Goal: Task Accomplishment & Management: Manage account settings

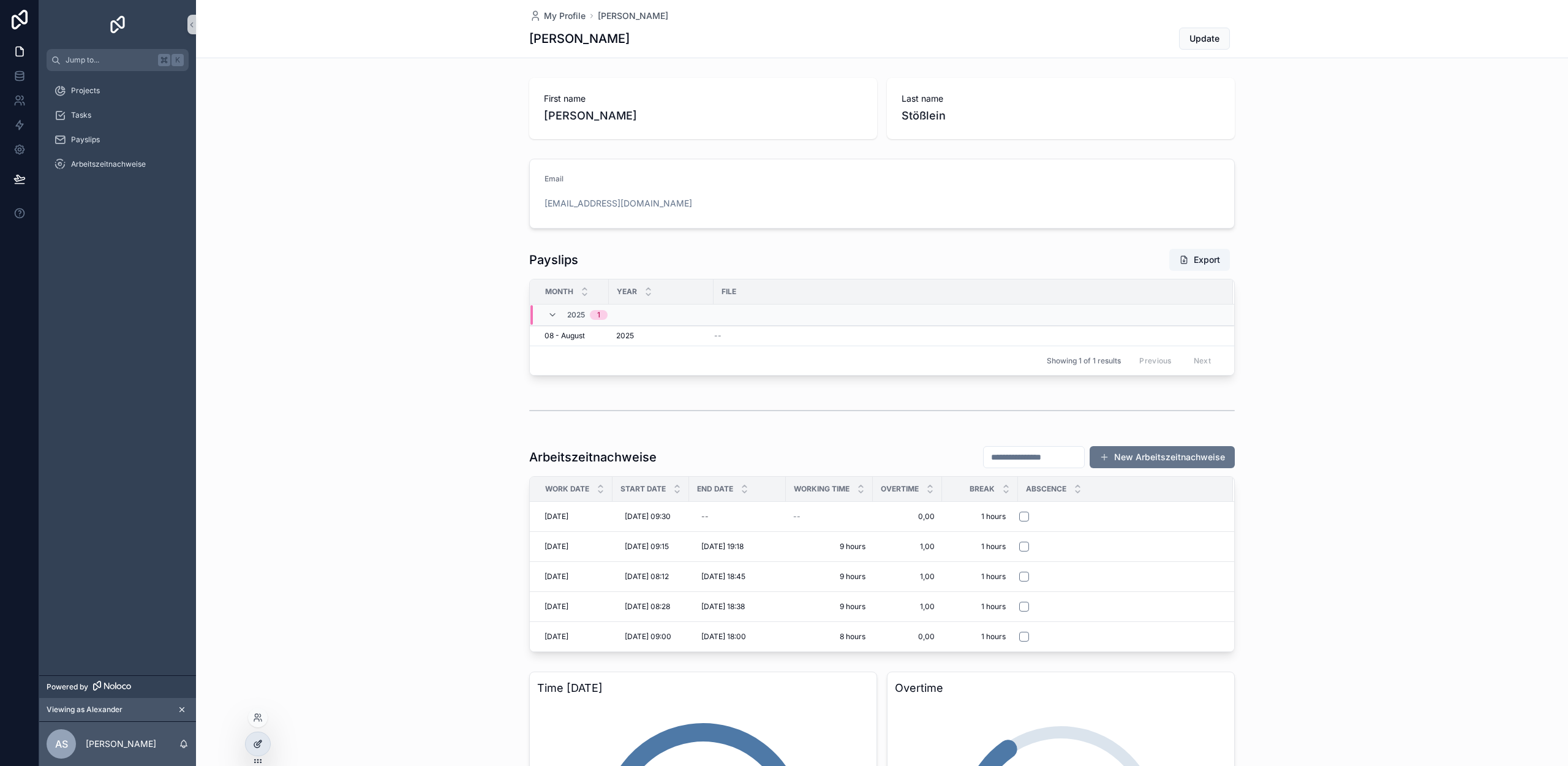
click at [257, 739] on icon at bounding box center [258, 744] width 10 height 10
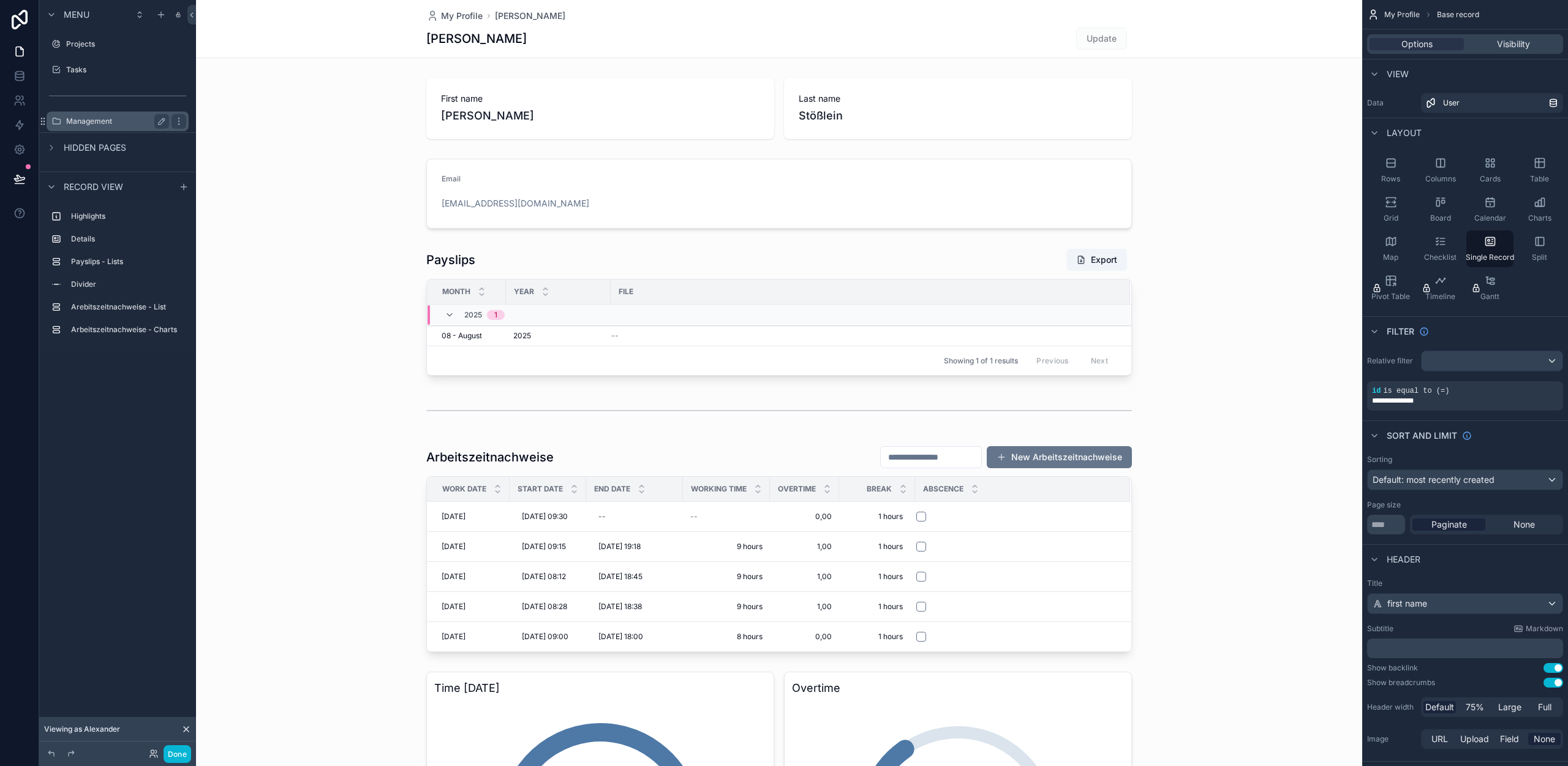
click at [114, 121] on label "Management" at bounding box center [115, 122] width 98 height 10
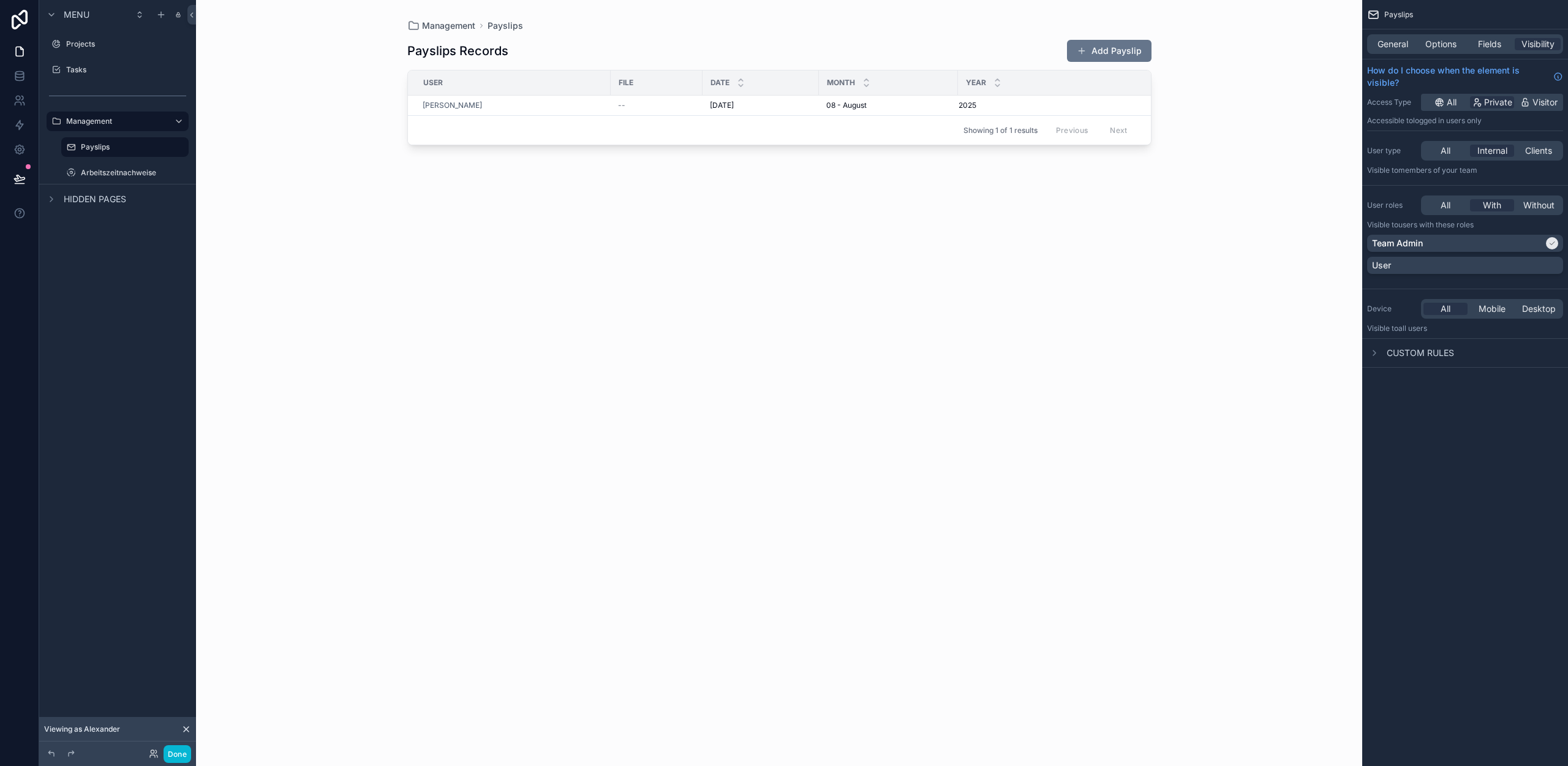
click at [567, 56] on div "scrollable content" at bounding box center [779, 375] width 783 height 751
click at [1394, 44] on span "General" at bounding box center [1392, 44] width 31 height 12
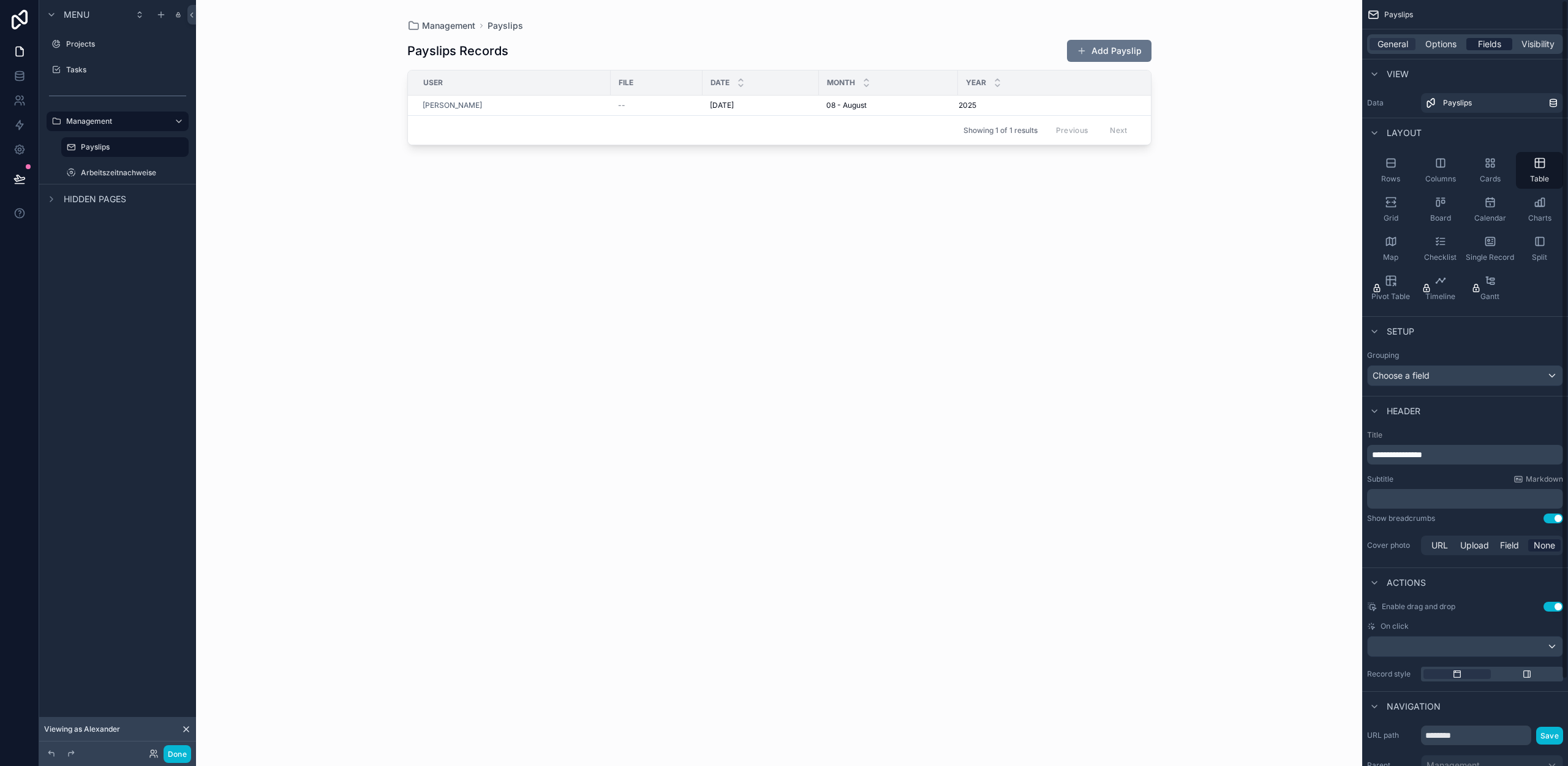
click at [1484, 44] on span "Fields" at bounding box center [1489, 44] width 23 height 12
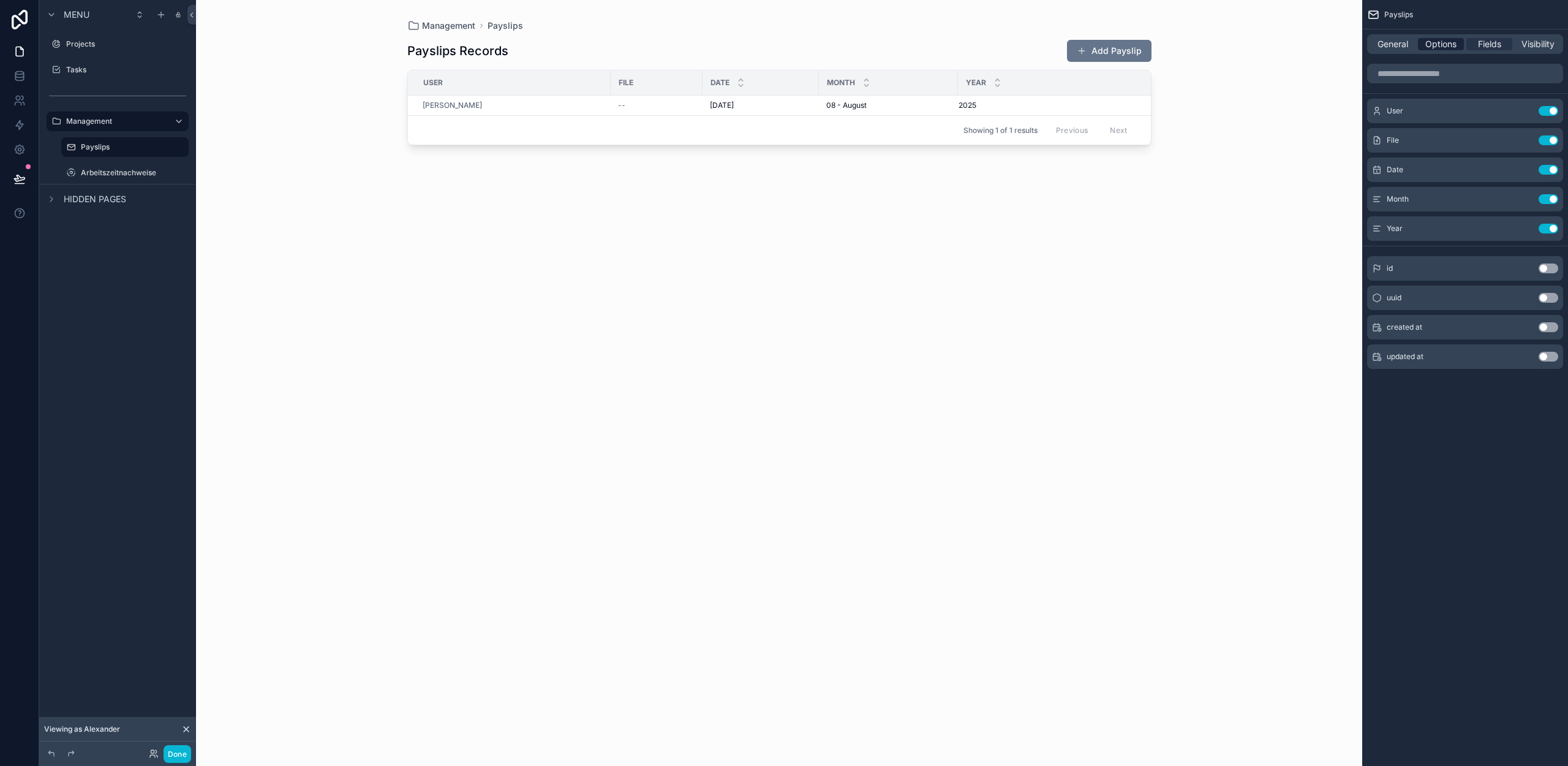
click at [1450, 43] on span "Options" at bounding box center [1441, 44] width 31 height 12
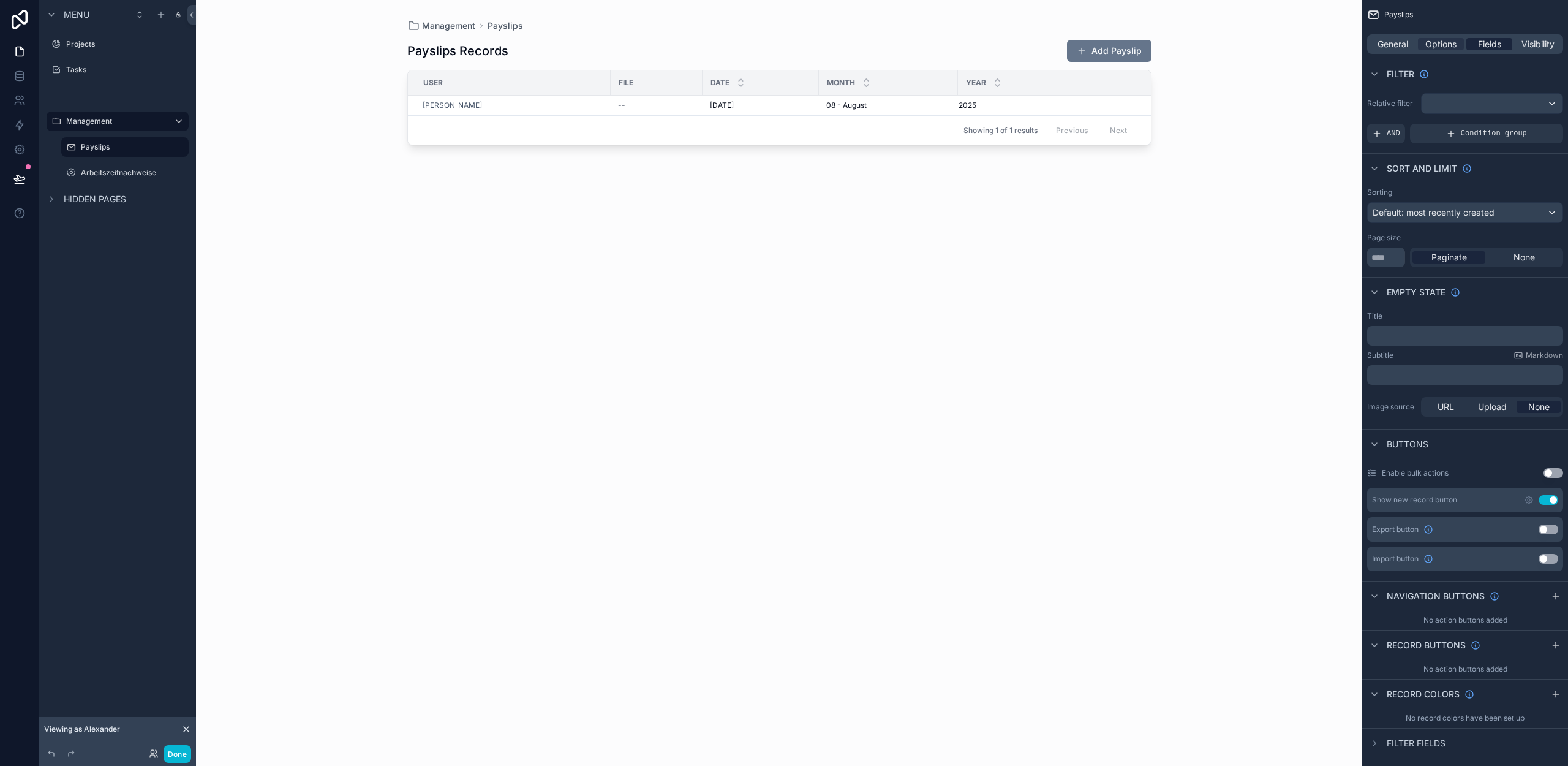
click at [1488, 47] on span "Fields" at bounding box center [1489, 44] width 23 height 12
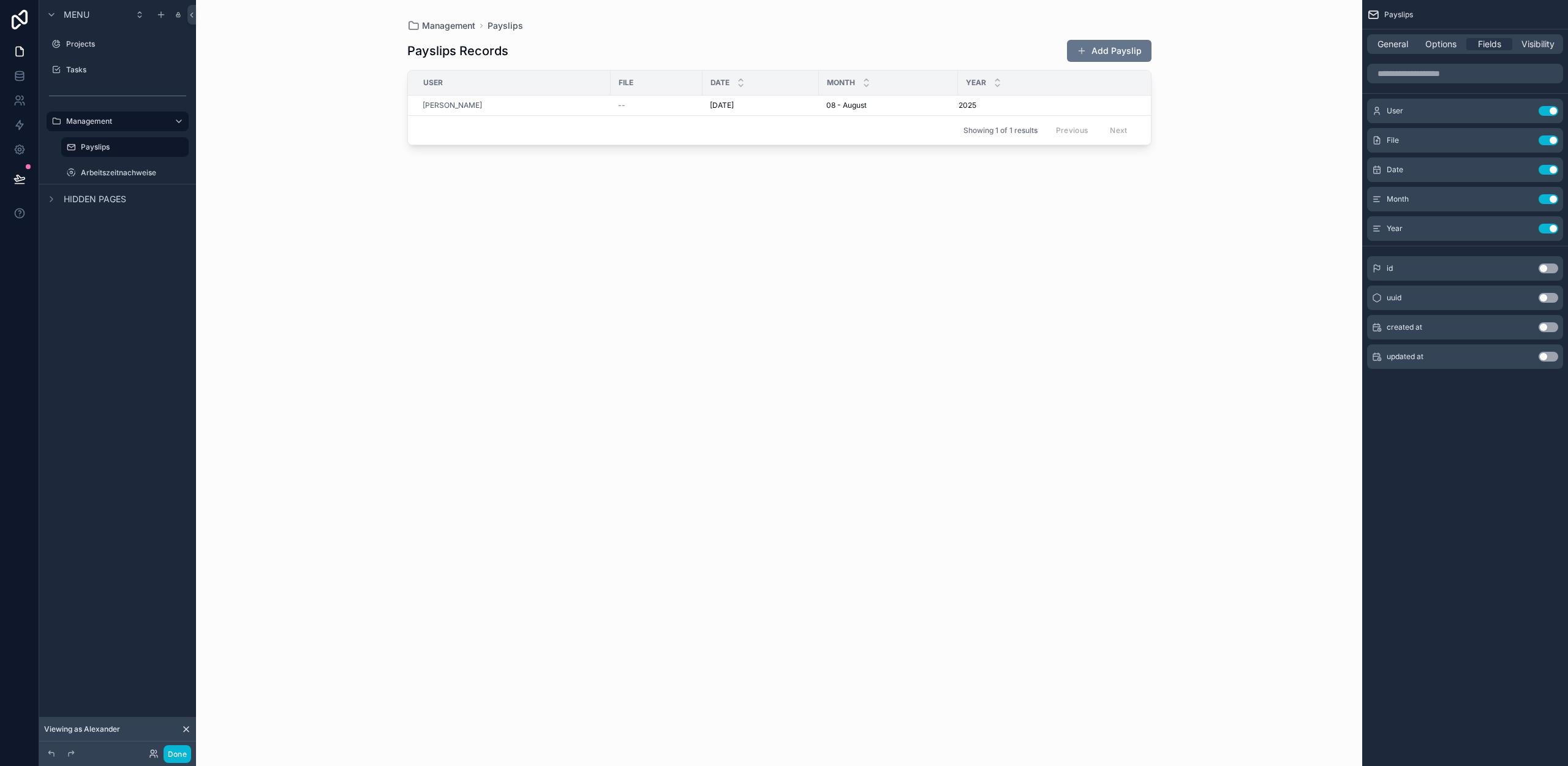
click at [1191, 237] on div "Management Payslips Payslips Records Add Payslip User File Date Month Year Alex…" at bounding box center [779, 383] width 1166 height 766
click at [179, 755] on button "Done" at bounding box center [177, 754] width 27 height 18
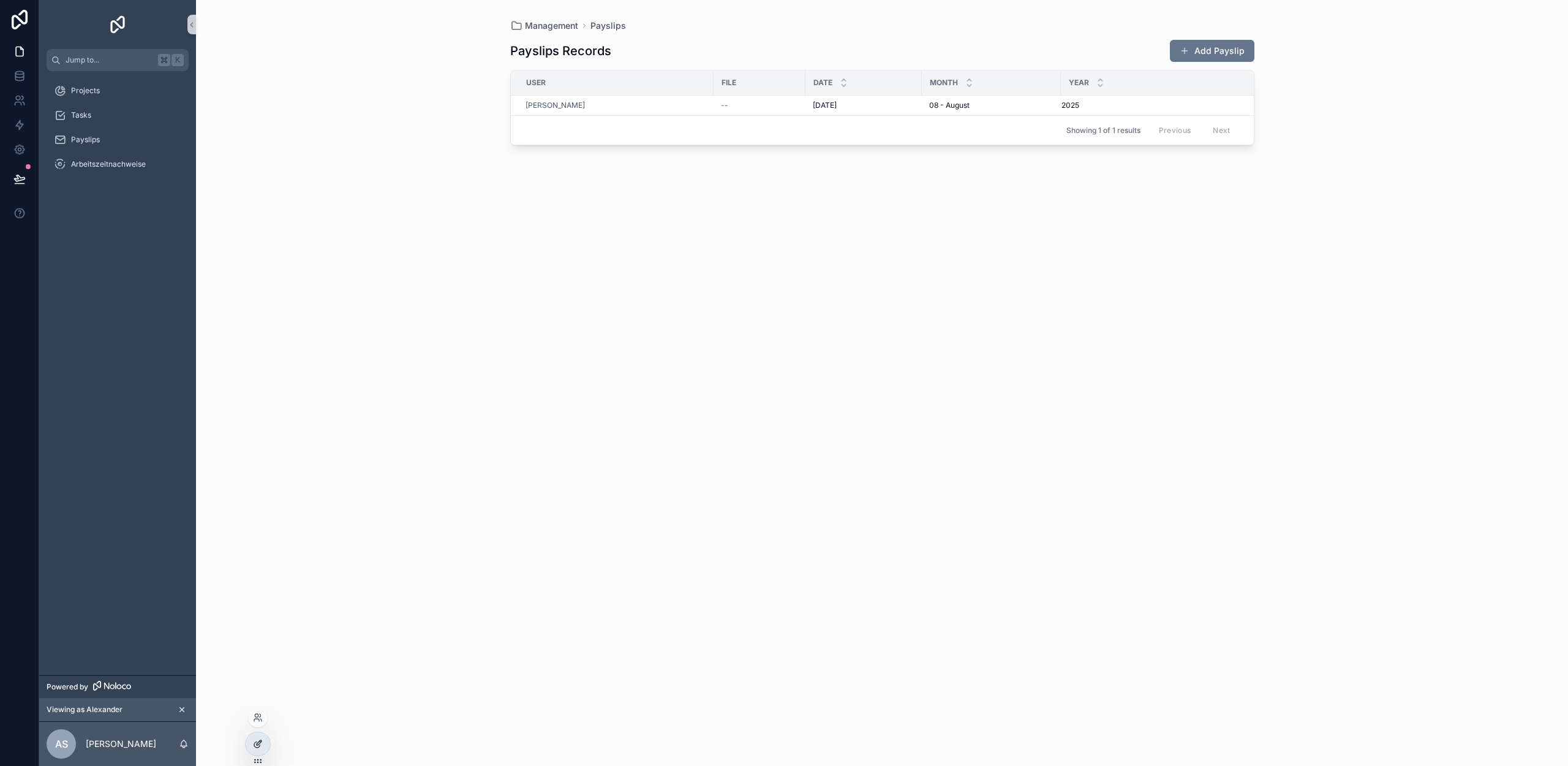
click at [251, 740] on div at bounding box center [257, 744] width 24 height 23
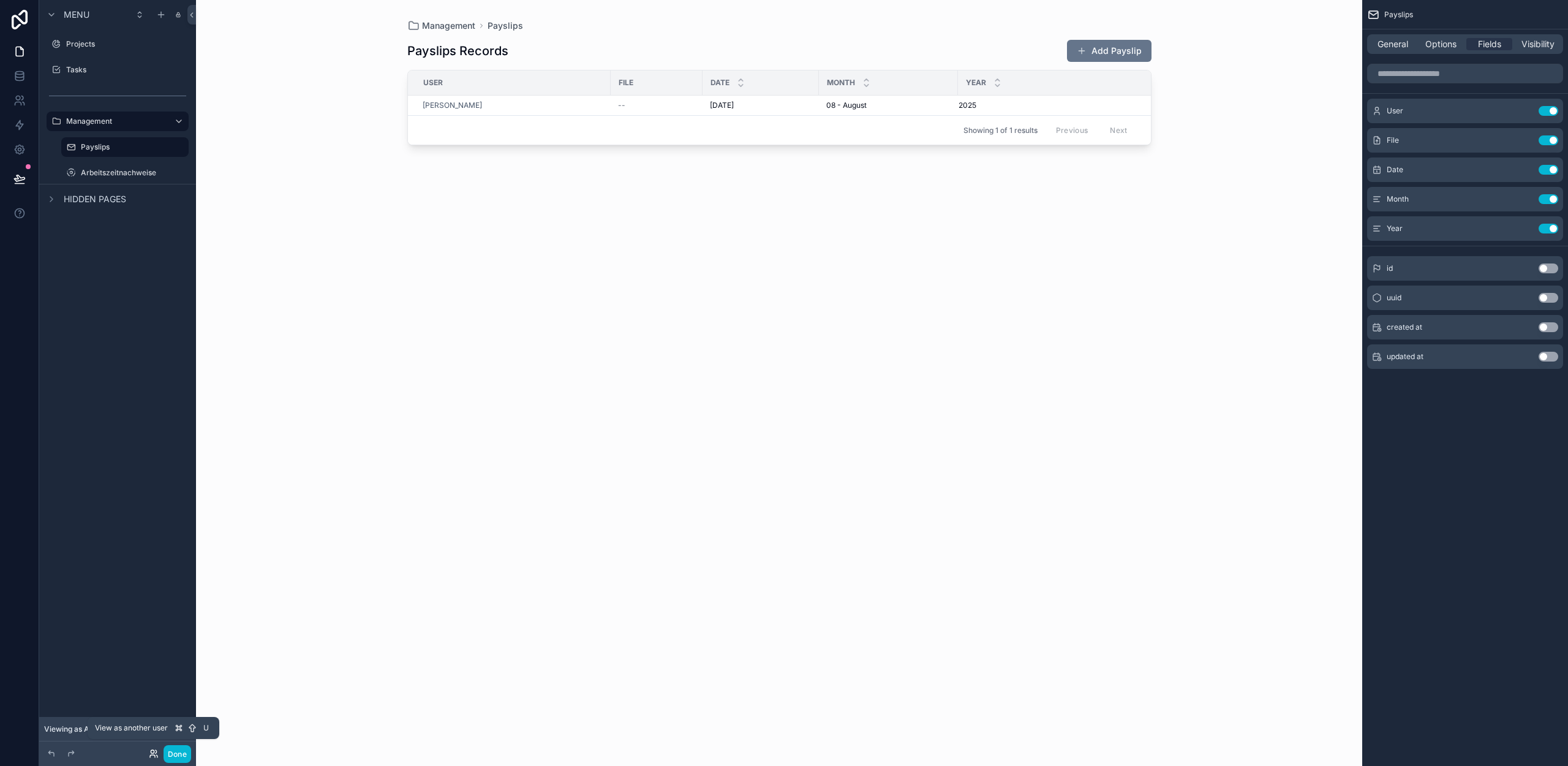
click at [151, 754] on icon at bounding box center [154, 754] width 10 height 10
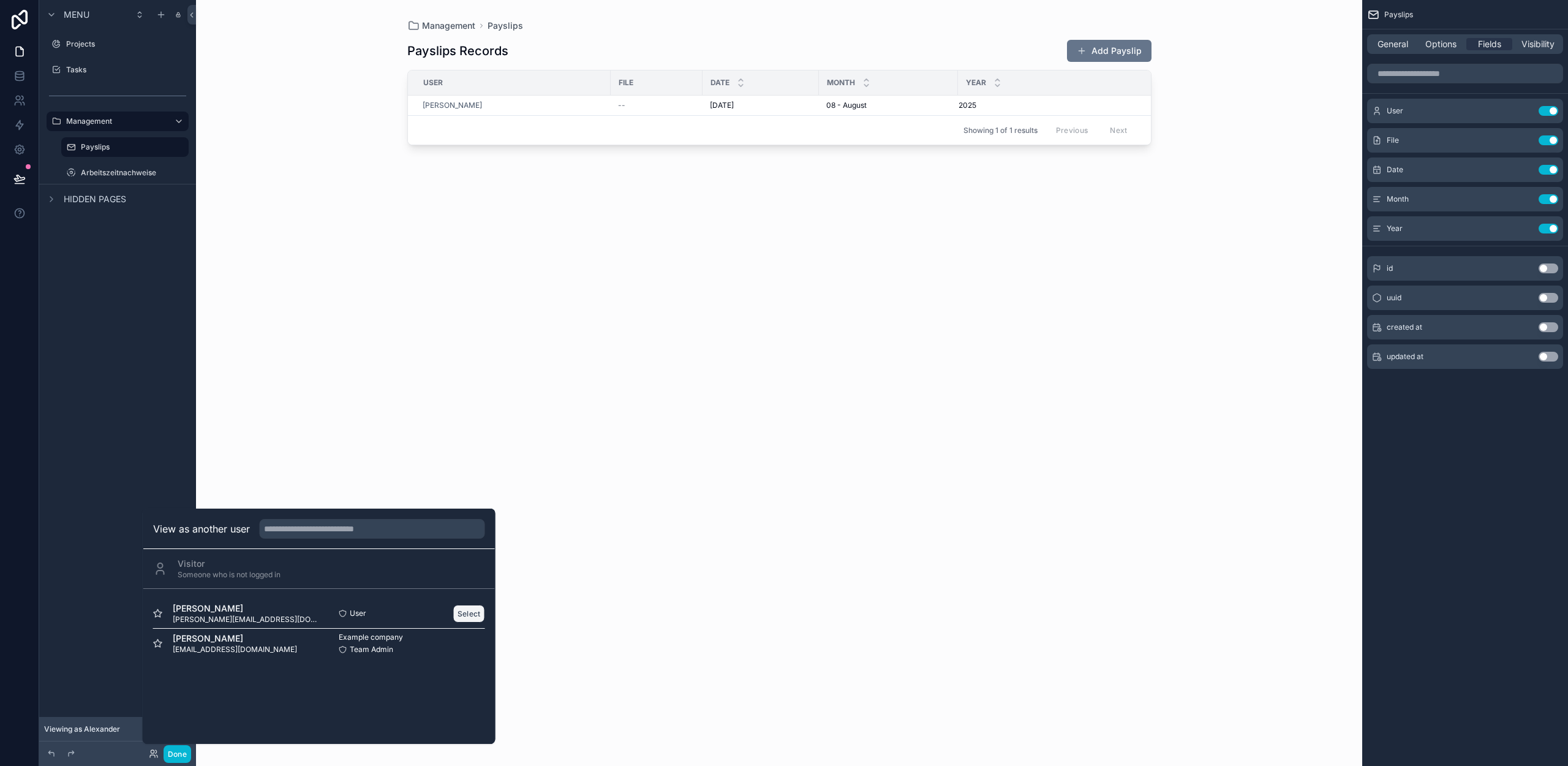
click at [462, 611] on button "Select" at bounding box center [469, 613] width 32 height 18
click at [174, 755] on button "Done" at bounding box center [177, 754] width 27 height 18
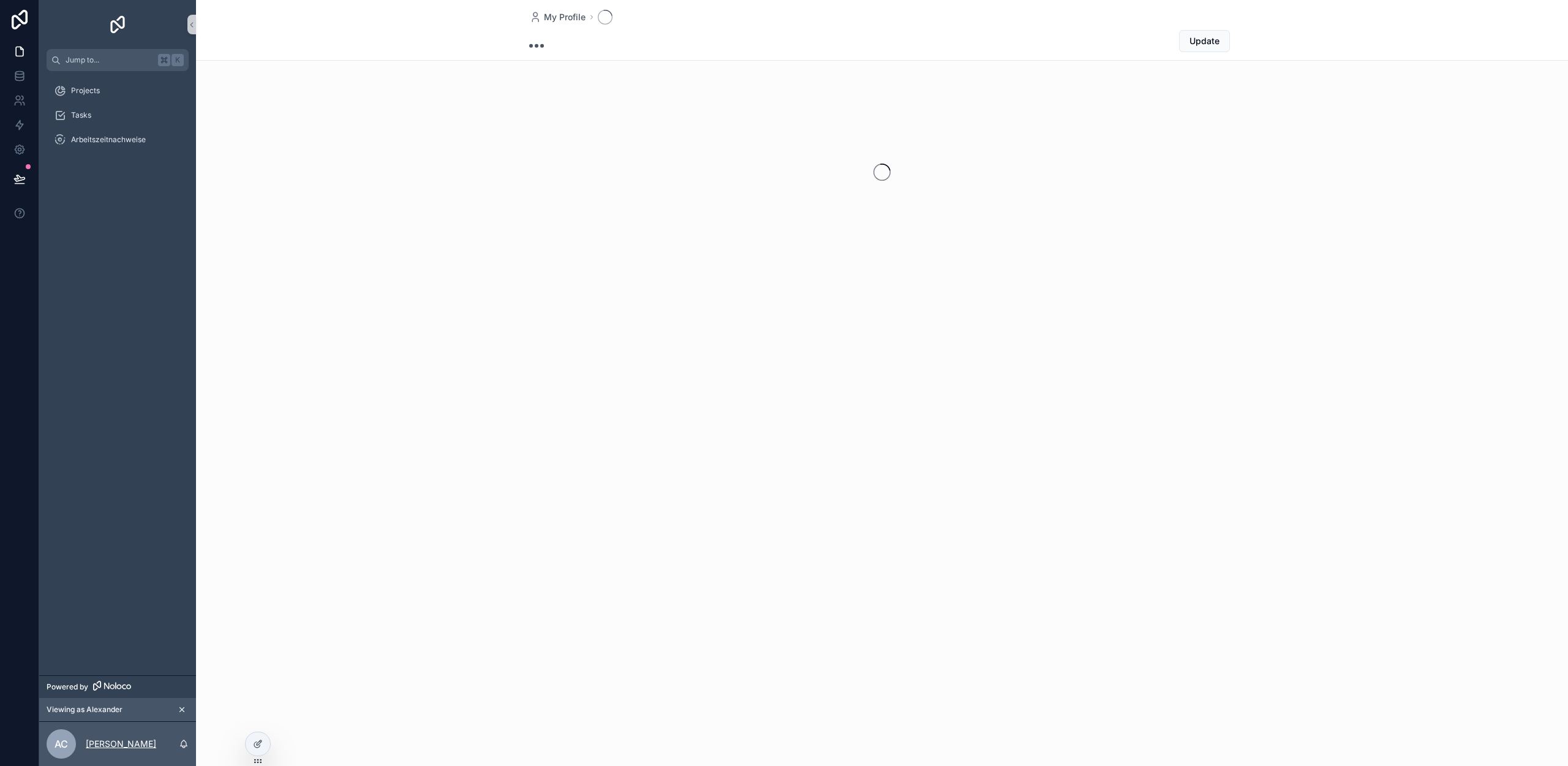
click at [124, 743] on p "[PERSON_NAME]" at bounding box center [121, 744] width 70 height 12
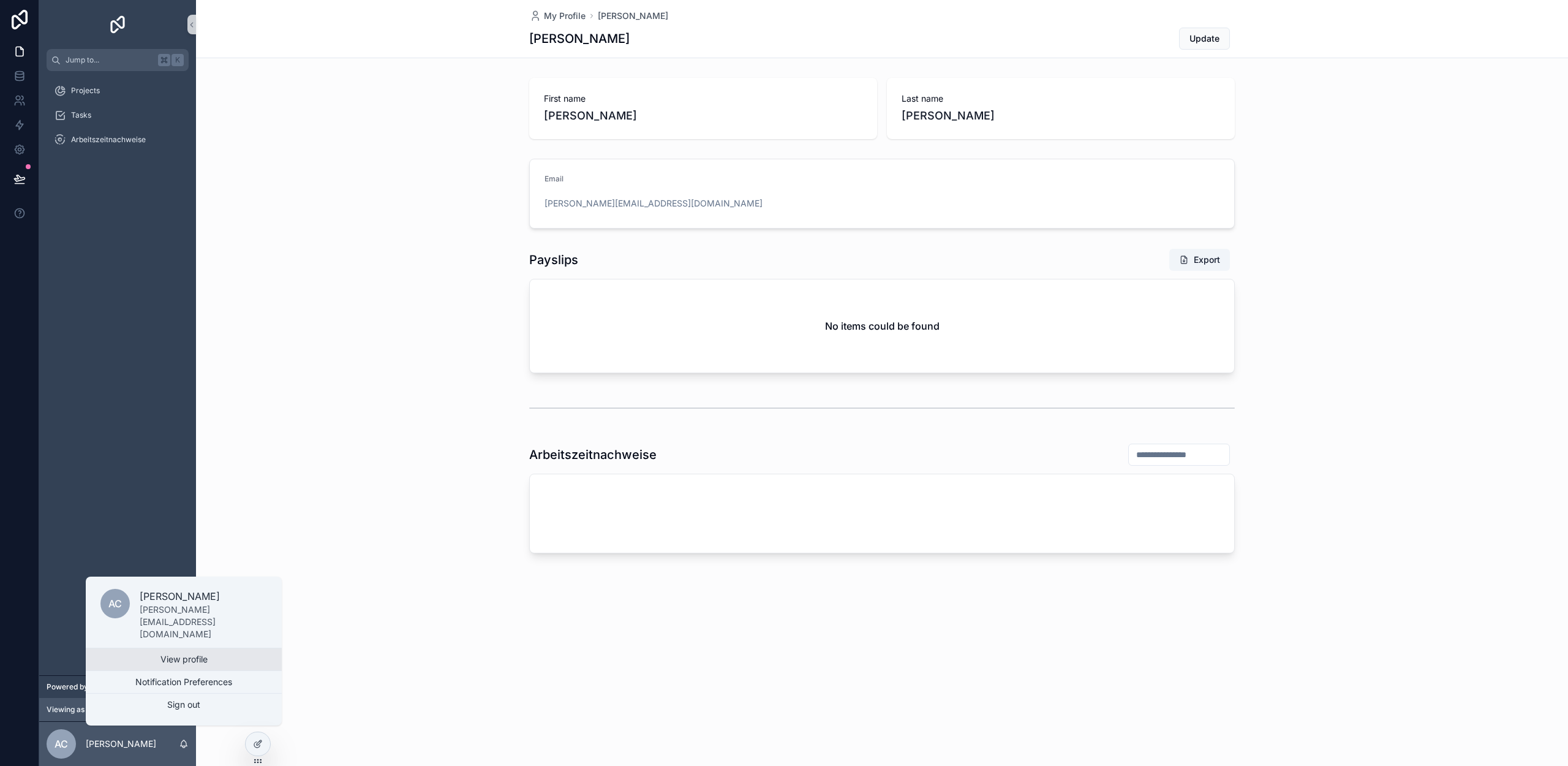
click at [146, 659] on link "View profile" at bounding box center [184, 659] width 196 height 22
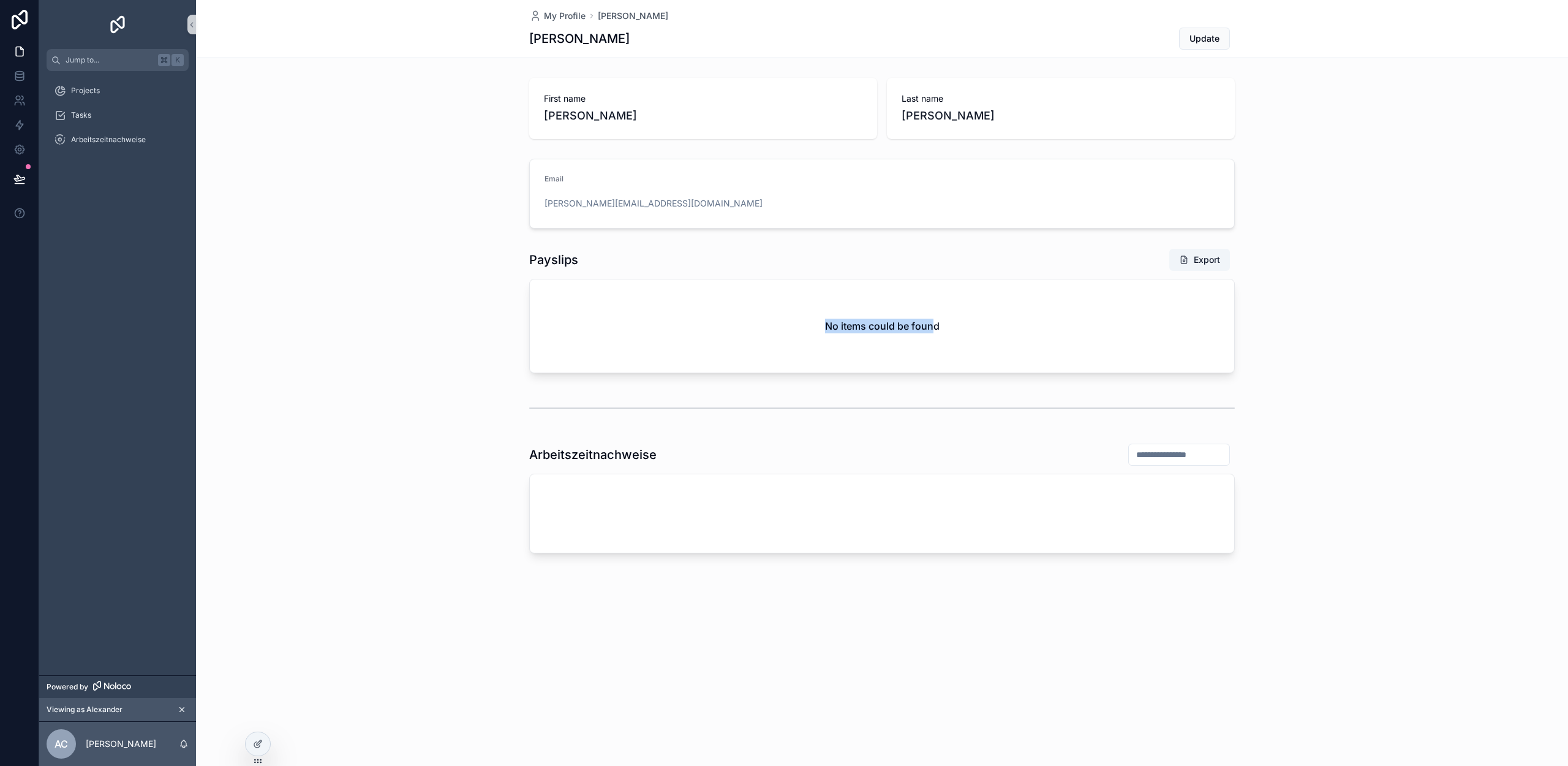
drag, startPoint x: 805, startPoint y: 325, endPoint x: 934, endPoint y: 325, distance: 129.0
click at [934, 325] on div "No items could be found" at bounding box center [882, 325] width 704 height 93
click at [934, 325] on h2 "No items could be found" at bounding box center [882, 326] width 115 height 15
drag, startPoint x: 861, startPoint y: 330, endPoint x: 791, endPoint y: 335, distance: 70.2
click at [791, 335] on div "No items could be found" at bounding box center [882, 325] width 704 height 93
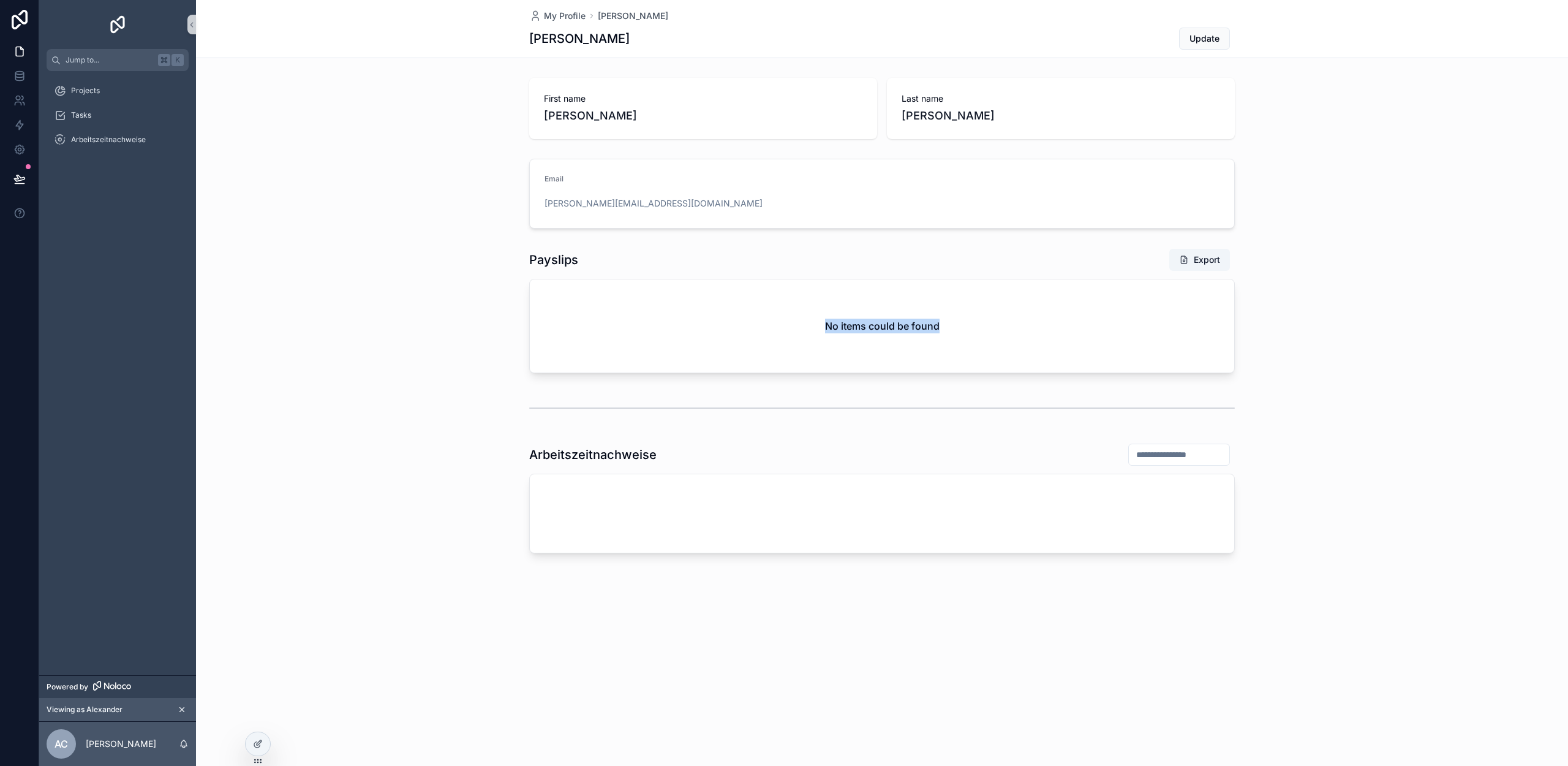
drag, startPoint x: 845, startPoint y: 326, endPoint x: 978, endPoint y: 329, distance: 133.0
click at [978, 329] on div "No items could be found" at bounding box center [882, 325] width 704 height 93
click at [258, 748] on icon at bounding box center [258, 744] width 10 height 10
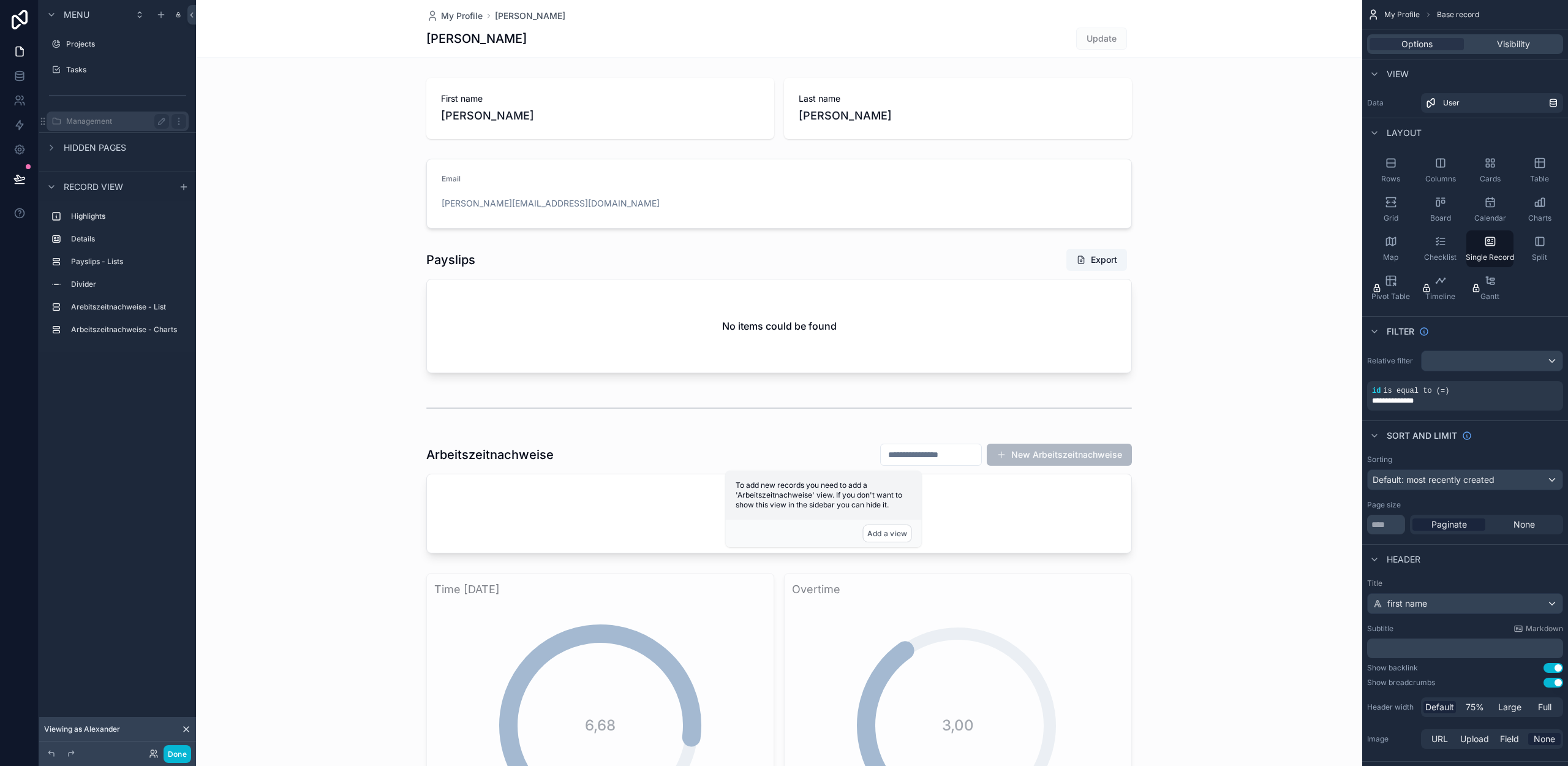
click at [118, 125] on label "Management" at bounding box center [115, 122] width 98 height 10
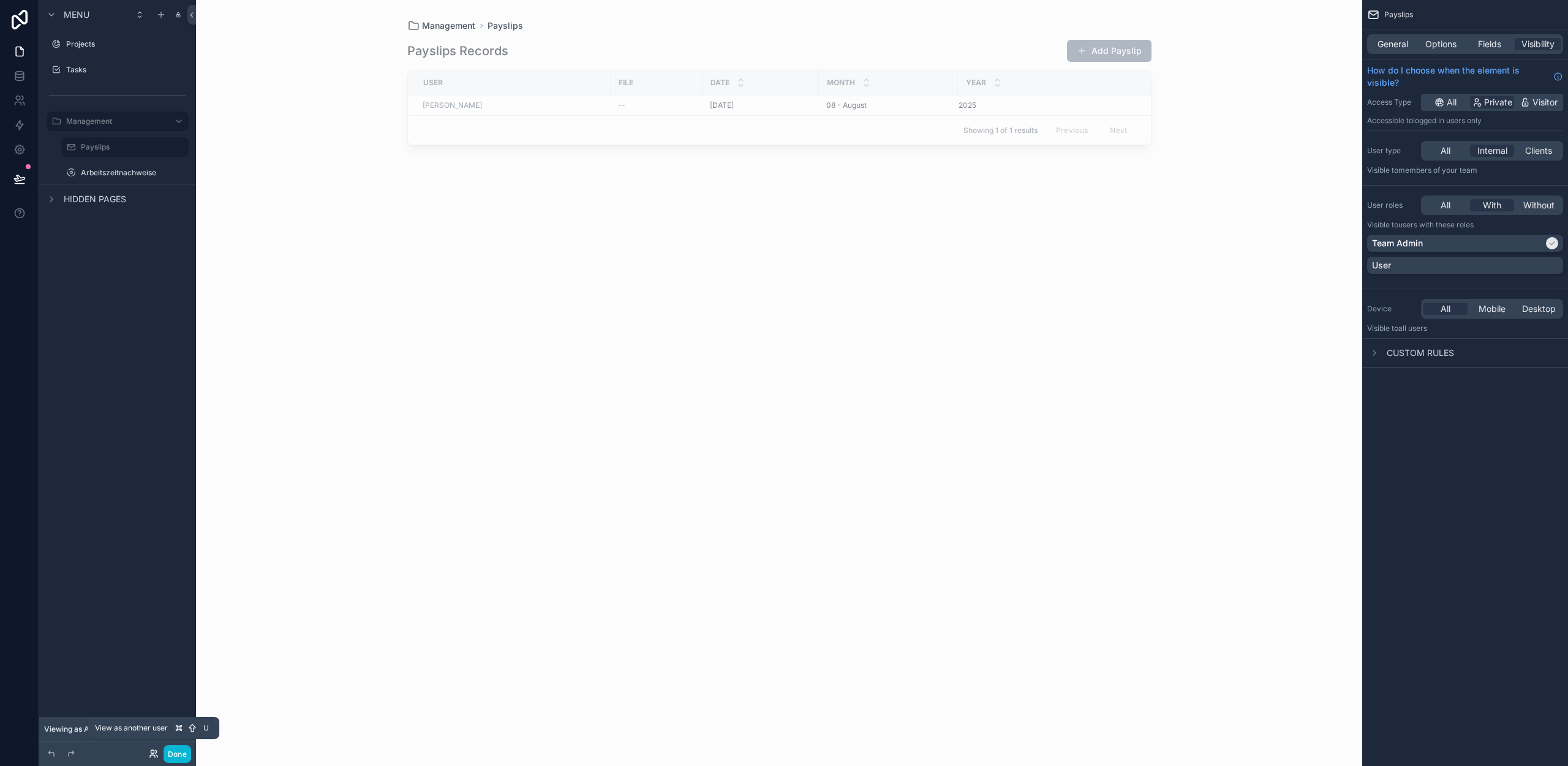
click at [151, 752] on icon at bounding box center [154, 754] width 10 height 10
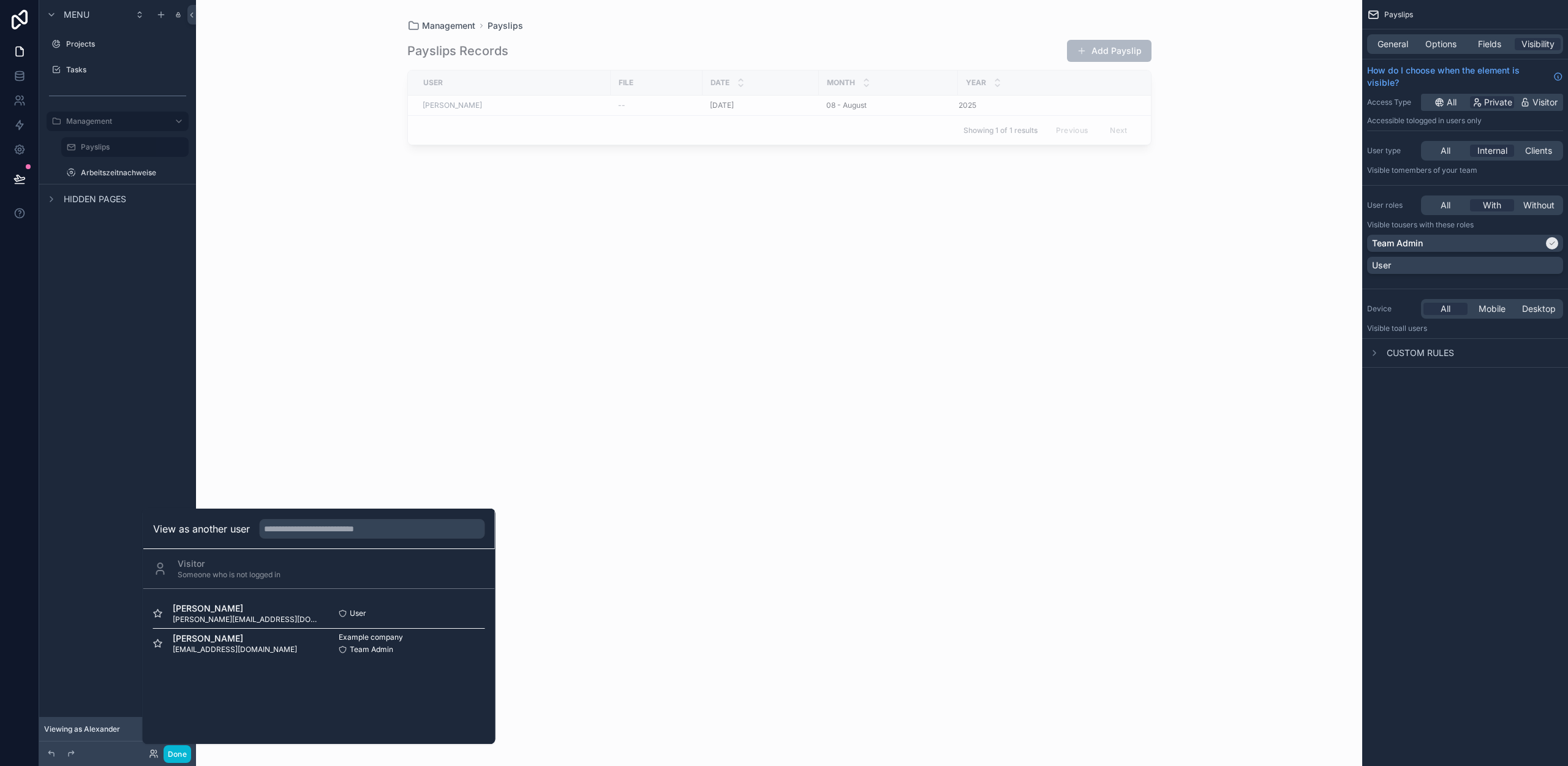
click at [0, 0] on button "Select" at bounding box center [0, 0] width 0 height 0
click at [177, 755] on button "Done" at bounding box center [177, 754] width 27 height 18
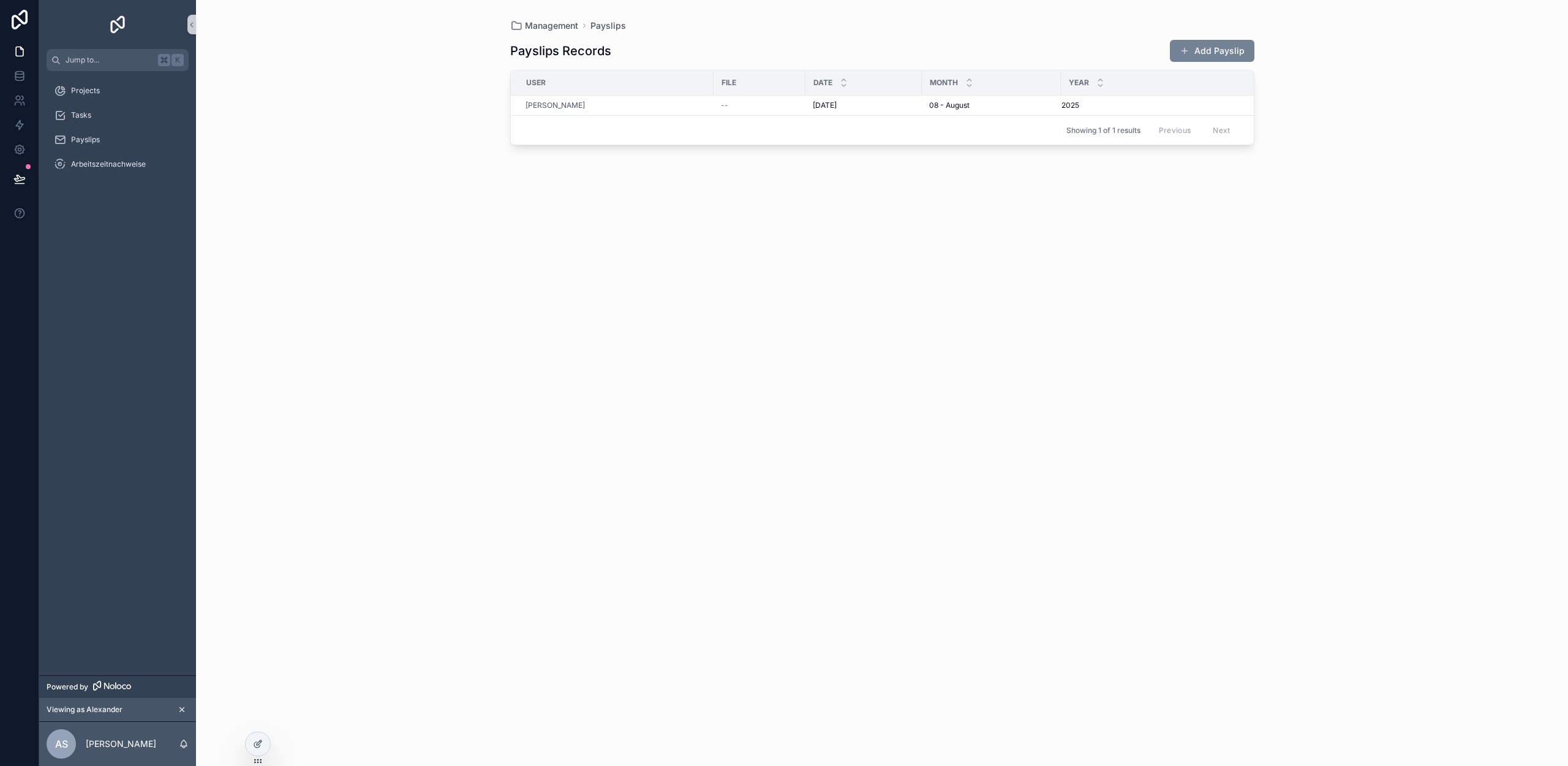
click at [1209, 50] on button "Add Payslip" at bounding box center [1212, 50] width 85 height 22
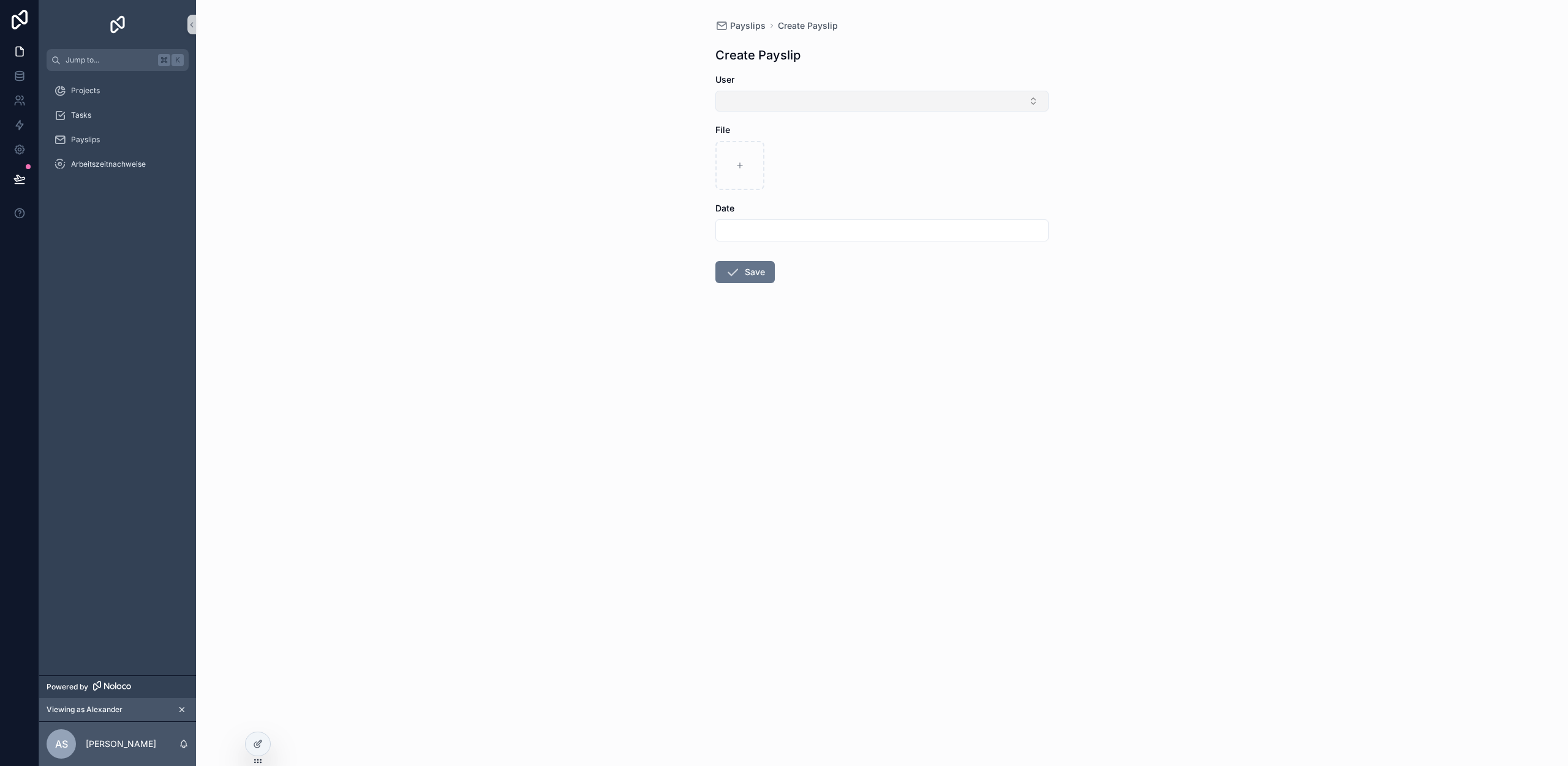
click at [750, 94] on button "Select Button" at bounding box center [882, 100] width 333 height 21
click at [810, 155] on div "Alexander Charlet charlet@alike.media" at bounding box center [882, 155] width 327 height 32
click at [750, 240] on input "scrollable content" at bounding box center [882, 245] width 332 height 17
click at [881, 455] on button "28" at bounding box center [882, 454] width 22 height 22
type input "*********"
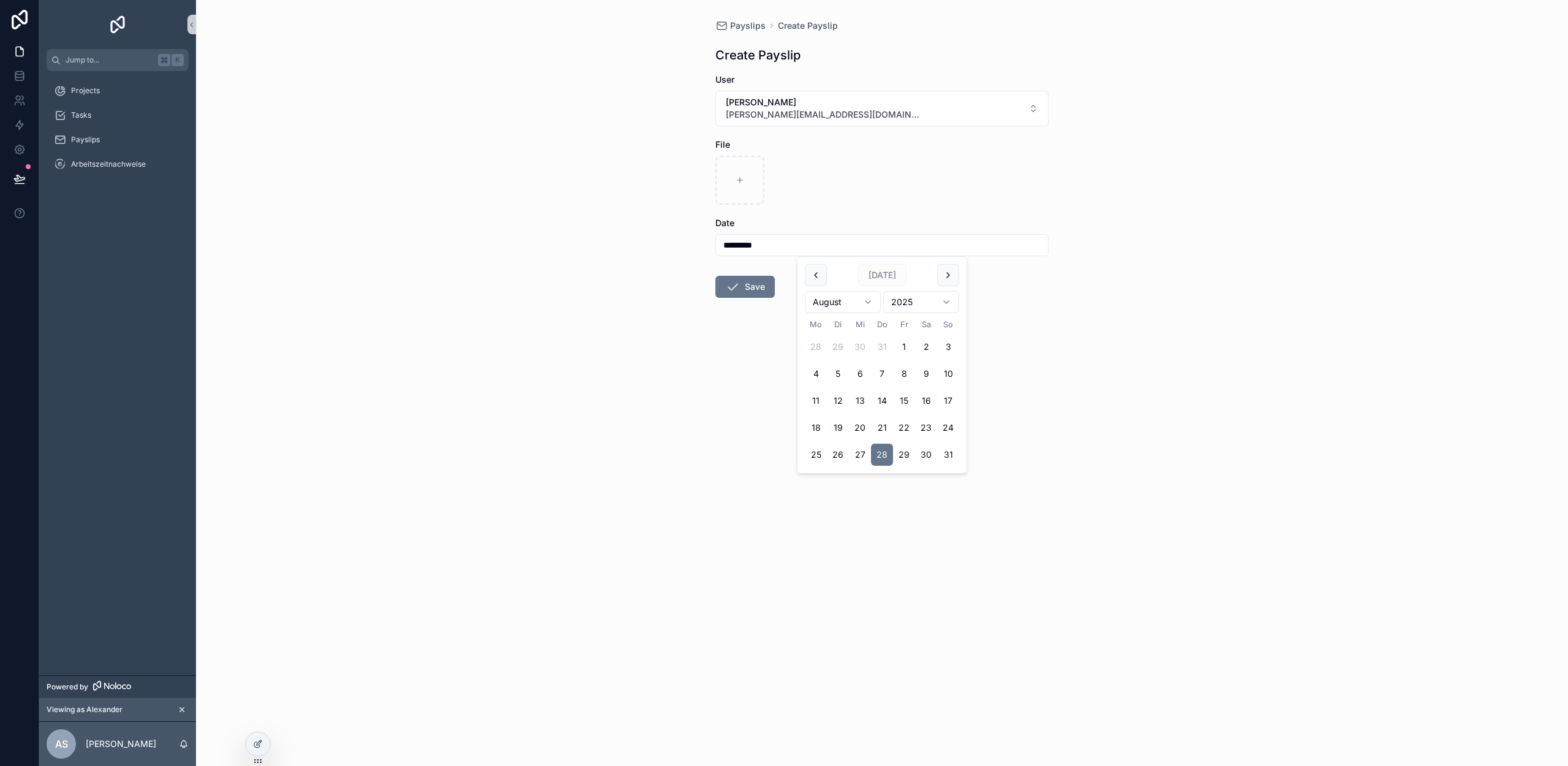
drag, startPoint x: 753, startPoint y: 320, endPoint x: 751, endPoint y: 302, distance: 18.1
click at [753, 320] on form "User Alexander Charlet charlet@alike.media File Date ********* Save" at bounding box center [882, 225] width 333 height 303
click at [750, 289] on button "Save" at bounding box center [745, 286] width 59 height 22
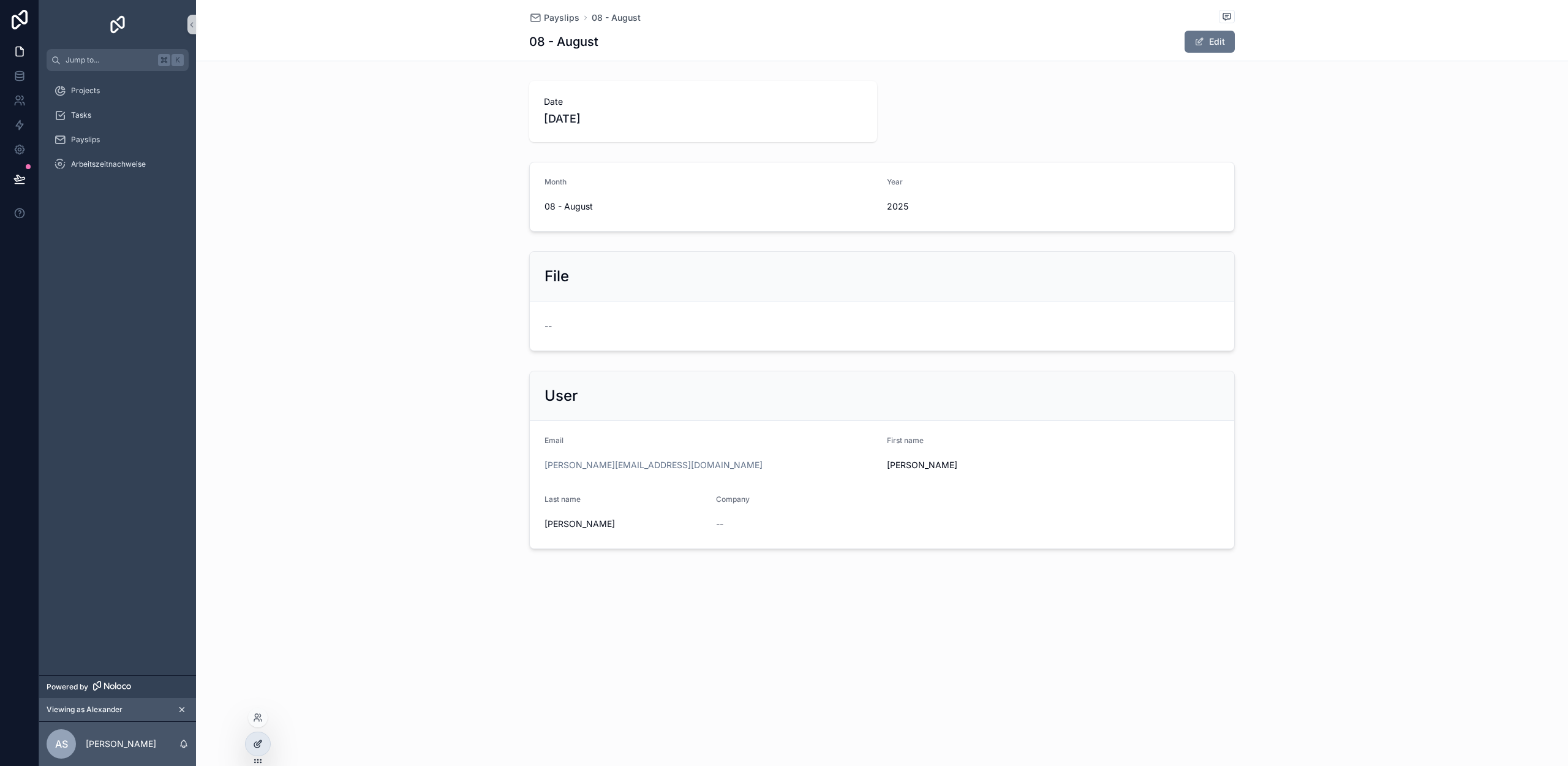
click at [261, 748] on icon at bounding box center [258, 744] width 10 height 10
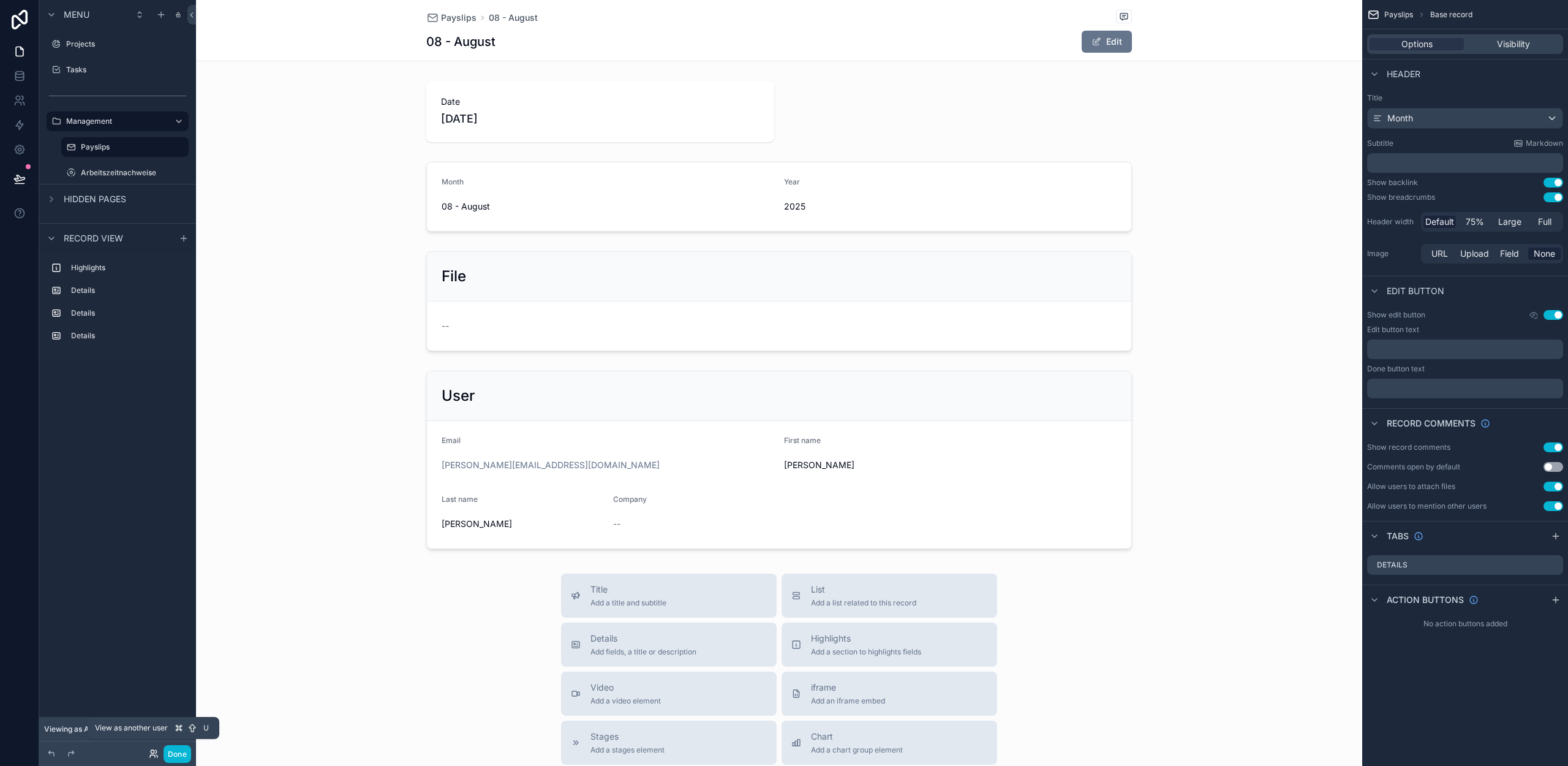
click at [156, 754] on icon at bounding box center [154, 754] width 10 height 10
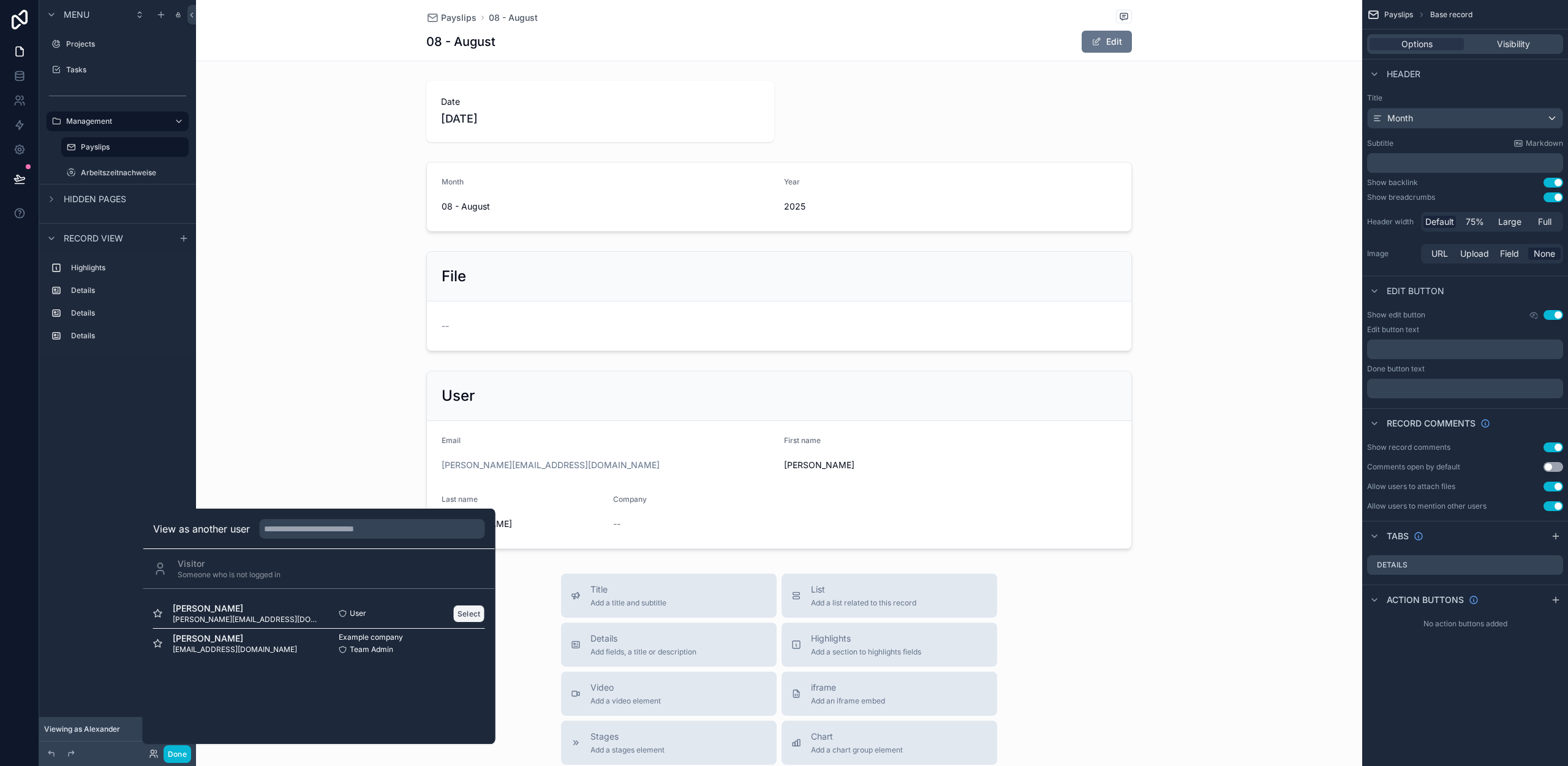
click at [462, 616] on button "Select" at bounding box center [469, 613] width 32 height 18
click at [178, 752] on button "Done" at bounding box center [177, 754] width 27 height 18
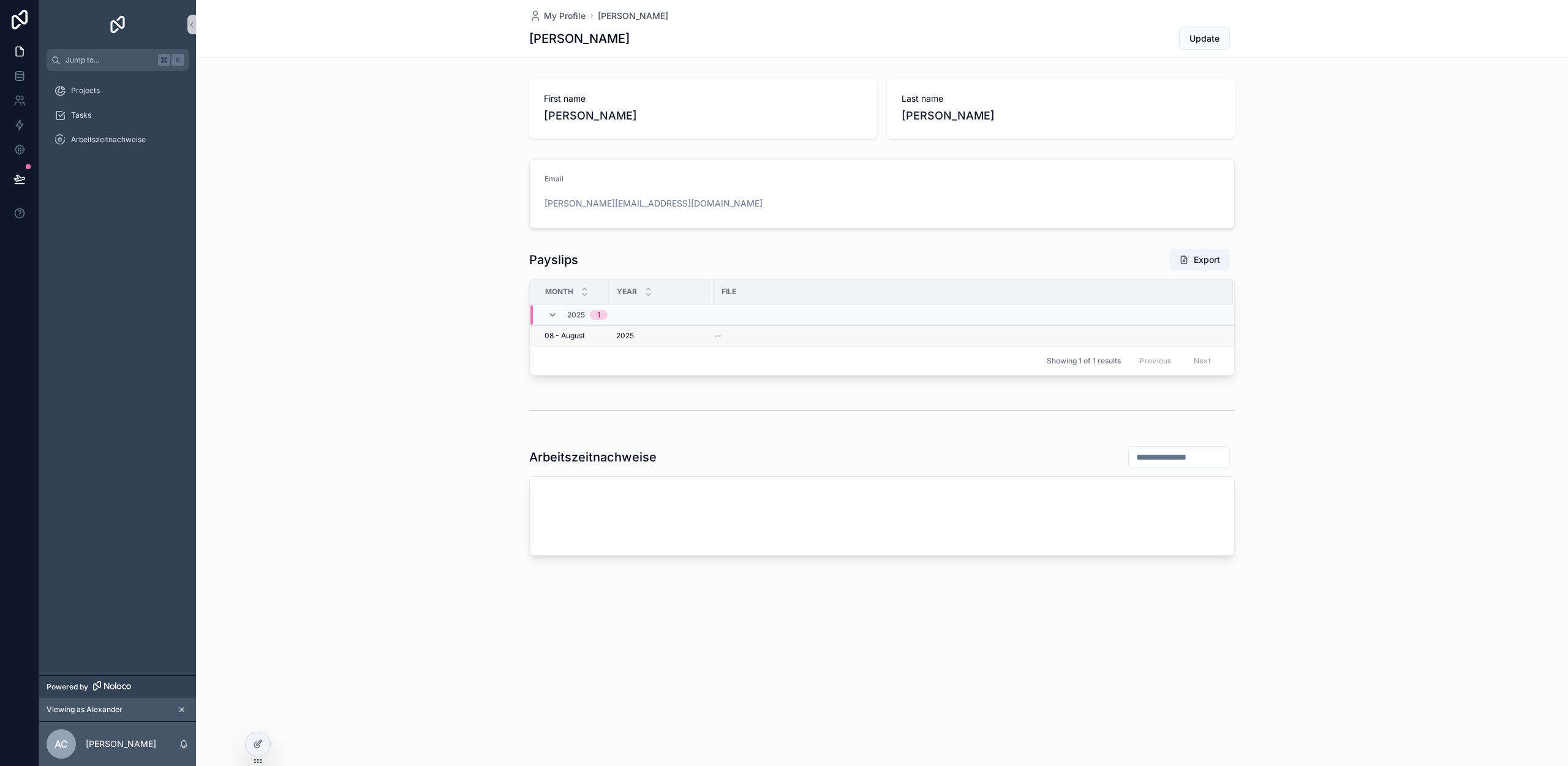
click at [639, 338] on div "2025 2025" at bounding box center [661, 336] width 90 height 10
click at [666, 335] on div "2025 2025" at bounding box center [661, 336] width 90 height 10
click at [701, 337] on div "2025 2025" at bounding box center [661, 336] width 90 height 10
click at [583, 337] on span "08 - August" at bounding box center [565, 336] width 41 height 10
click at [551, 335] on span "08 - August" at bounding box center [565, 336] width 41 height 10
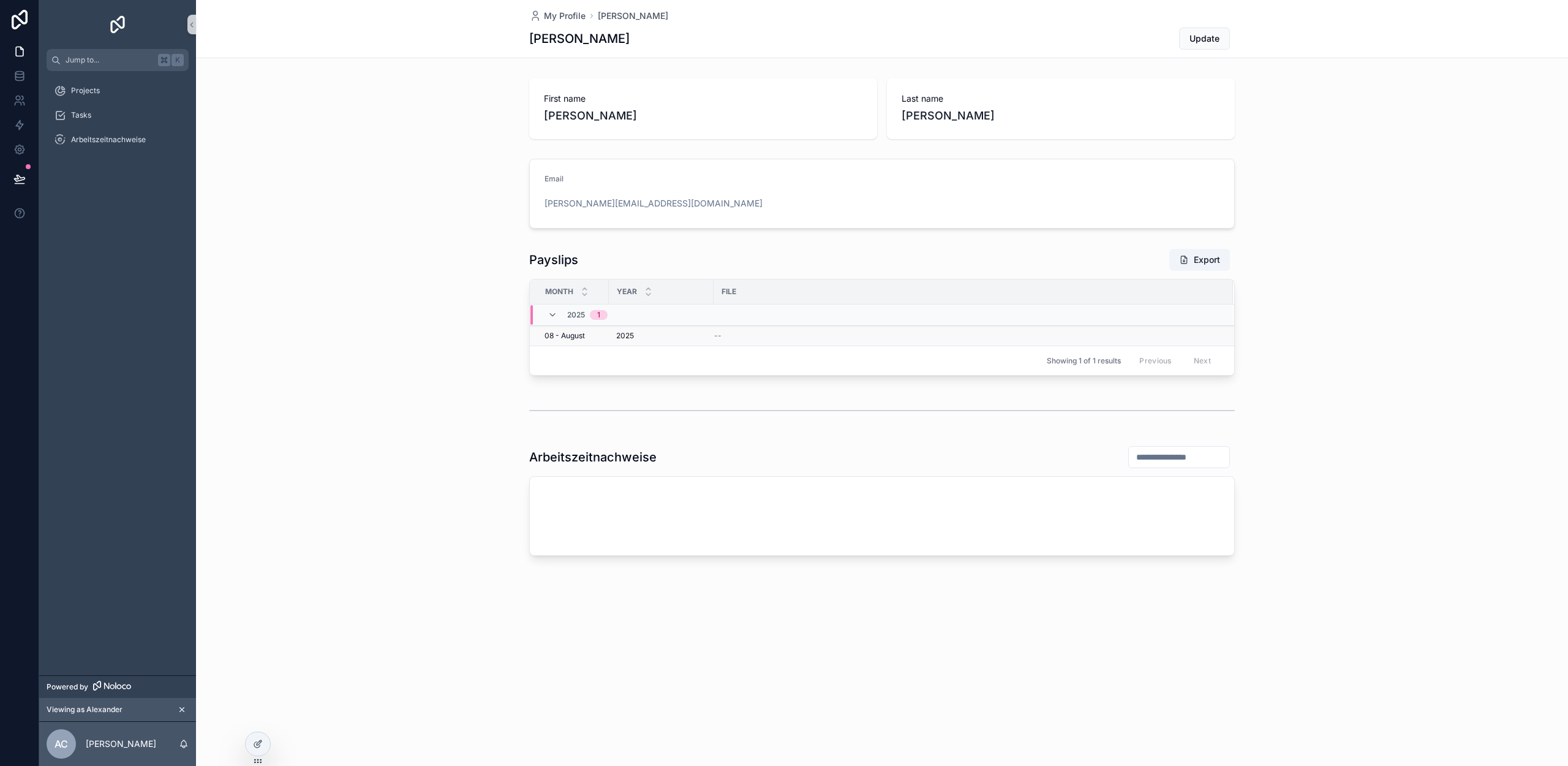
click at [600, 338] on div "08 - August 08 - August" at bounding box center [573, 336] width 57 height 10
click at [550, 261] on h1 "Payslips" at bounding box center [553, 260] width 49 height 17
click at [617, 332] on span "2025" at bounding box center [625, 336] width 18 height 10
click at [797, 333] on div "--" at bounding box center [966, 336] width 504 height 10
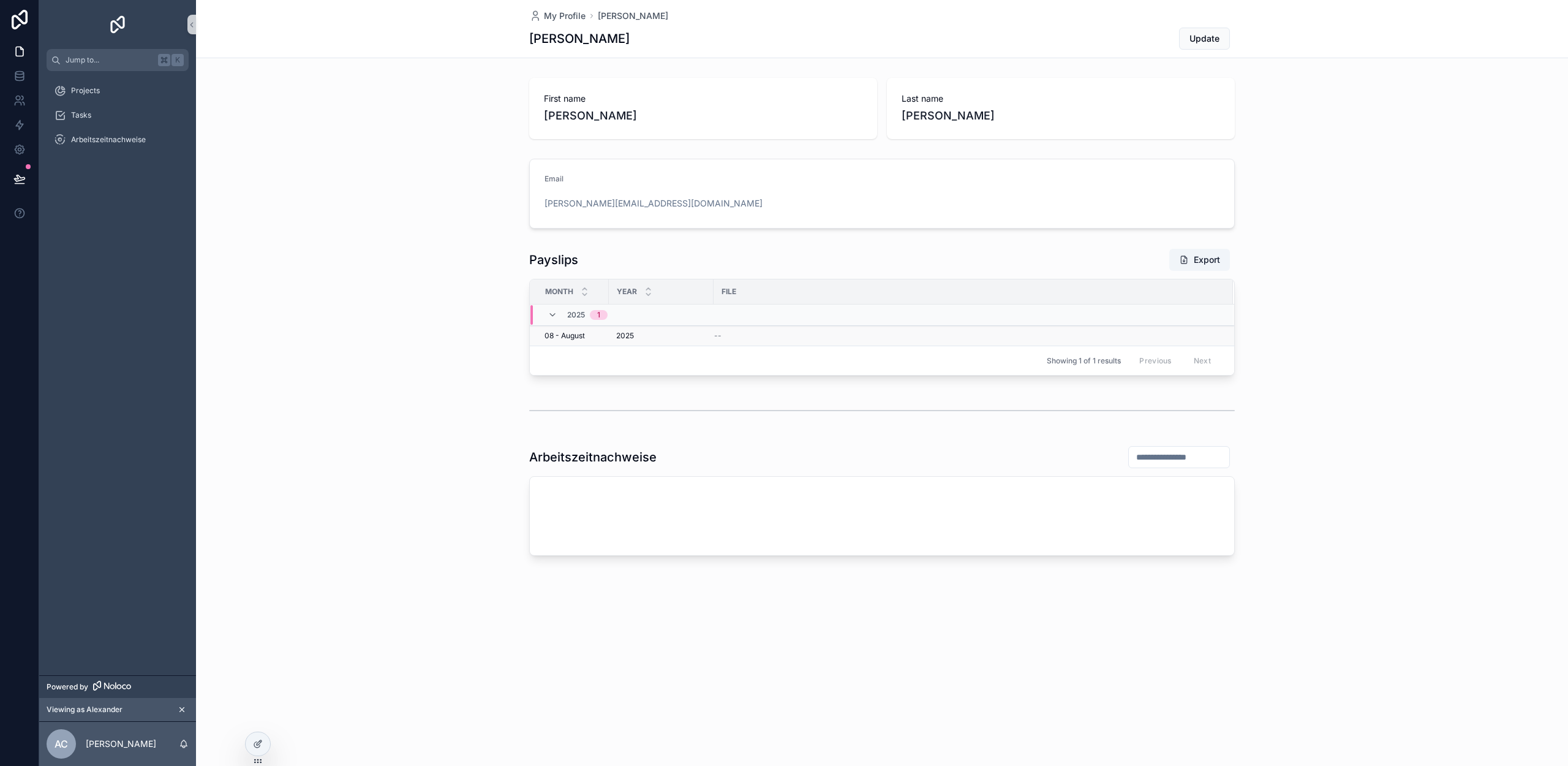
click at [797, 333] on div "--" at bounding box center [966, 336] width 504 height 10
click at [728, 329] on td "--" at bounding box center [973, 336] width 519 height 20
click at [121, 143] on span "Arbeitszeitnachweise" at bounding box center [108, 140] width 75 height 10
click at [109, 137] on span "Arbeitszeitnachweise" at bounding box center [108, 140] width 75 height 10
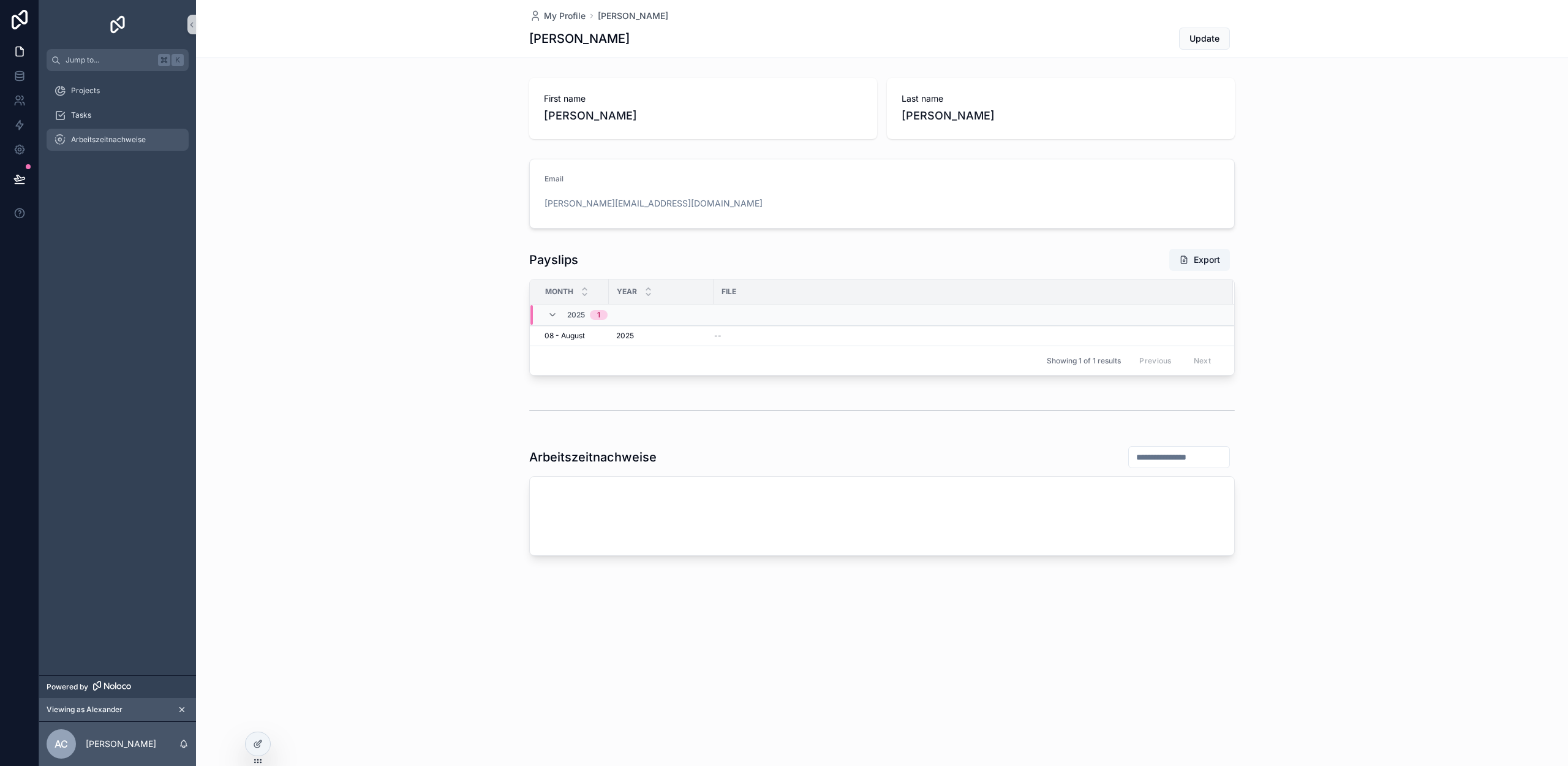
click at [109, 137] on span "Arbeitszeitnachweise" at bounding box center [108, 140] width 75 height 10
click at [264, 739] on div at bounding box center [257, 744] width 24 height 23
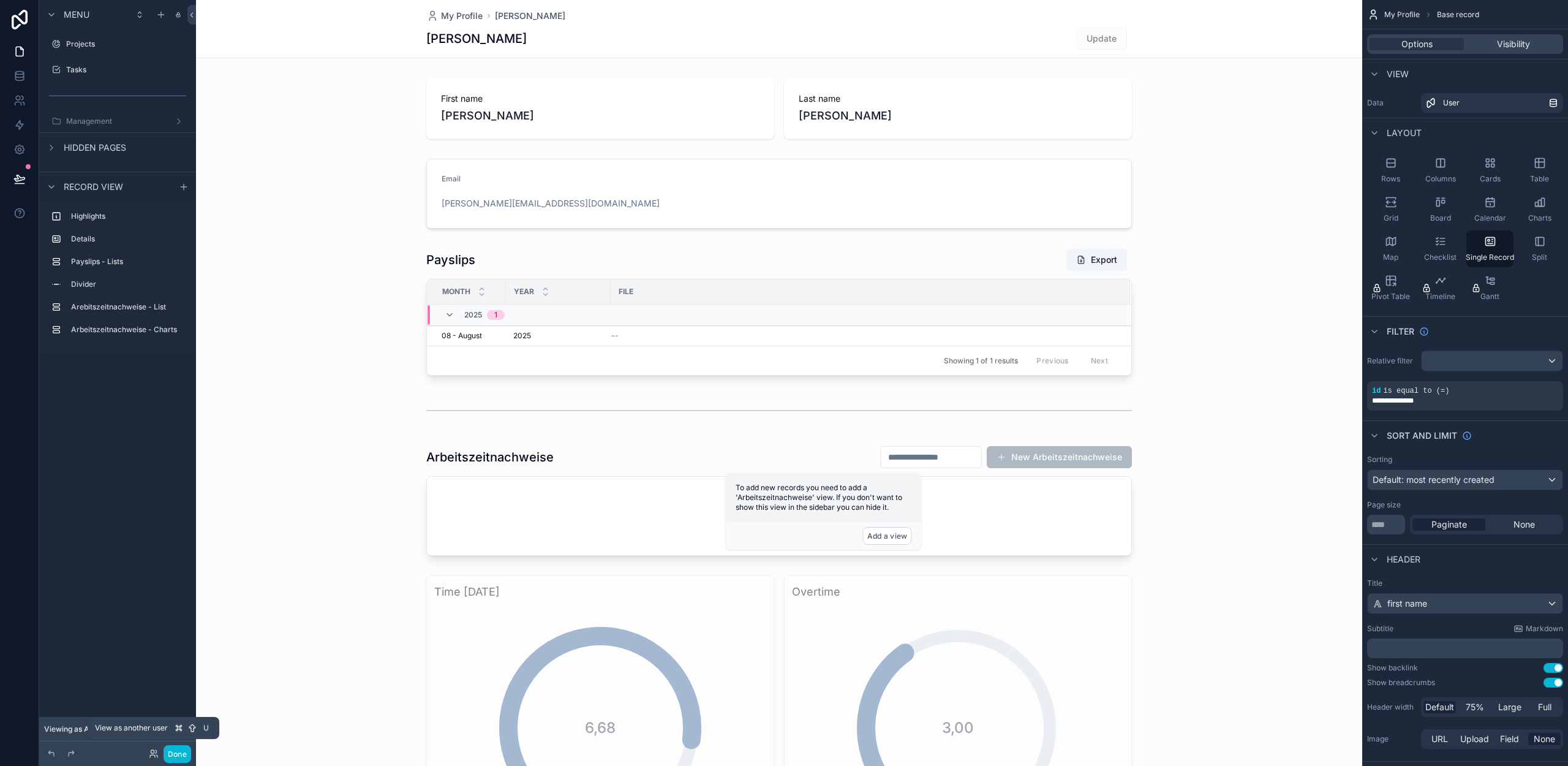
click at [150, 753] on icon at bounding box center [154, 754] width 10 height 10
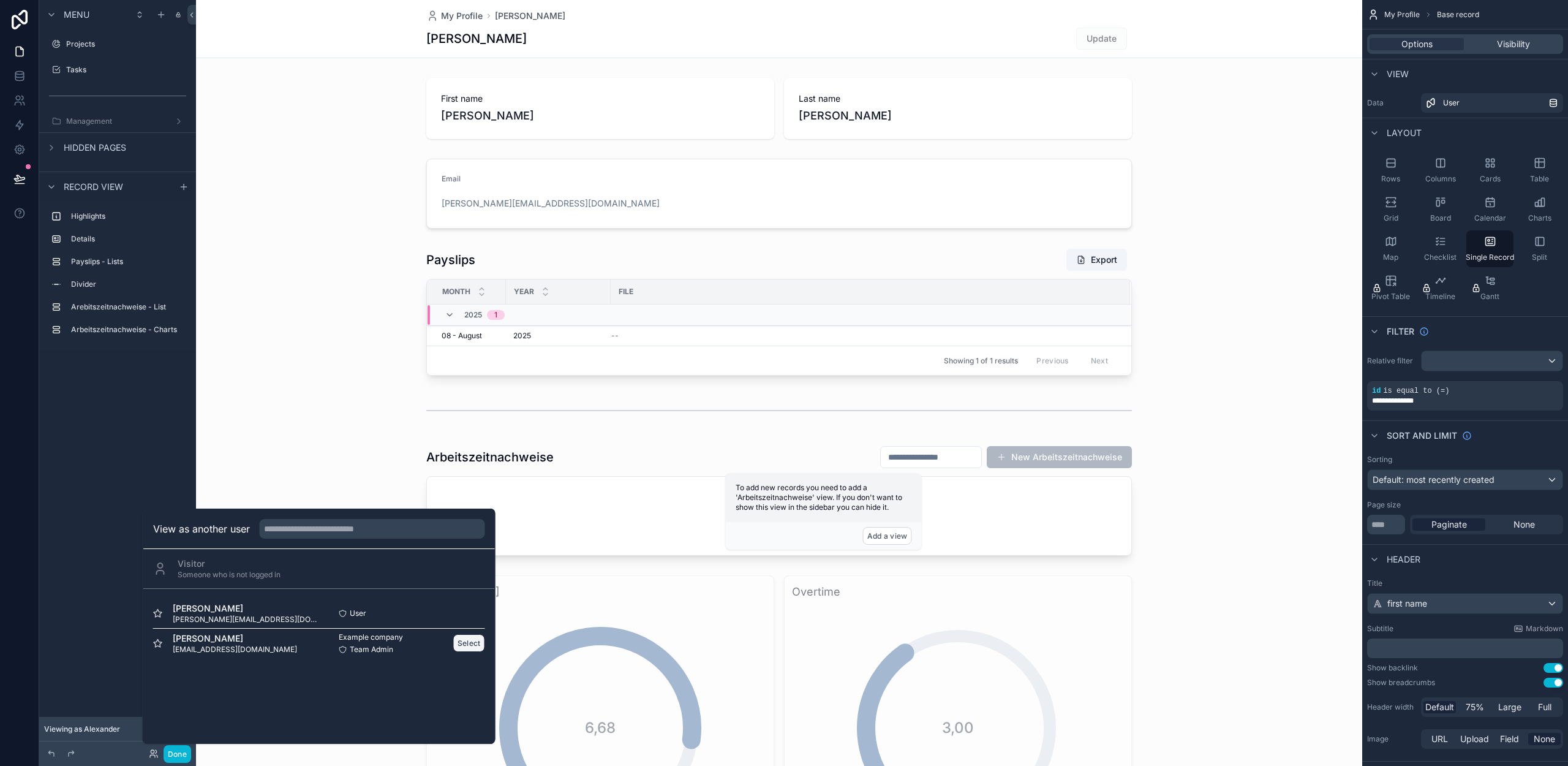
click at [467, 645] on button "Select" at bounding box center [469, 643] width 32 height 18
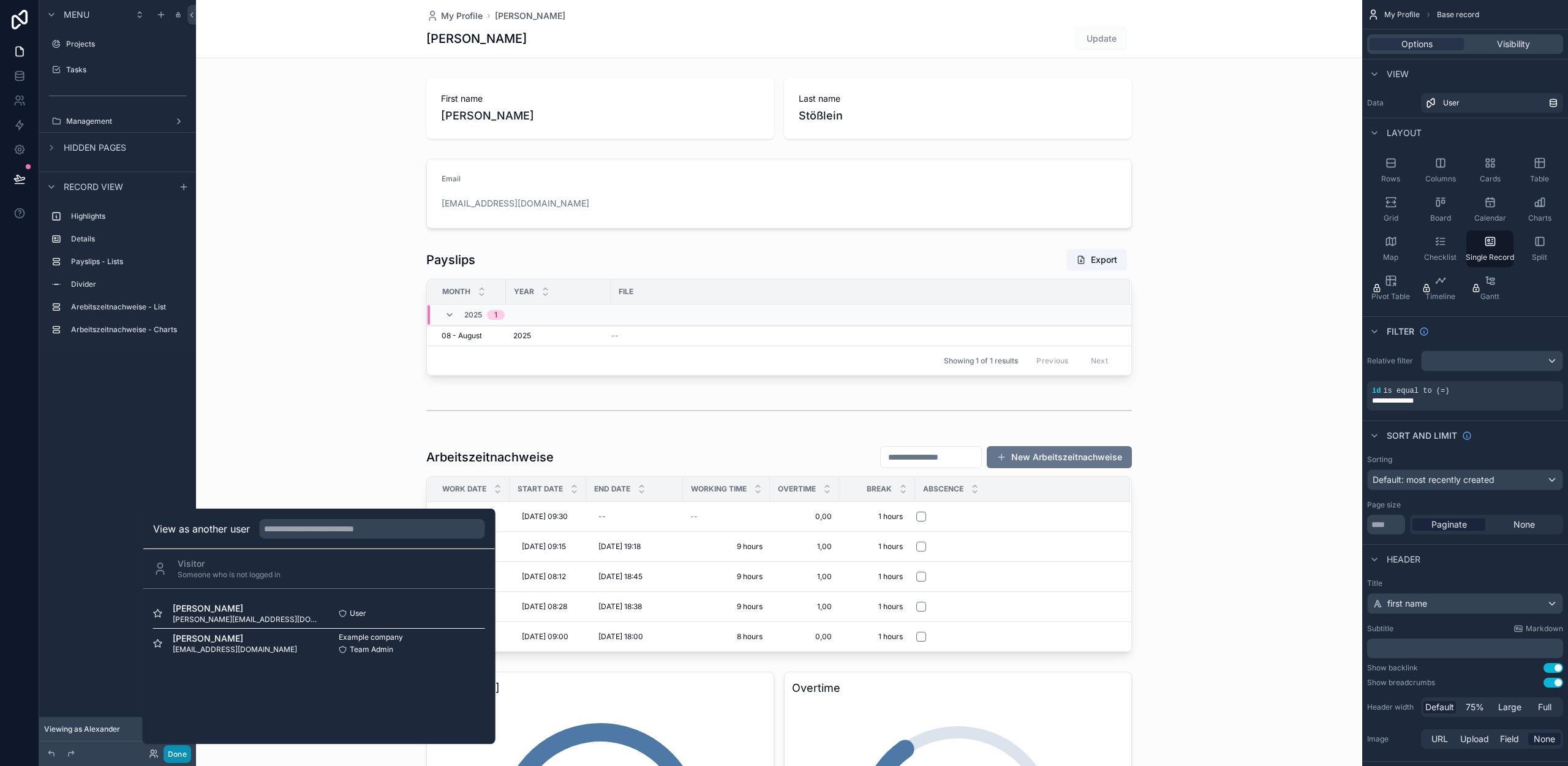
click at [183, 754] on button "Done" at bounding box center [177, 754] width 27 height 18
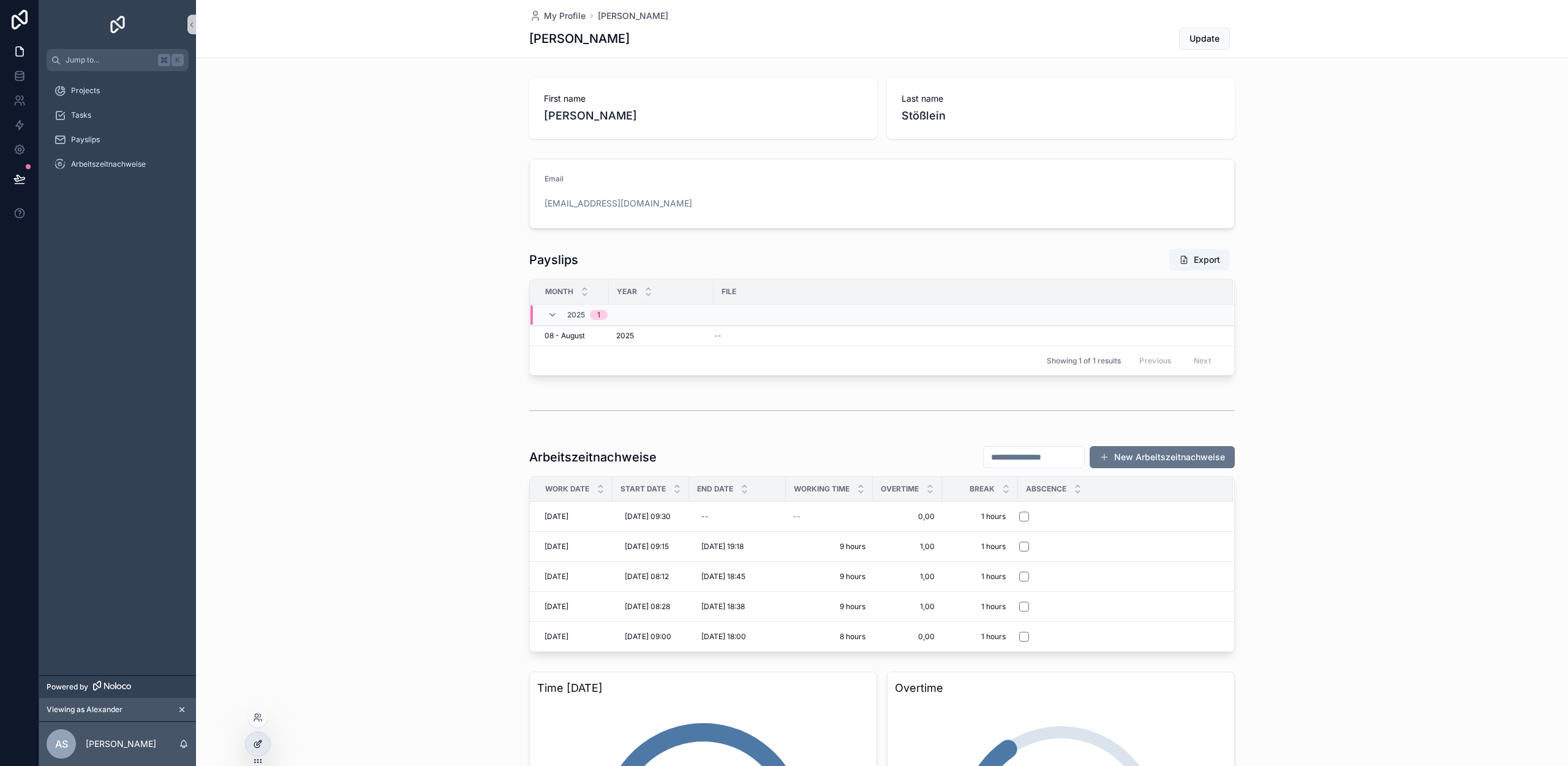
click at [254, 744] on icon at bounding box center [257, 744] width 6 height 6
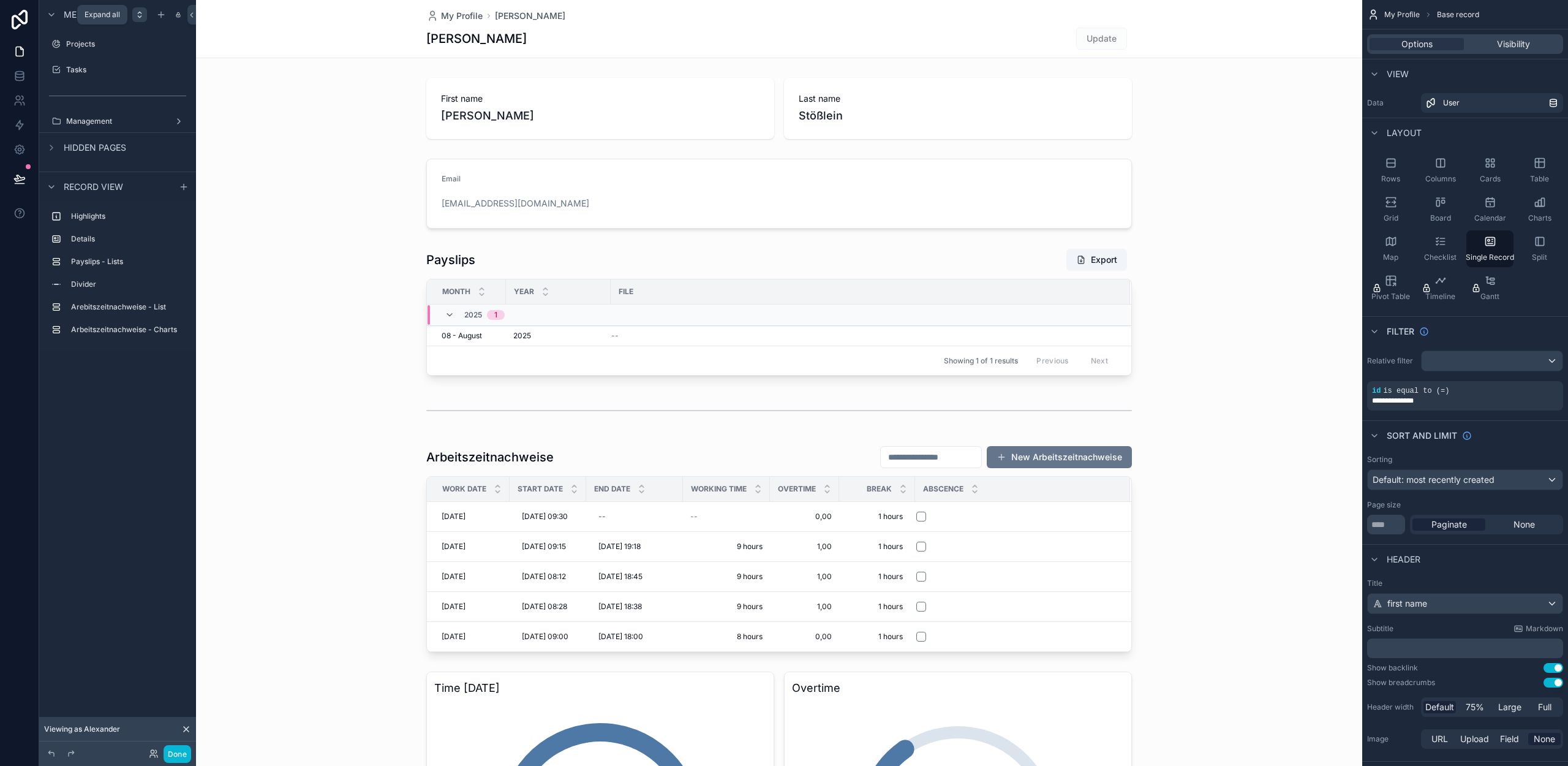
click at [141, 16] on icon "scrollable content" at bounding box center [140, 15] width 10 height 10
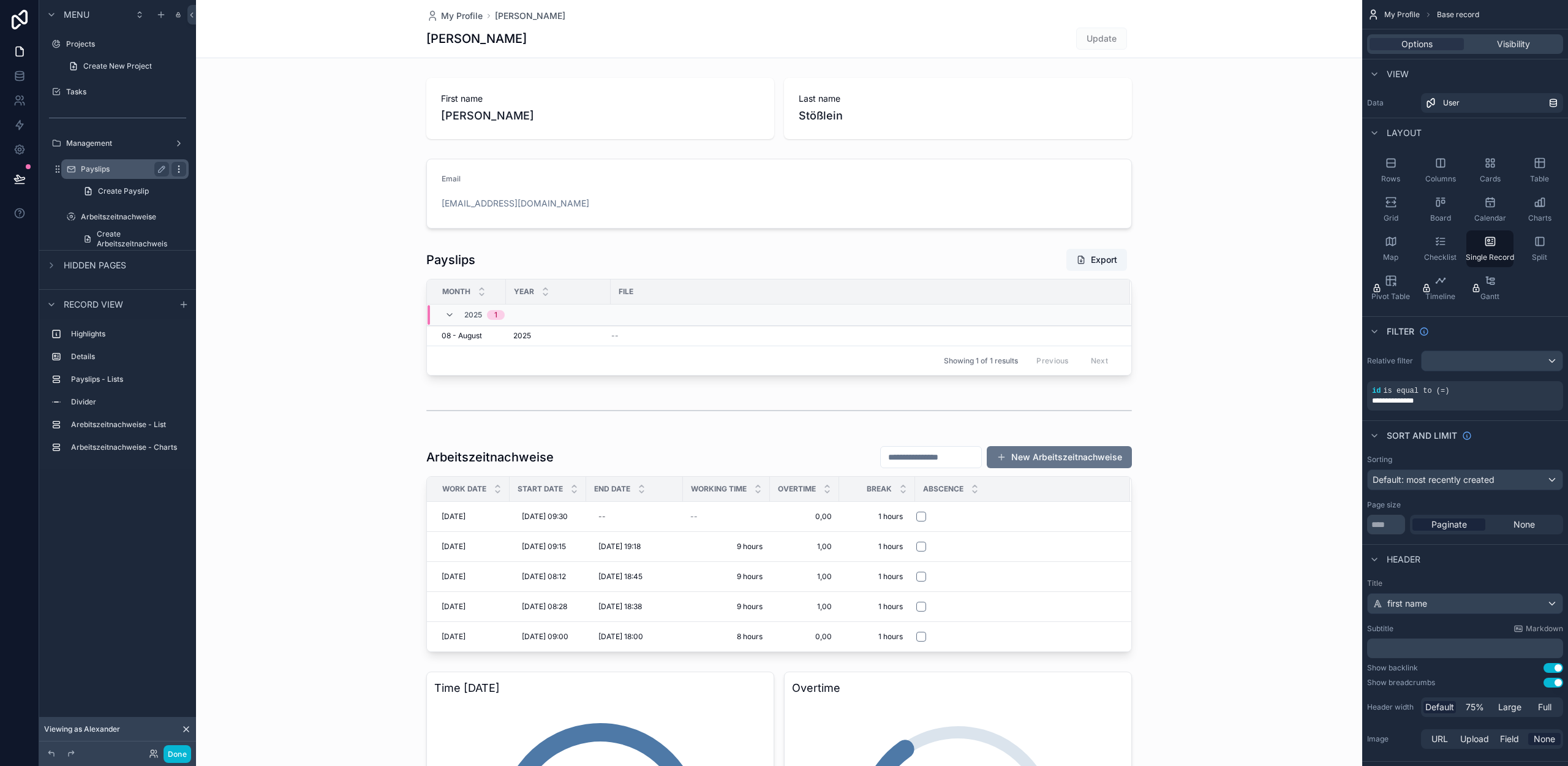
click at [179, 168] on icon "scrollable content" at bounding box center [179, 169] width 10 height 10
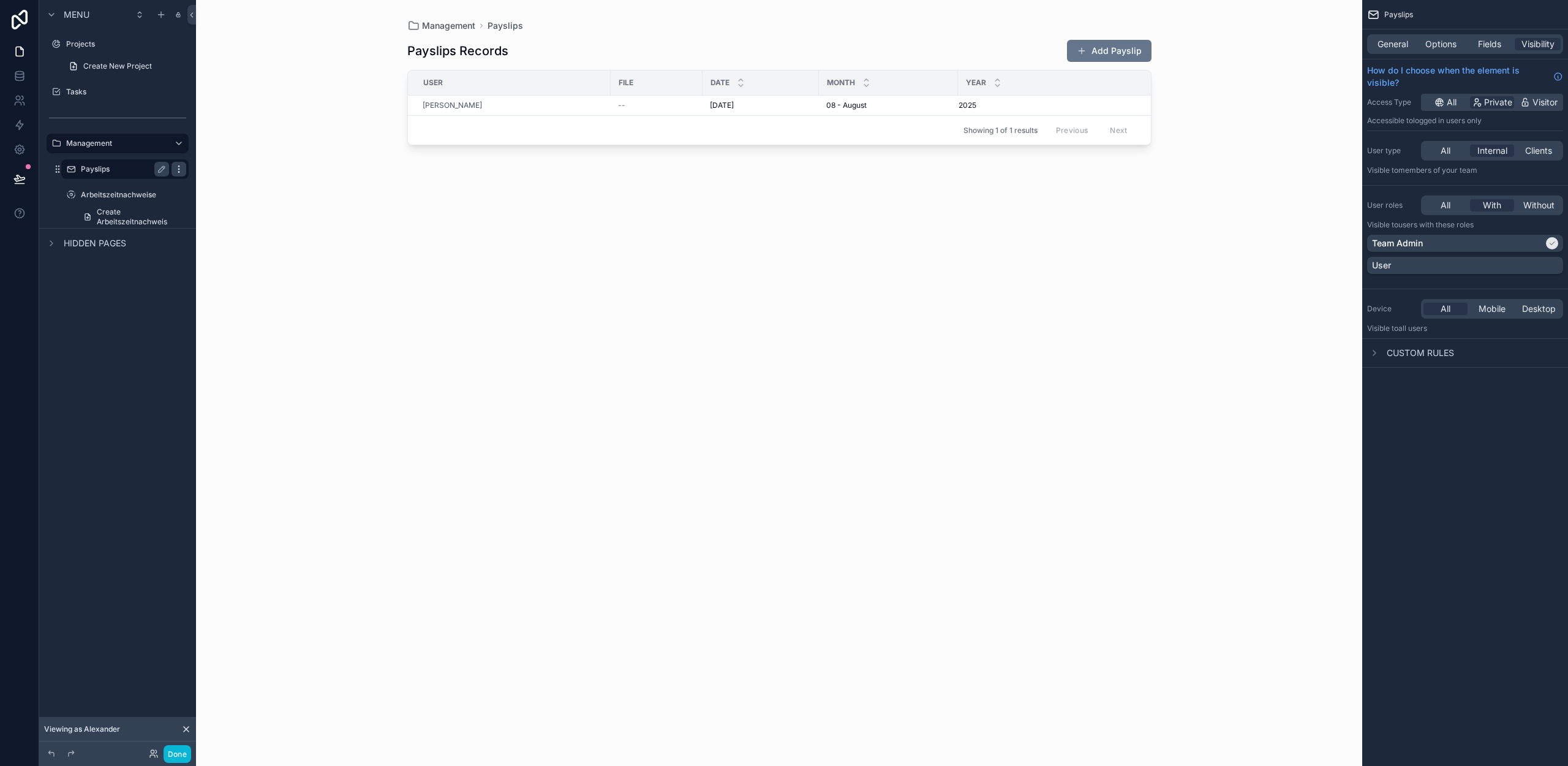
click at [179, 168] on icon "scrollable content" at bounding box center [179, 169] width 10 height 10
click at [107, 144] on label "Management" at bounding box center [115, 143] width 98 height 10
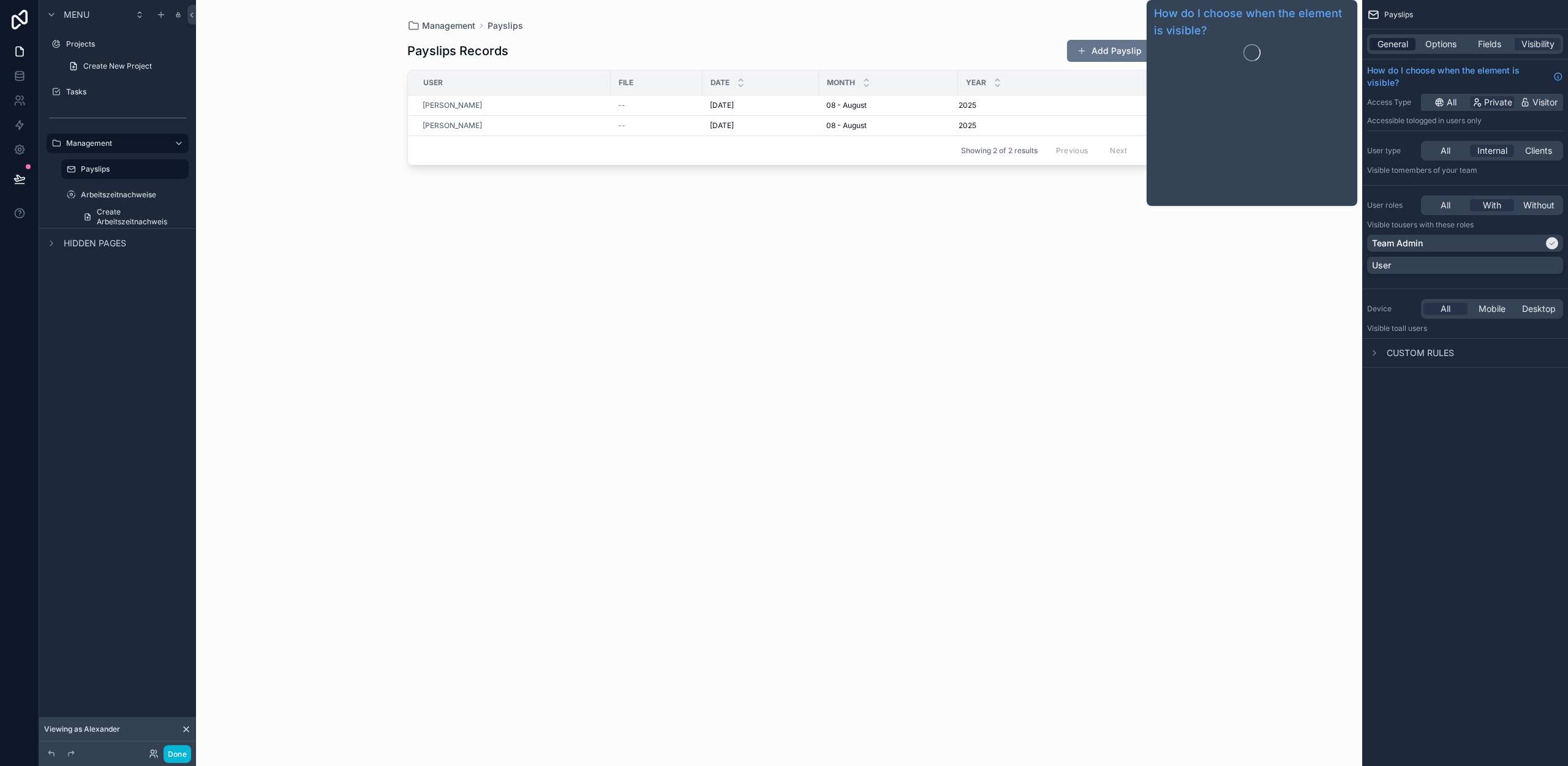
click at [1402, 45] on span "General" at bounding box center [1392, 44] width 31 height 12
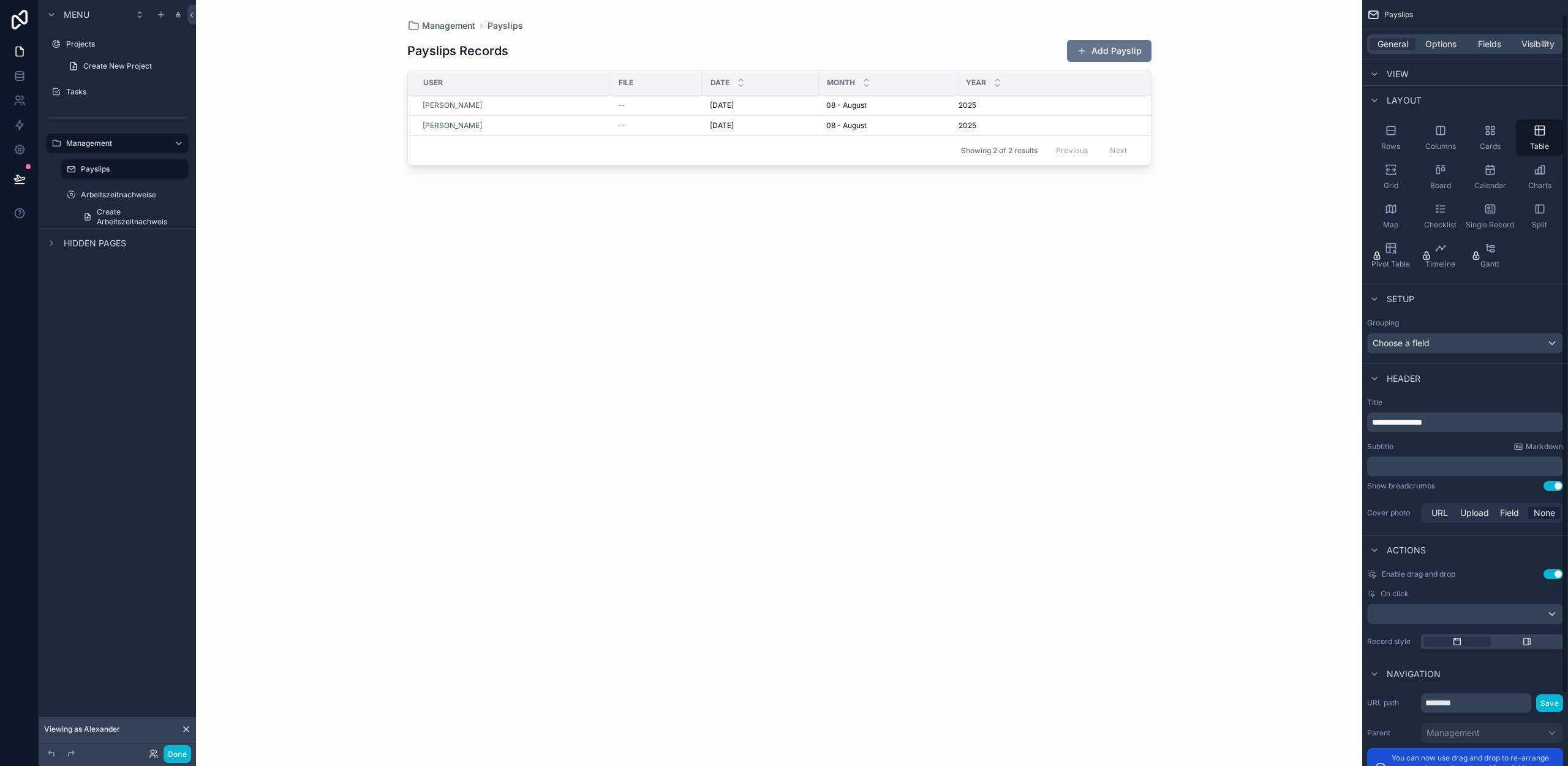
scroll to position [98, 0]
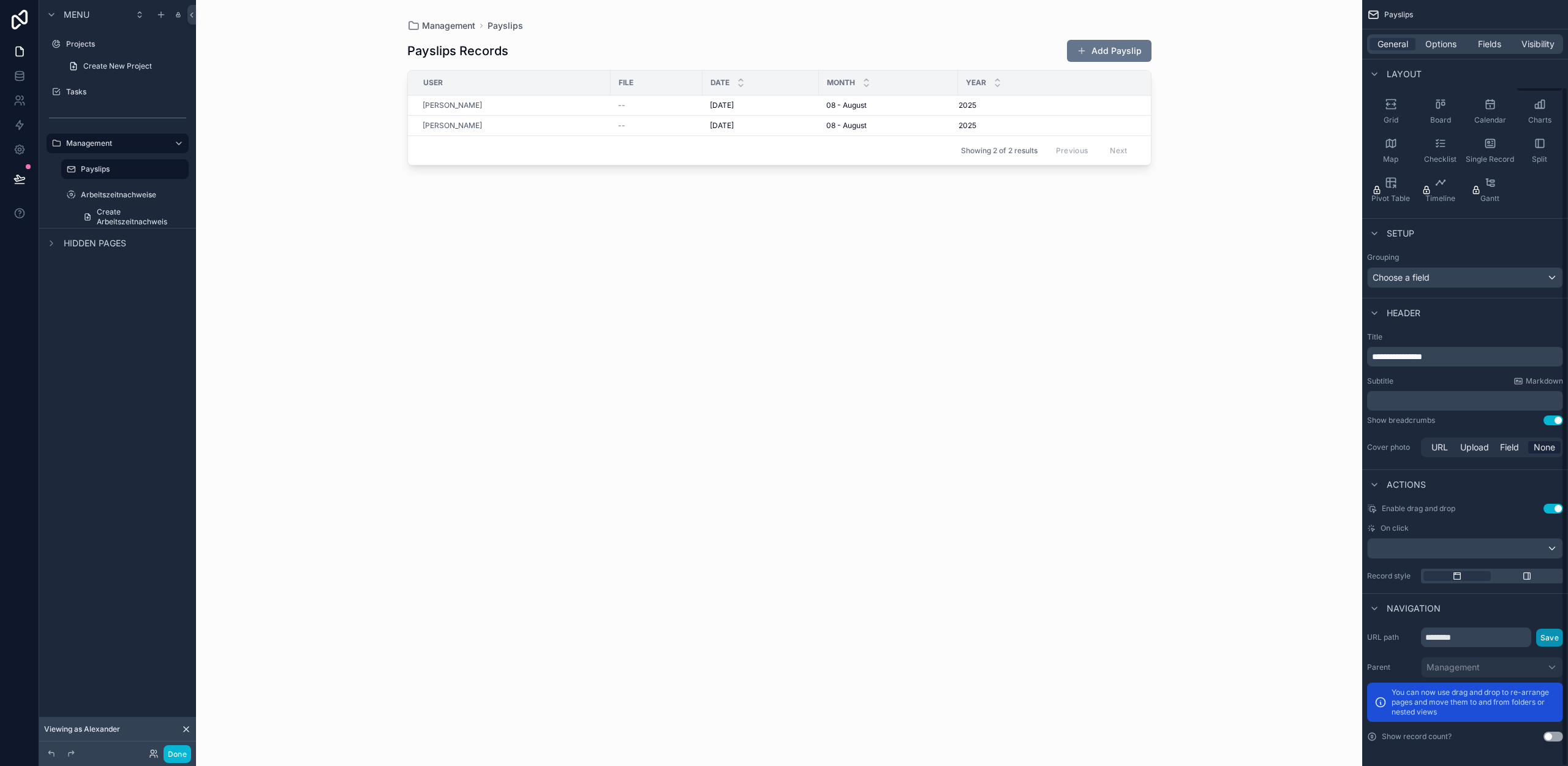
click at [1550, 634] on button "Save" at bounding box center [1549, 637] width 27 height 18
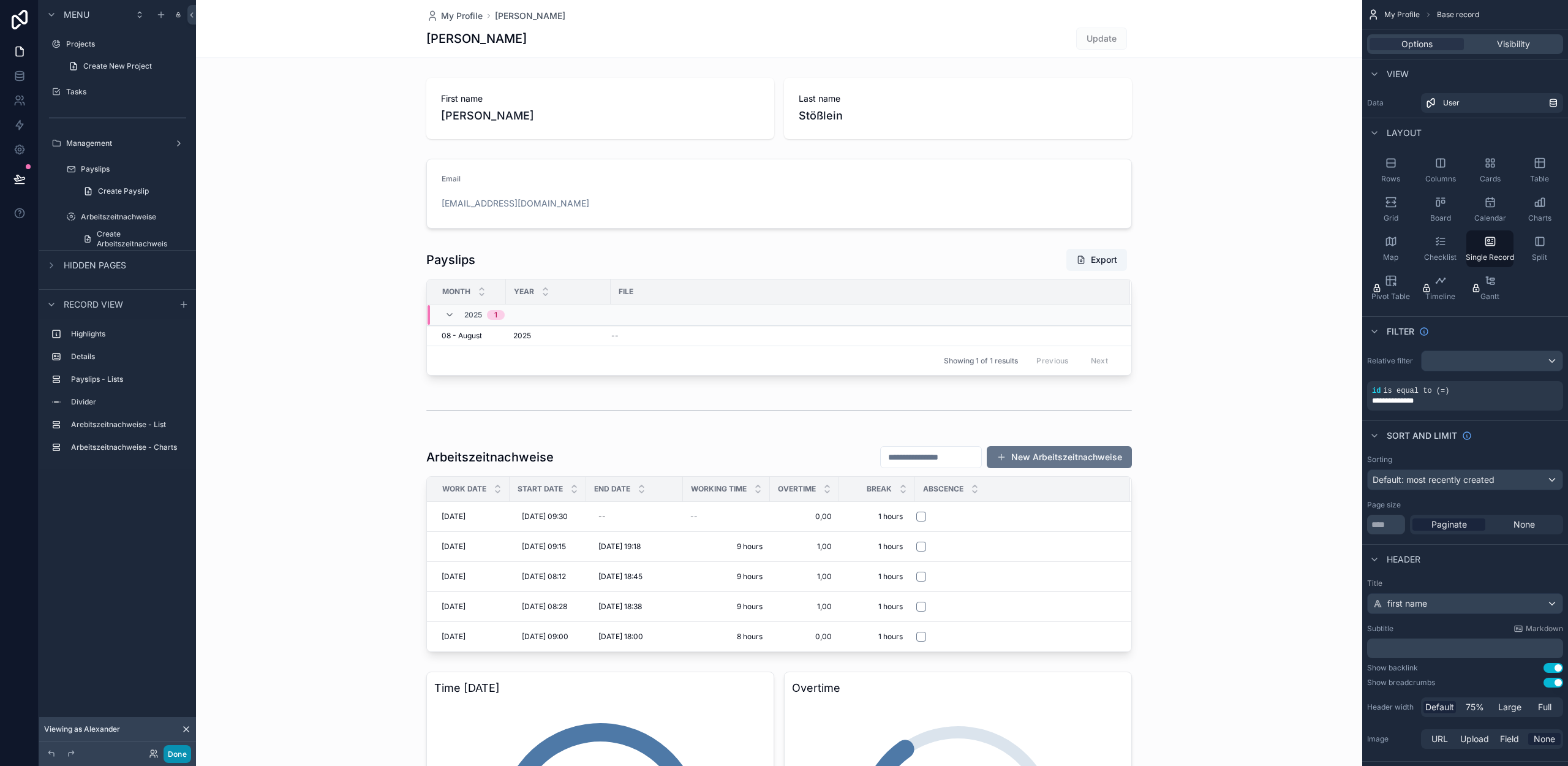
click at [176, 758] on button "Done" at bounding box center [177, 754] width 27 height 18
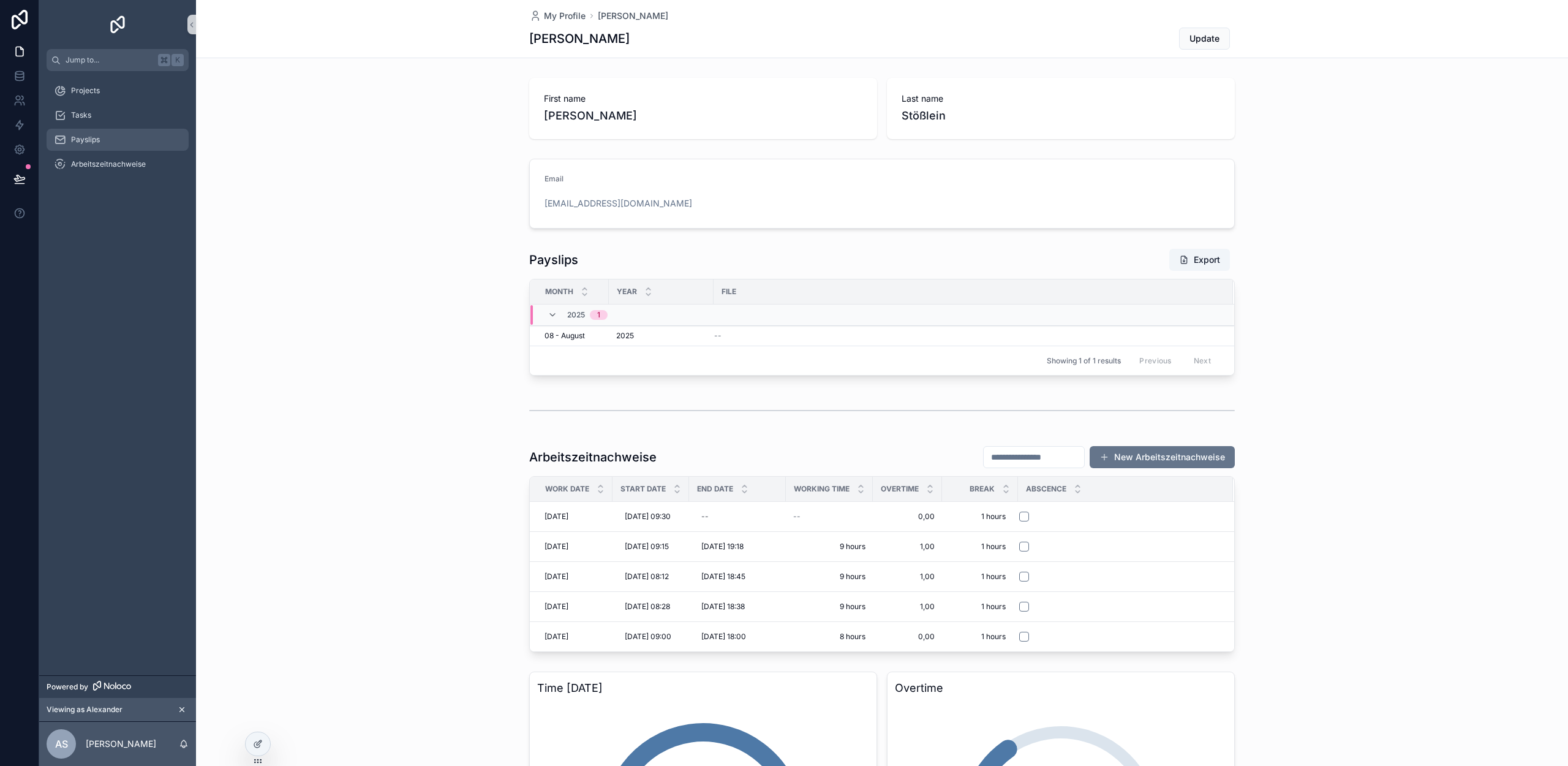
click at [98, 143] on span "Payslips" at bounding box center [85, 140] width 29 height 10
click at [87, 140] on span "Payslips" at bounding box center [85, 140] width 29 height 10
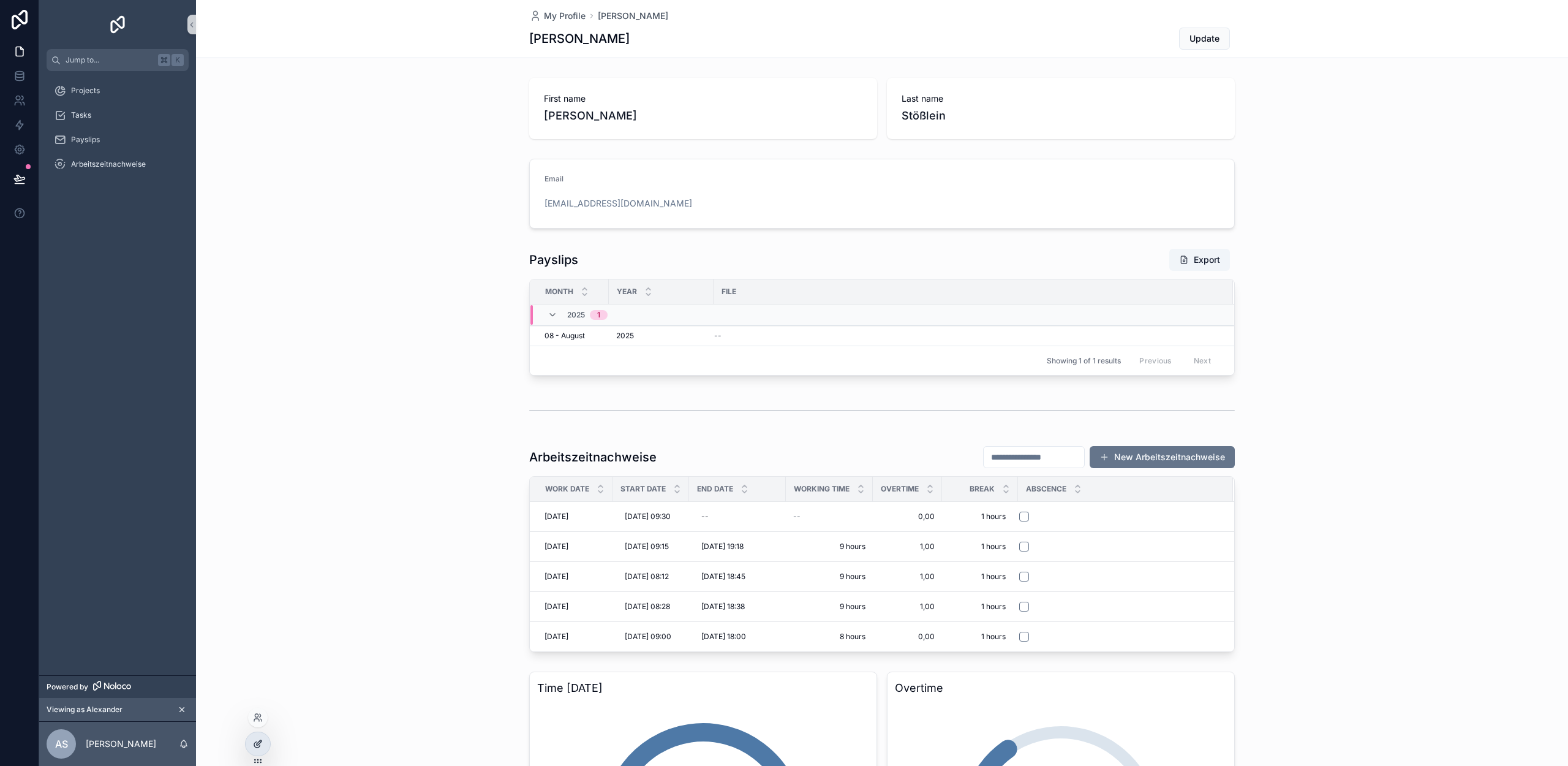
click at [265, 750] on div at bounding box center [257, 744] width 24 height 23
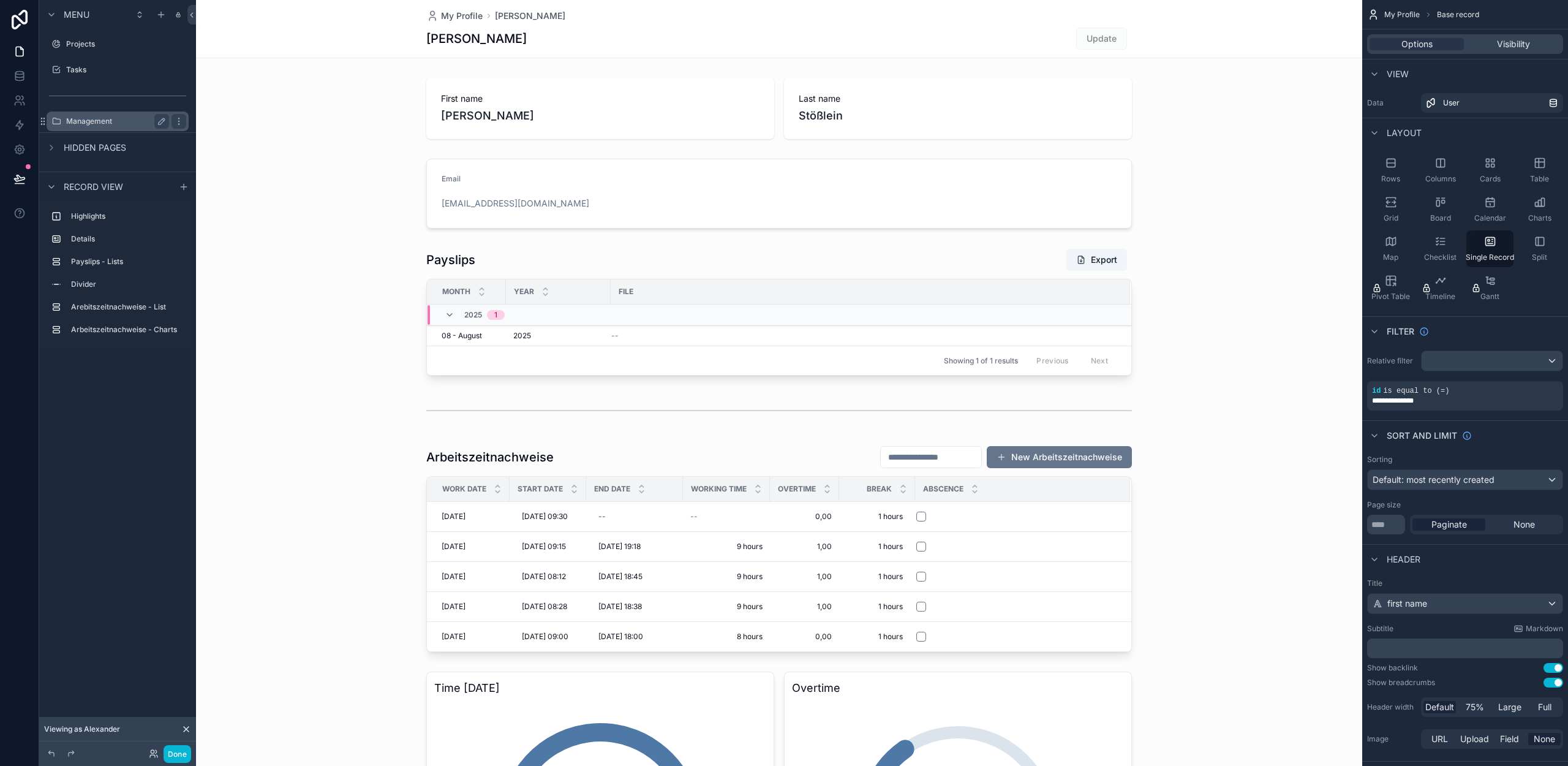
click at [127, 122] on label "Management" at bounding box center [115, 122] width 98 height 10
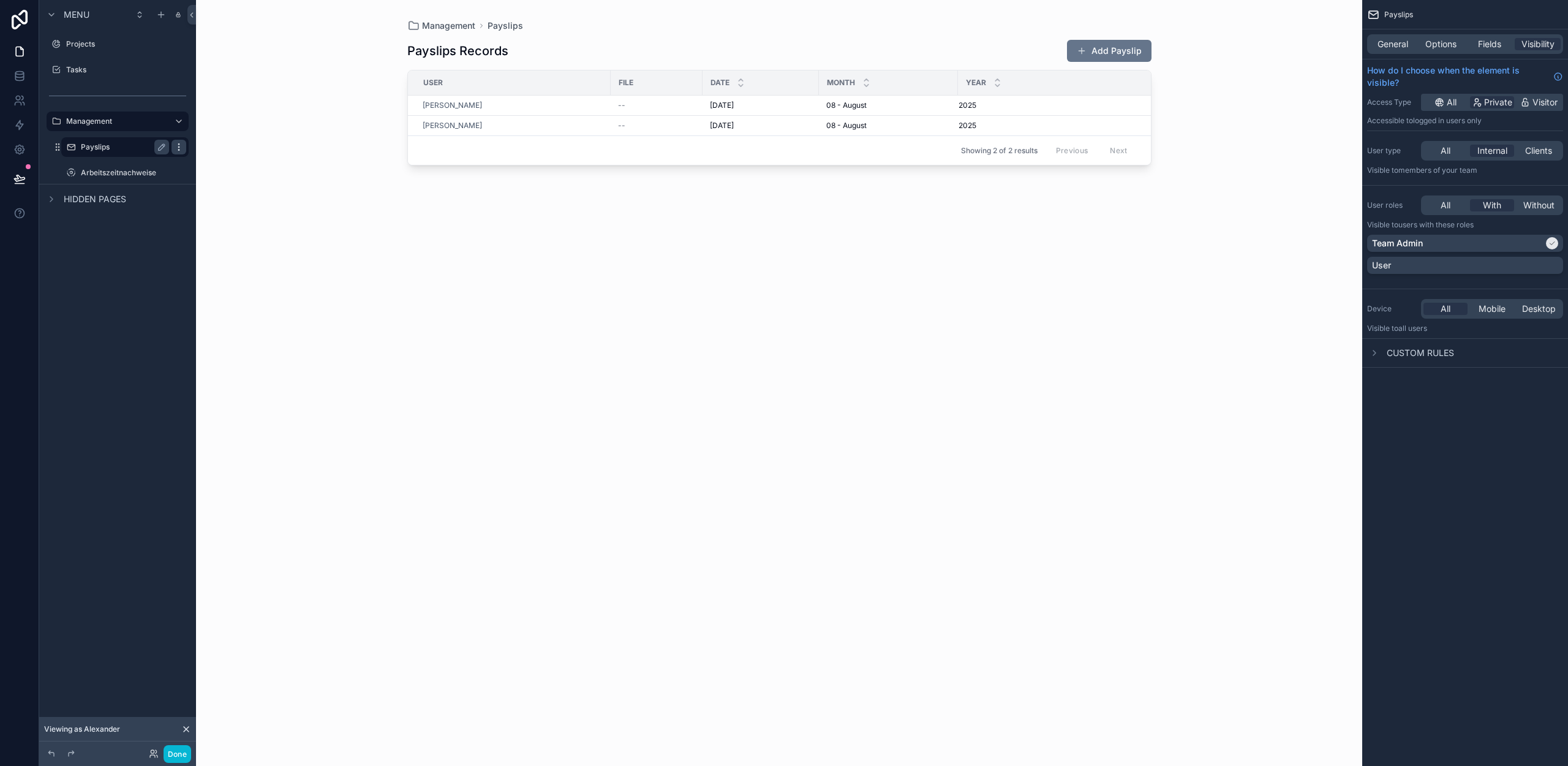
click at [183, 146] on icon "scrollable content" at bounding box center [179, 147] width 10 height 10
click at [234, 158] on span "Remove" at bounding box center [234, 156] width 32 height 12
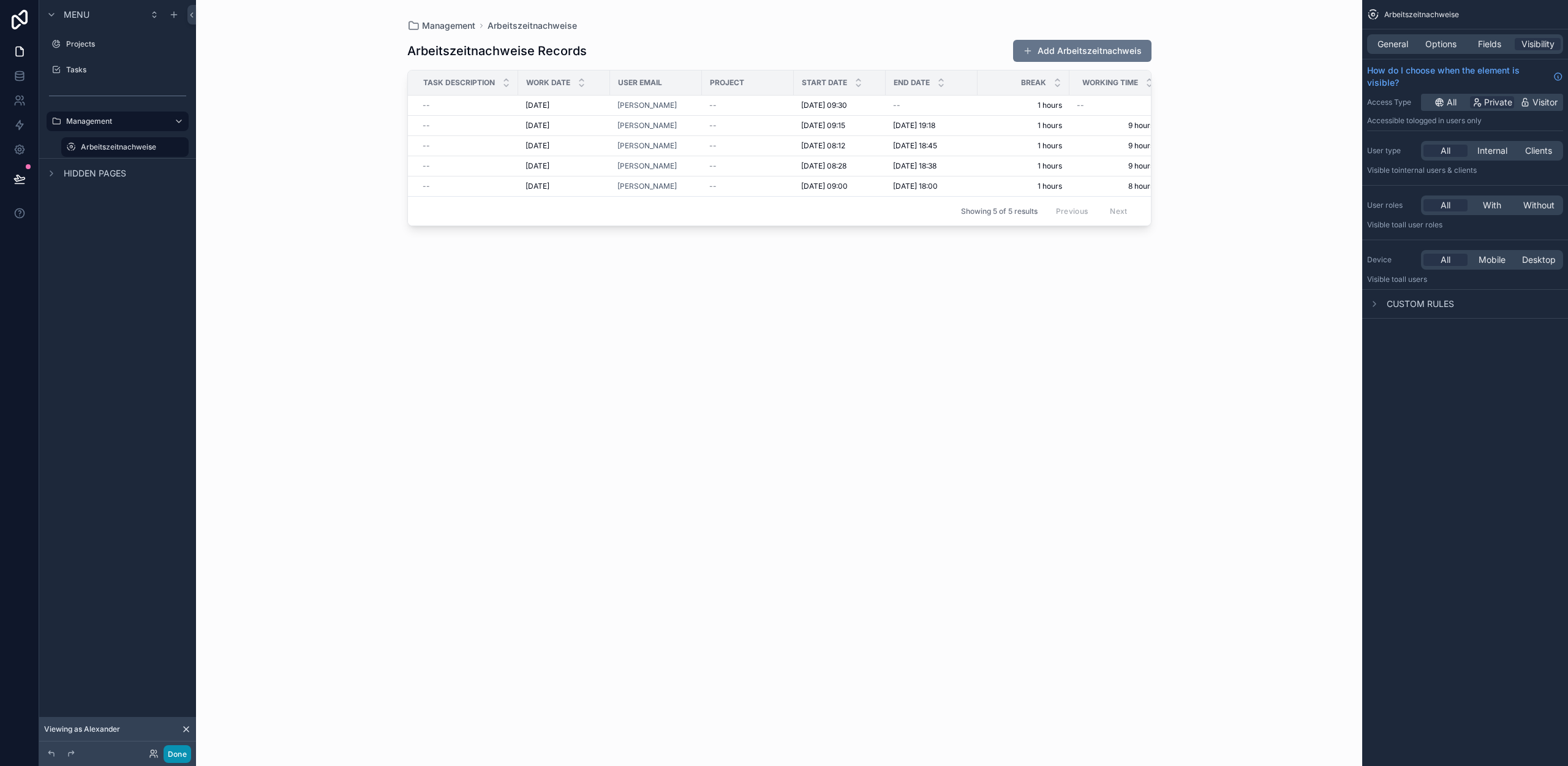
click at [174, 755] on button "Done" at bounding box center [177, 754] width 27 height 18
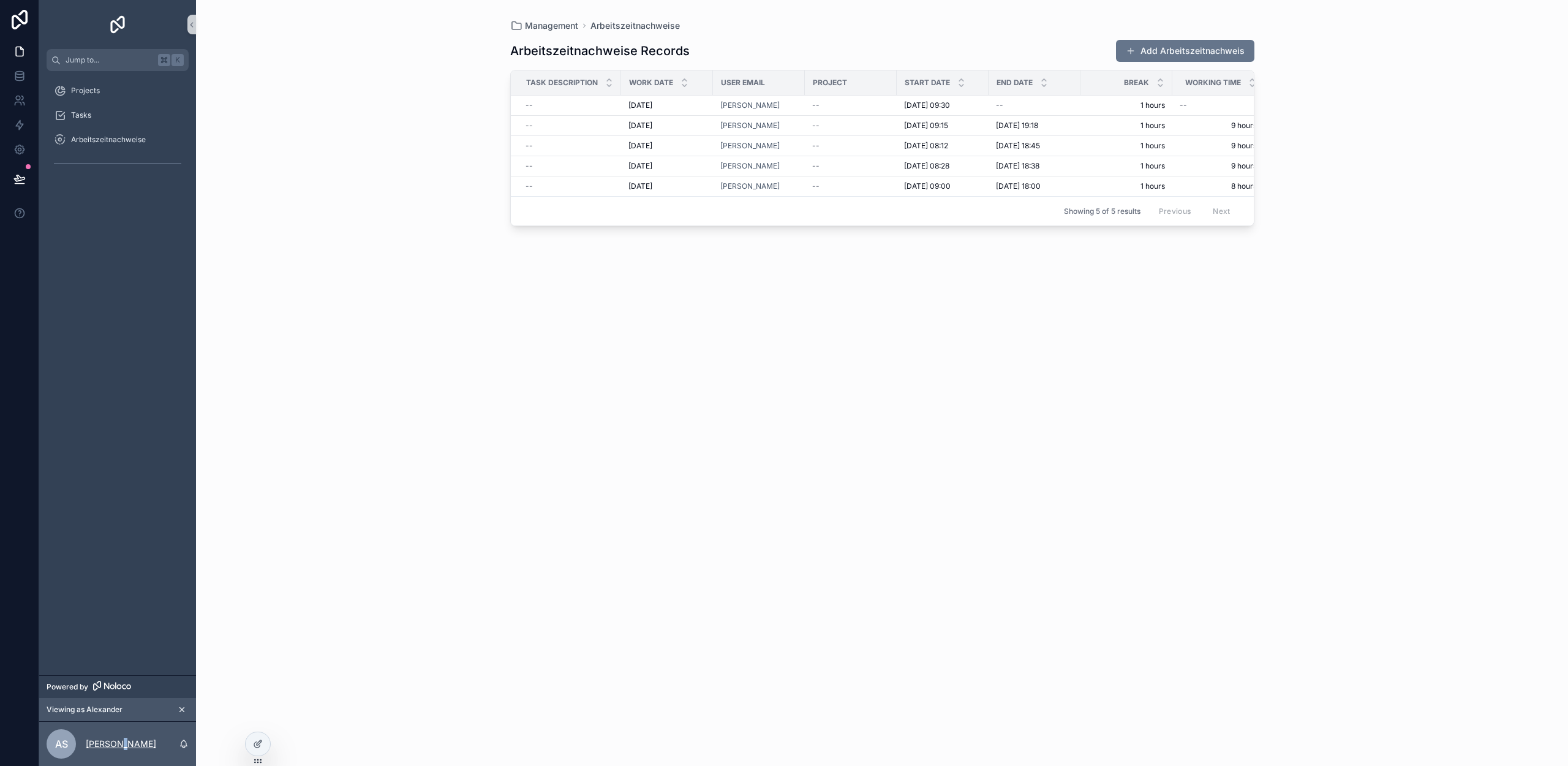
click at [121, 740] on p "[PERSON_NAME]" at bounding box center [121, 744] width 70 height 12
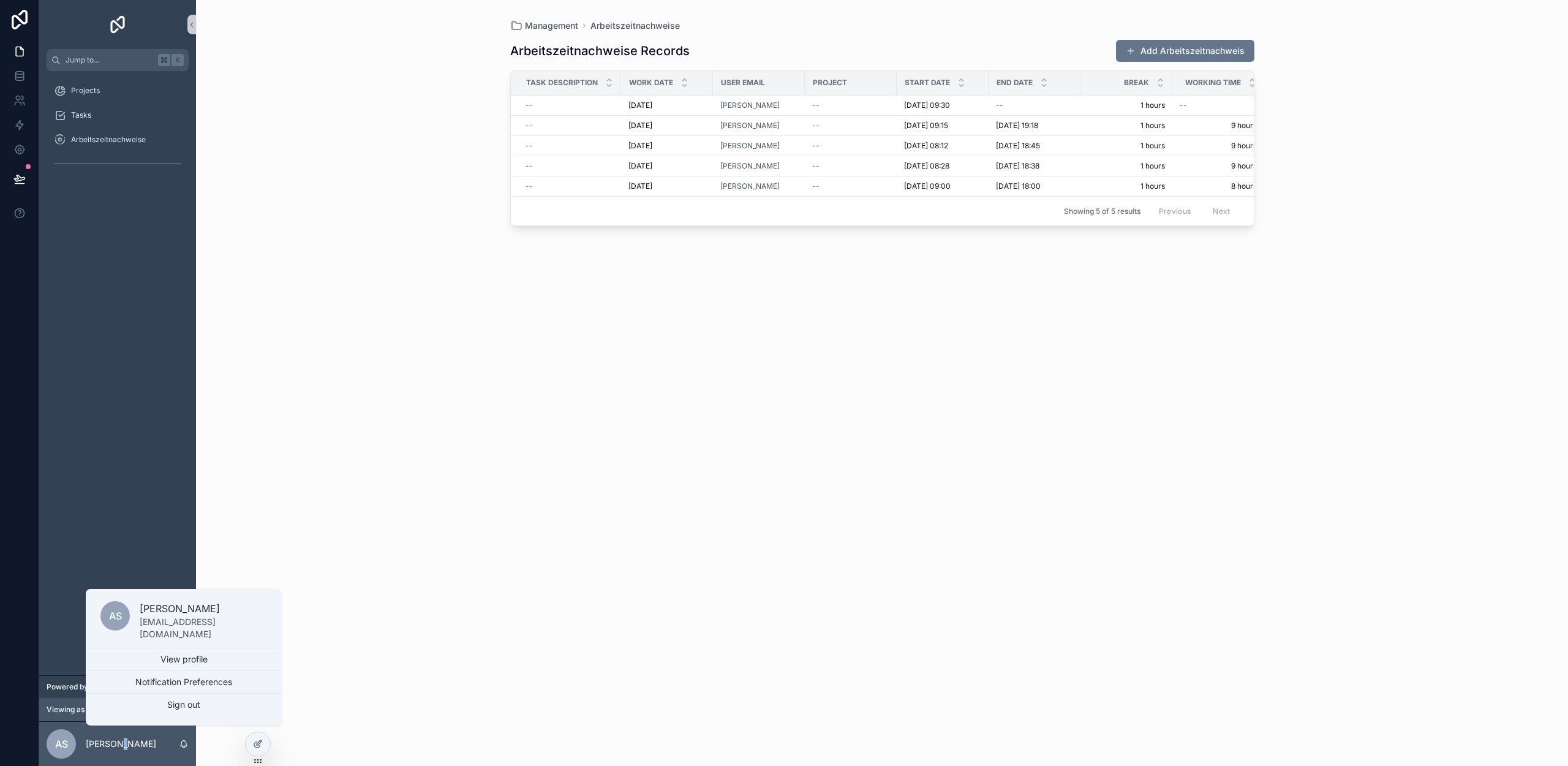
click at [147, 657] on link "View profile" at bounding box center [184, 659] width 196 height 22
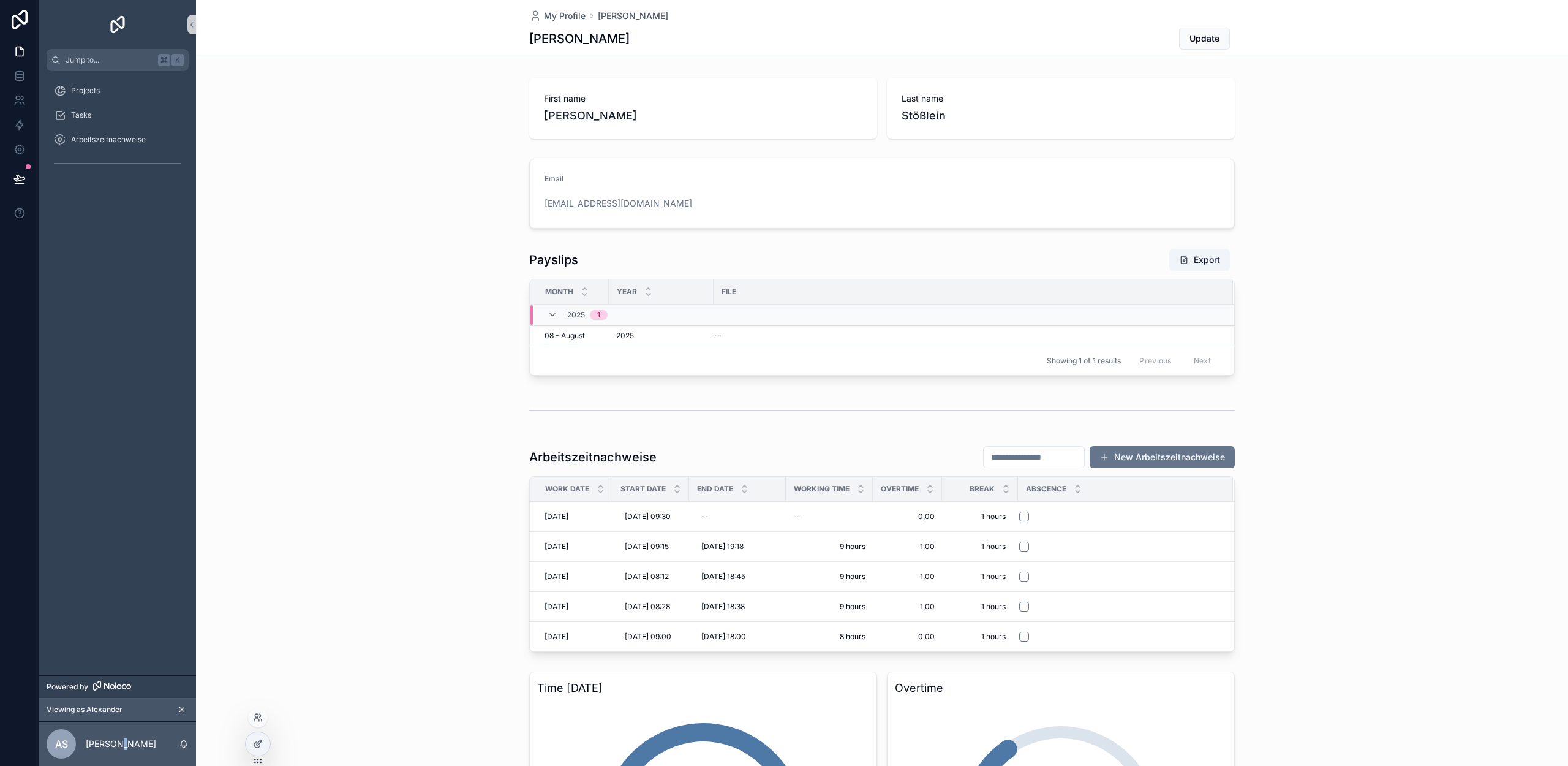
click at [251, 755] on div at bounding box center [257, 749] width 26 height 34
click at [254, 745] on icon at bounding box center [257, 744] width 6 height 6
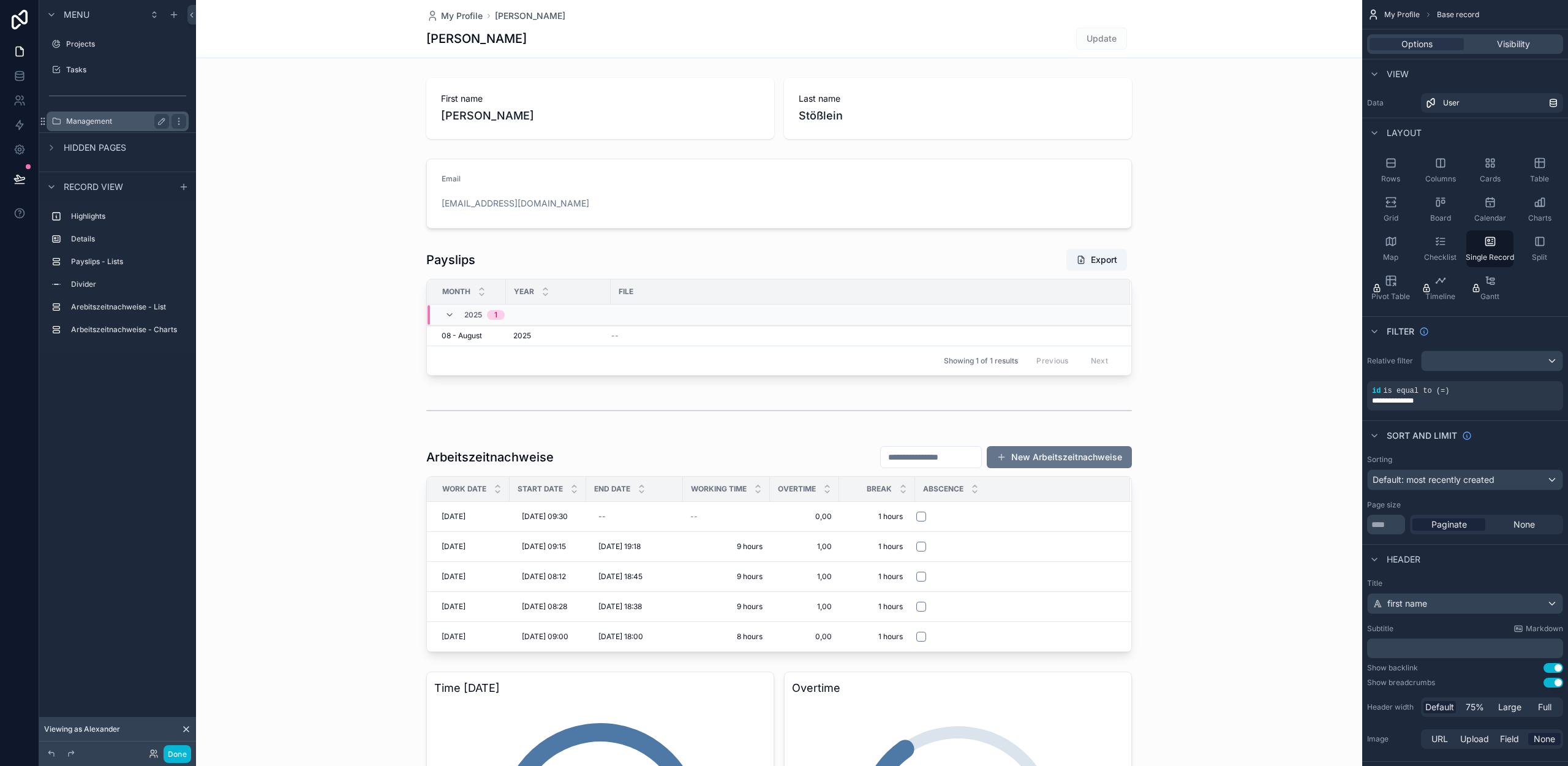
click at [103, 120] on label "Management" at bounding box center [115, 122] width 98 height 10
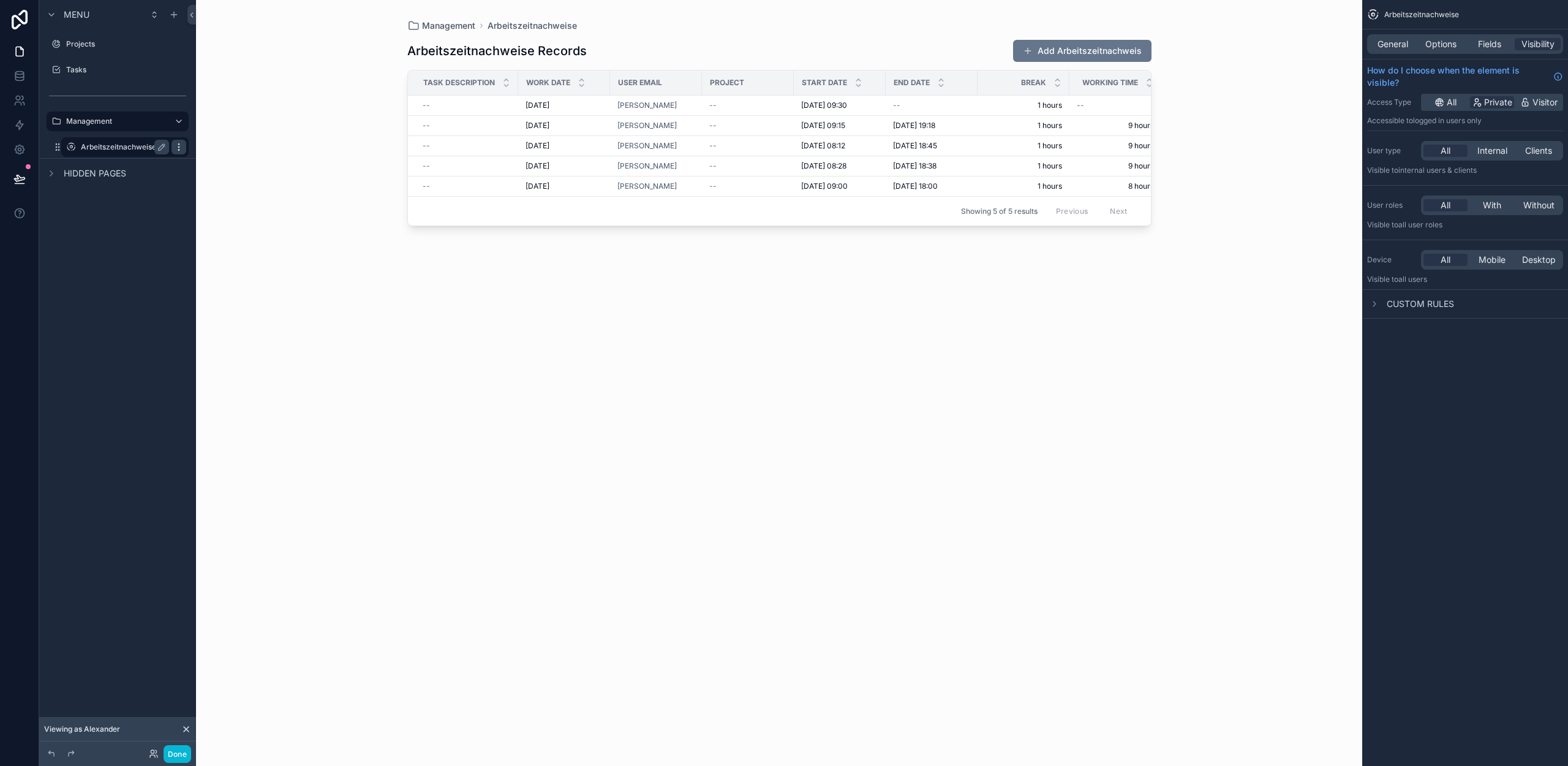
click at [177, 146] on icon "scrollable content" at bounding box center [179, 147] width 10 height 10
click at [228, 156] on span "Remove" at bounding box center [234, 156] width 32 height 12
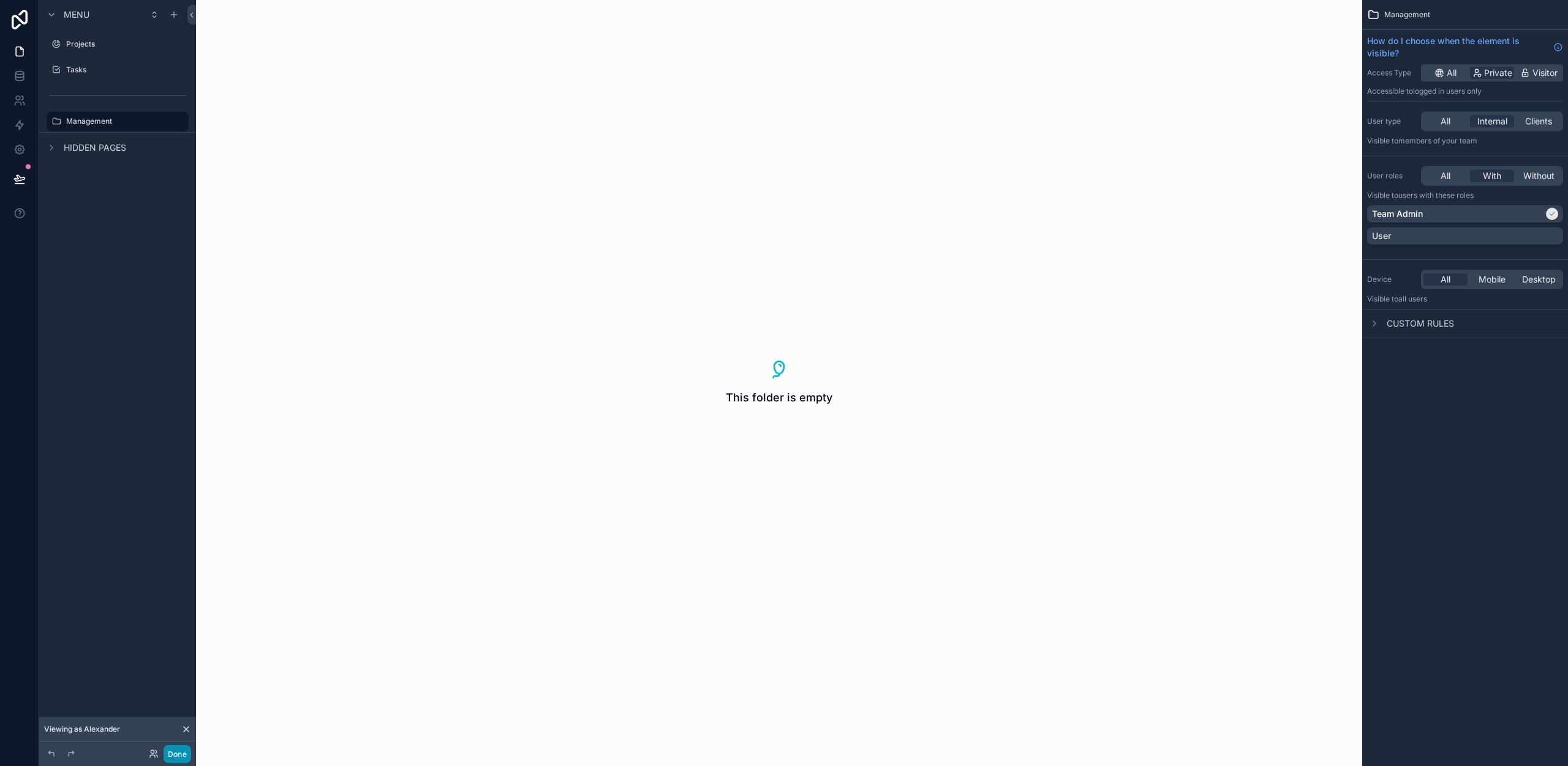
click at [179, 755] on button "Done" at bounding box center [177, 754] width 27 height 18
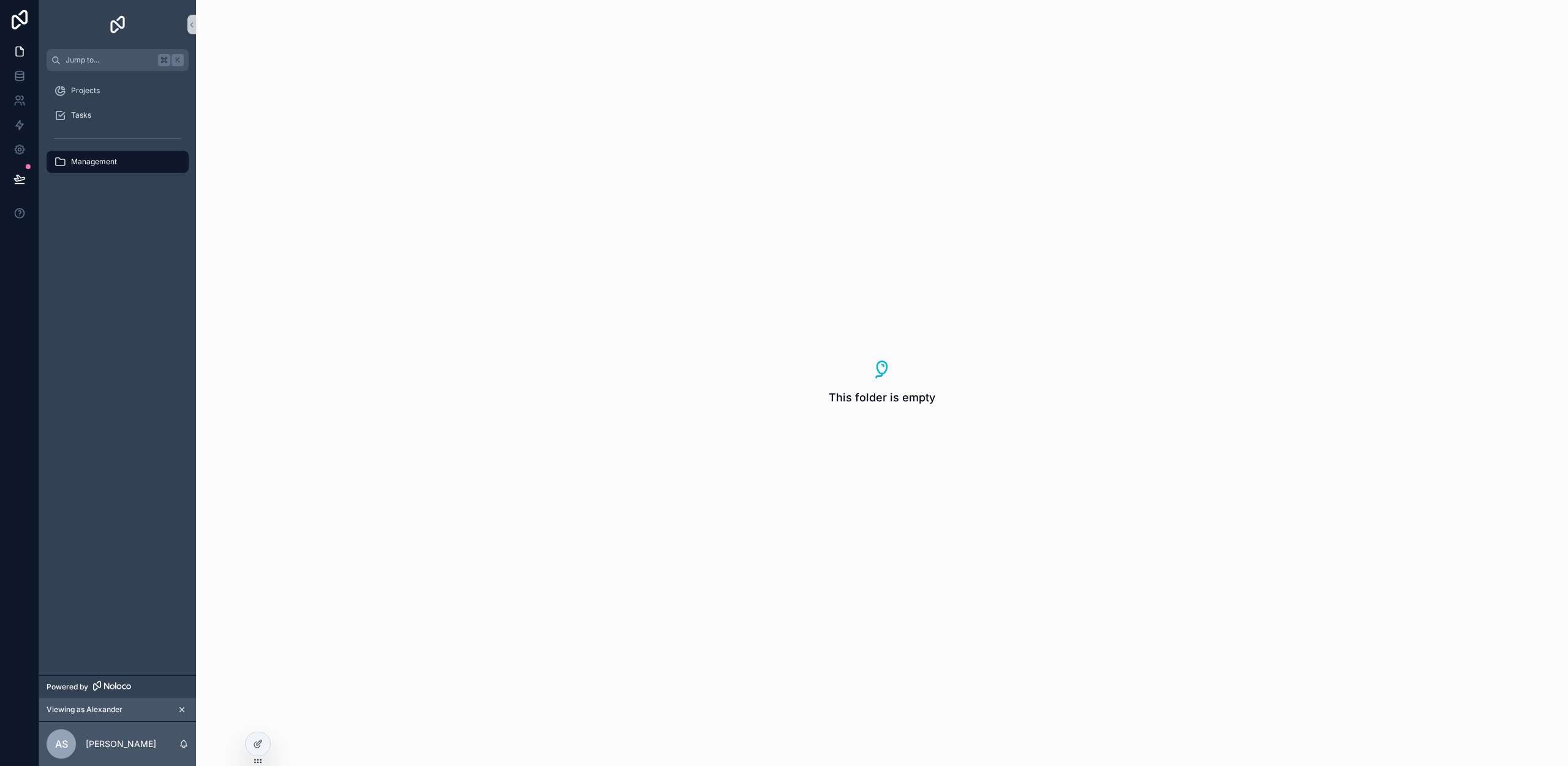
click at [113, 167] on div "Management" at bounding box center [117, 161] width 127 height 19
click at [257, 749] on div at bounding box center [257, 744] width 24 height 23
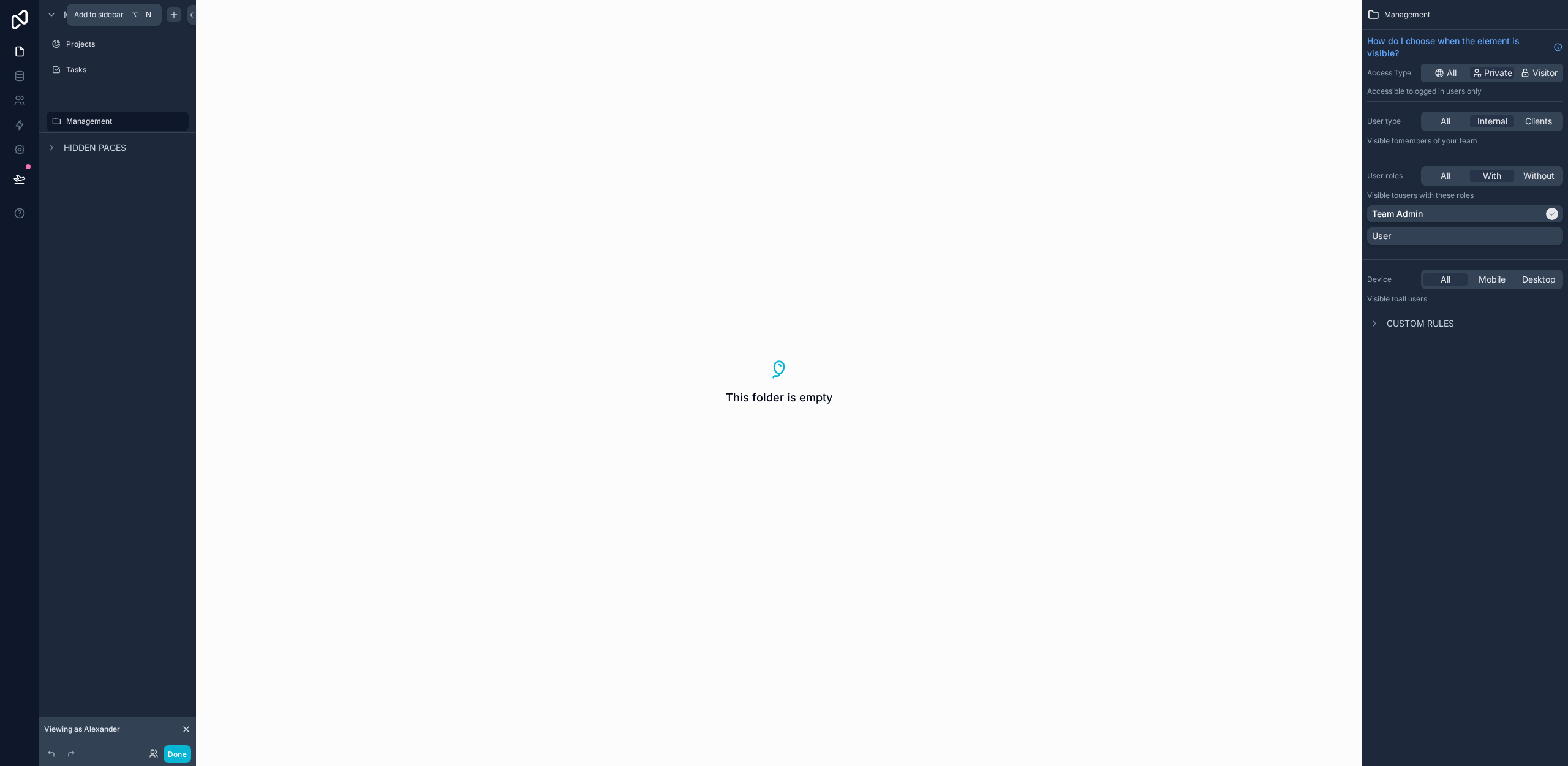
click at [178, 17] on icon "scrollable content" at bounding box center [174, 15] width 10 height 10
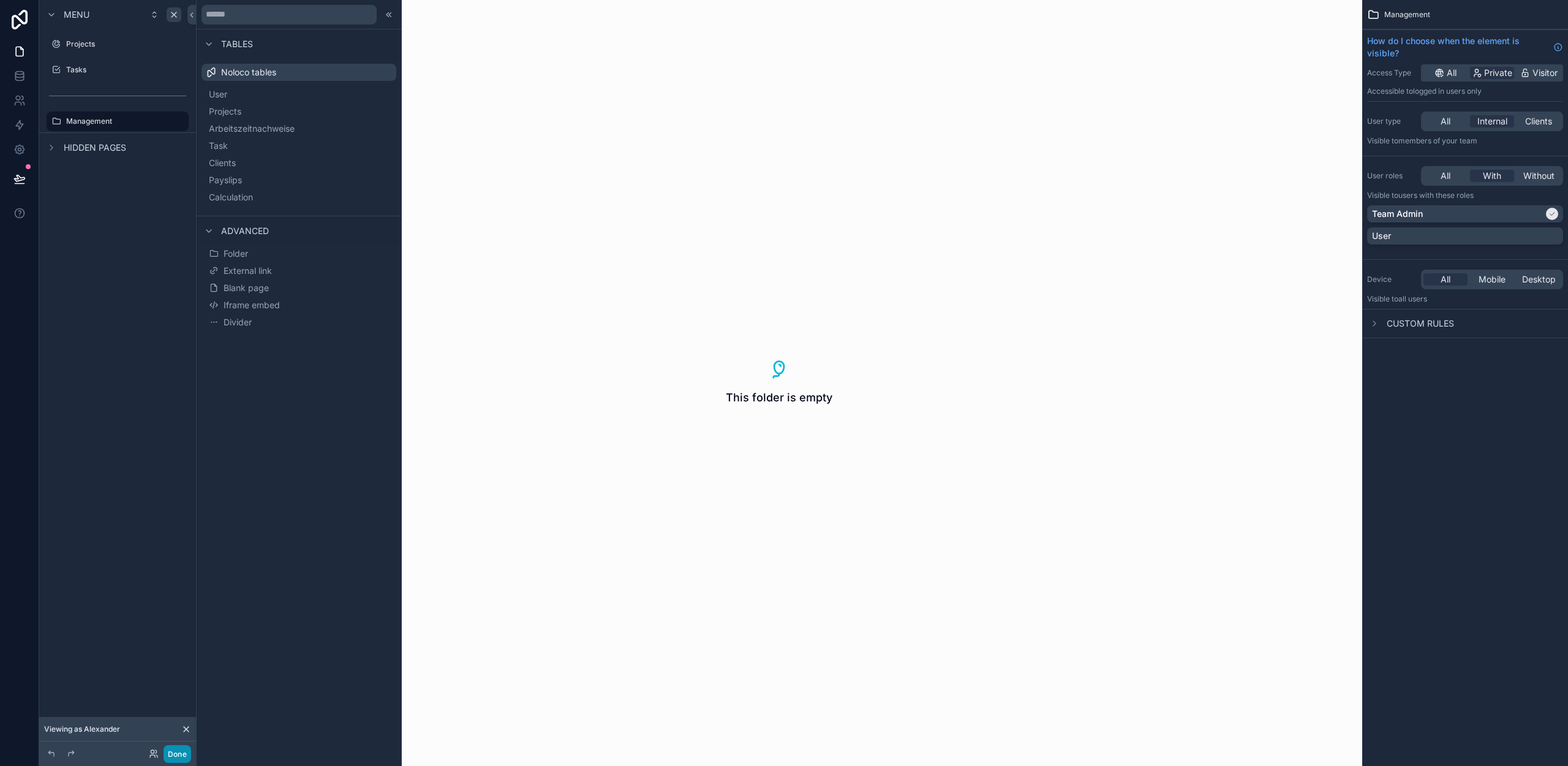
click at [179, 750] on button "Done" at bounding box center [177, 754] width 27 height 18
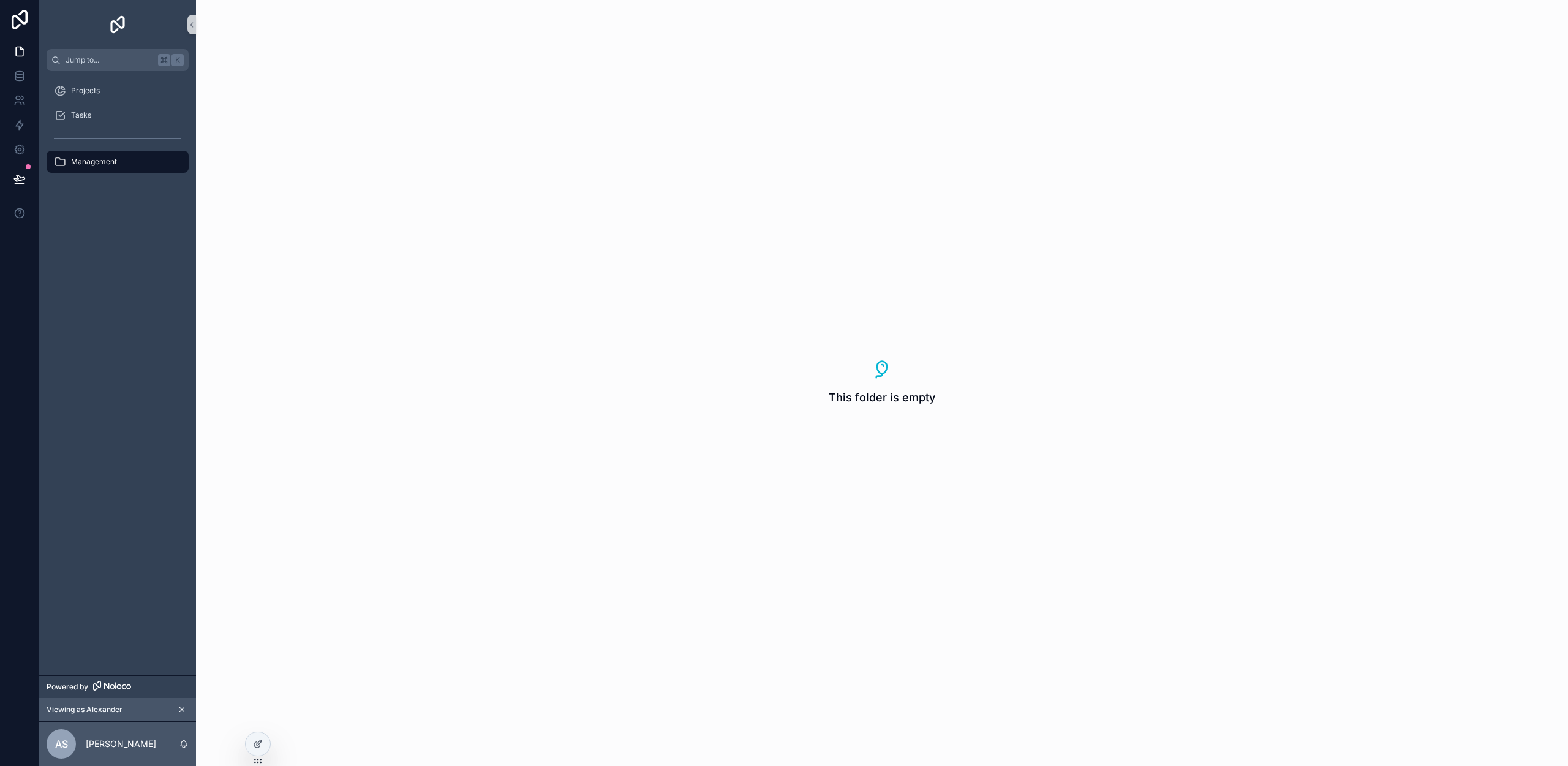
click at [55, 161] on icon "scrollable content" at bounding box center [60, 162] width 12 height 12
click at [258, 745] on icon at bounding box center [258, 744] width 10 height 10
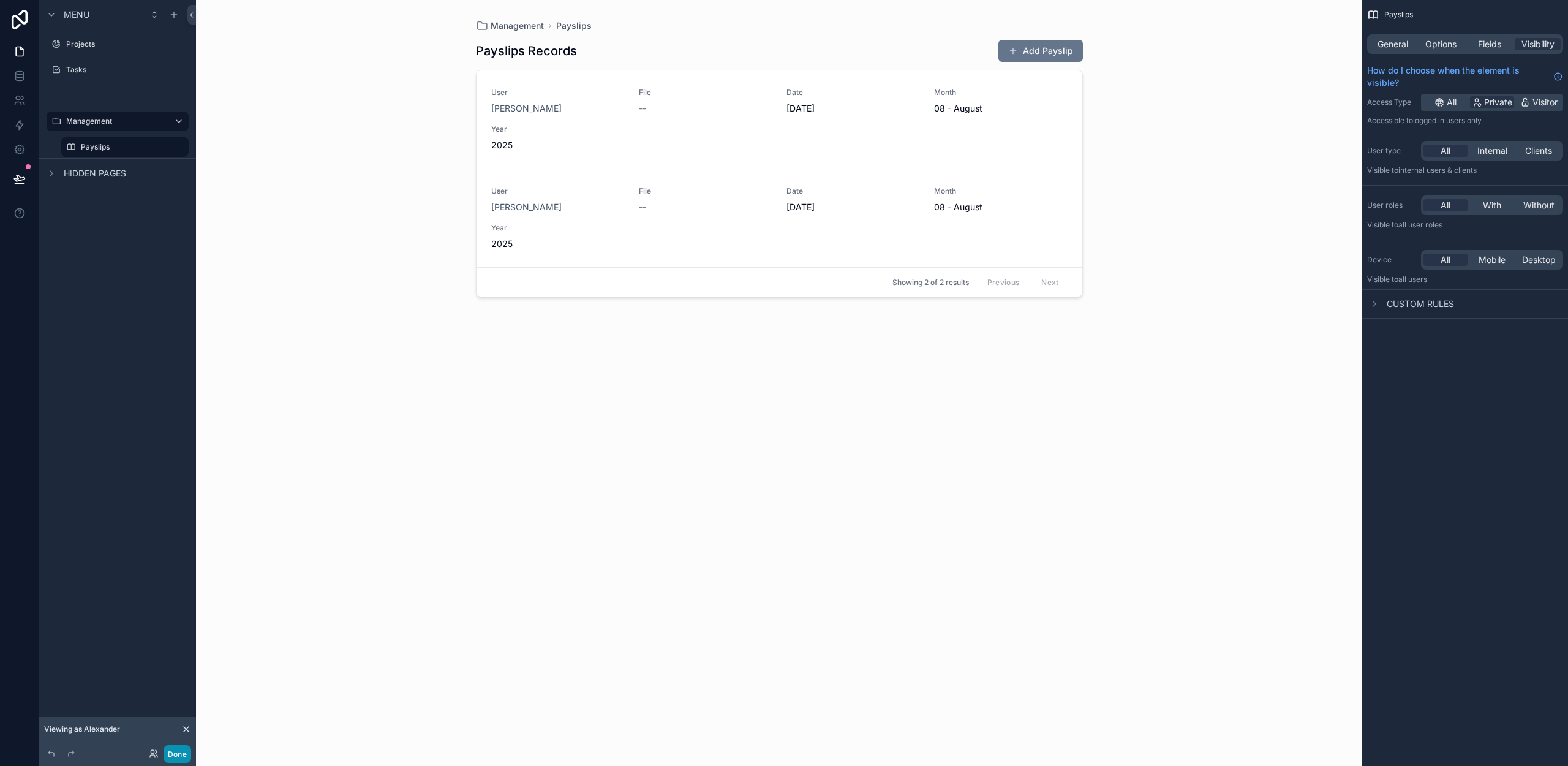
click at [177, 753] on button "Done" at bounding box center [177, 754] width 27 height 18
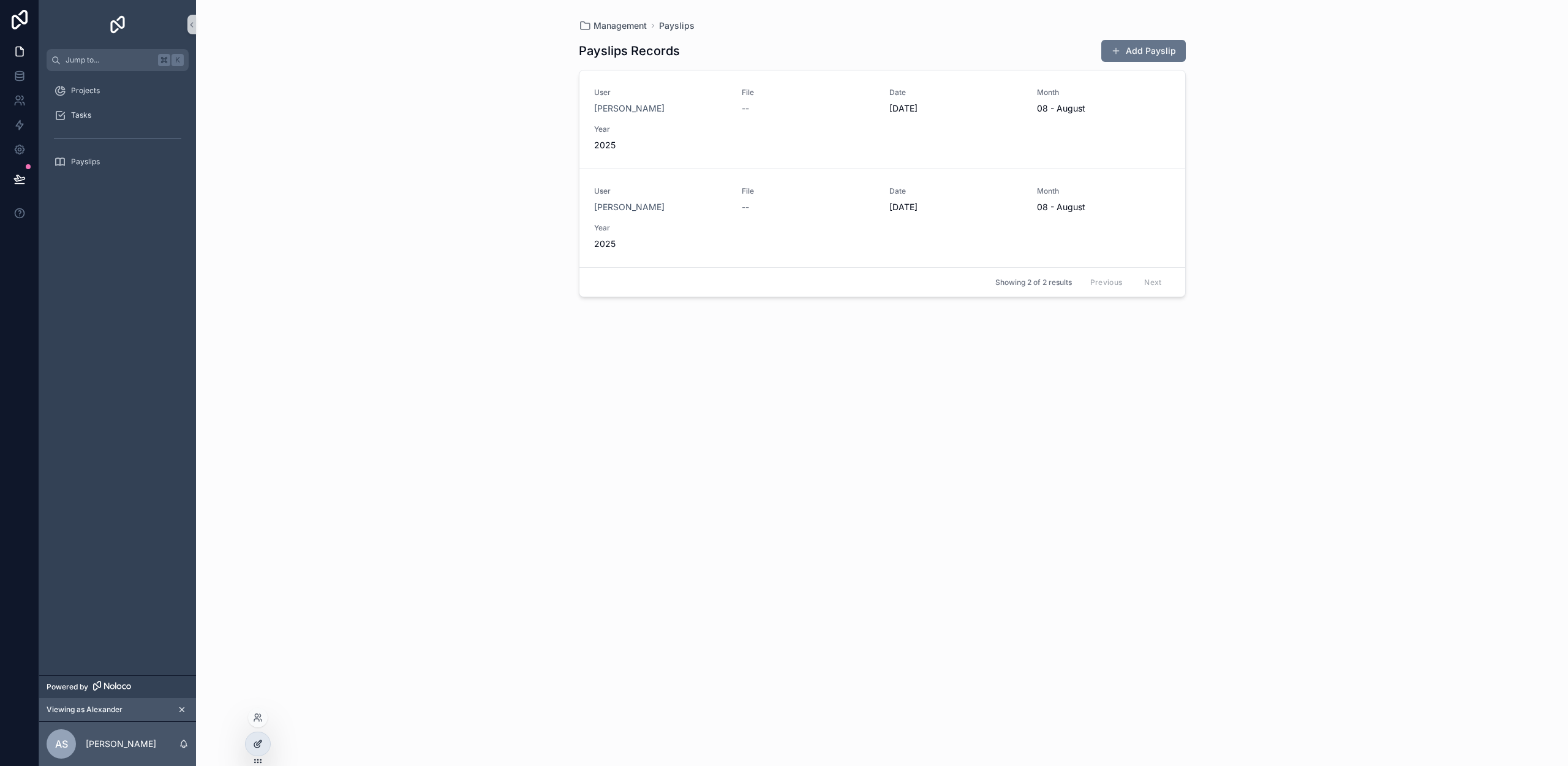
click at [252, 742] on div at bounding box center [257, 744] width 24 height 23
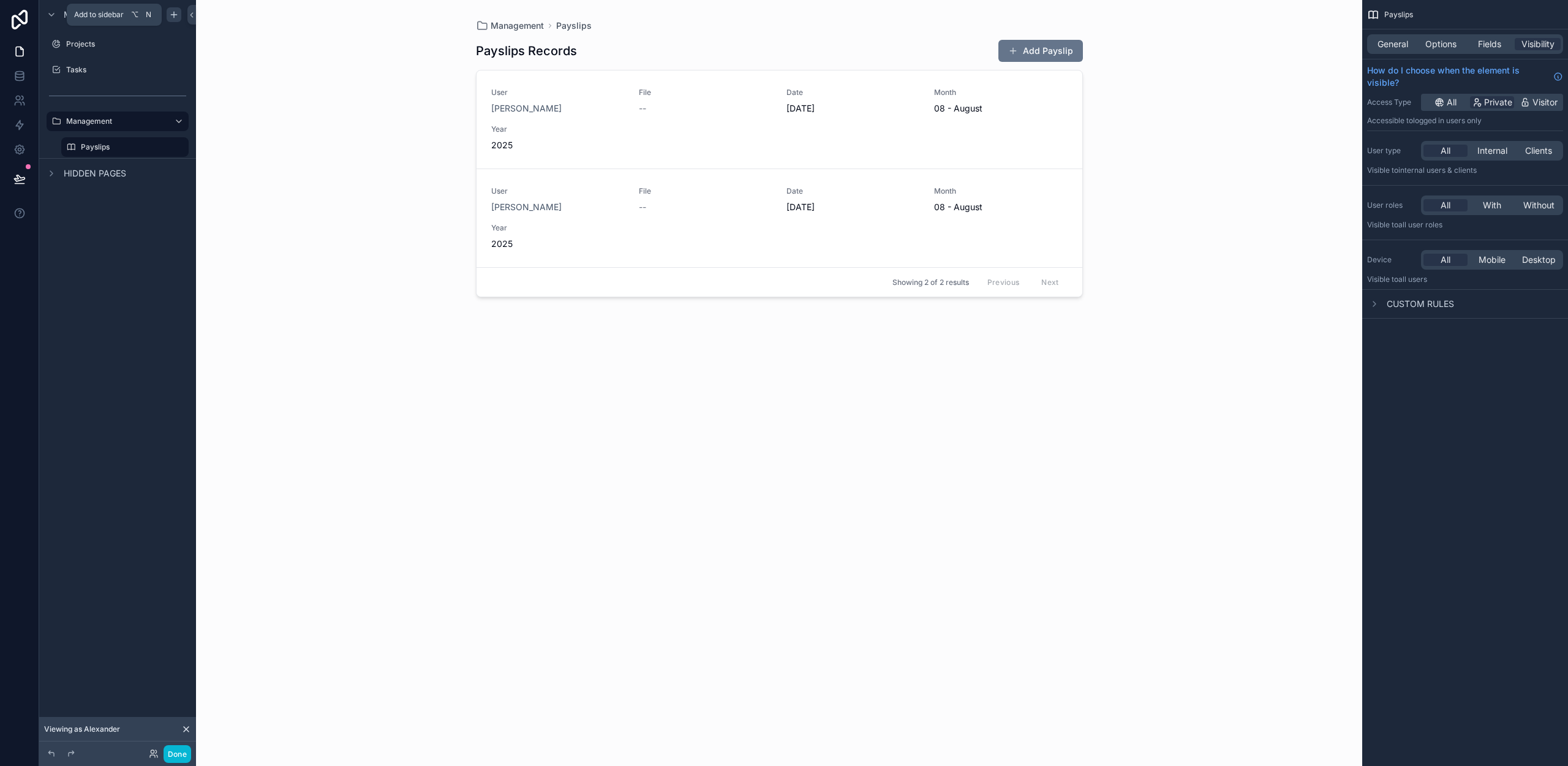
click at [174, 10] on icon "scrollable content" at bounding box center [174, 15] width 10 height 10
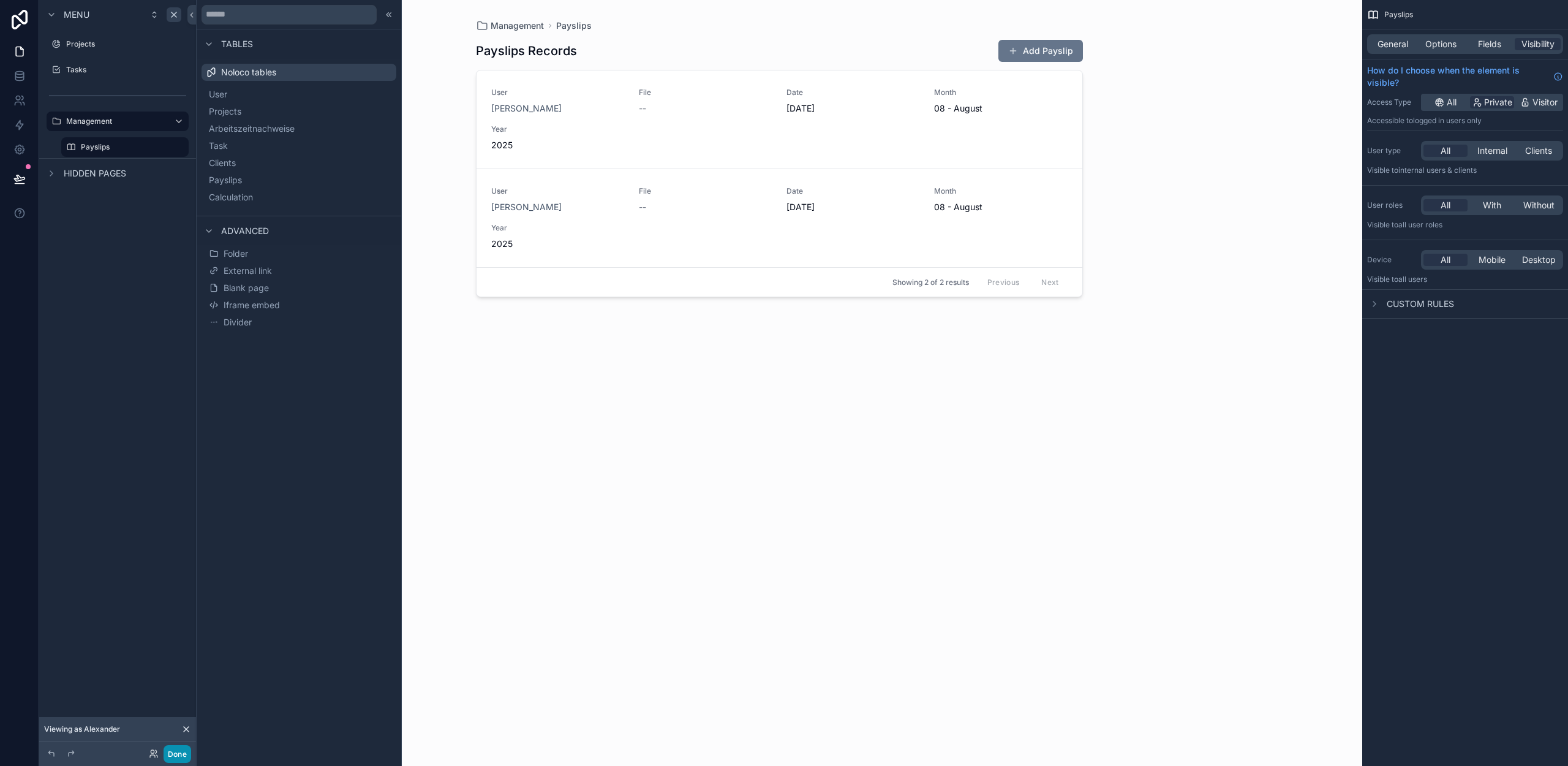
click at [181, 758] on button "Done" at bounding box center [177, 754] width 27 height 18
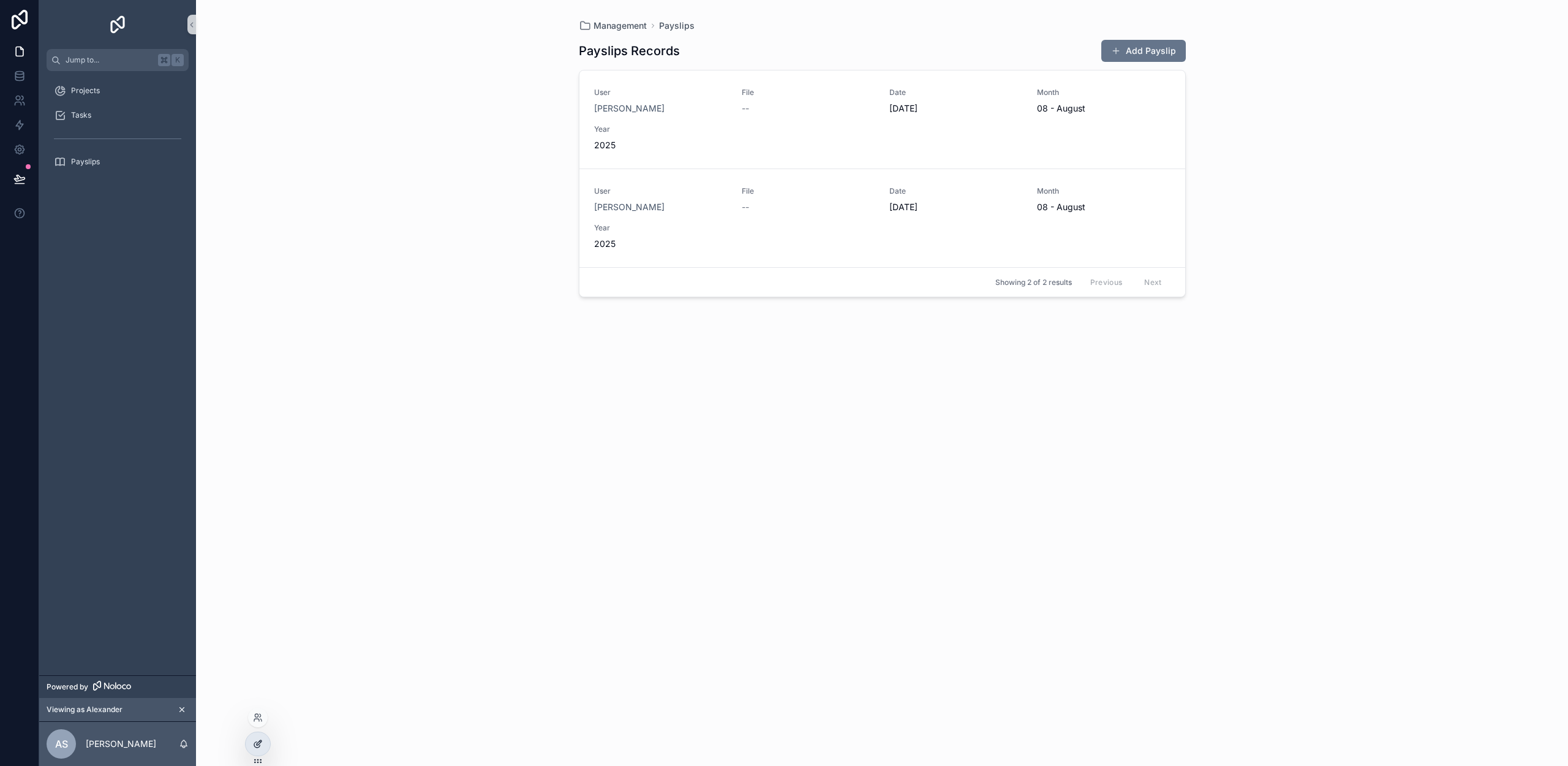
click at [257, 734] on div at bounding box center [257, 744] width 24 height 23
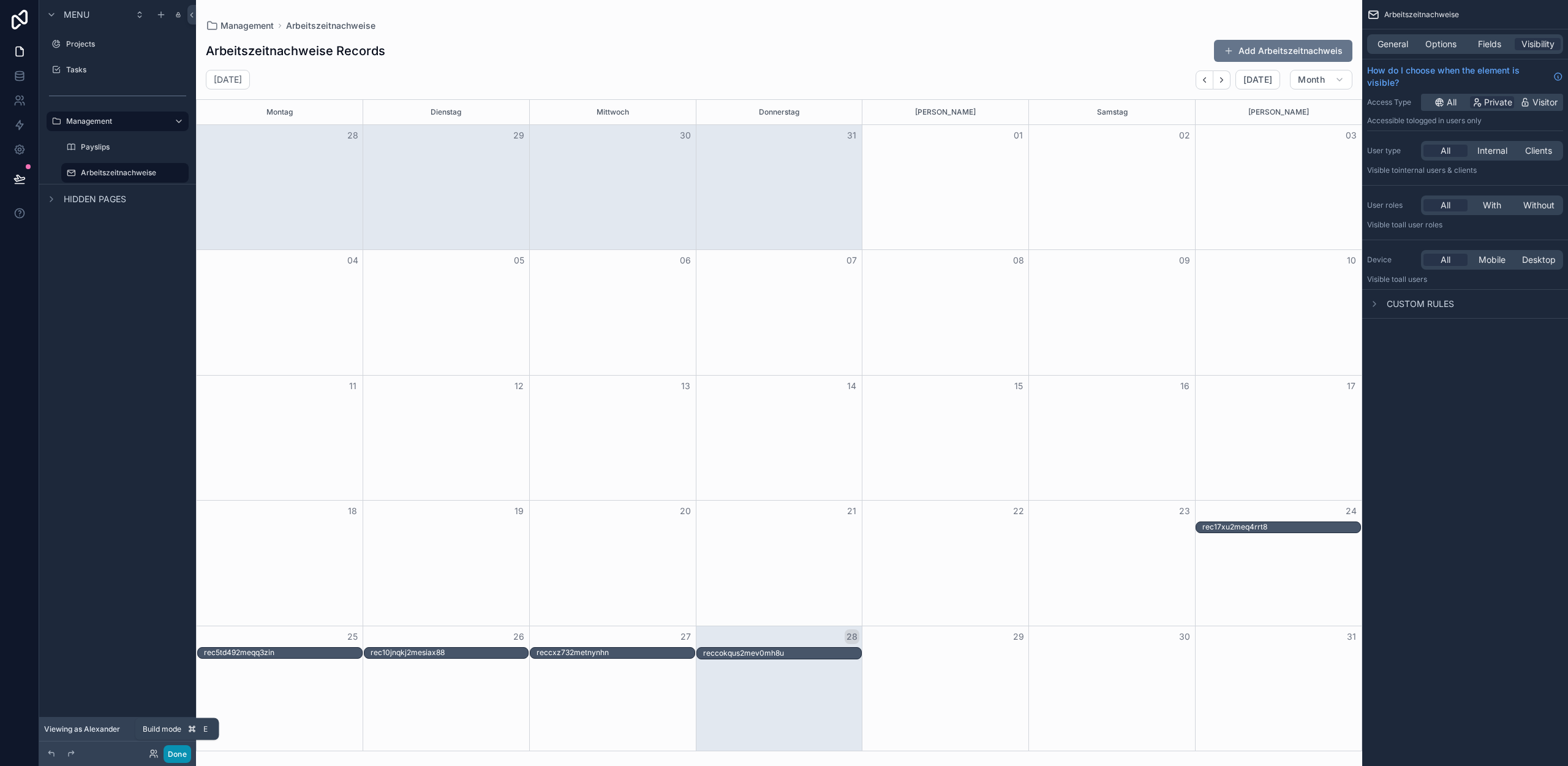
click at [177, 749] on button "Done" at bounding box center [177, 754] width 27 height 18
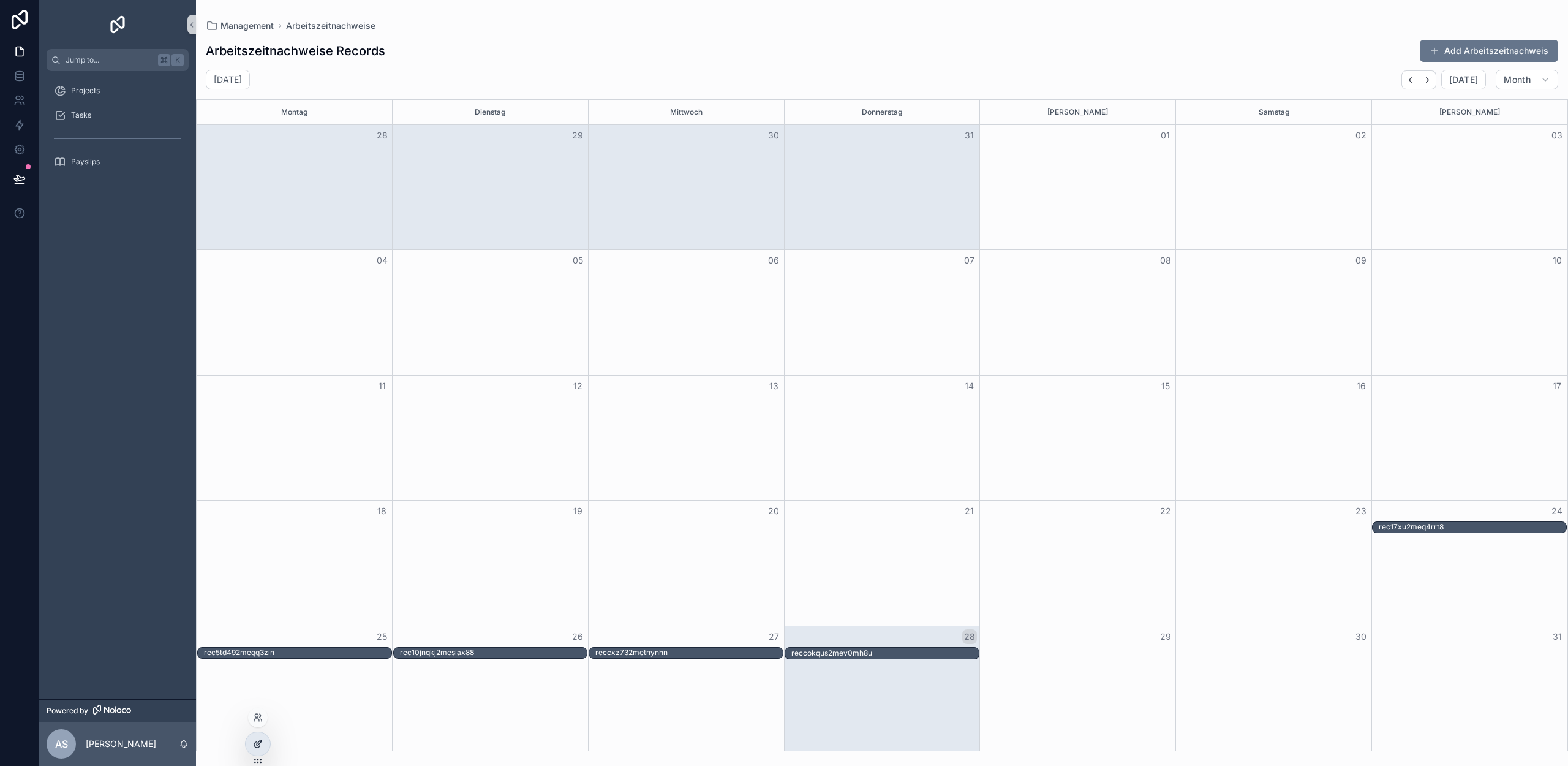
click at [256, 740] on icon at bounding box center [258, 744] width 10 height 10
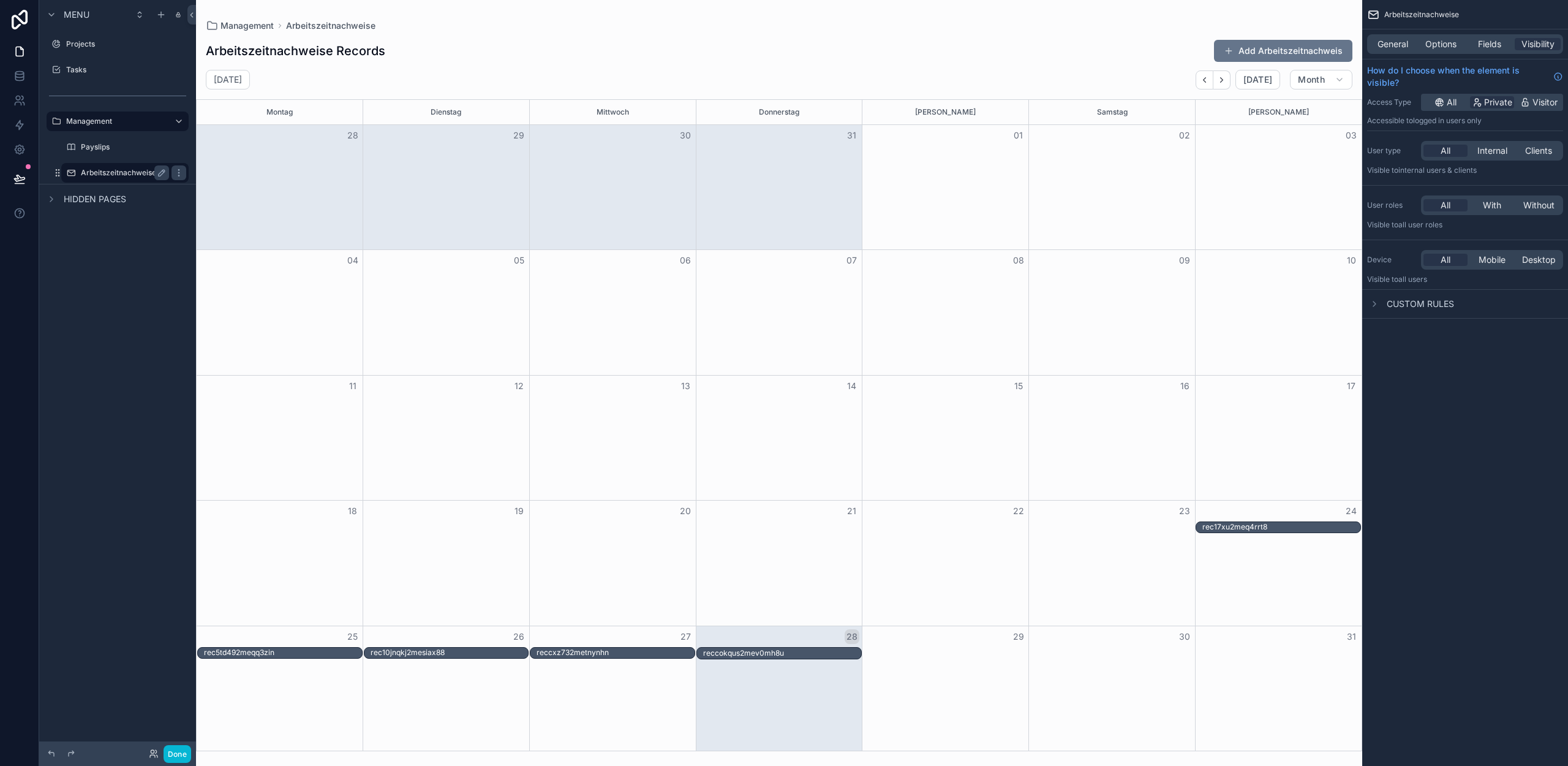
click at [105, 168] on label "Arbeitszeitnachweise" at bounding box center [123, 173] width 84 height 10
click at [185, 750] on button "Done" at bounding box center [177, 754] width 27 height 18
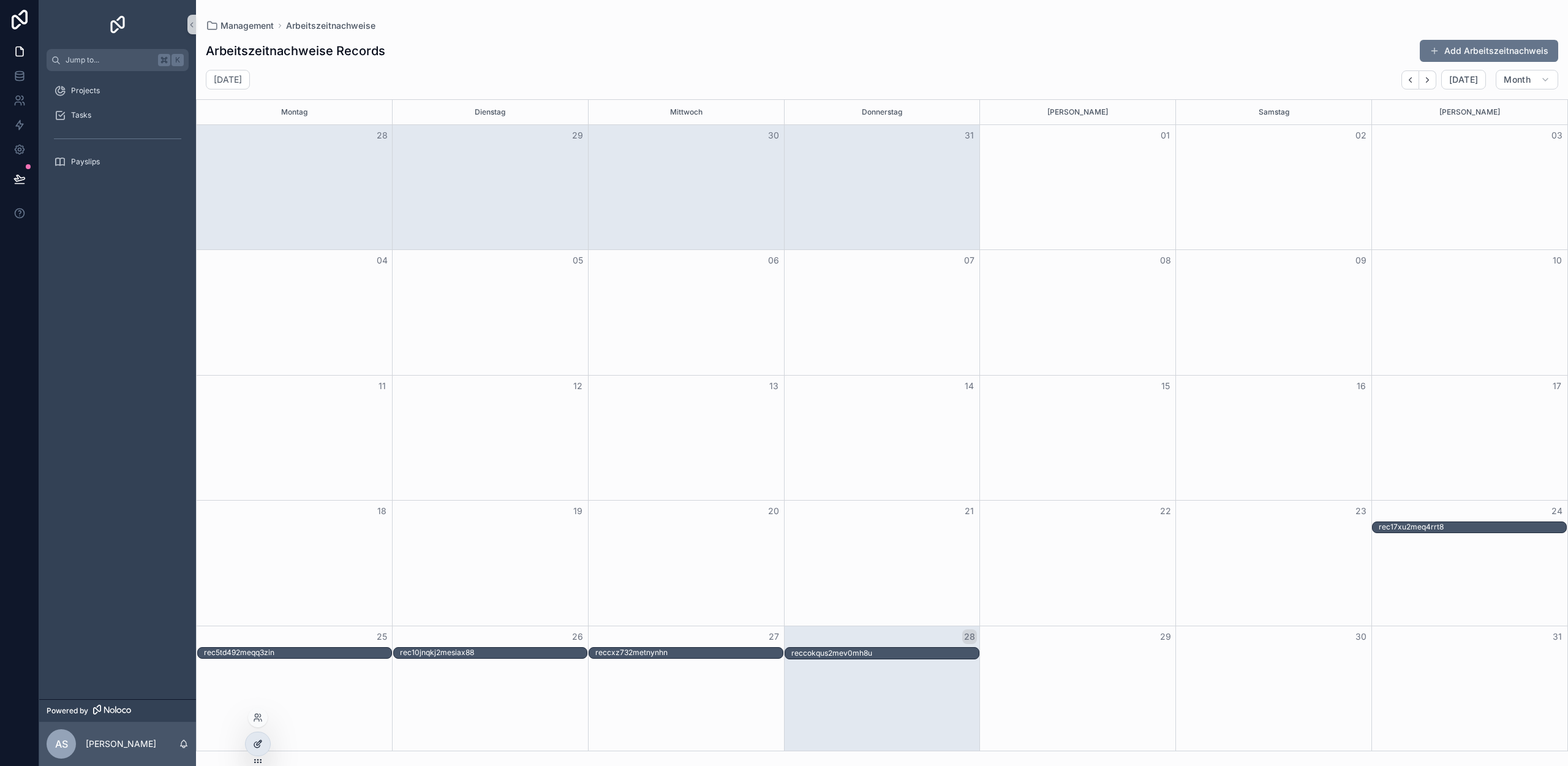
click at [259, 743] on icon at bounding box center [259, 742] width 5 height 5
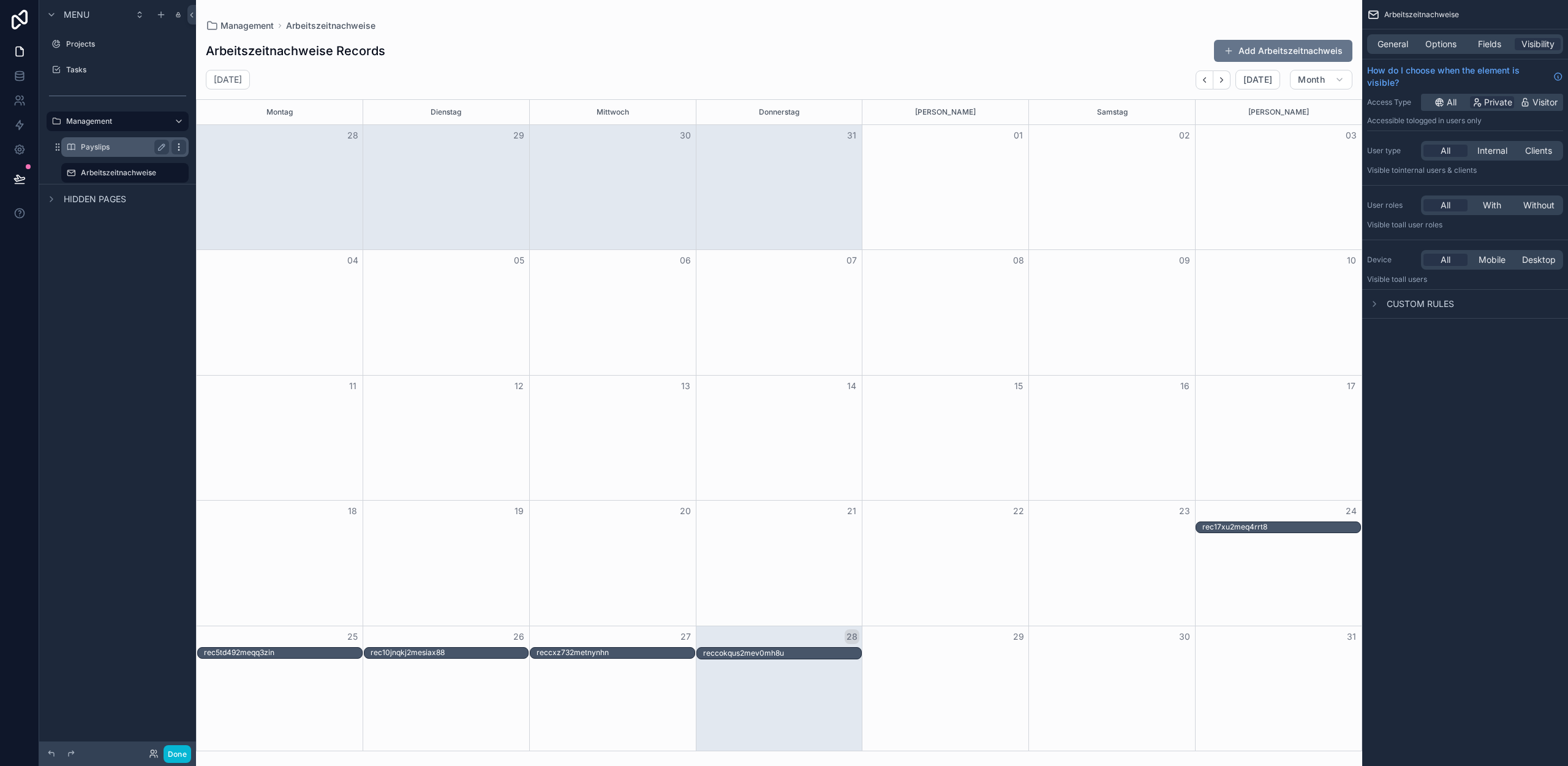
click at [177, 146] on icon "scrollable content" at bounding box center [179, 147] width 10 height 10
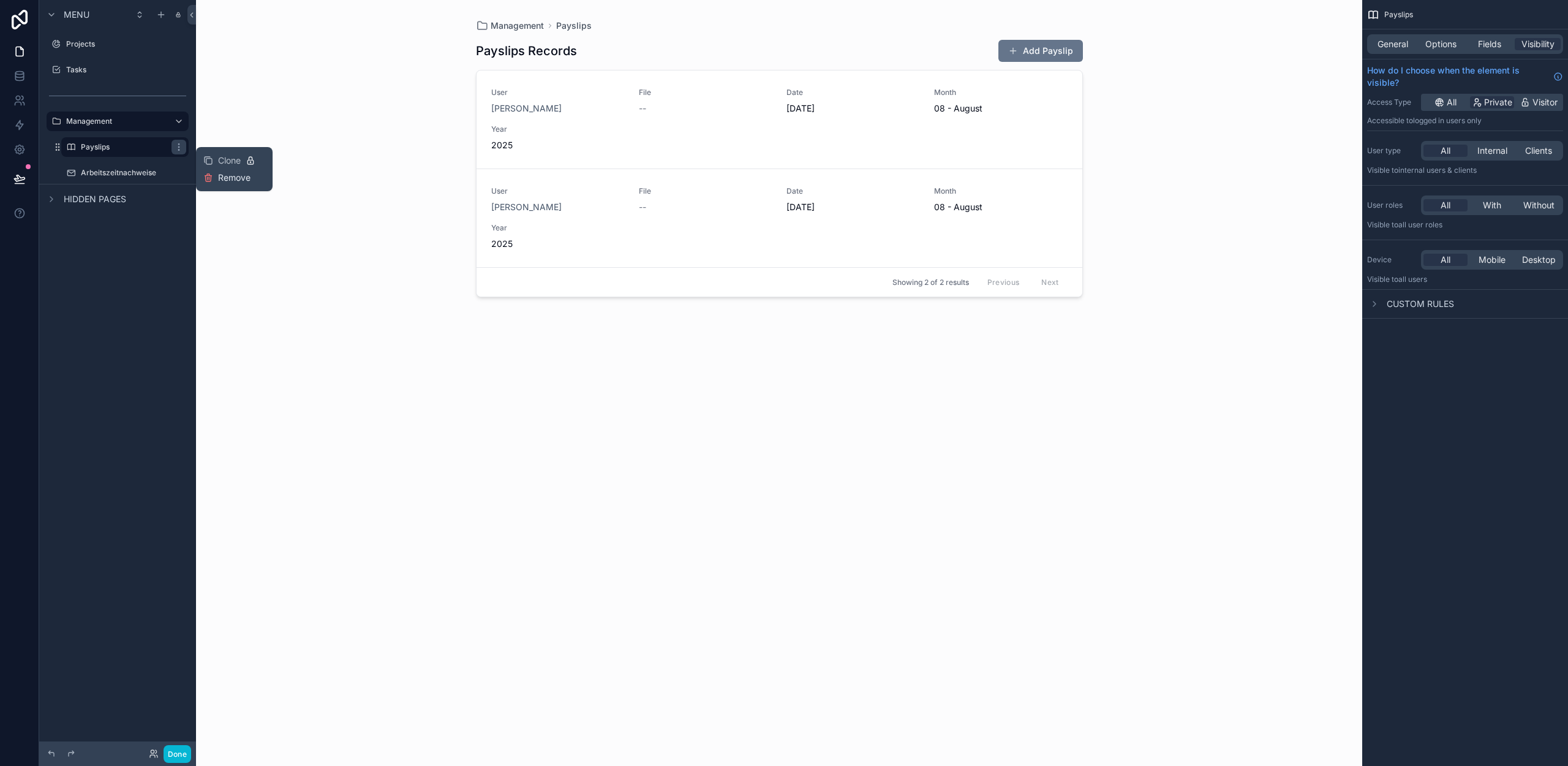
click at [232, 173] on span "Remove" at bounding box center [234, 178] width 32 height 12
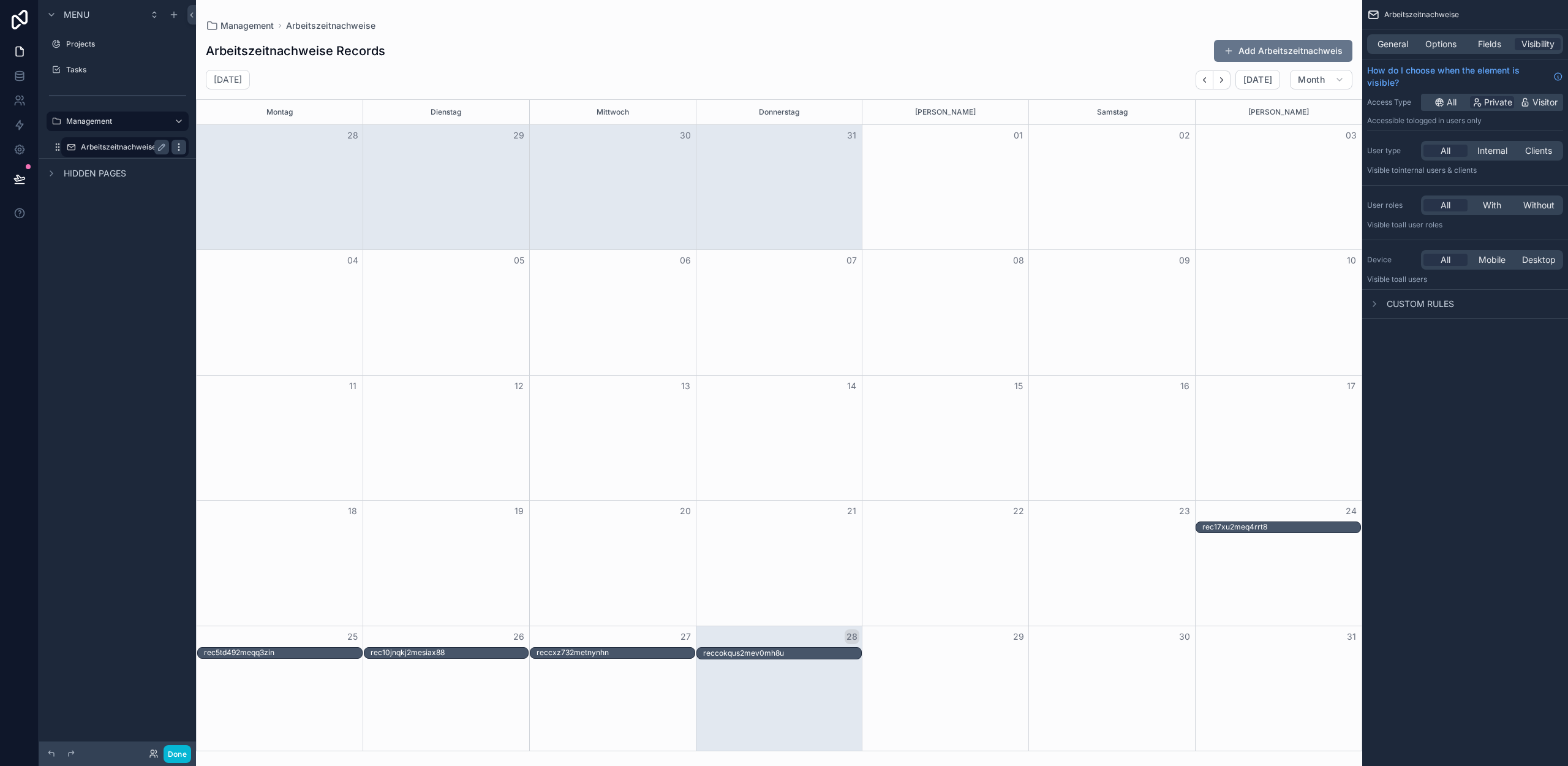
click at [181, 146] on icon "scrollable content" at bounding box center [179, 147] width 10 height 10
click at [227, 160] on span "Remove" at bounding box center [234, 156] width 32 height 12
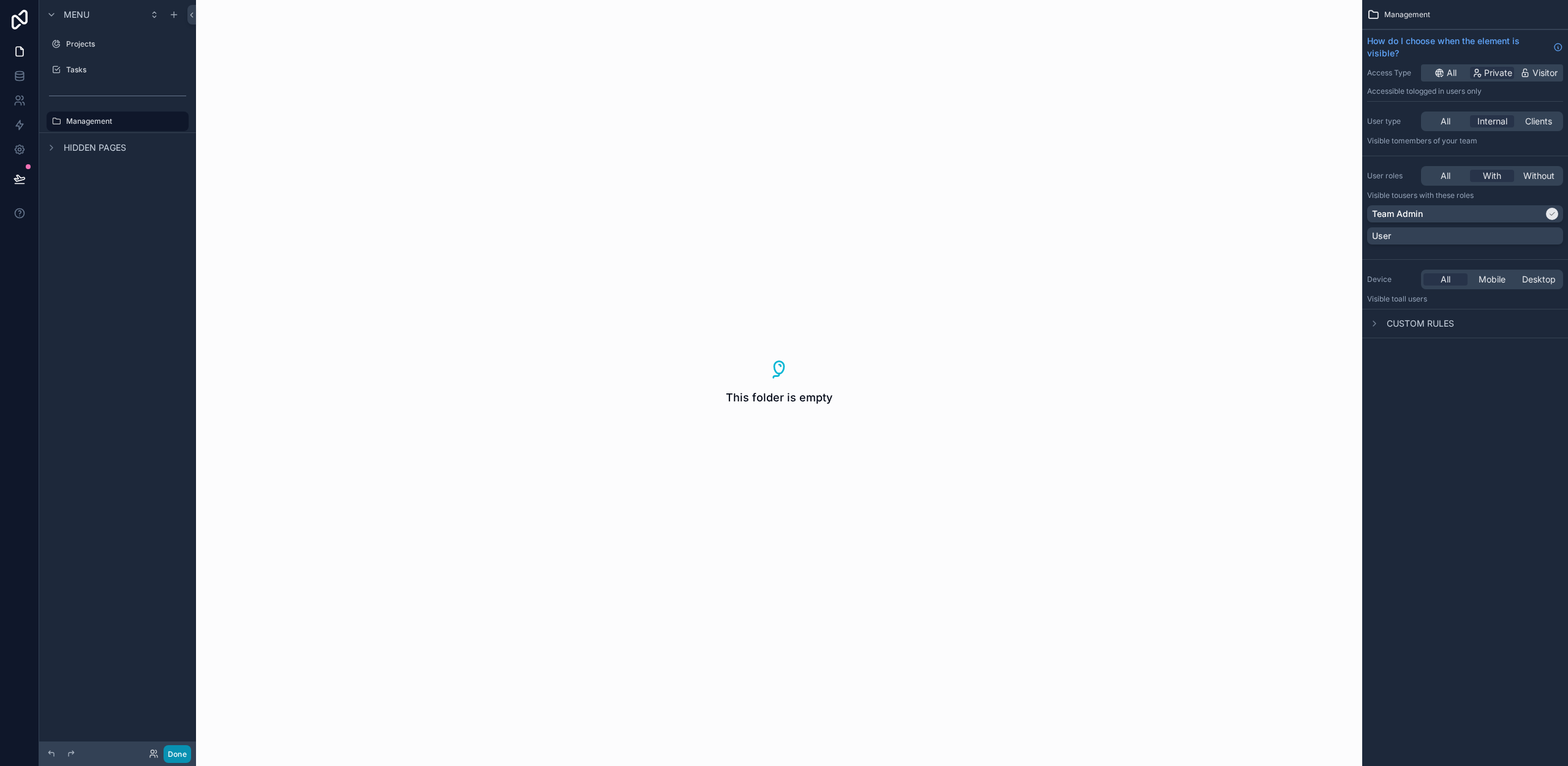
click at [173, 752] on button "Done" at bounding box center [177, 754] width 27 height 18
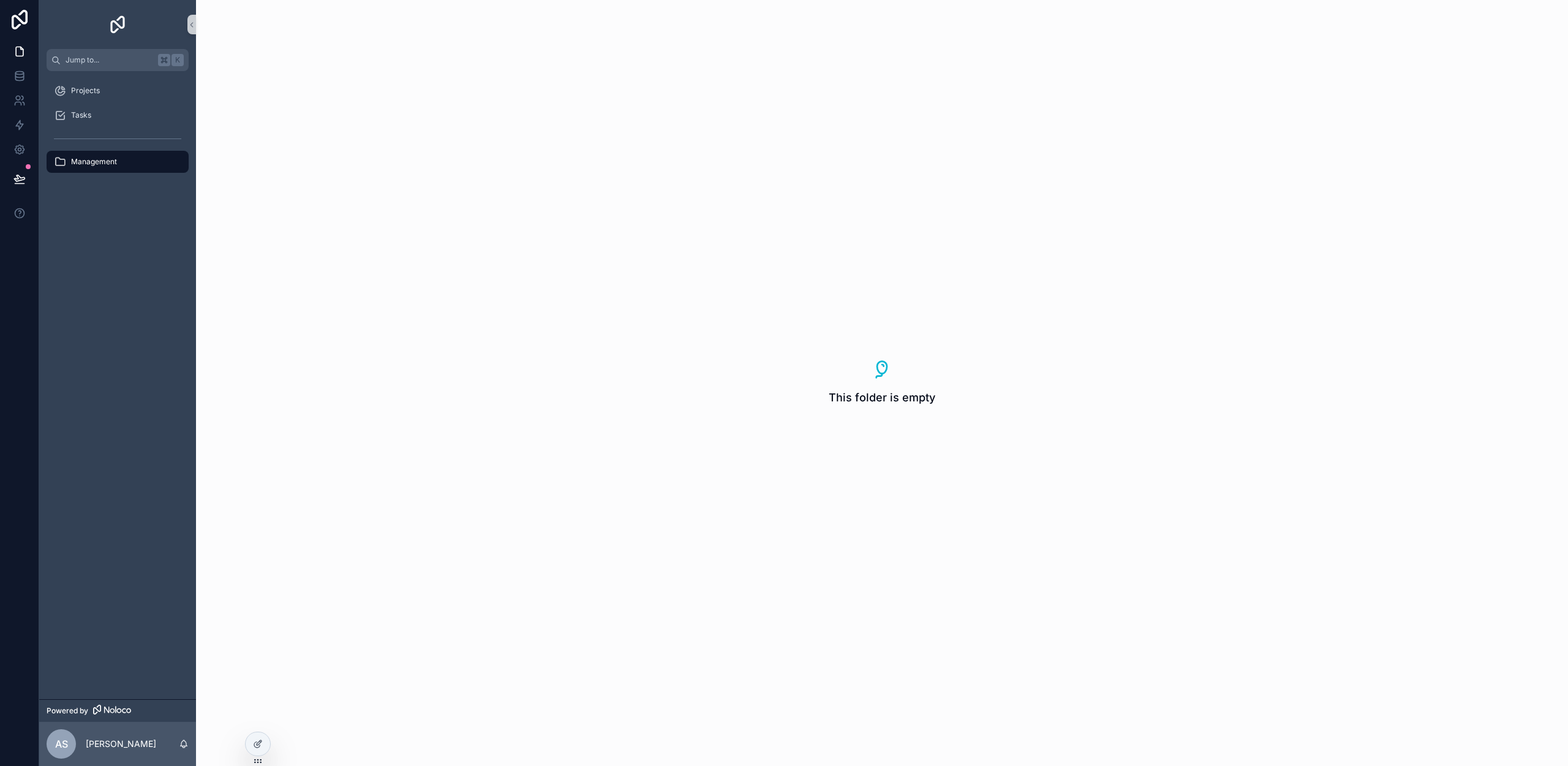
click at [75, 163] on span "Management" at bounding box center [94, 162] width 46 height 10
click at [114, 158] on span "Management" at bounding box center [94, 162] width 46 height 10
click at [259, 749] on div at bounding box center [257, 744] width 24 height 23
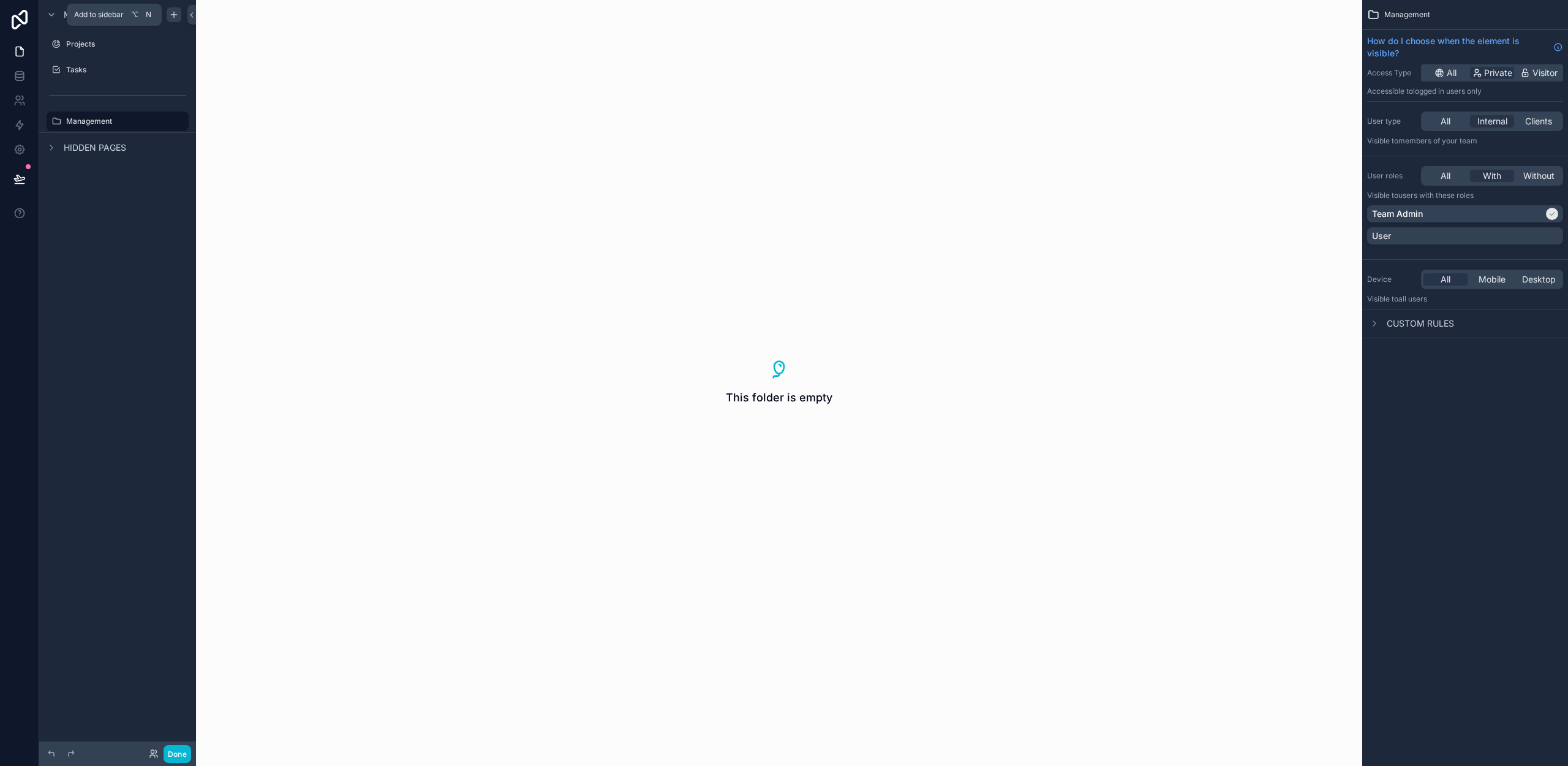
click at [179, 12] on div "scrollable content" at bounding box center [174, 15] width 15 height 15
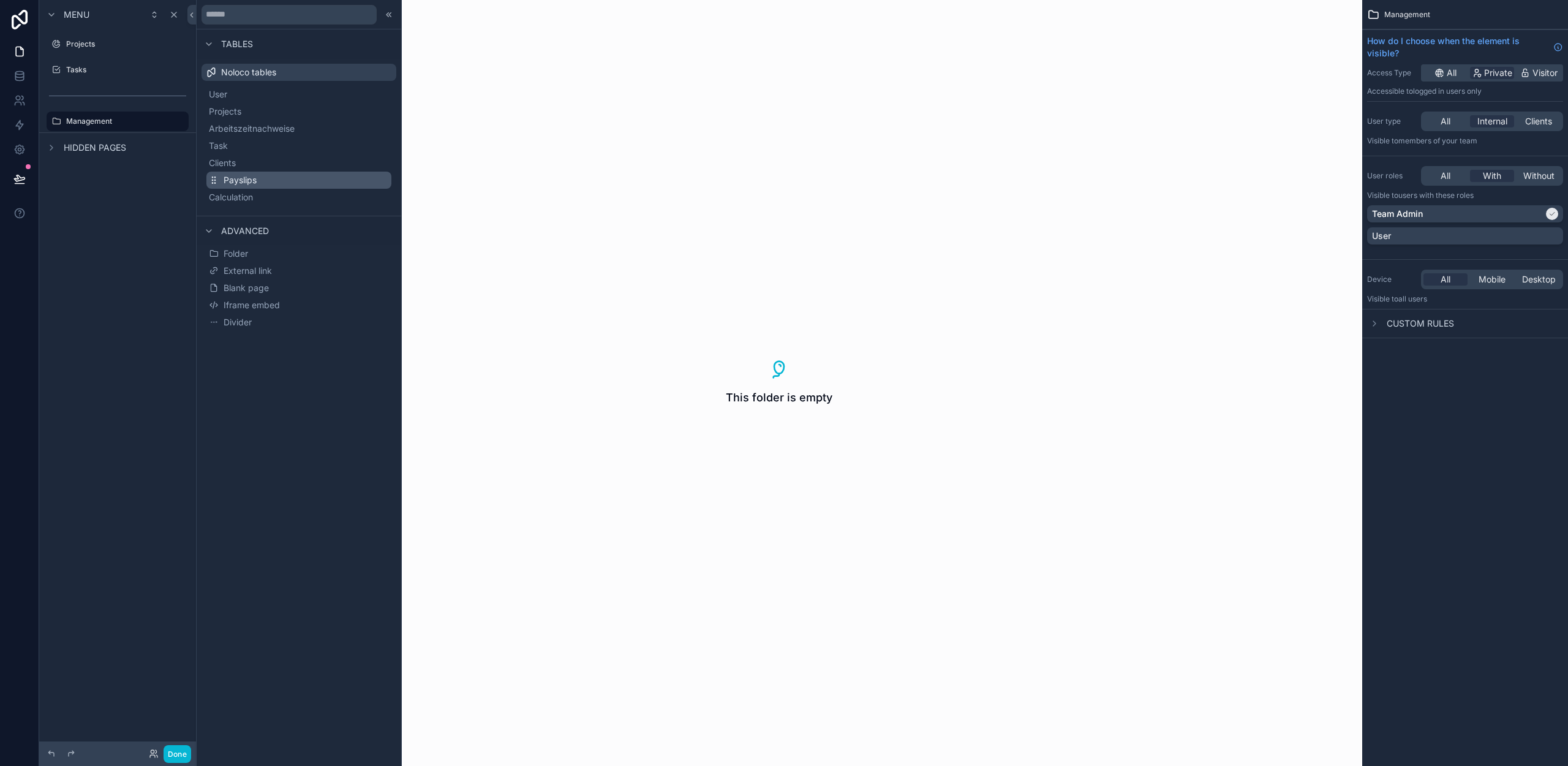
click at [244, 176] on span "Payslips" at bounding box center [240, 180] width 33 height 12
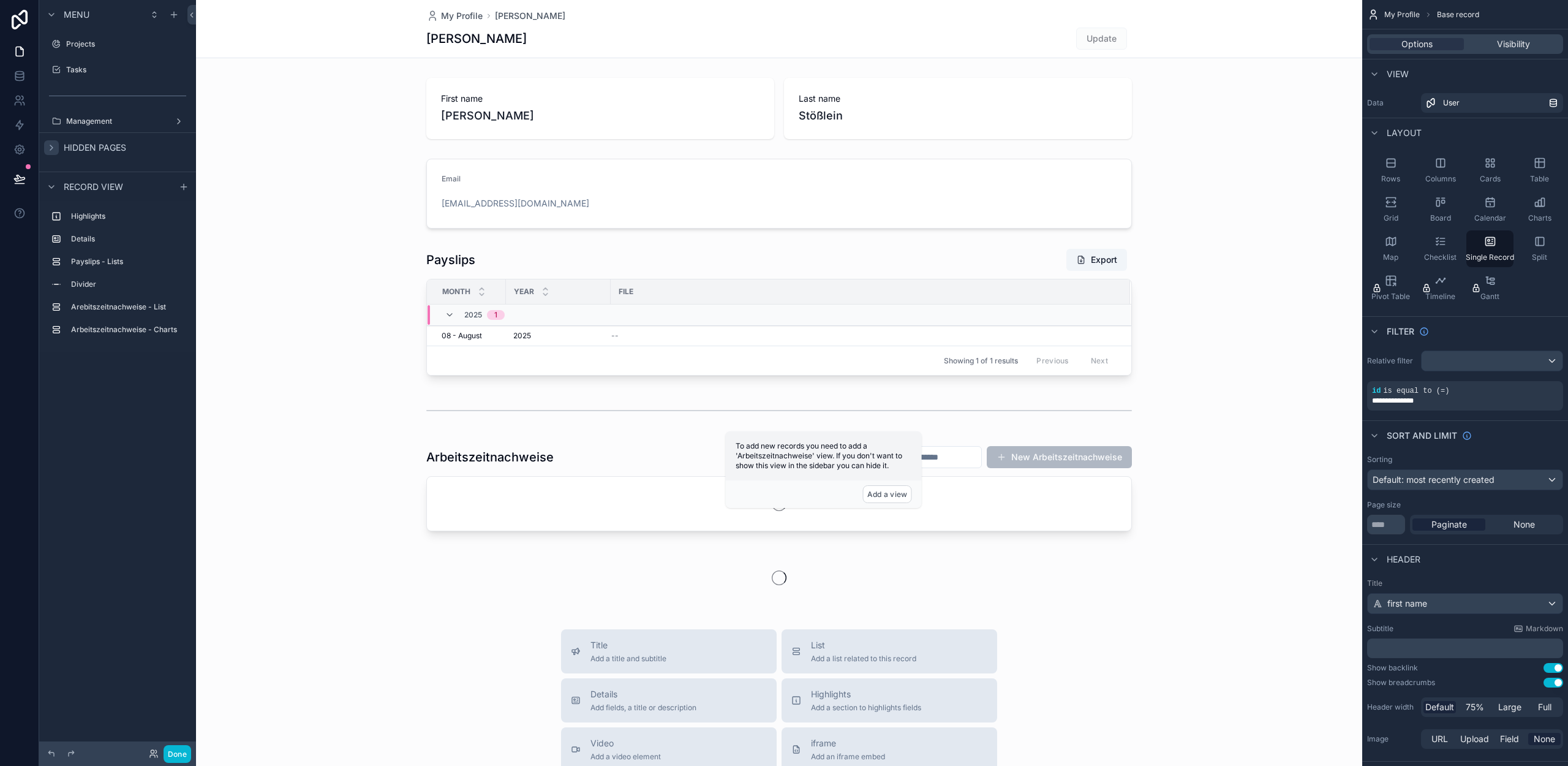
click at [54, 148] on icon "scrollable content" at bounding box center [52, 148] width 10 height 10
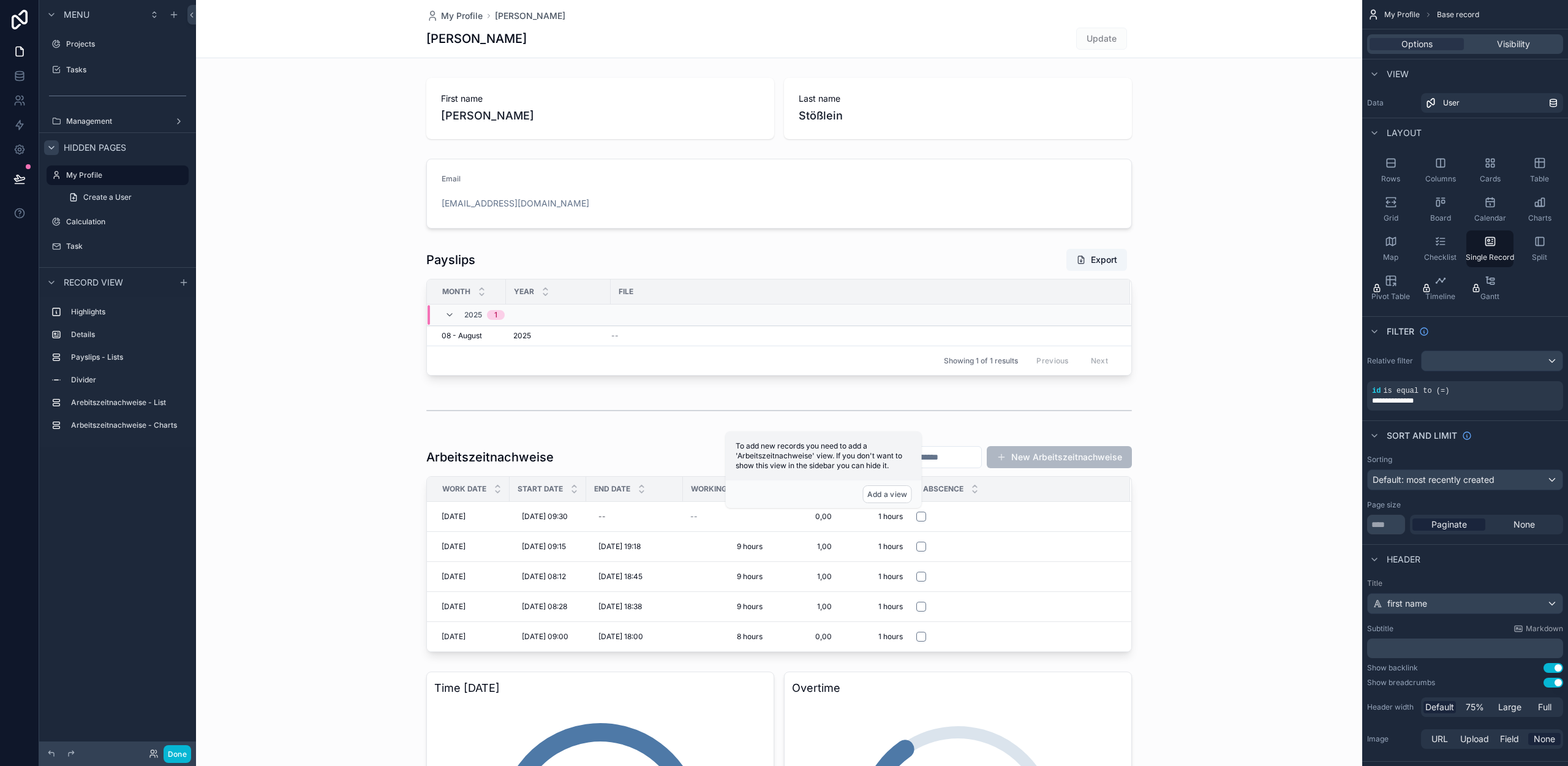
click at [53, 150] on icon "scrollable content" at bounding box center [52, 148] width 10 height 10
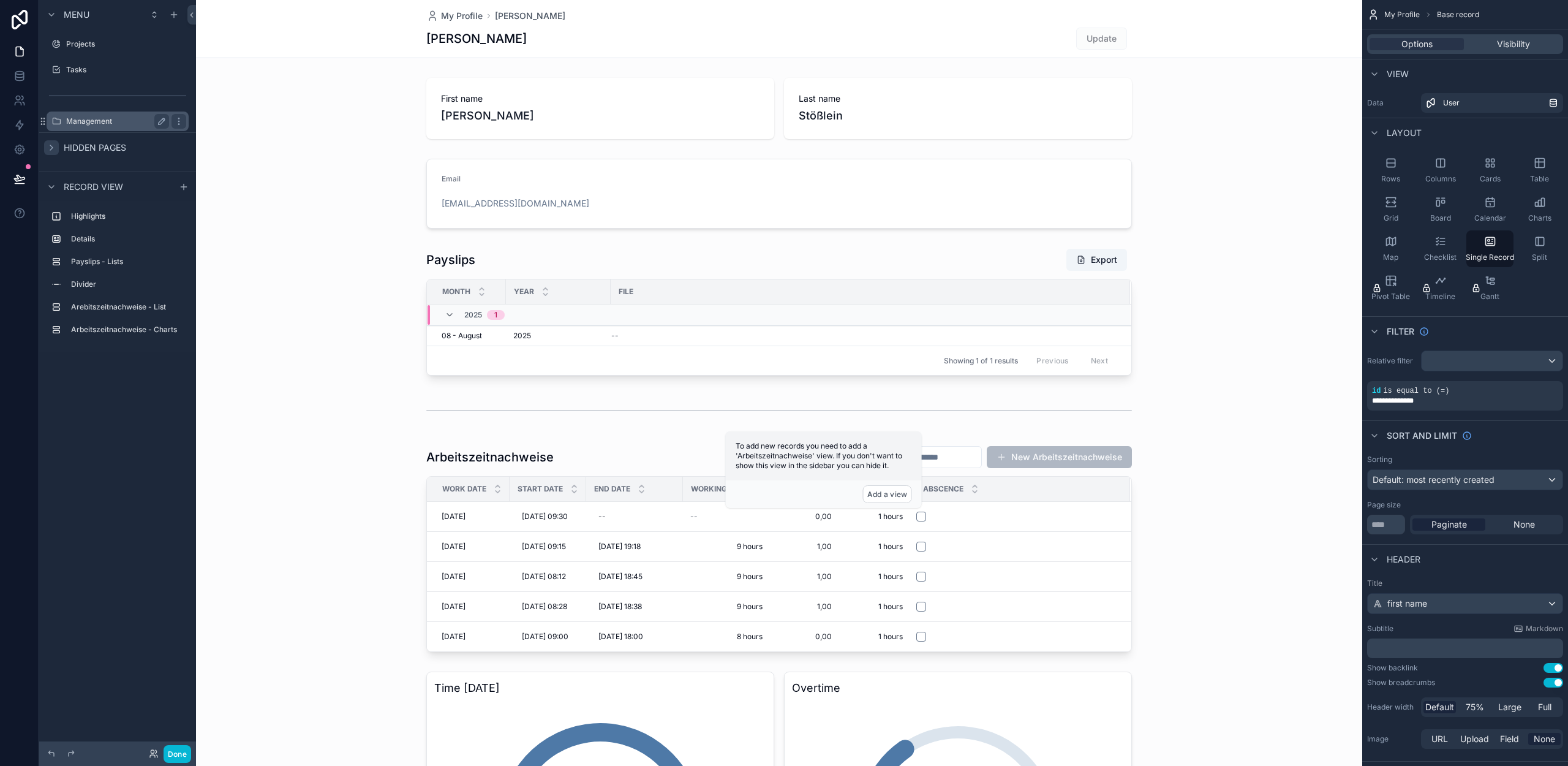
click at [131, 125] on label "Management" at bounding box center [115, 122] width 98 height 10
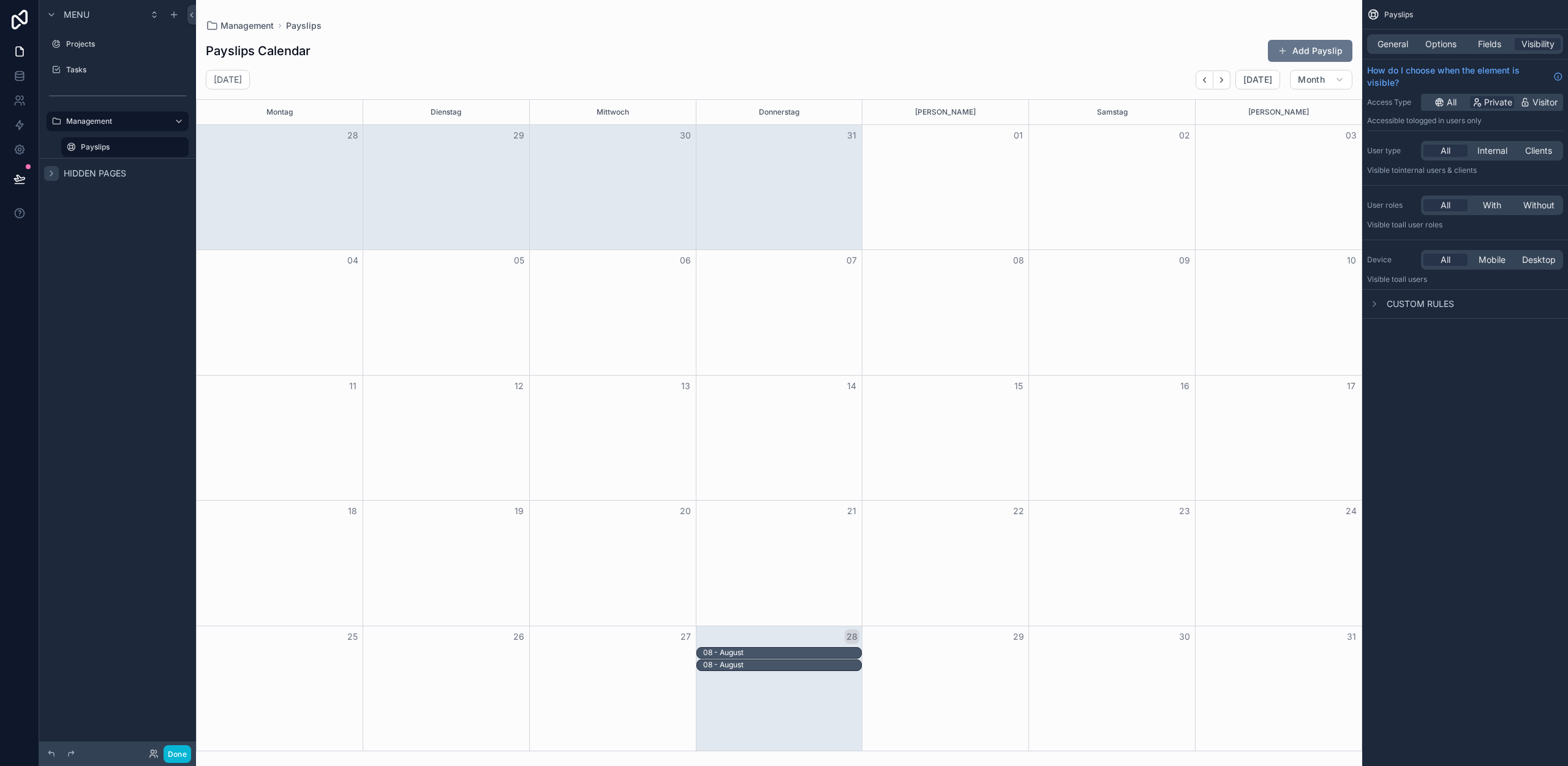
click at [919, 55] on div "scrollable content" at bounding box center [779, 383] width 1166 height 766
click at [1388, 47] on span "General" at bounding box center [1392, 44] width 31 height 12
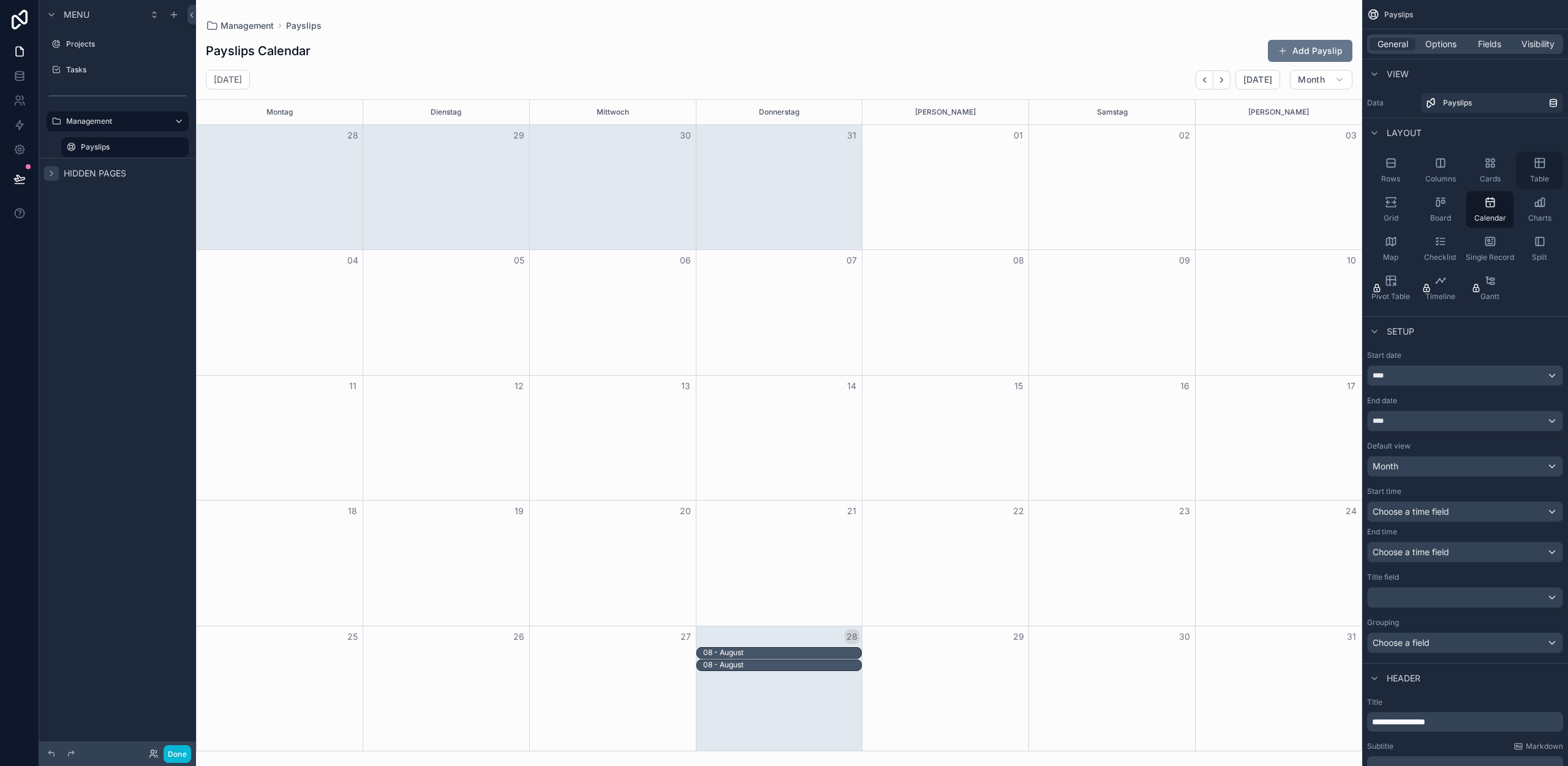
click at [1539, 164] on icon "scrollable content" at bounding box center [1539, 163] width 0 height 9
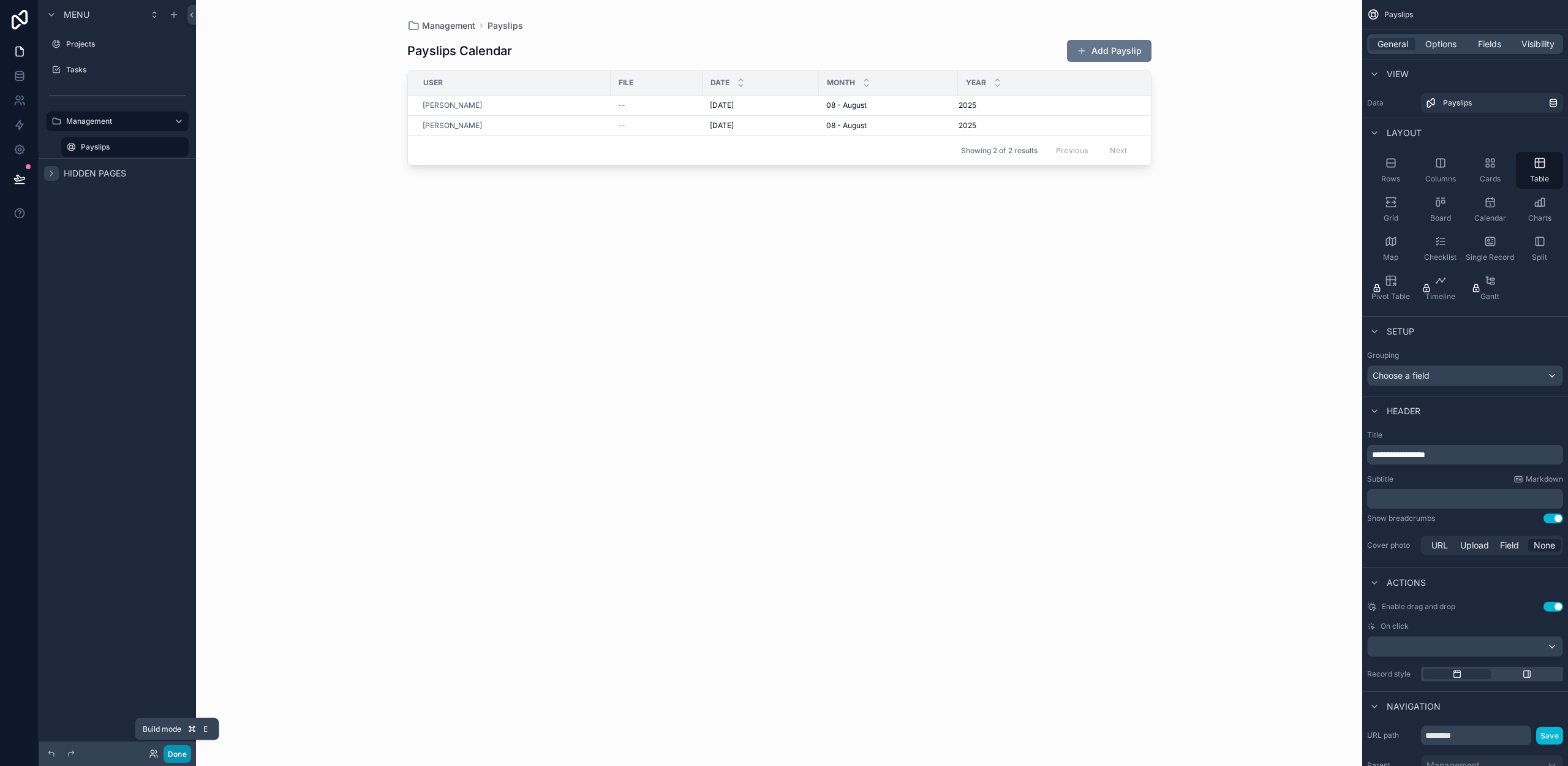
click at [174, 751] on button "Done" at bounding box center [177, 754] width 27 height 18
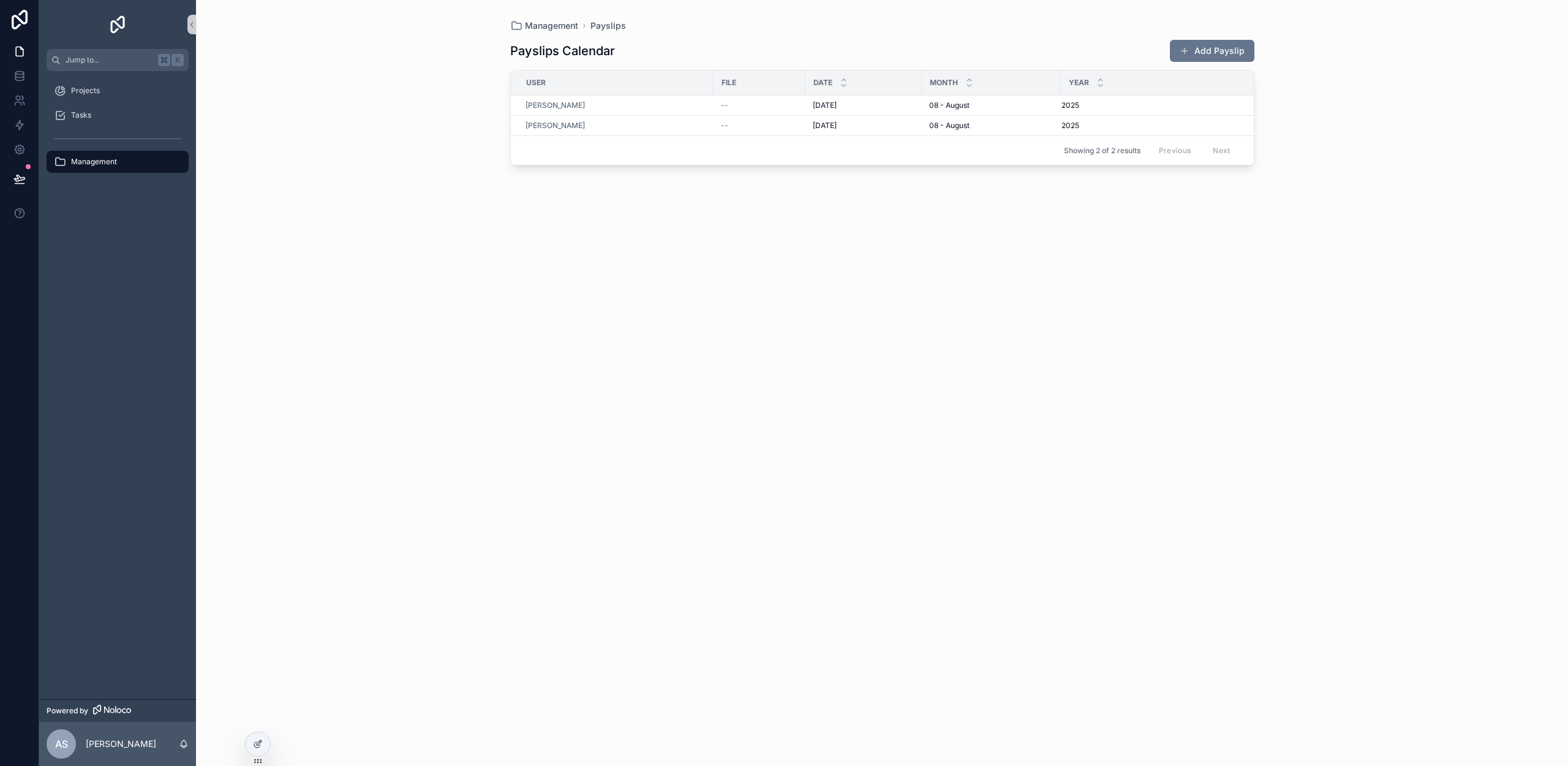
click at [121, 164] on div "Management" at bounding box center [117, 161] width 127 height 19
click at [560, 29] on span "Management" at bounding box center [552, 26] width 54 height 12
click at [261, 747] on icon at bounding box center [258, 744] width 10 height 10
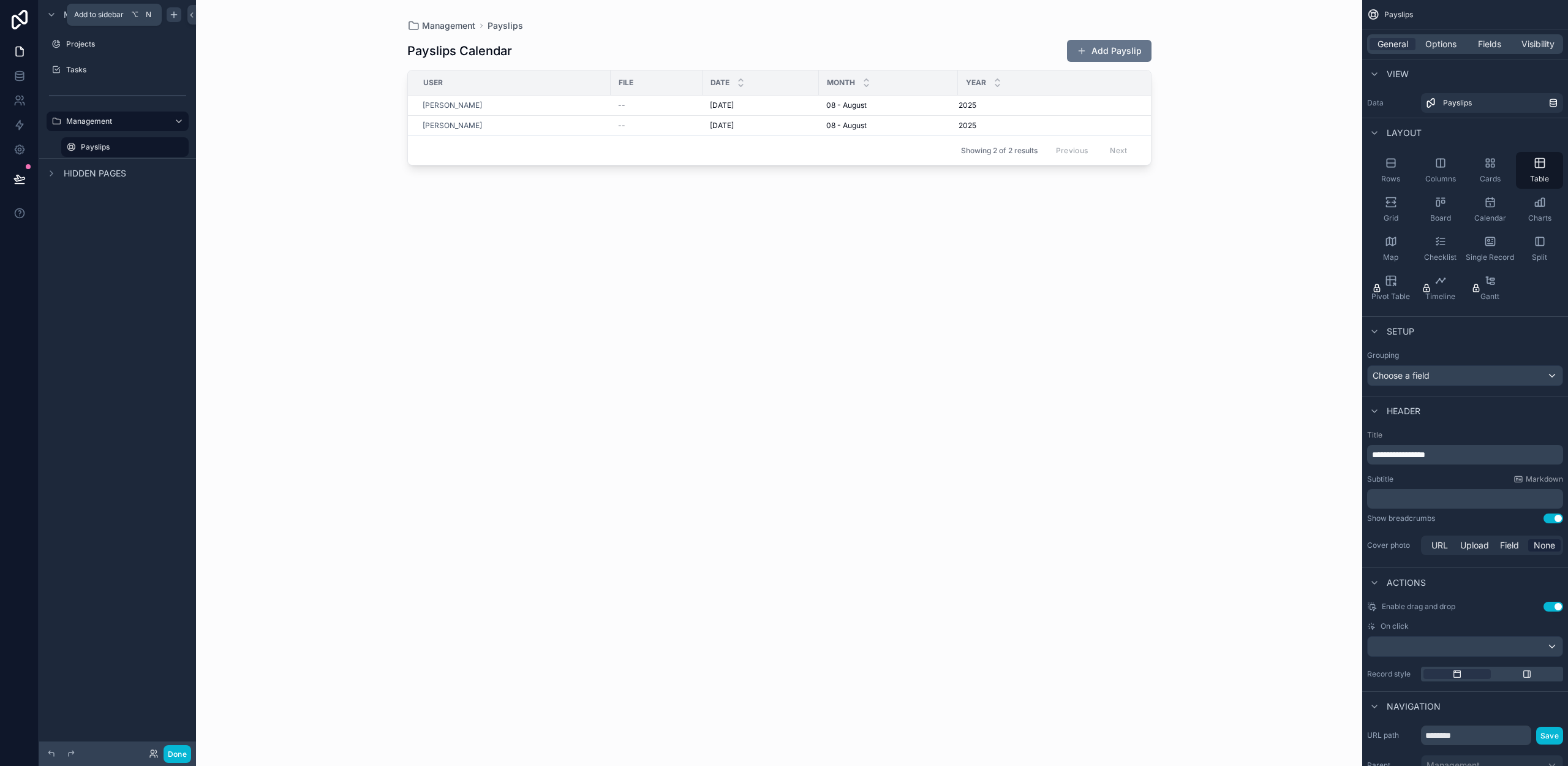
click at [171, 18] on icon "scrollable content" at bounding box center [174, 15] width 10 height 10
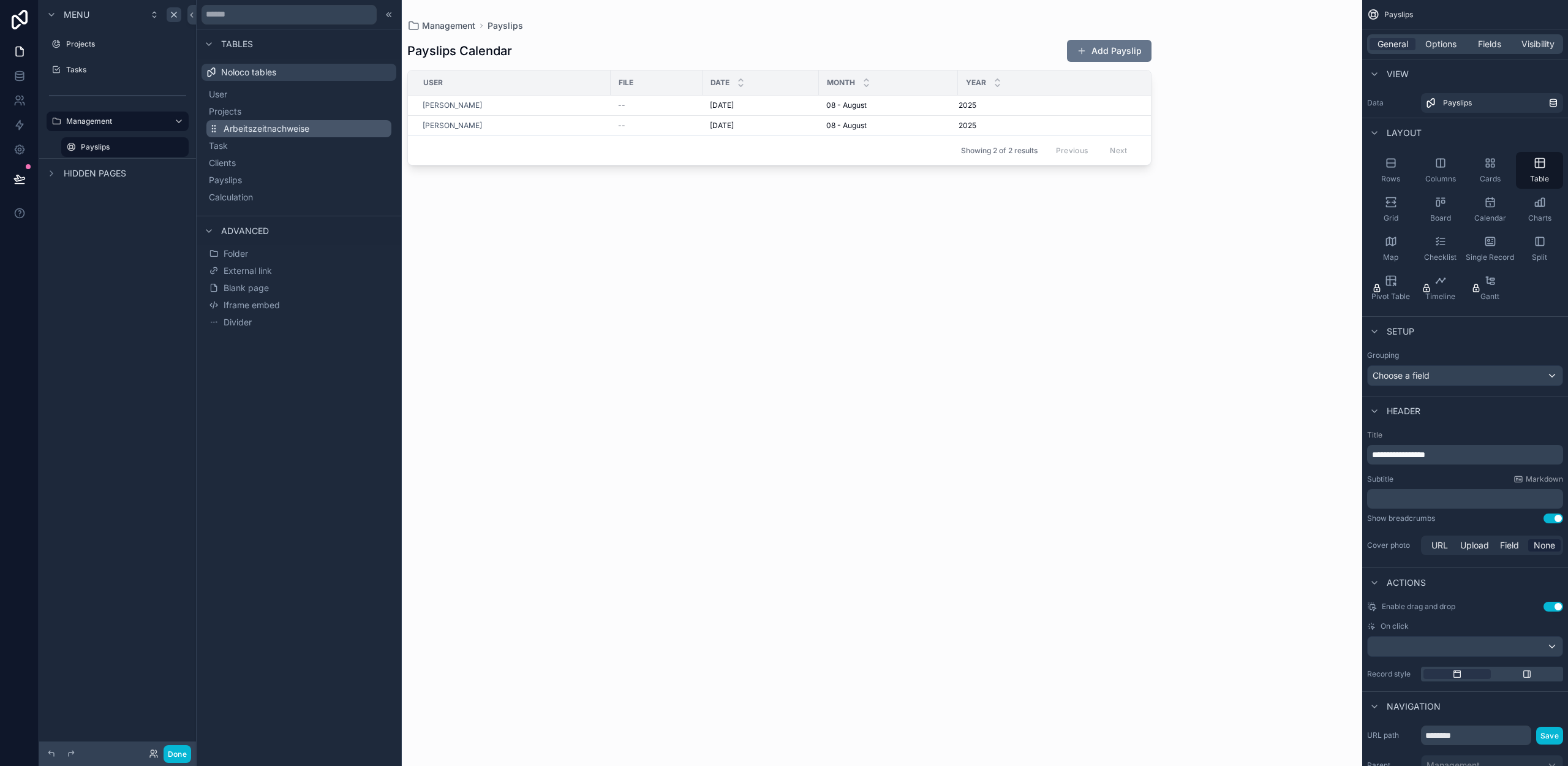
click at [246, 131] on span "Arbeitszeitnachweise" at bounding box center [267, 129] width 86 height 12
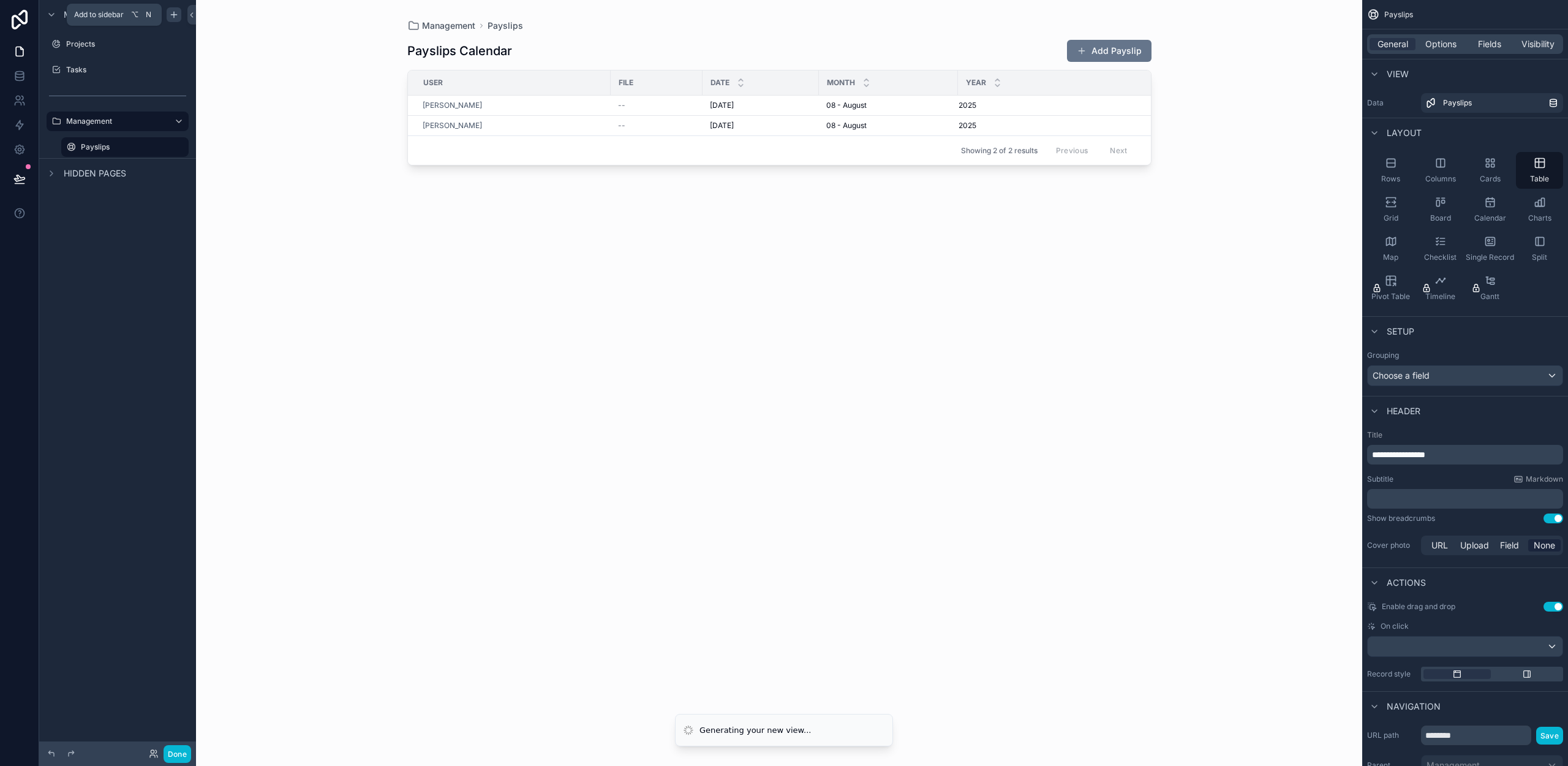
click at [170, 12] on icon "scrollable content" at bounding box center [174, 15] width 10 height 10
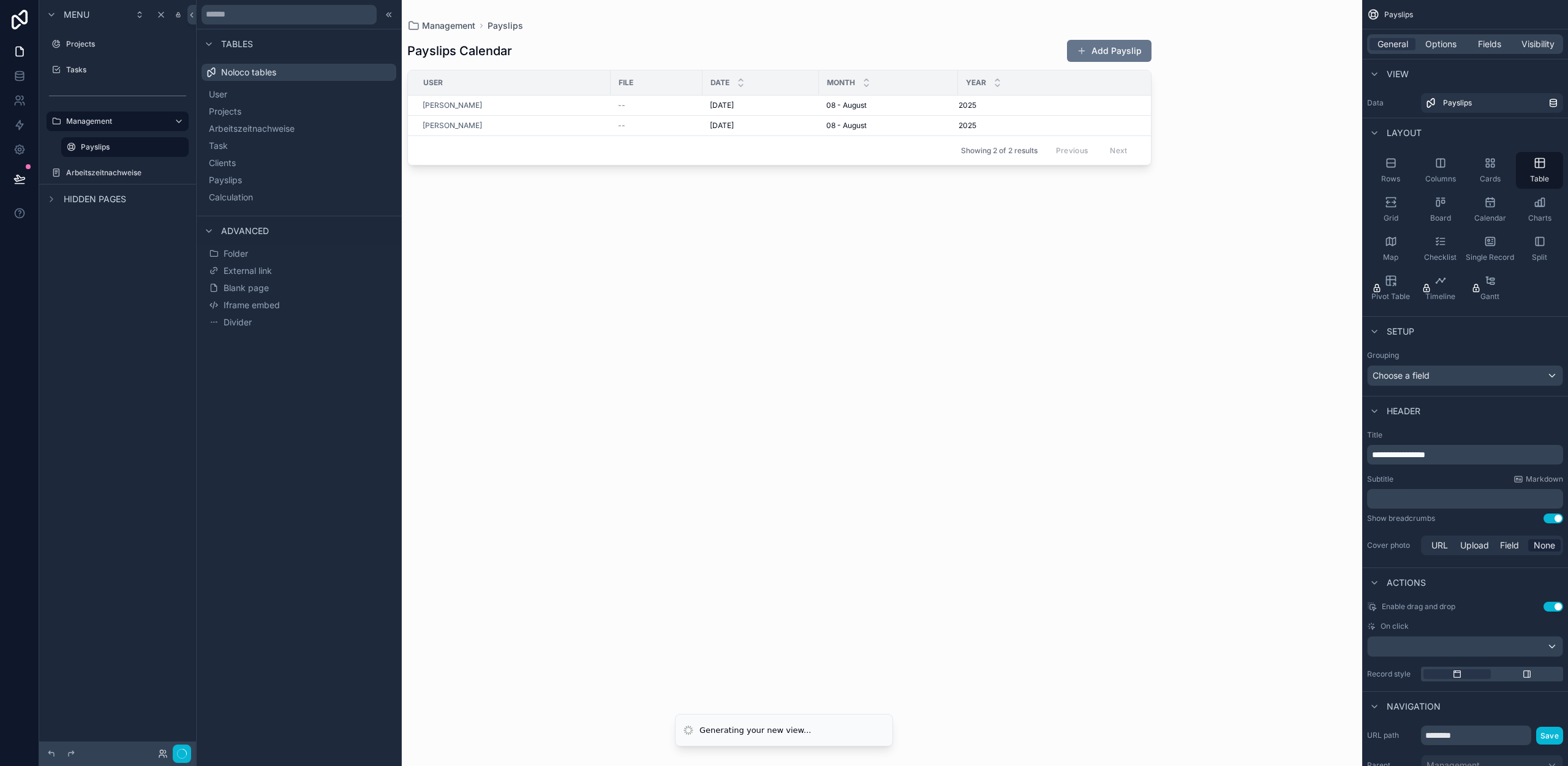
click at [235, 128] on span "Arbeitszeitnachweise" at bounding box center [252, 129] width 86 height 12
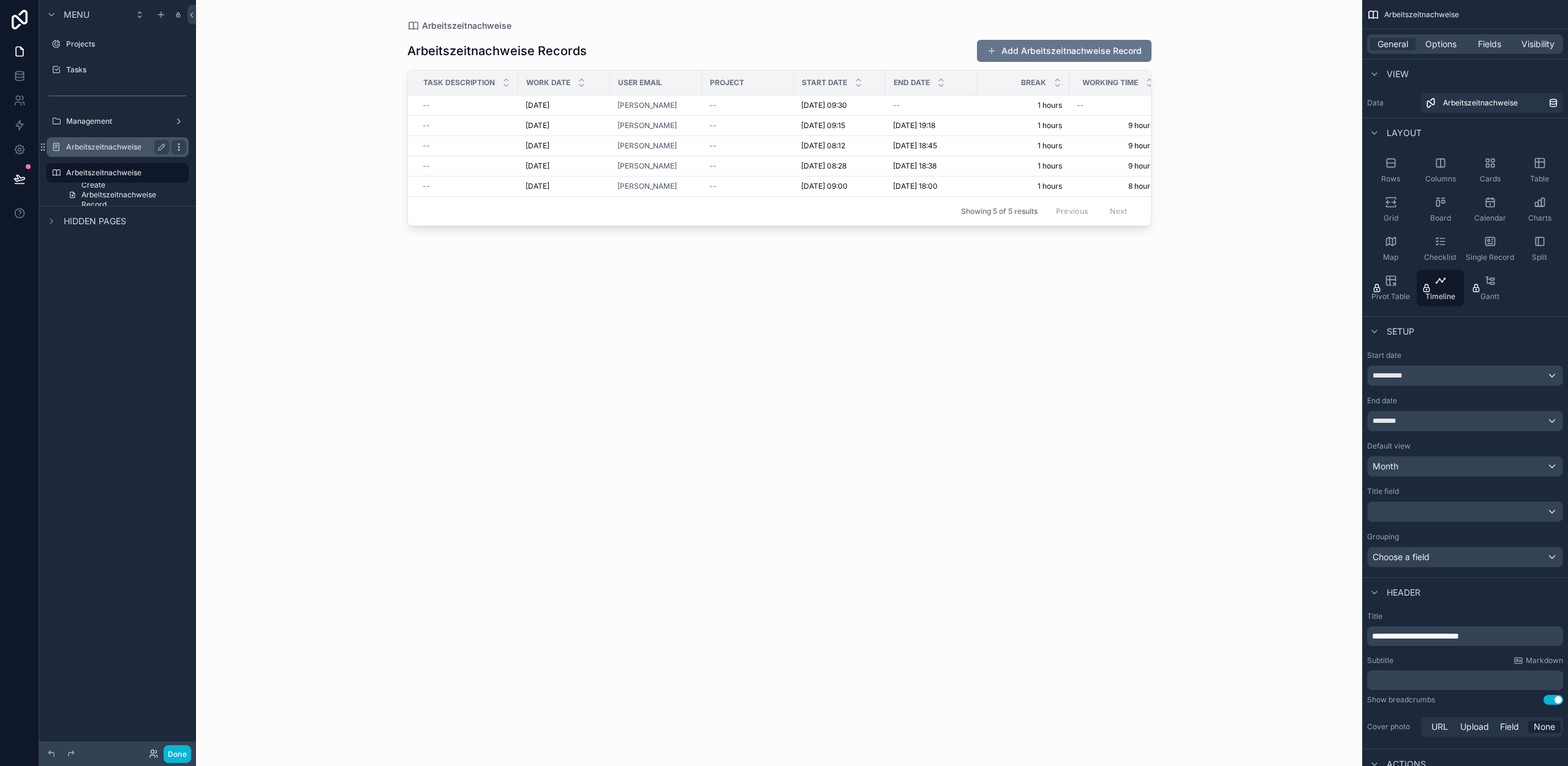
click at [178, 145] on icon "scrollable content" at bounding box center [179, 147] width 10 height 10
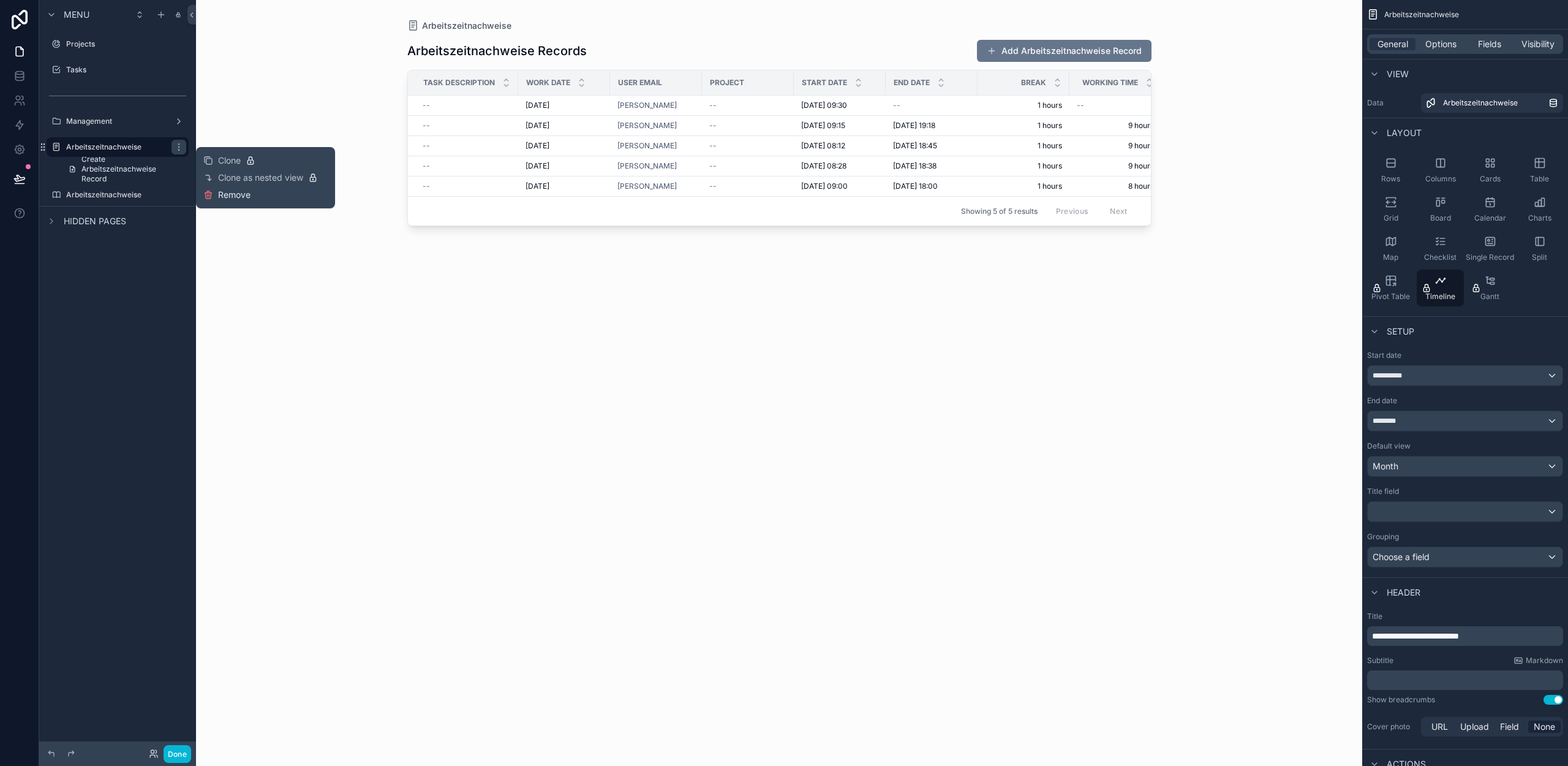
click at [212, 194] on icon at bounding box center [208, 195] width 10 height 10
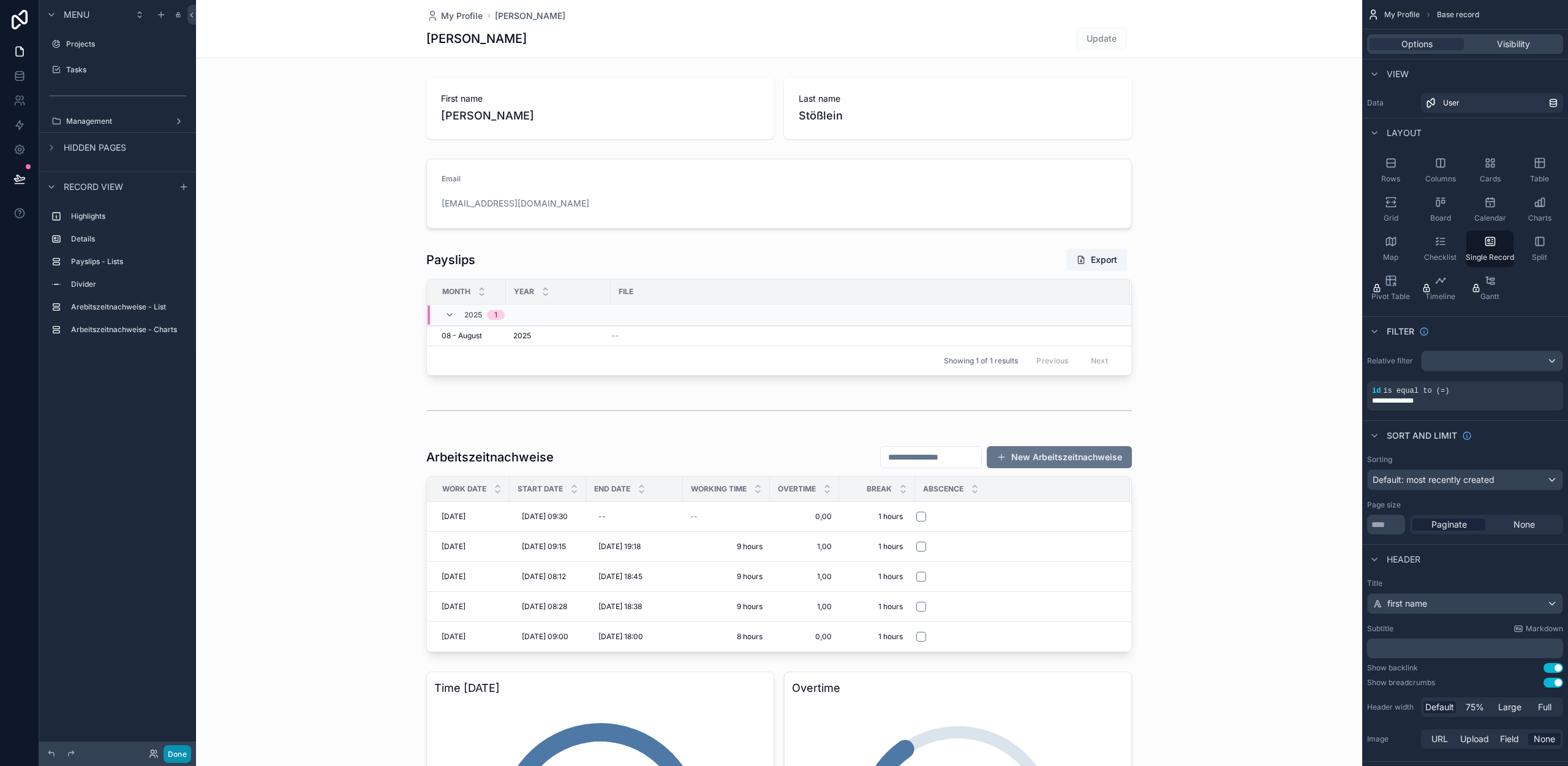
click at [176, 754] on button "Done" at bounding box center [177, 754] width 27 height 18
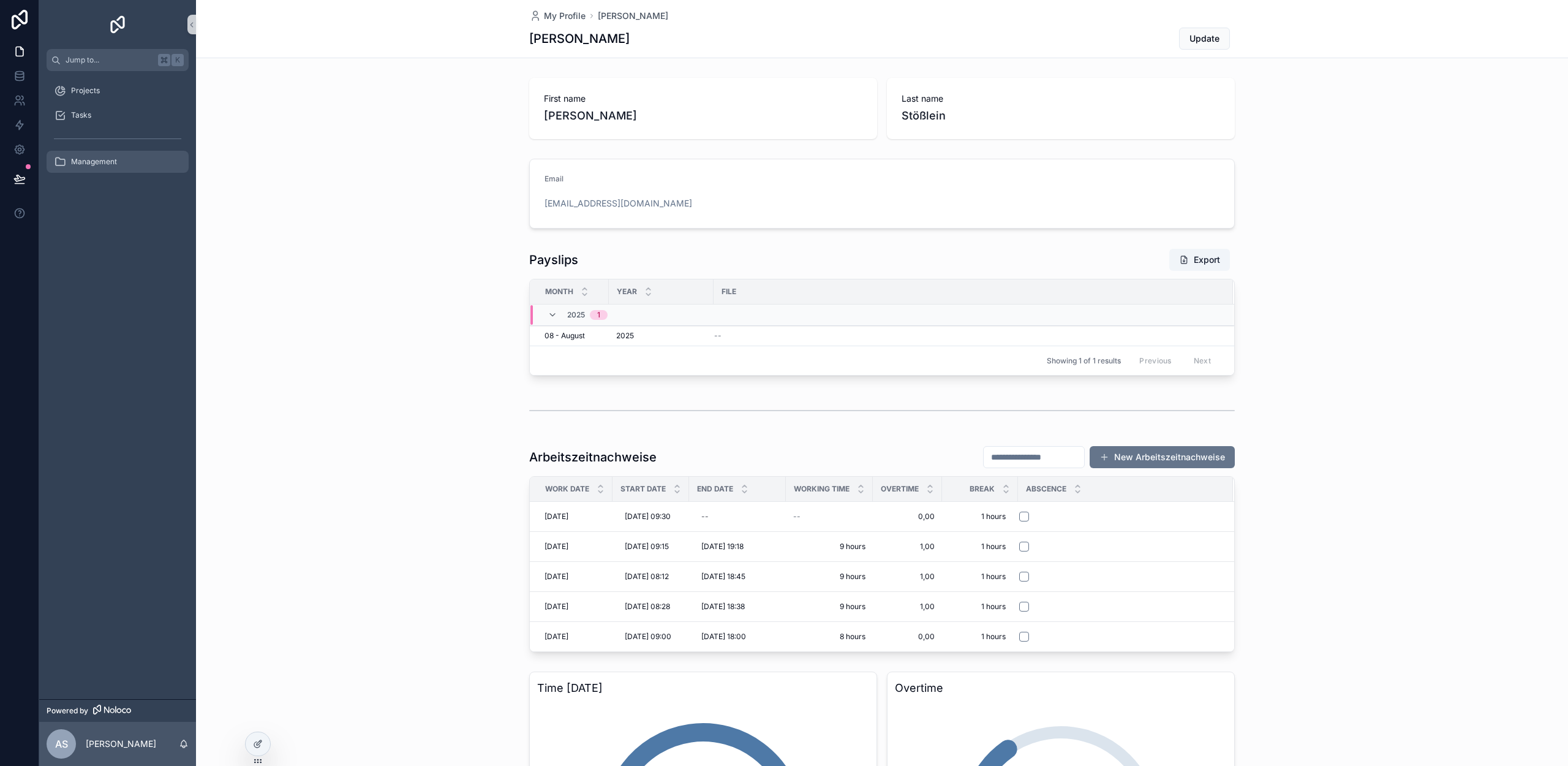
click at [118, 161] on div "Management" at bounding box center [117, 161] width 127 height 19
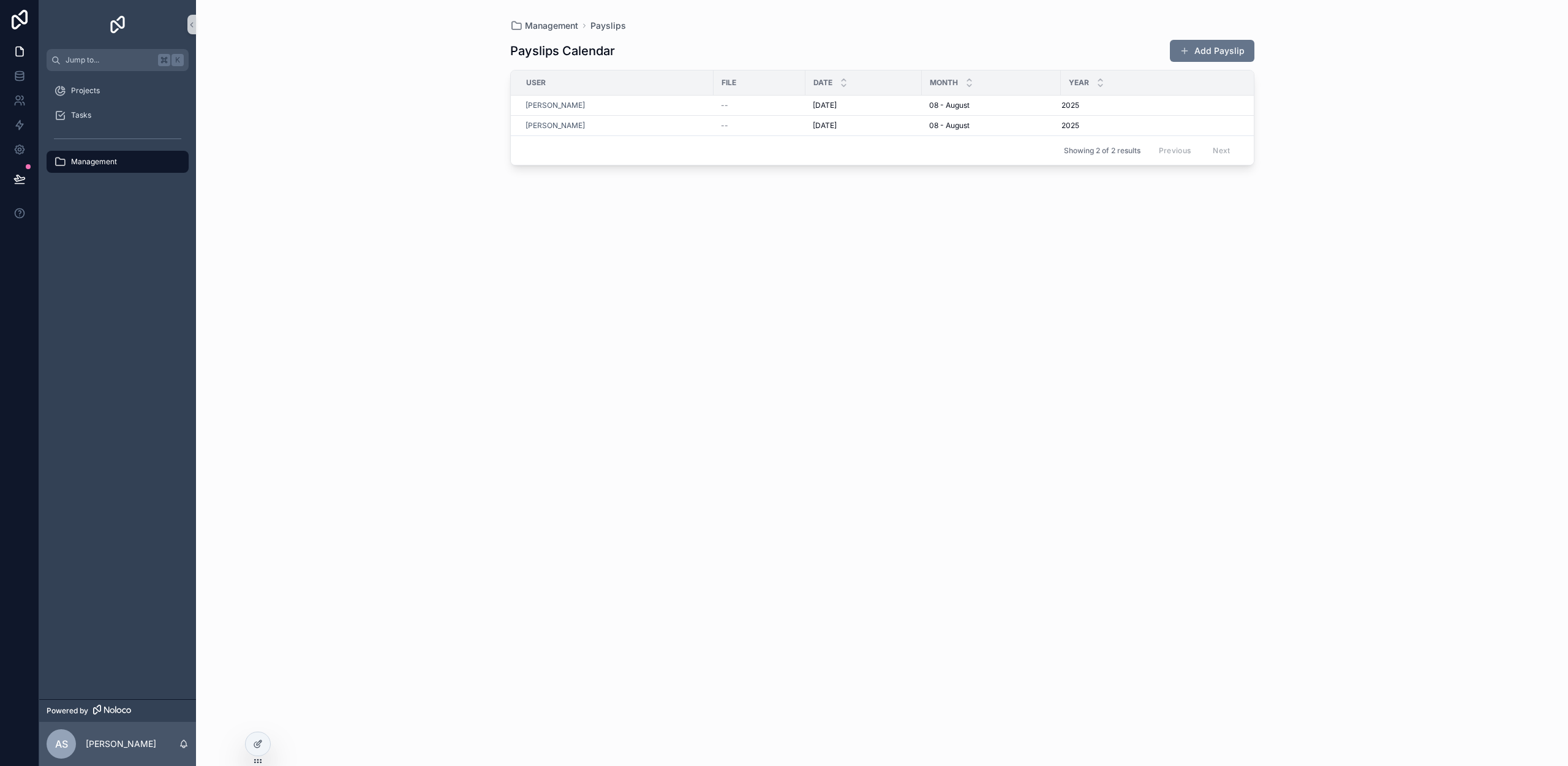
click at [87, 159] on span "Management" at bounding box center [94, 162] width 46 height 10
click at [144, 158] on div "Management" at bounding box center [117, 161] width 127 height 19
click at [251, 747] on div at bounding box center [257, 744] width 24 height 23
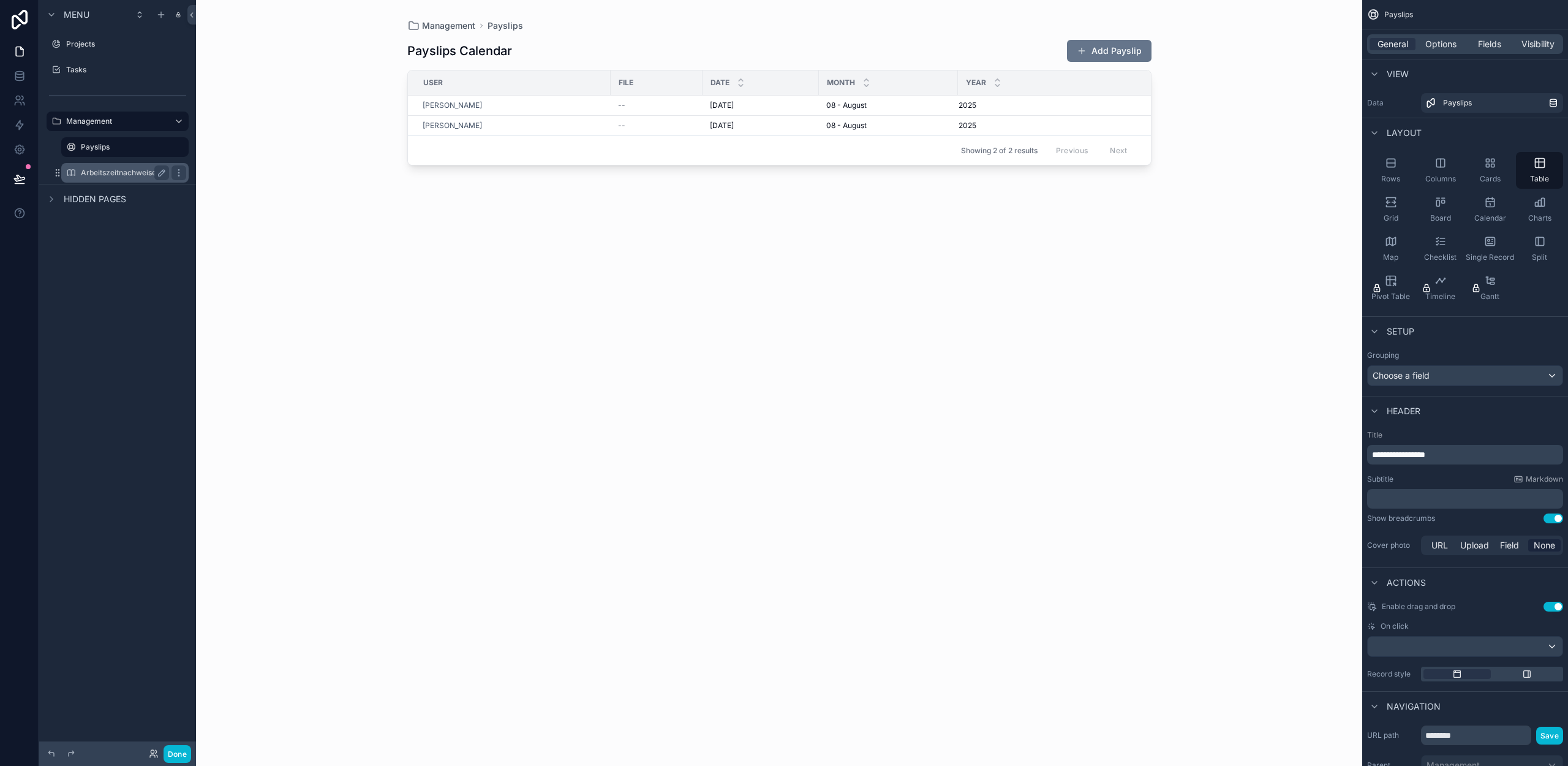
click at [87, 171] on label "Arbeitszeitnachweise" at bounding box center [123, 173] width 84 height 10
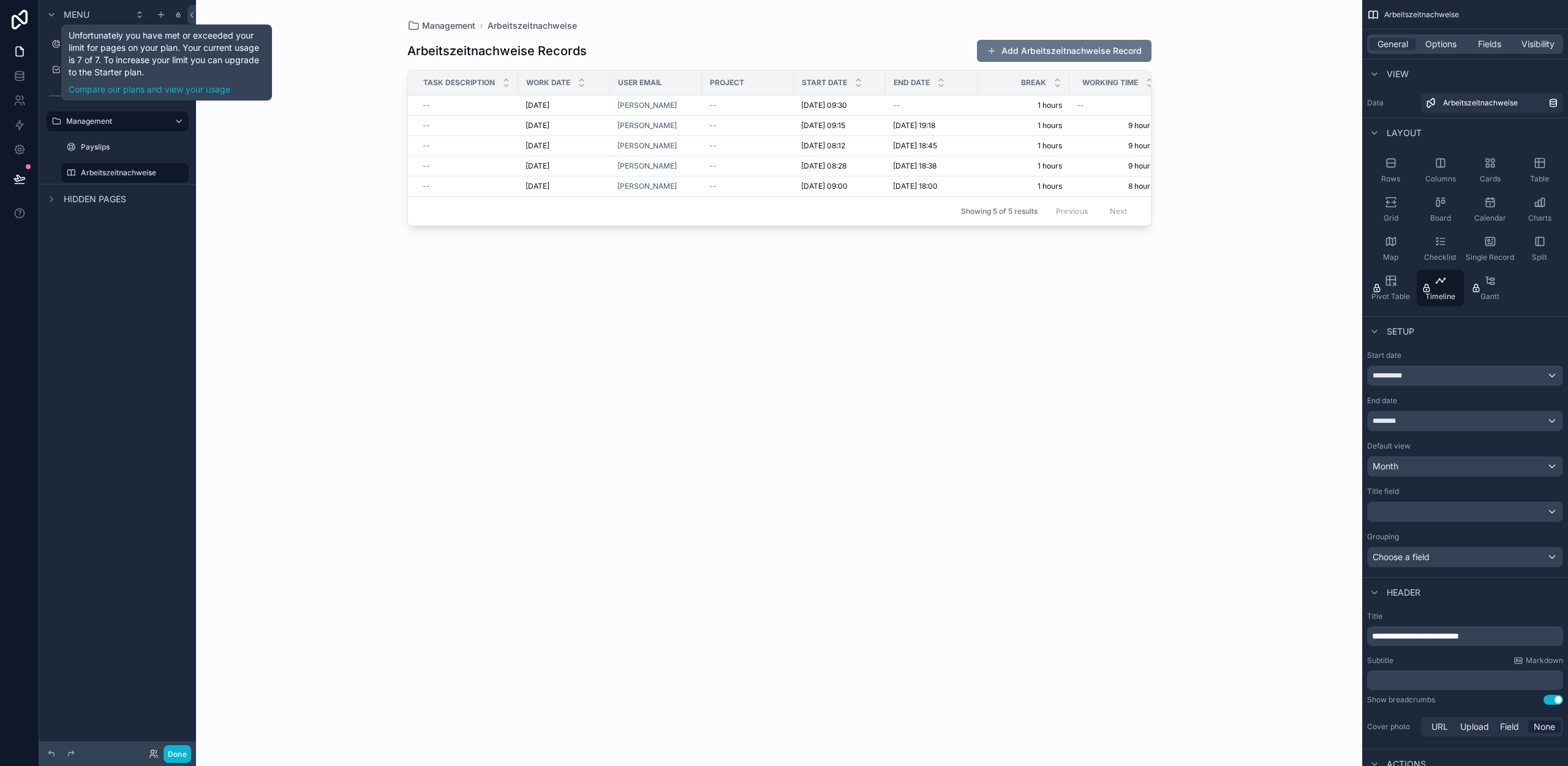
click at [179, 16] on icon "scrollable content" at bounding box center [178, 15] width 6 height 10
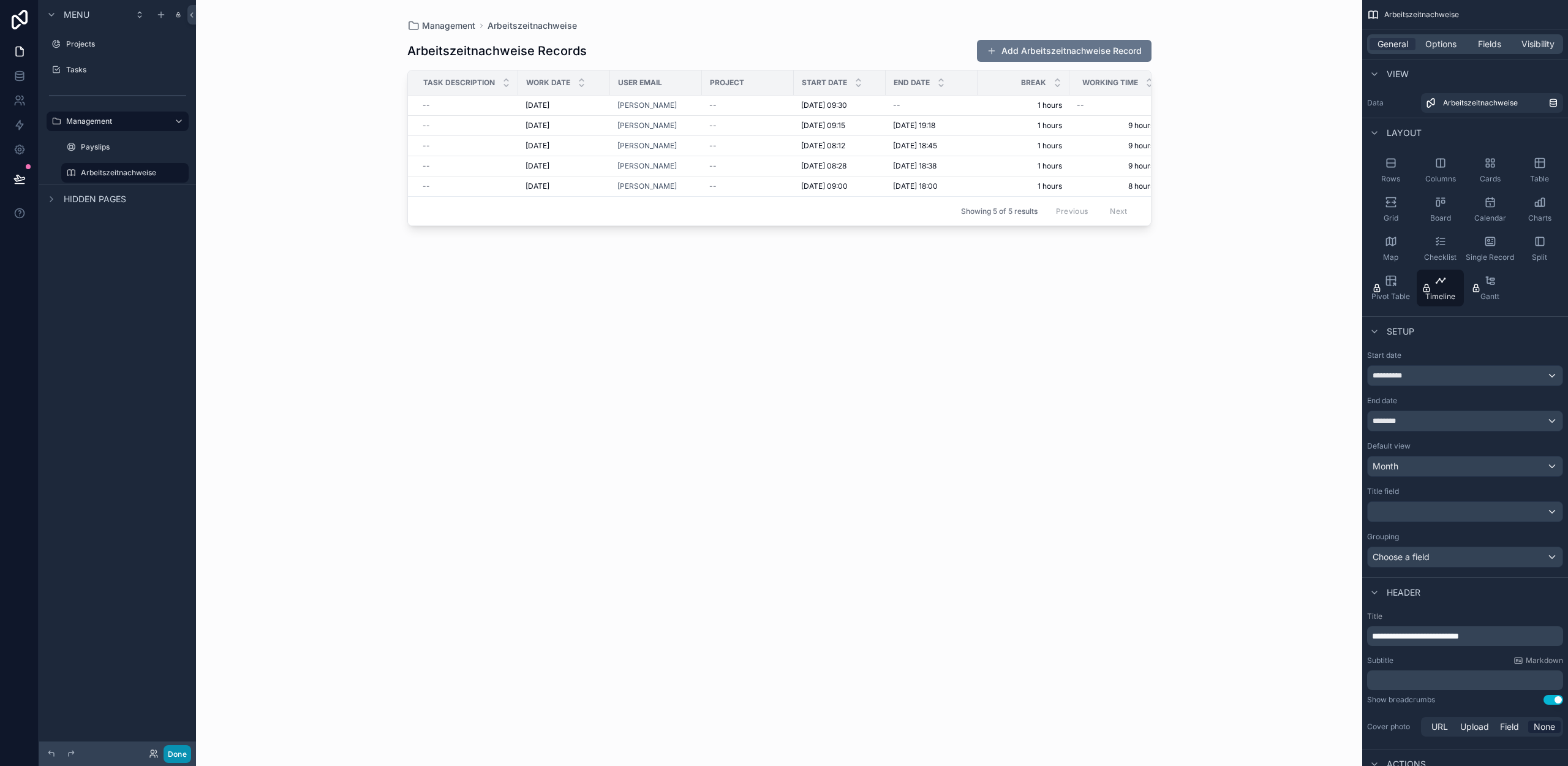
click at [181, 759] on button "Done" at bounding box center [177, 754] width 27 height 18
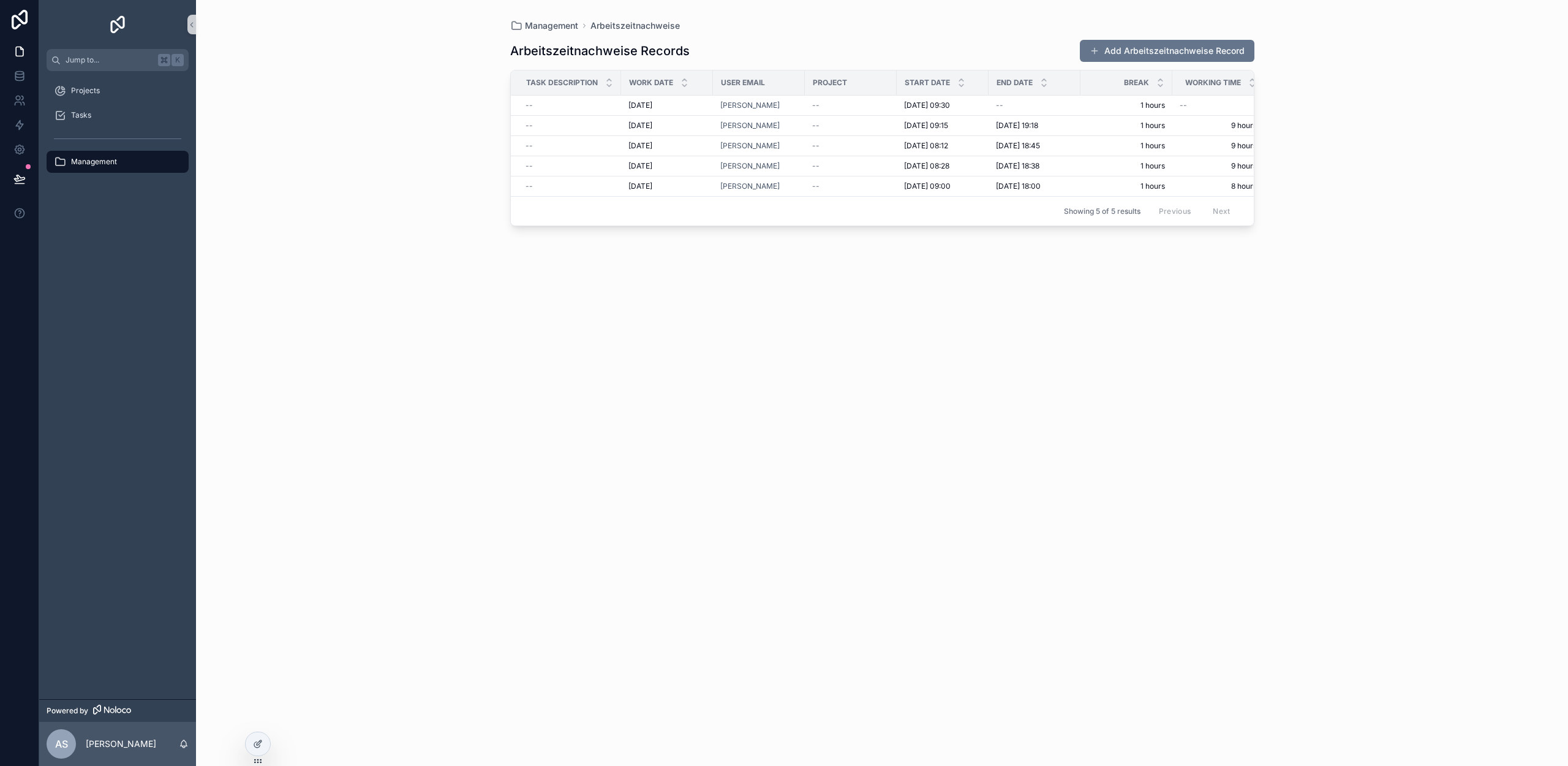
click at [100, 162] on span "Management" at bounding box center [94, 162] width 46 height 10
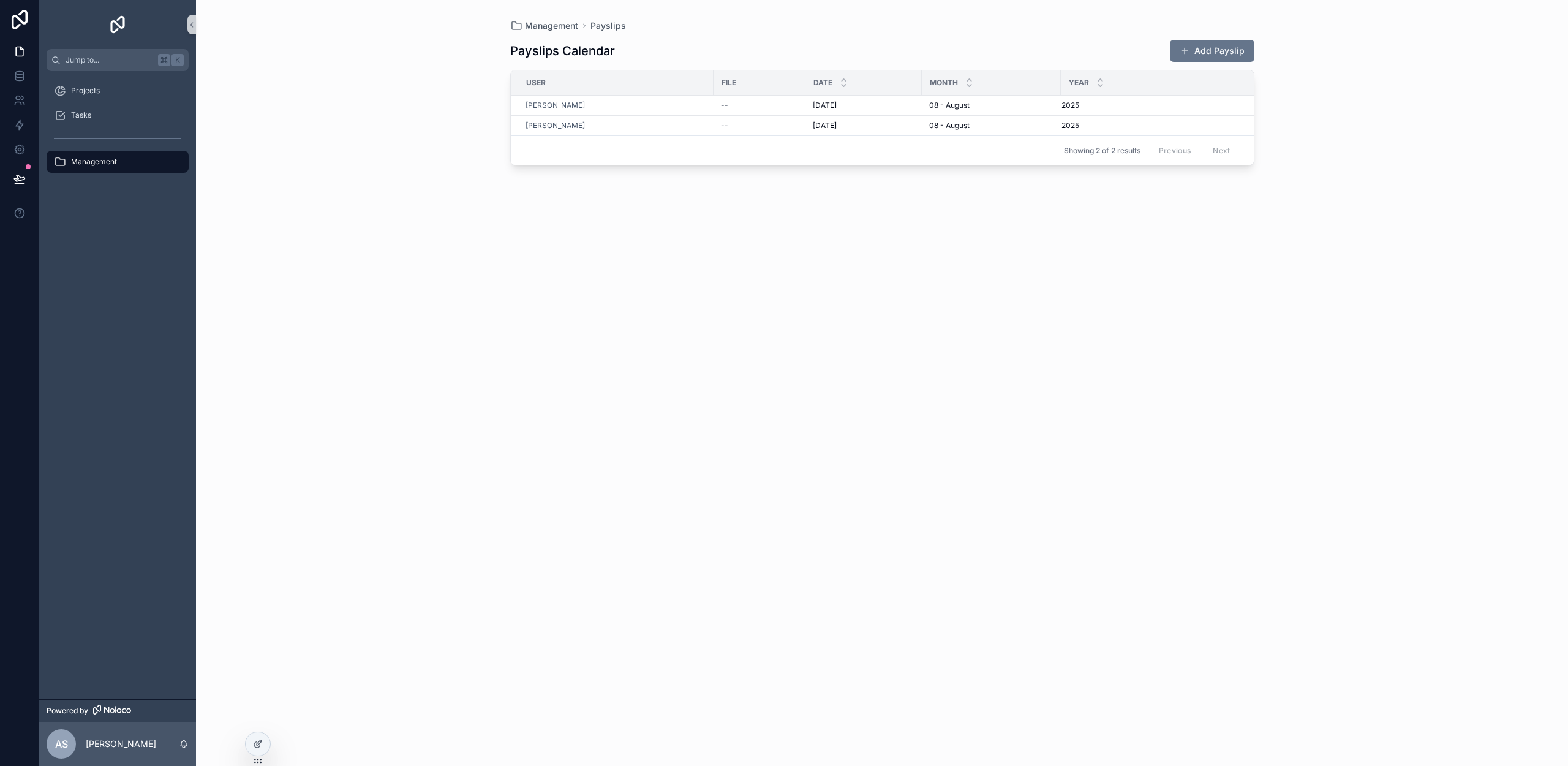
click at [166, 165] on div "Management" at bounding box center [117, 161] width 127 height 19
click at [29, 178] on button at bounding box center [19, 178] width 27 height 34
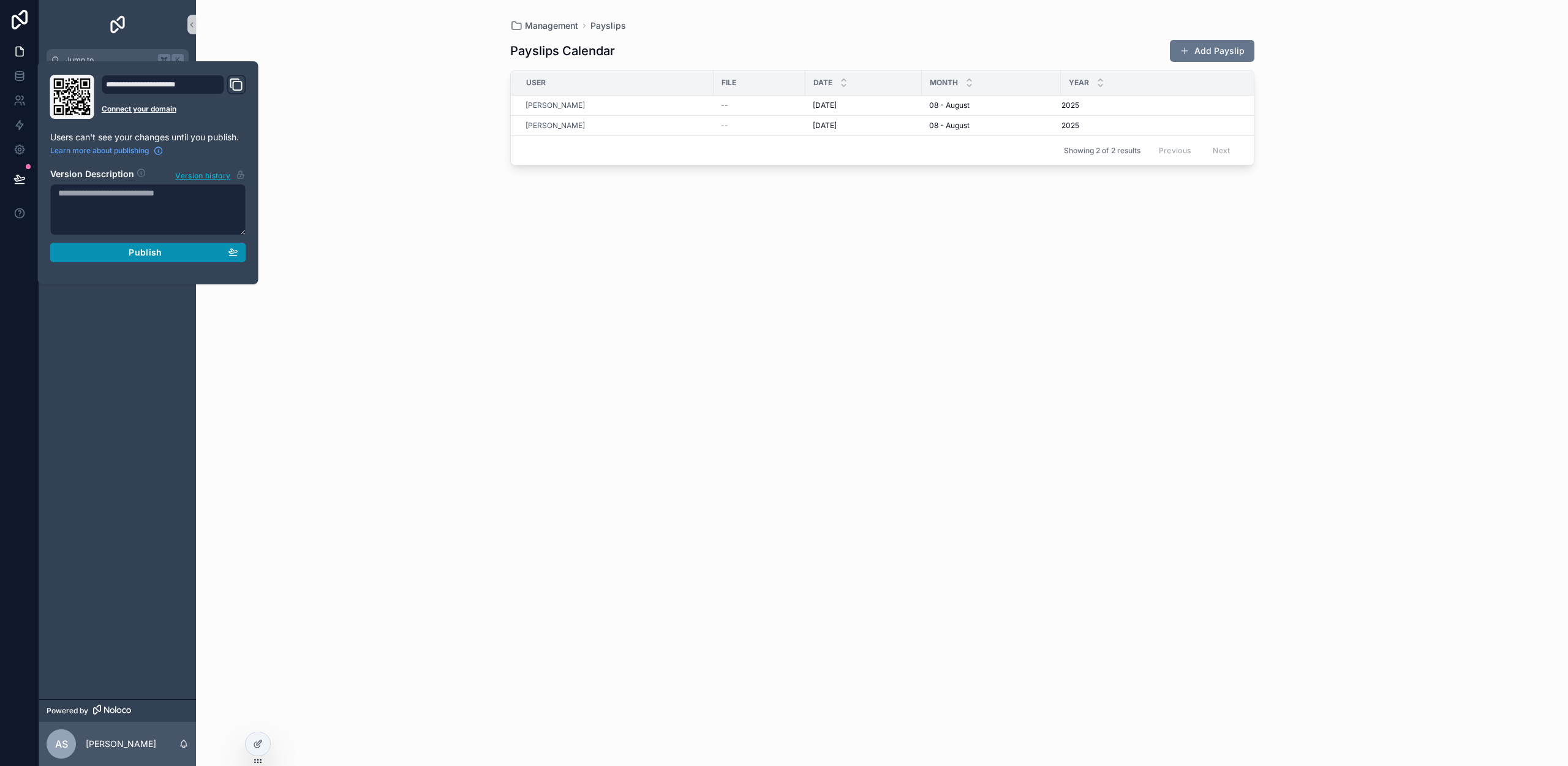
click at [120, 257] on div "Publish" at bounding box center [148, 252] width 180 height 11
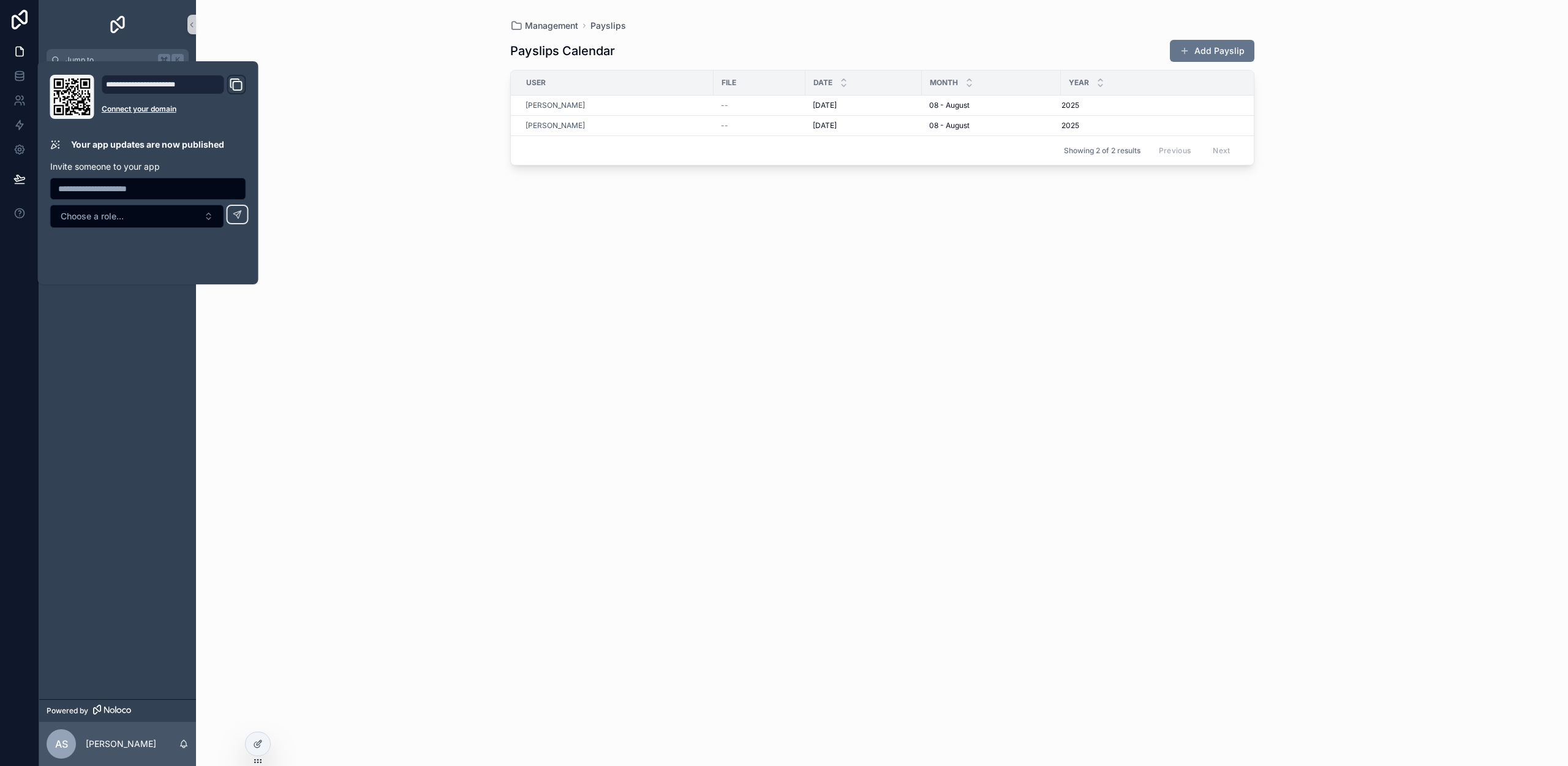
click at [156, 325] on div "Projects Tasks Management" at bounding box center [118, 385] width 157 height 628
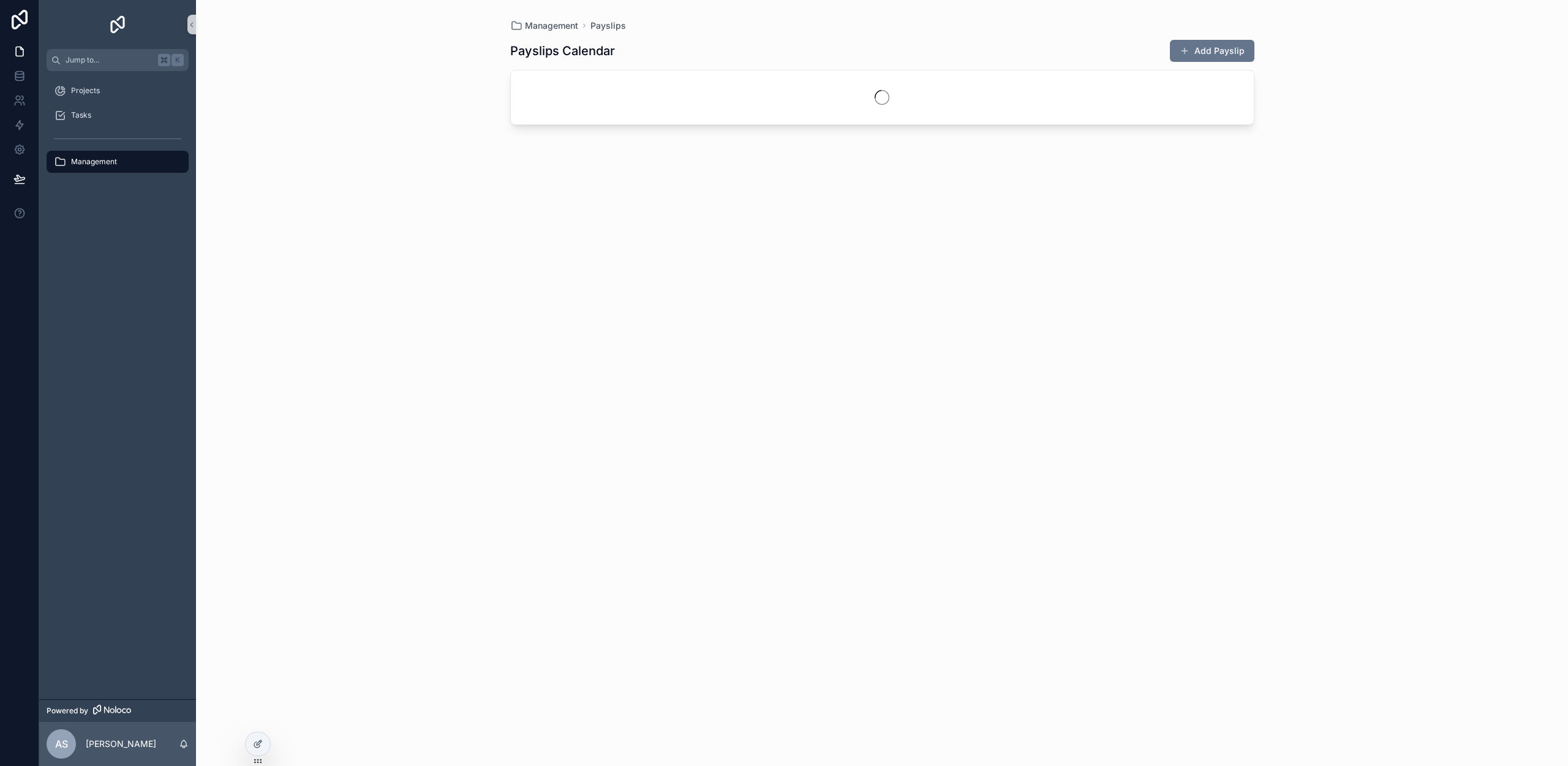
drag, startPoint x: 114, startPoint y: 163, endPoint x: 115, endPoint y: 153, distance: 10.0
click at [114, 163] on span "Management" at bounding box center [94, 162] width 46 height 10
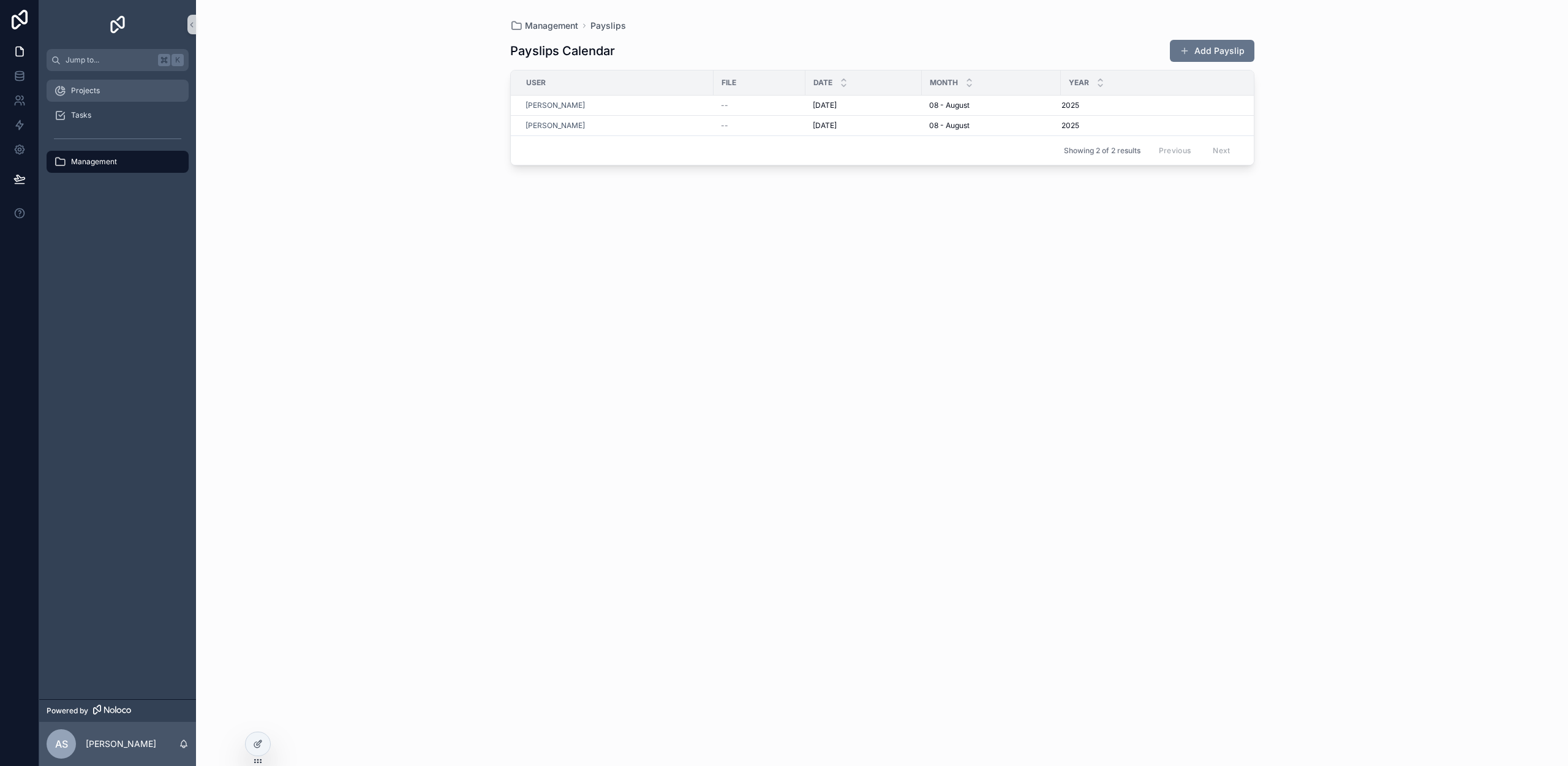
click at [105, 95] on div "Projects" at bounding box center [117, 90] width 127 height 19
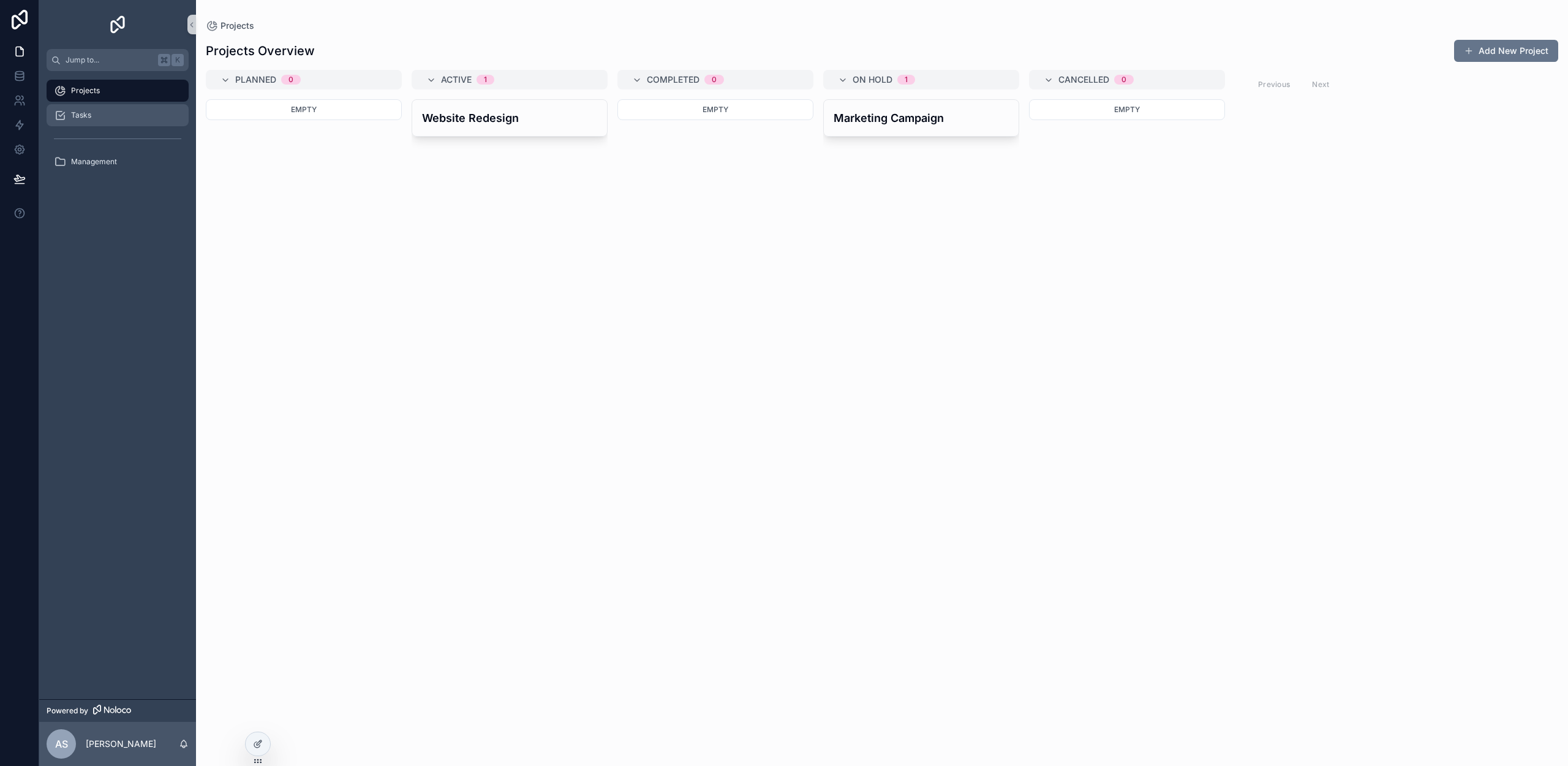
click at [109, 116] on div "Tasks" at bounding box center [117, 115] width 127 height 19
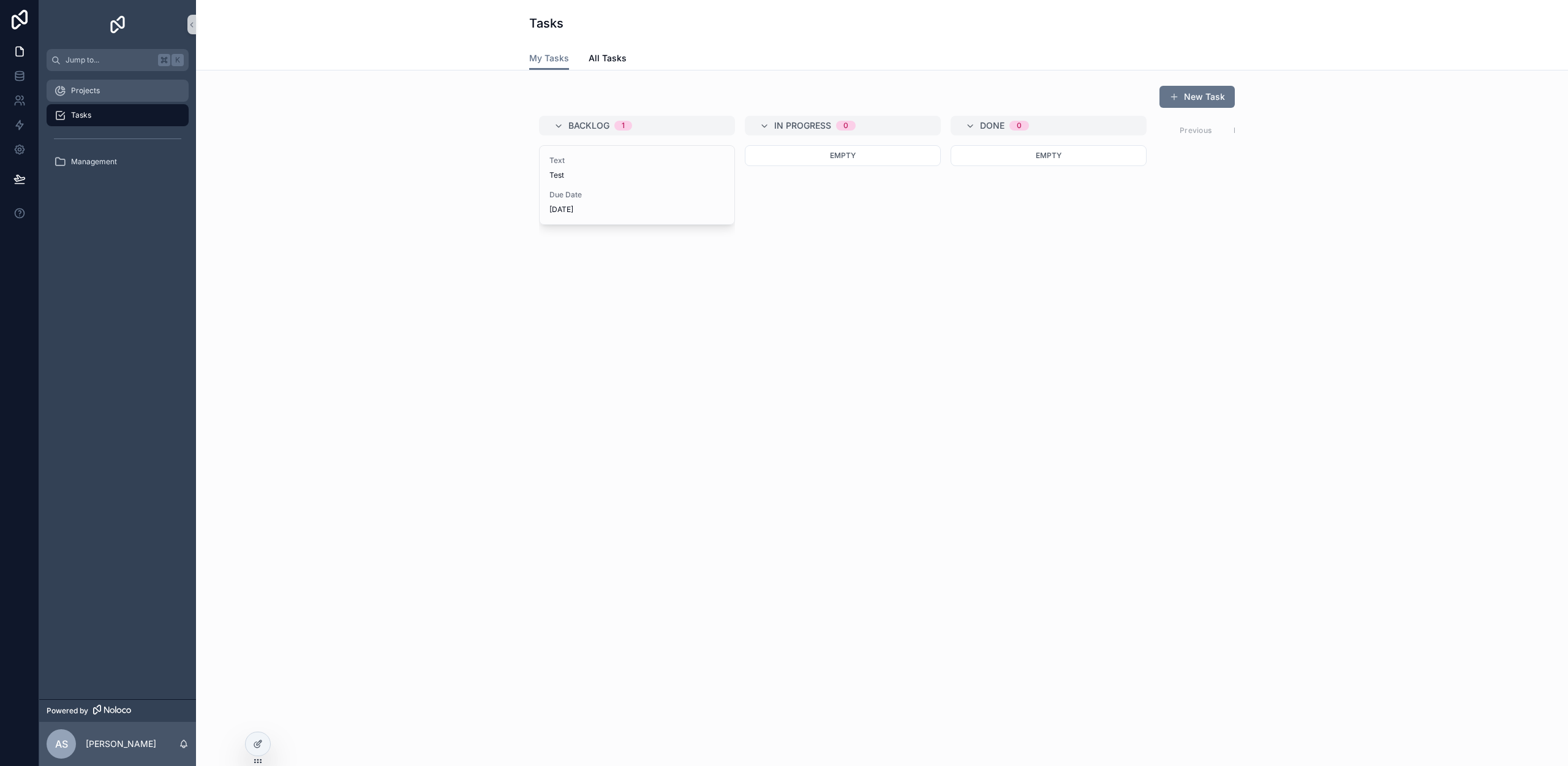
click at [109, 88] on div "Projects" at bounding box center [117, 90] width 127 height 19
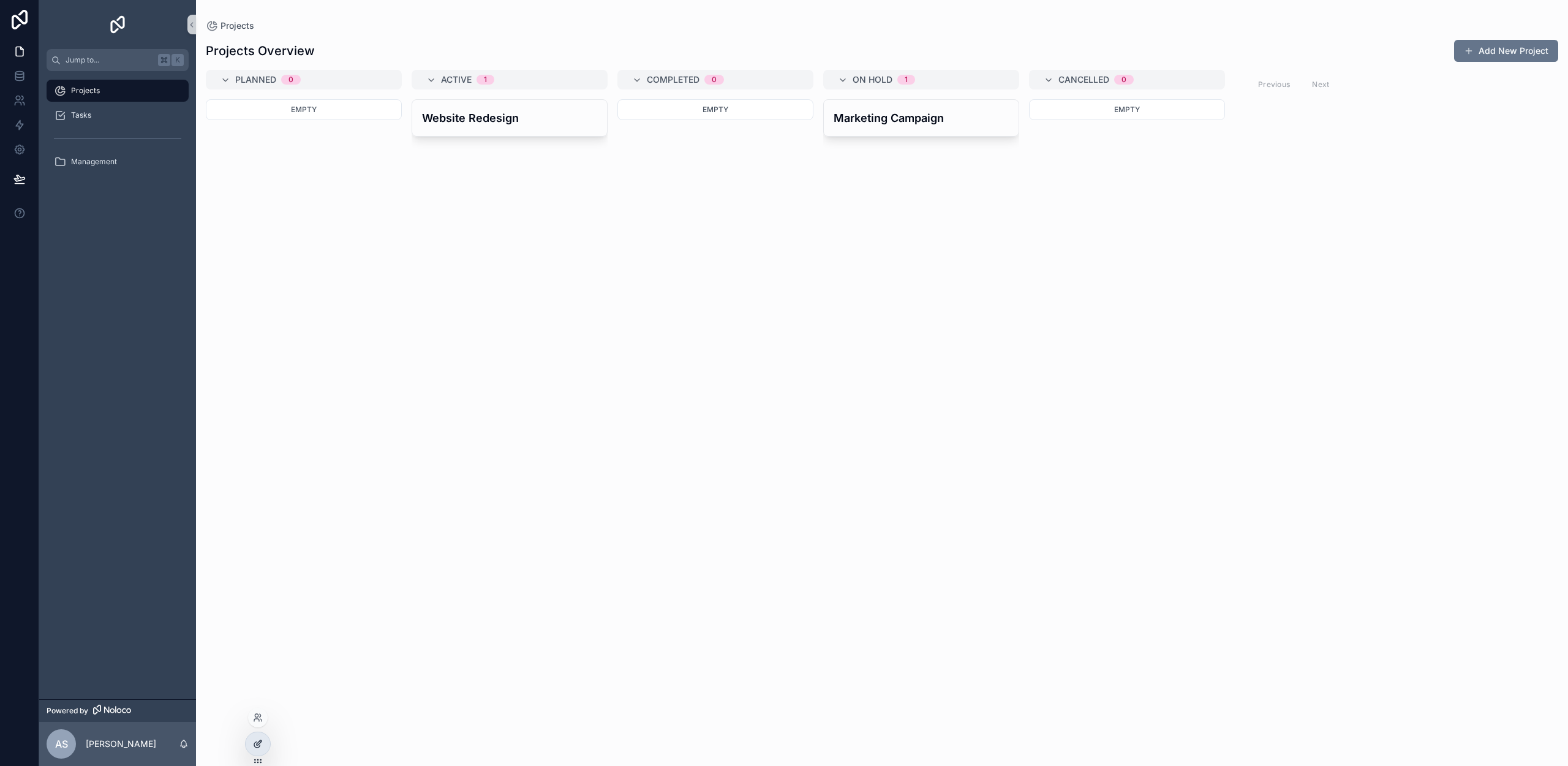
click at [254, 746] on icon at bounding box center [258, 744] width 10 height 10
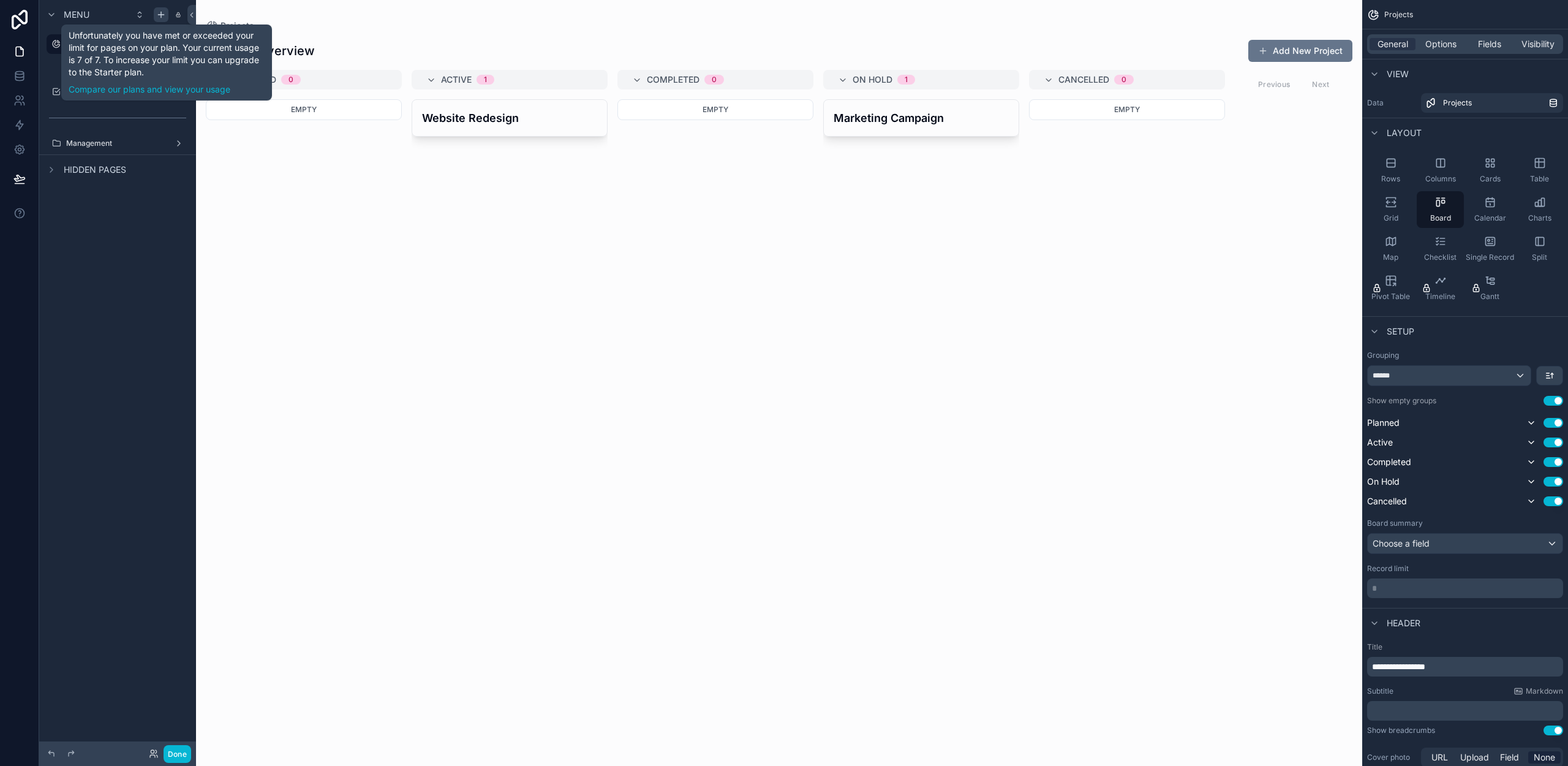
click at [162, 12] on icon "scrollable content" at bounding box center [161, 15] width 10 height 10
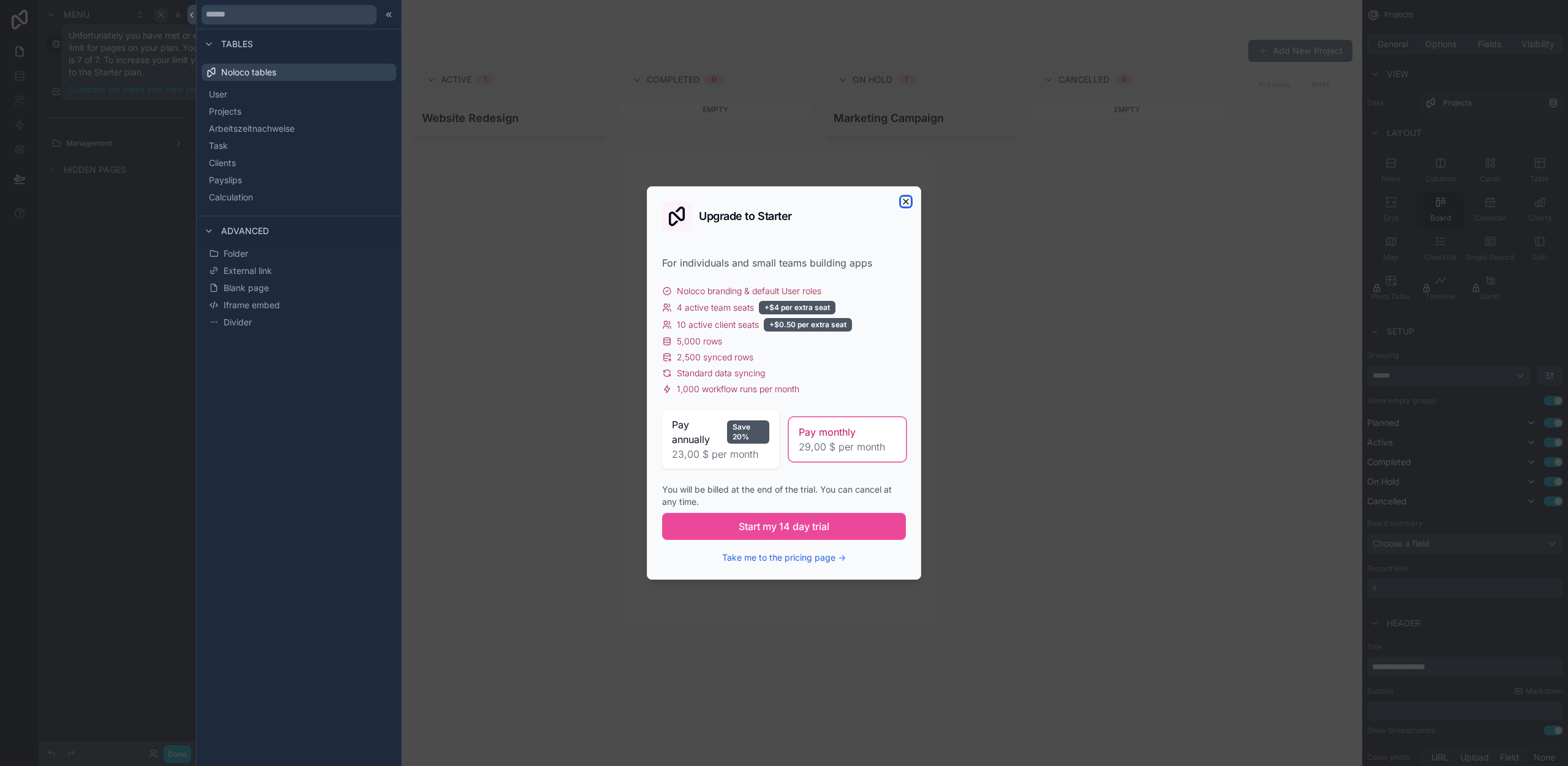
click at [904, 201] on icon "button" at bounding box center [906, 202] width 10 height 10
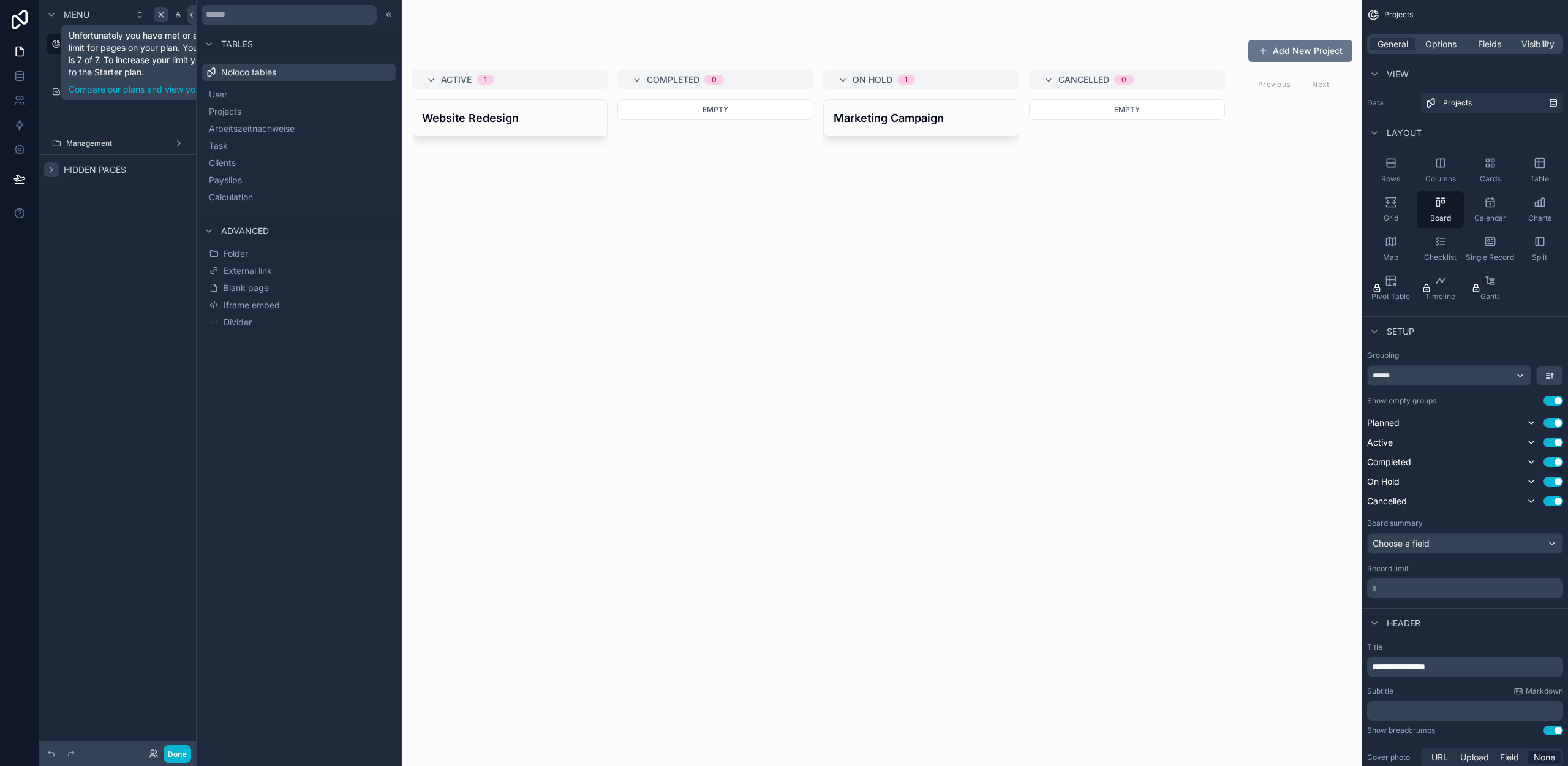
click at [51, 168] on icon "scrollable content" at bounding box center [52, 170] width 10 height 10
click at [118, 219] on label "Calculation" at bounding box center [115, 222] width 98 height 10
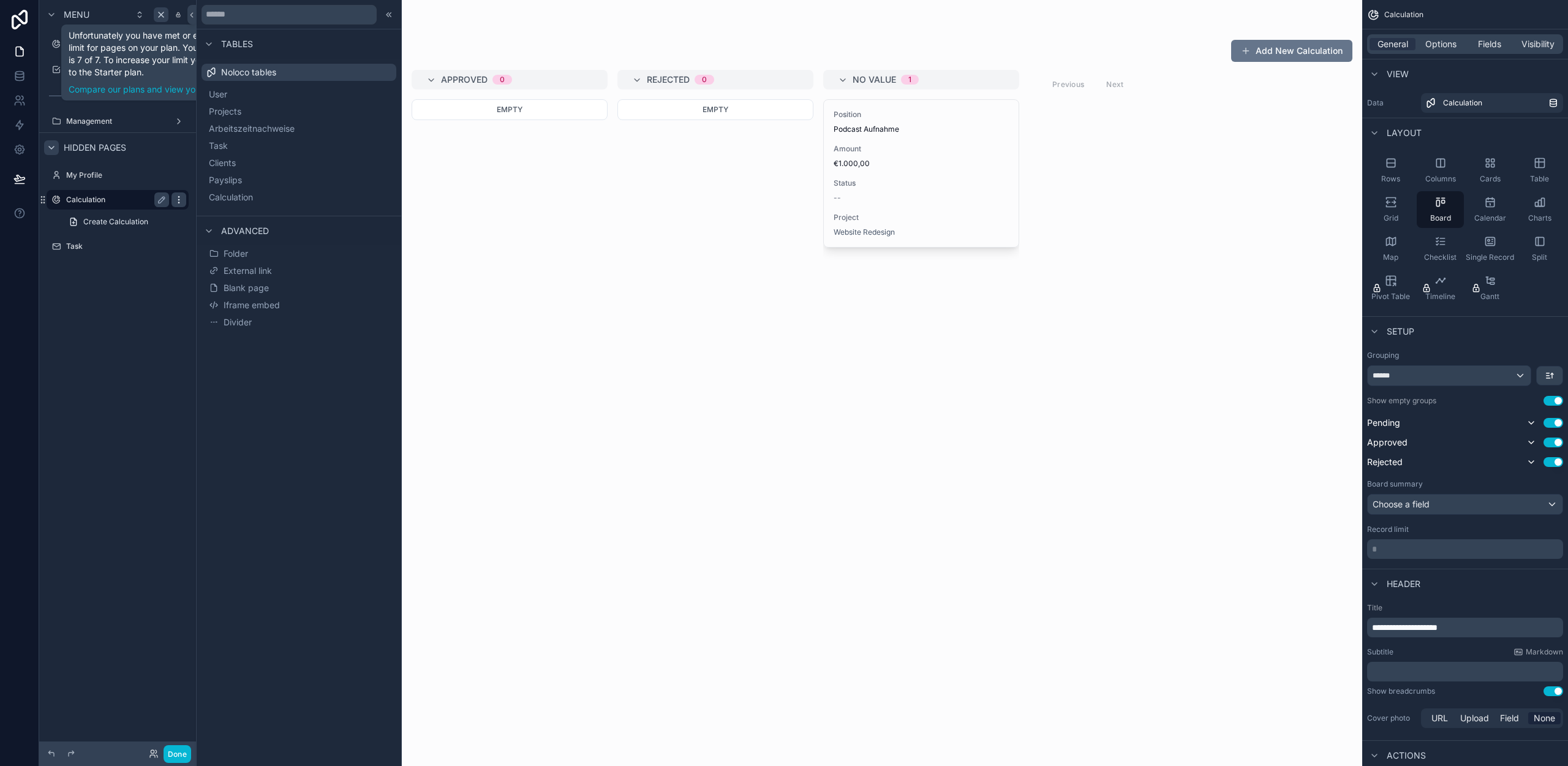
click at [182, 201] on icon "scrollable content" at bounding box center [179, 200] width 10 height 10
click at [113, 330] on div "Menu Projects Tasks Management Hidden pages My Profile Calculation Create Calcu…" at bounding box center [118, 375] width 157 height 751
click at [177, 747] on button "Done" at bounding box center [177, 754] width 27 height 18
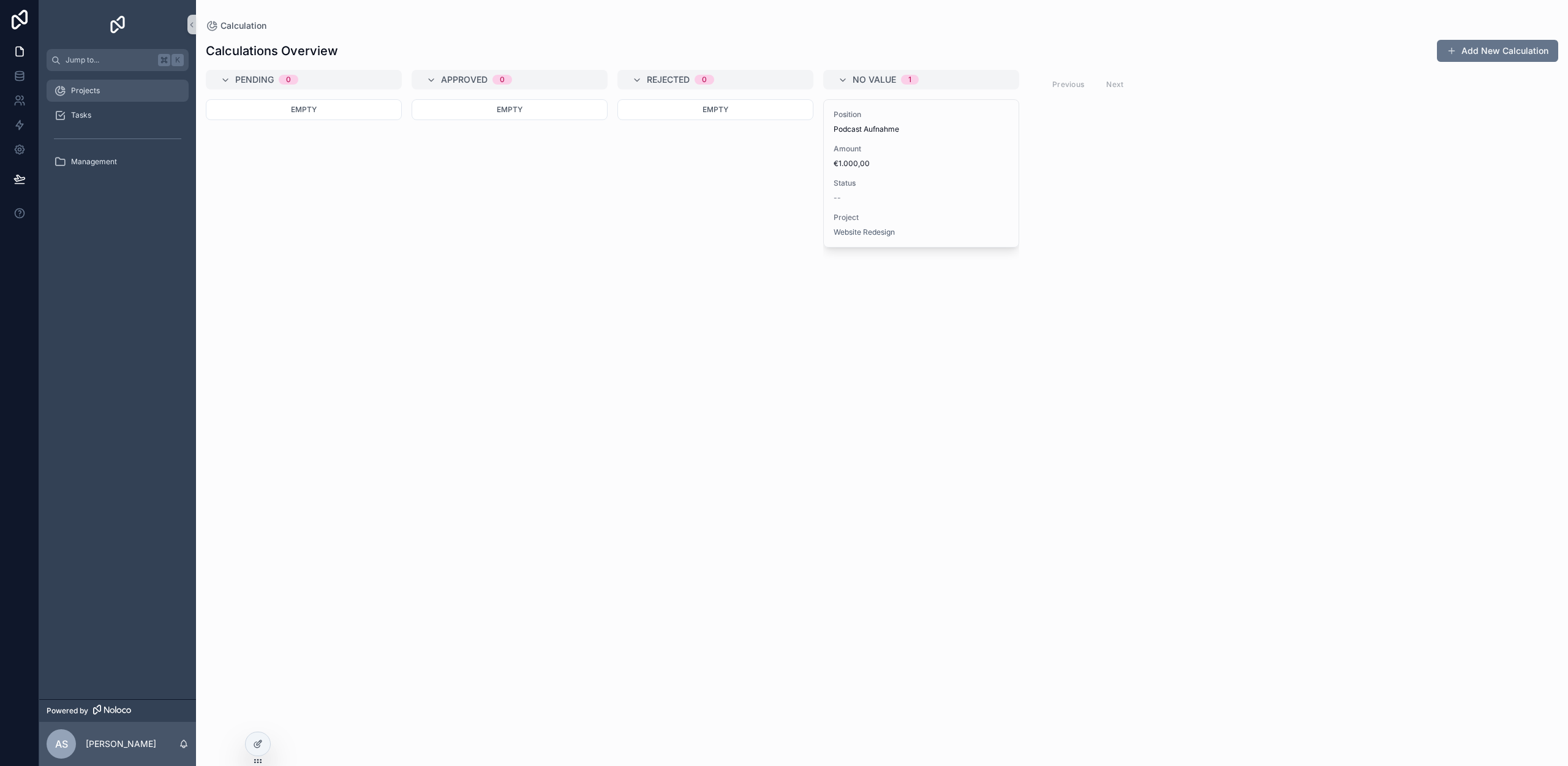
click at [77, 89] on span "Projects" at bounding box center [85, 91] width 29 height 10
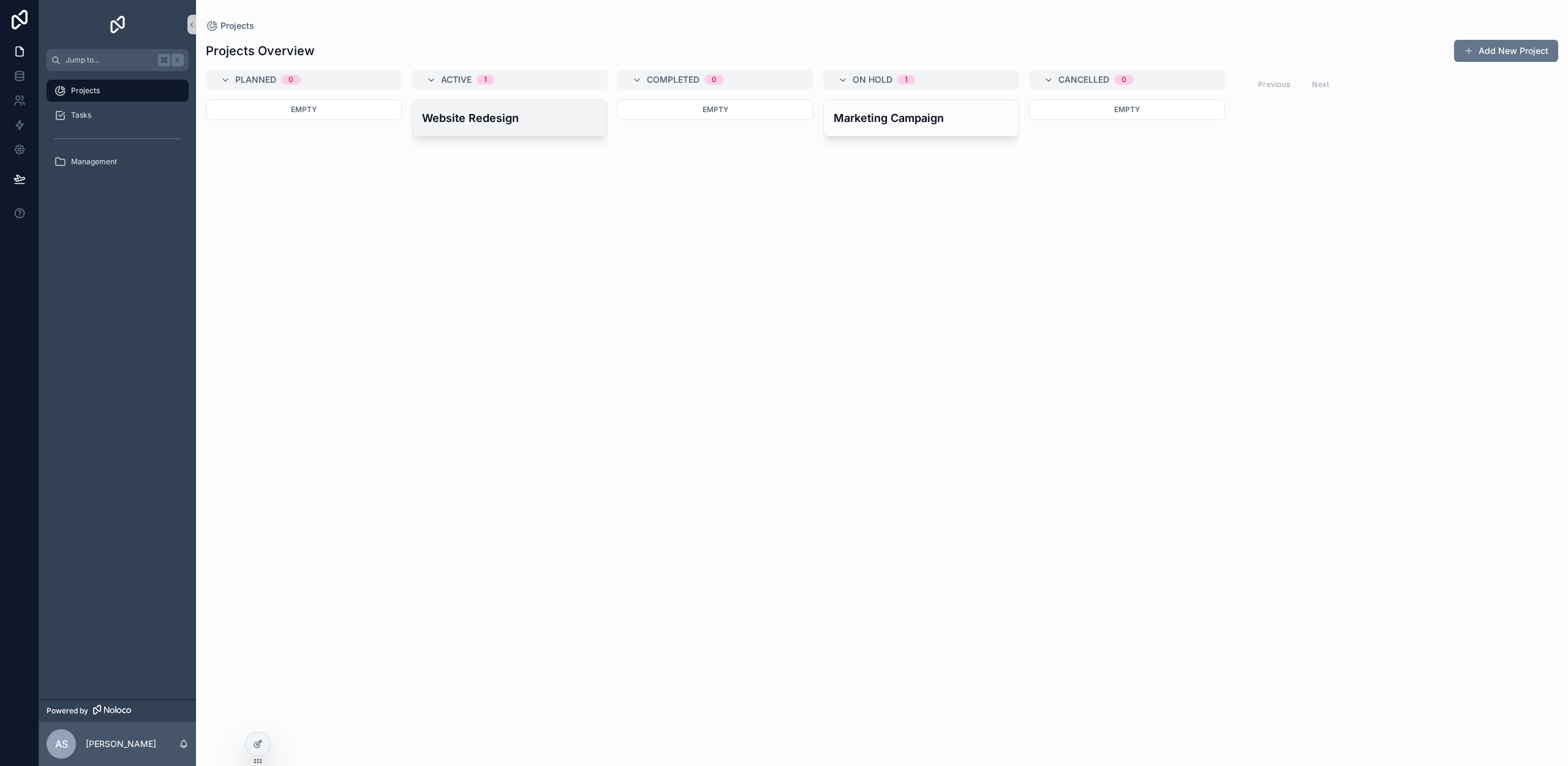
click at [491, 115] on h4 "Website Redesign" at bounding box center [509, 118] width 175 height 17
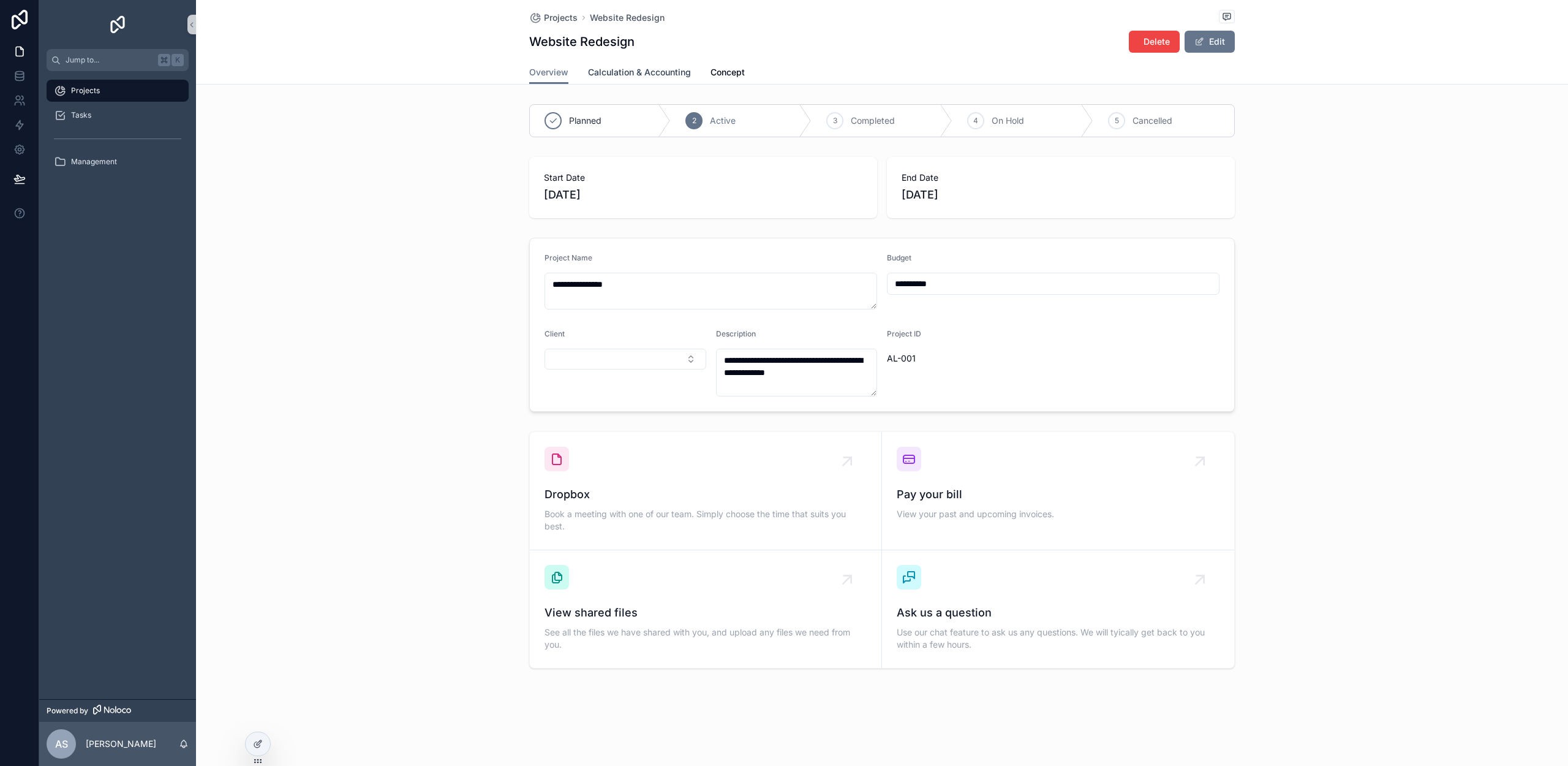
click at [643, 72] on span "Calculation & Accounting" at bounding box center [639, 72] width 103 height 12
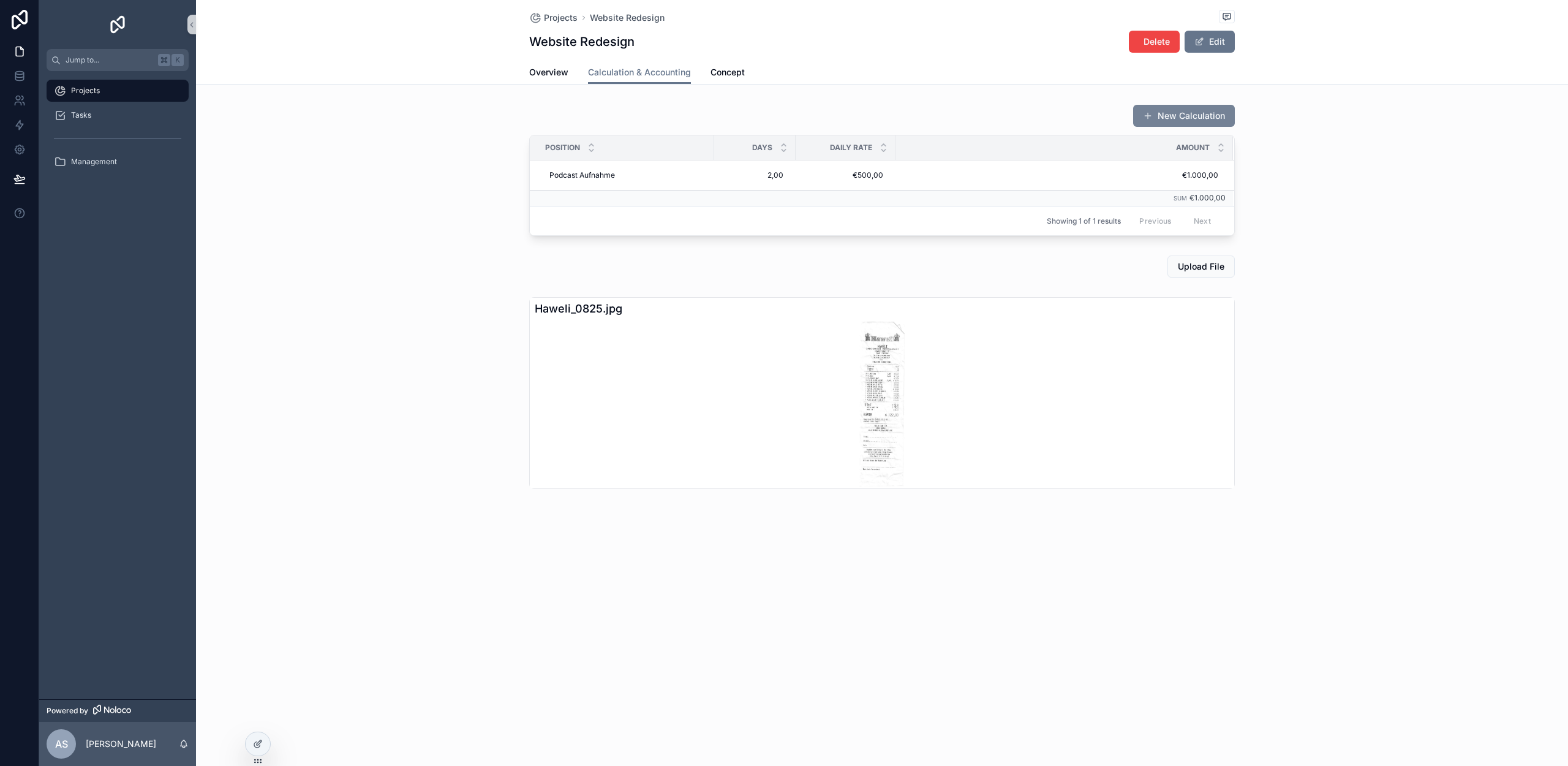
click at [1170, 119] on button "New Calculation" at bounding box center [1183, 115] width 102 height 22
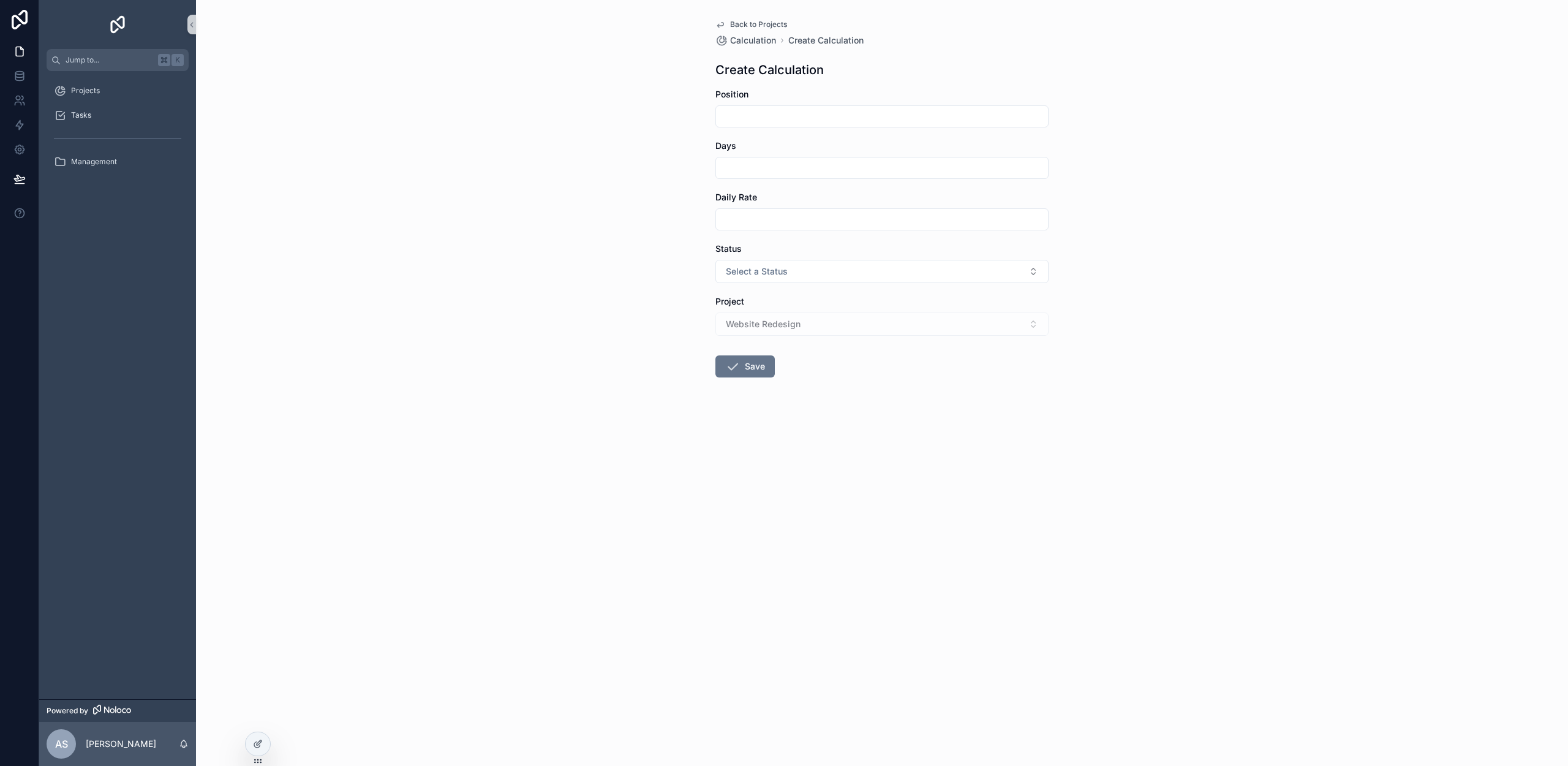
click at [795, 320] on div "Website Redesign" at bounding box center [882, 323] width 333 height 23
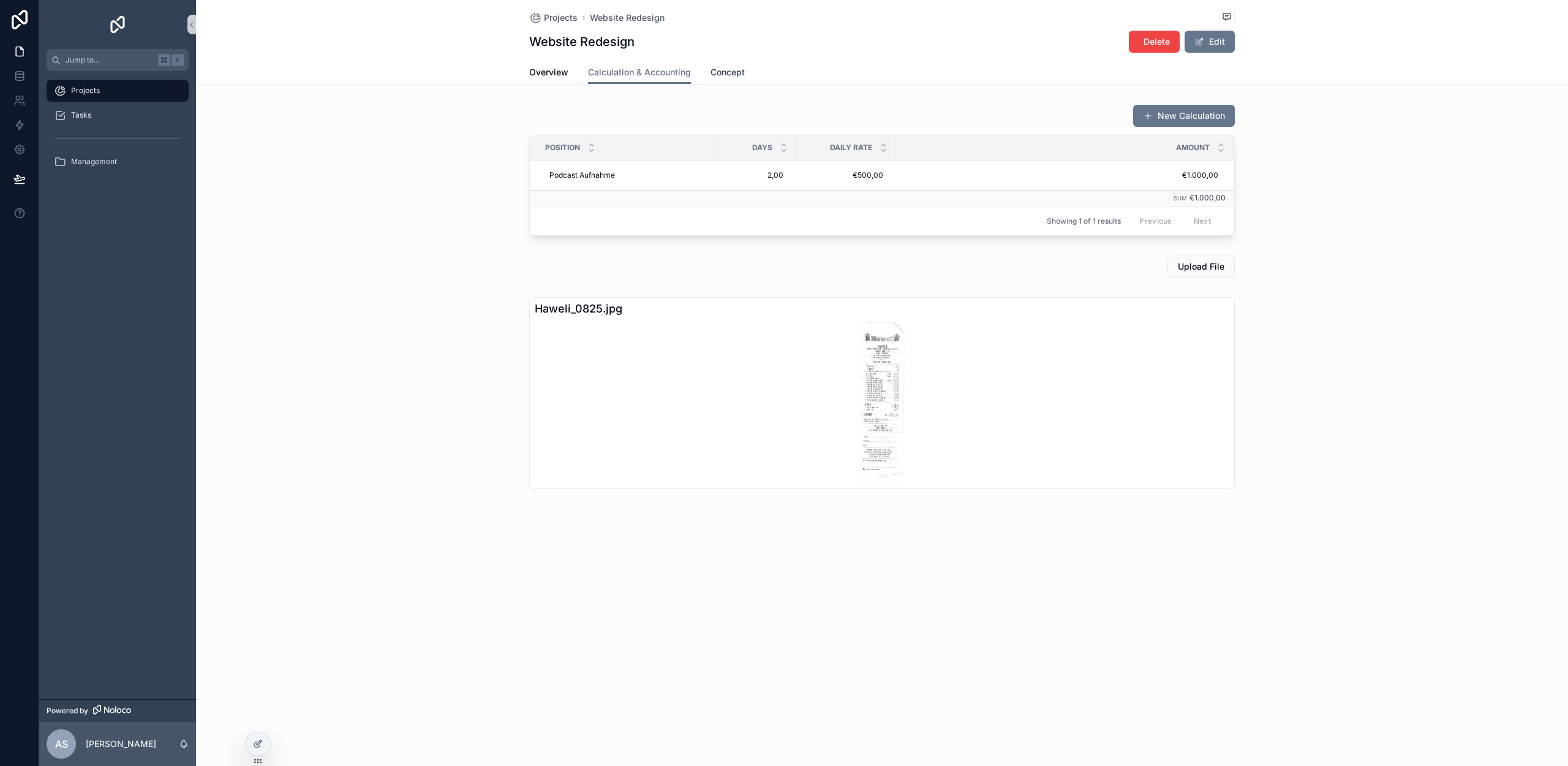
click at [729, 70] on span "Concept" at bounding box center [727, 72] width 34 height 12
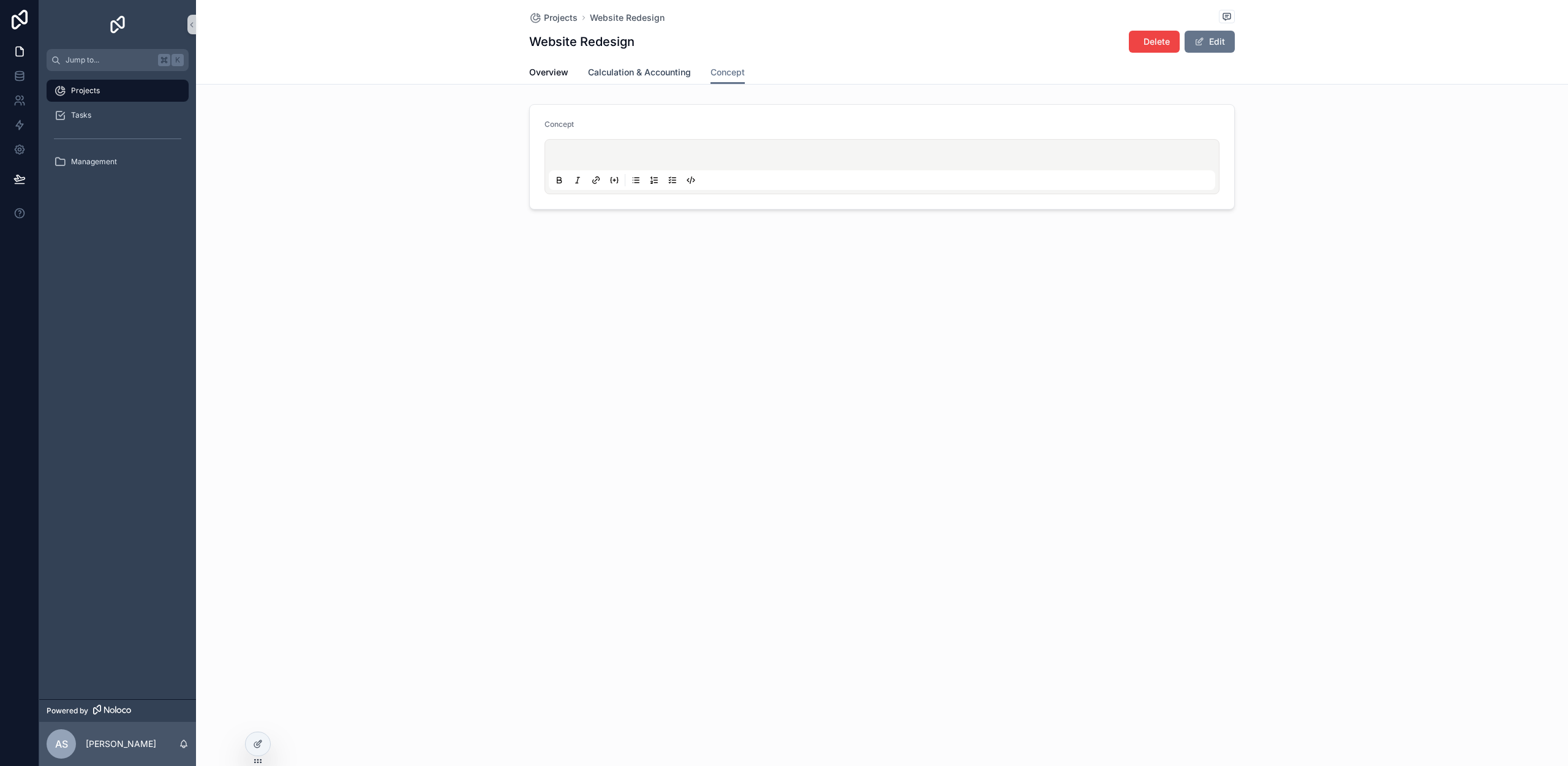
click at [651, 84] on link "Calculation & Accounting" at bounding box center [639, 73] width 103 height 24
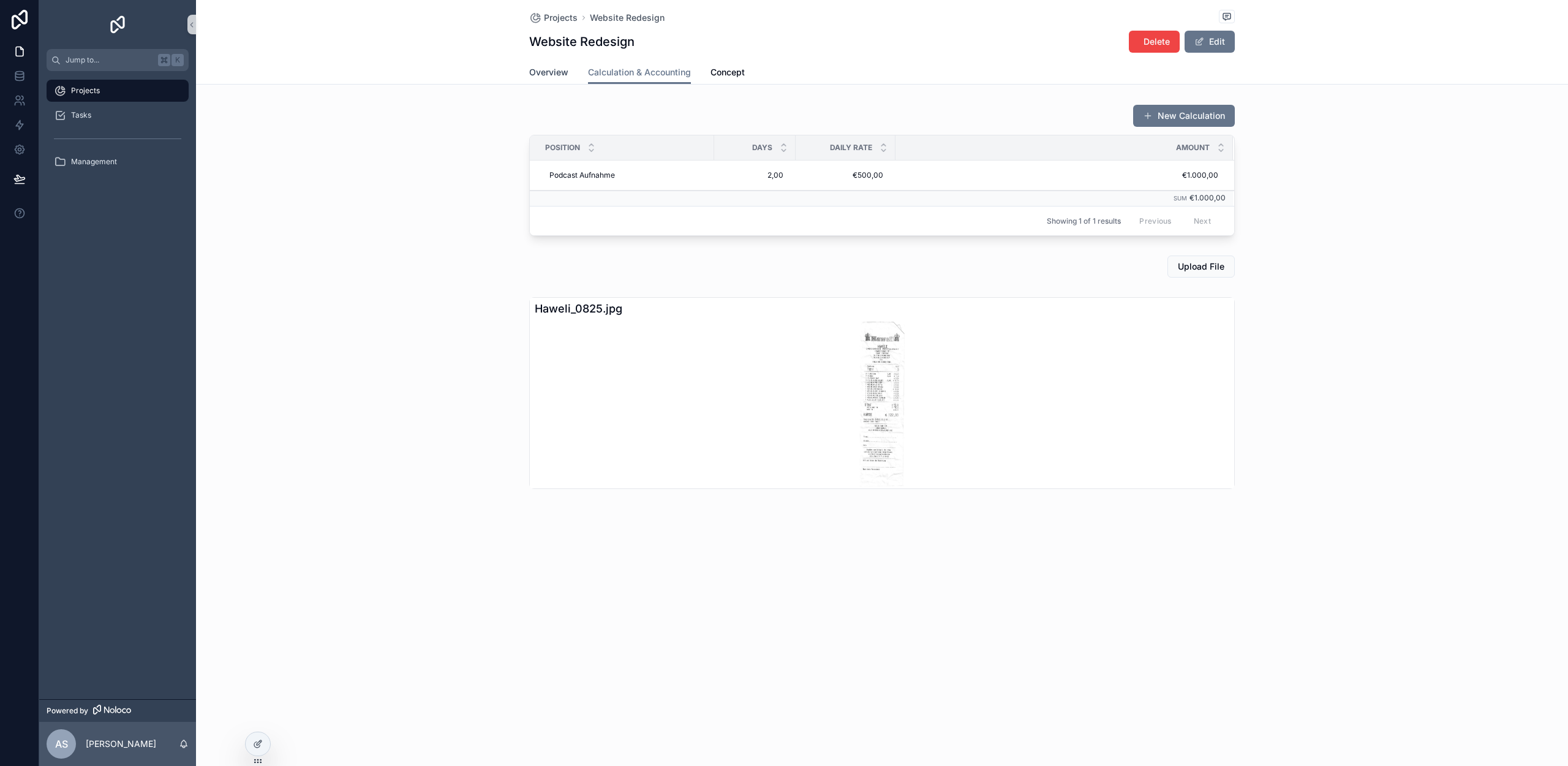
drag, startPoint x: 527, startPoint y: 70, endPoint x: 560, endPoint y: 79, distance: 34.2
click at [527, 70] on div "Overview Calculation & Accounting Concept" at bounding box center [882, 72] width 1357 height 23
click at [553, 75] on span "Overview" at bounding box center [548, 72] width 39 height 12
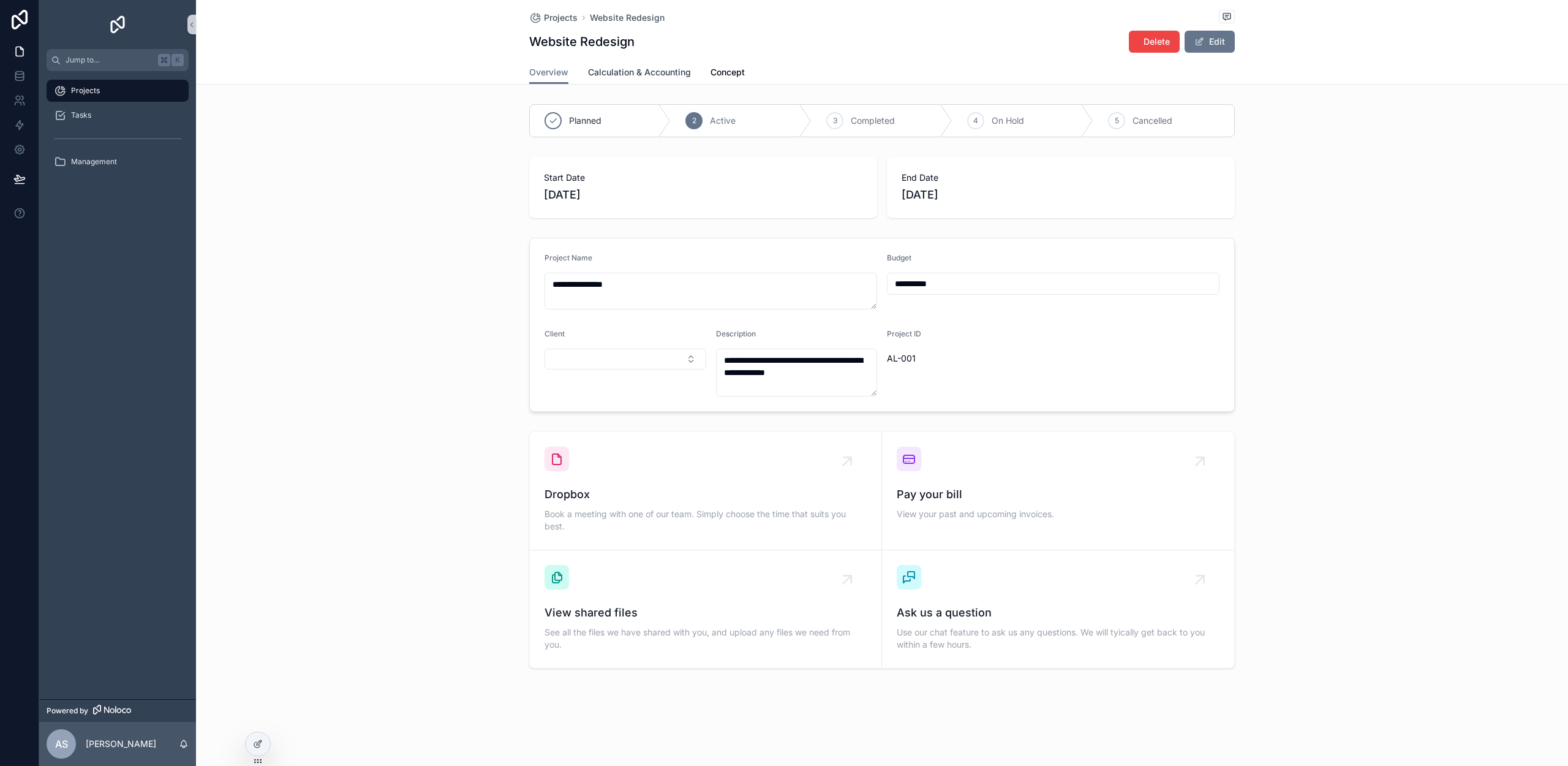
click at [613, 75] on span "Calculation & Accounting" at bounding box center [639, 72] width 103 height 12
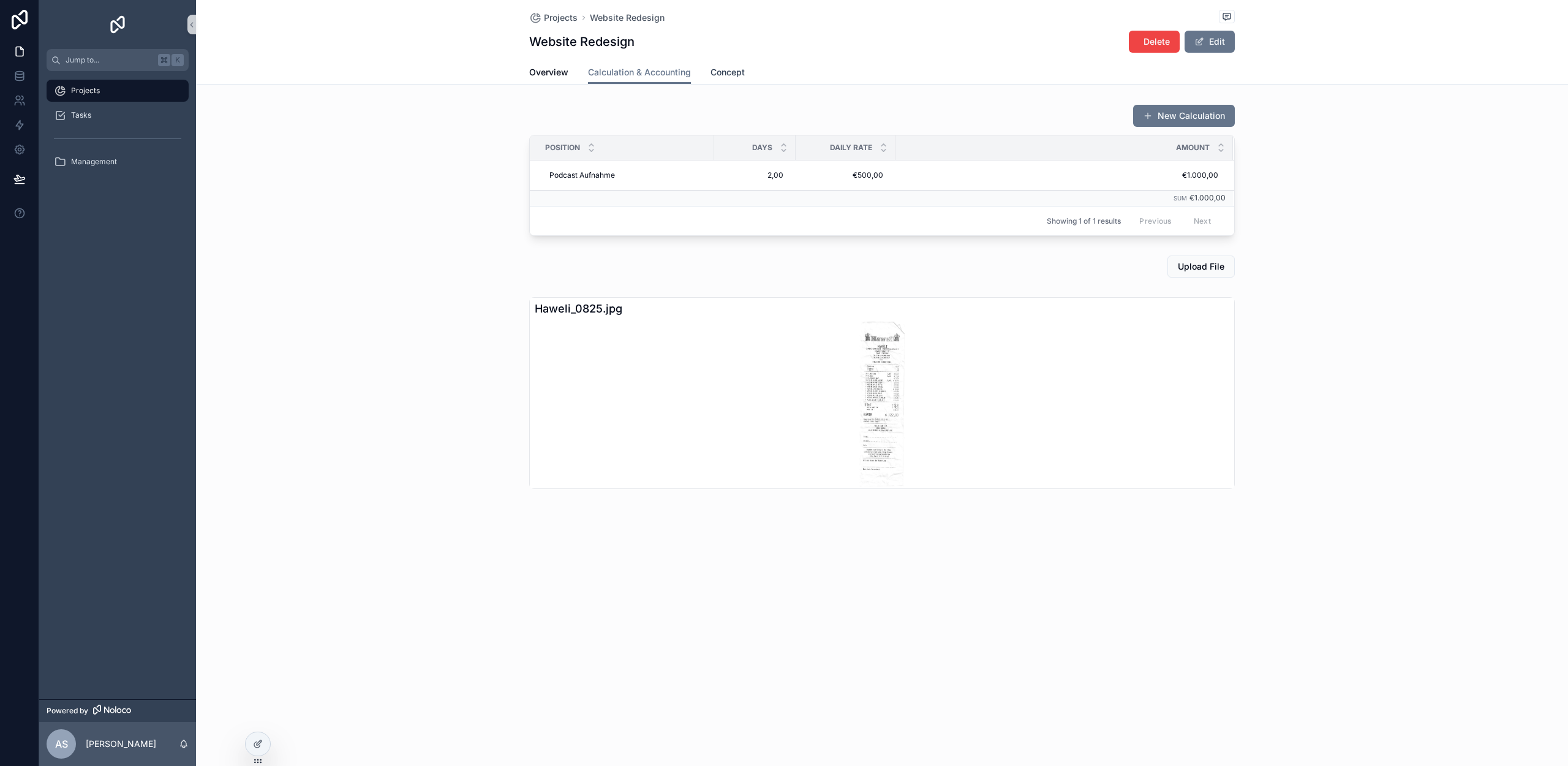
click at [714, 77] on span "Concept" at bounding box center [727, 72] width 34 height 12
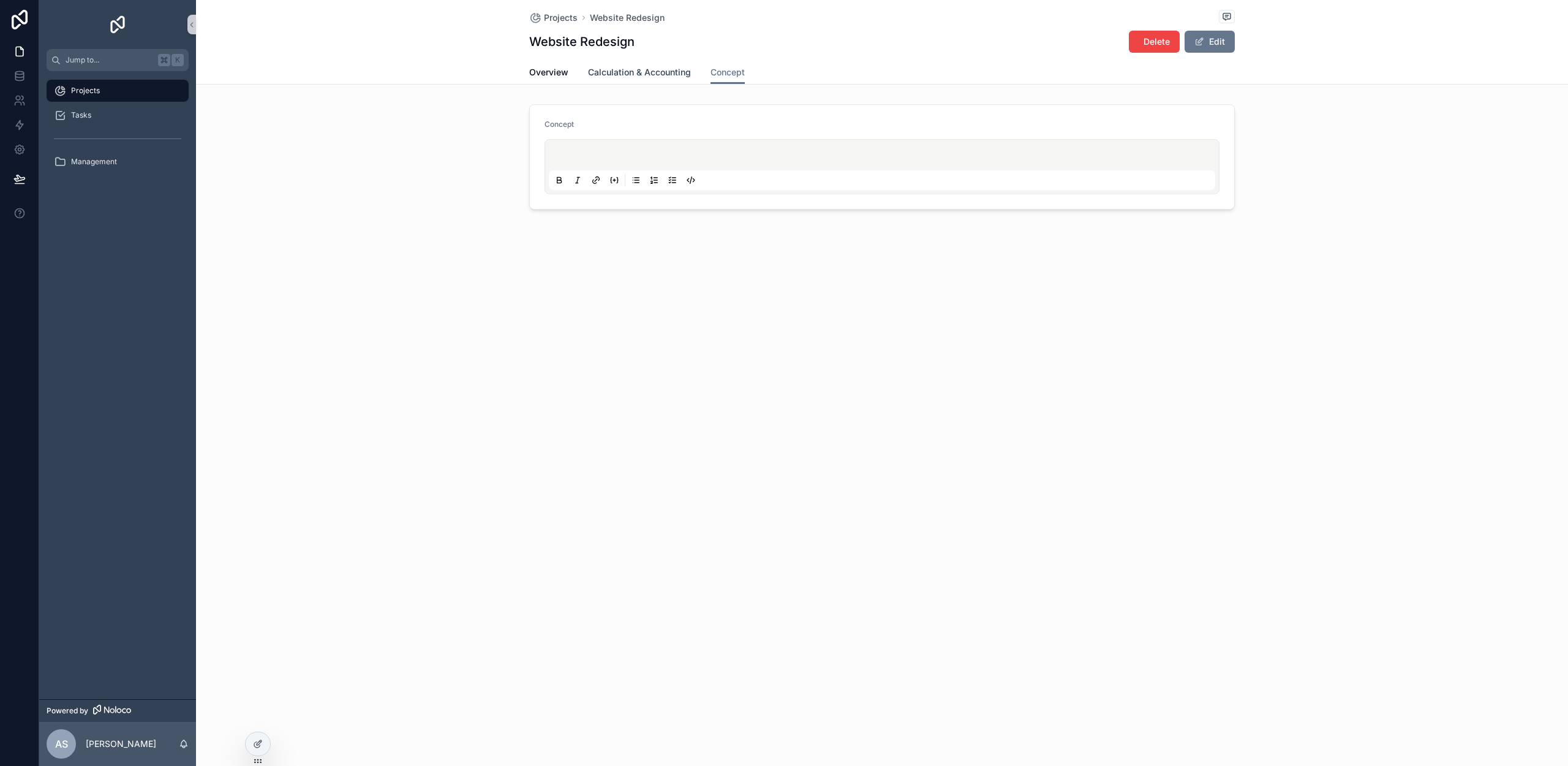
click at [631, 79] on span "Calculation & Accounting" at bounding box center [639, 72] width 103 height 12
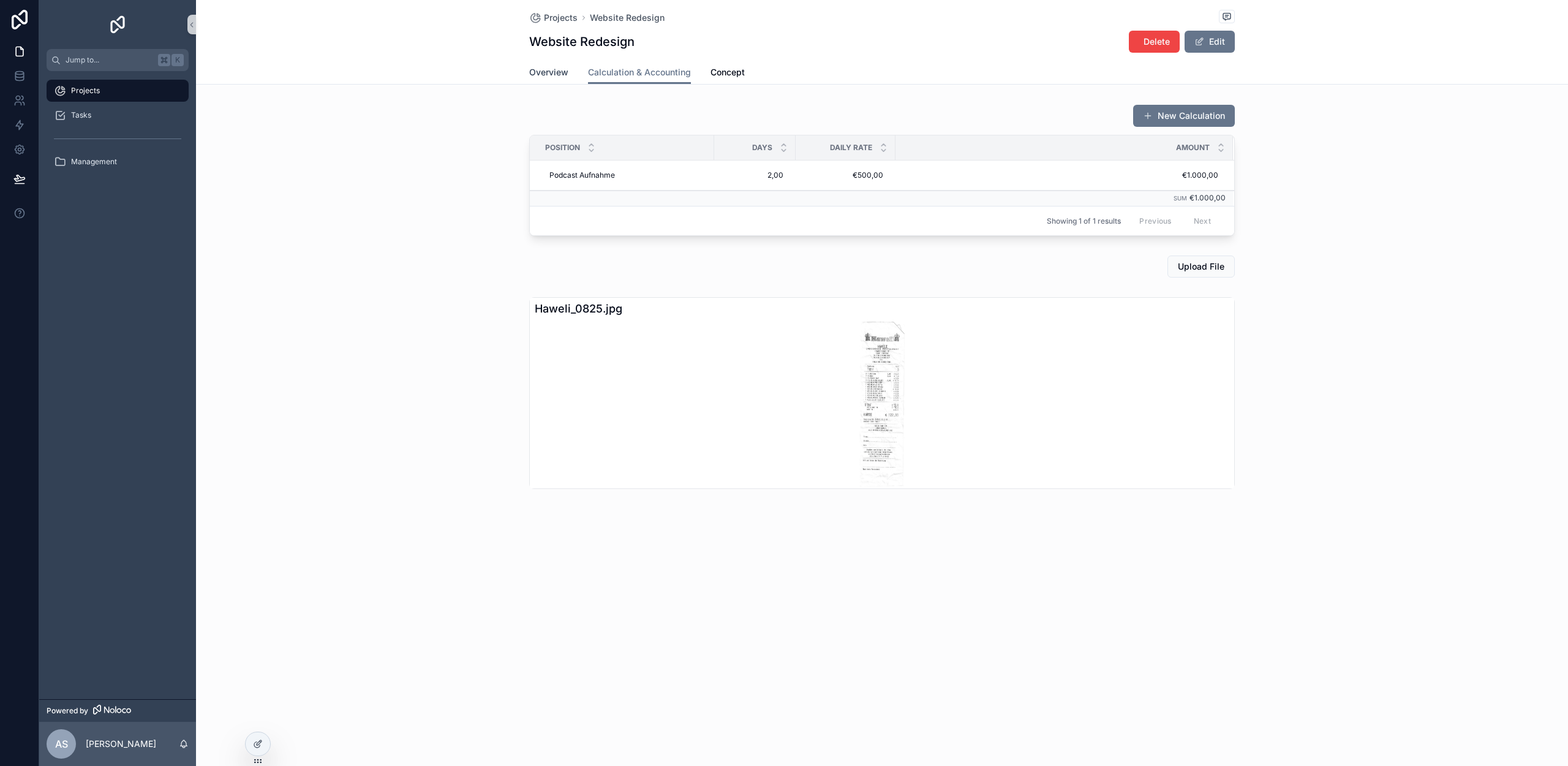
click at [533, 75] on span "Overview" at bounding box center [548, 72] width 39 height 12
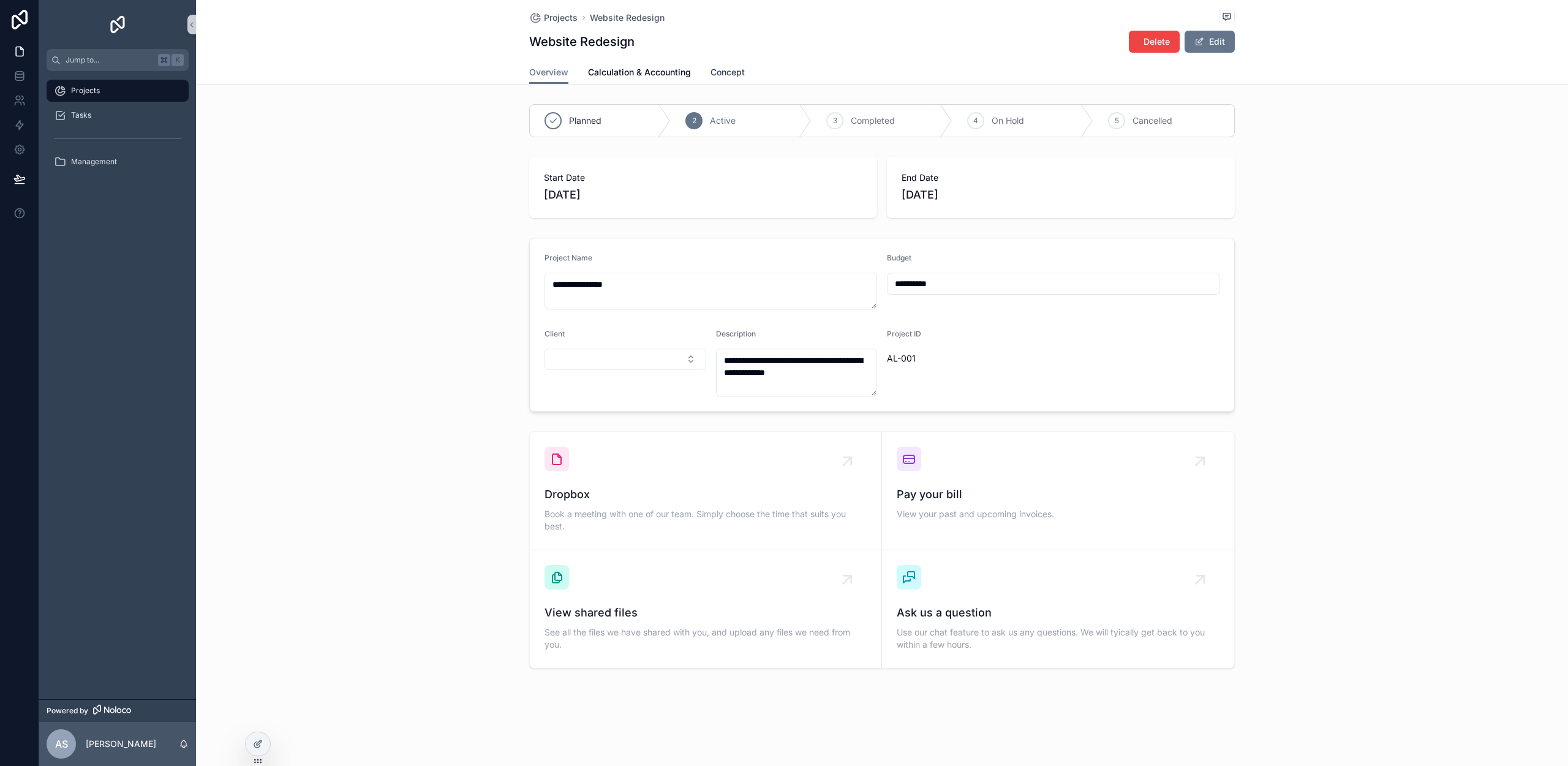
click at [716, 79] on link "Concept" at bounding box center [727, 73] width 34 height 24
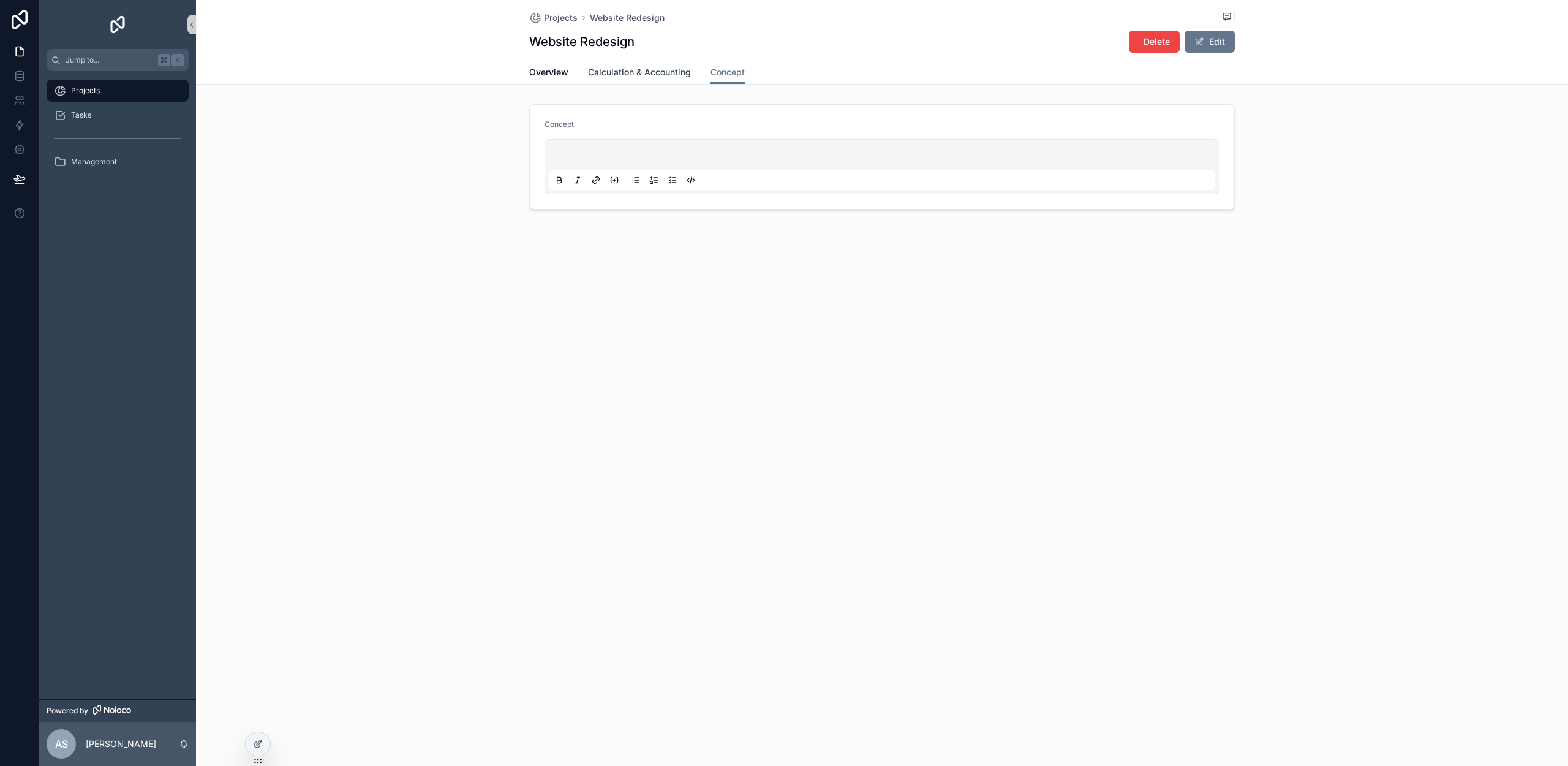
click at [640, 77] on span "Calculation & Accounting" at bounding box center [639, 72] width 103 height 12
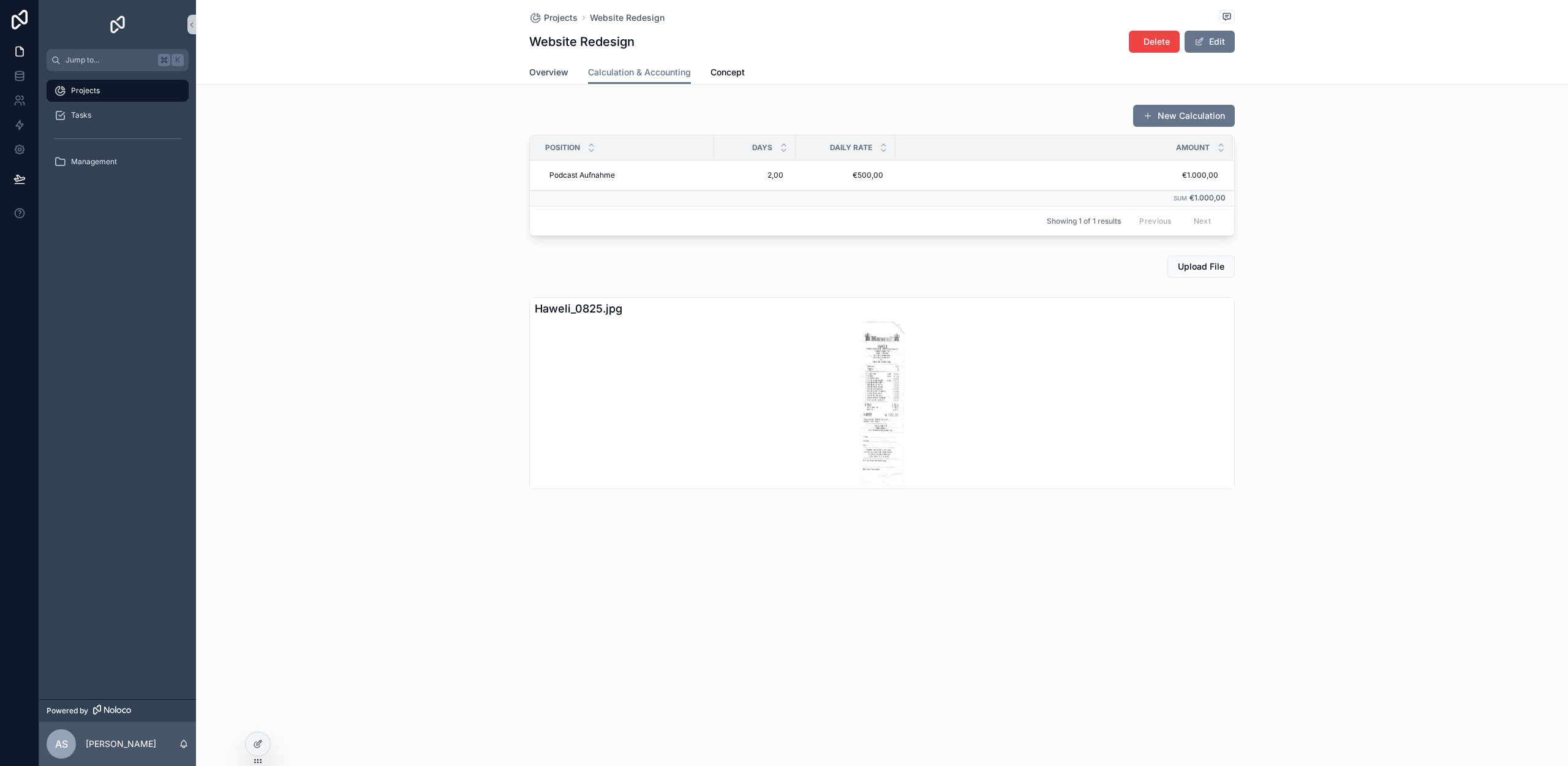
click at [542, 74] on span "Overview" at bounding box center [548, 72] width 39 height 12
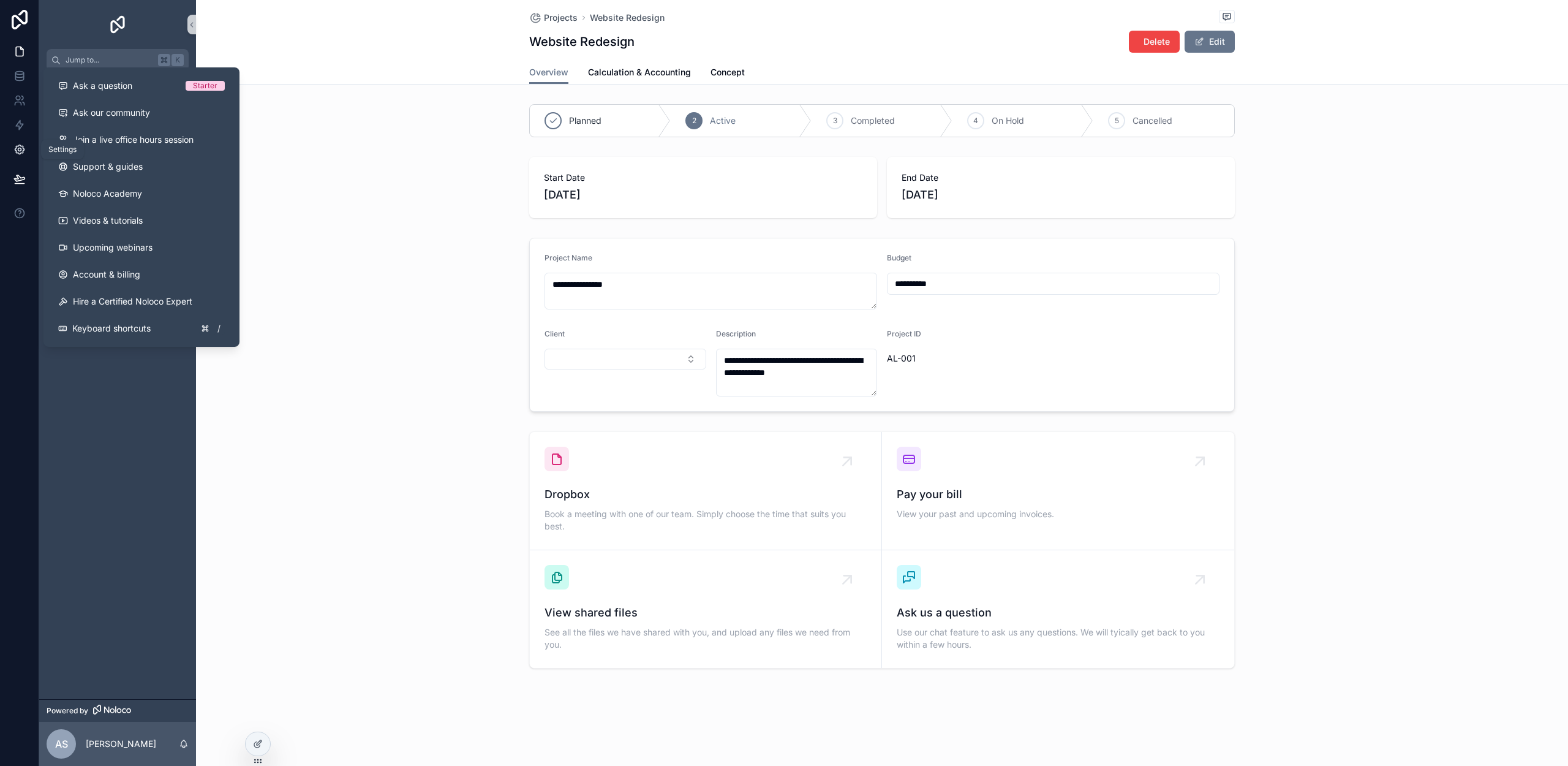
click at [19, 148] on icon at bounding box center [19, 150] width 3 height 3
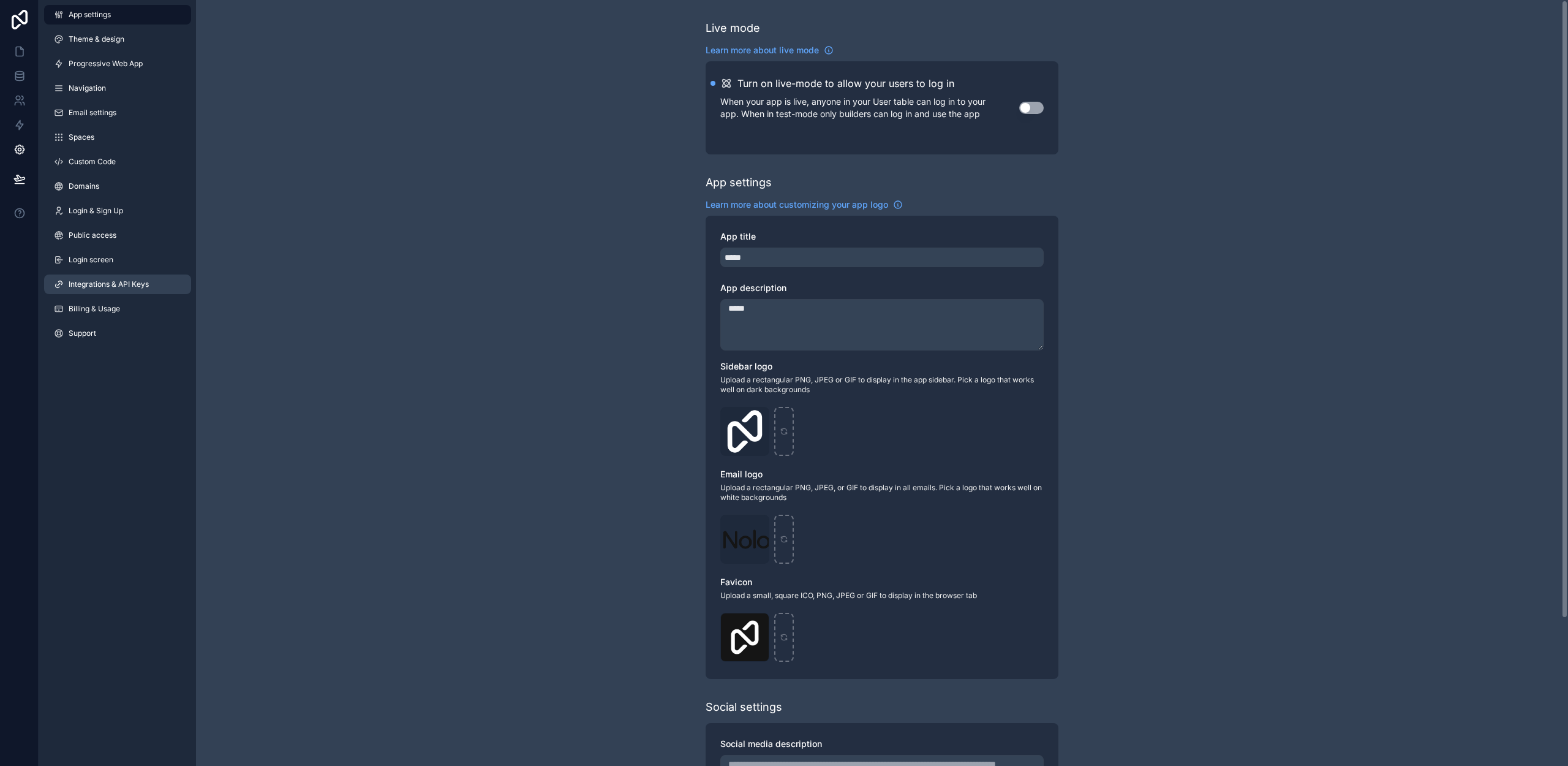
click at [115, 286] on span "Integrations & API Keys" at bounding box center [108, 284] width 80 height 10
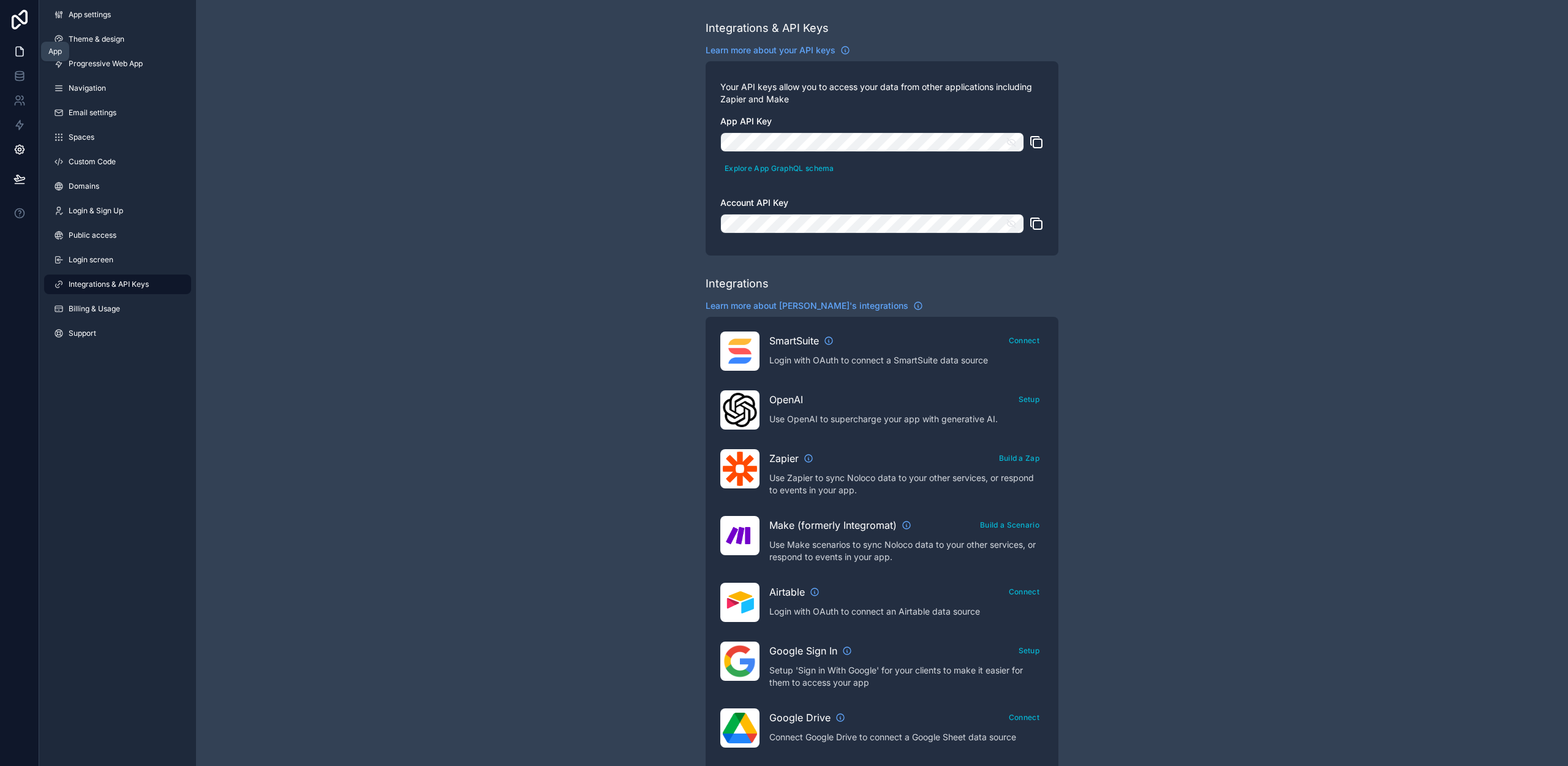
click at [21, 51] on icon at bounding box center [20, 52] width 12 height 12
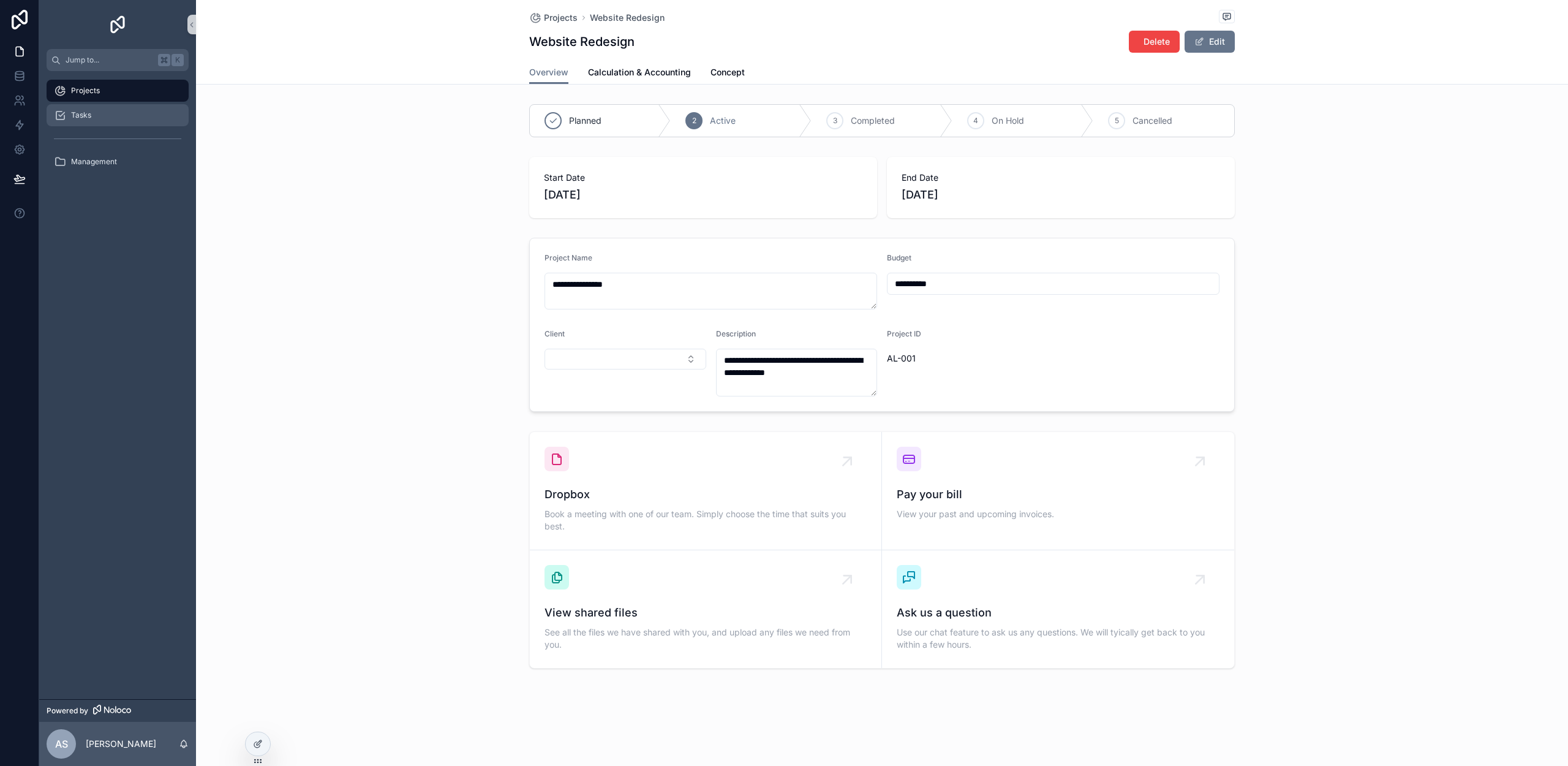
click at [108, 112] on div "Tasks" at bounding box center [117, 115] width 127 height 19
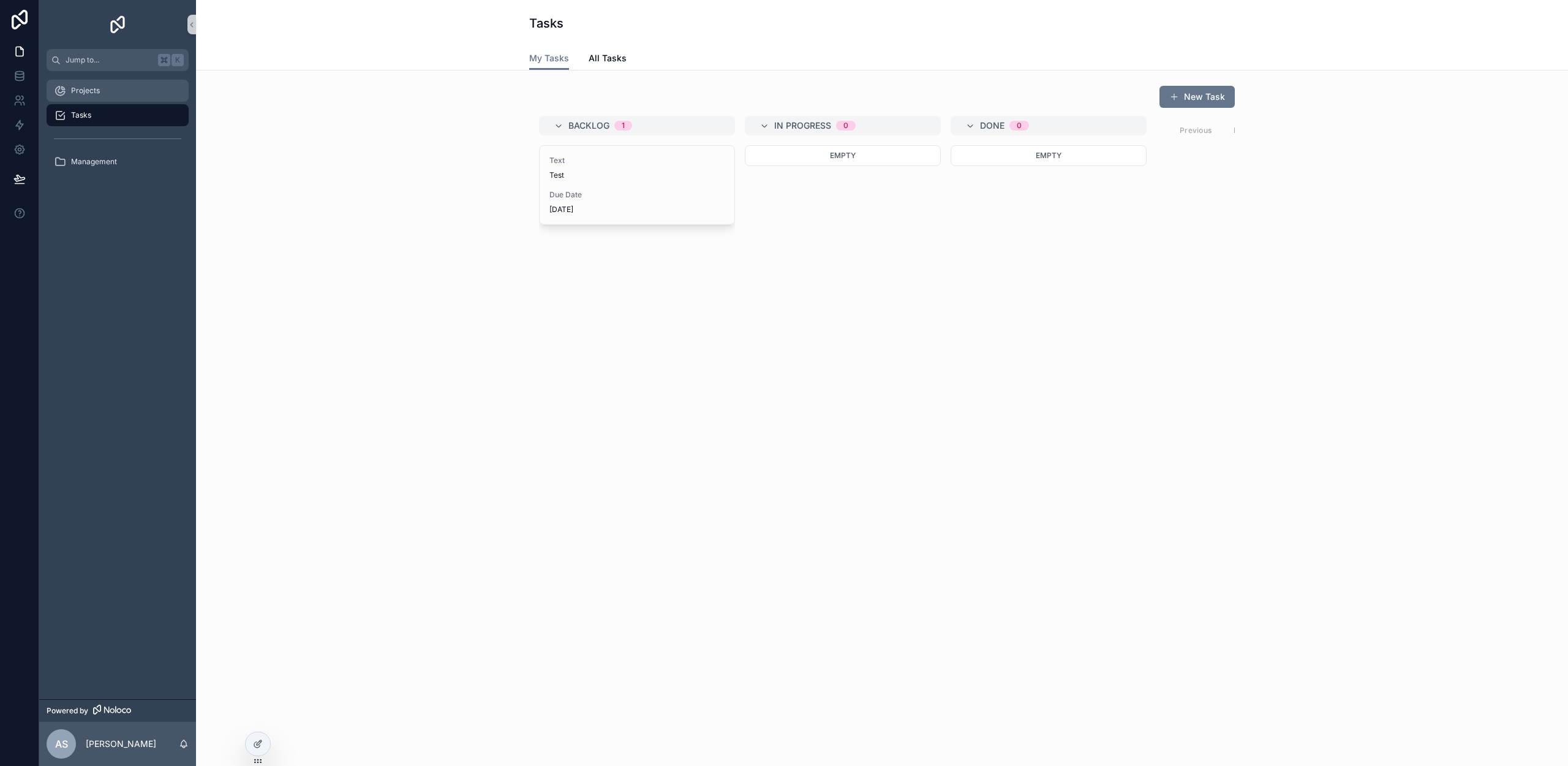
click at [109, 83] on div "Projects" at bounding box center [117, 90] width 127 height 19
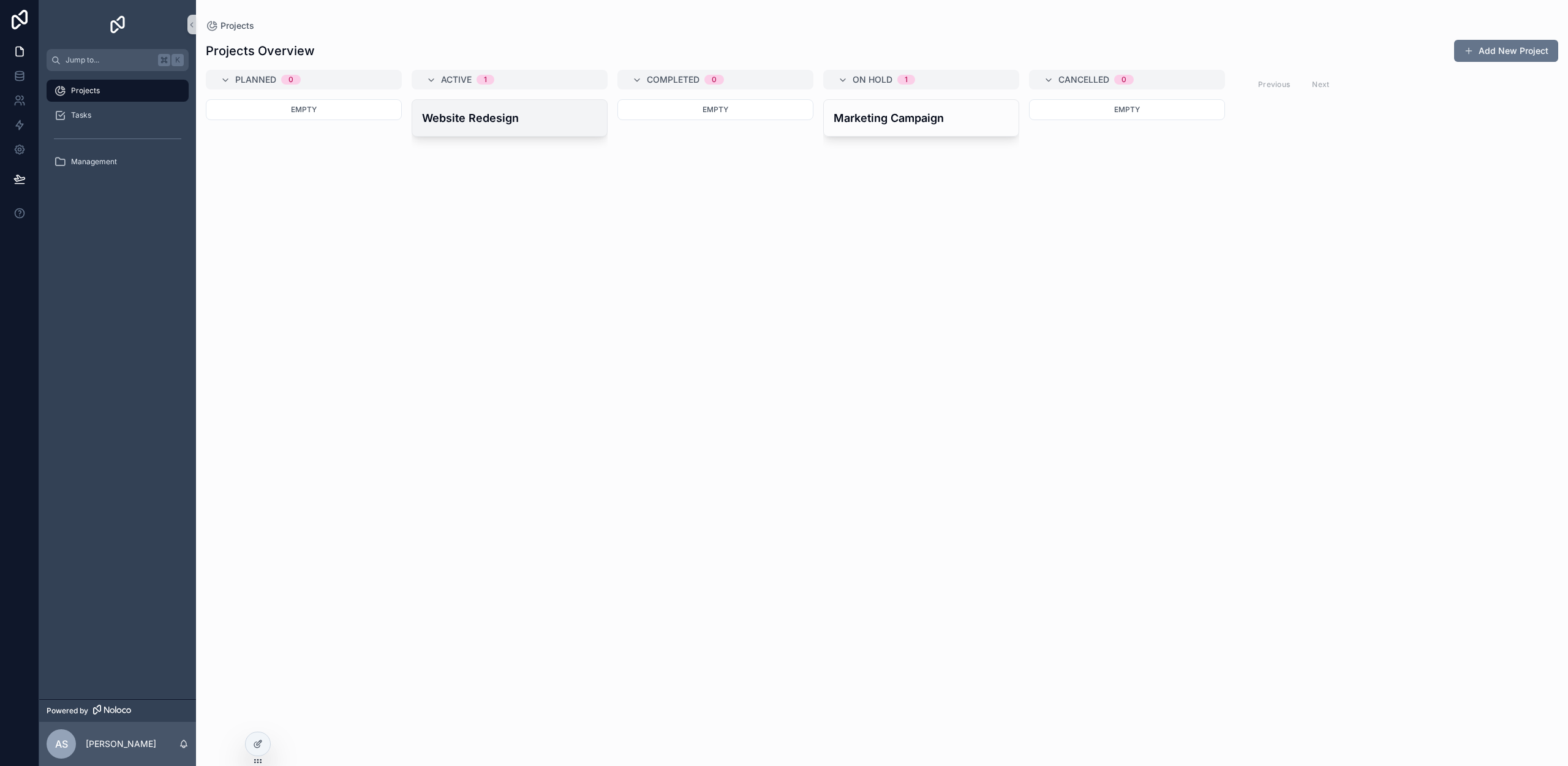
click at [466, 106] on div "Website Redesign" at bounding box center [509, 118] width 195 height 36
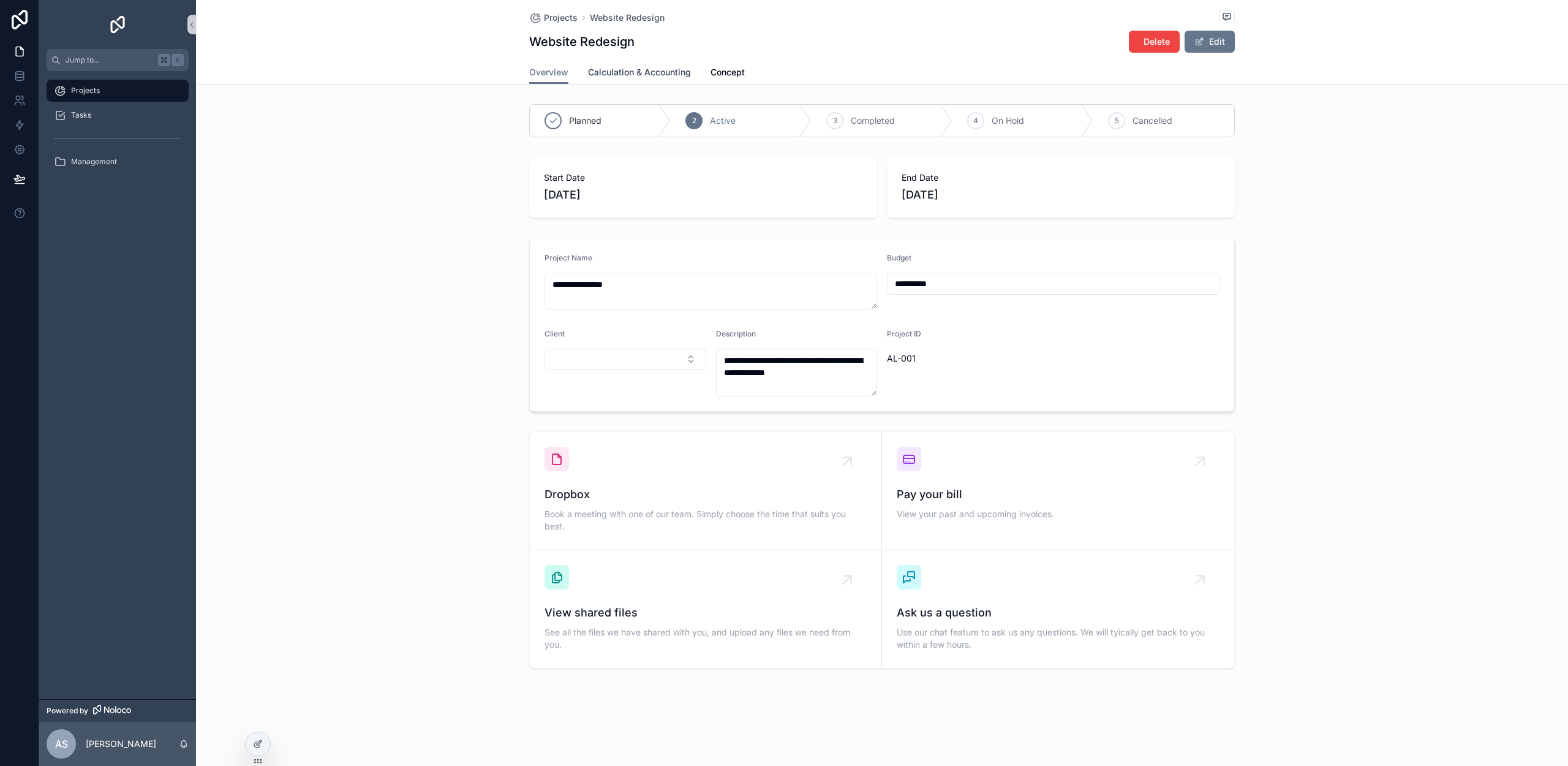
click at [648, 76] on span "Calculation & Accounting" at bounding box center [639, 72] width 103 height 12
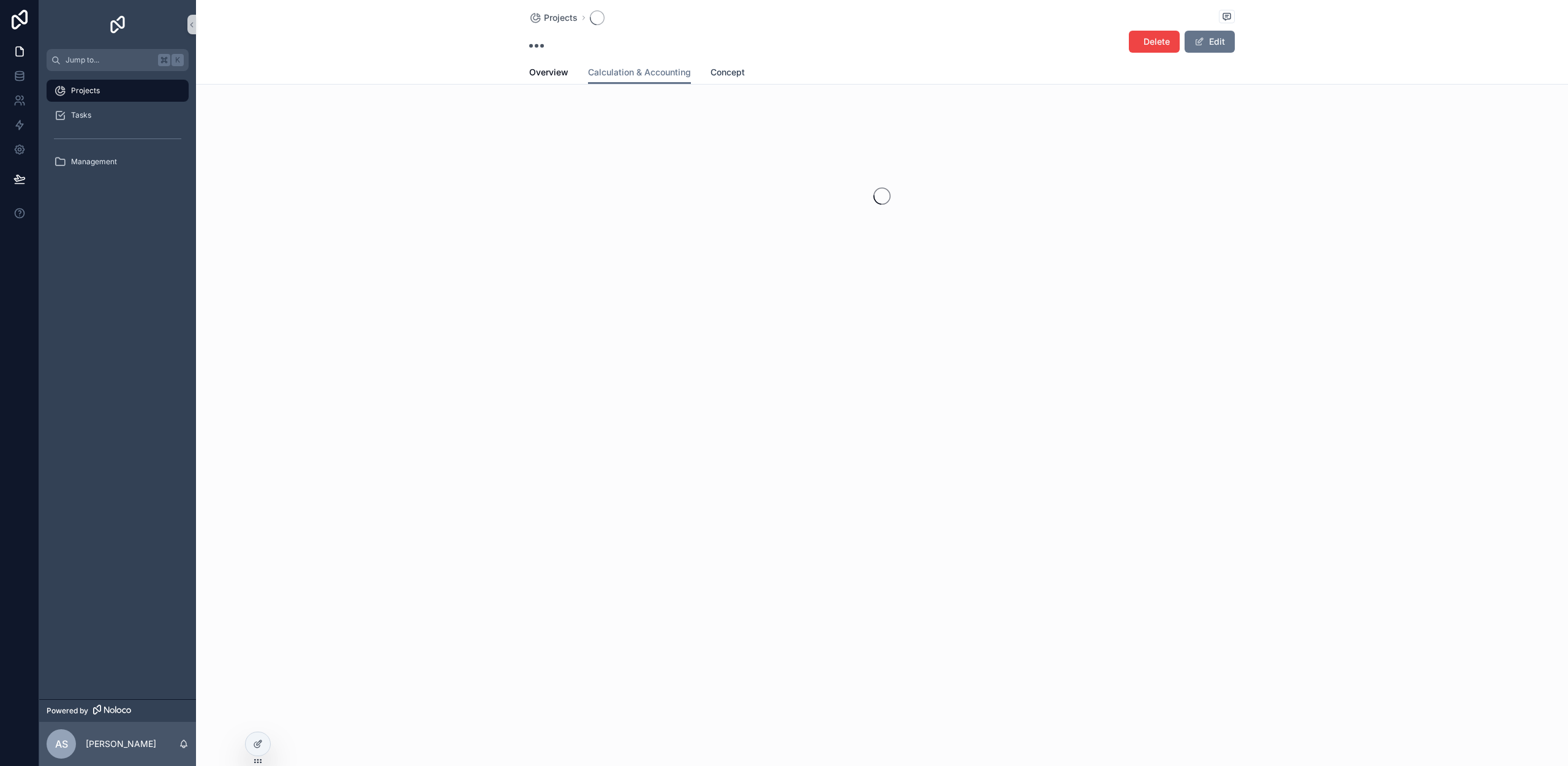
click at [726, 74] on span "Concept" at bounding box center [727, 72] width 34 height 12
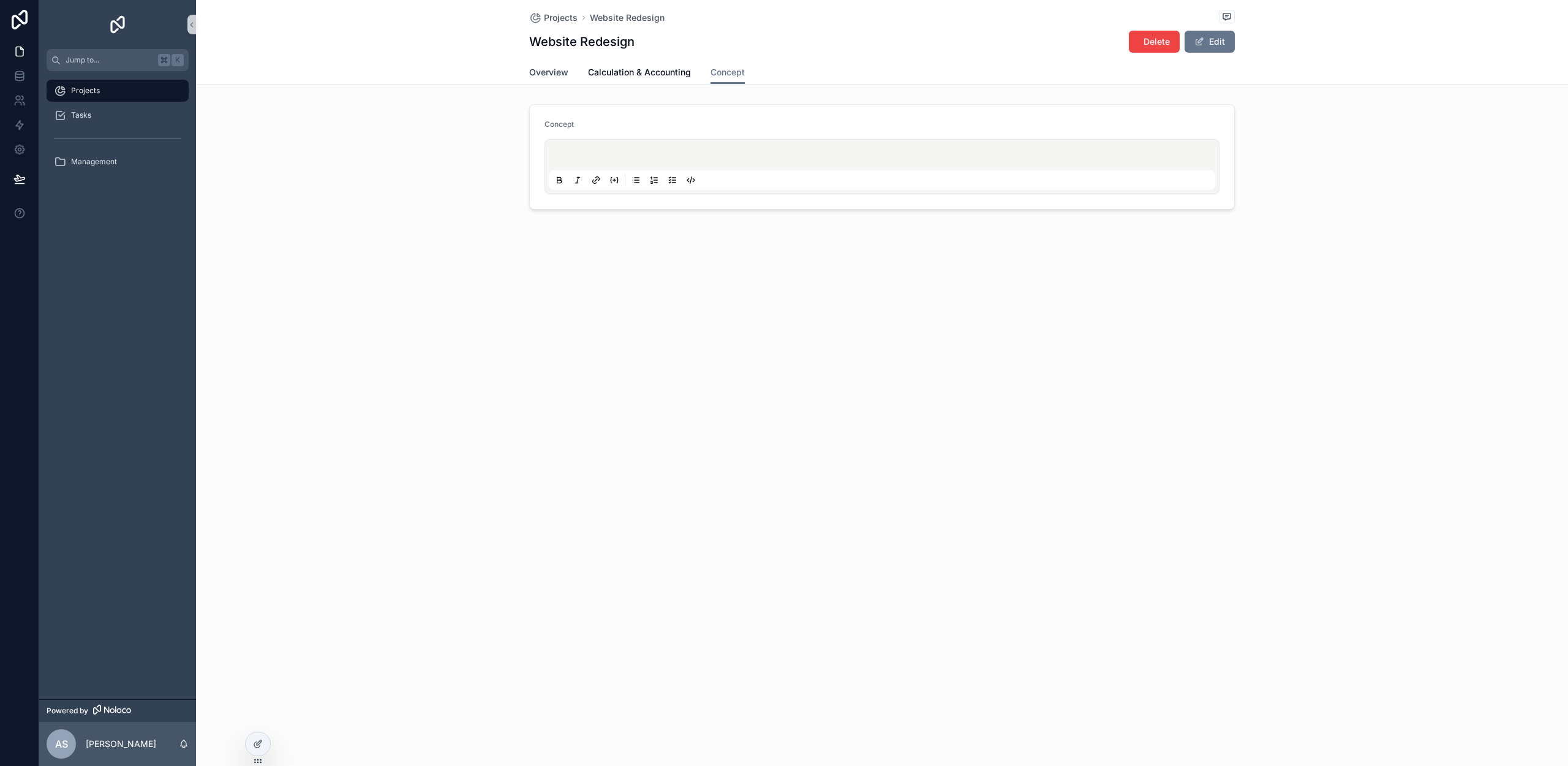
click at [539, 74] on span "Overview" at bounding box center [548, 72] width 39 height 12
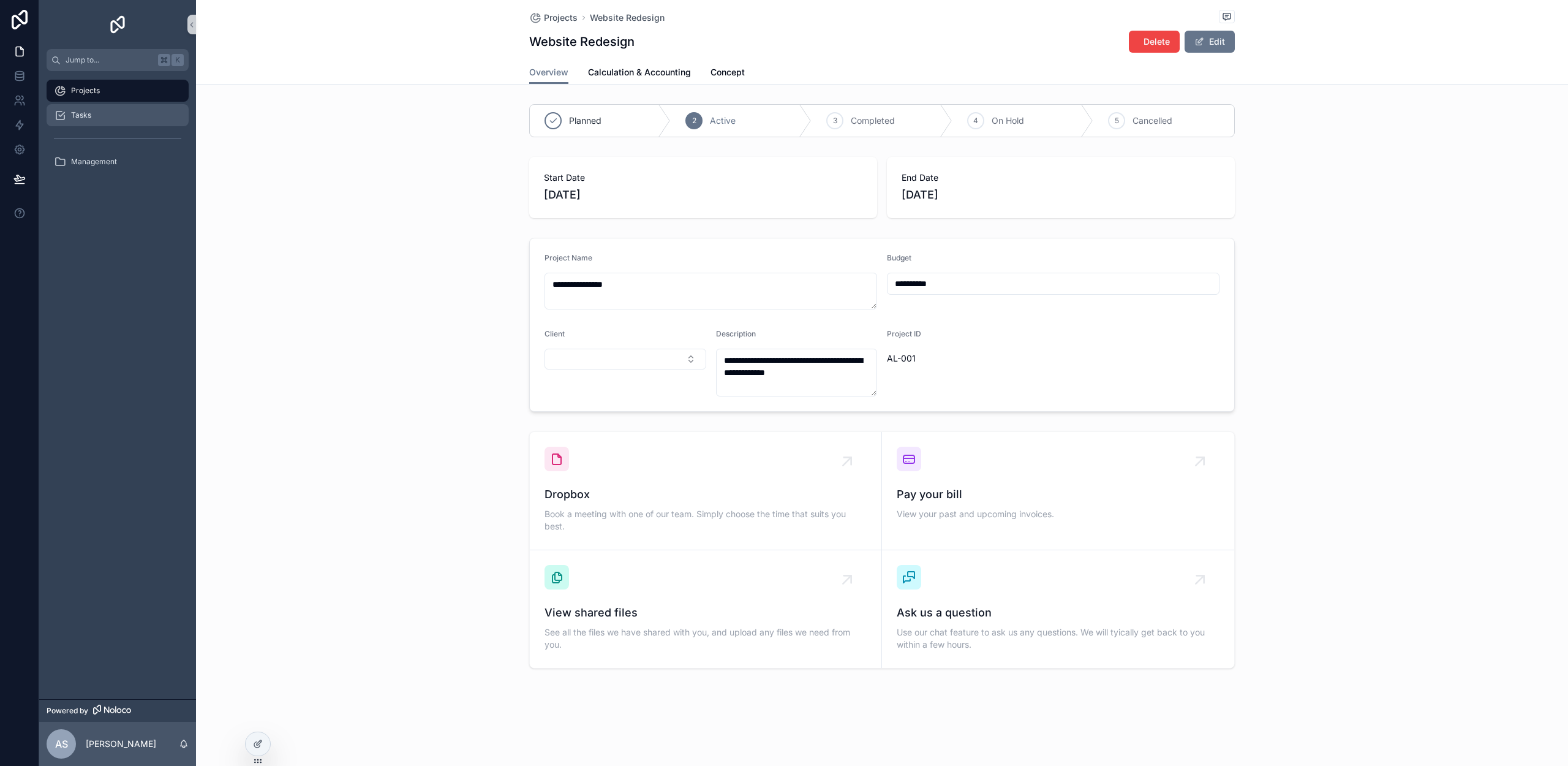
click at [82, 118] on span "Tasks" at bounding box center [81, 115] width 20 height 10
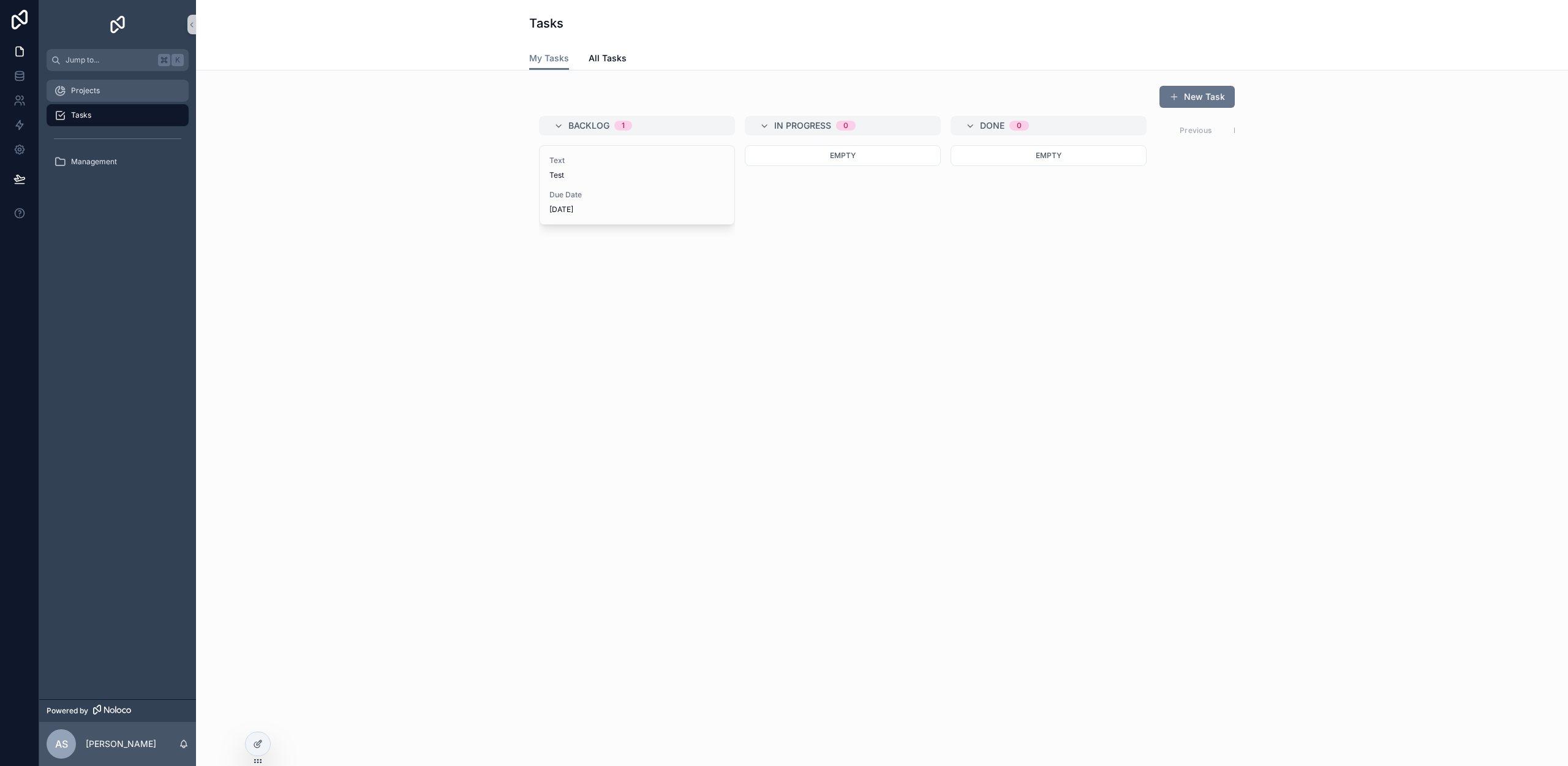
click at [112, 89] on div "Projects" at bounding box center [117, 90] width 127 height 19
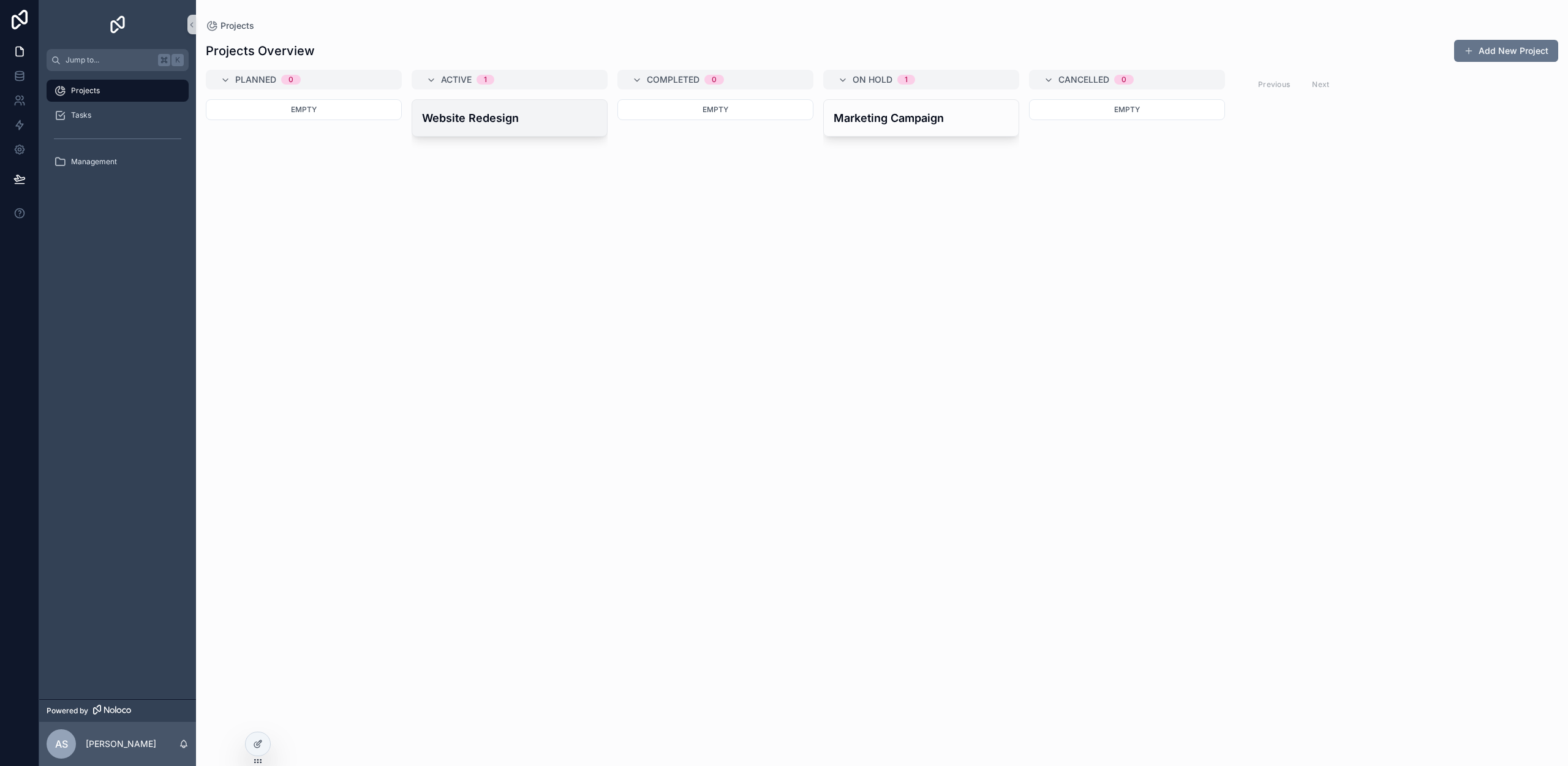
click at [490, 118] on h4 "Website Redesign" at bounding box center [509, 118] width 175 height 17
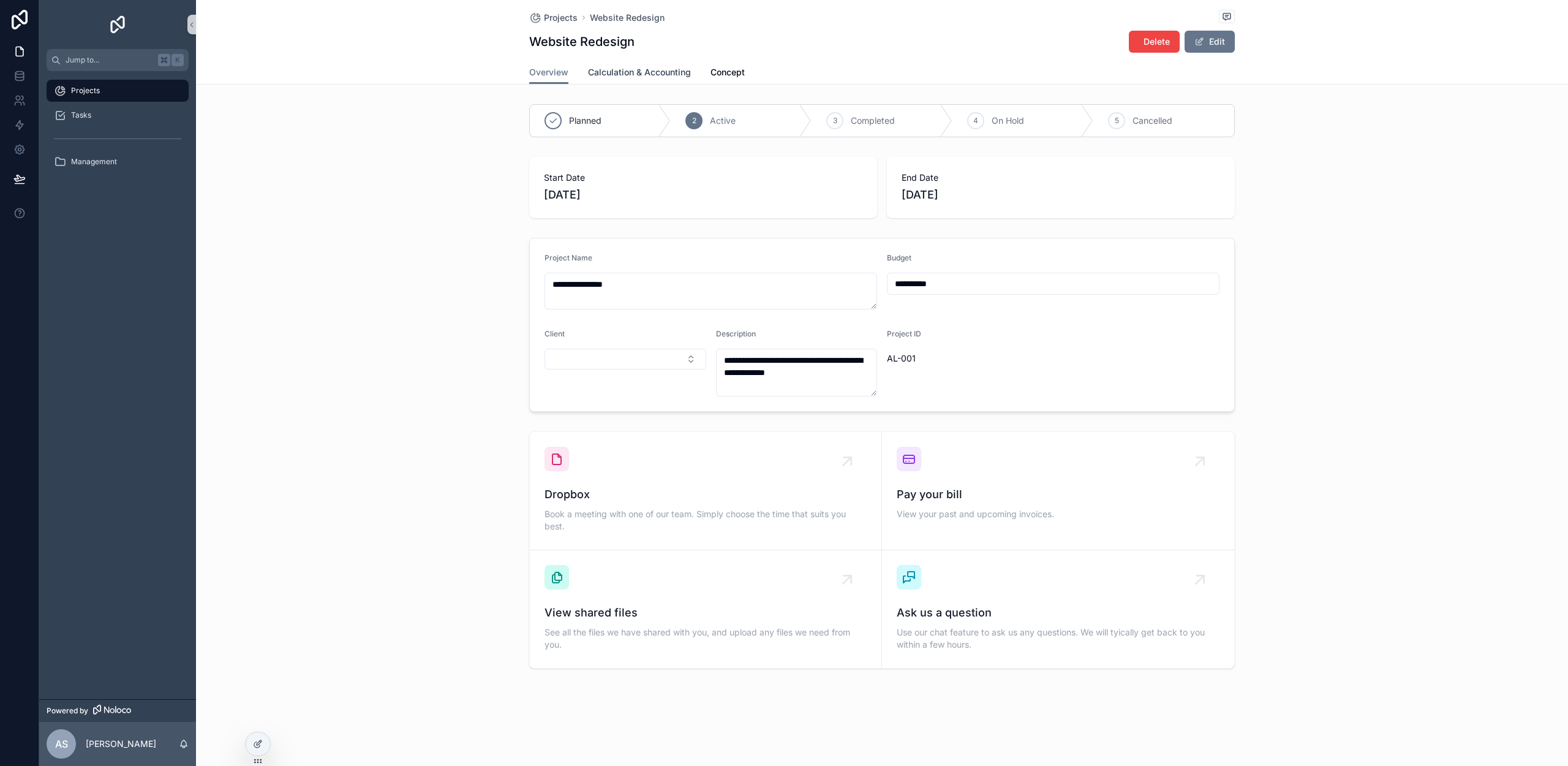
click at [606, 70] on span "Calculation & Accounting" at bounding box center [639, 72] width 103 height 12
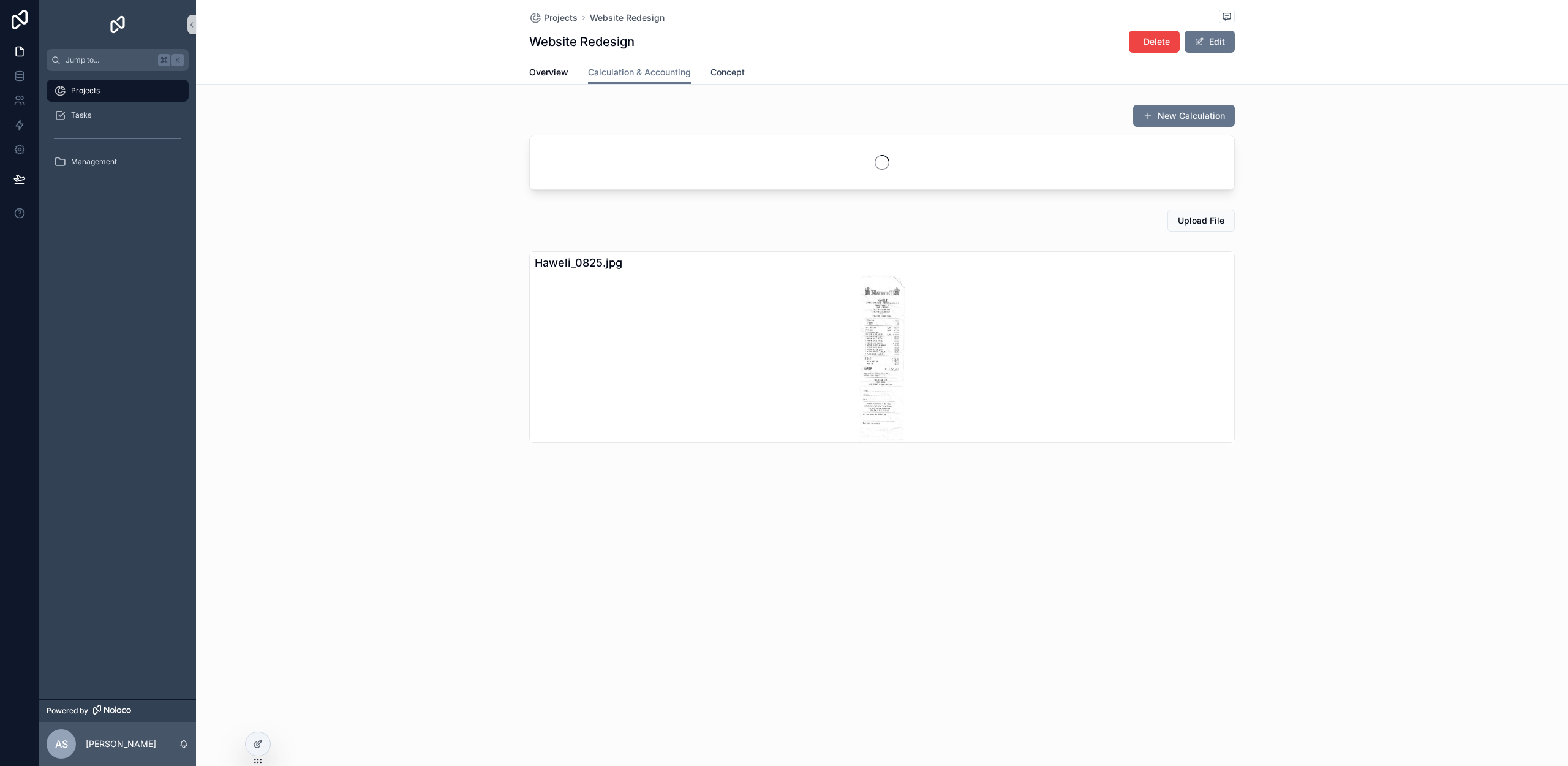
click at [717, 69] on span "Concept" at bounding box center [727, 72] width 34 height 12
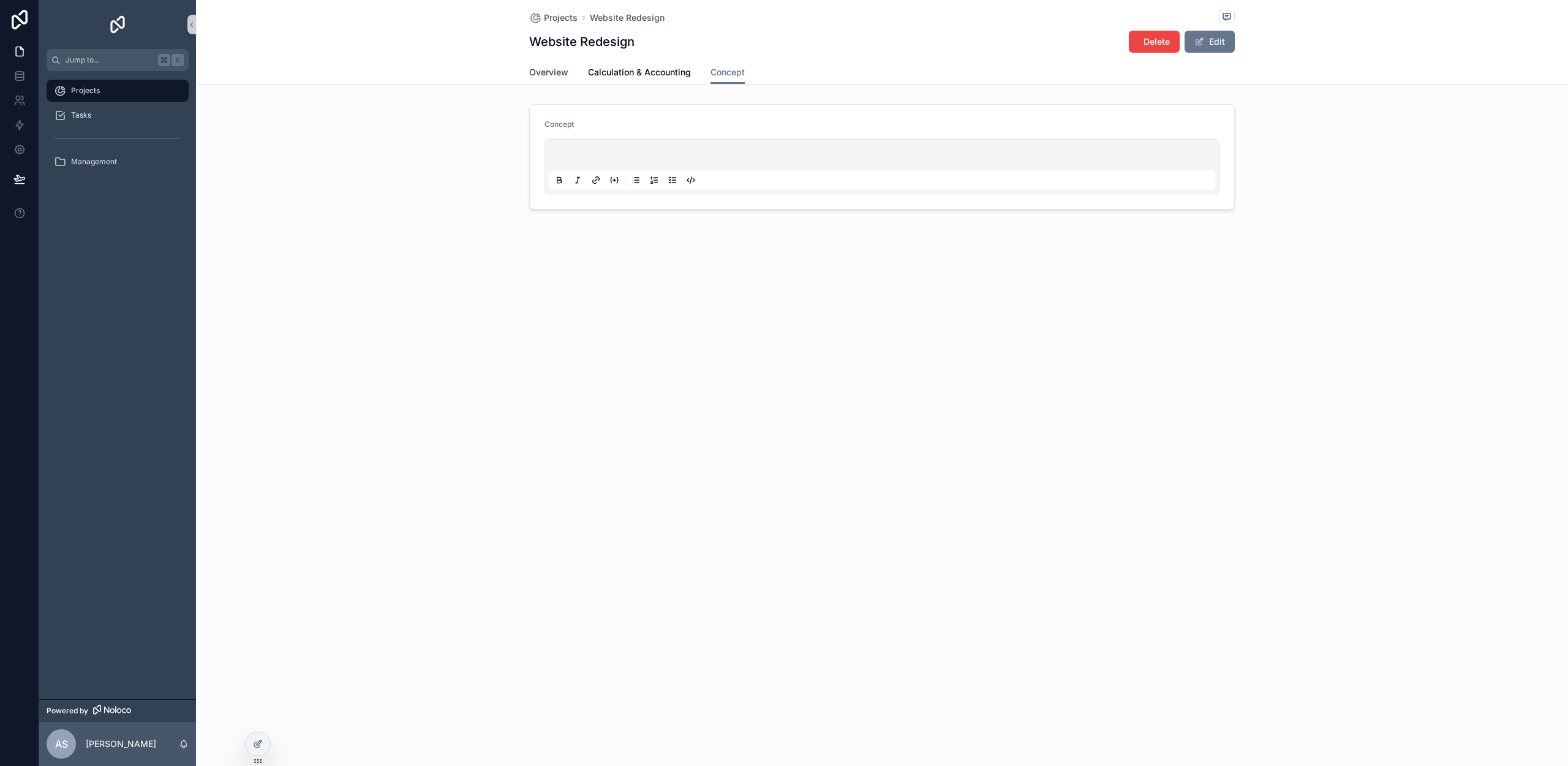
click at [542, 76] on span "Overview" at bounding box center [548, 72] width 39 height 12
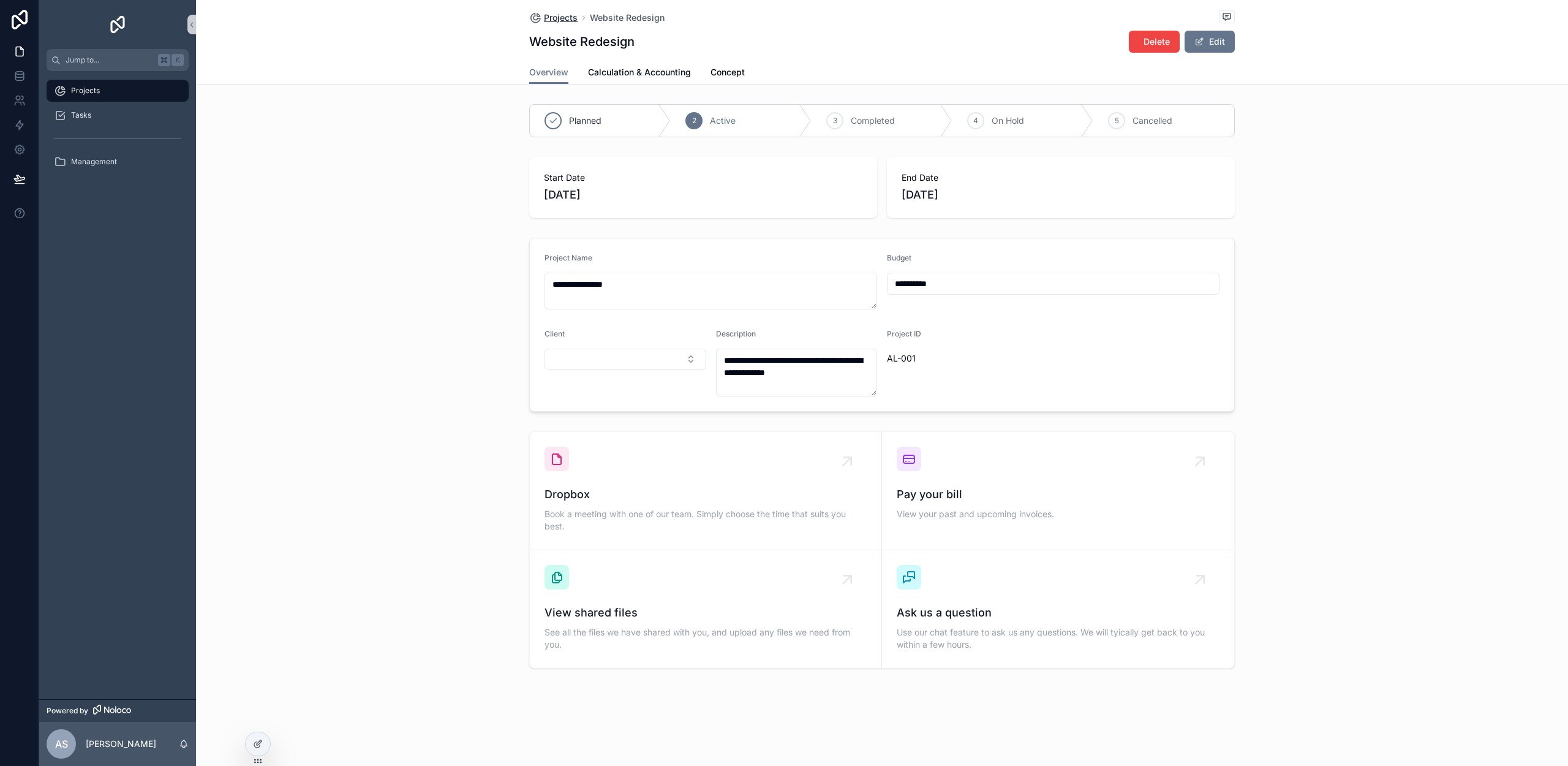
click at [557, 18] on span "Projects" at bounding box center [561, 18] width 34 height 12
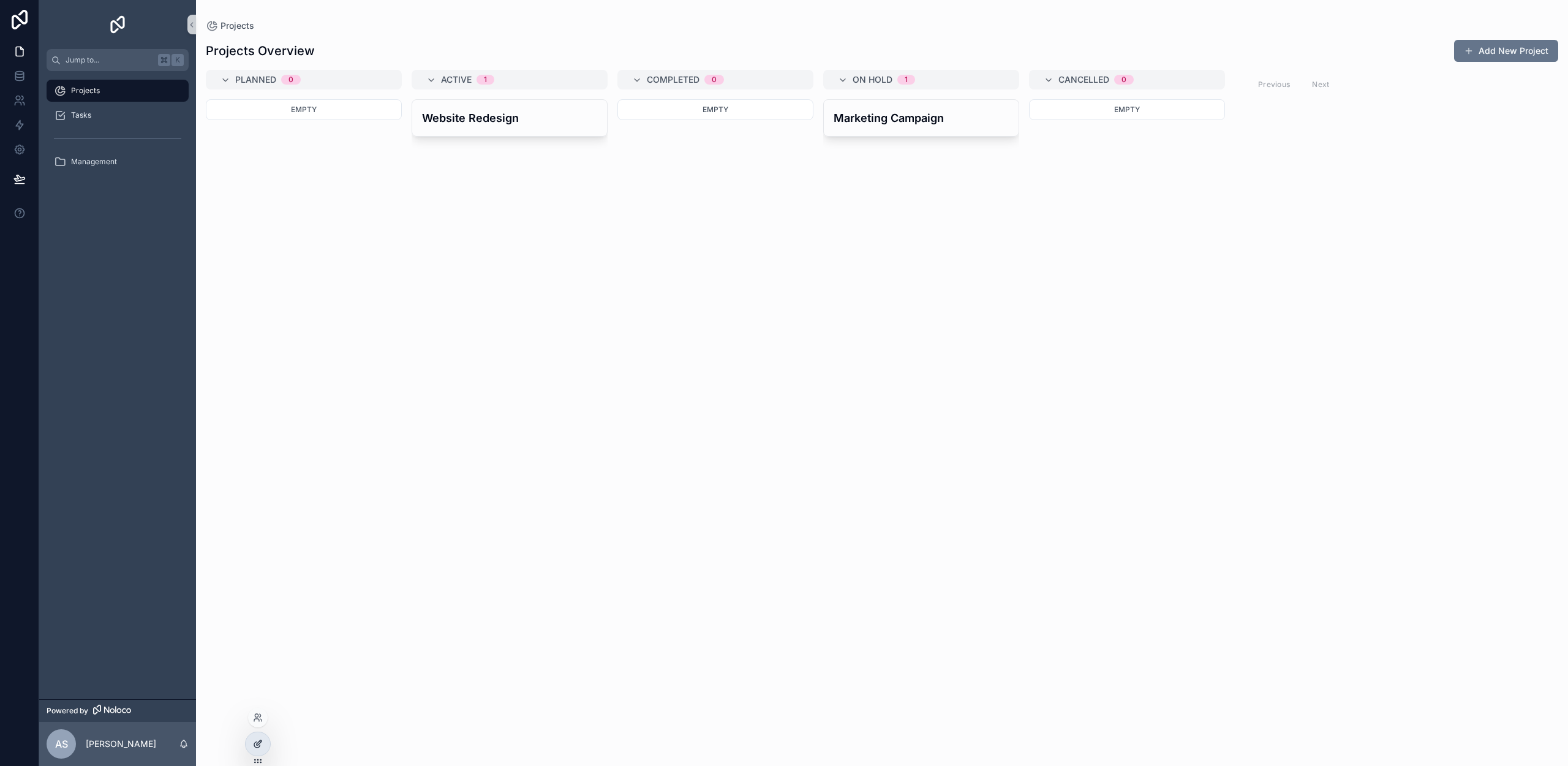
click at [254, 741] on icon at bounding box center [258, 744] width 10 height 10
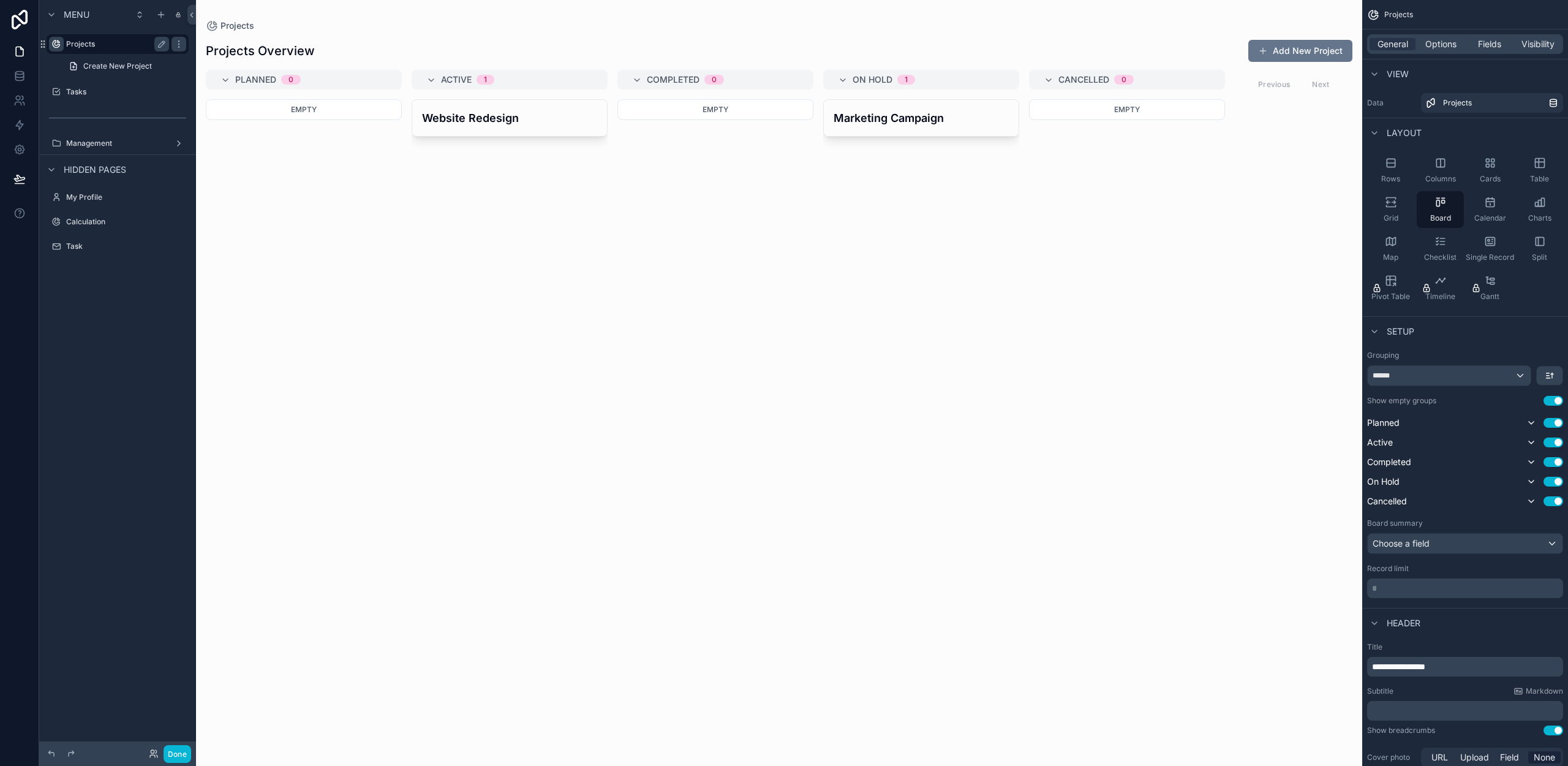
click at [59, 46] on icon "scrollable content" at bounding box center [57, 44] width 10 height 10
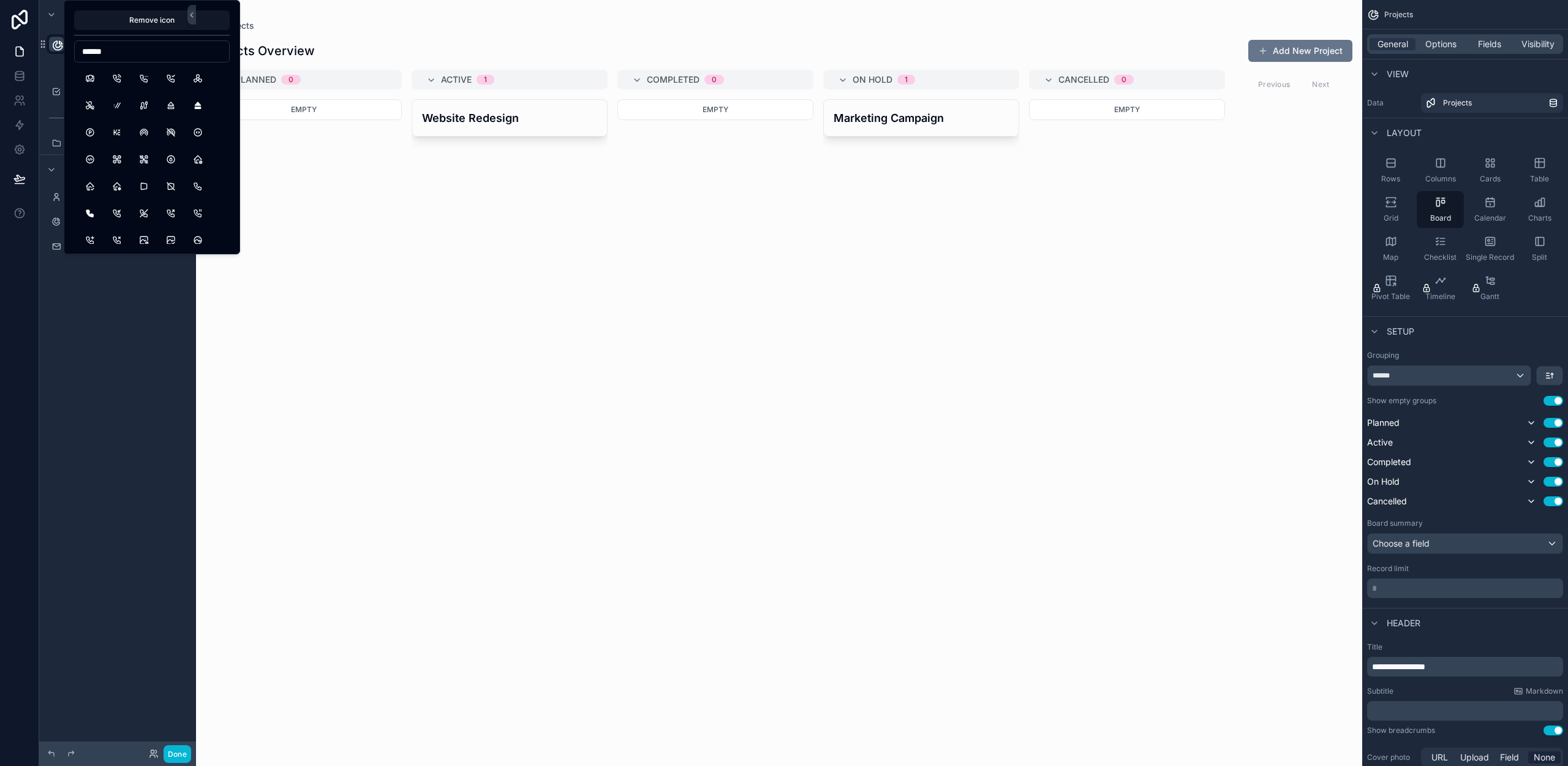
type input "*******"
type input "****"
click at [118, 182] on button "JewishStarFilled" at bounding box center [117, 175] width 22 height 22
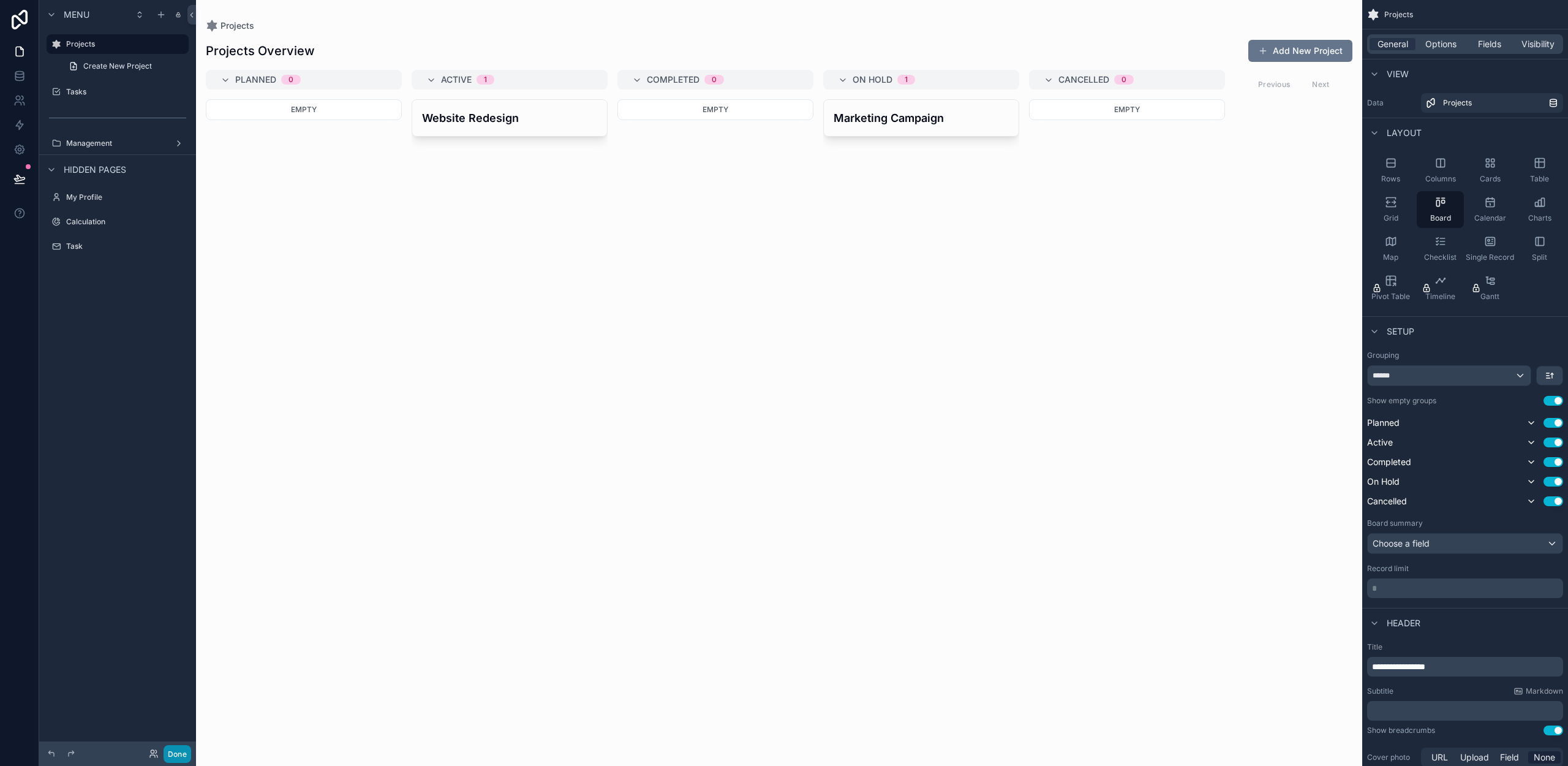
click at [168, 760] on button "Done" at bounding box center [177, 754] width 27 height 18
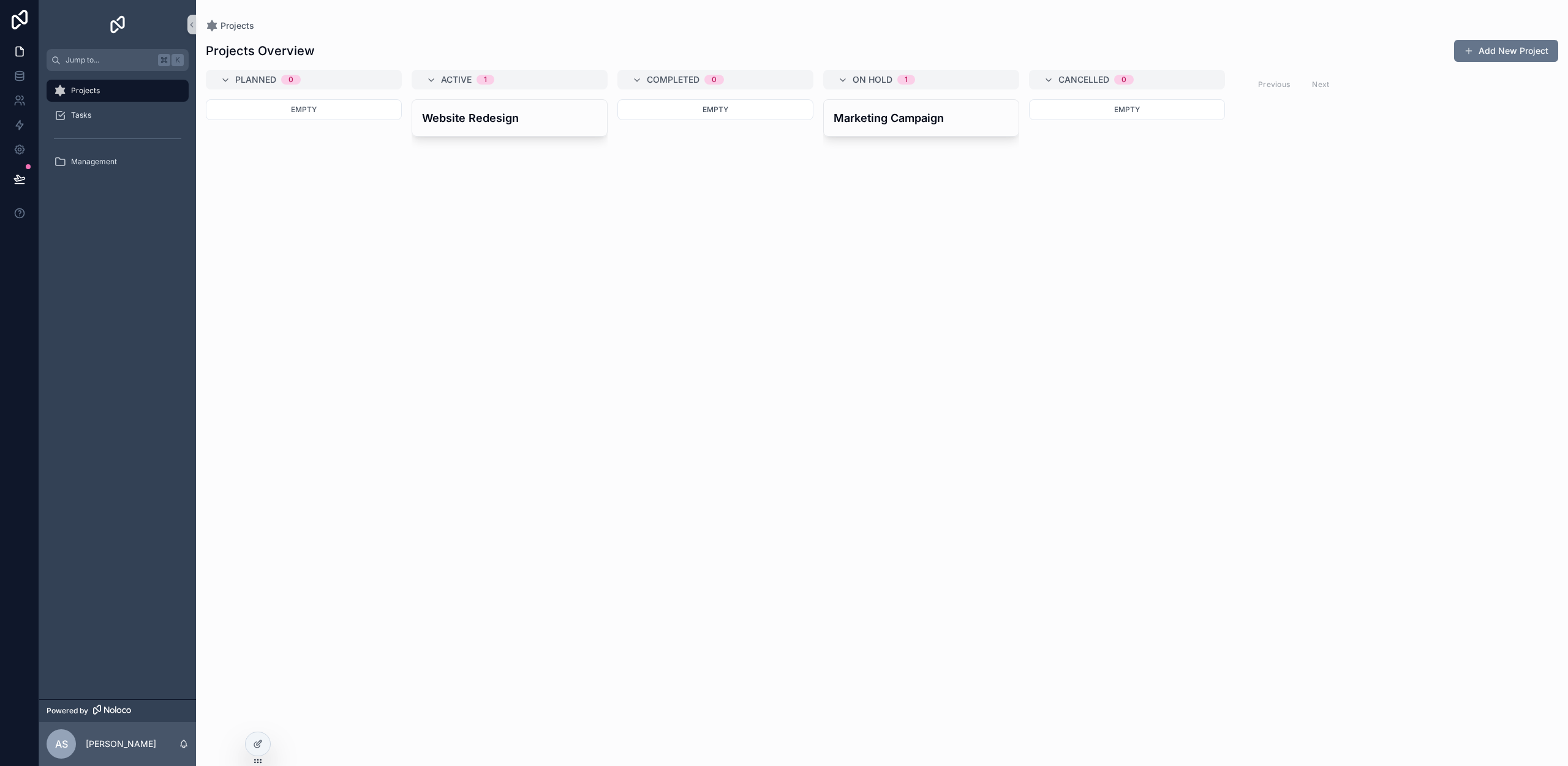
click at [58, 91] on icon "scrollable content" at bounding box center [60, 91] width 12 height 12
click at [252, 740] on div at bounding box center [257, 744] width 24 height 23
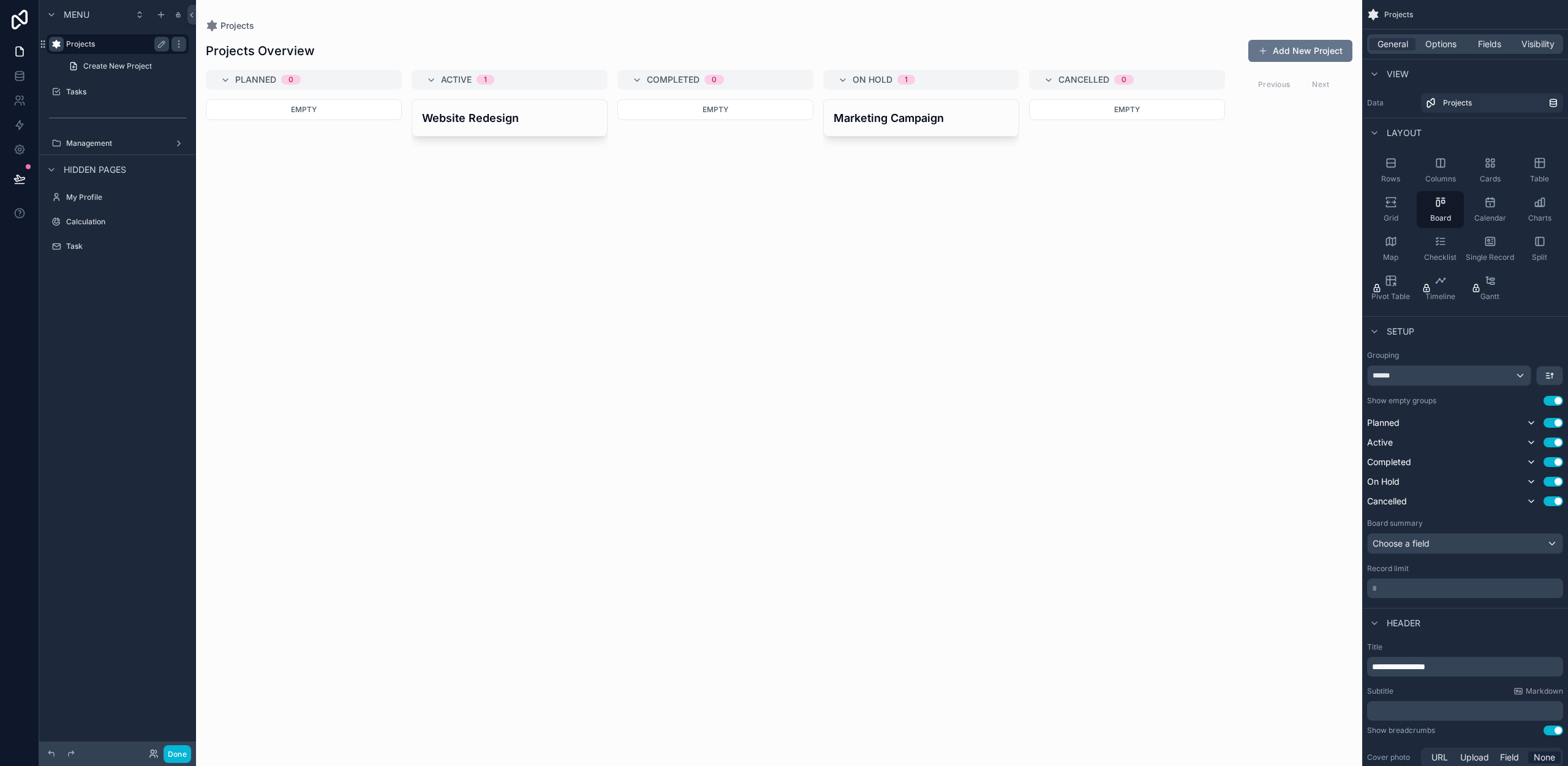
click at [54, 45] on icon "scrollable content" at bounding box center [57, 44] width 10 height 10
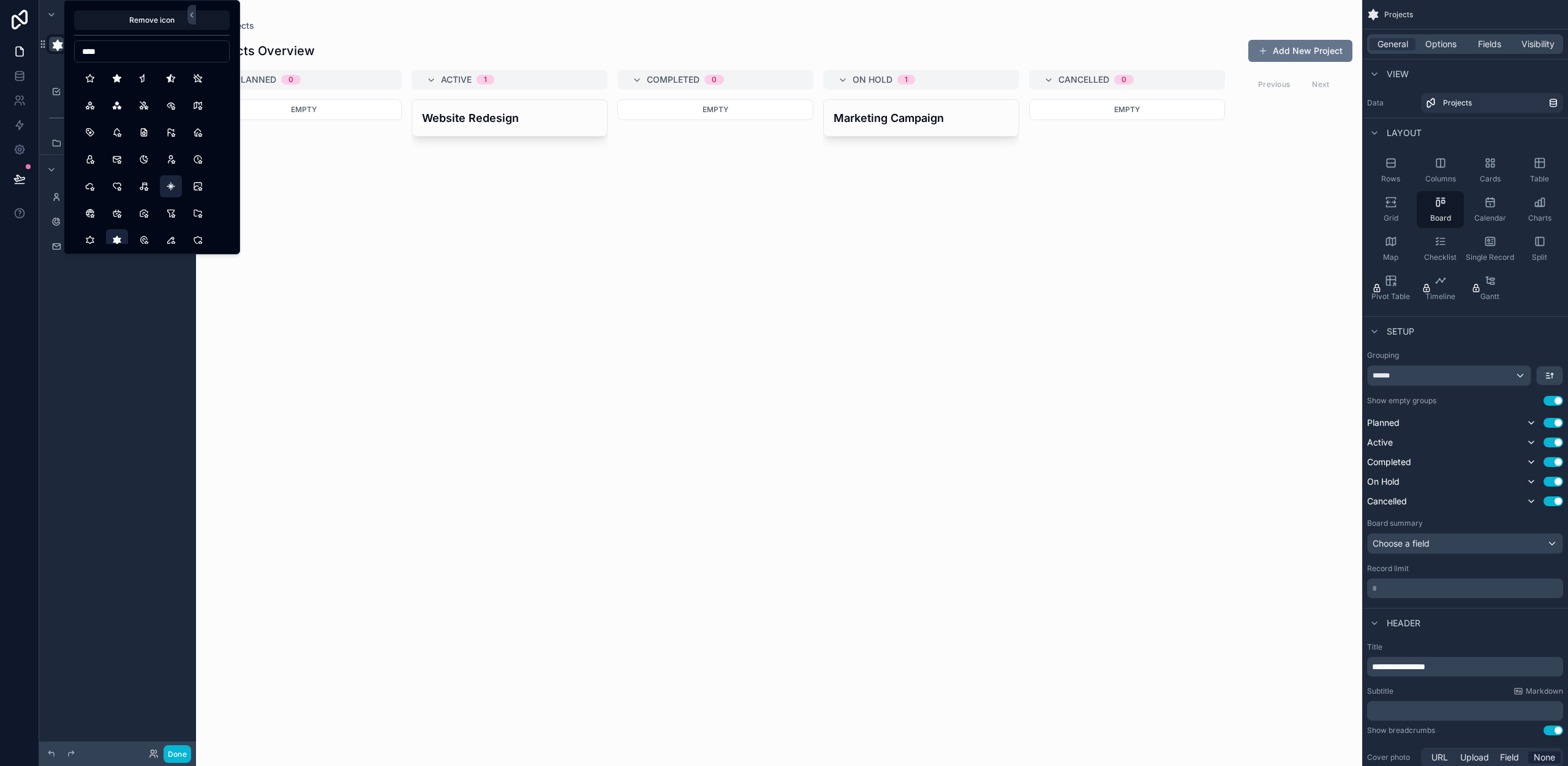
type input "****"
click at [170, 181] on button "NorthStar" at bounding box center [171, 186] width 22 height 22
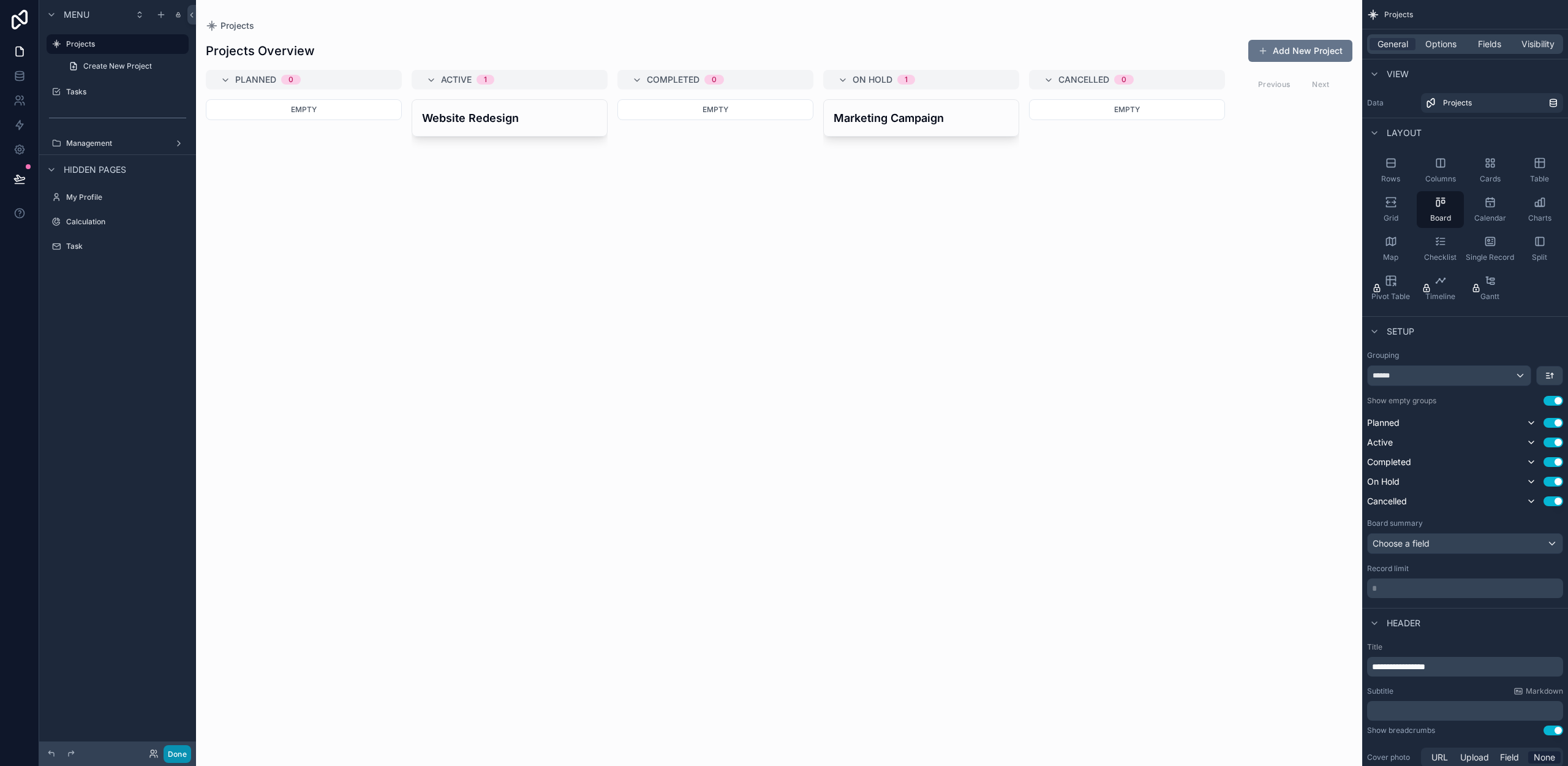
click at [171, 751] on button "Done" at bounding box center [177, 754] width 27 height 18
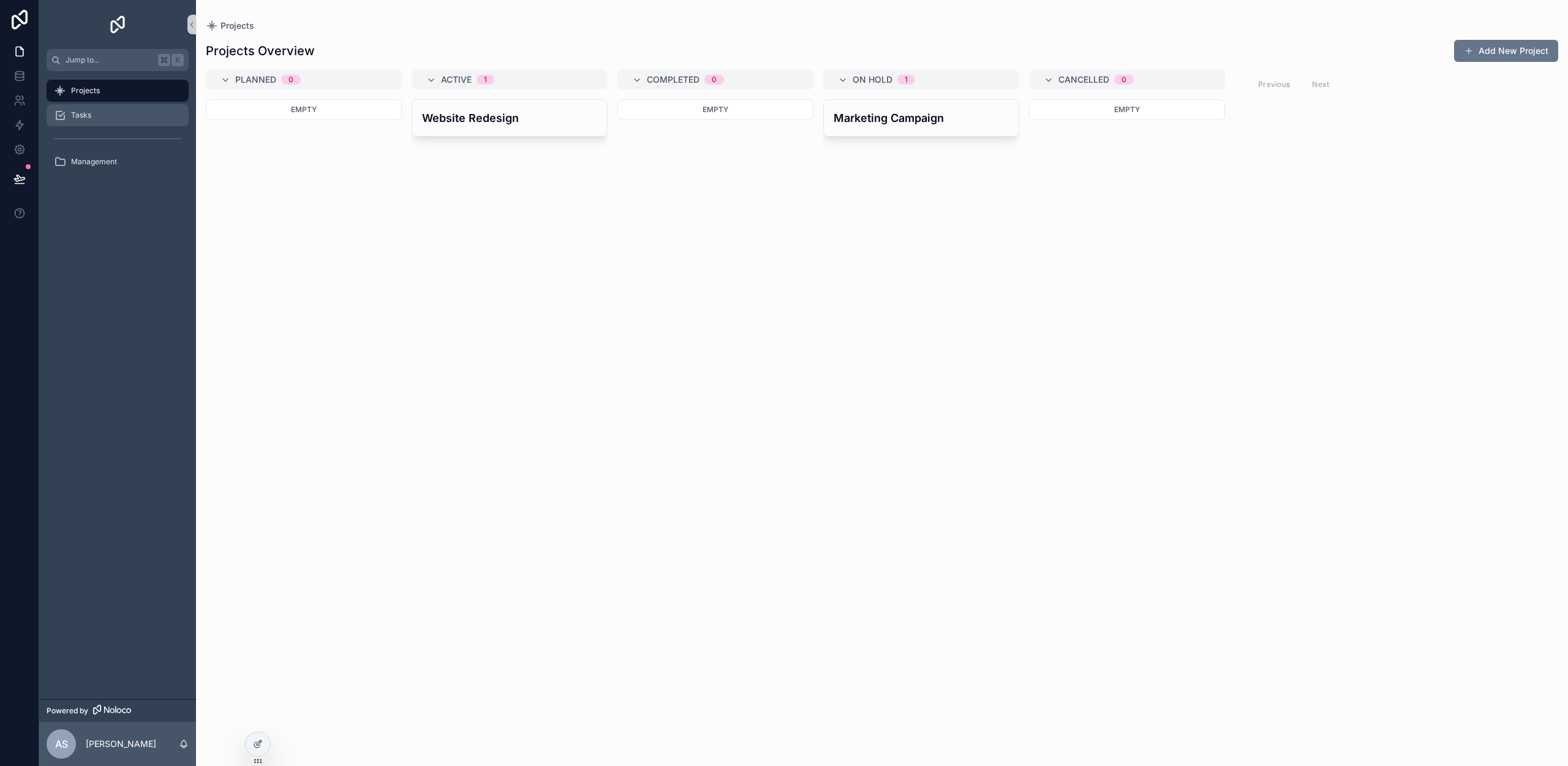
click at [109, 112] on div "Tasks" at bounding box center [117, 115] width 127 height 19
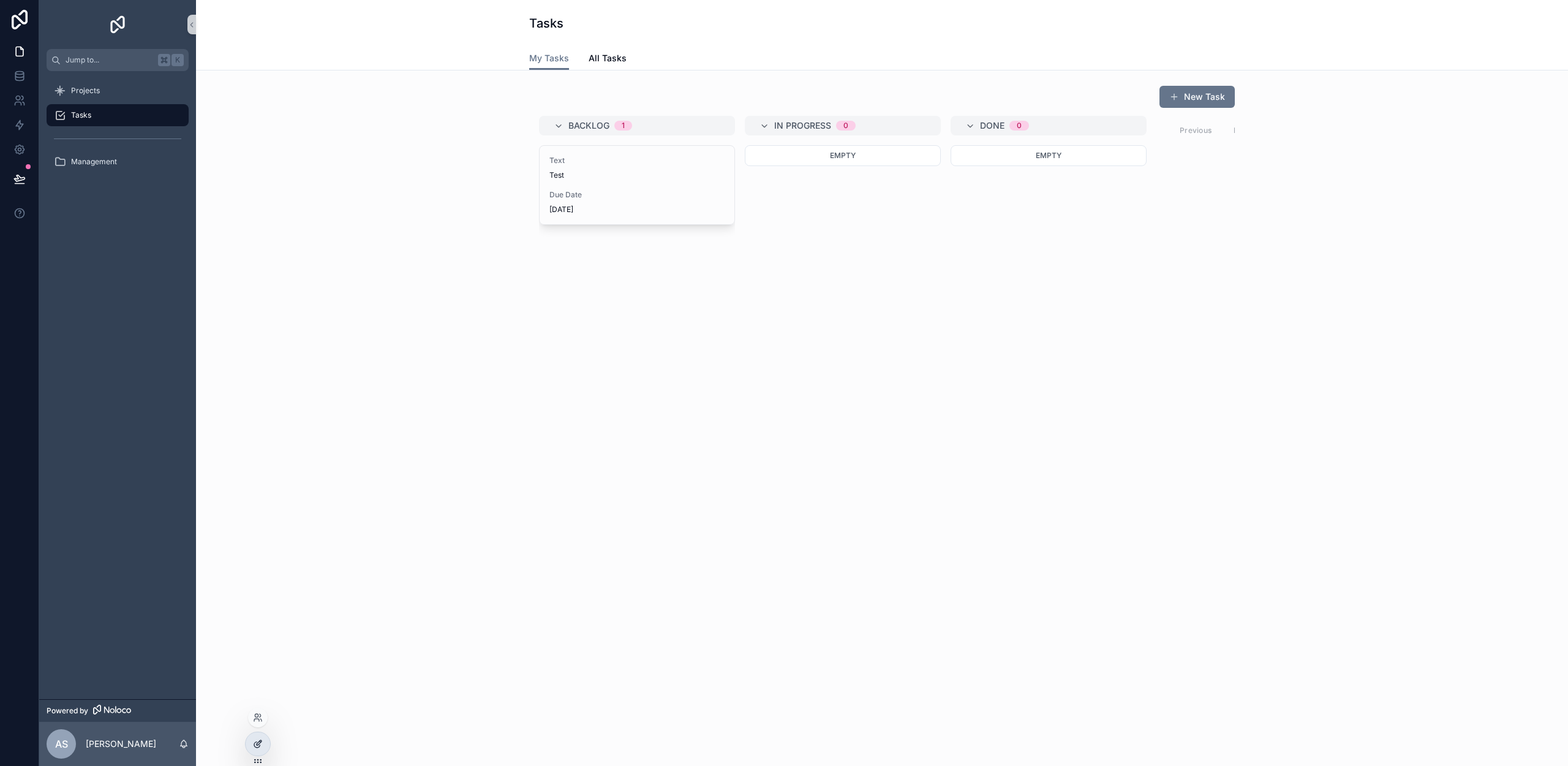
click at [262, 740] on icon at bounding box center [259, 742] width 5 height 5
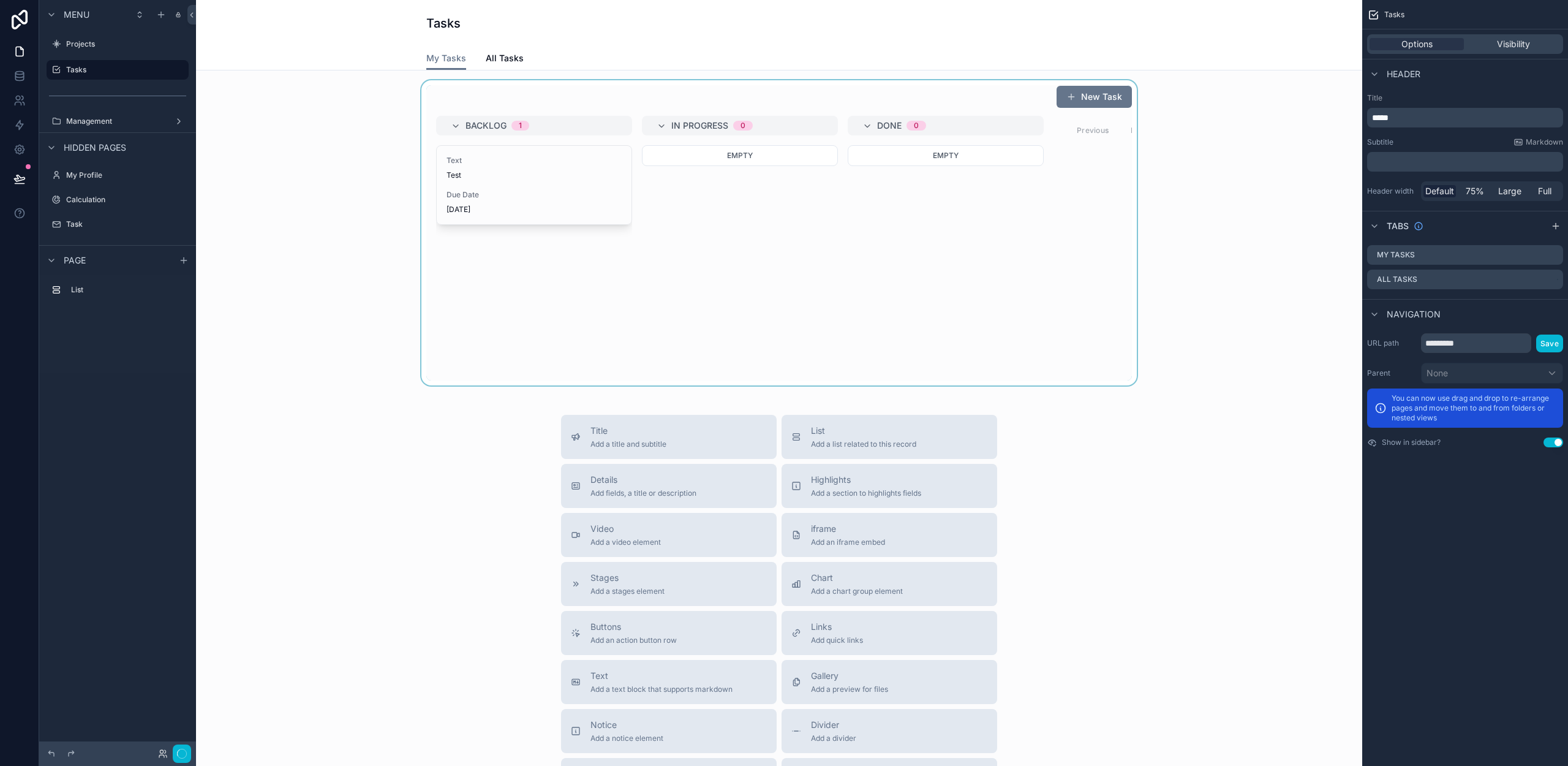
click at [596, 277] on div "scrollable content" at bounding box center [779, 232] width 1147 height 305
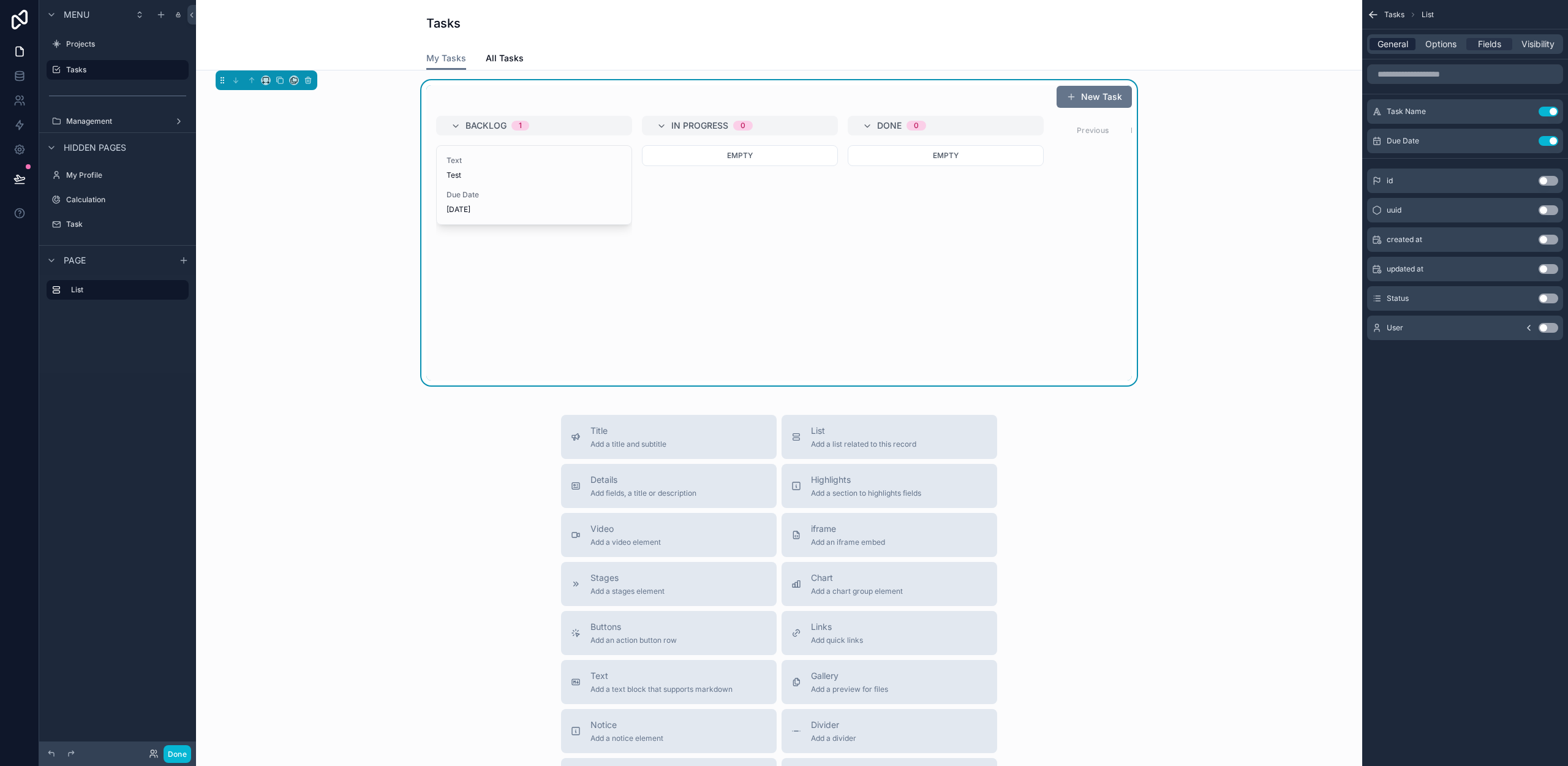
click at [1405, 42] on span "General" at bounding box center [1392, 44] width 31 height 12
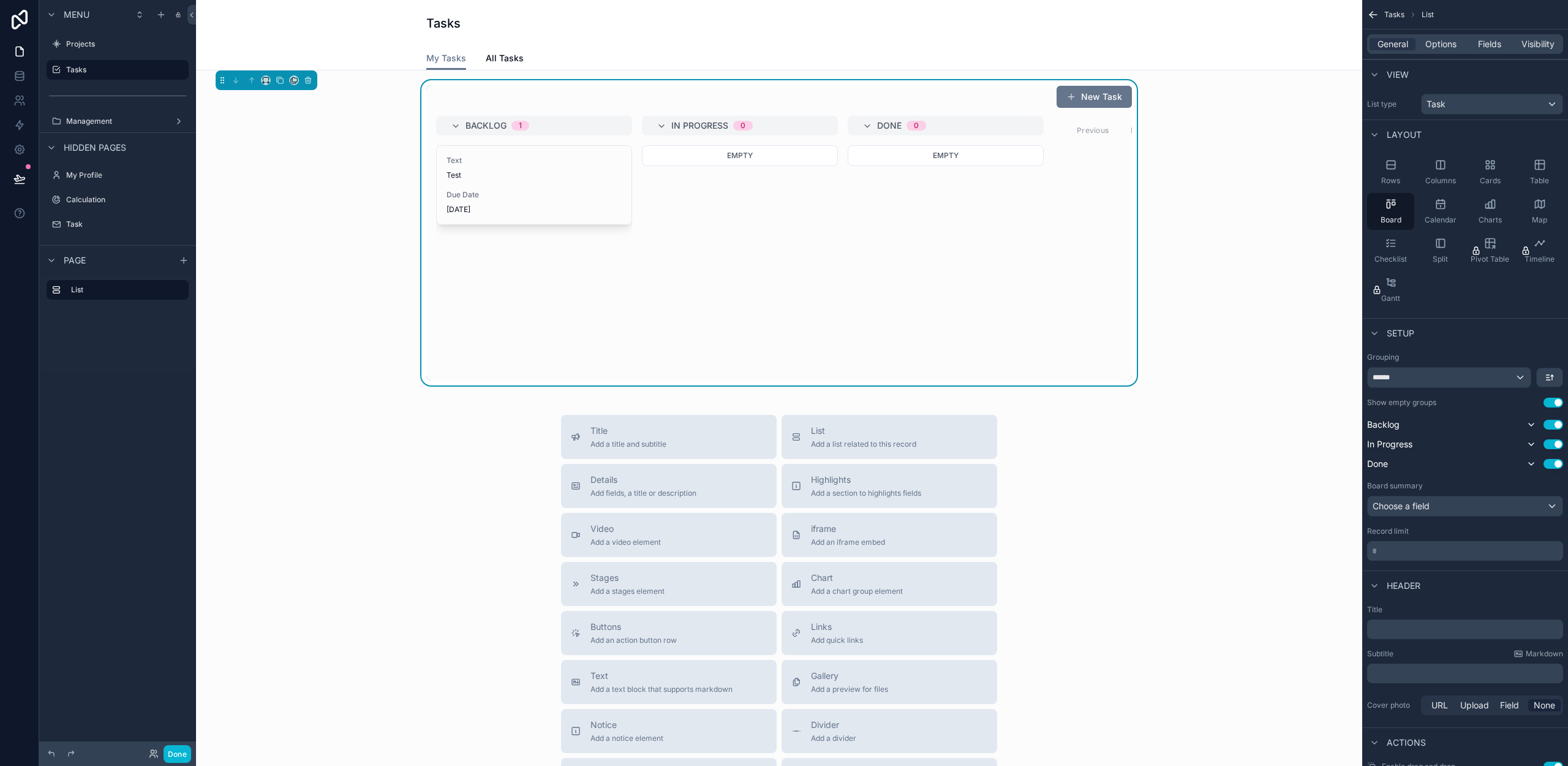
scroll to position [80, 0]
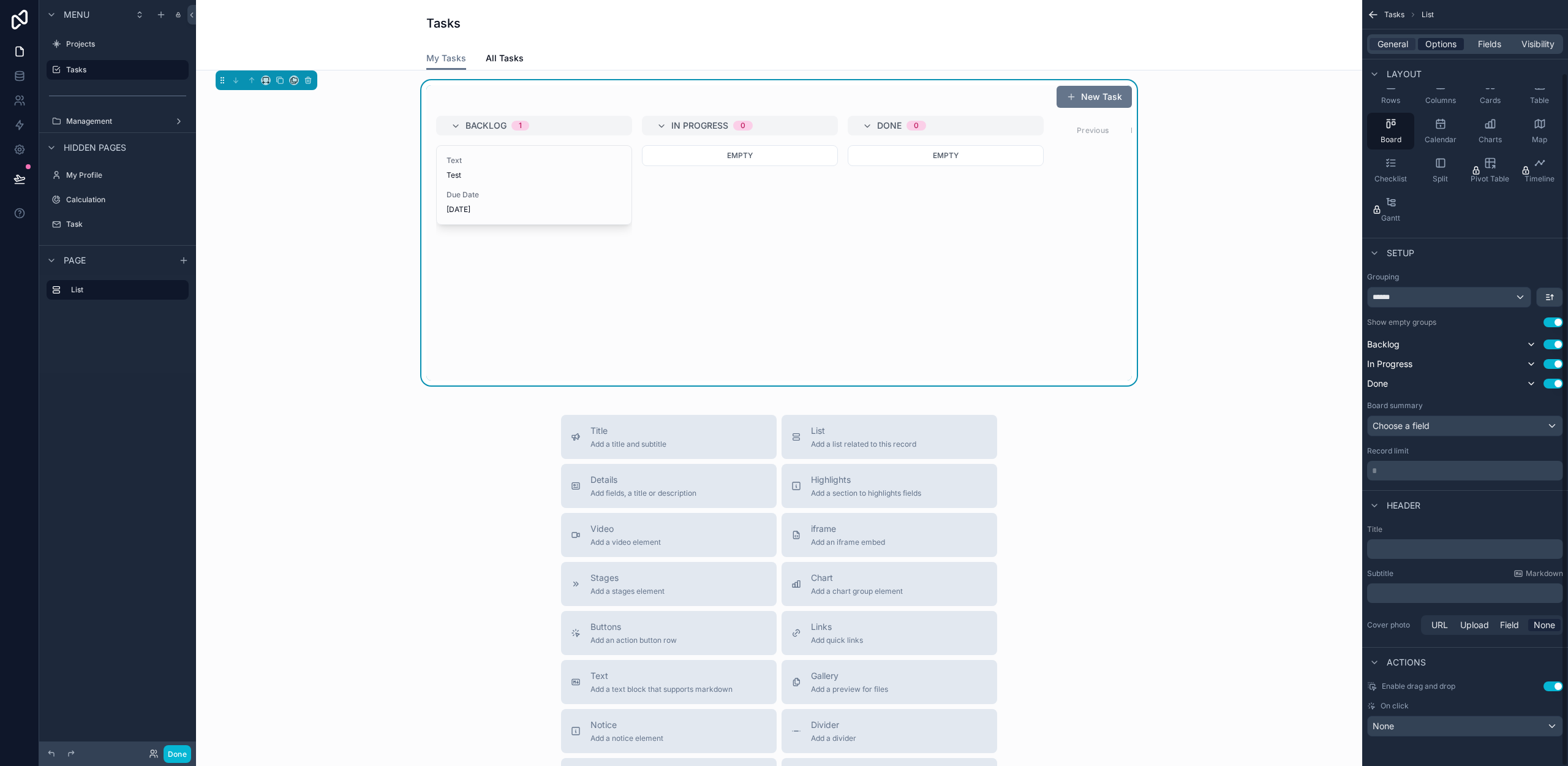
click at [1443, 44] on span "Options" at bounding box center [1441, 44] width 31 height 12
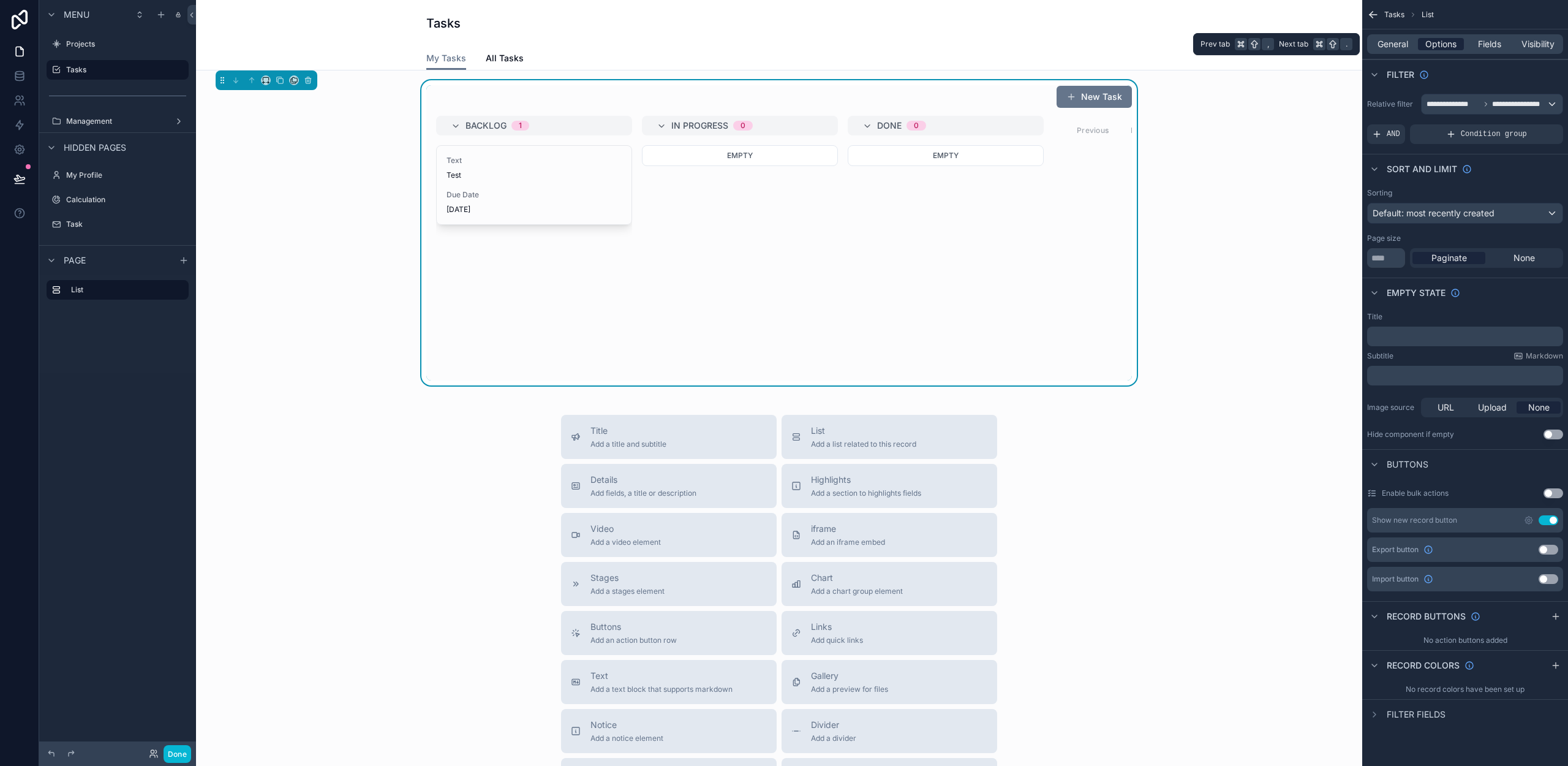
scroll to position [0, 0]
click at [1490, 45] on span "Fields" at bounding box center [1489, 44] width 23 height 12
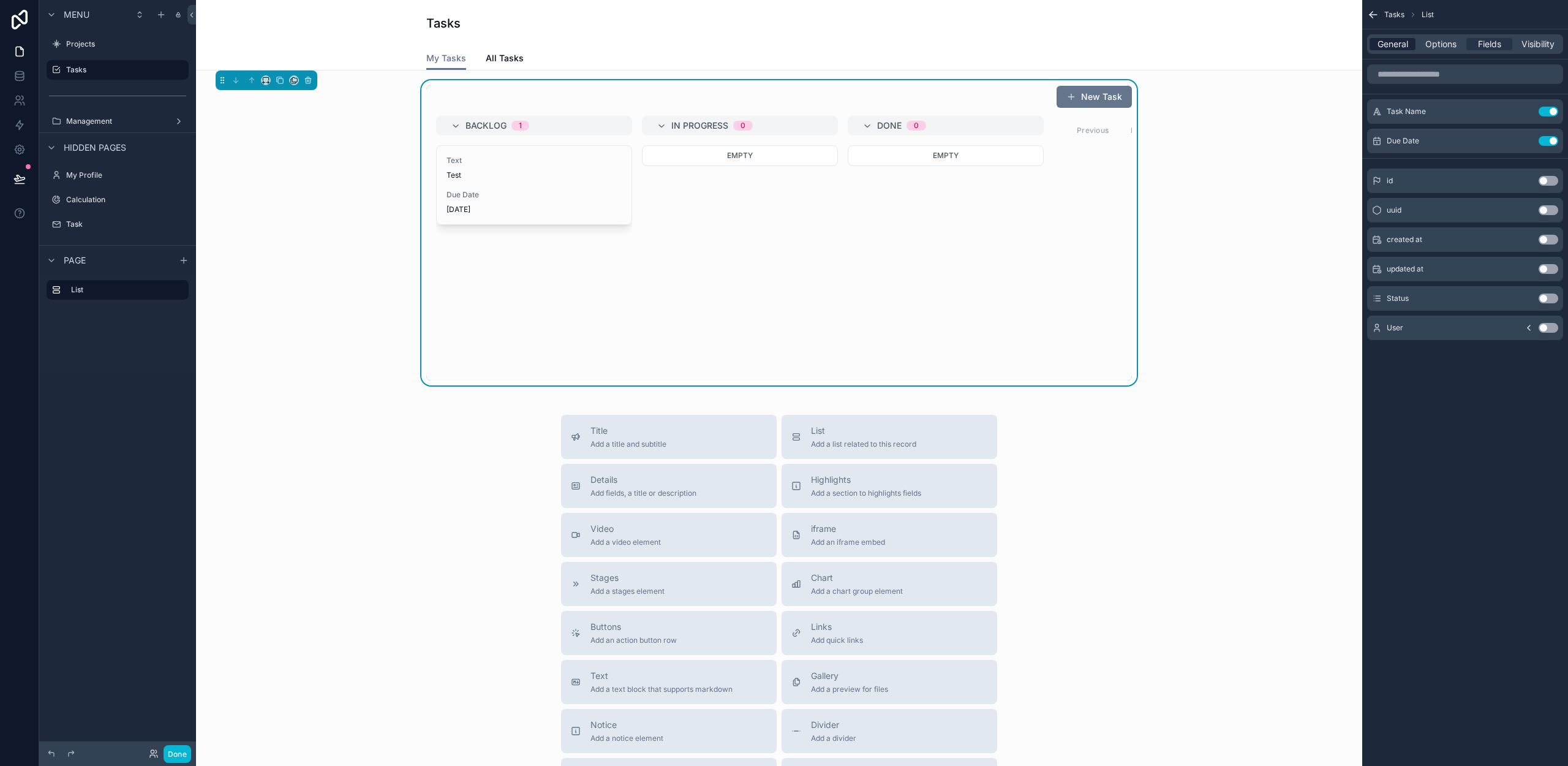
click at [1390, 49] on span "General" at bounding box center [1392, 44] width 31 height 12
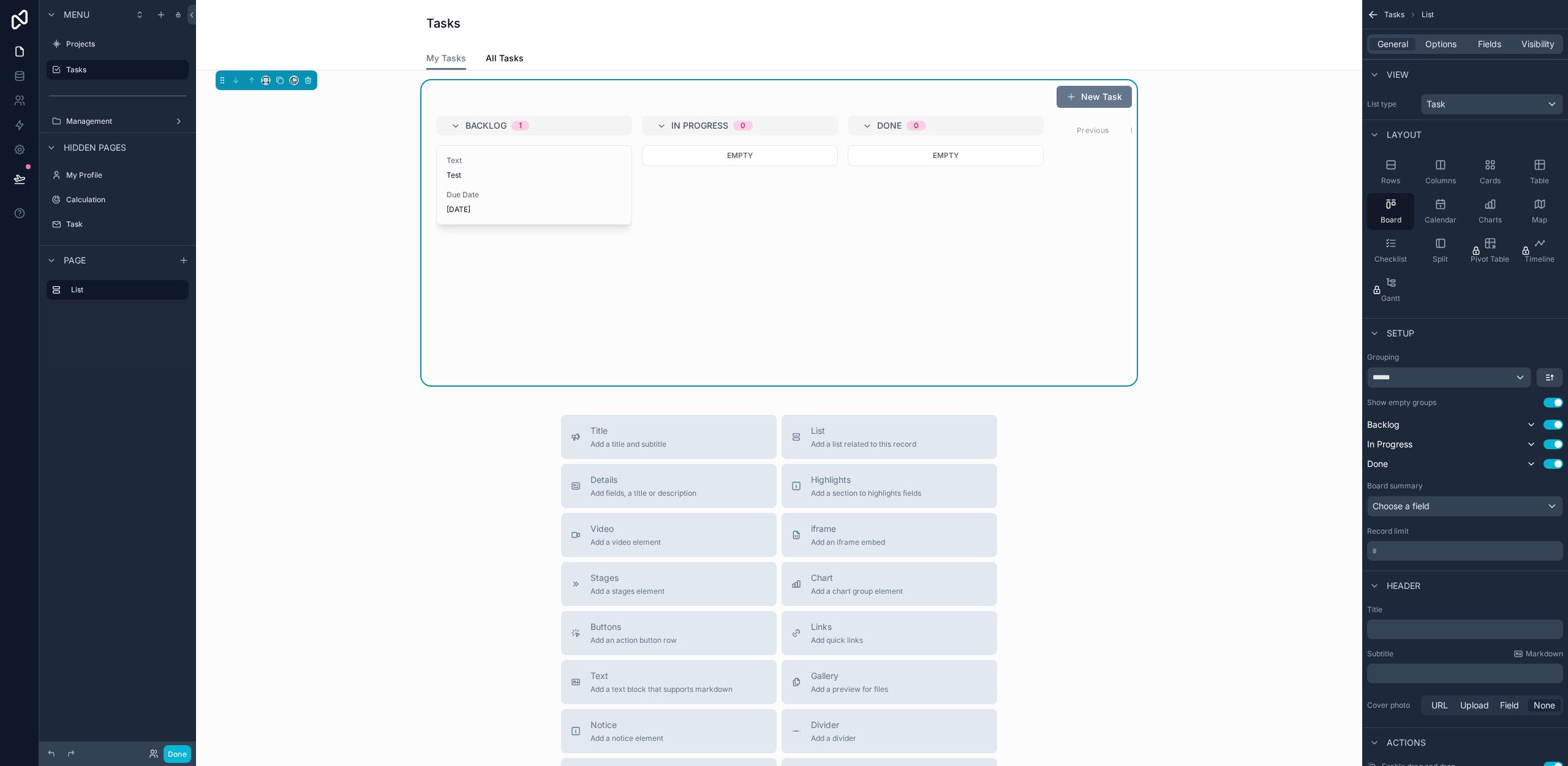
scroll to position [80, 0]
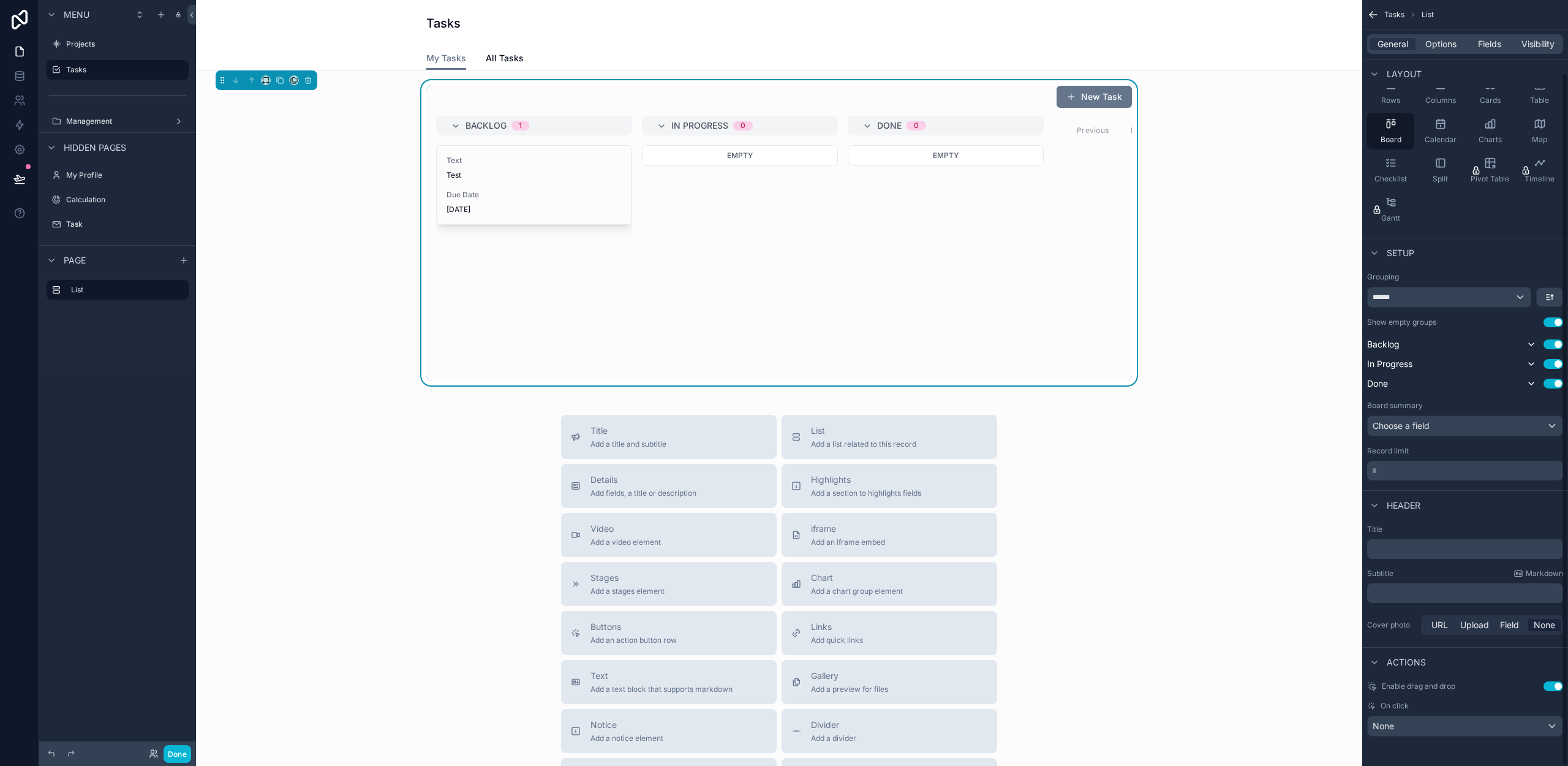
click at [1034, 227] on div "Empty" at bounding box center [945, 262] width 196 height 235
click at [1220, 219] on div "New Task Backlog 1 Text Test Due Date [DATE] In Progress 0 Empty Done 0 Empty P…" at bounding box center [779, 232] width 1147 height 305
click at [1249, 219] on div "New Task Backlog 1 Text Test Due Date [DATE] In Progress 0 Empty Done 0 Empty P…" at bounding box center [779, 232] width 1147 height 305
click at [1536, 45] on span "Visibility" at bounding box center [1537, 44] width 33 height 12
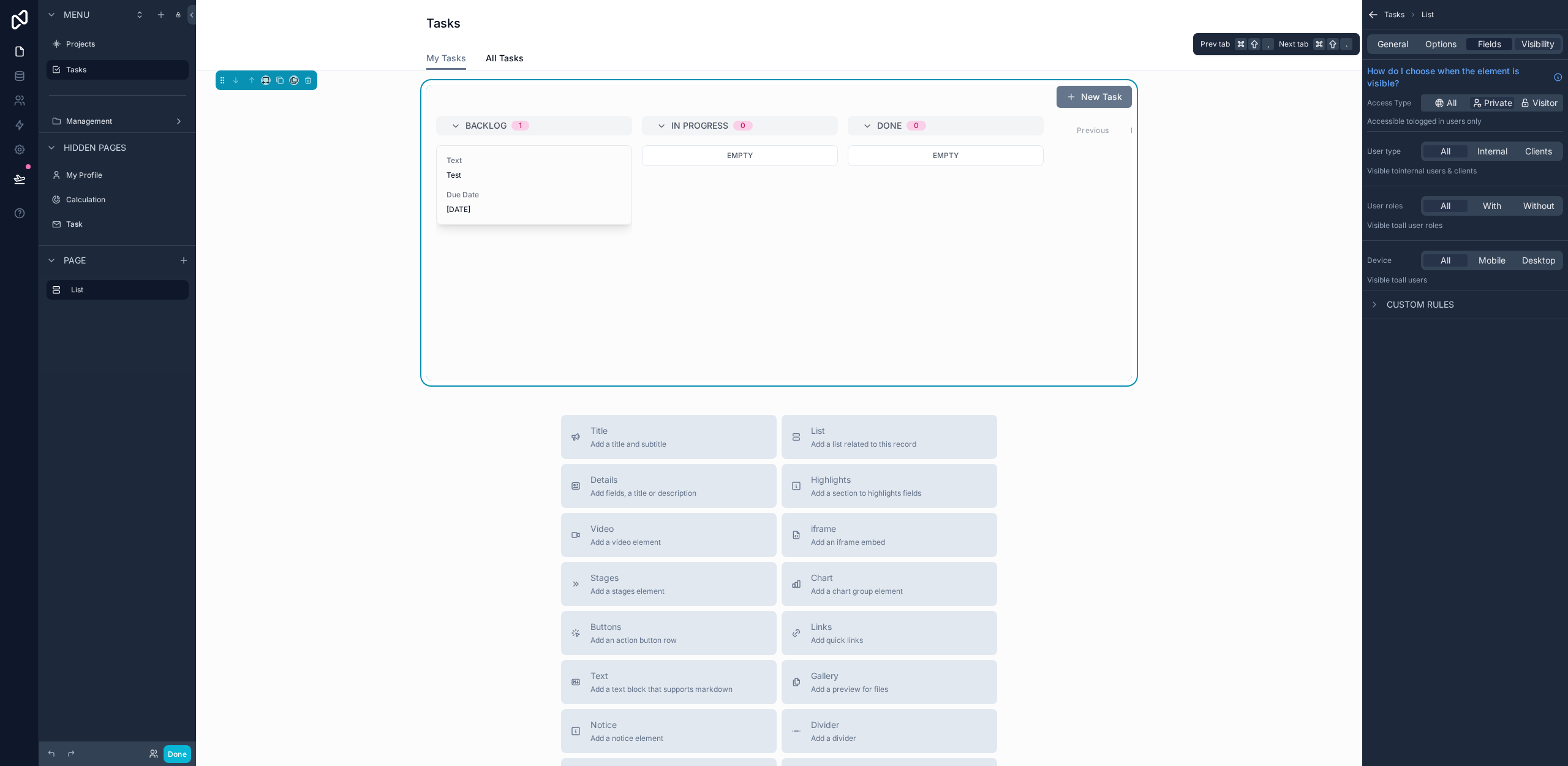
click at [1495, 46] on span "Fields" at bounding box center [1489, 44] width 23 height 12
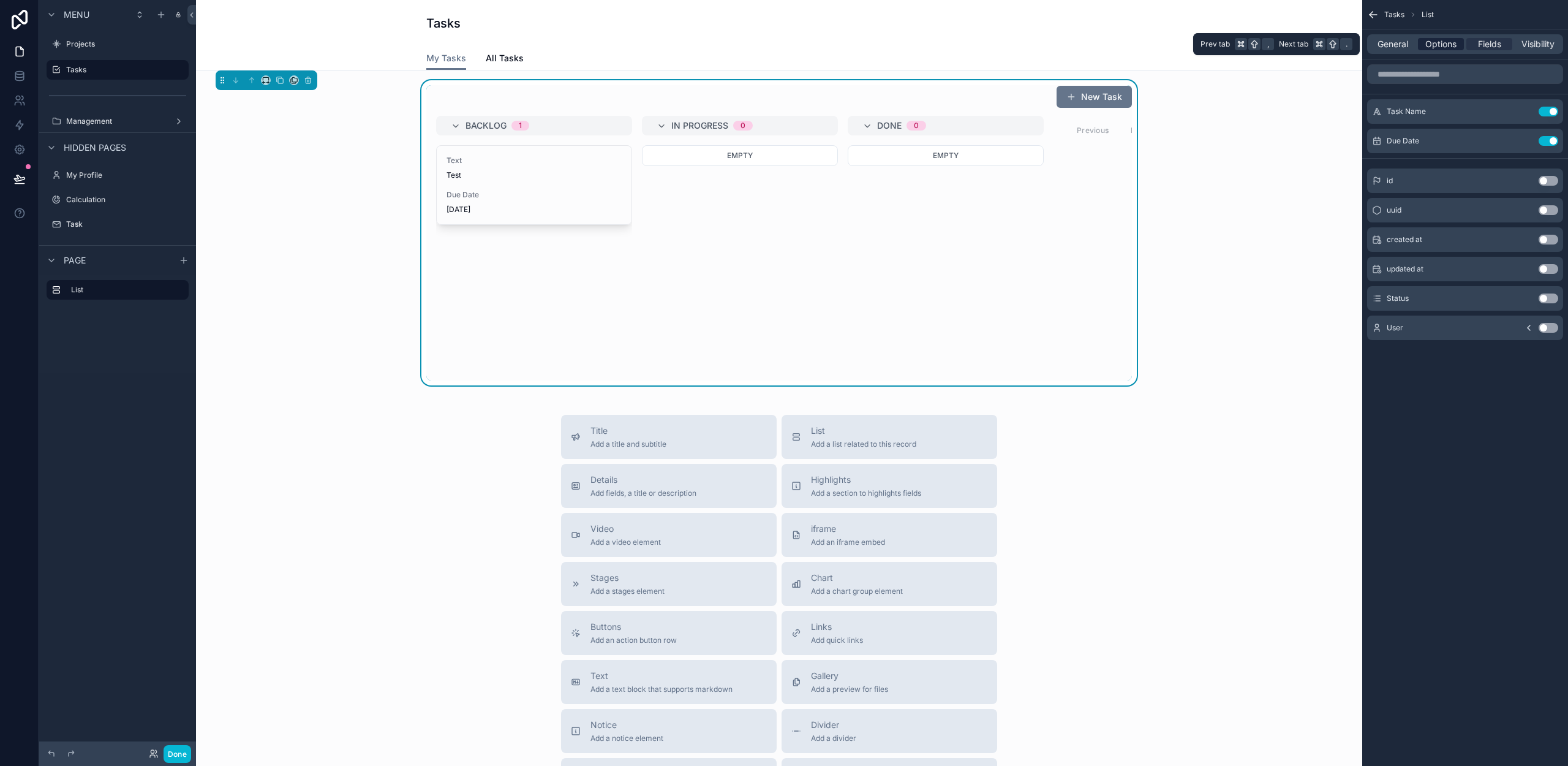
click at [1447, 42] on span "Options" at bounding box center [1441, 44] width 31 height 12
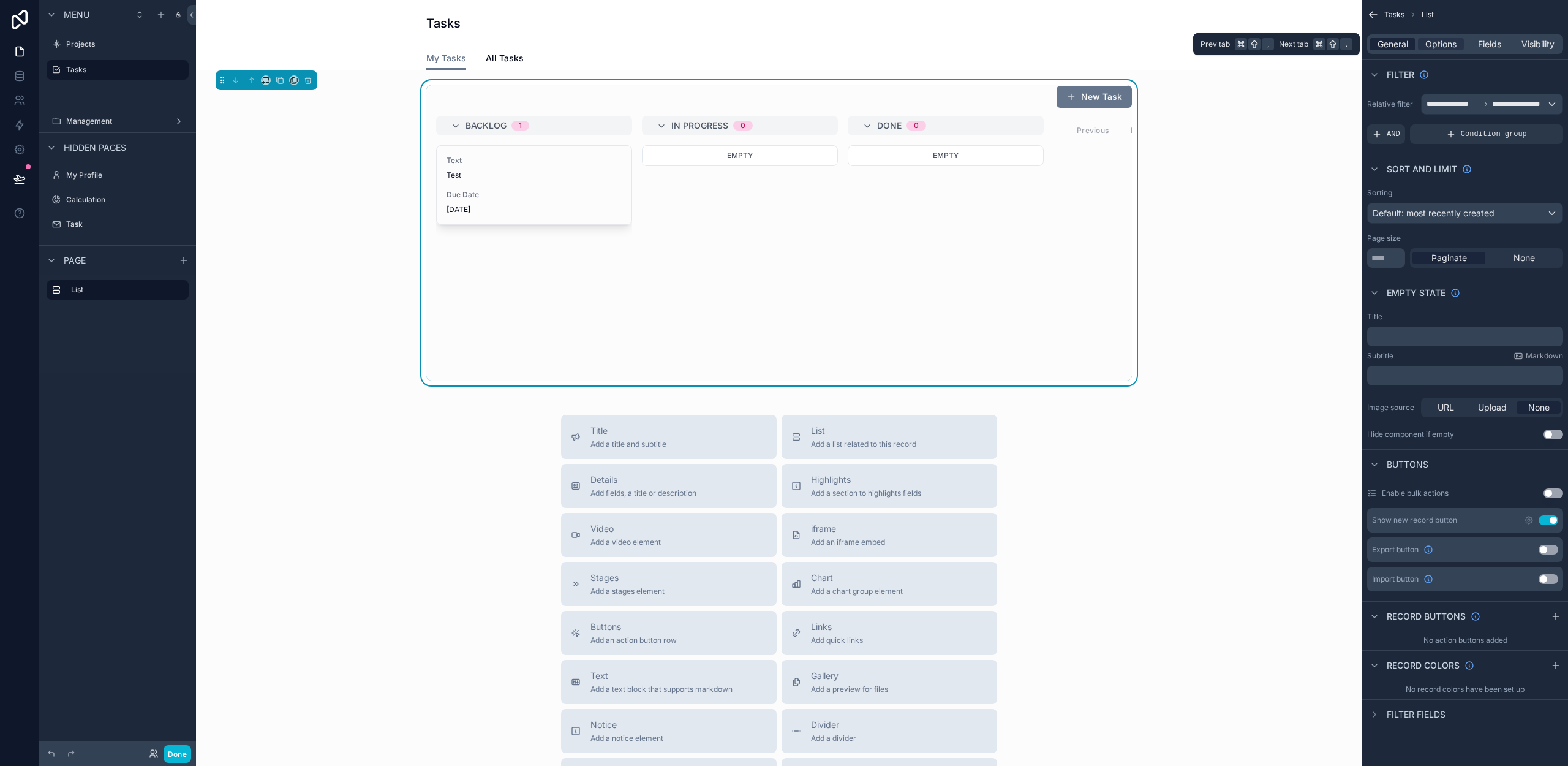
click at [1395, 40] on span "General" at bounding box center [1392, 44] width 31 height 12
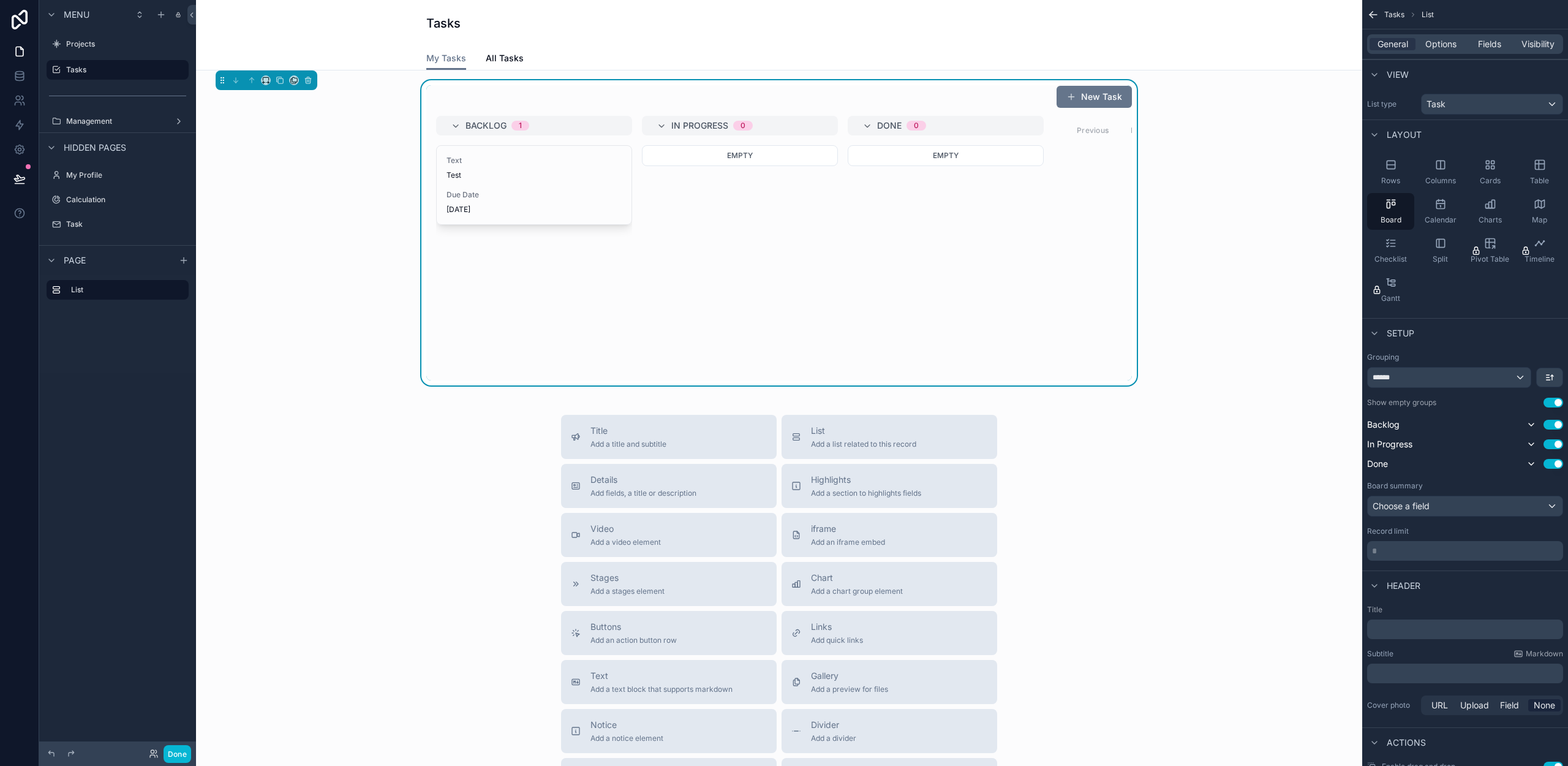
scroll to position [80, 0]
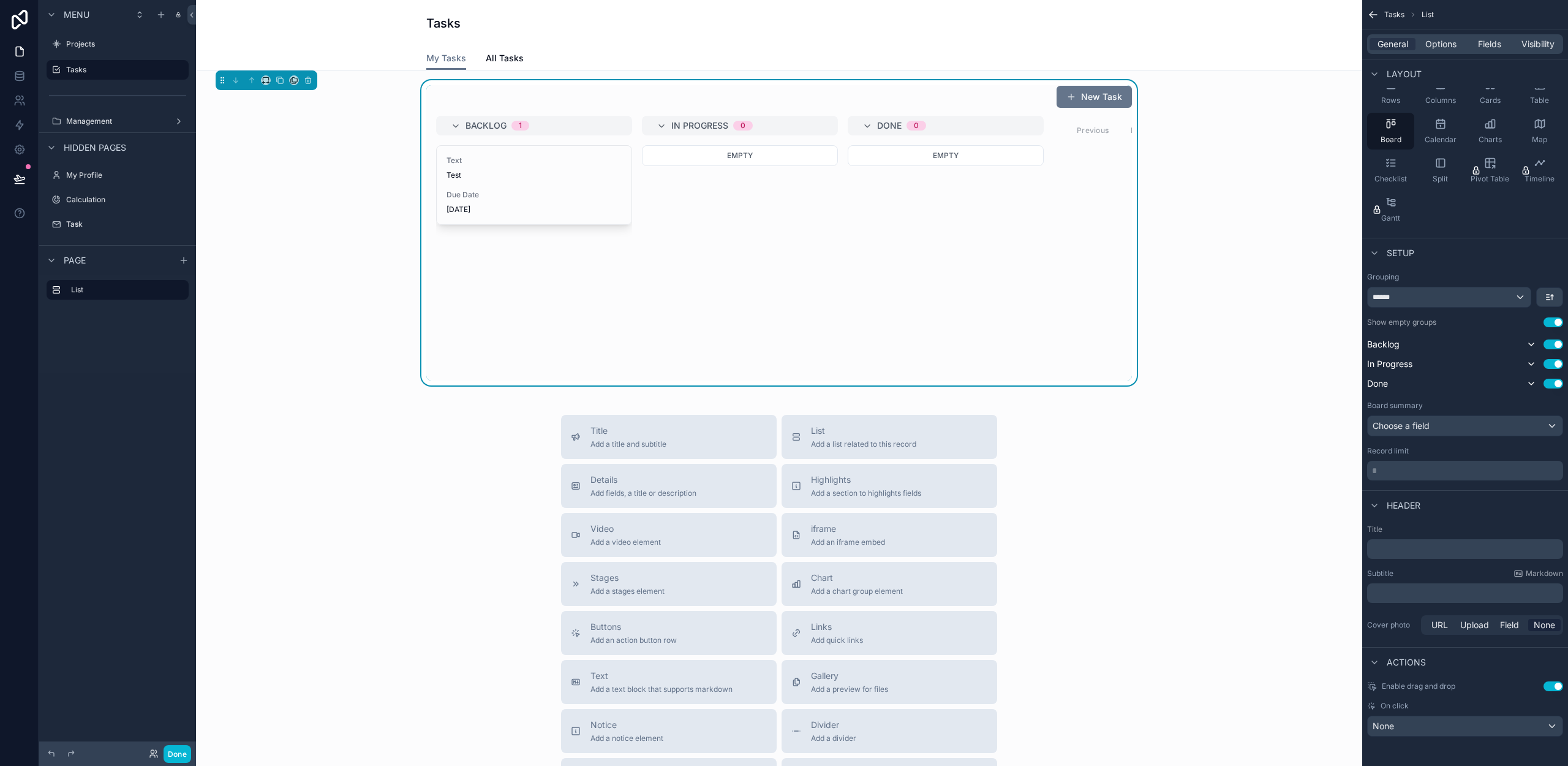
click at [1389, 669] on div "Actions" at bounding box center [1397, 663] width 59 height 15
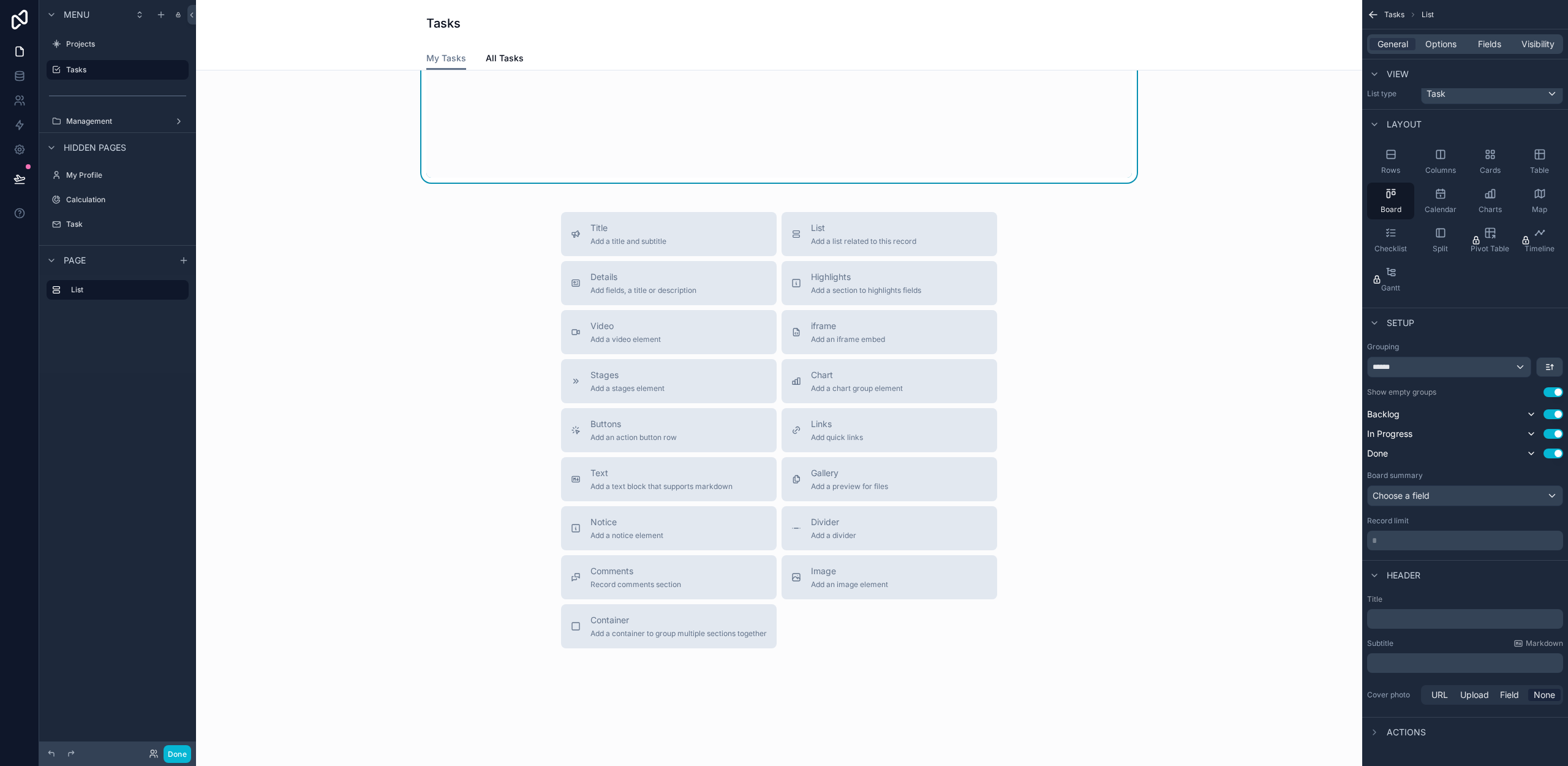
scroll to position [0, 0]
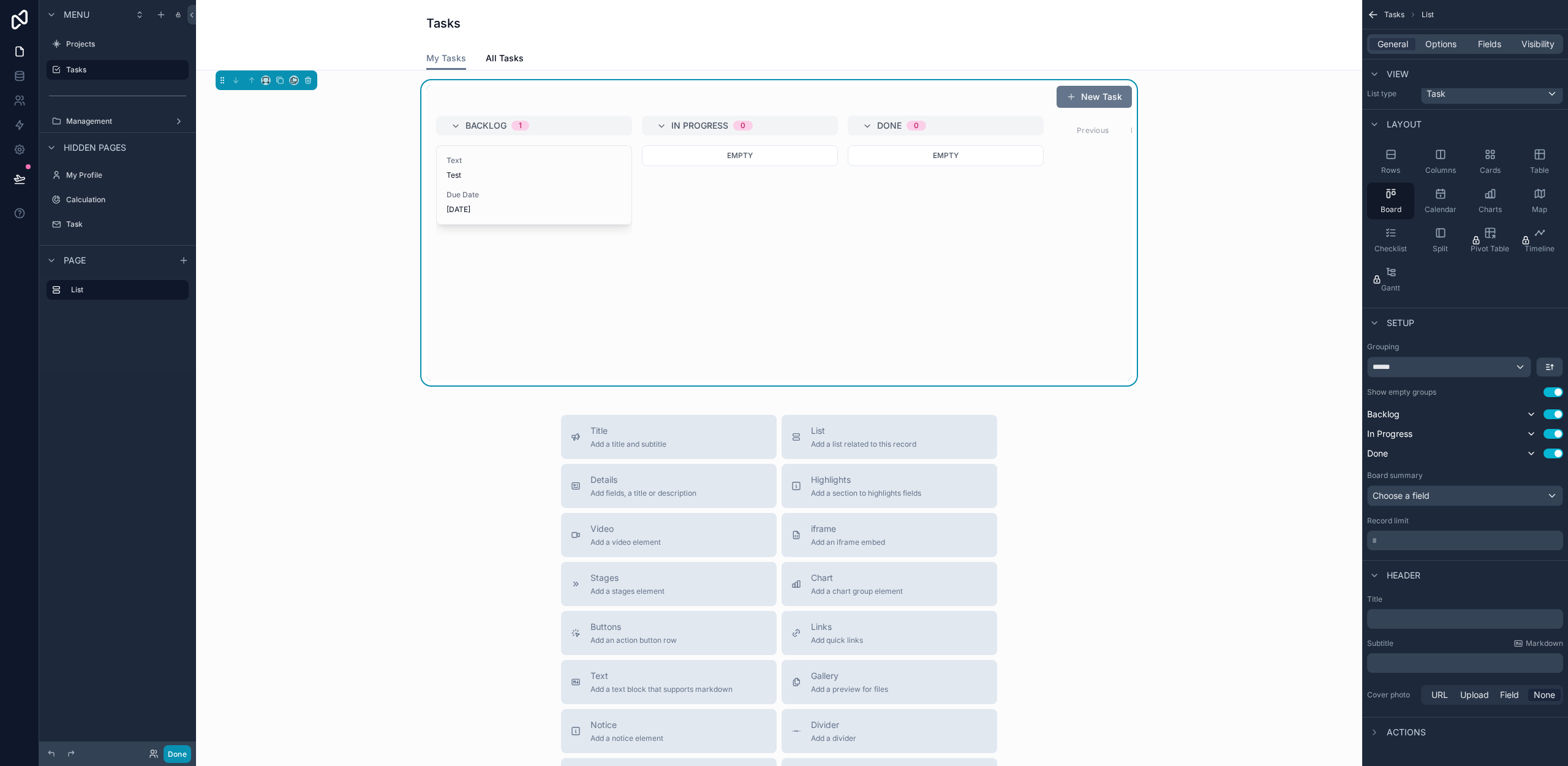
click at [174, 756] on button "Done" at bounding box center [177, 754] width 27 height 18
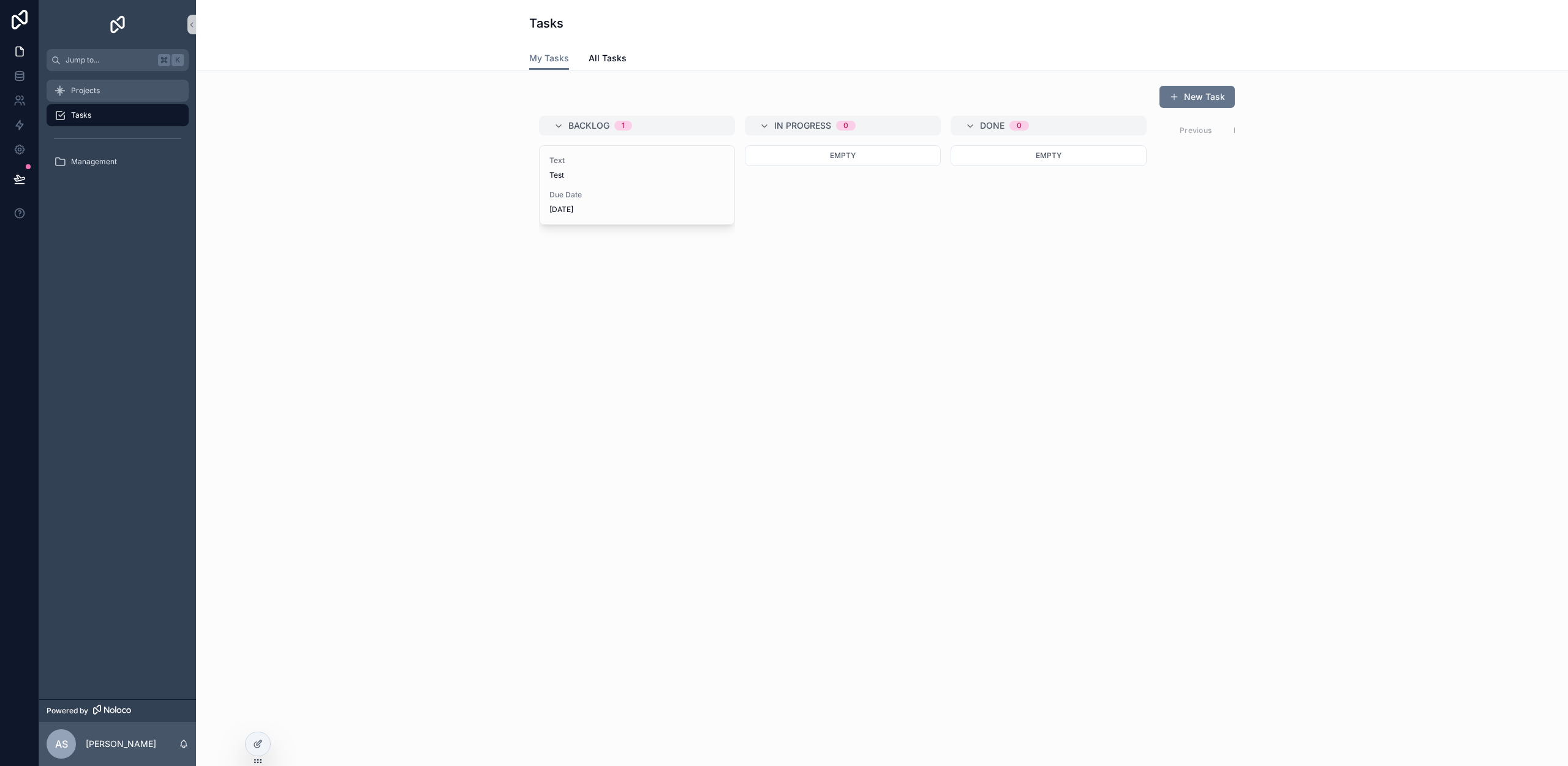
click at [100, 87] on div "Projects" at bounding box center [117, 90] width 127 height 19
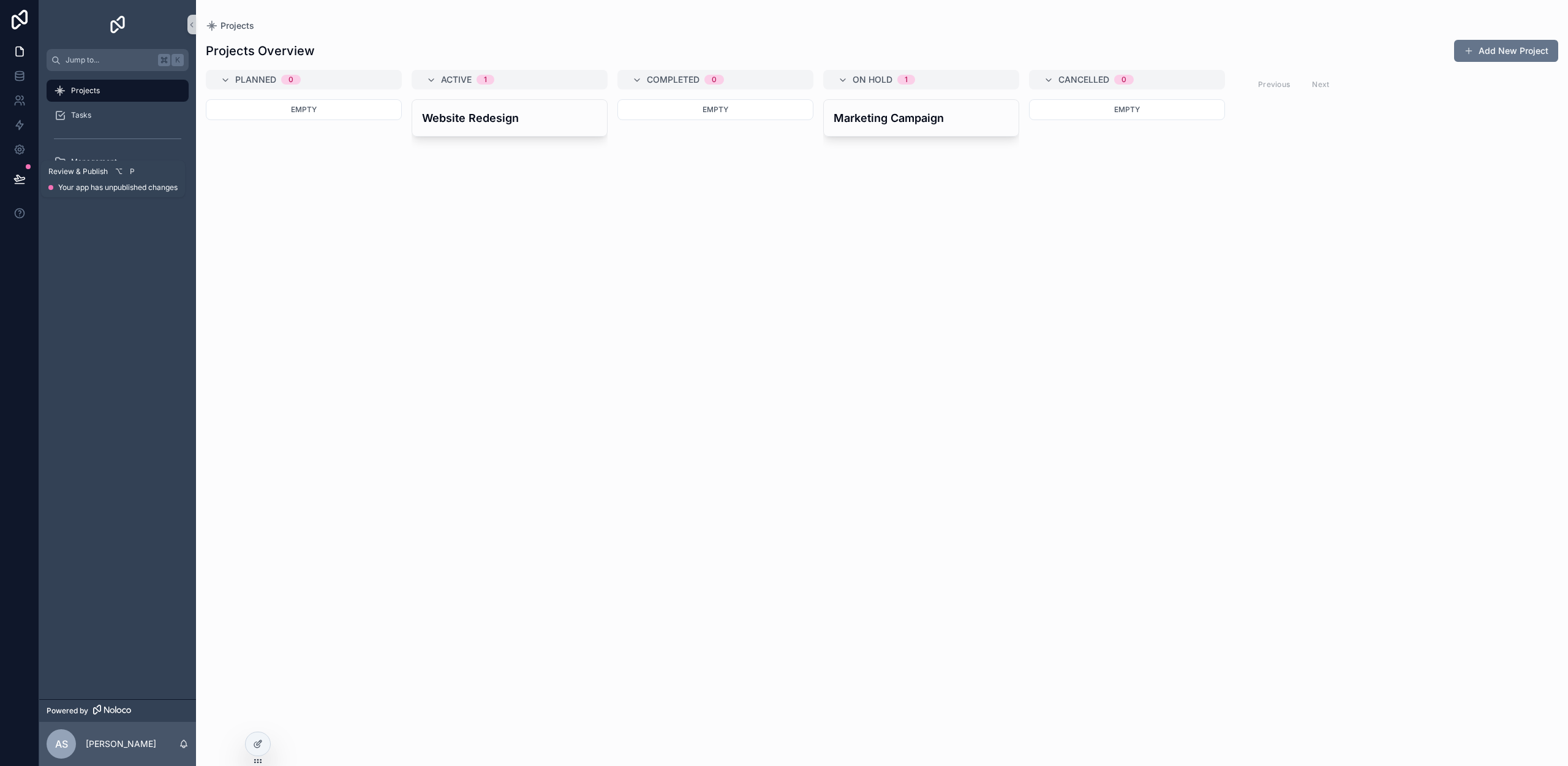
click at [16, 175] on icon at bounding box center [19, 178] width 11 height 6
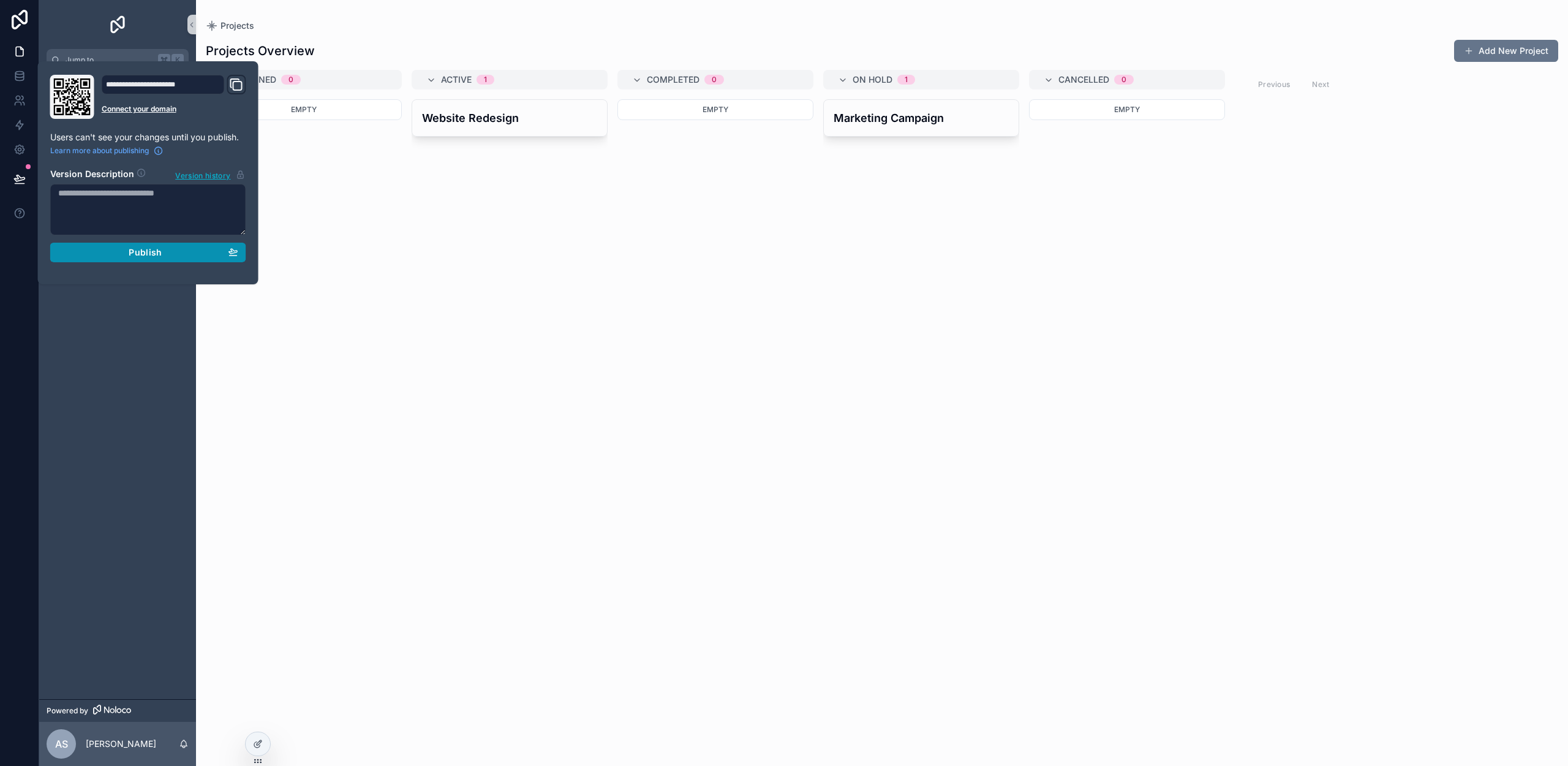
click at [138, 253] on span "Publish" at bounding box center [145, 252] width 33 height 11
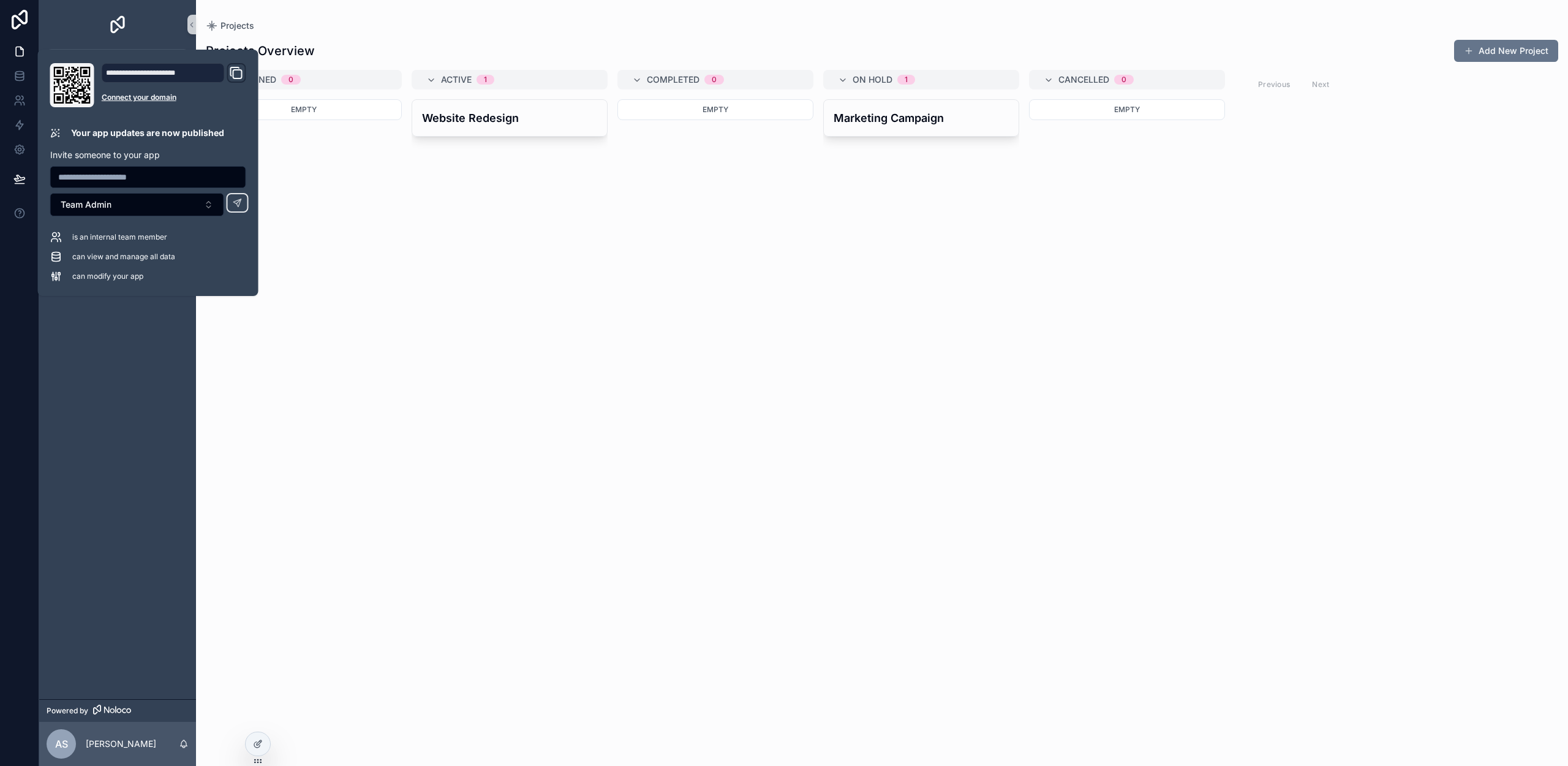
click at [573, 328] on div "Website Redesign" at bounding box center [509, 425] width 196 height 652
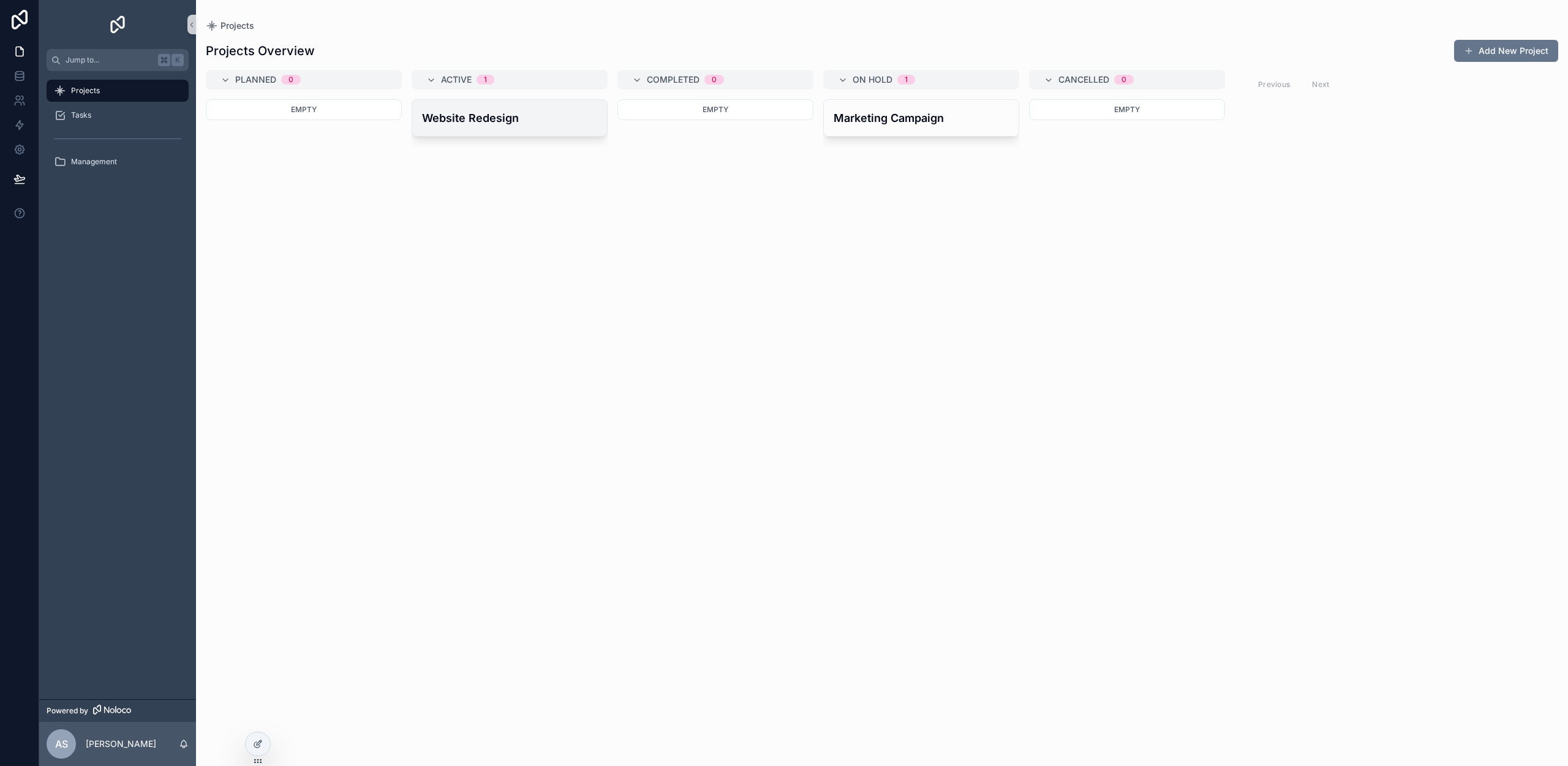
click at [520, 113] on h4 "Website Redesign" at bounding box center [509, 118] width 175 height 17
click at [489, 122] on h4 "Website Redesign" at bounding box center [509, 118] width 175 height 17
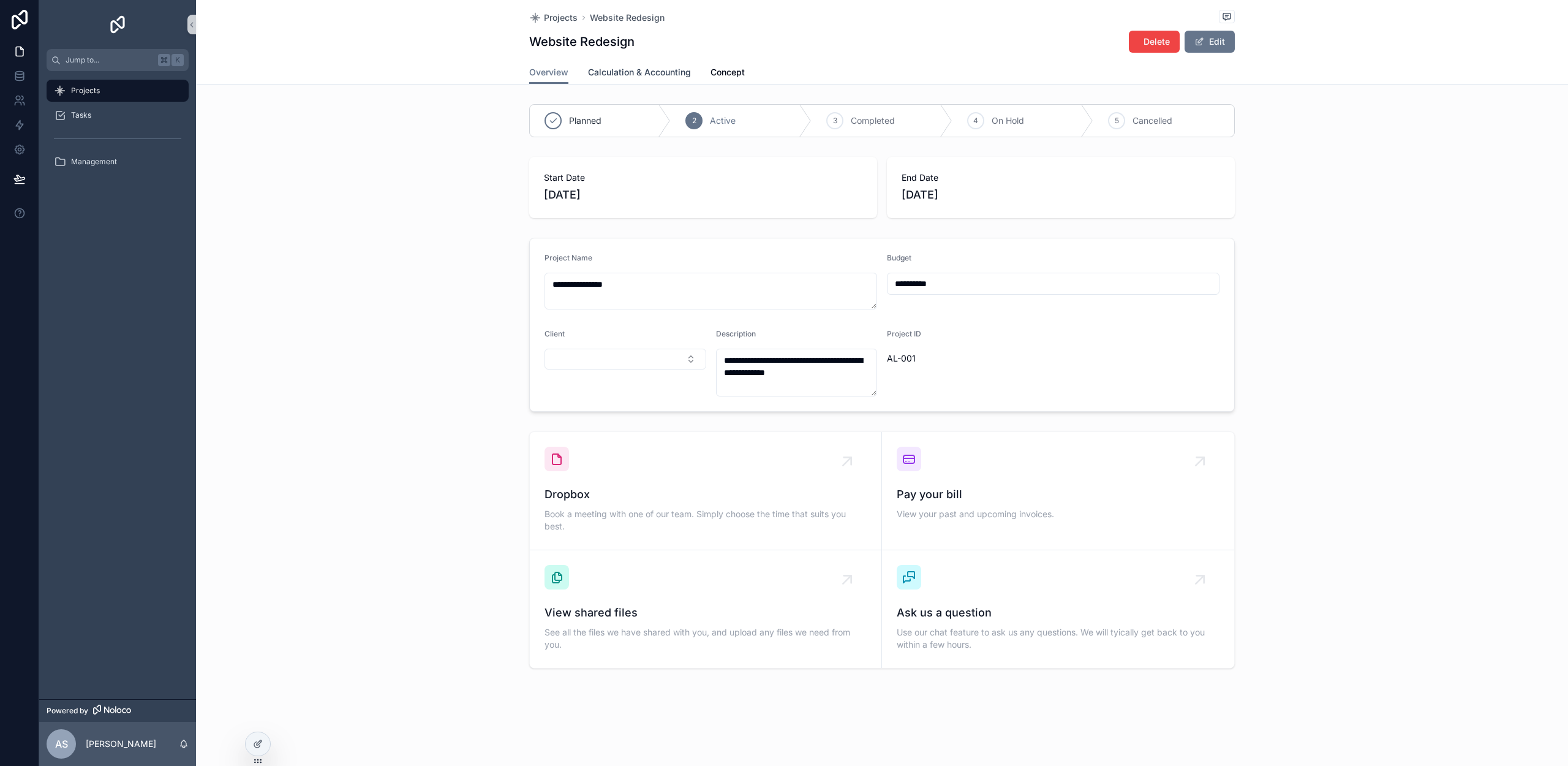
click at [623, 75] on span "Calculation & Accounting" at bounding box center [639, 72] width 103 height 12
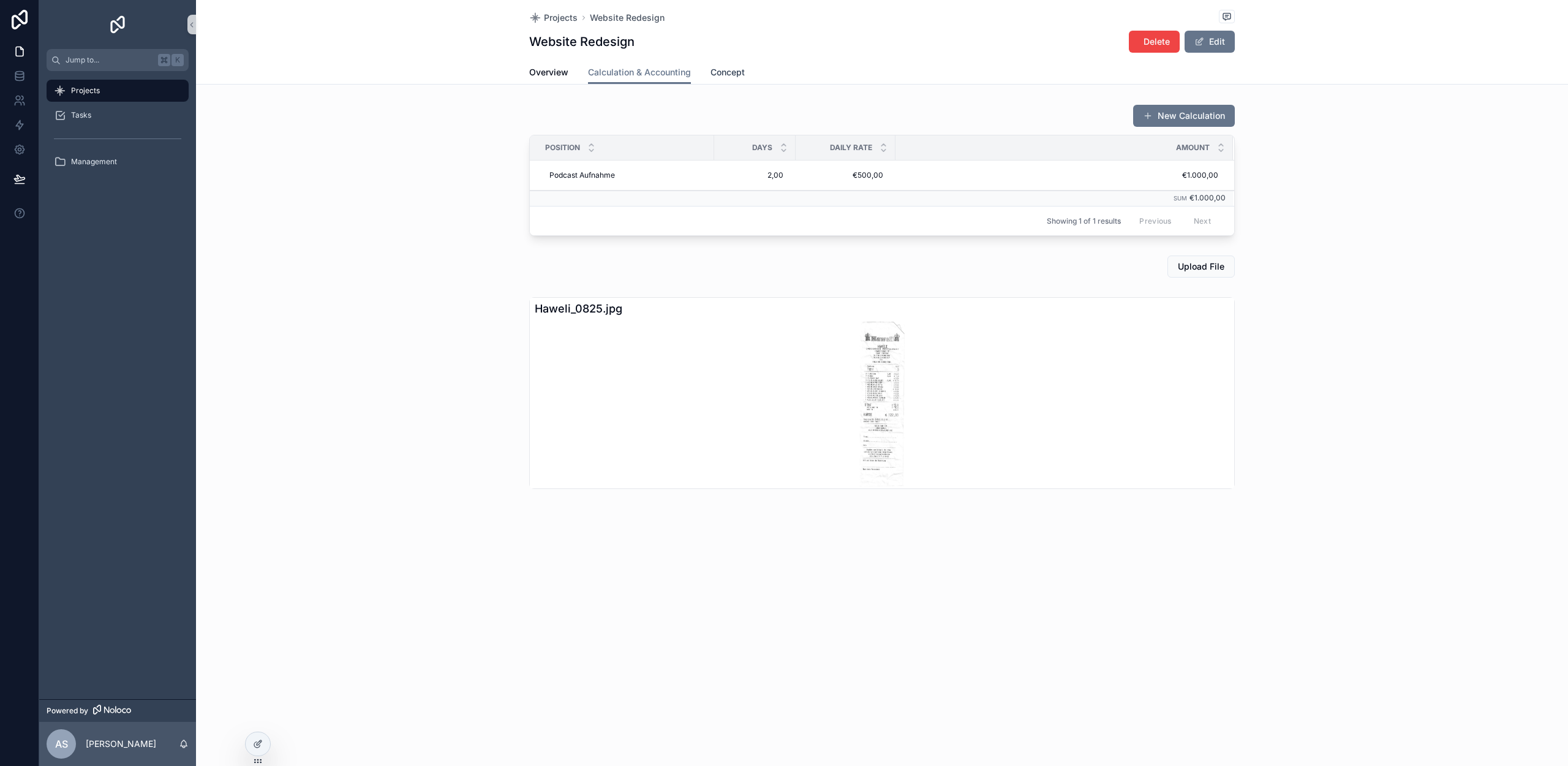
click at [726, 71] on span "Concept" at bounding box center [727, 72] width 34 height 12
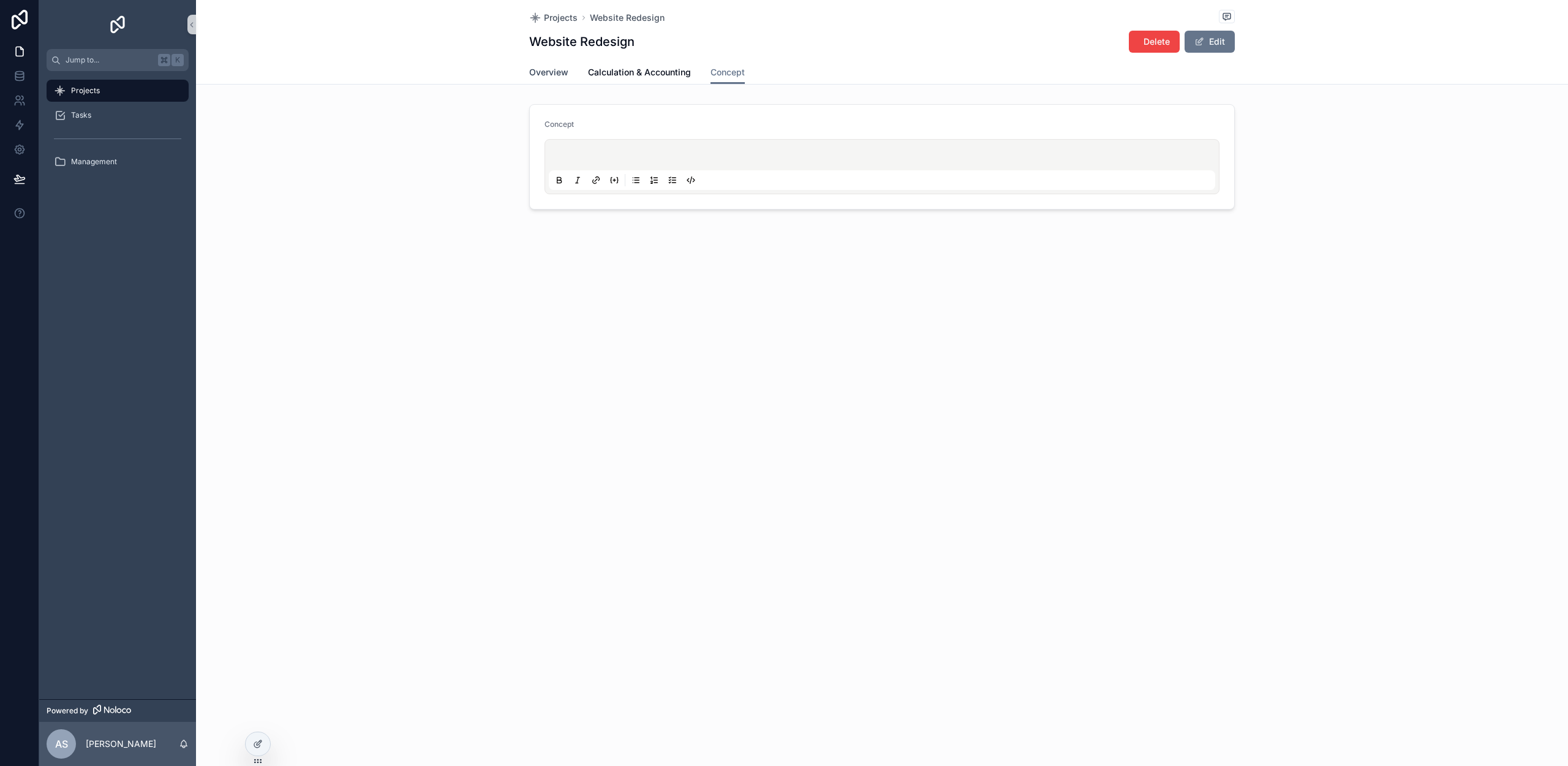
click at [550, 67] on span "Overview" at bounding box center [548, 72] width 39 height 12
click at [97, 113] on div "Tasks" at bounding box center [117, 115] width 127 height 19
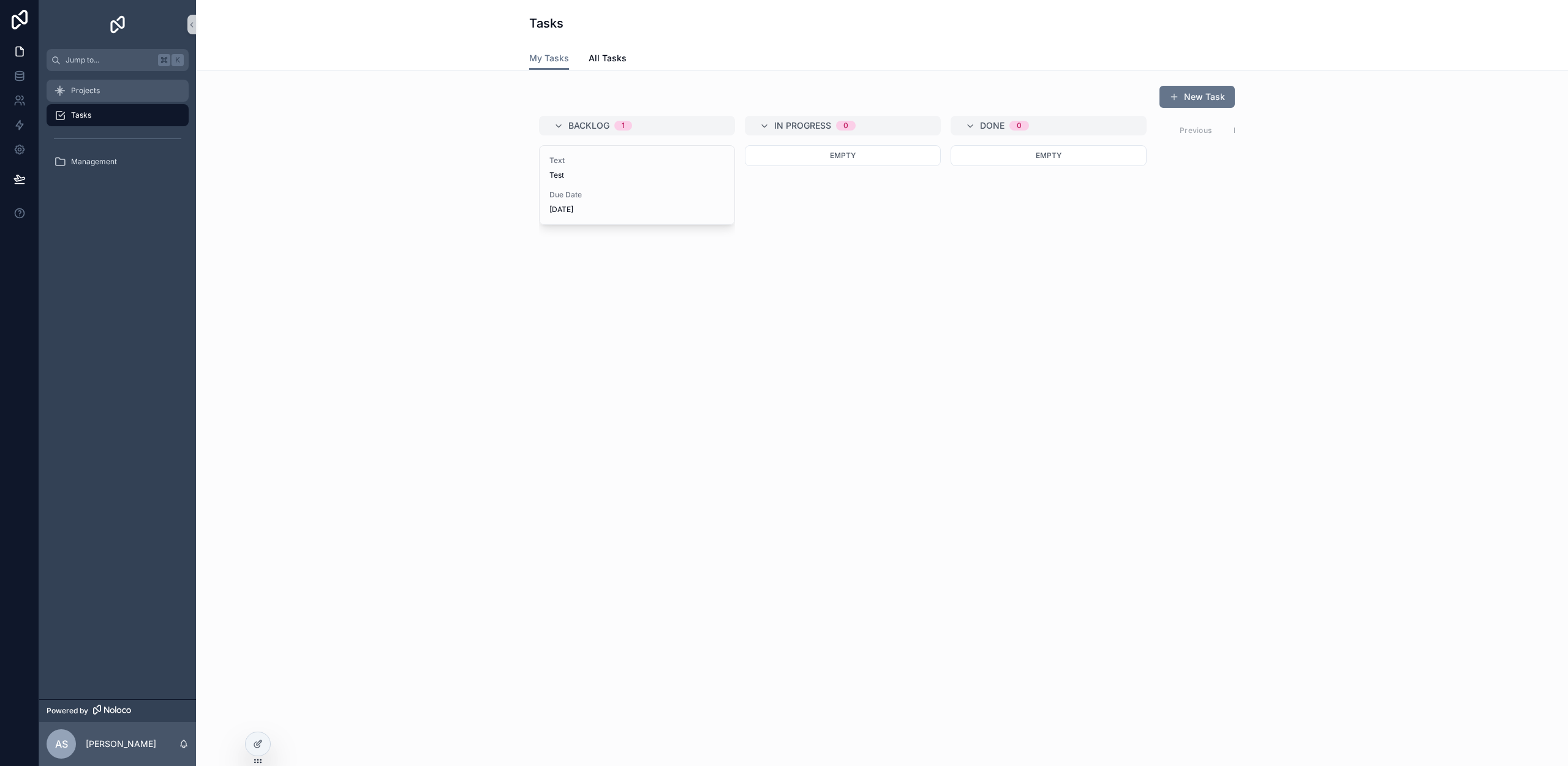
click at [107, 89] on div "Projects" at bounding box center [117, 90] width 127 height 19
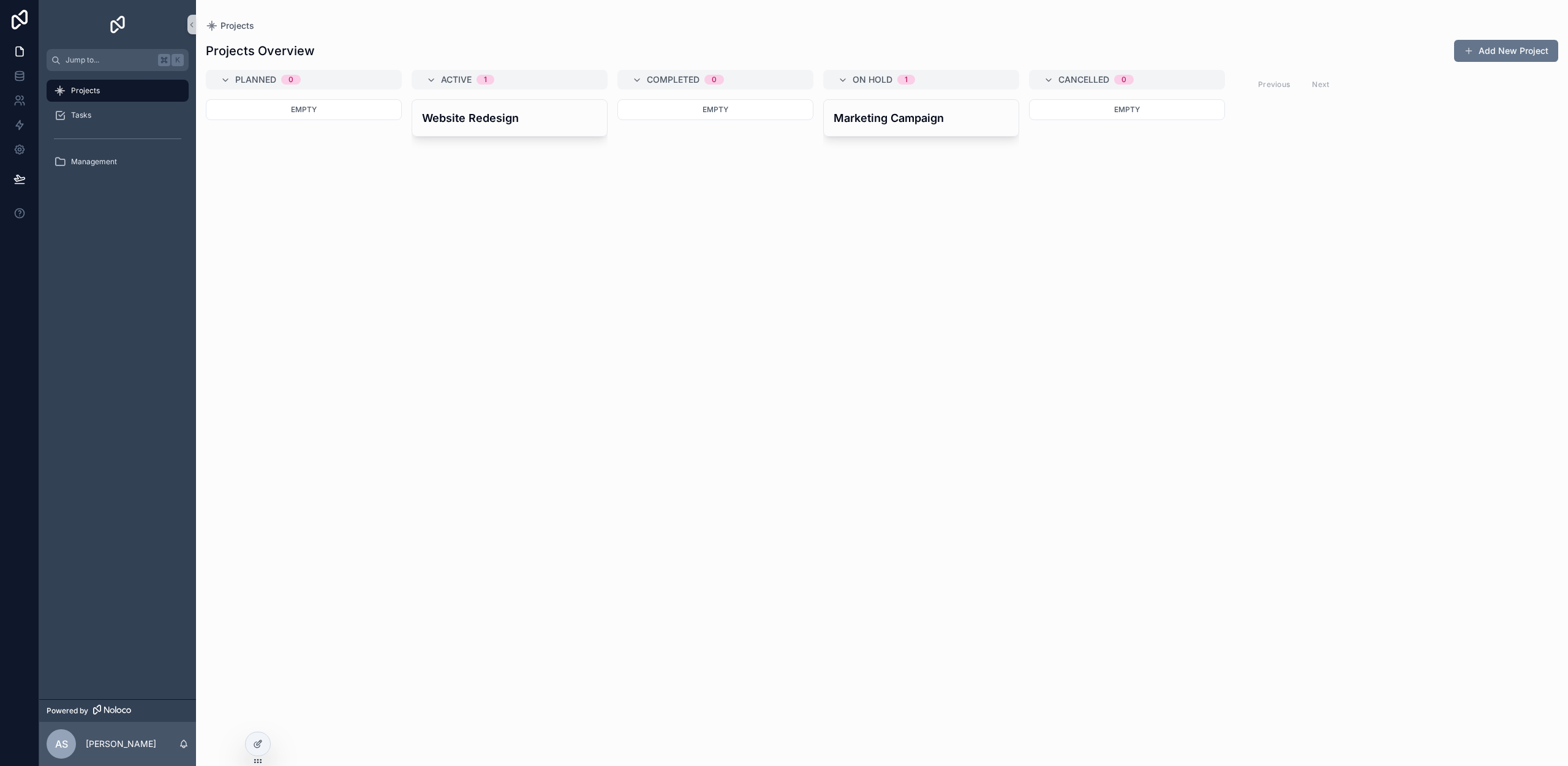
click at [500, 252] on div "Website Redesign" at bounding box center [509, 425] width 196 height 652
click at [90, 120] on div "Tasks" at bounding box center [117, 115] width 127 height 19
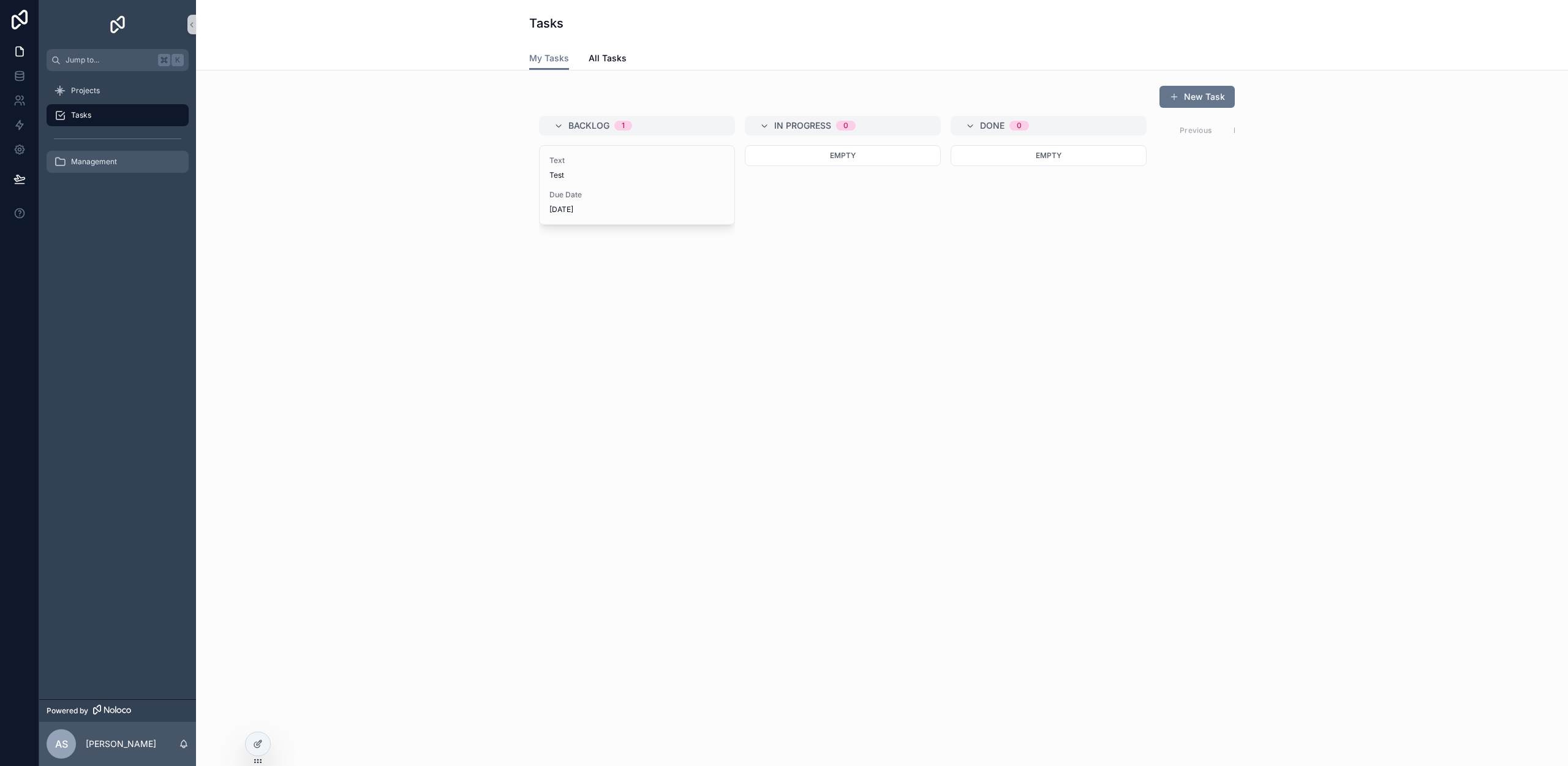
click at [98, 159] on span "Management" at bounding box center [94, 162] width 46 height 10
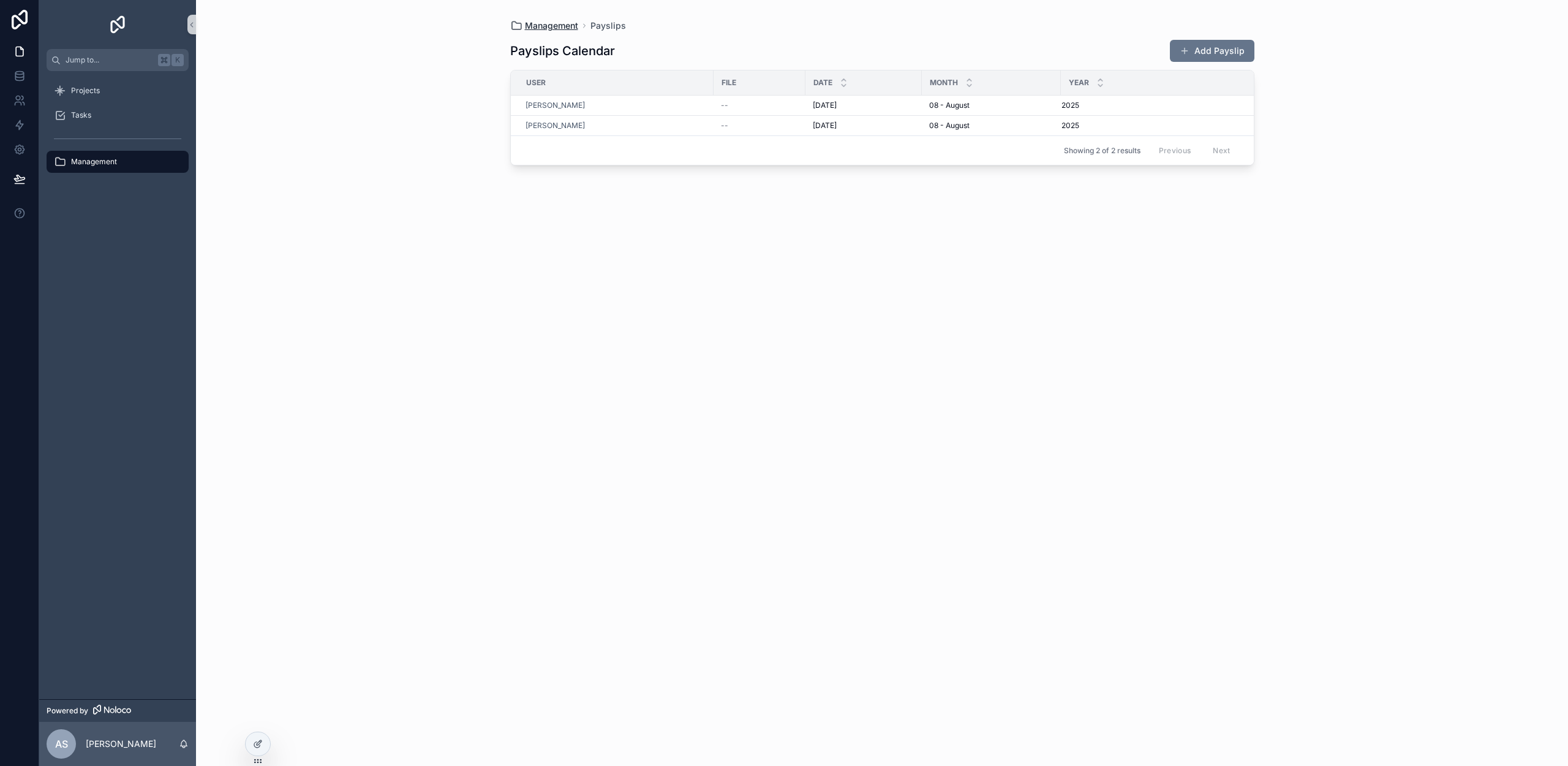
click at [550, 26] on span "Management" at bounding box center [552, 26] width 54 height 12
click at [1200, 54] on button "Add Payslip" at bounding box center [1212, 50] width 85 height 22
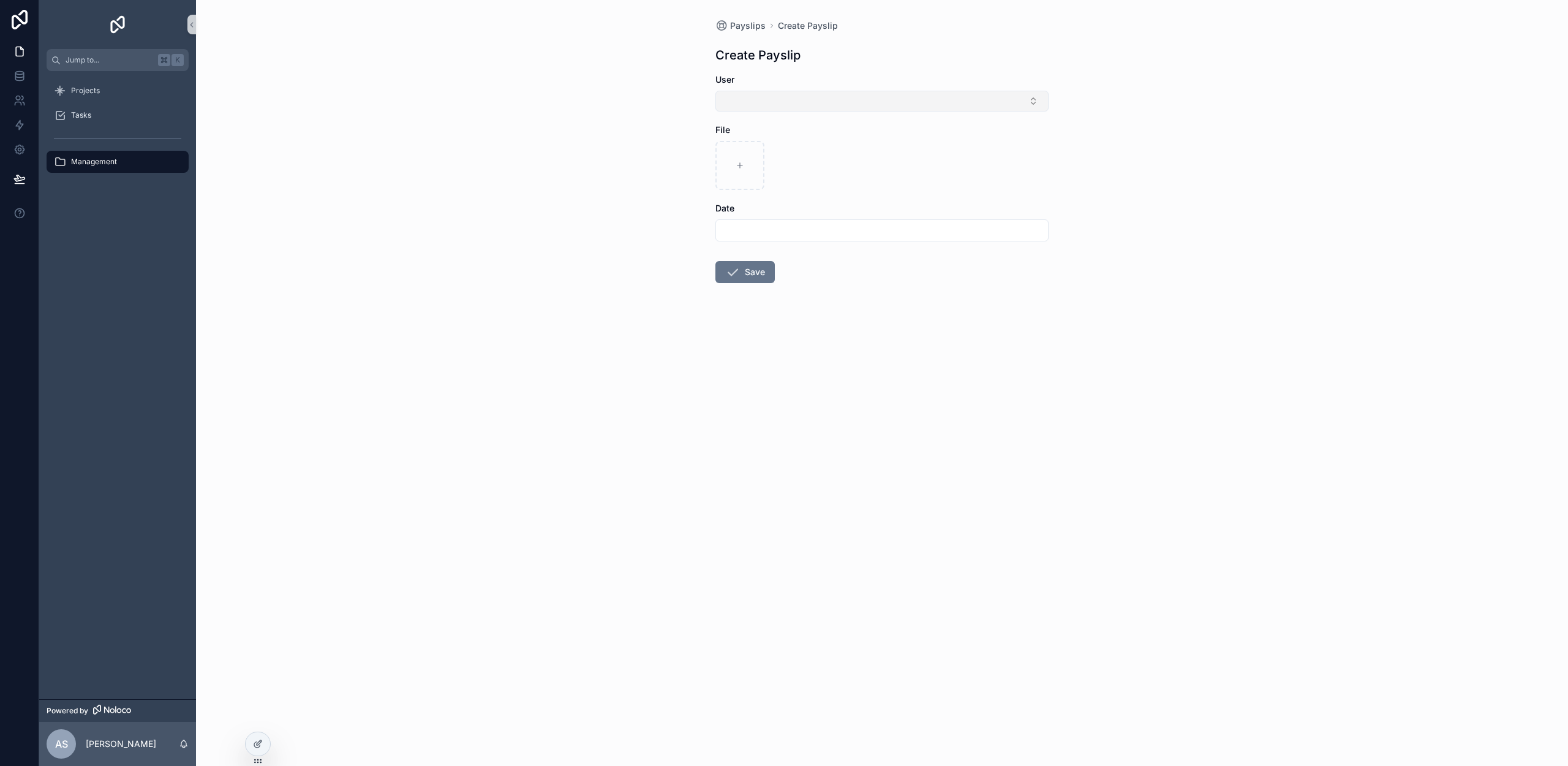
click at [766, 96] on button "Select Button" at bounding box center [882, 100] width 333 height 21
drag, startPoint x: 662, startPoint y: 149, endPoint x: 705, endPoint y: 158, distance: 43.9
click at [662, 149] on div "Payslips Create Payslip Create Payslip User File Date Save" at bounding box center [882, 383] width 1372 height 766
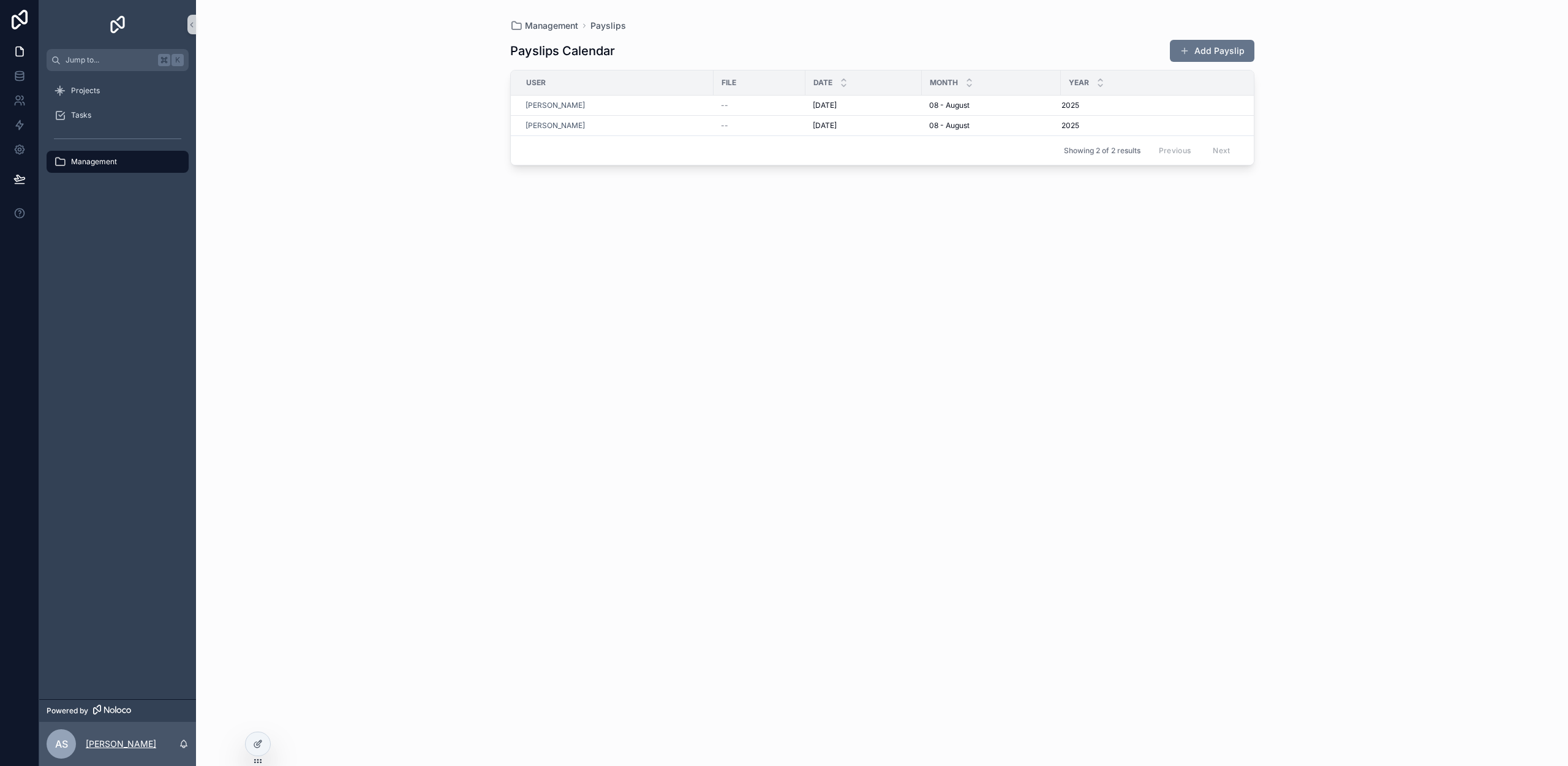
click at [124, 747] on p "[PERSON_NAME]" at bounding box center [121, 744] width 70 height 12
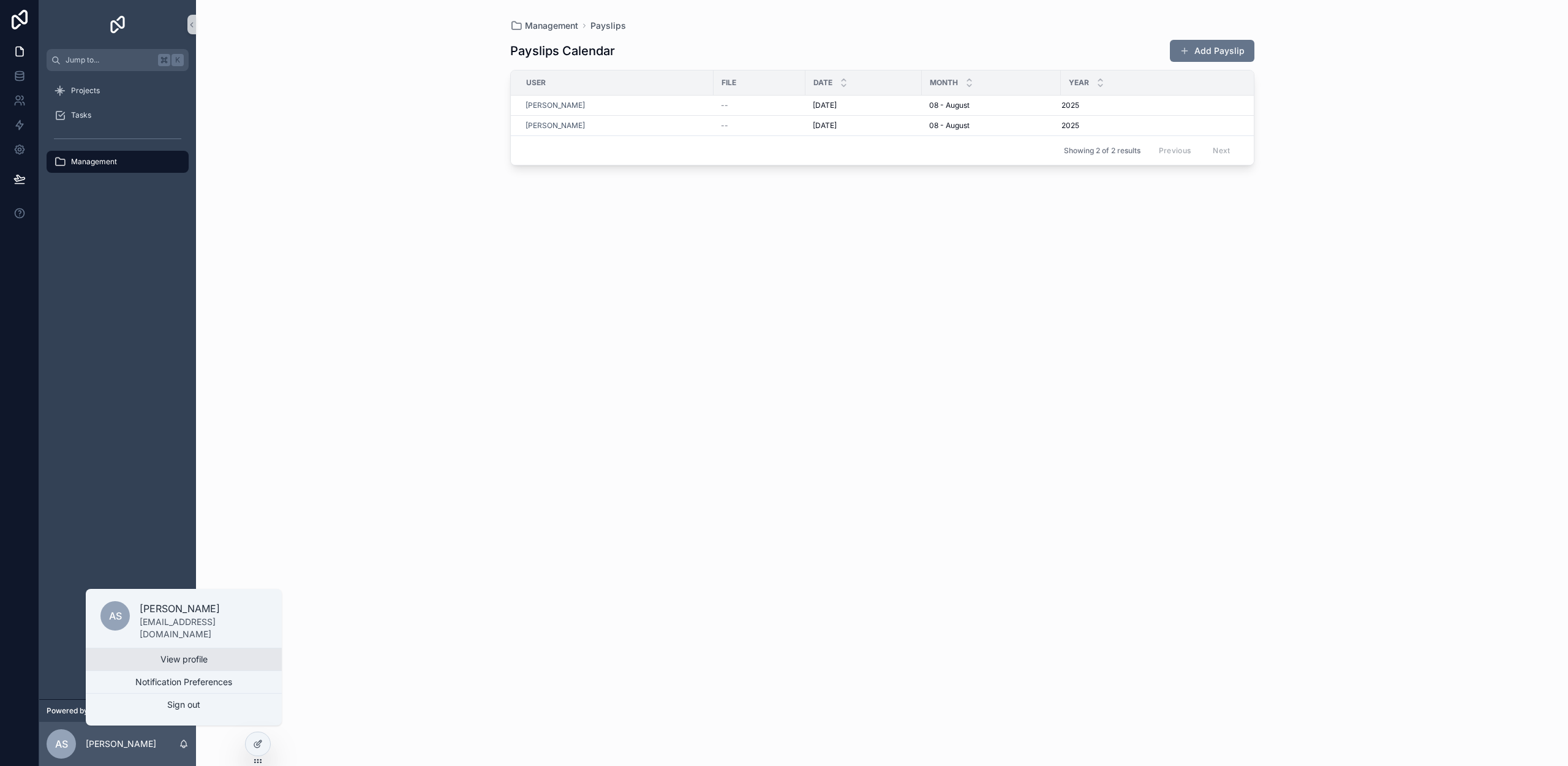
click at [146, 663] on link "View profile" at bounding box center [184, 659] width 196 height 22
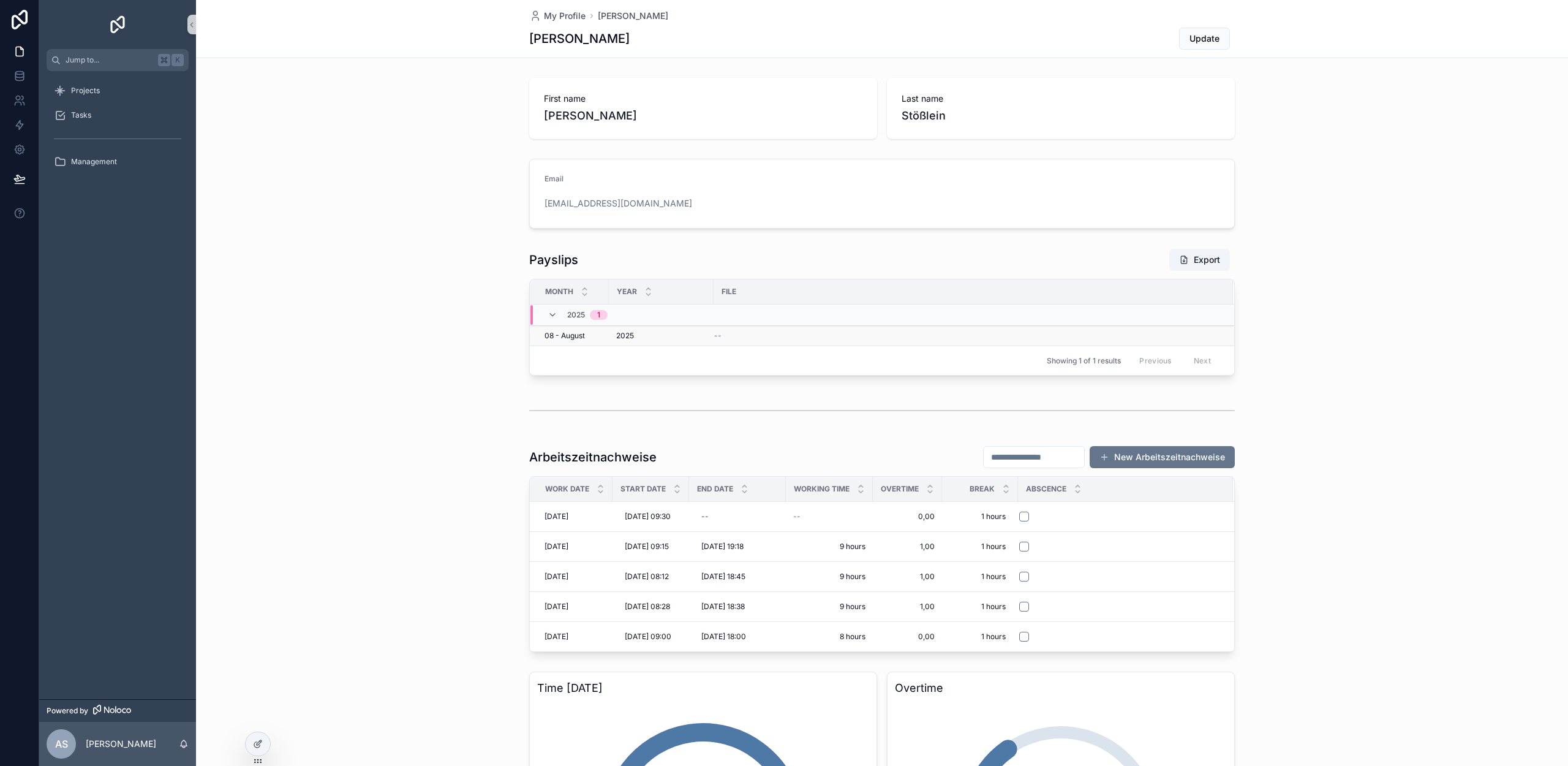
click at [706, 333] on td "2025 2025" at bounding box center [661, 336] width 105 height 20
click at [1184, 260] on button "Export" at bounding box center [1199, 259] width 60 height 22
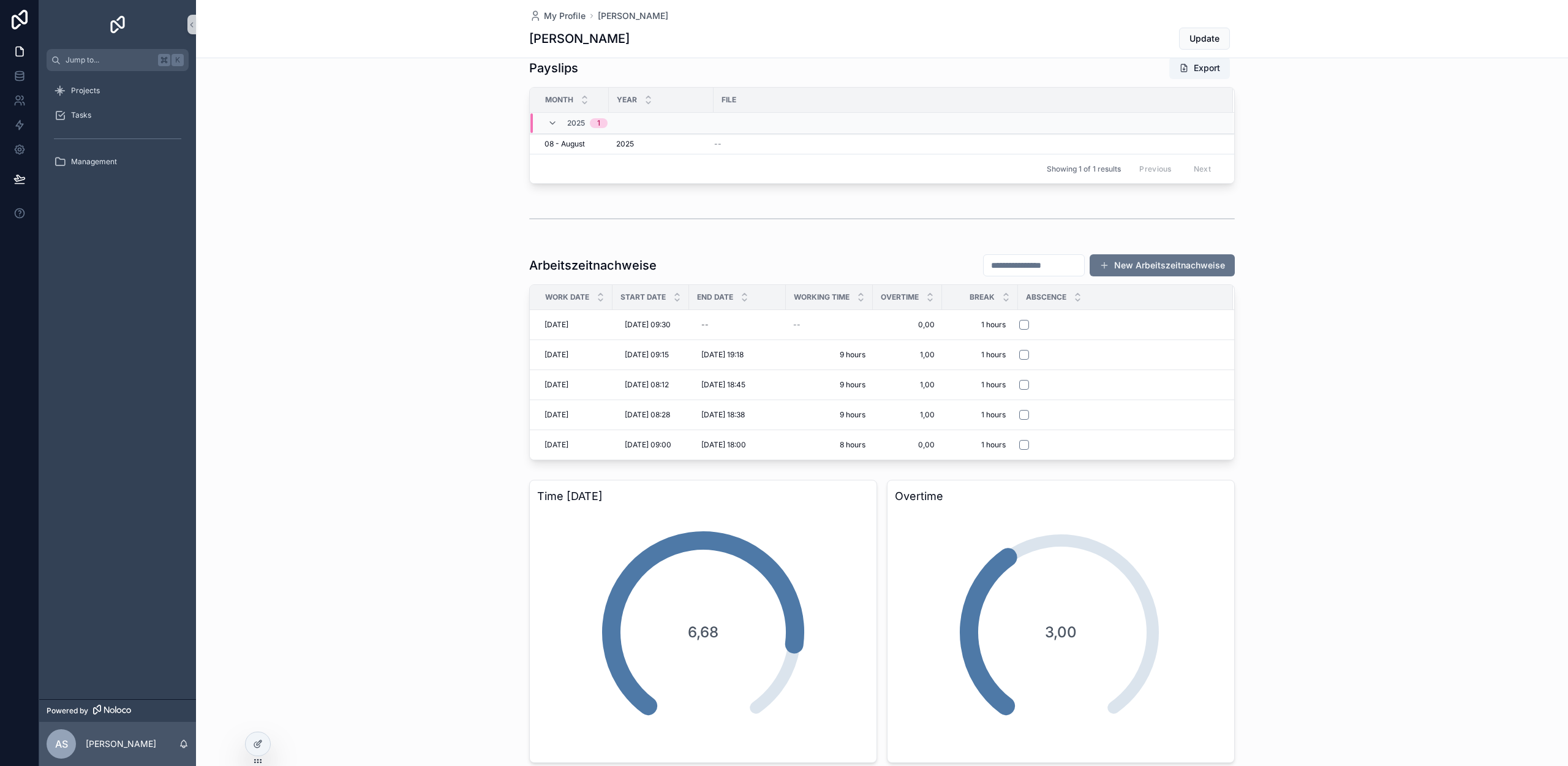
click at [1012, 266] on input "scrollable content" at bounding box center [1033, 266] width 100 height 17
click at [898, 243] on div "First name [PERSON_NAME] Last name Stößlein Email [EMAIL_ADDRESS][DOMAIN_NAME] …" at bounding box center [882, 454] width 1372 height 1147
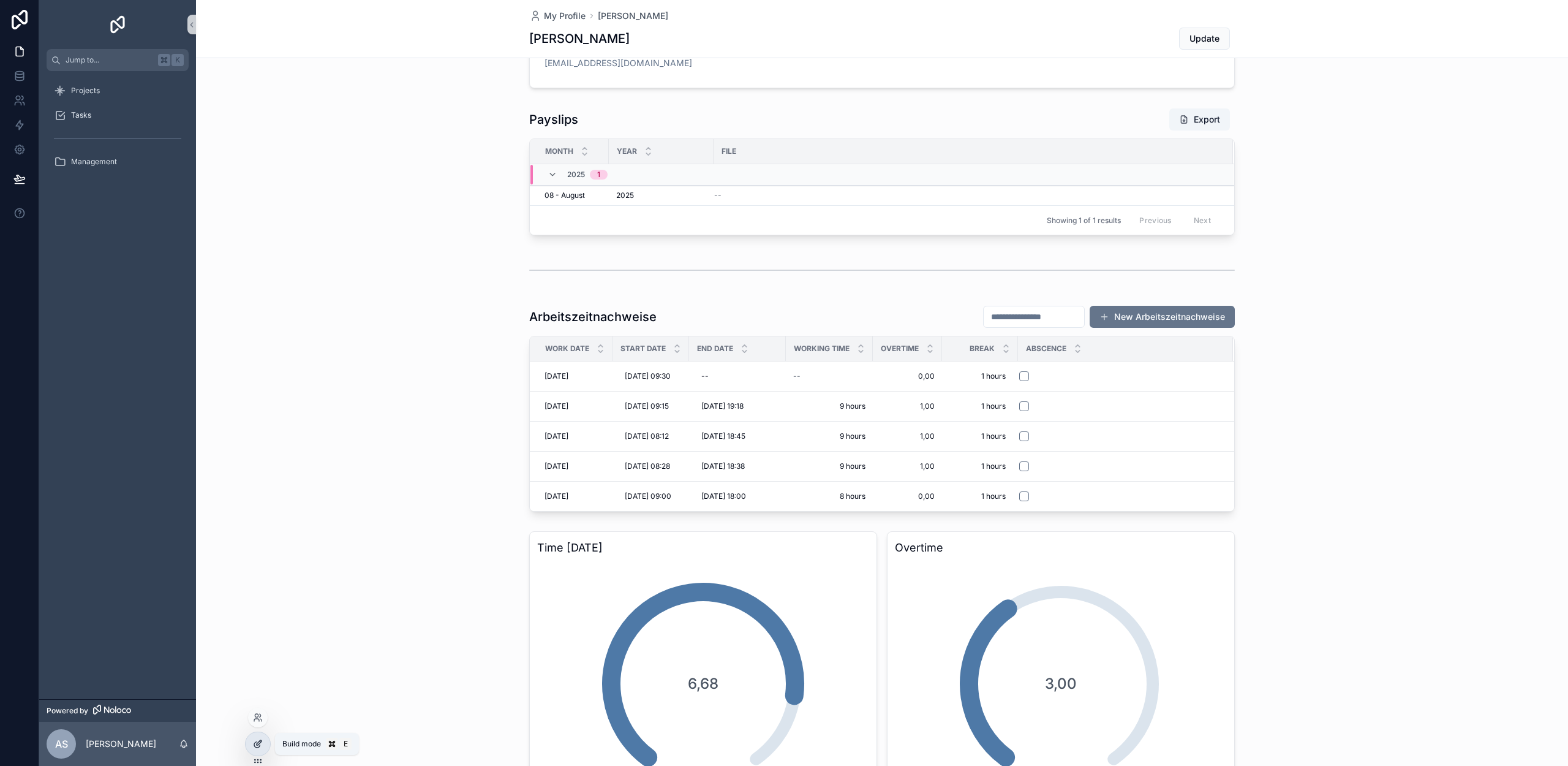
click at [249, 740] on div at bounding box center [257, 744] width 24 height 23
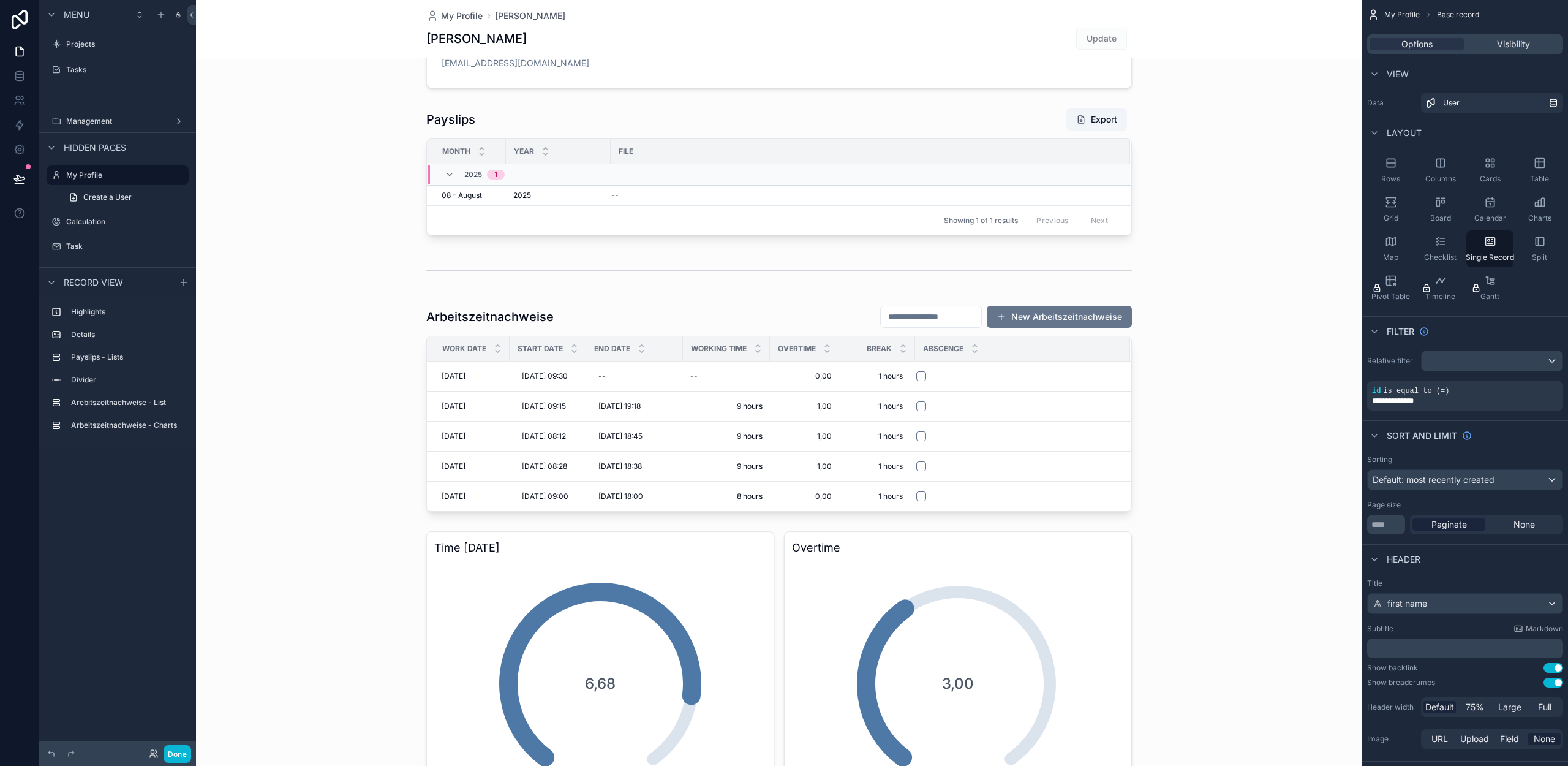
click at [747, 315] on div "scrollable content" at bounding box center [779, 747] width 1166 height 1774
click at [704, 324] on div "scrollable content" at bounding box center [779, 408] width 1166 height 216
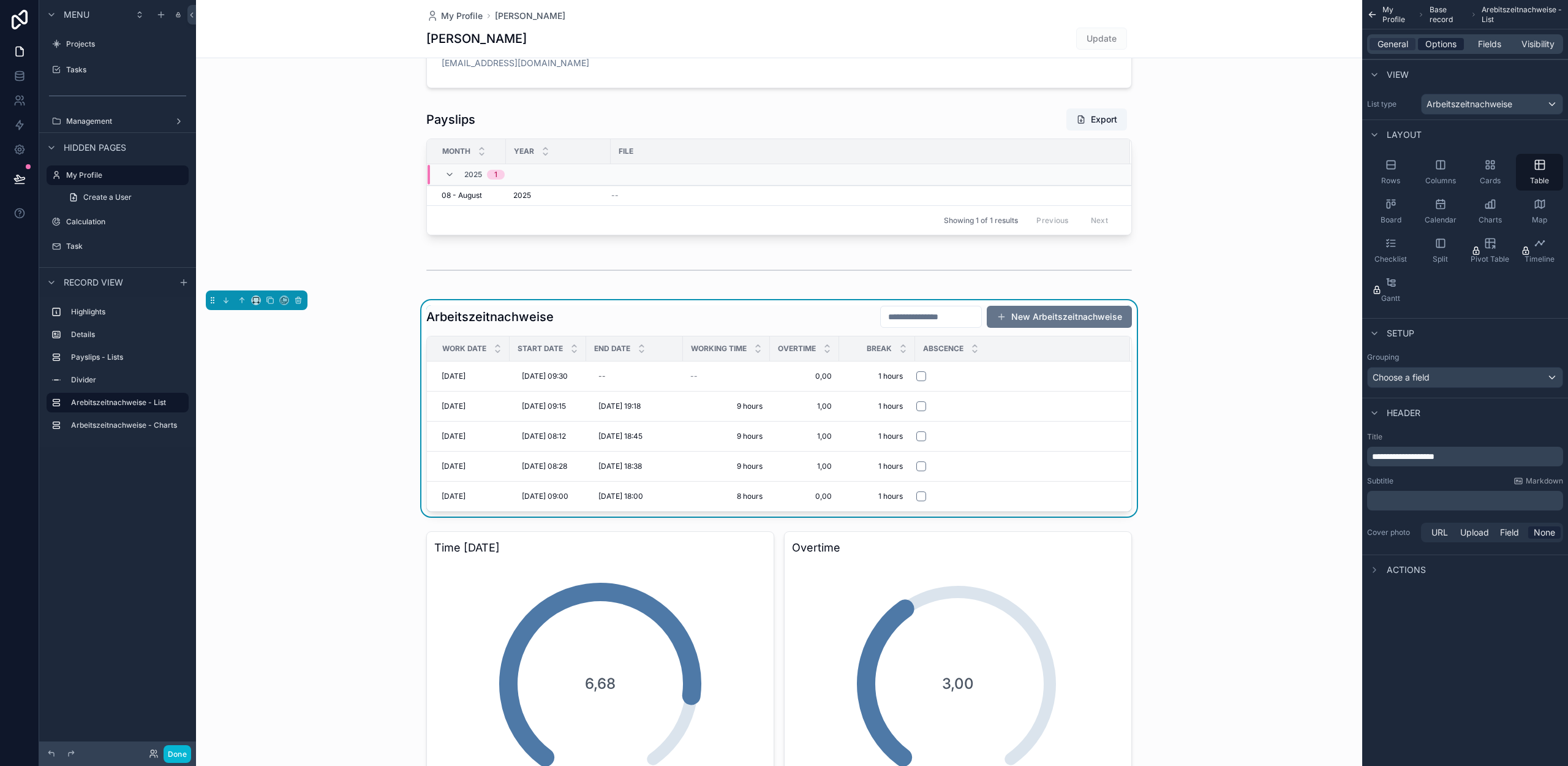
click at [1440, 47] on span "Options" at bounding box center [1441, 44] width 31 height 12
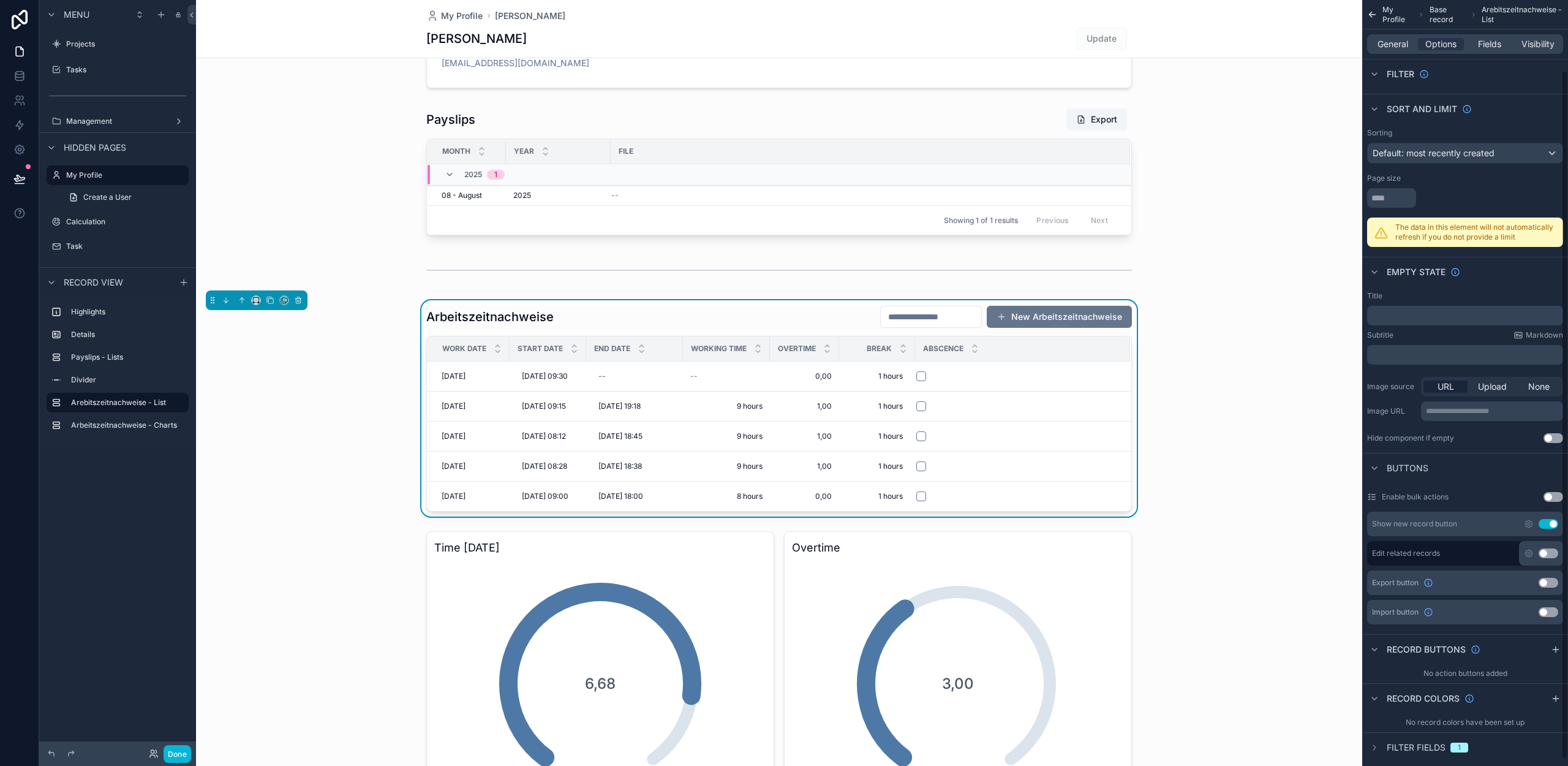
scroll to position [0, 0]
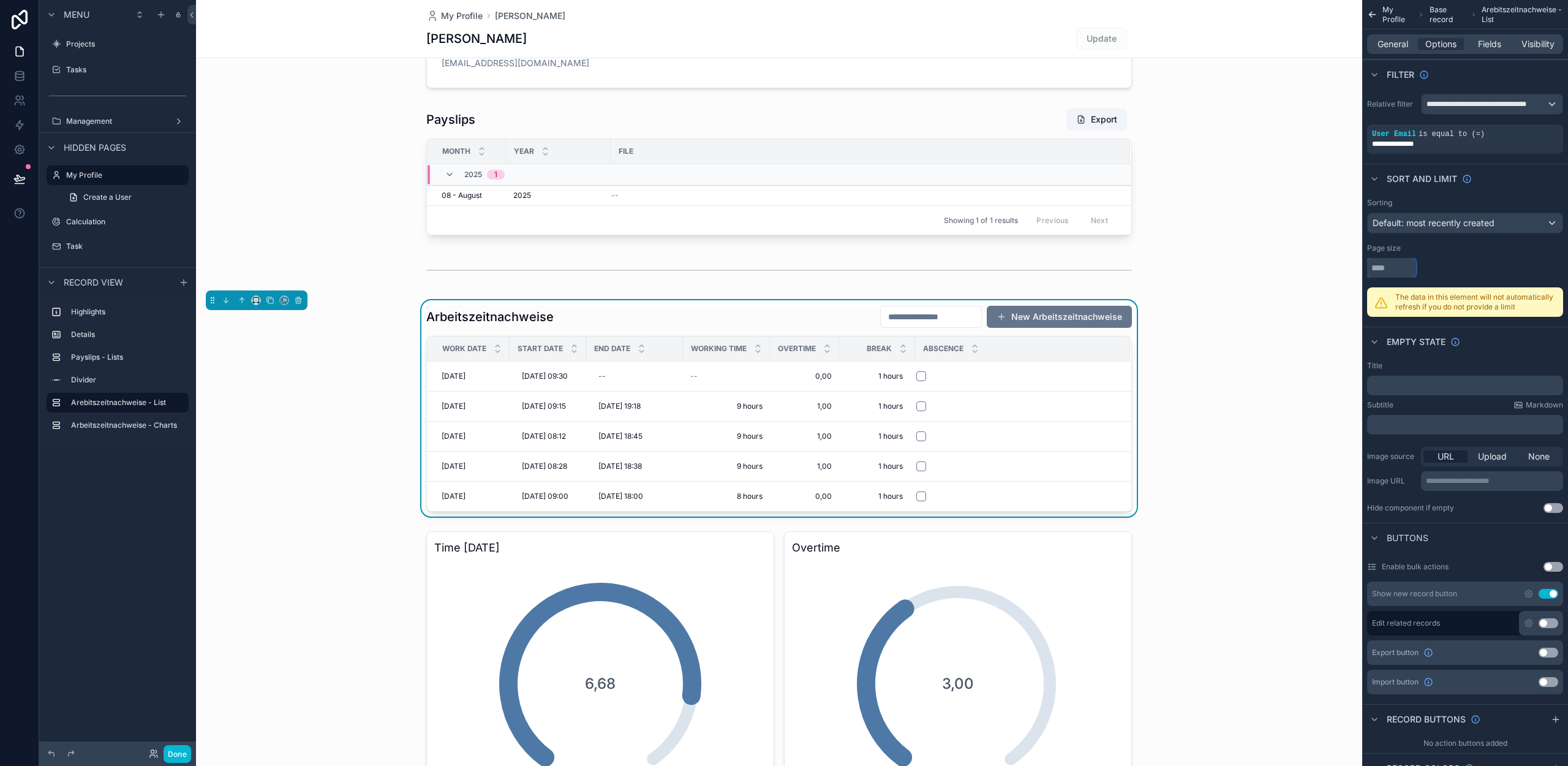
click at [1391, 270] on input "scrollable content" at bounding box center [1392, 267] width 49 height 19
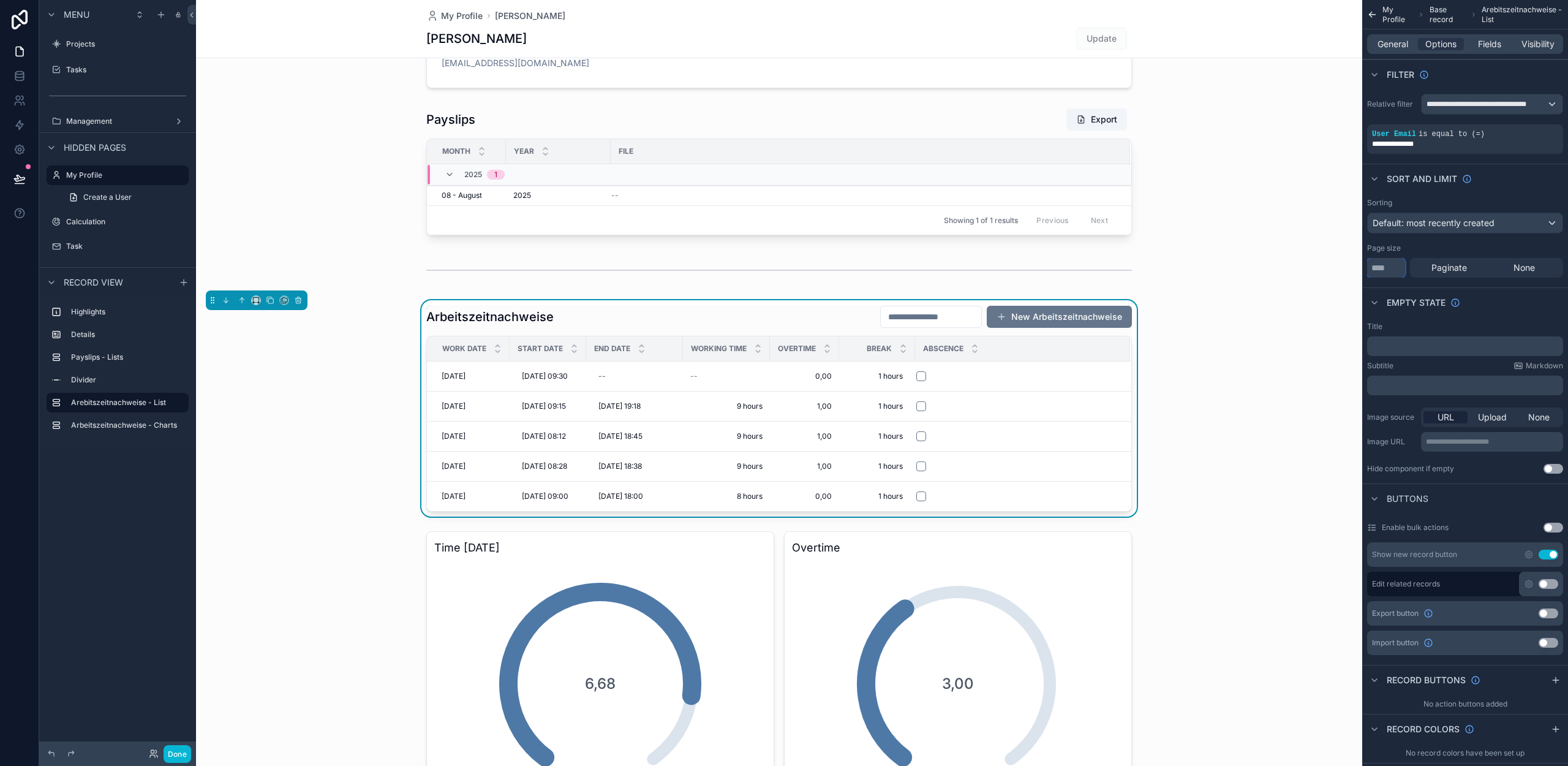
type input "**"
click at [1504, 321] on div "**********" at bounding box center [1465, 397] width 206 height 161
click at [1448, 270] on span "Paginate" at bounding box center [1449, 268] width 36 height 12
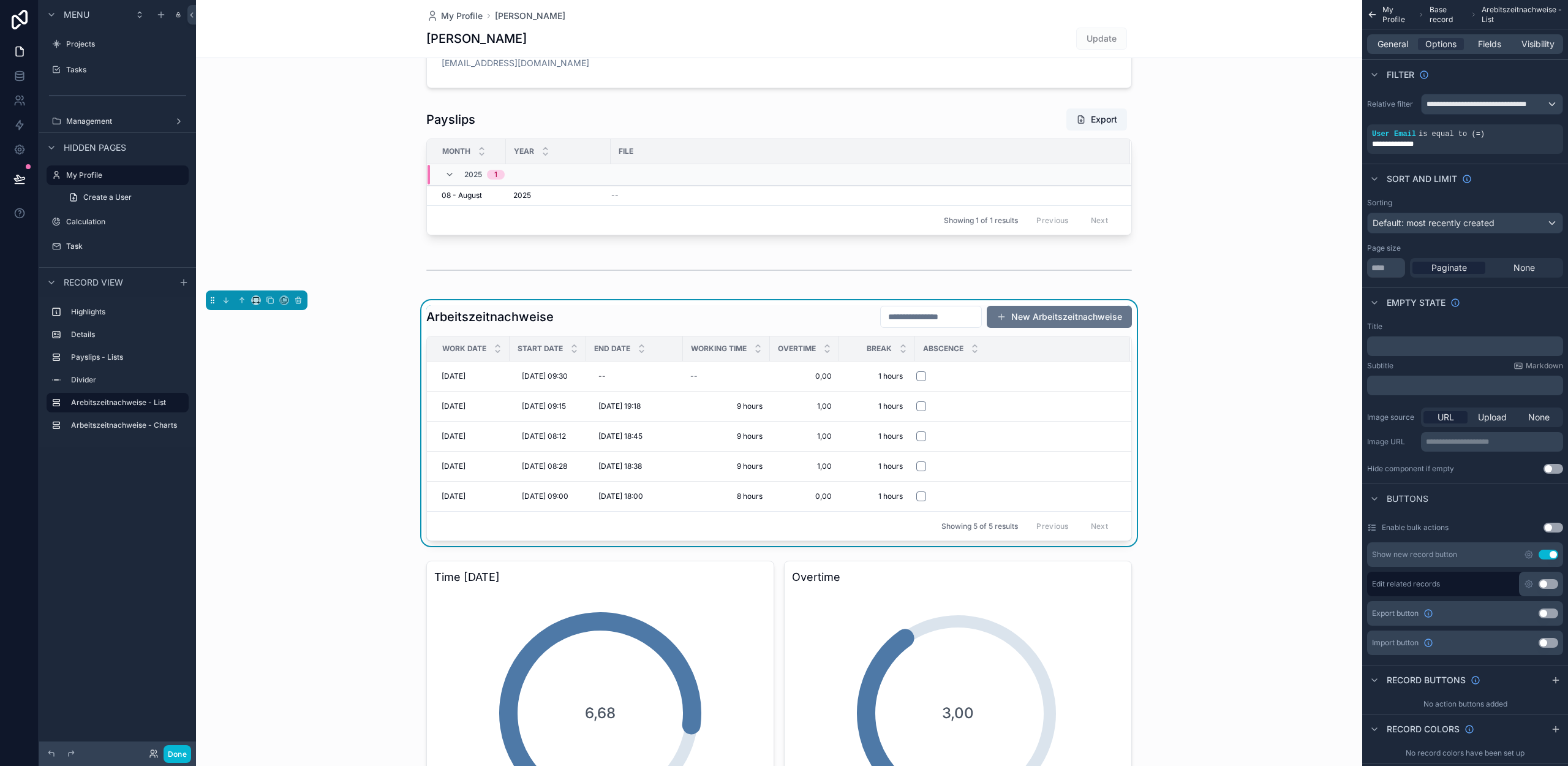
scroll to position [46, 0]
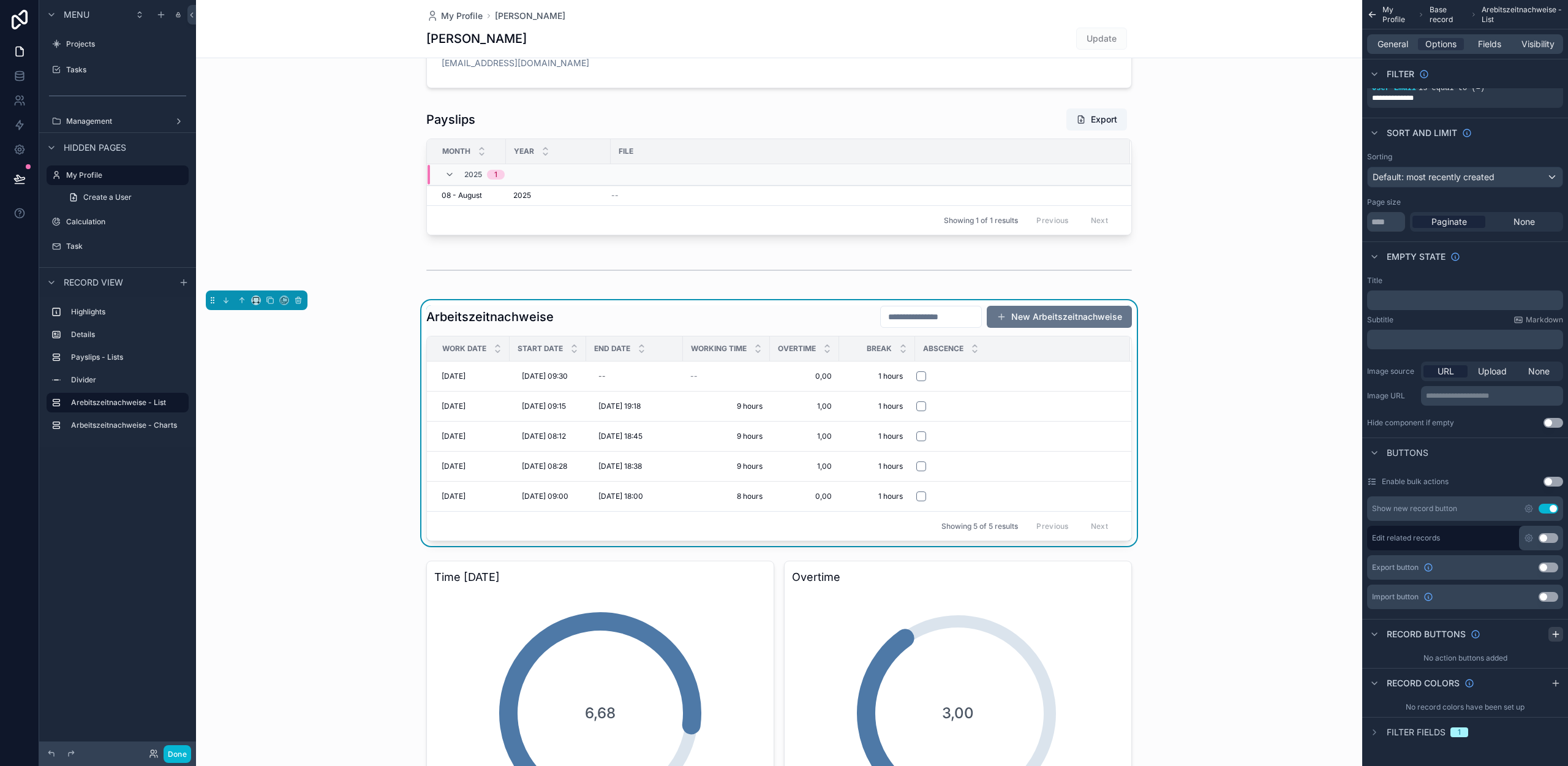
click at [1552, 634] on icon "scrollable content" at bounding box center [1556, 634] width 10 height 10
click at [1556, 660] on icon "scrollable content" at bounding box center [1555, 662] width 5 height 5
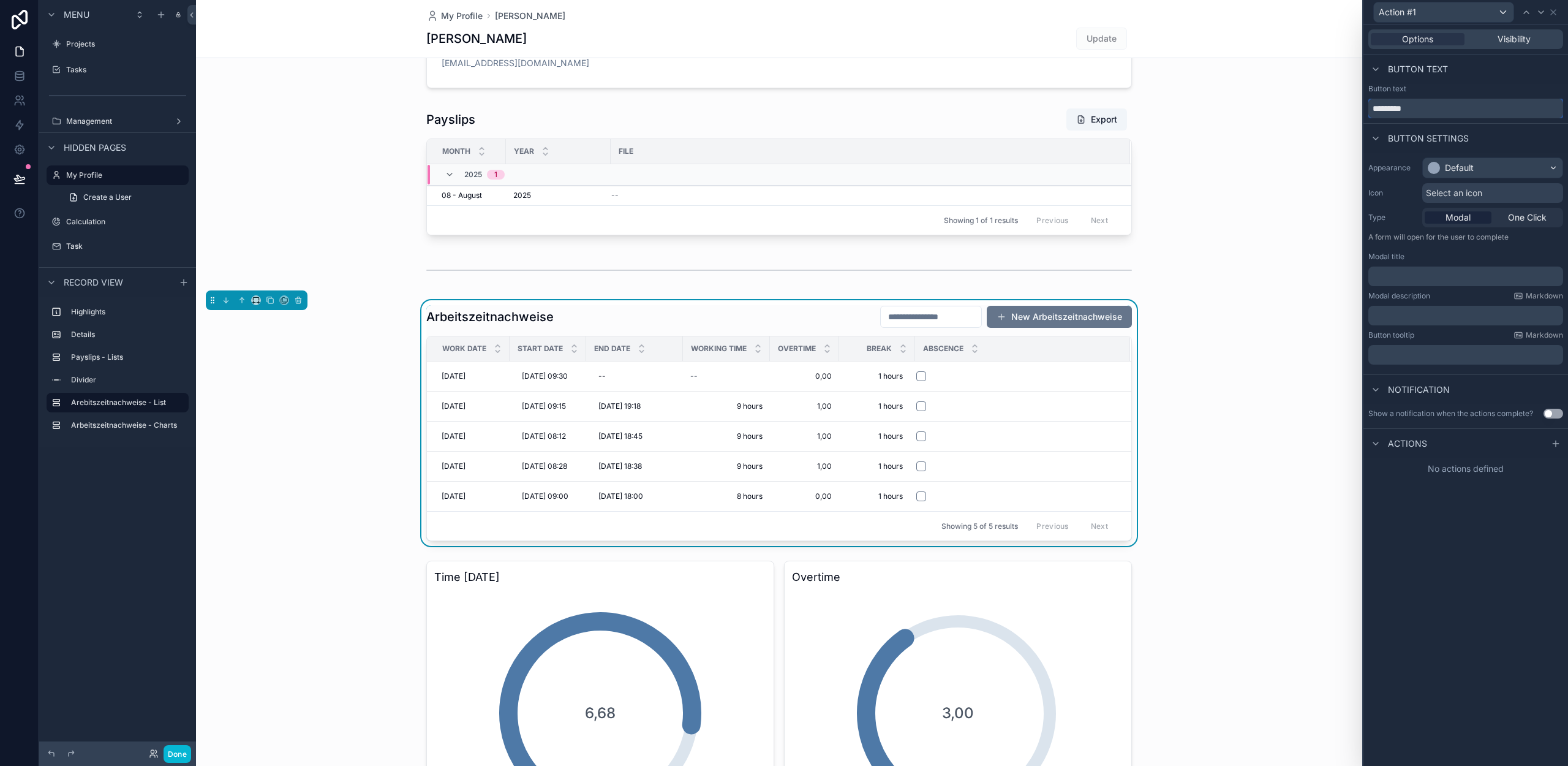
click at [1430, 98] on input "*********" at bounding box center [1466, 108] width 195 height 19
type input "**********"
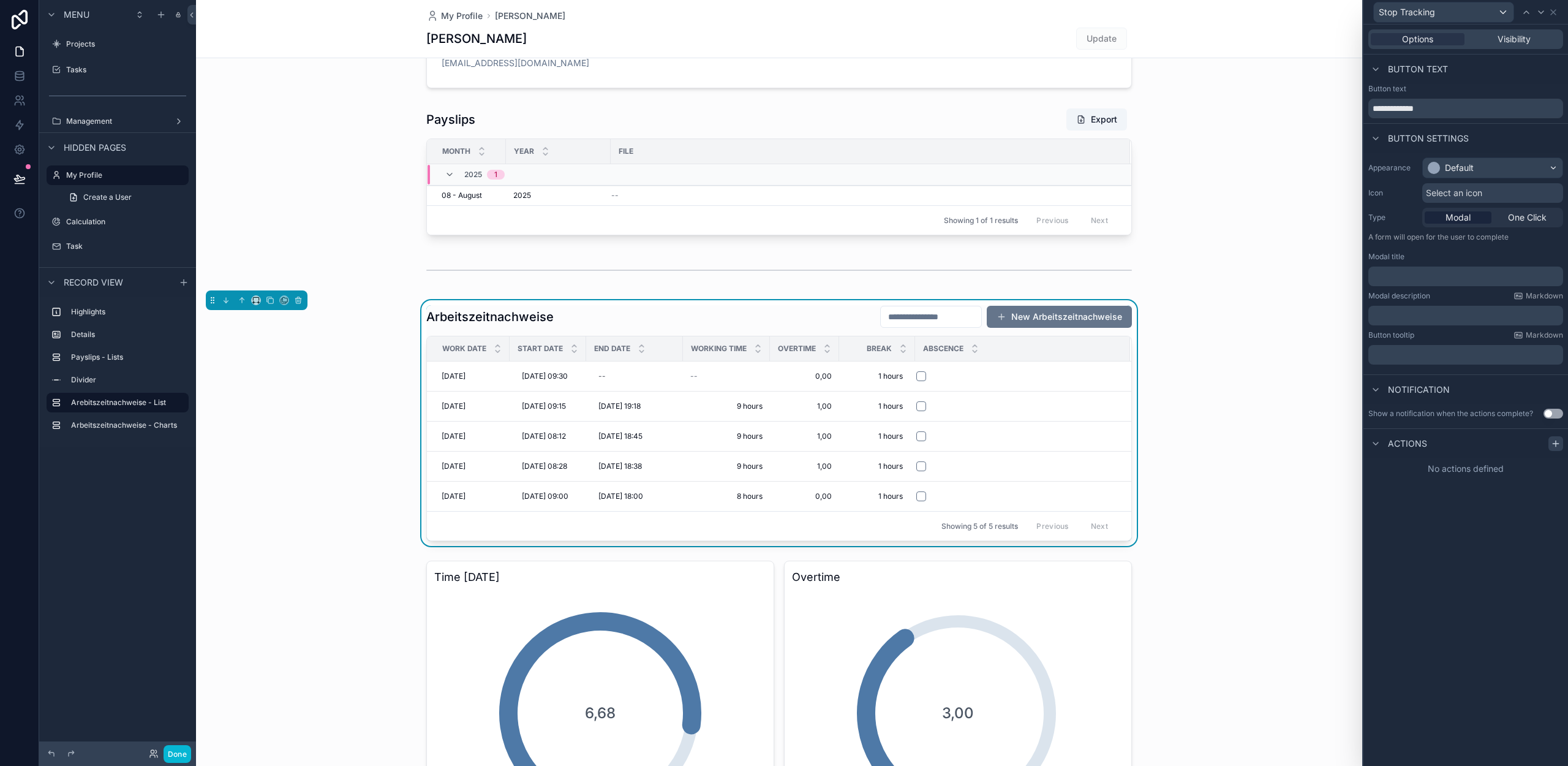
click at [1559, 444] on icon at bounding box center [1556, 444] width 10 height 10
click at [1448, 496] on div "Select a type" at bounding box center [1466, 492] width 184 height 19
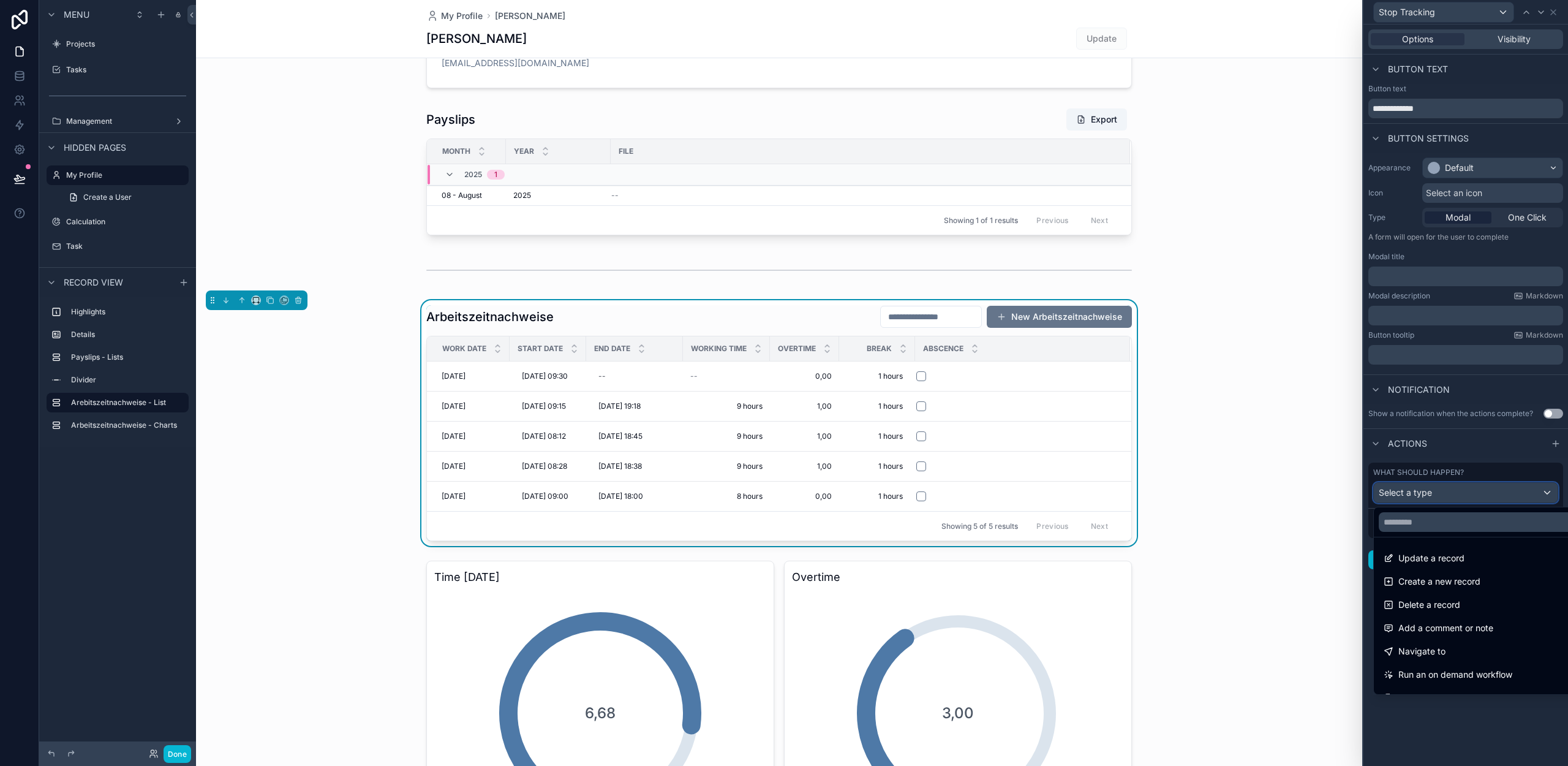
scroll to position [110, 0]
click at [1470, 464] on div at bounding box center [1466, 383] width 204 height 766
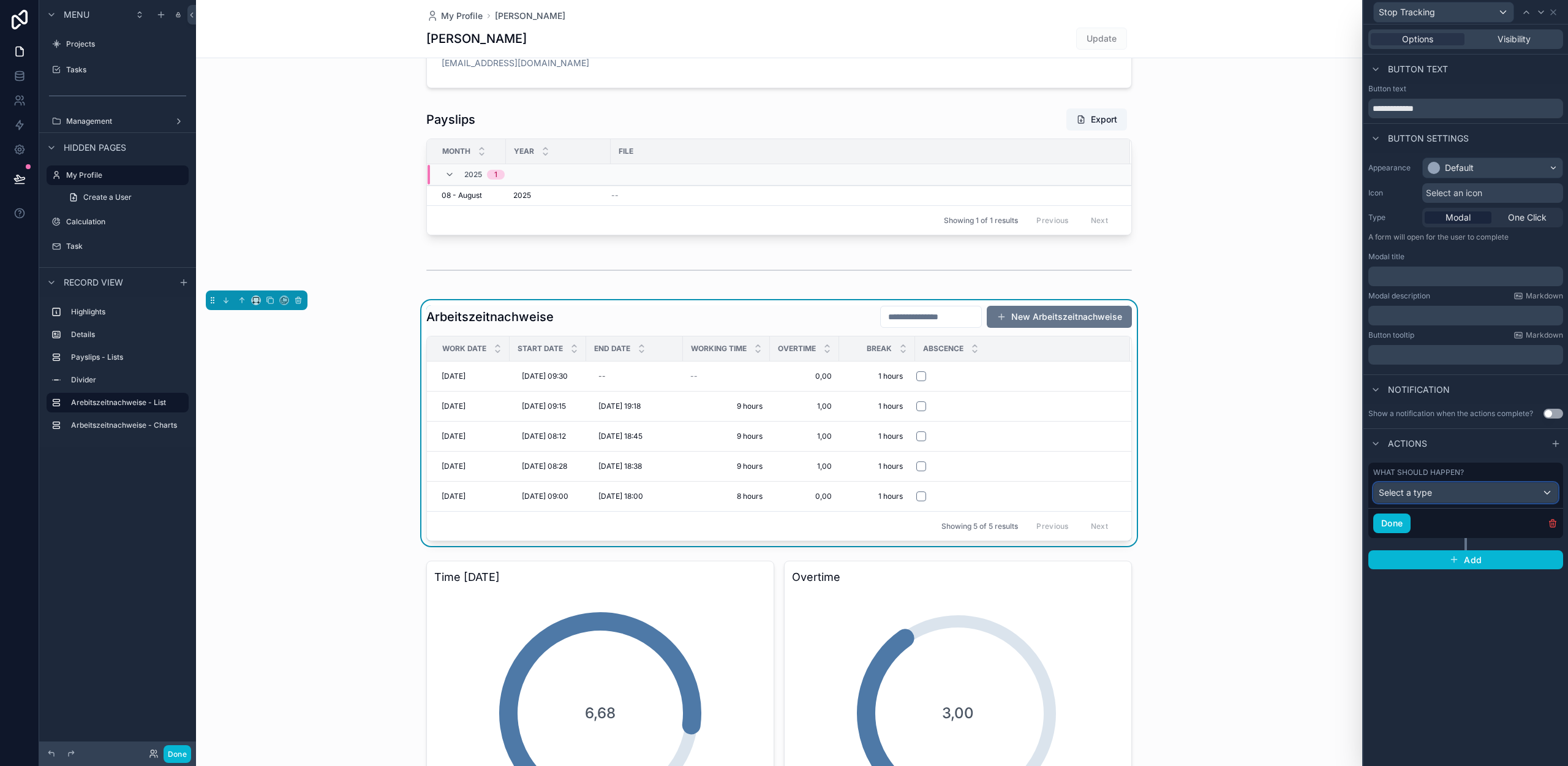
click at [1441, 493] on div "Select a type" at bounding box center [1466, 492] width 184 height 19
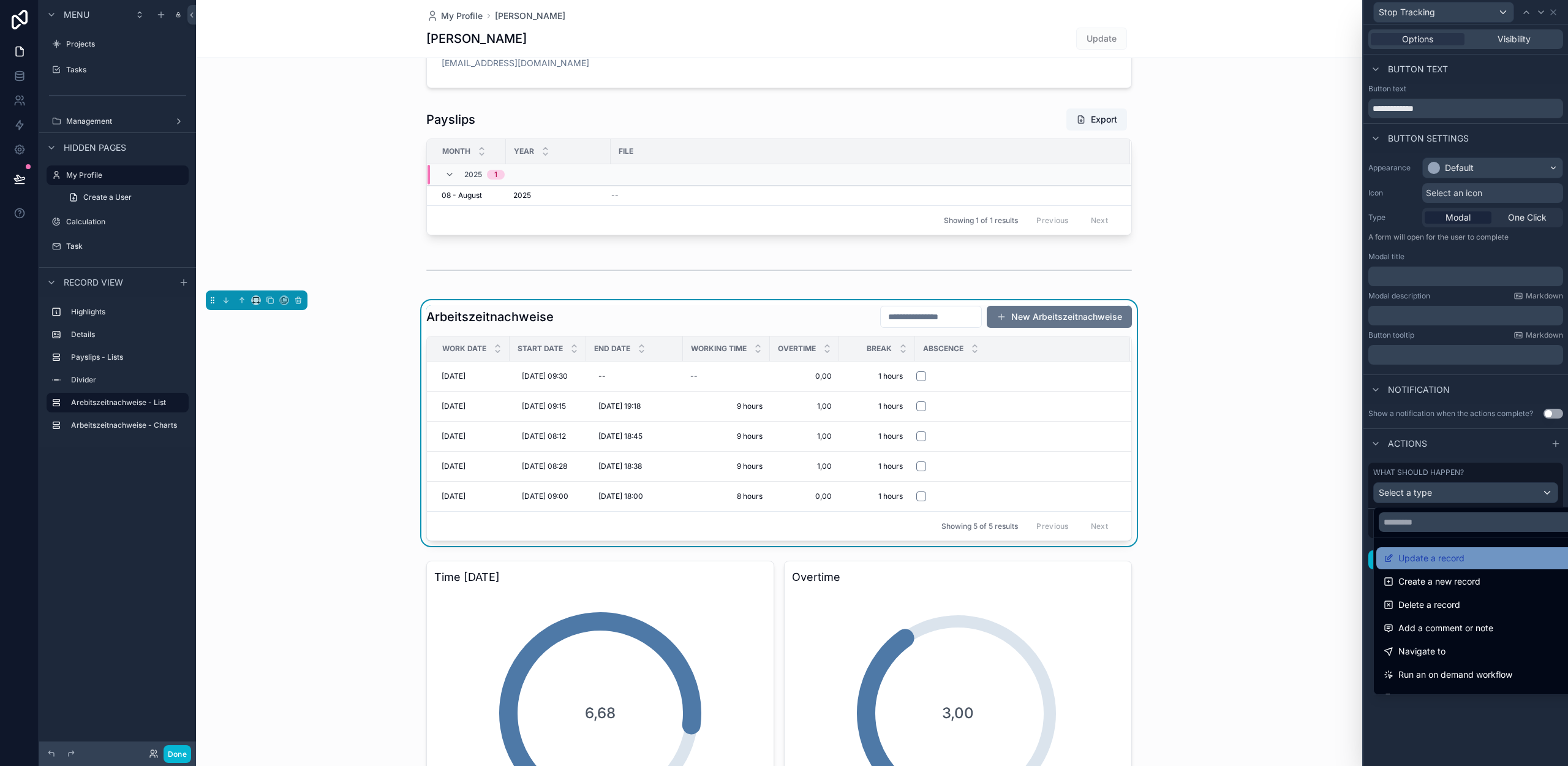
click at [1426, 555] on span "Update a record" at bounding box center [1432, 558] width 66 height 15
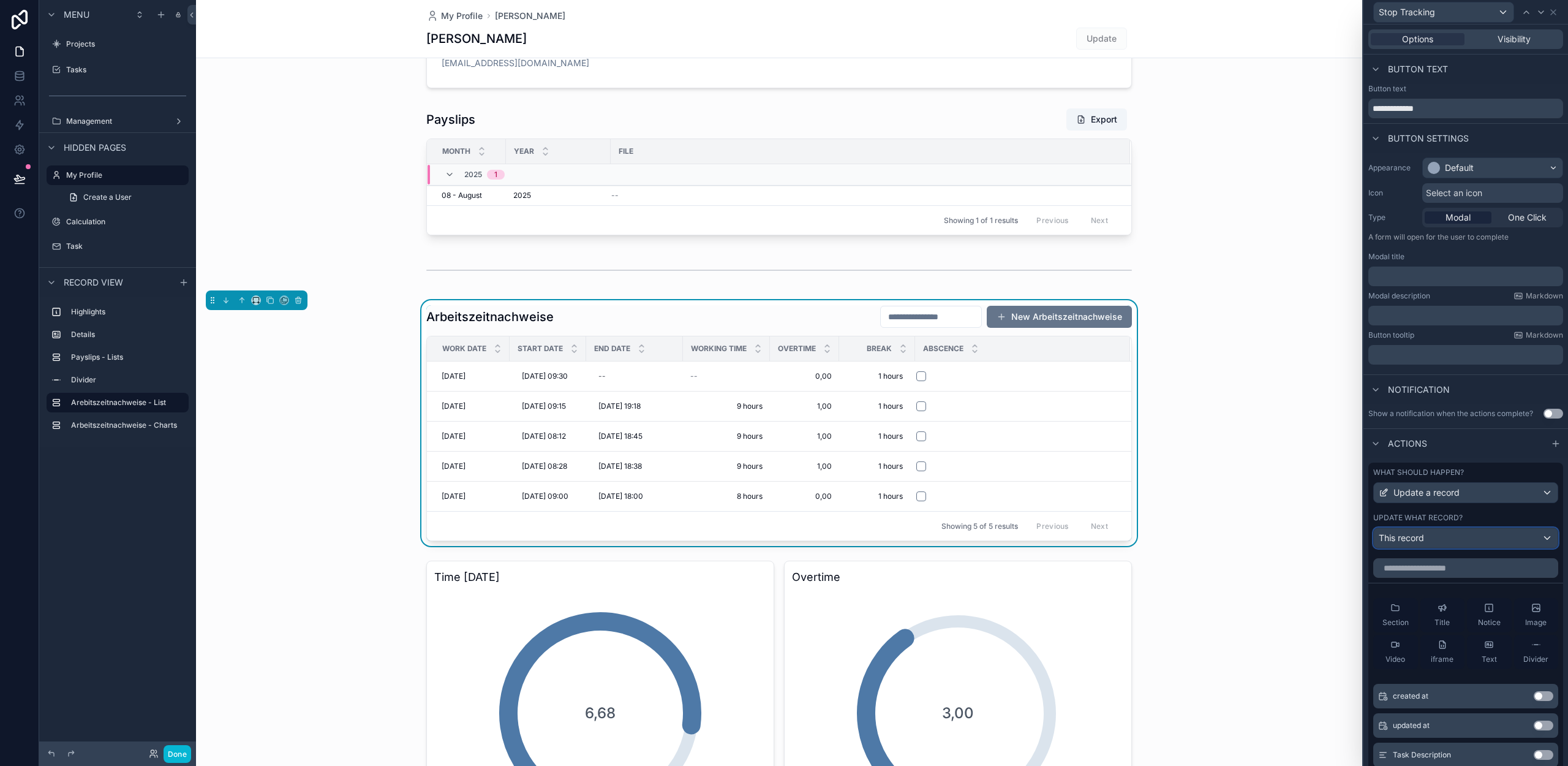
click at [1425, 536] on div "This record" at bounding box center [1466, 537] width 184 height 19
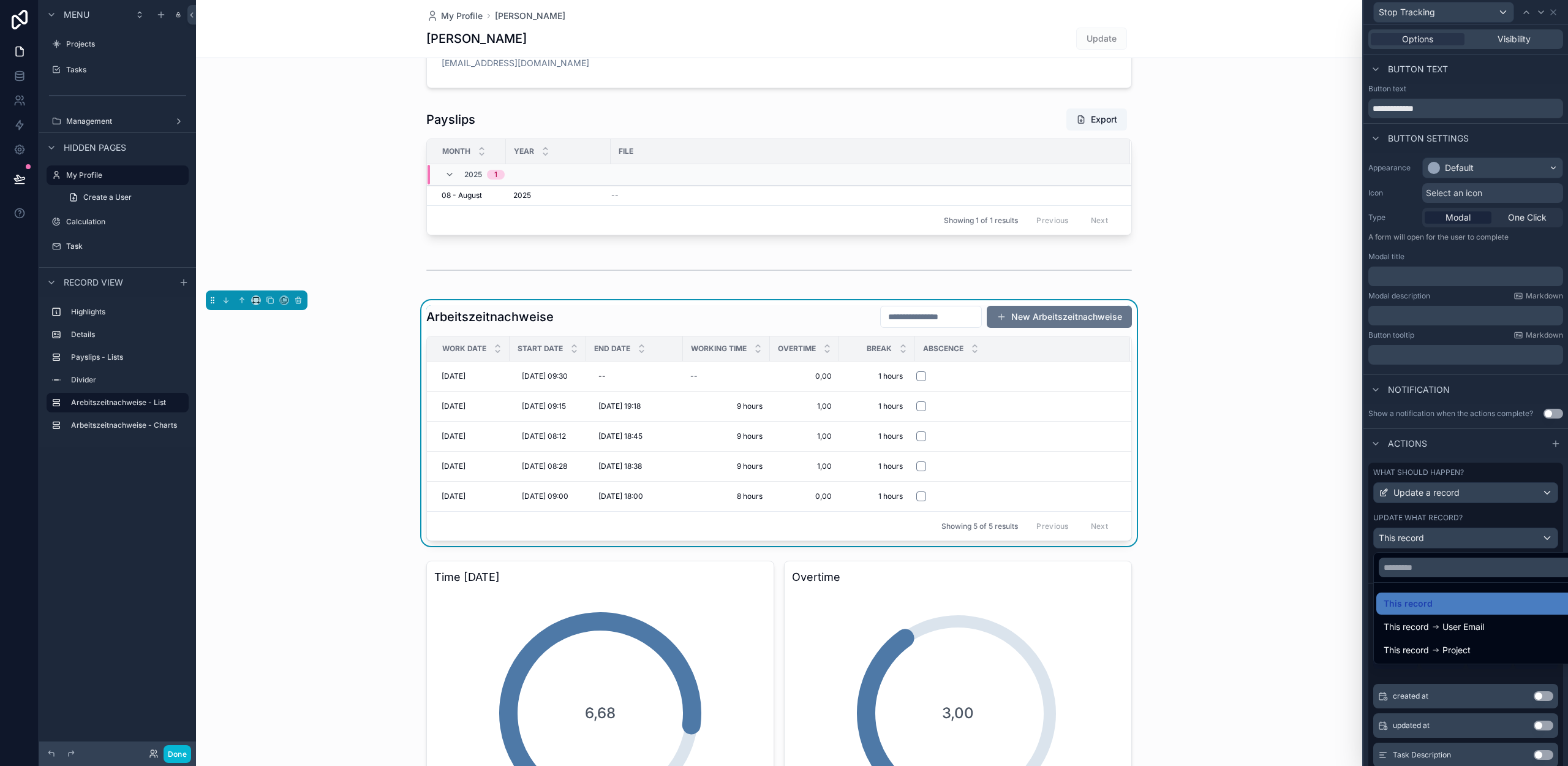
click at [1422, 537] on div at bounding box center [1466, 383] width 204 height 766
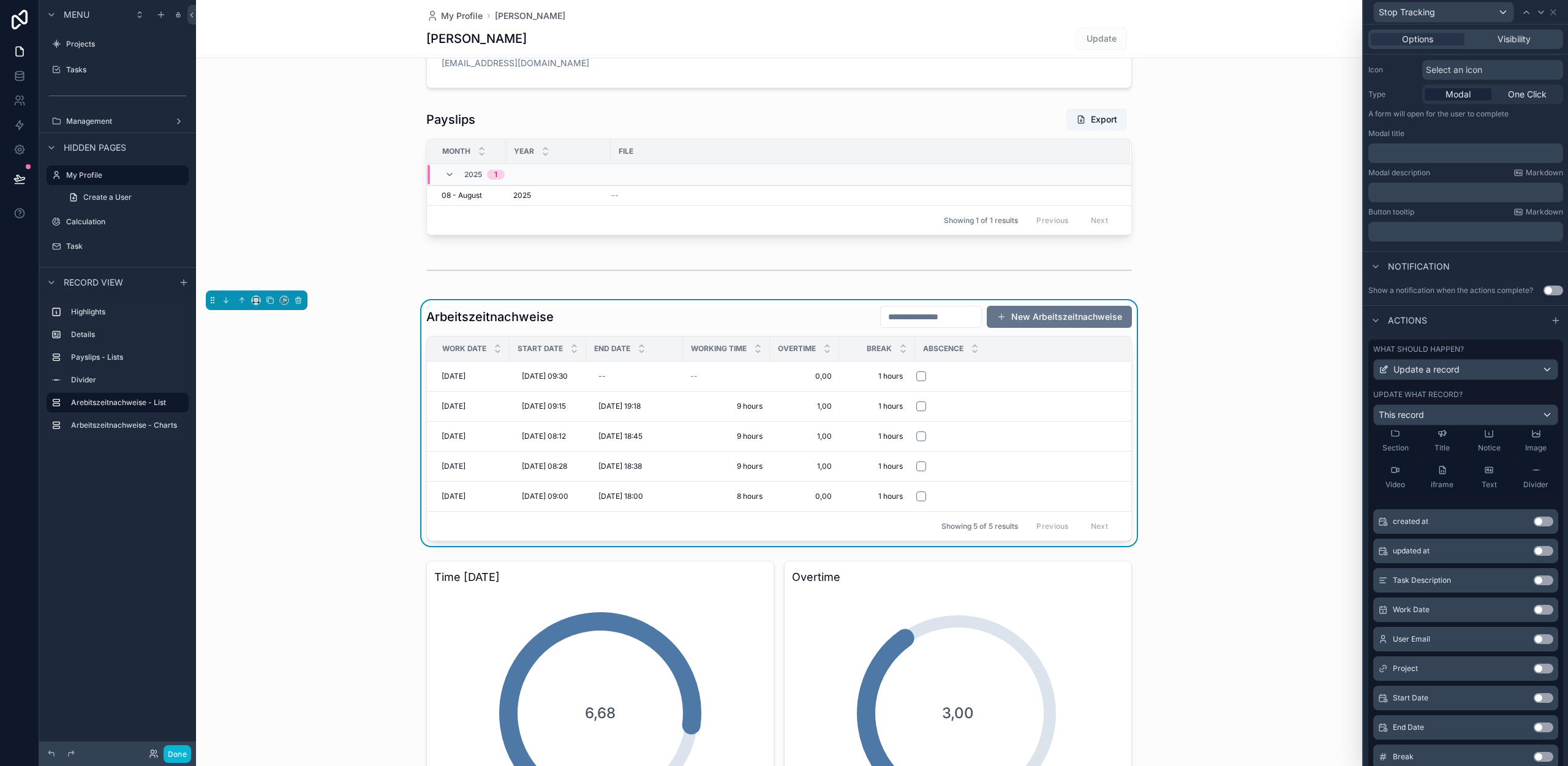
scroll to position [186, 0]
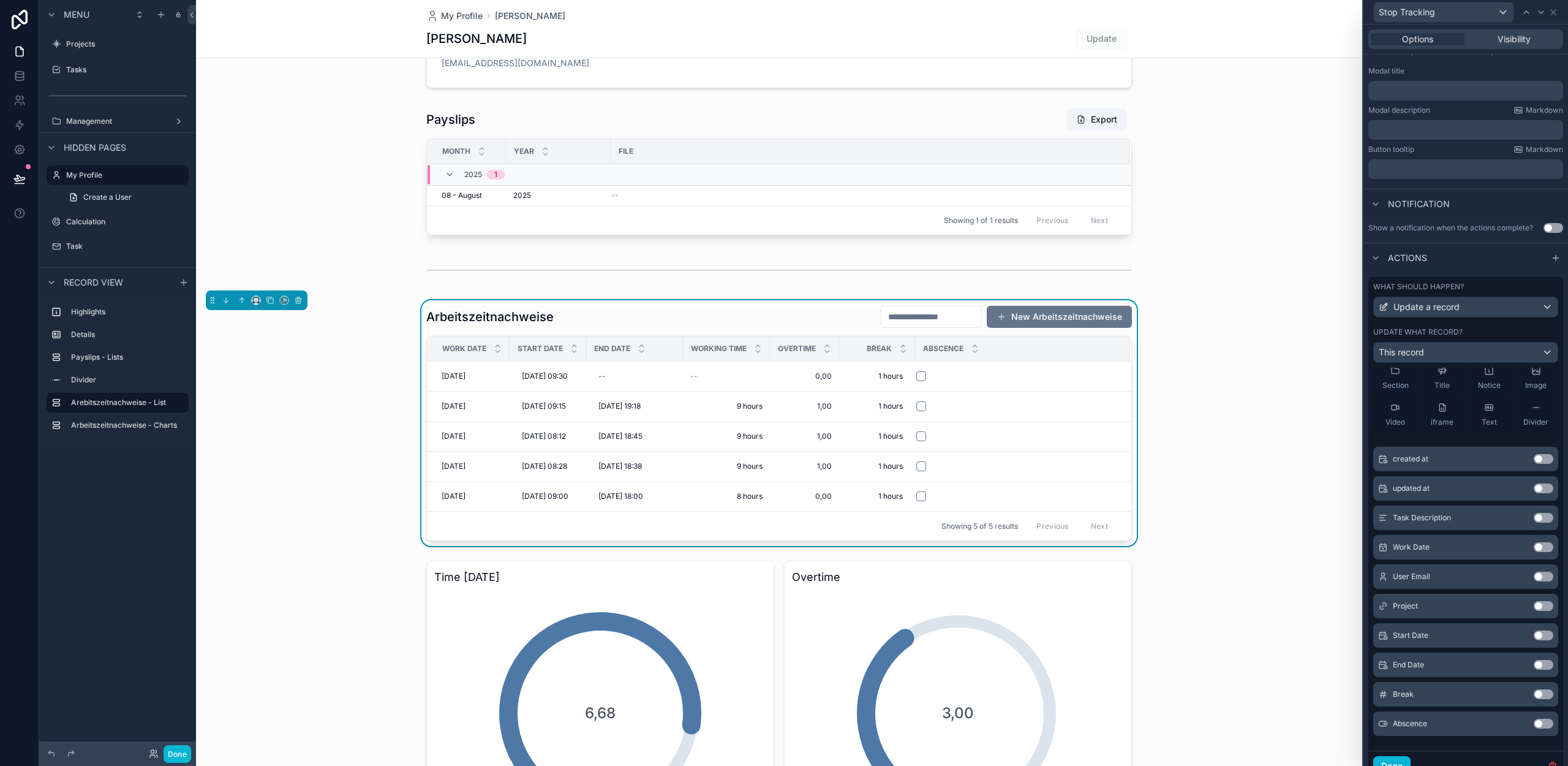
click at [1534, 665] on button "Use setting" at bounding box center [1543, 665] width 19 height 10
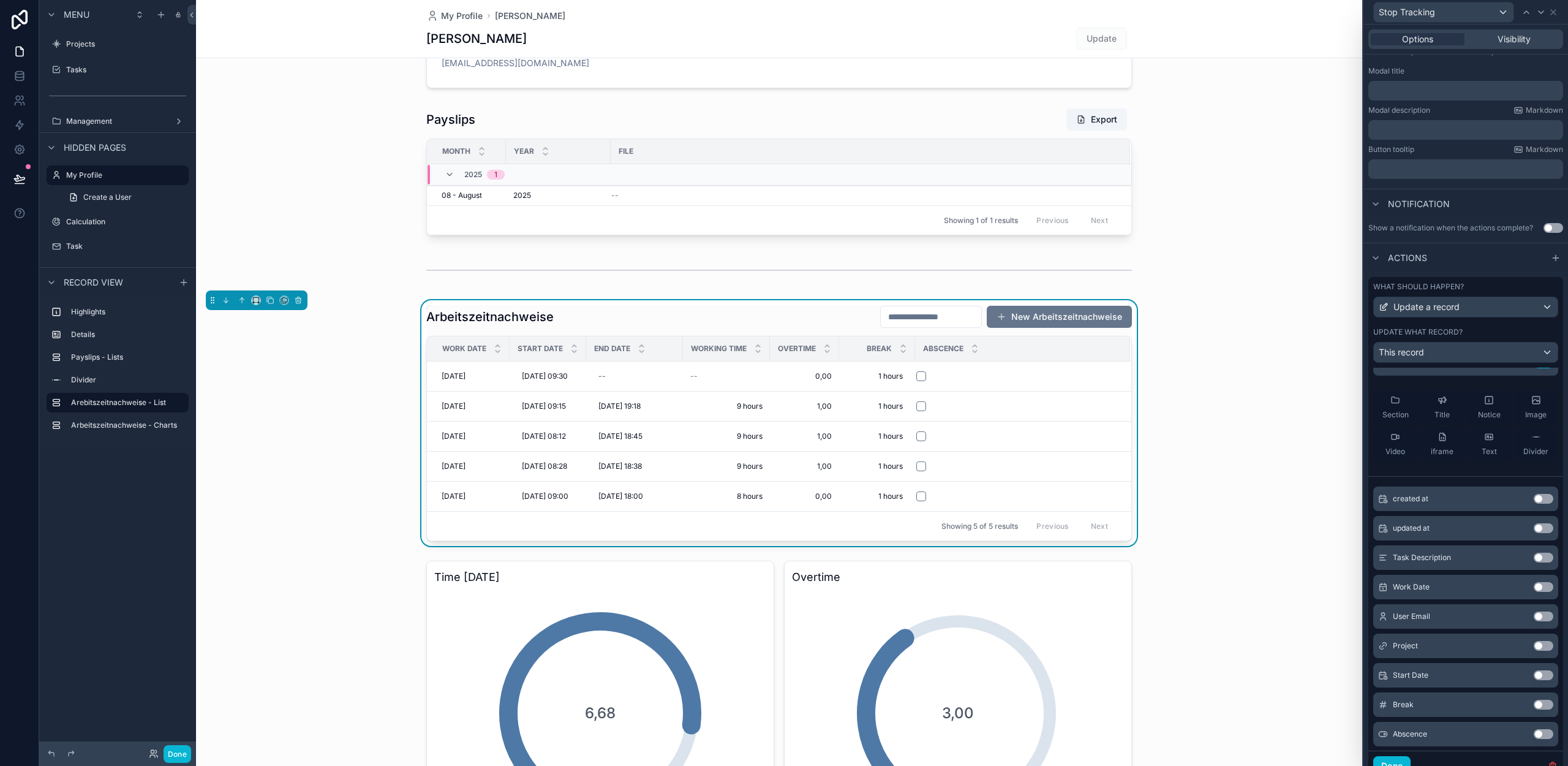
scroll to position [0, 0]
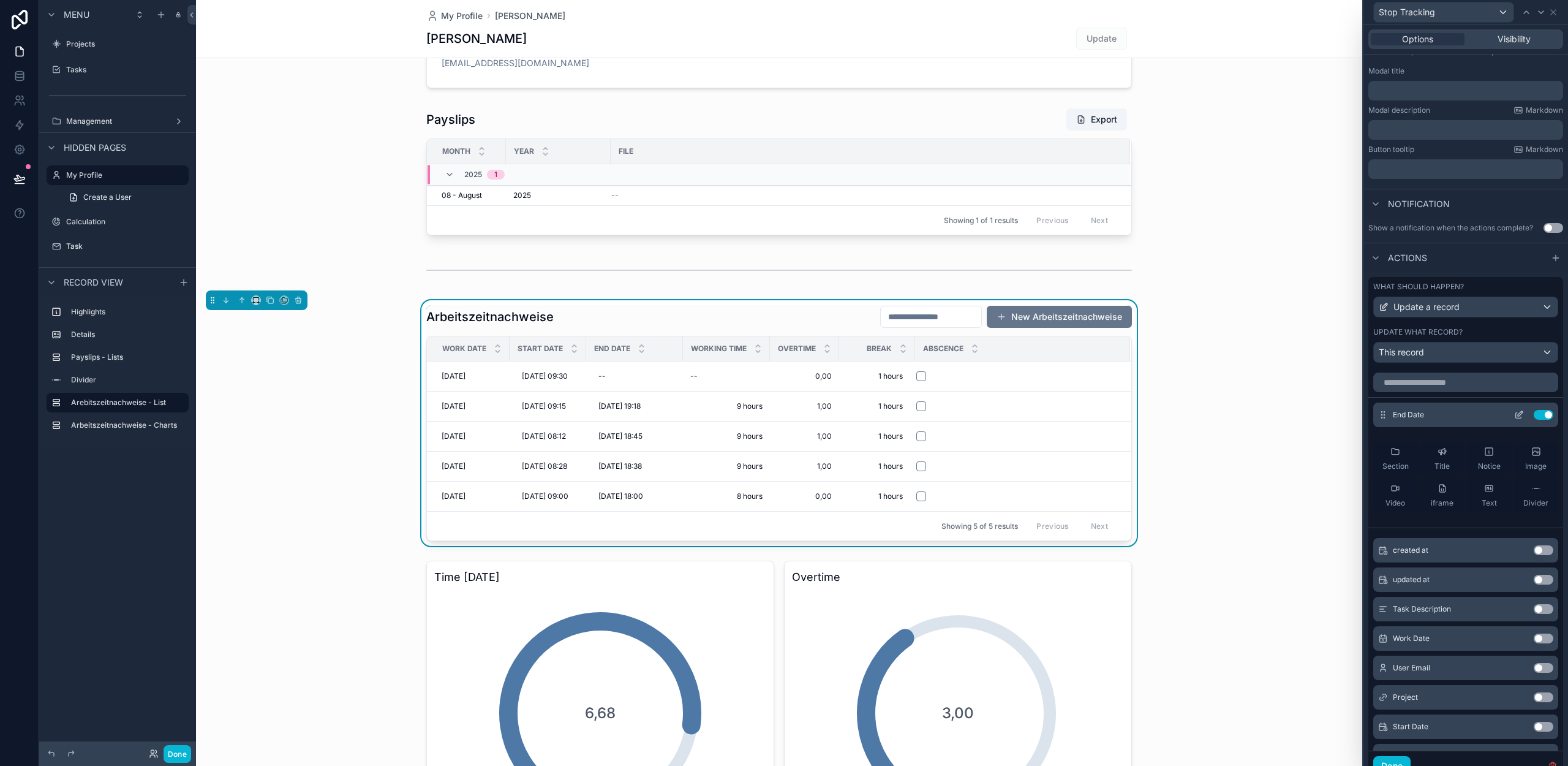
click at [1421, 411] on span "End Date" at bounding box center [1408, 415] width 31 height 10
click at [1509, 414] on button at bounding box center [1519, 415] width 19 height 10
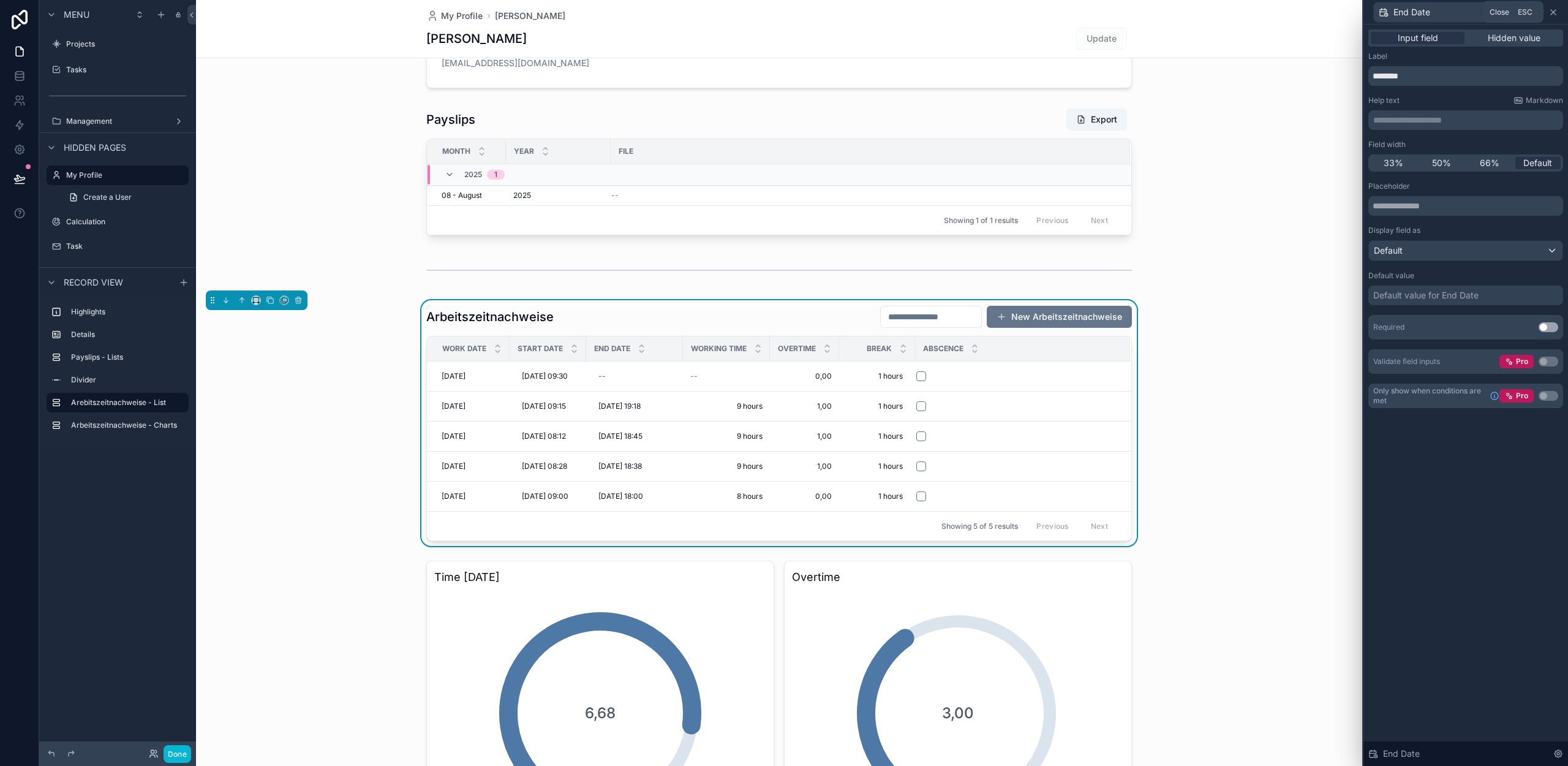
click at [1554, 13] on icon at bounding box center [1554, 12] width 10 height 10
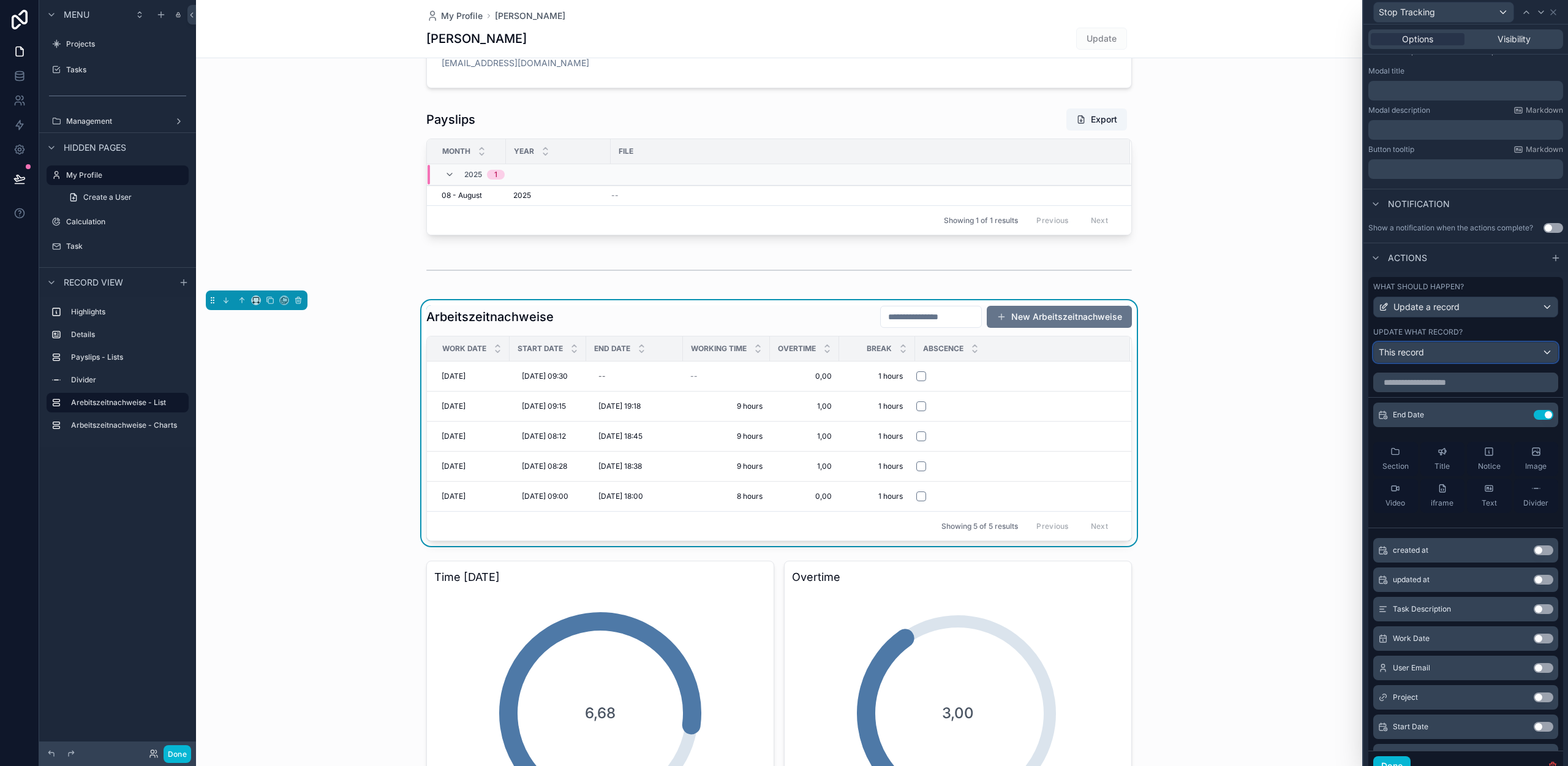
click at [1464, 353] on div "This record" at bounding box center [1466, 352] width 184 height 19
click at [1451, 335] on div at bounding box center [1466, 383] width 204 height 766
click at [1451, 312] on span "Update a record" at bounding box center [1427, 307] width 66 height 12
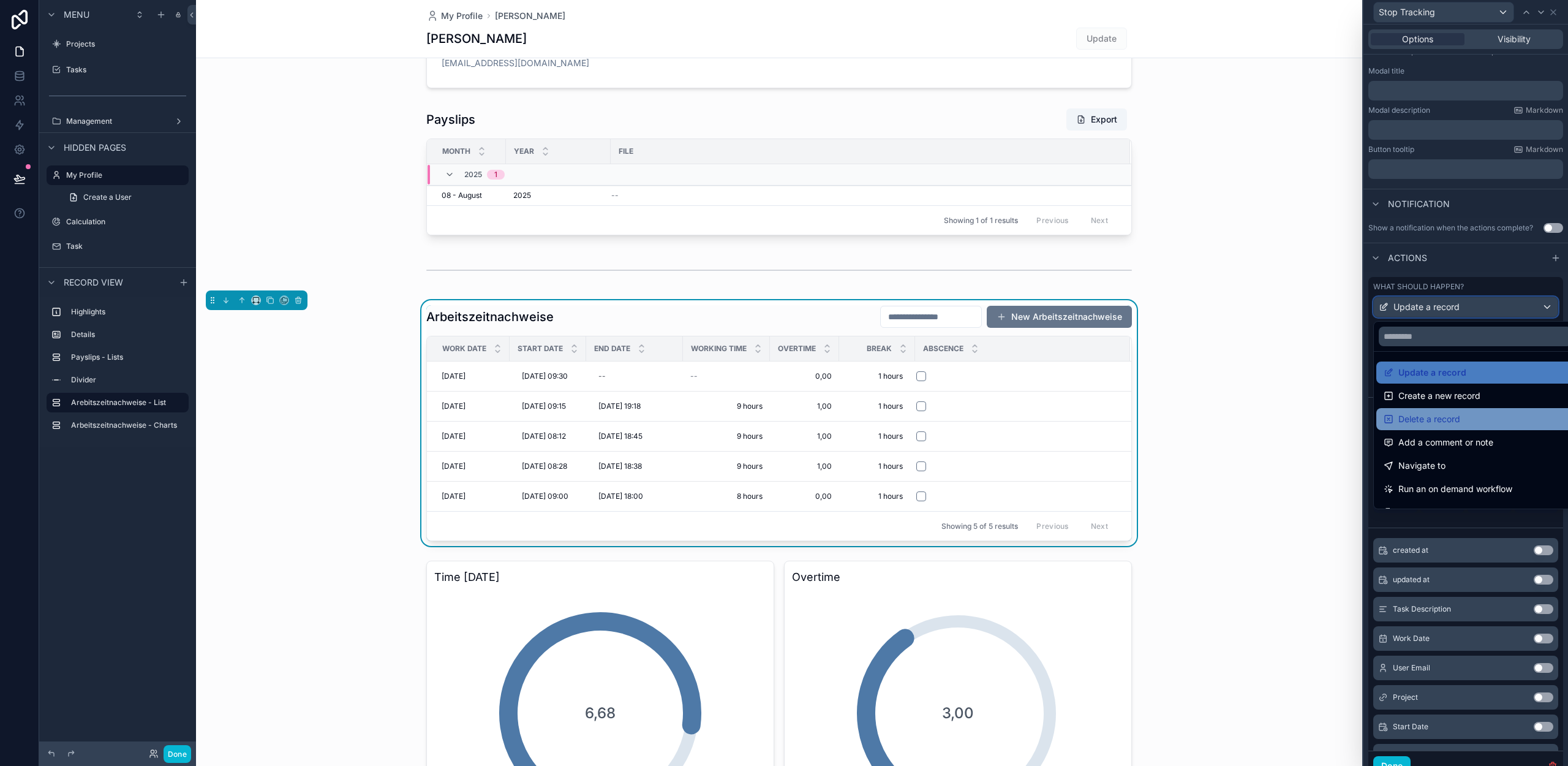
scroll to position [110, 0]
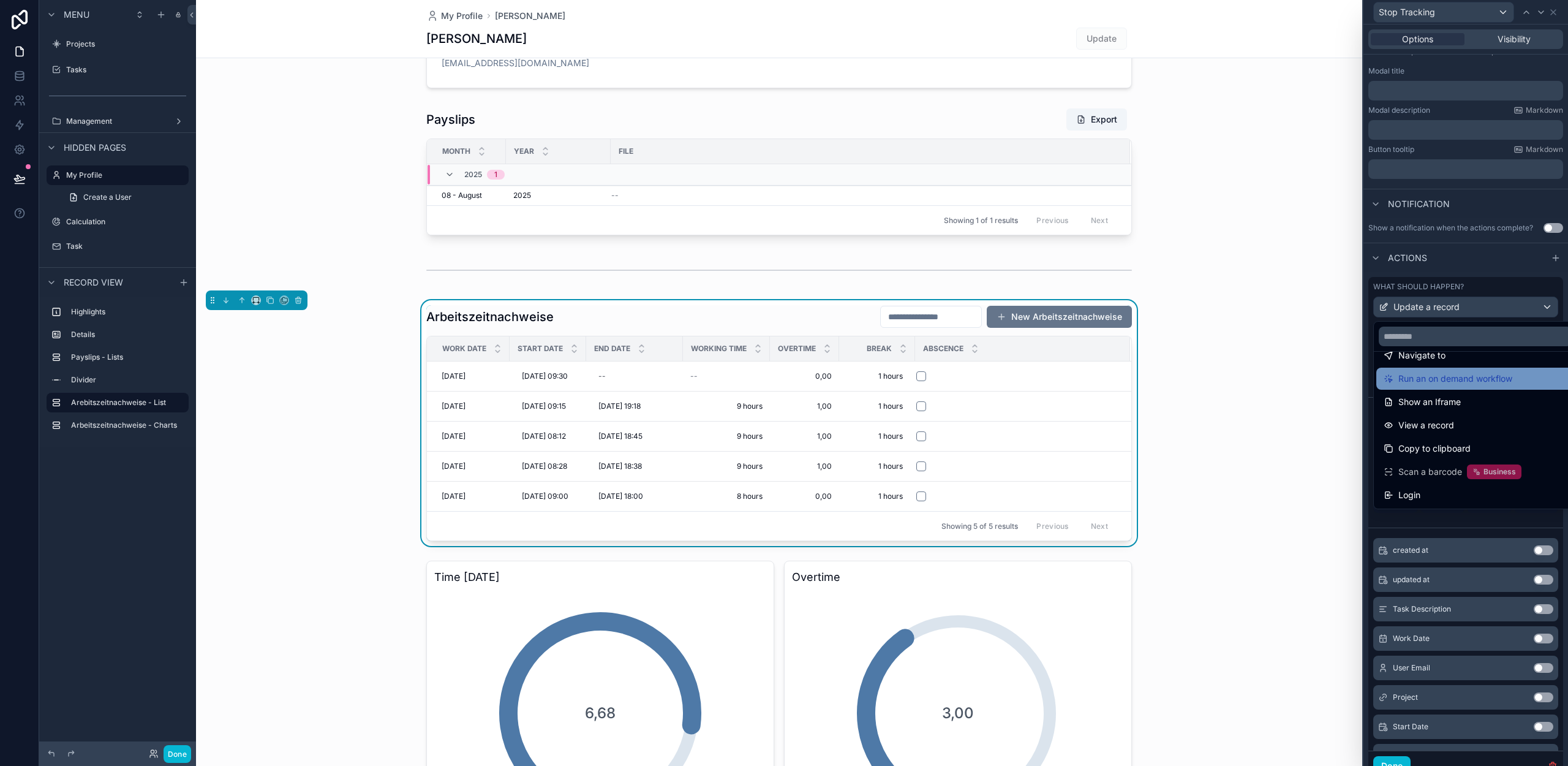
click at [1446, 380] on span "Run an on demand workflow" at bounding box center [1455, 379] width 114 height 15
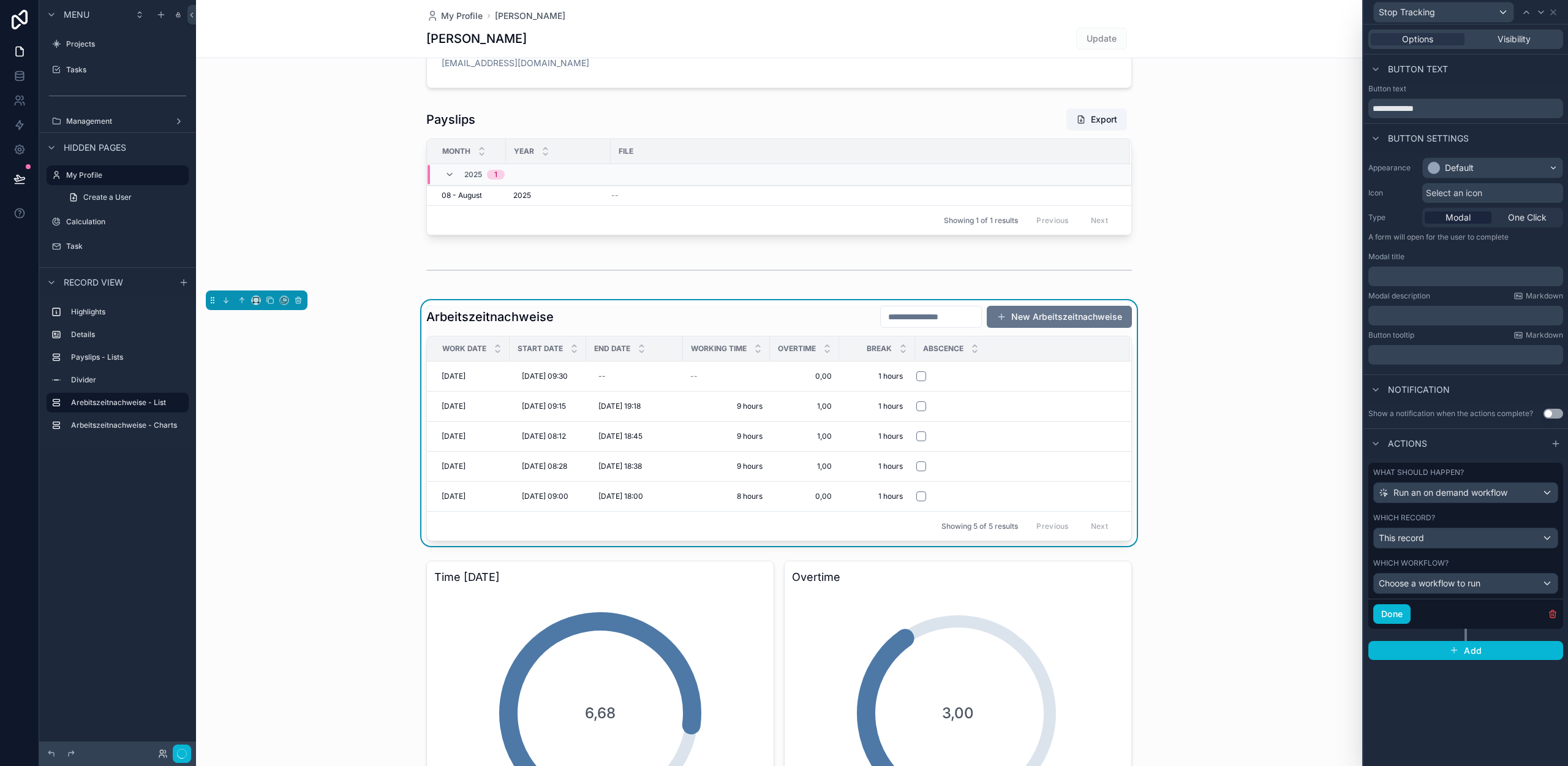
scroll to position [0, 0]
click at [1430, 542] on div "This record" at bounding box center [1466, 537] width 184 height 19
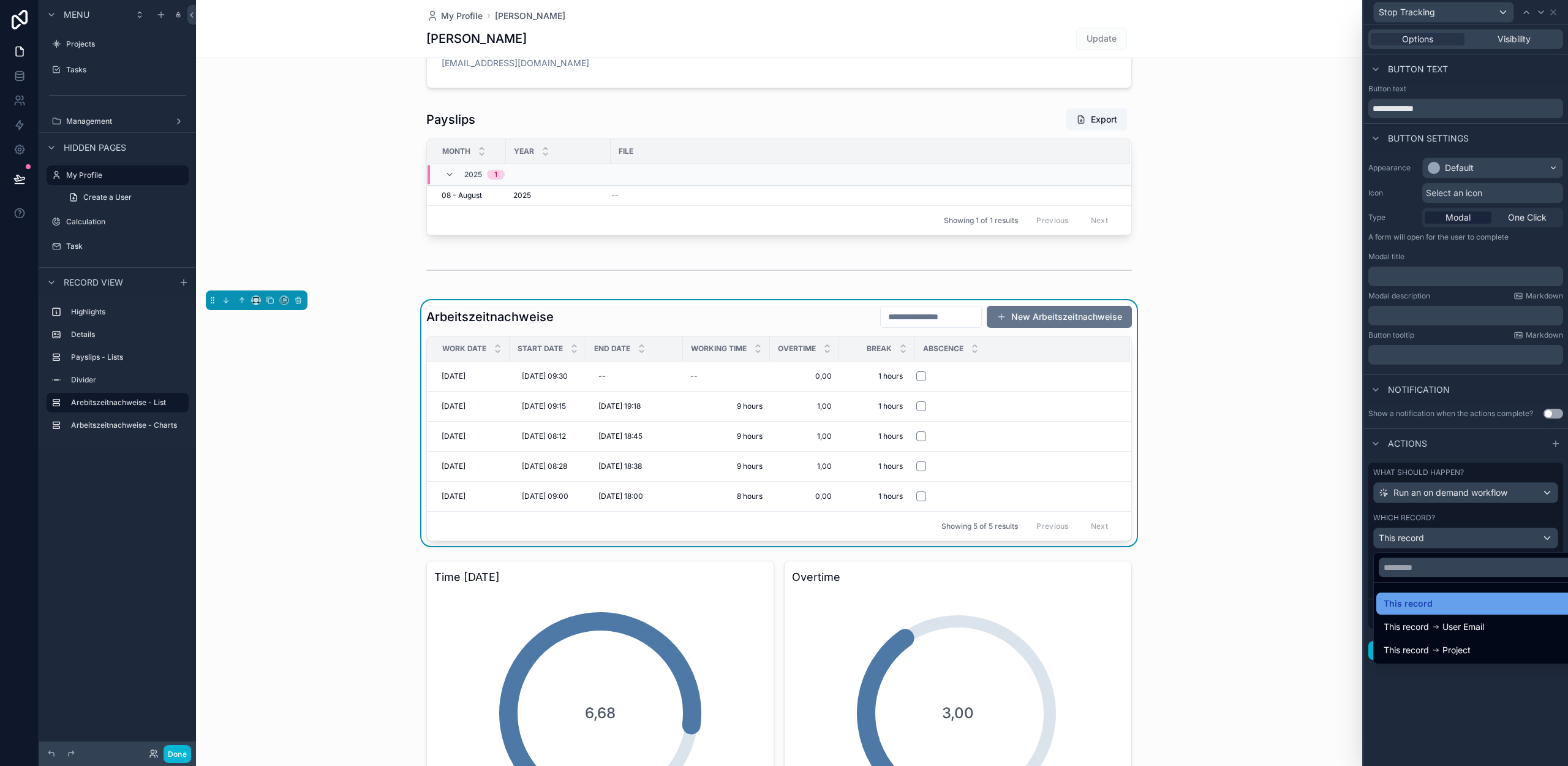
click at [1433, 601] on div "This record" at bounding box center [1480, 603] width 193 height 15
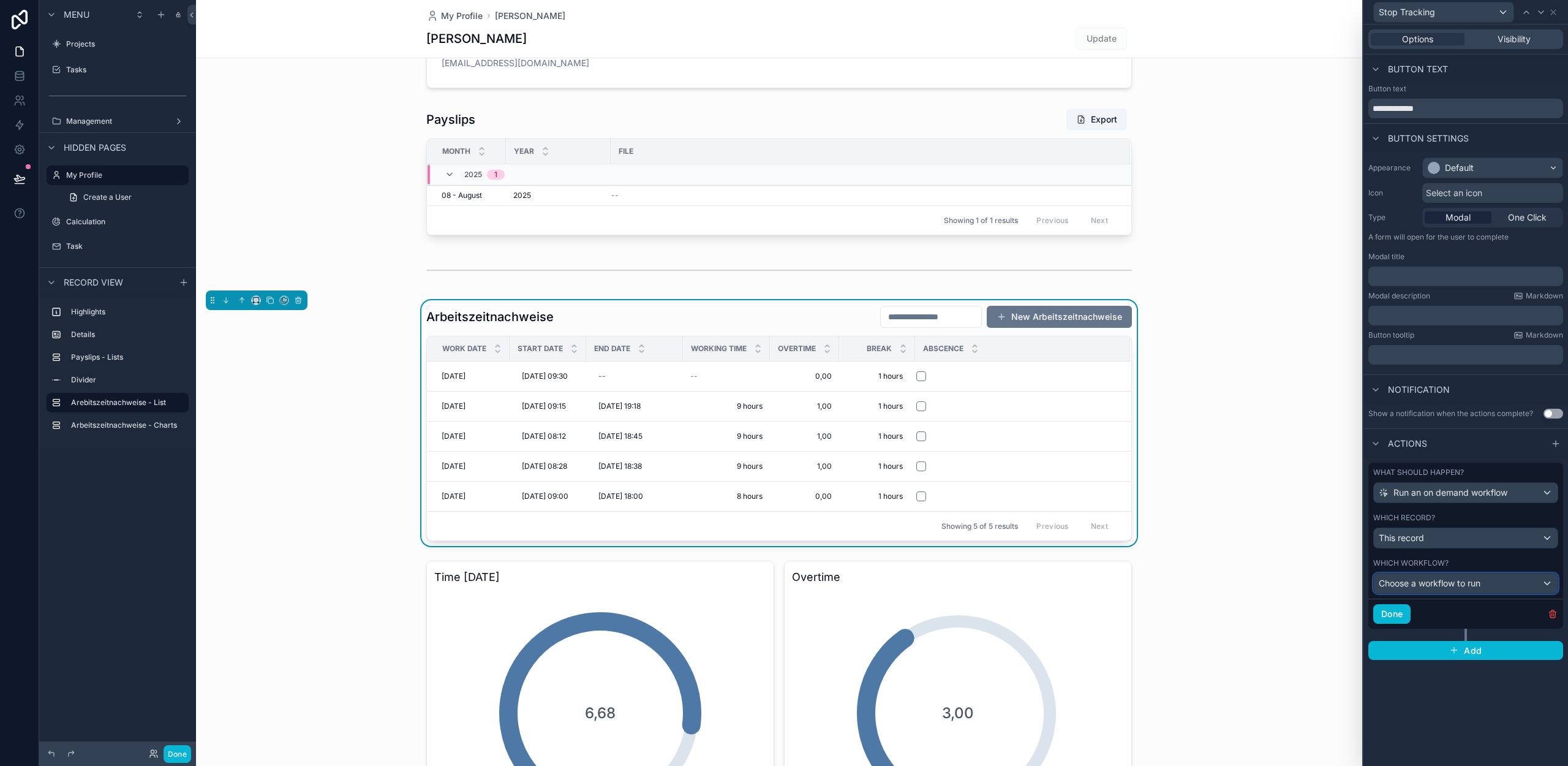
click at [1428, 578] on span "Choose a workflow to run" at bounding box center [1429, 583] width 102 height 12
click at [1461, 646] on span "[Arbeitszeitnachweis] Trigger End Date" at bounding box center [1462, 649] width 158 height 15
click at [1397, 615] on button "Done" at bounding box center [1392, 613] width 37 height 19
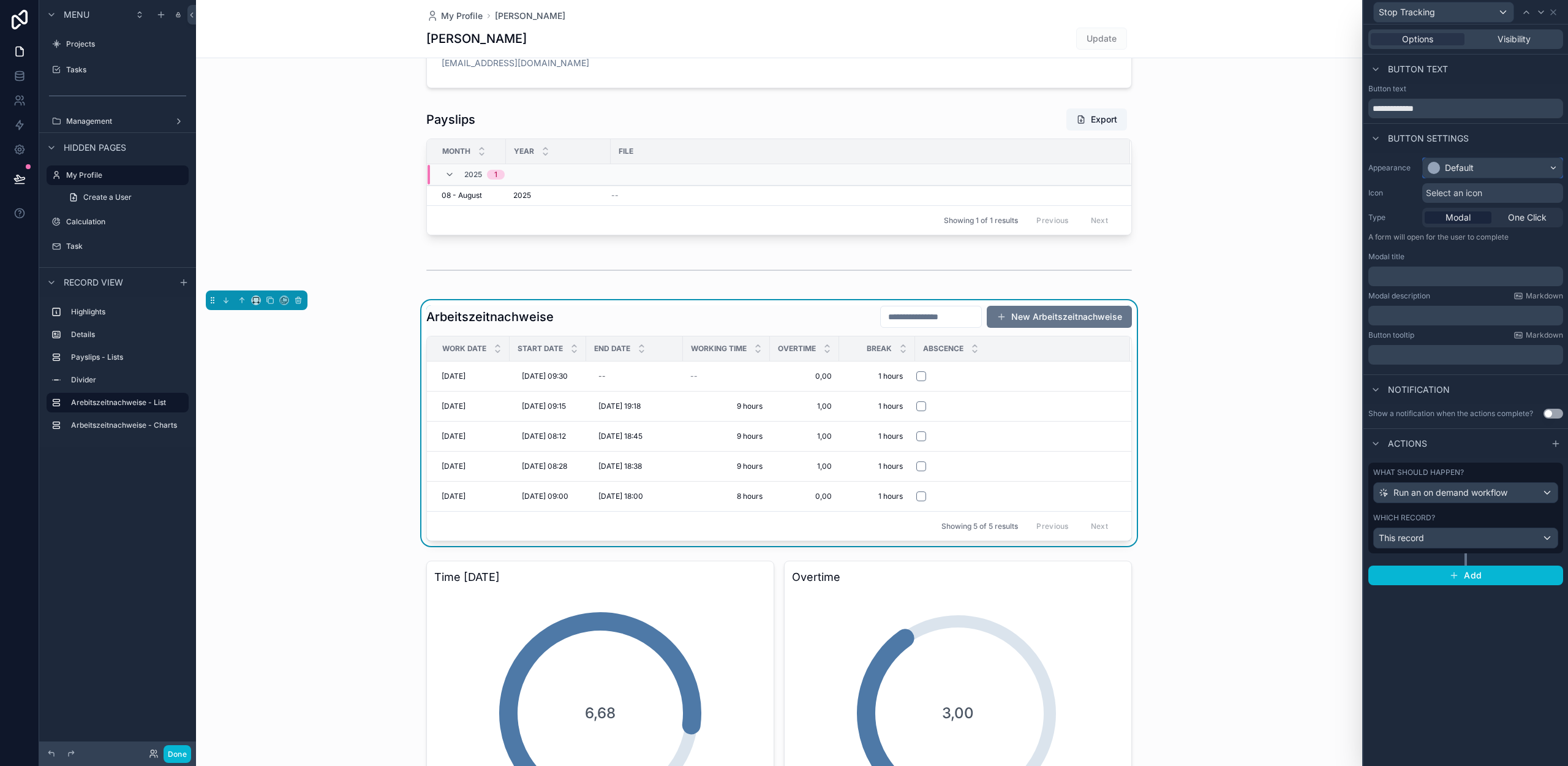
click at [1450, 165] on div "Default" at bounding box center [1460, 168] width 29 height 12
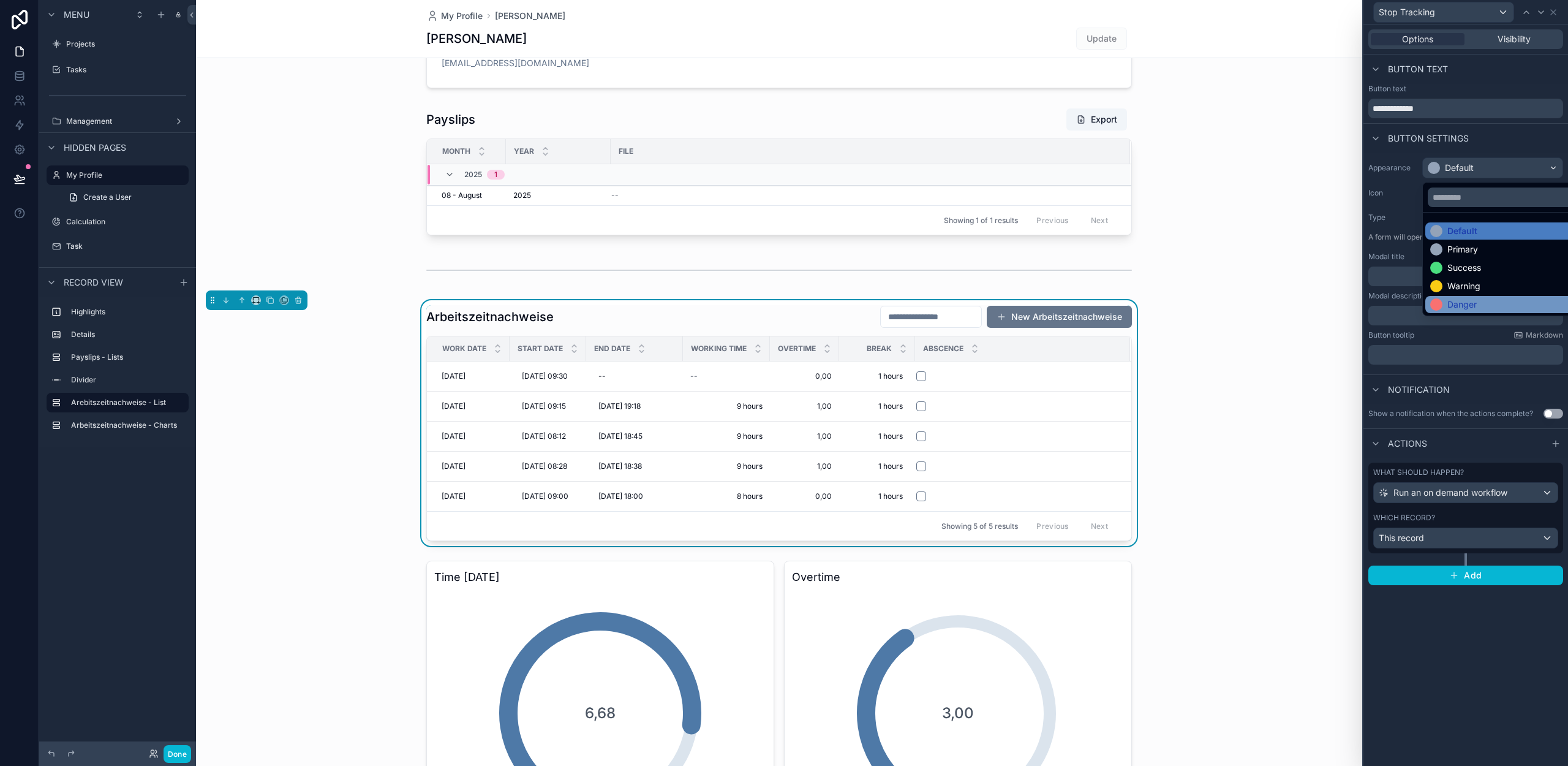
click at [1445, 306] on div "Danger" at bounding box center [1453, 305] width 47 height 12
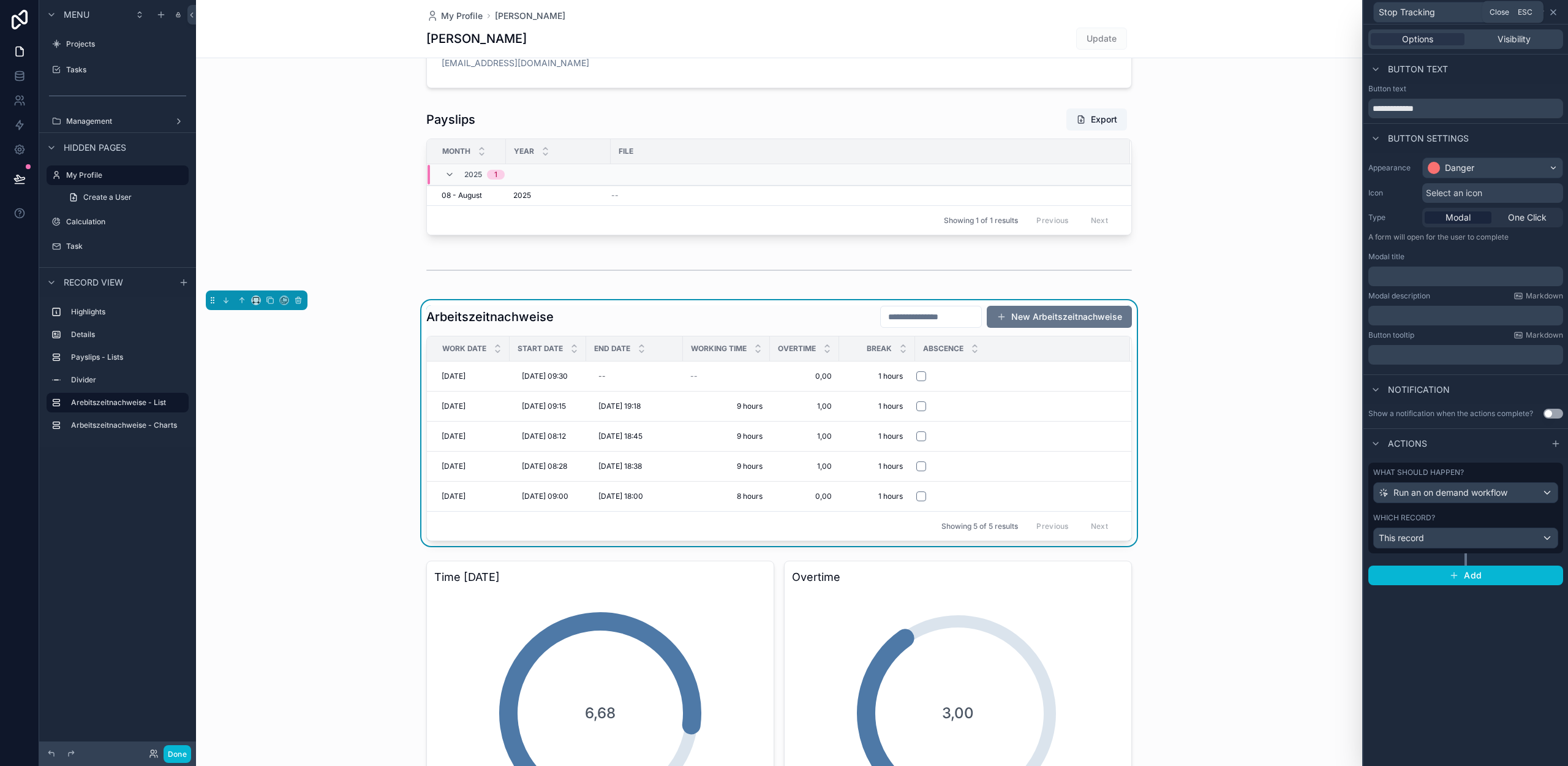
click at [1551, 10] on icon at bounding box center [1554, 12] width 10 height 10
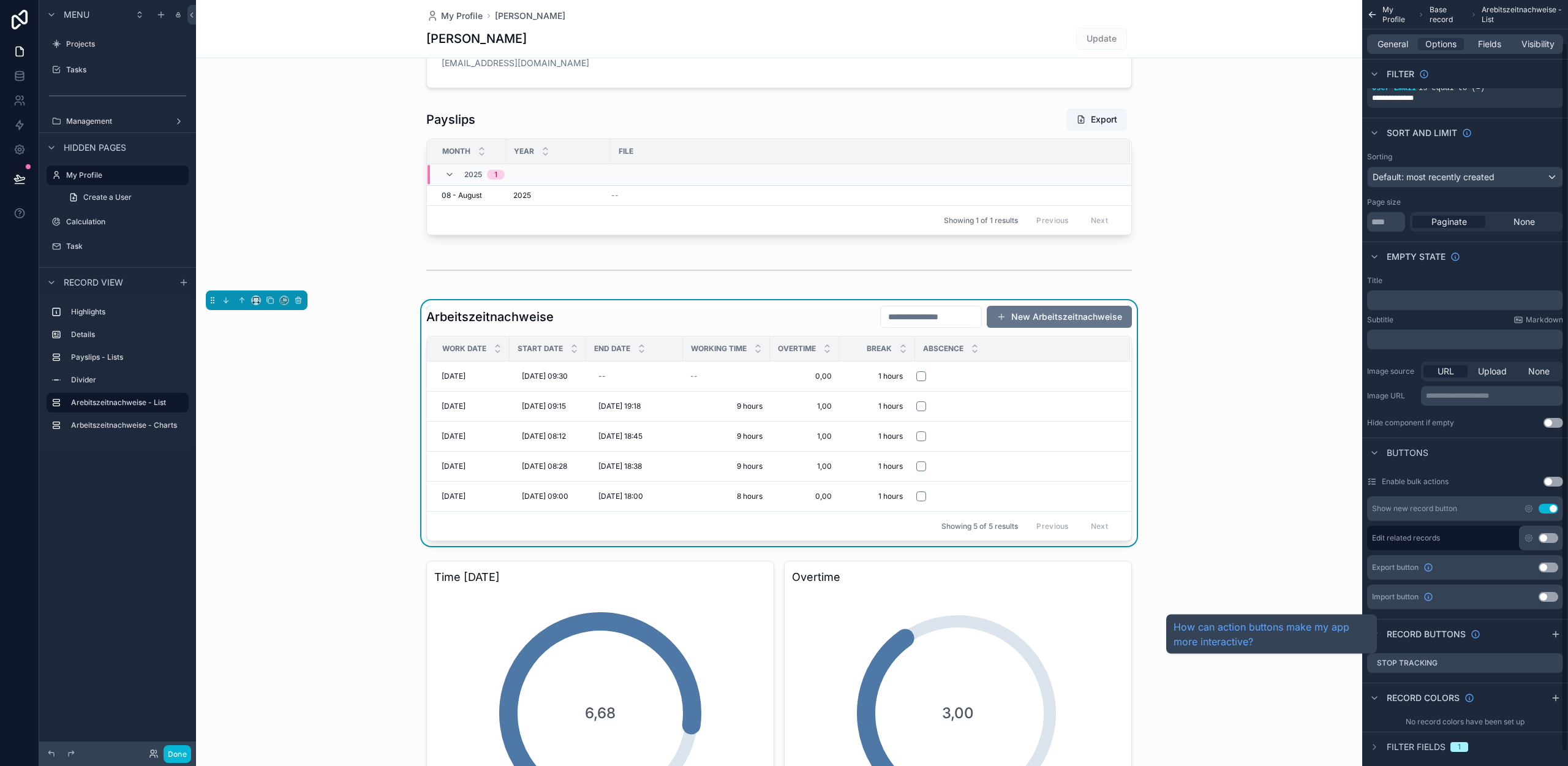
scroll to position [254, 0]
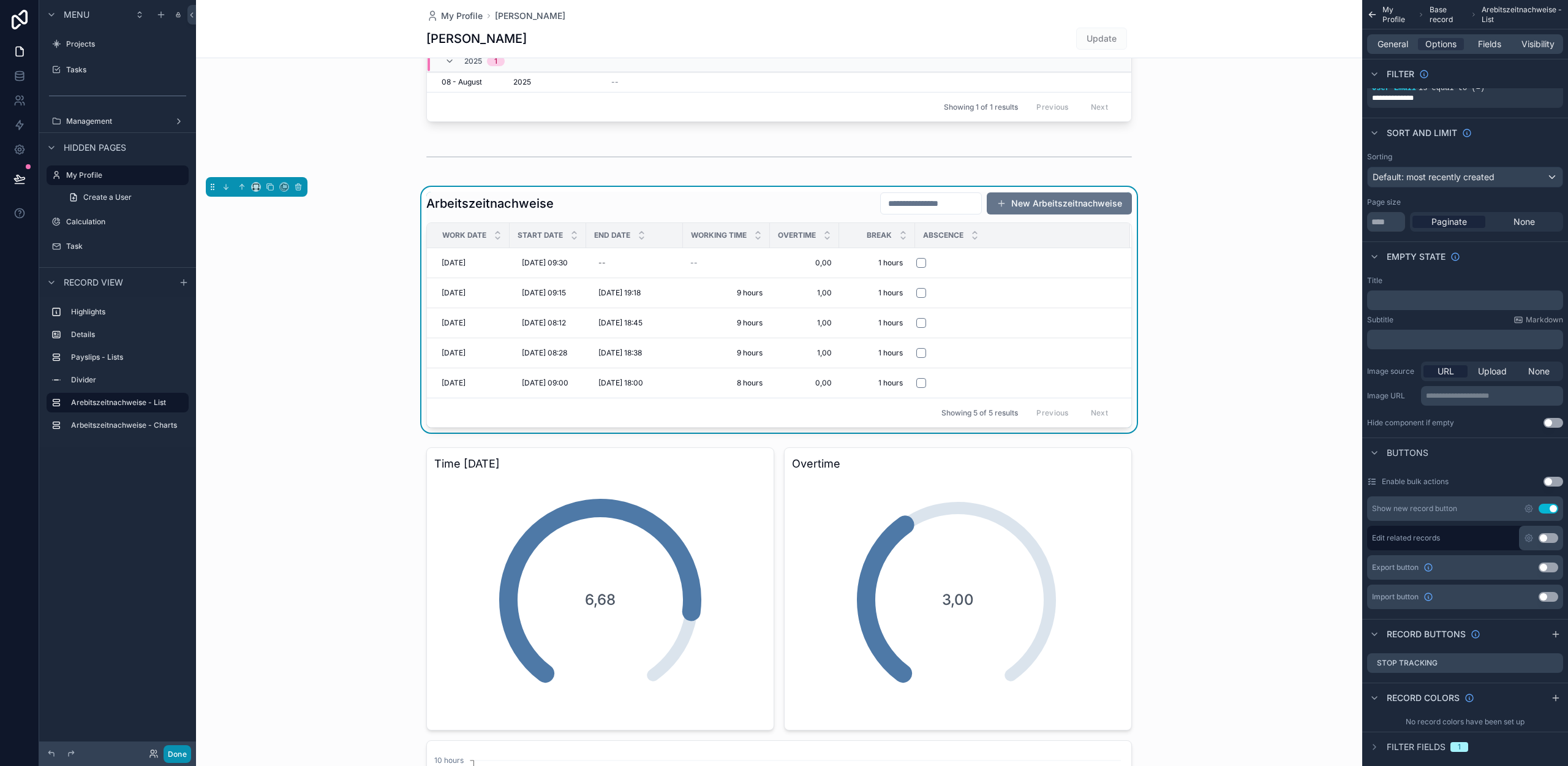
click at [181, 755] on button "Done" at bounding box center [177, 754] width 27 height 18
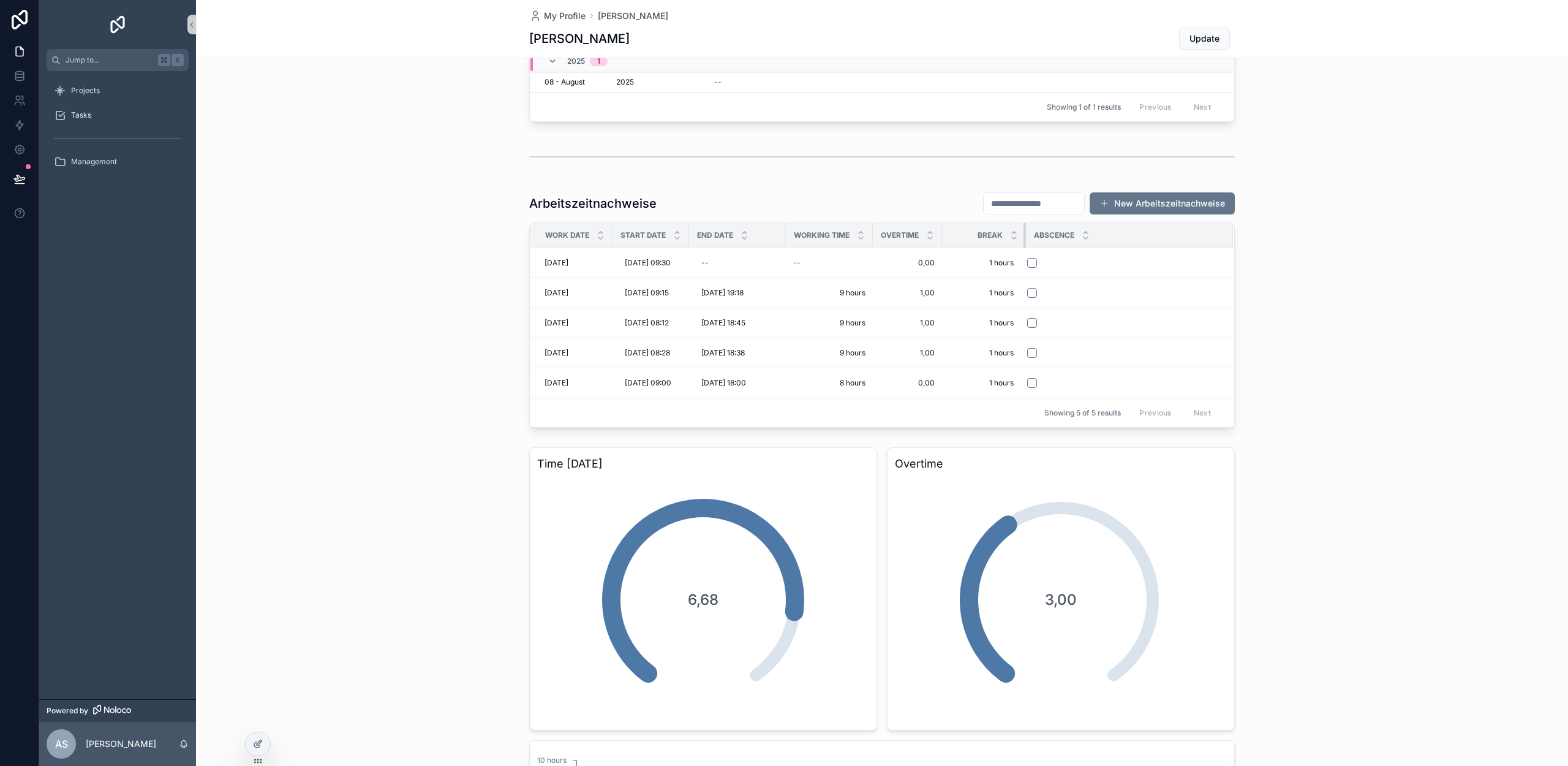
drag, startPoint x: 1019, startPoint y: 237, endPoint x: 1028, endPoint y: 237, distance: 9.0
click at [1028, 237] on div "scrollable content" at bounding box center [1026, 235] width 5 height 24
click at [1002, 268] on span "1 hours" at bounding box center [984, 263] width 60 height 10
type input "*******"
click button "scrollable content" at bounding box center [1107, 284] width 15 height 15
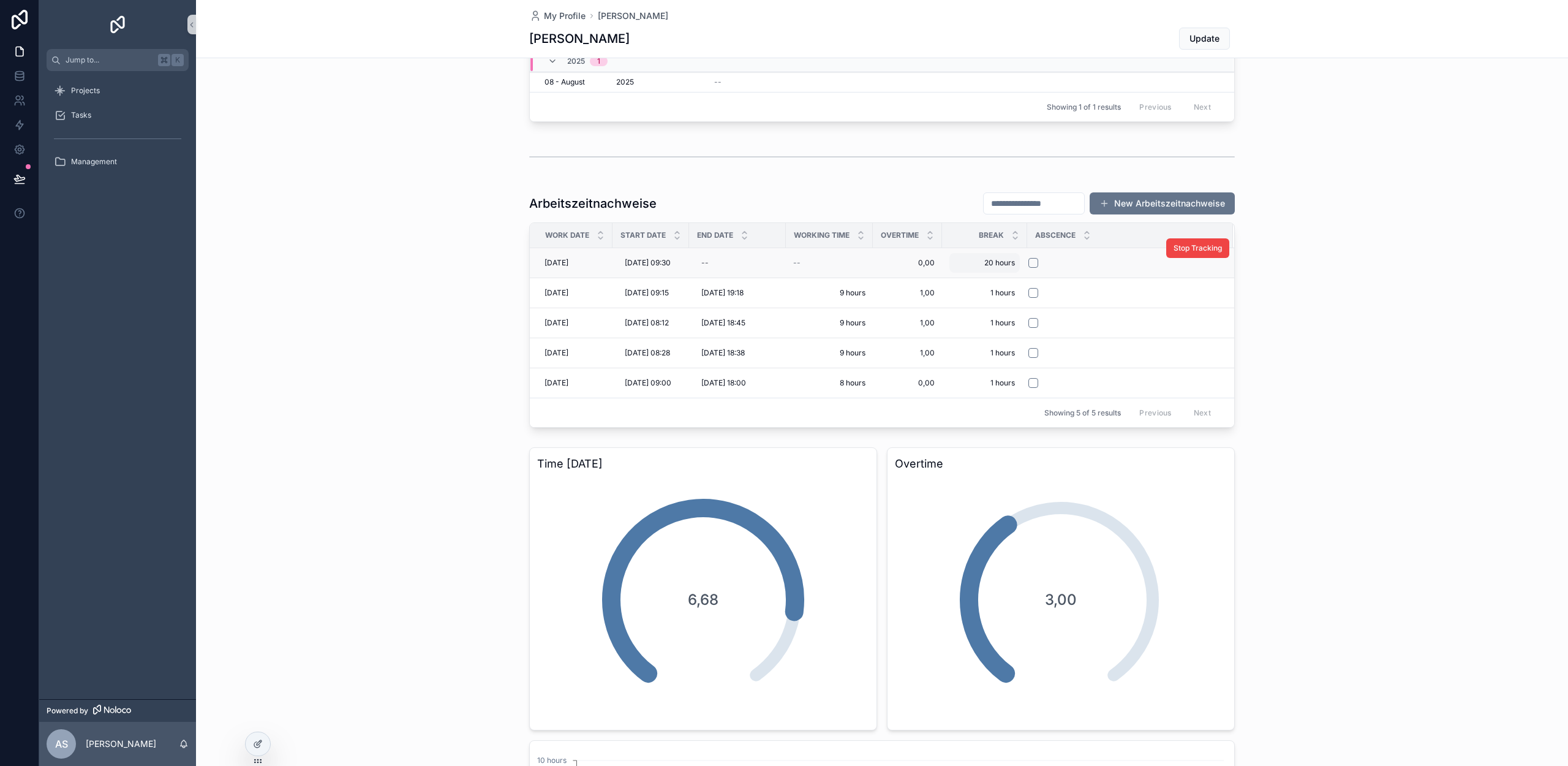
click at [977, 262] on div "20 hours 20 hours" at bounding box center [984, 262] width 70 height 19
type input "******"
click button "scrollable content" at bounding box center [1107, 284] width 15 height 15
click at [989, 266] on span "2 hours" at bounding box center [984, 263] width 60 height 10
click at [974, 284] on input "******" at bounding box center [1016, 285] width 115 height 17
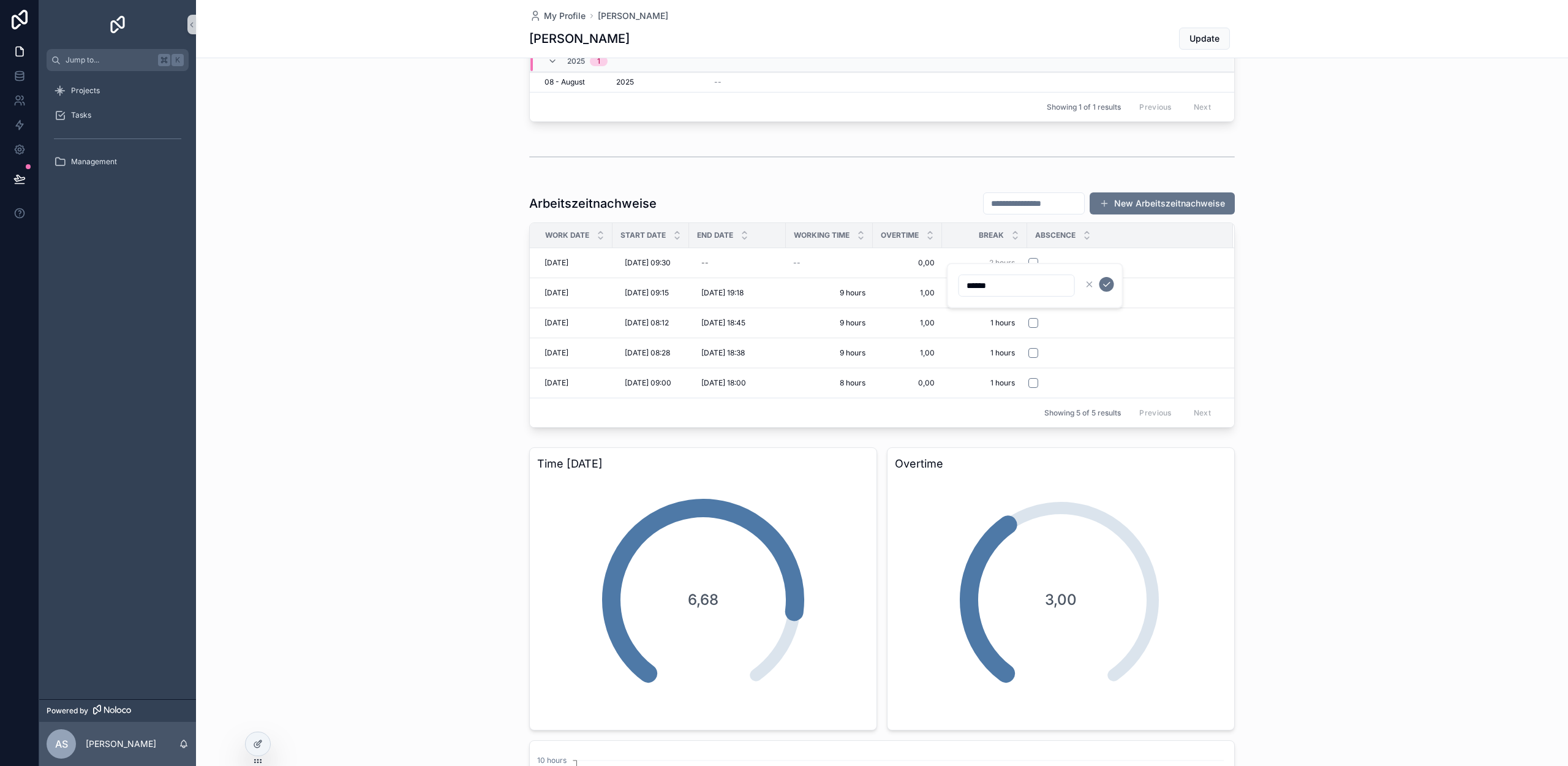
click at [974, 284] on input "******" at bounding box center [1016, 285] width 115 height 17
type input "******"
click button "scrollable content" at bounding box center [1107, 284] width 15 height 15
click at [256, 741] on icon at bounding box center [258, 744] width 10 height 10
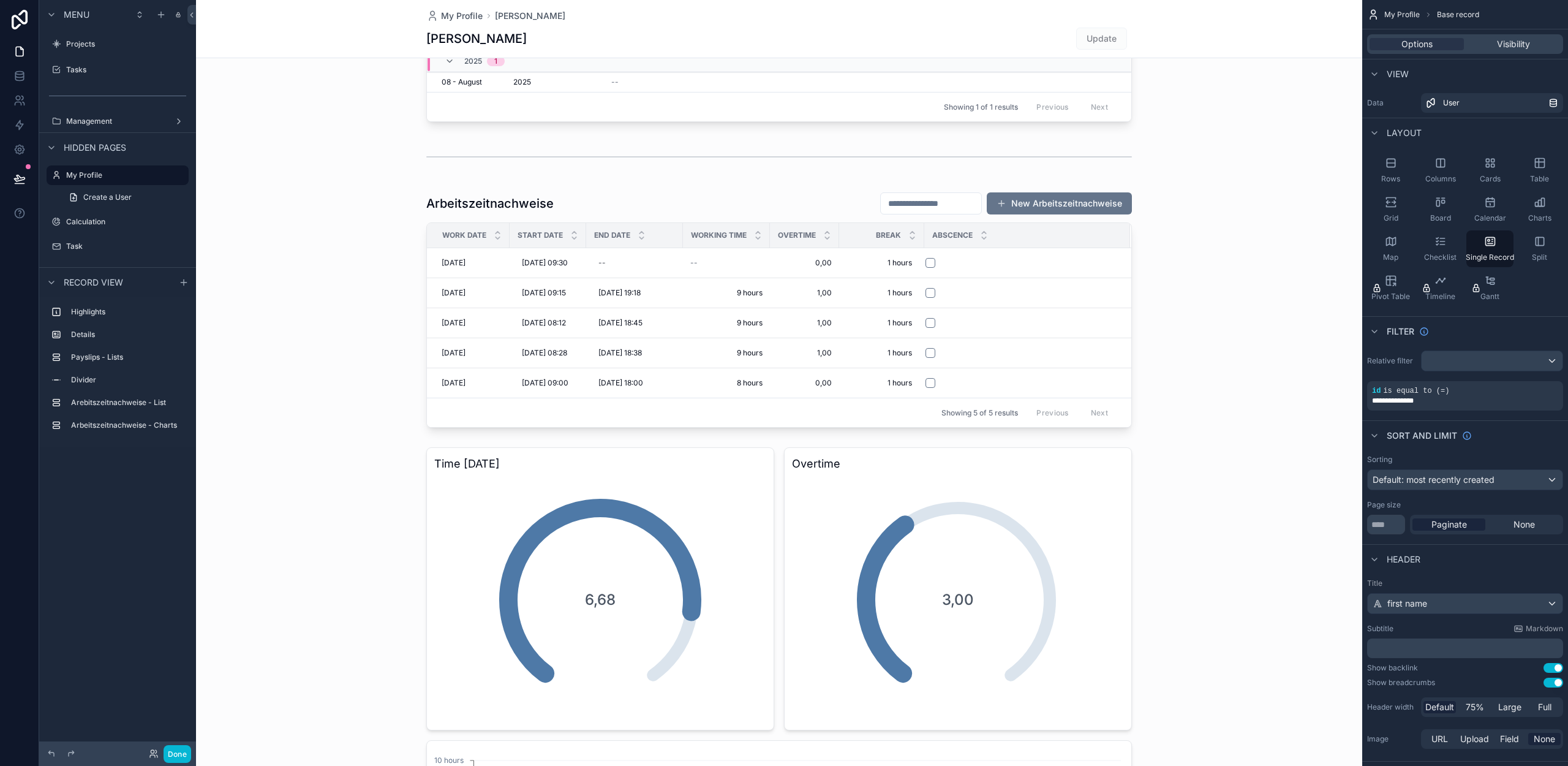
click at [885, 229] on div "scrollable content" at bounding box center [779, 648] width 1166 height 1804
click at [19, 98] on icon at bounding box center [18, 98] width 4 height 4
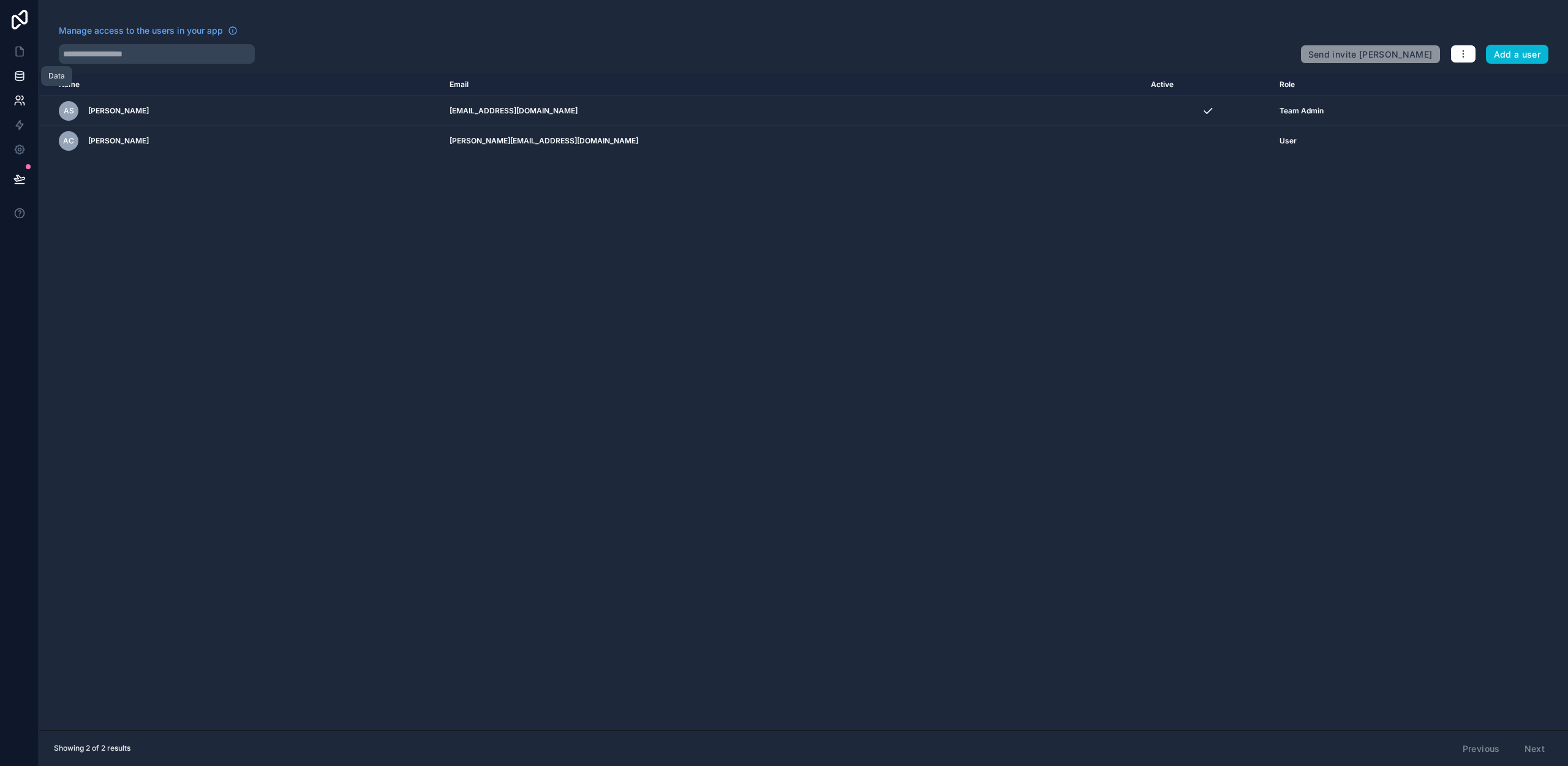
click at [19, 78] on icon at bounding box center [19, 75] width 8 height 5
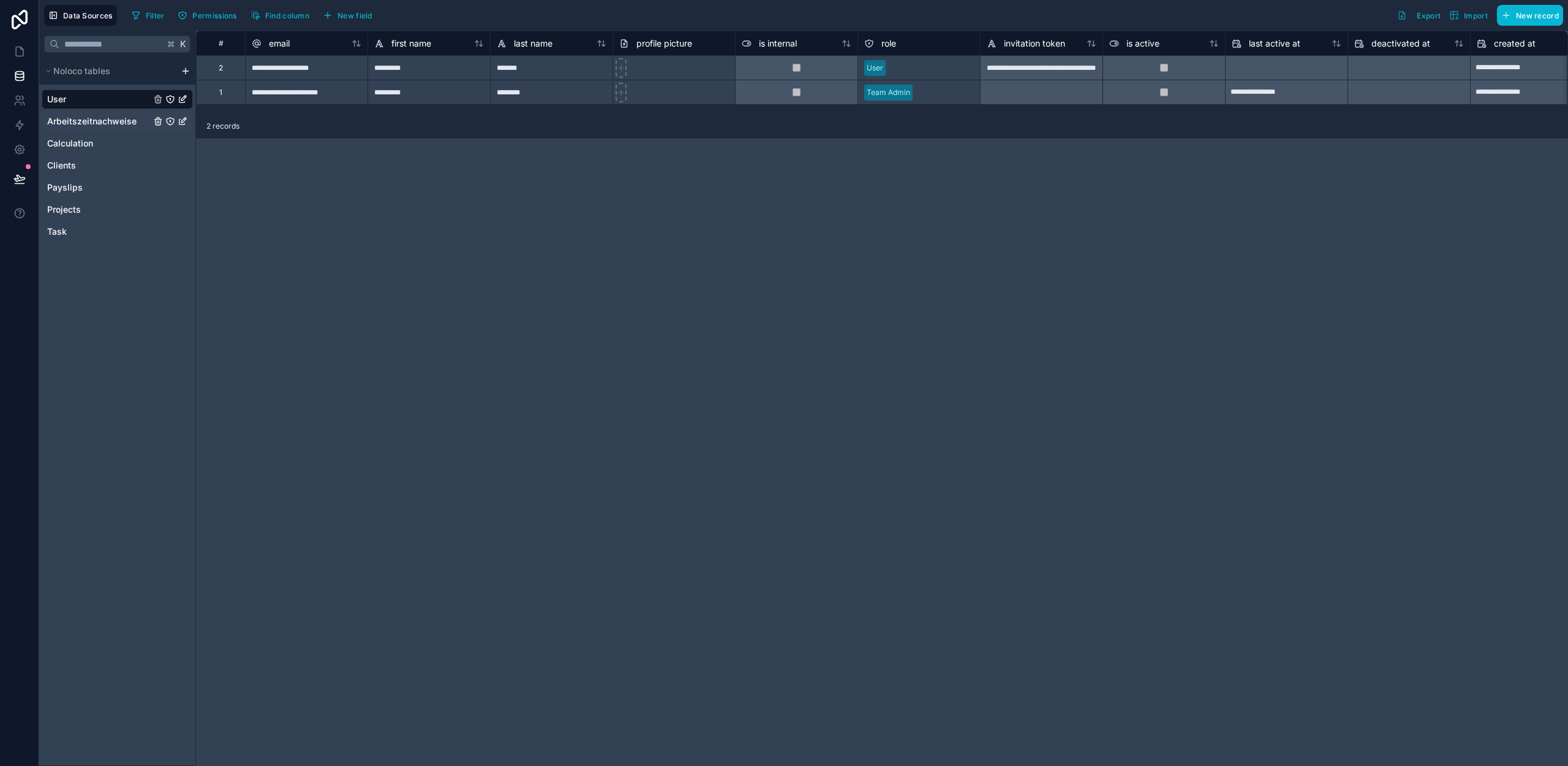
click at [127, 122] on span "Arbeitszeitnachweise" at bounding box center [92, 122] width 89 height 12
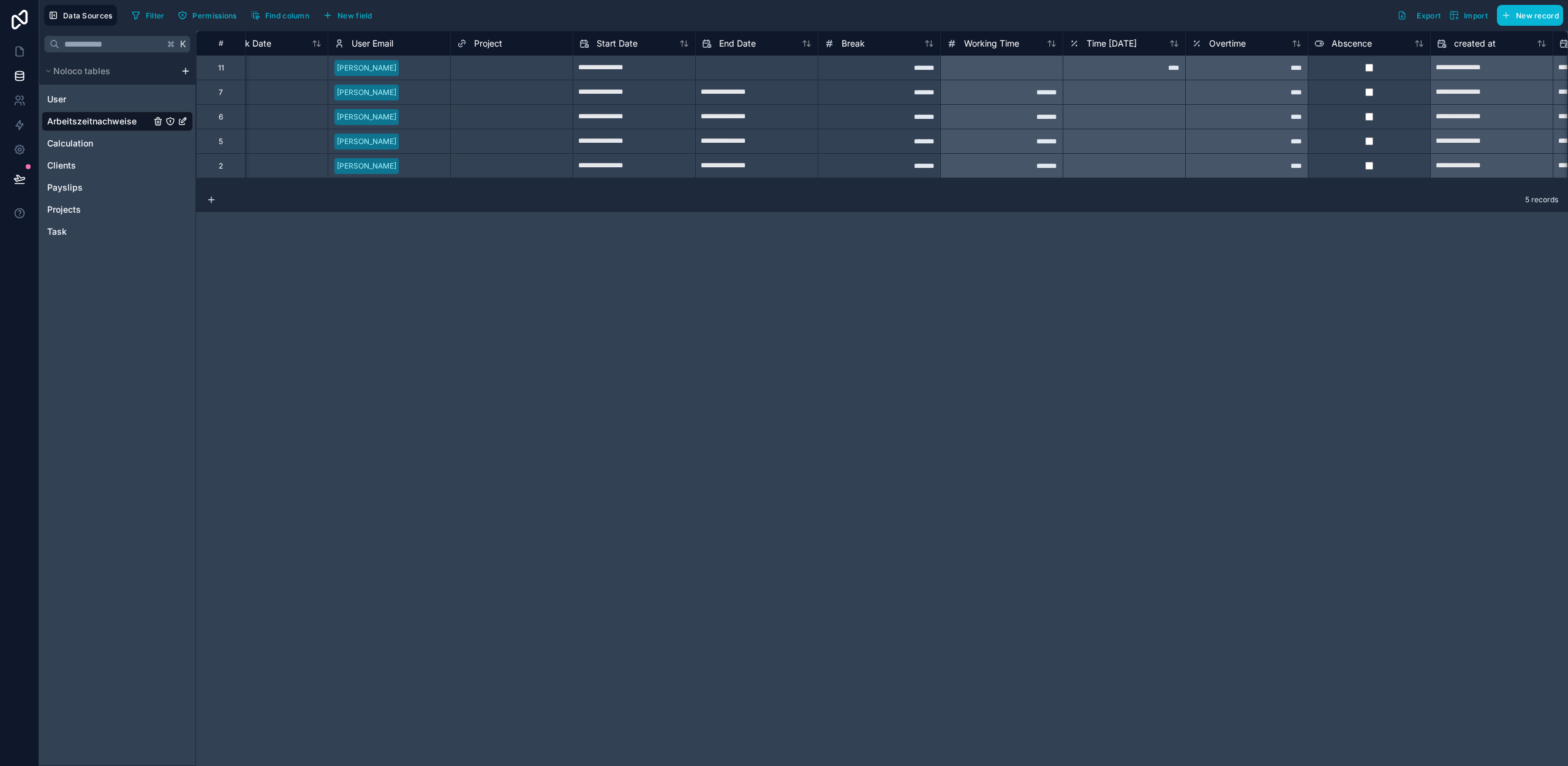
scroll to position [0, 197]
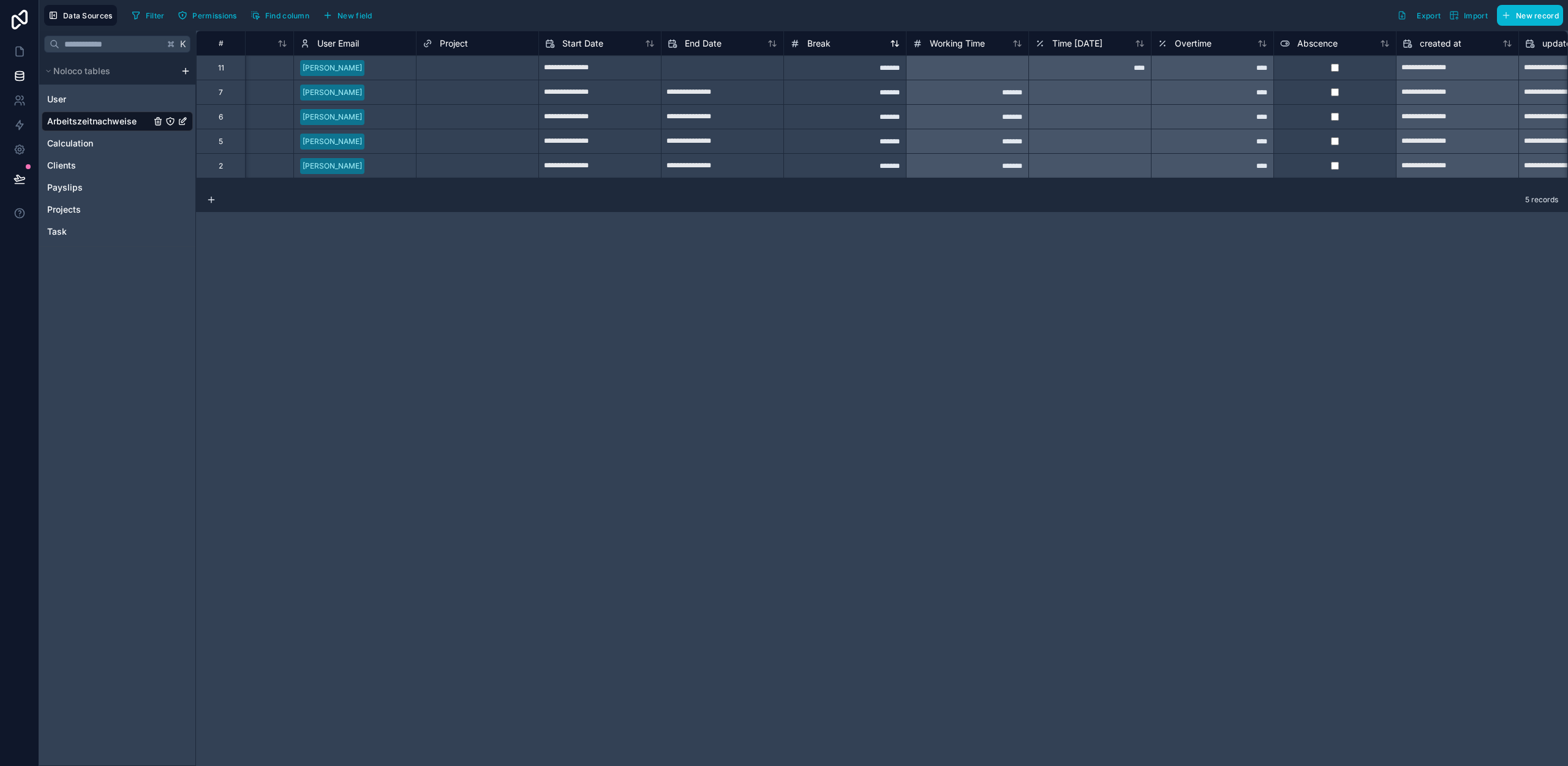
click at [821, 48] on span "Break" at bounding box center [818, 44] width 23 height 12
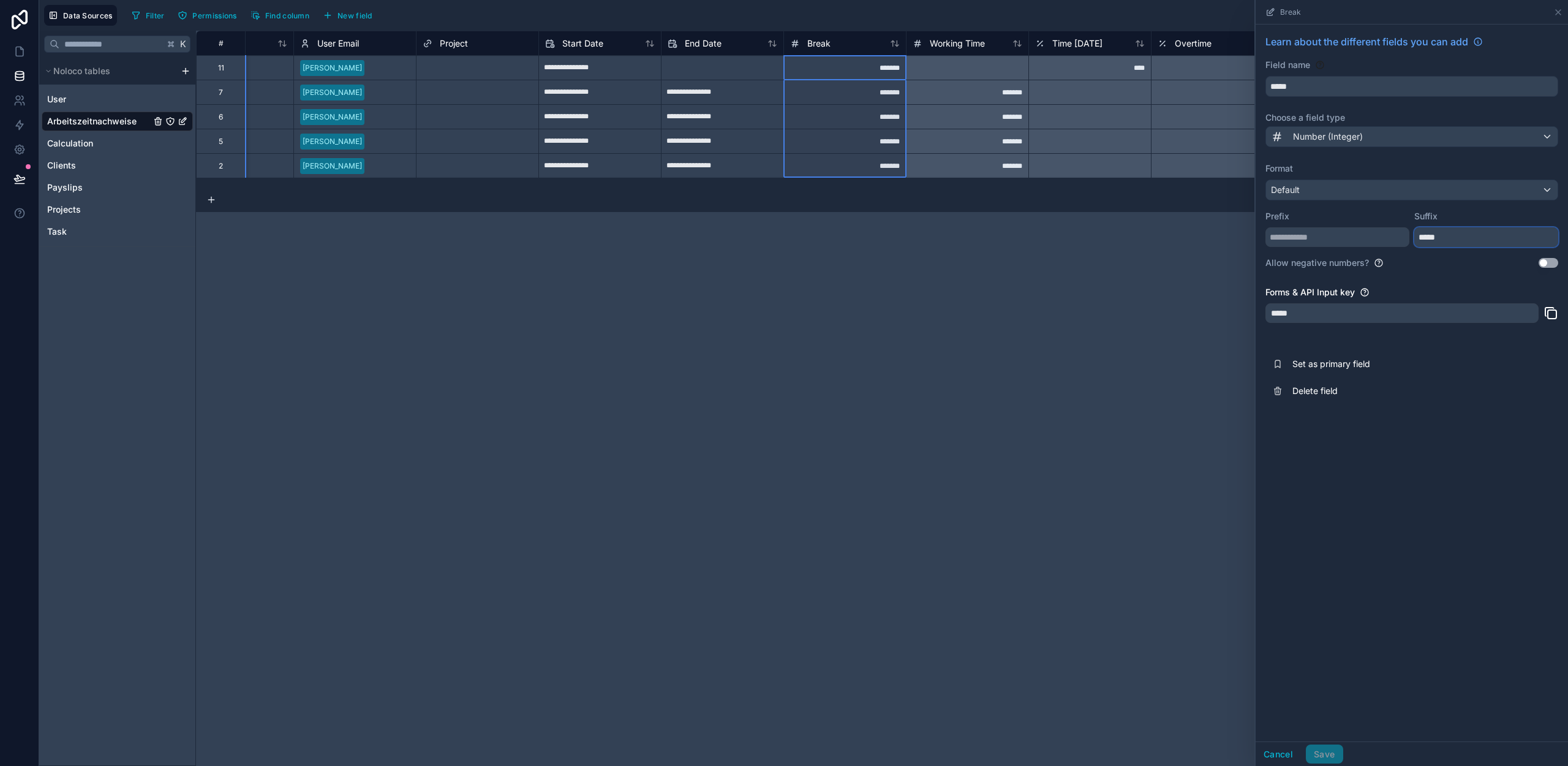
click at [1419, 239] on input "*****" at bounding box center [1486, 237] width 144 height 19
click at [1326, 751] on button "Save" at bounding box center [1324, 754] width 37 height 19
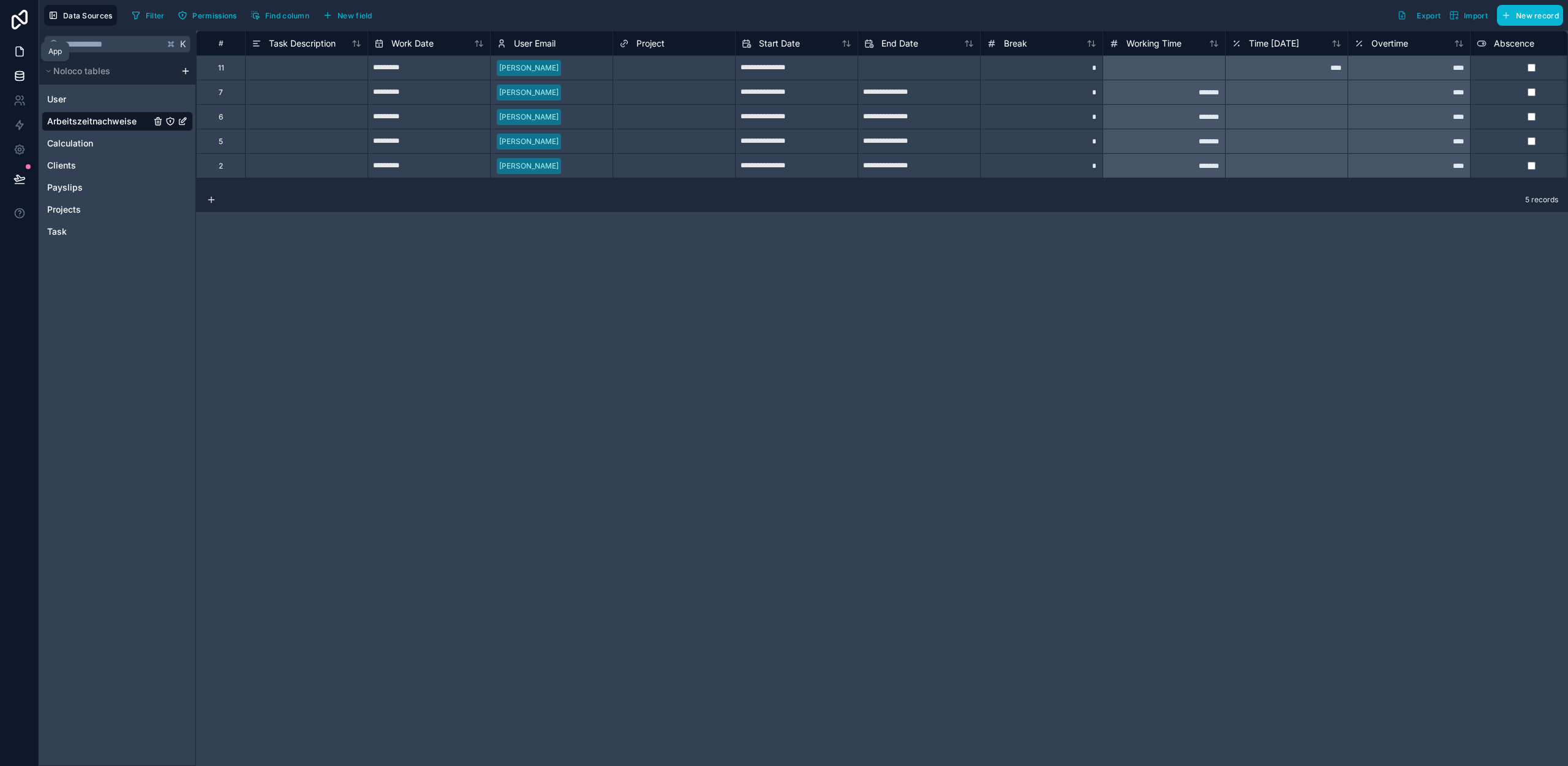
click at [19, 50] on icon at bounding box center [20, 52] width 12 height 12
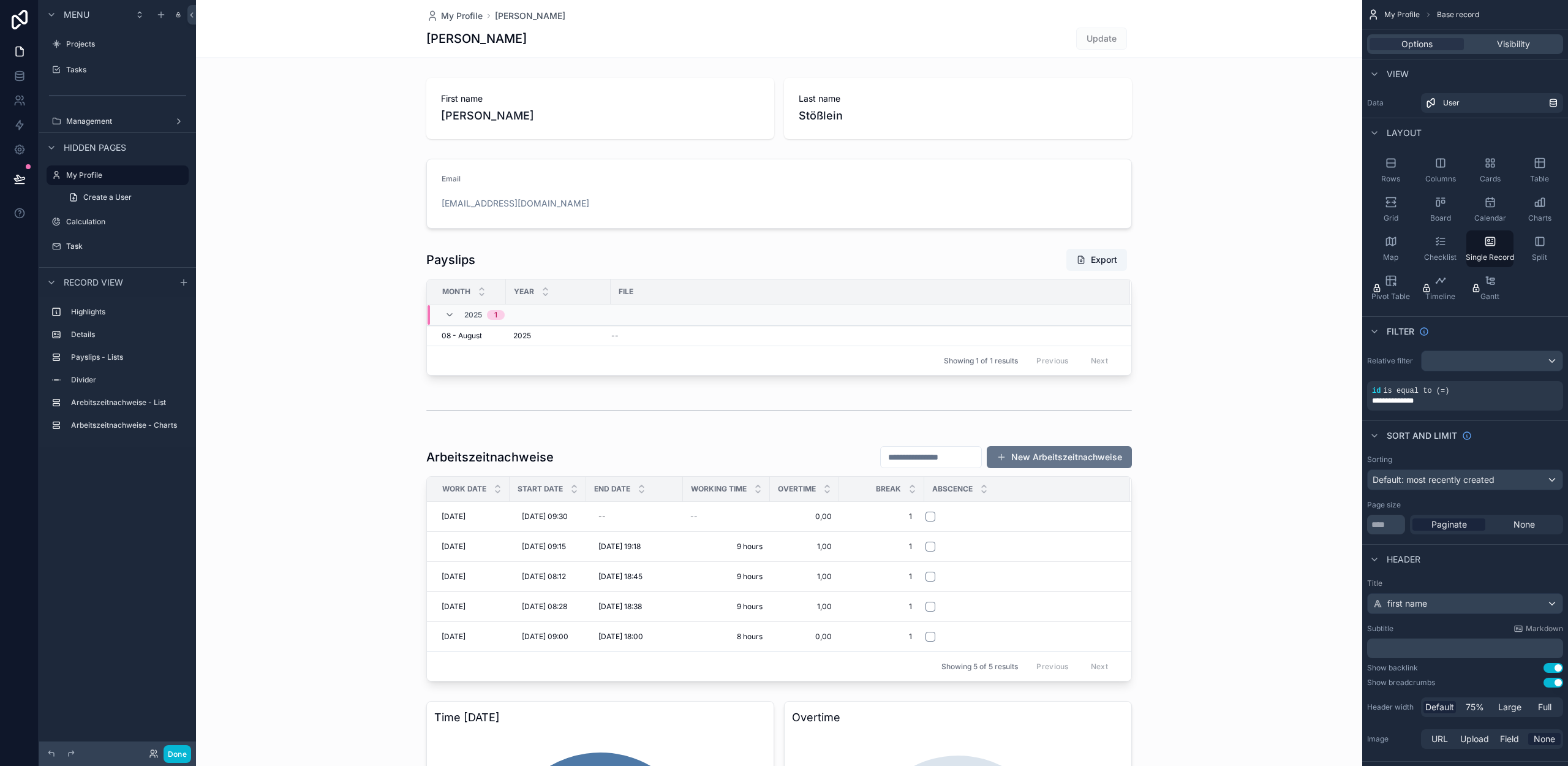
click at [414, 439] on div "First name [PERSON_NAME] Last name Stößlein Email [EMAIL_ADDRESS][DOMAIN_NAME] …" at bounding box center [779, 661] width 1166 height 1177
click at [180, 752] on button "Done" at bounding box center [177, 754] width 27 height 18
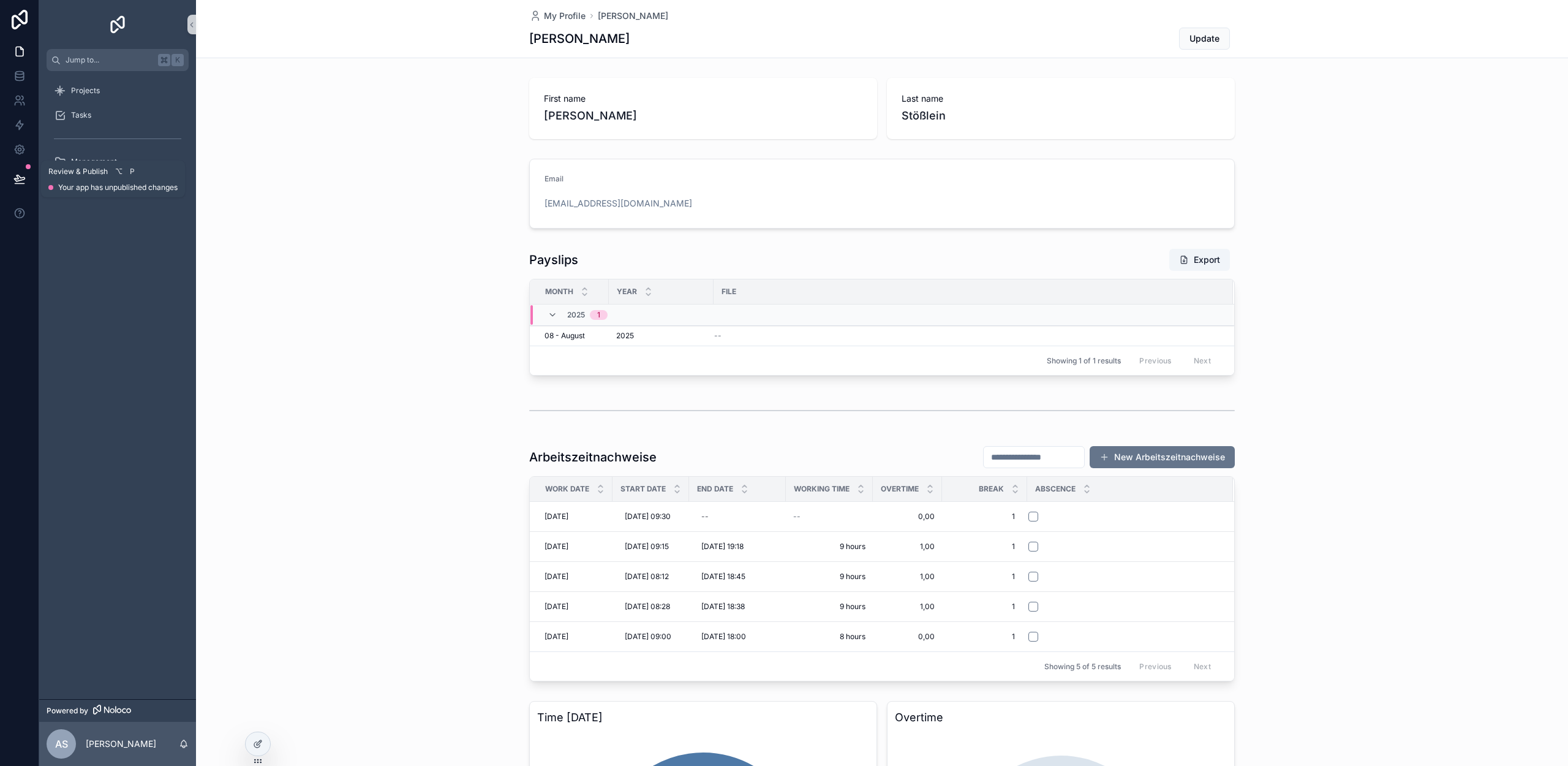
click at [15, 175] on icon at bounding box center [20, 179] width 12 height 12
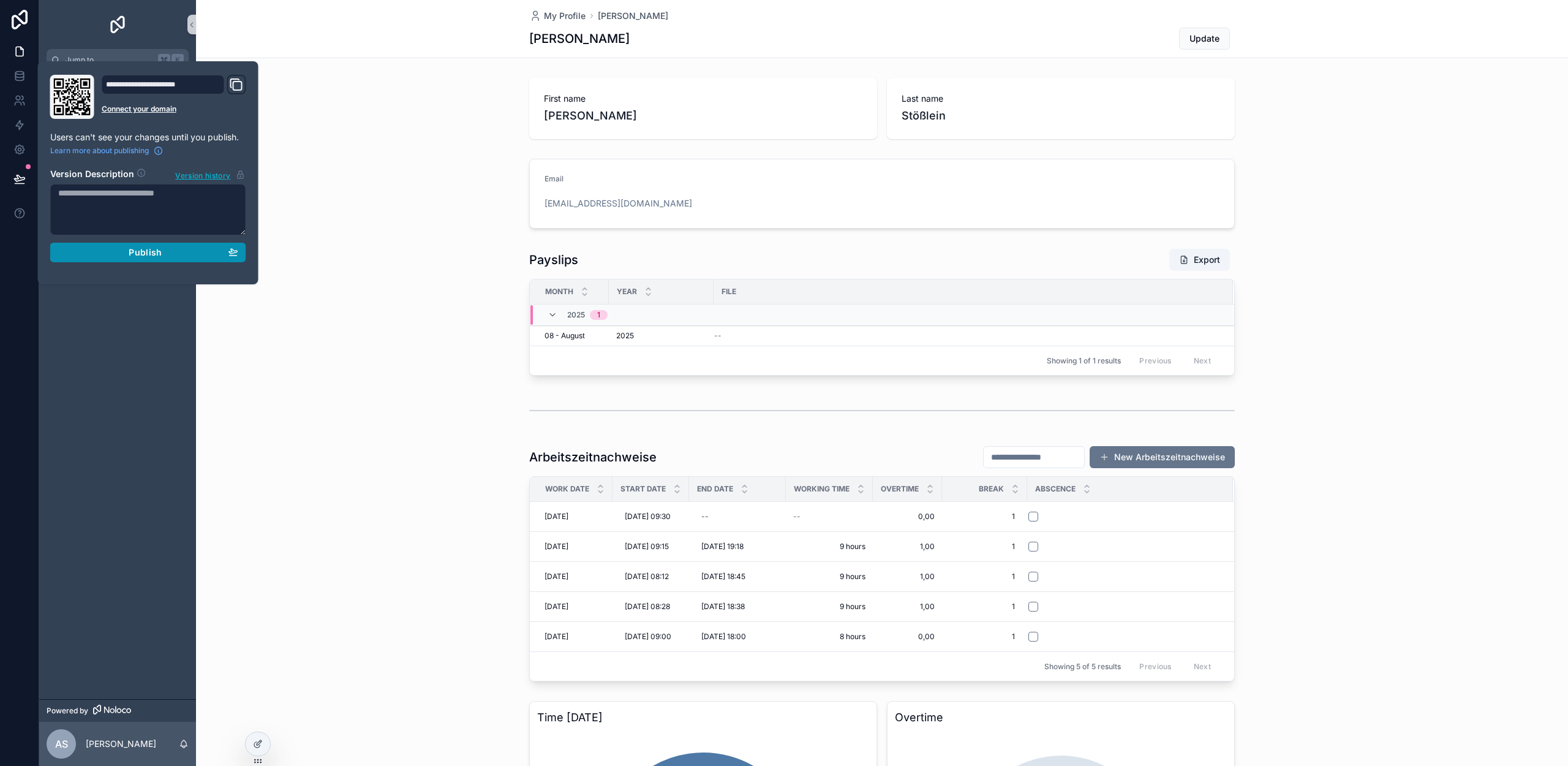
drag, startPoint x: 136, startPoint y: 253, endPoint x: 227, endPoint y: 283, distance: 95.8
click at [136, 253] on span "Publish" at bounding box center [145, 252] width 33 height 11
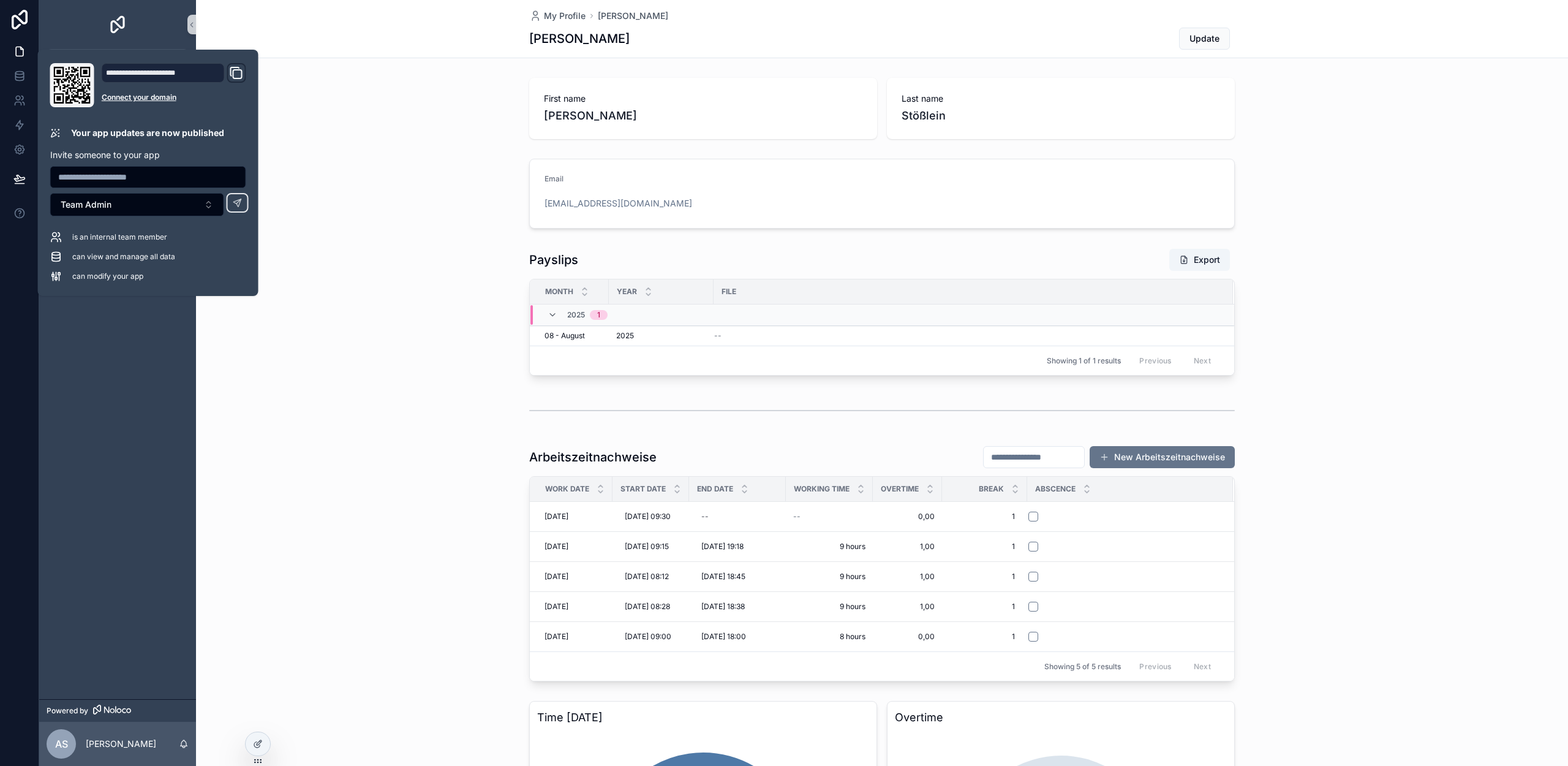
click at [1419, 560] on div "Arbeitszeitnachweise New Arbeitszeitnachweise Work Date Start Date End Date Wor…" at bounding box center [882, 563] width 1372 height 246
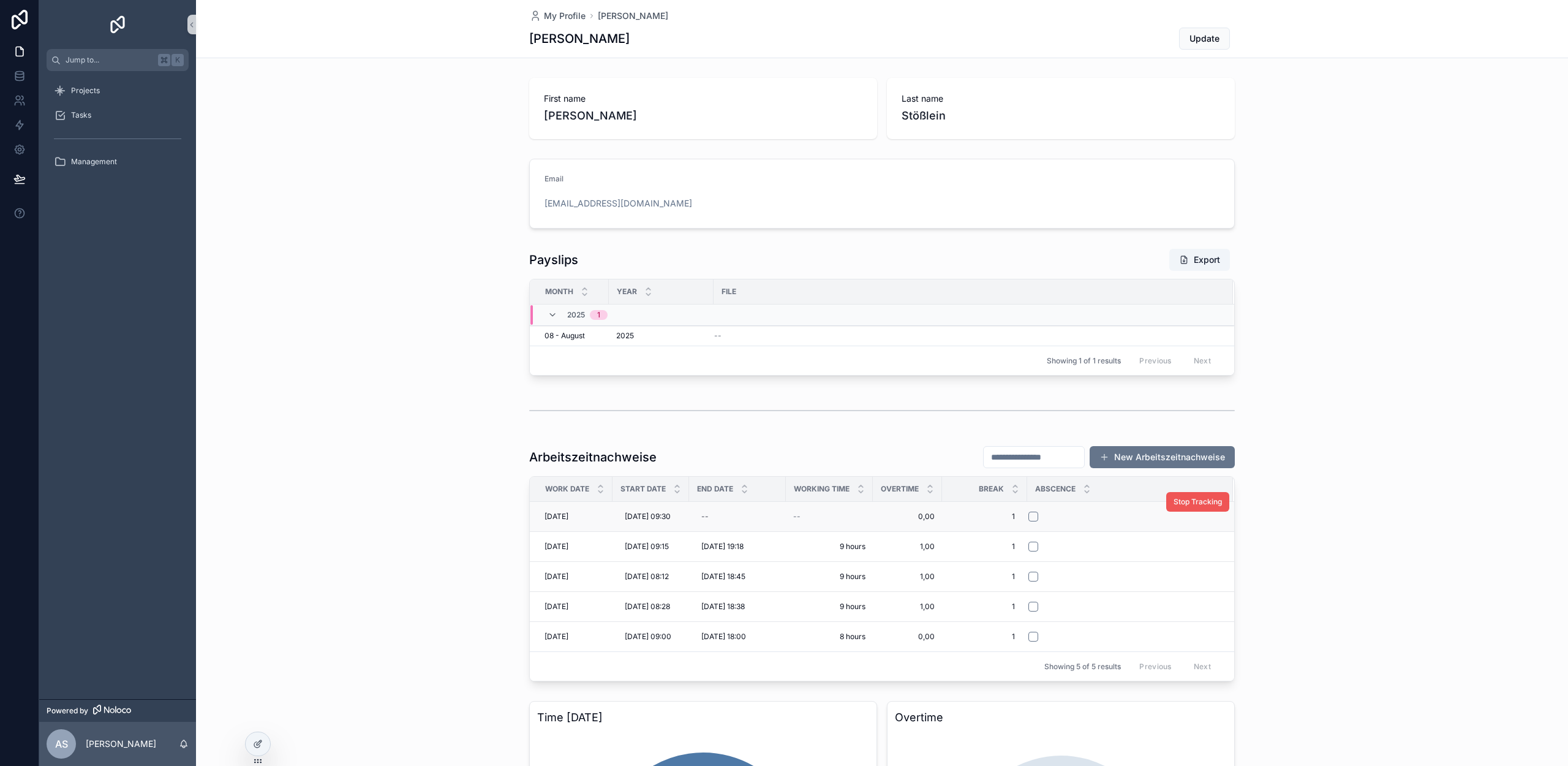
click at [1195, 507] on button "Stop Tracking" at bounding box center [1197, 501] width 63 height 19
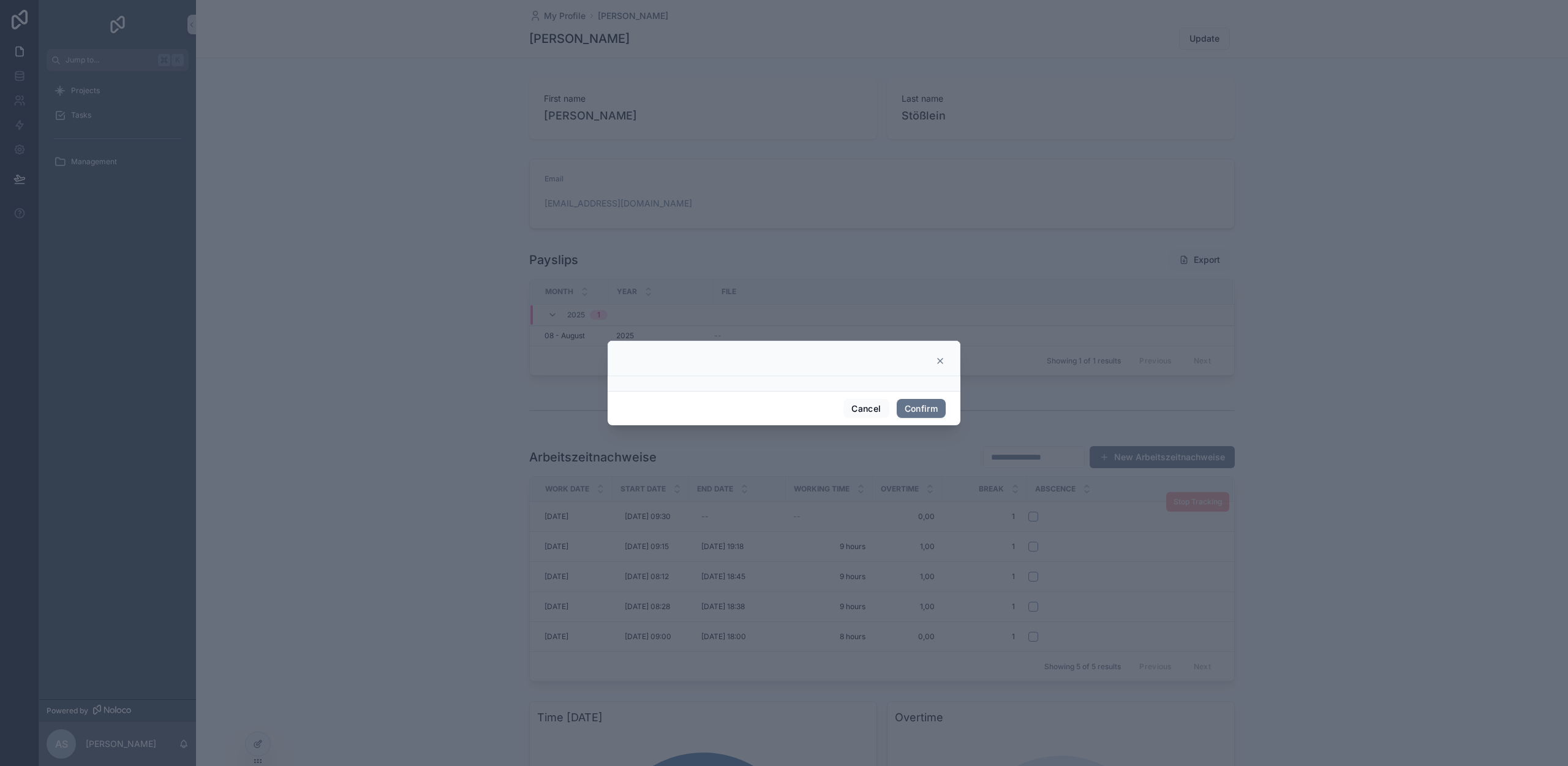
click at [939, 363] on icon at bounding box center [940, 361] width 10 height 10
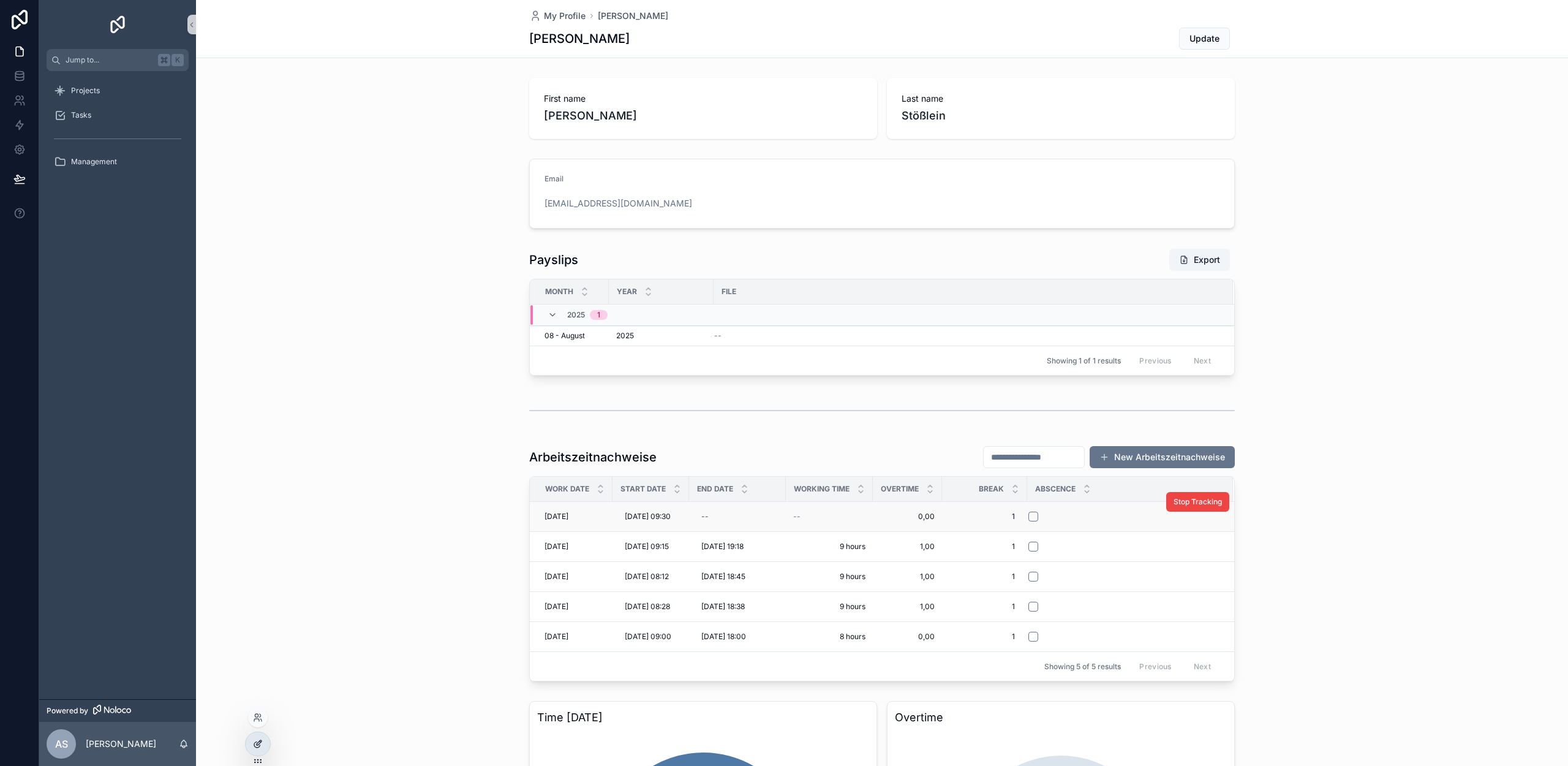
click at [265, 741] on div at bounding box center [257, 744] width 24 height 23
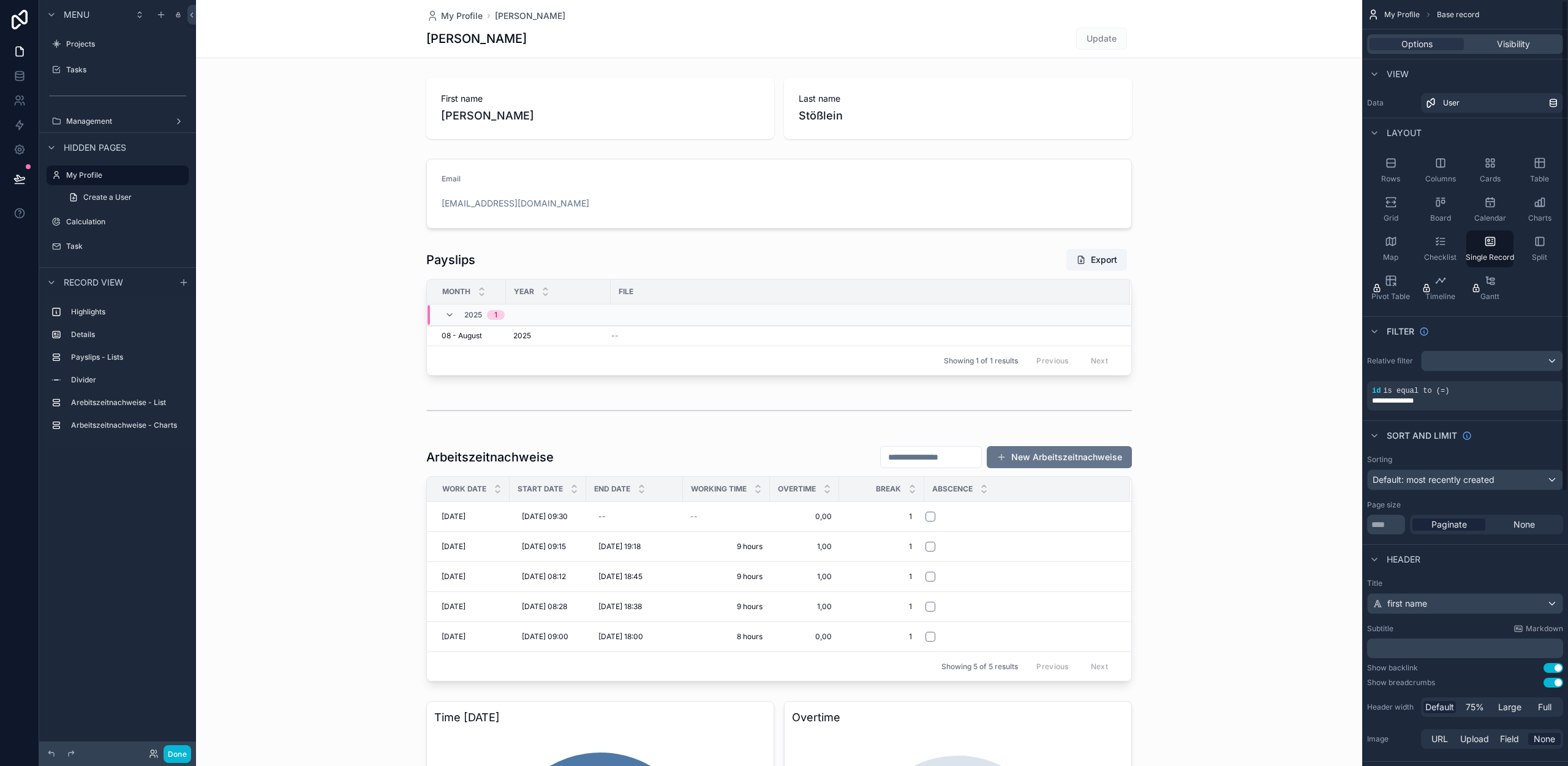
click at [737, 461] on div "scrollable content" at bounding box center [779, 563] width 1166 height 246
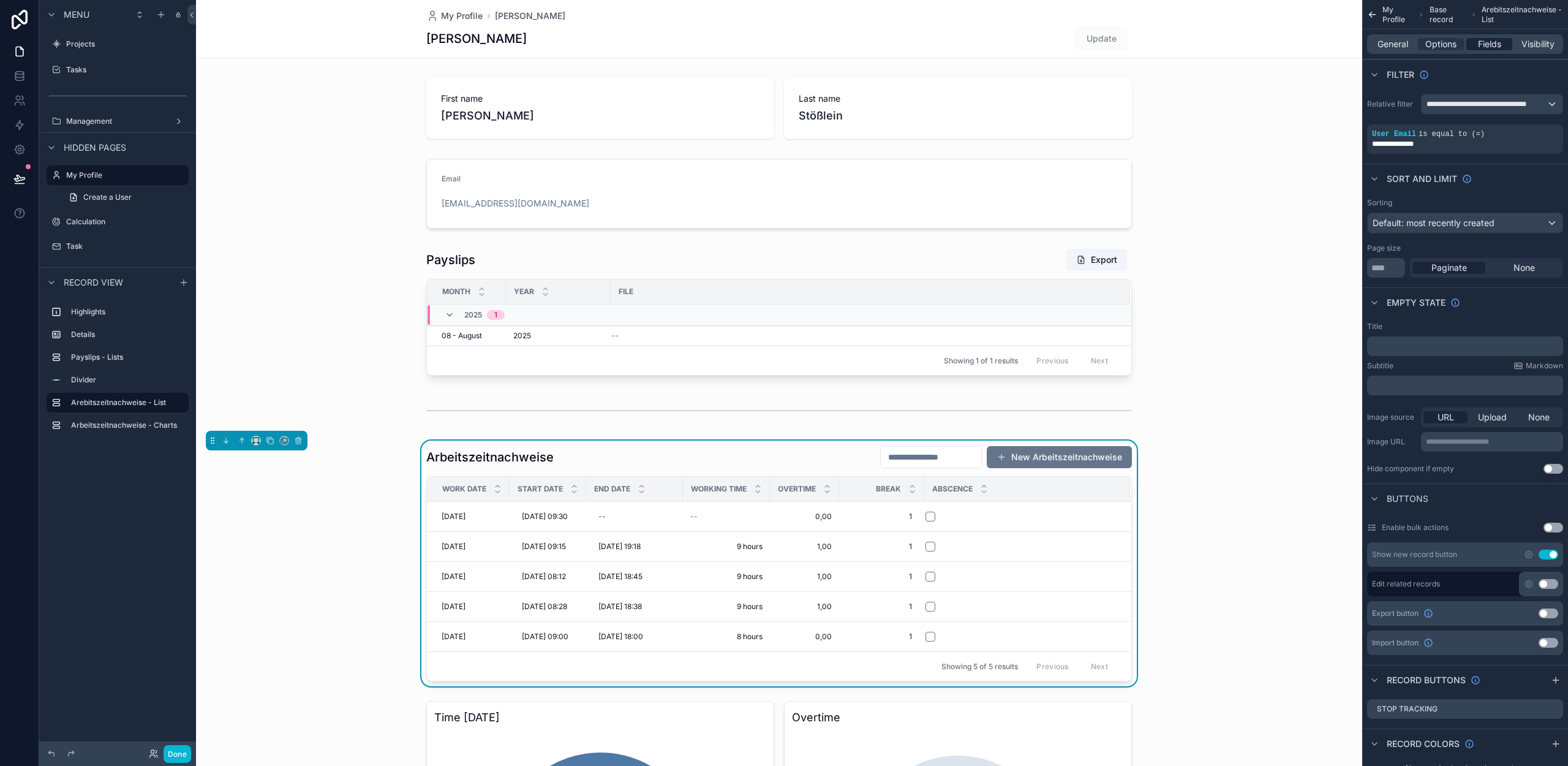
click at [1491, 48] on span "Fields" at bounding box center [1489, 44] width 23 height 12
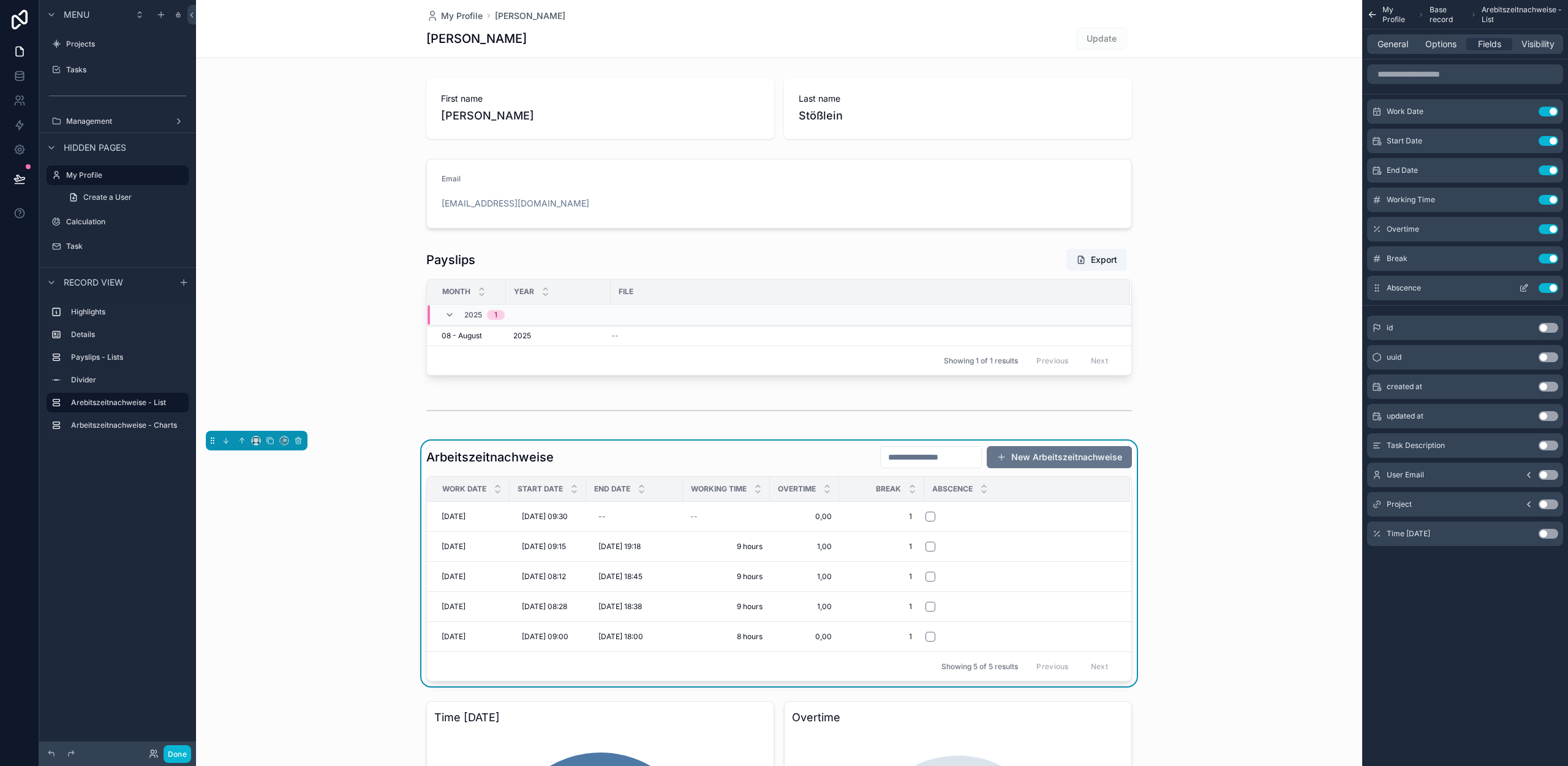
click at [1520, 287] on icon "scrollable content" at bounding box center [1524, 288] width 10 height 10
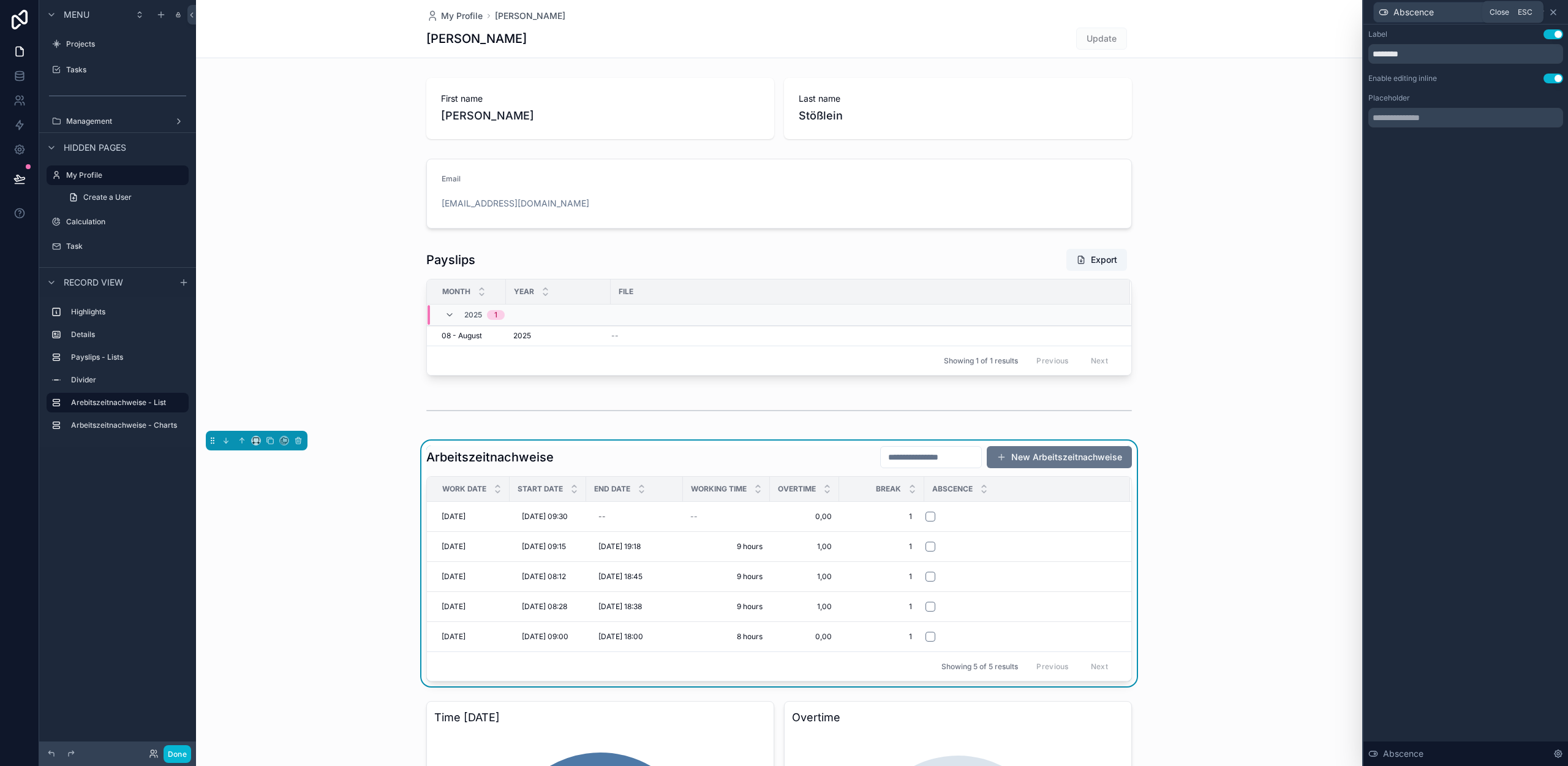
click at [1556, 9] on icon at bounding box center [1554, 12] width 10 height 10
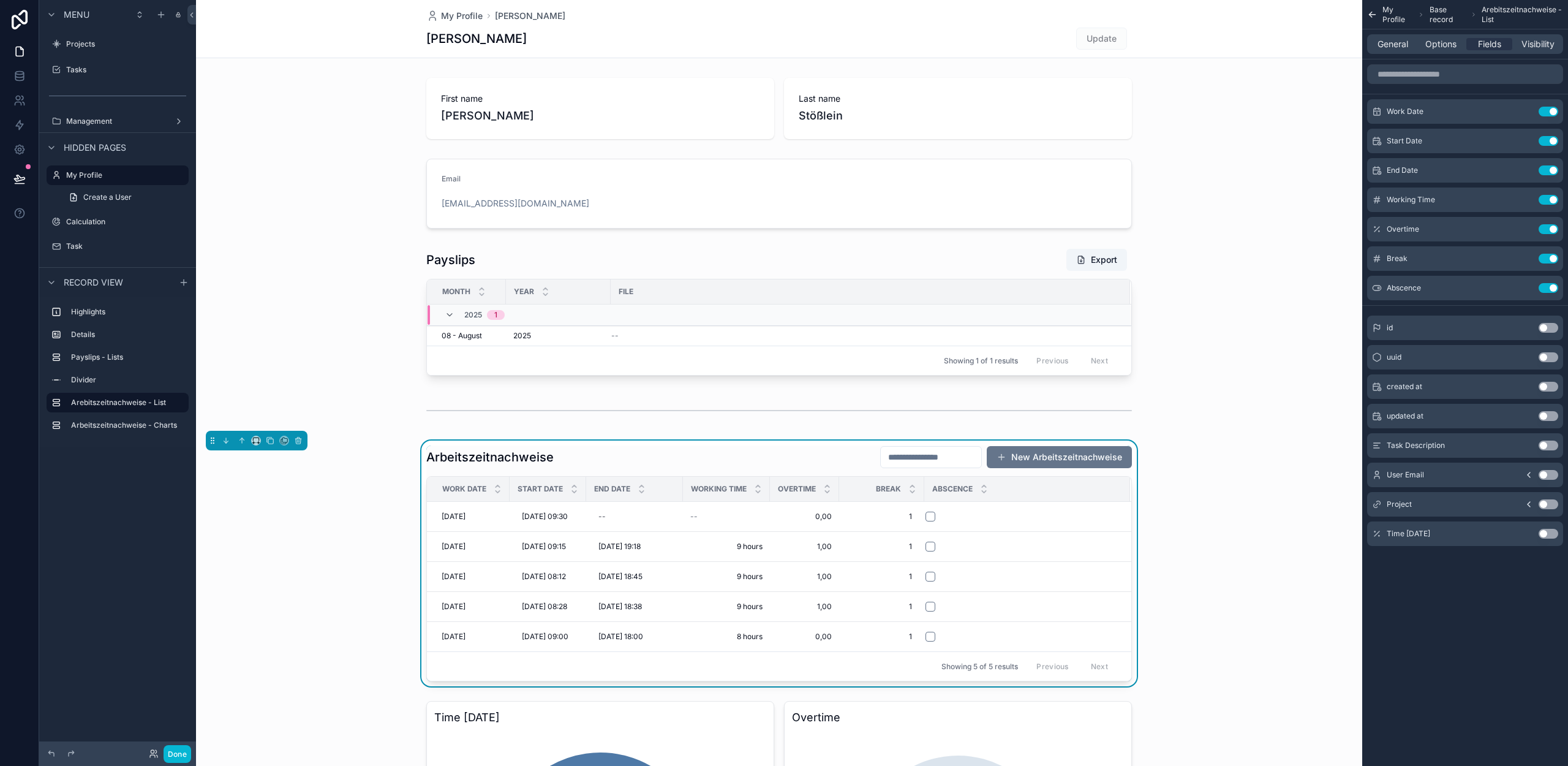
click at [1440, 36] on div "General Options Fields Visibility" at bounding box center [1465, 44] width 196 height 19
click at [1438, 40] on span "Options" at bounding box center [1441, 44] width 31 height 12
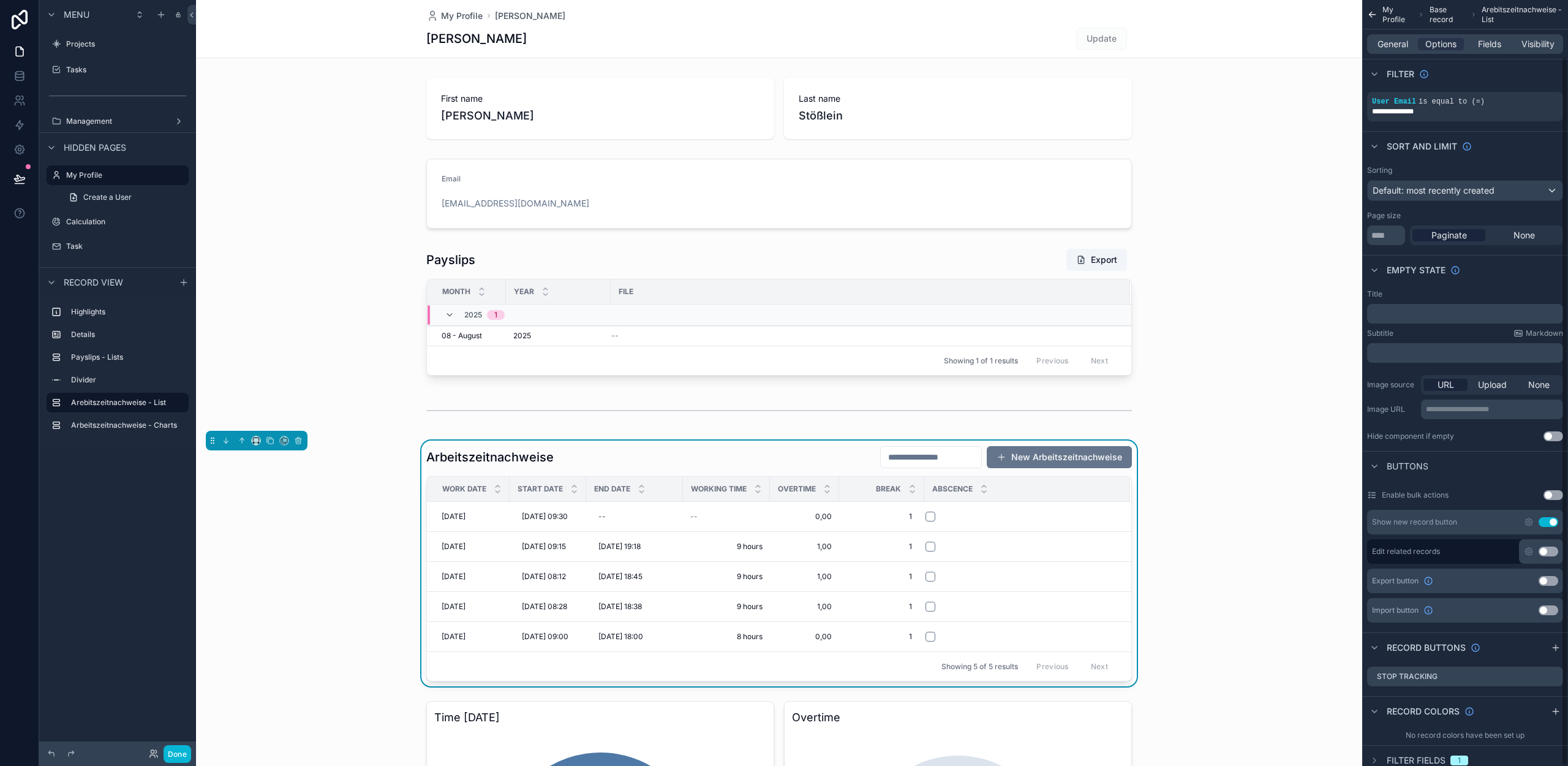
scroll to position [60, 0]
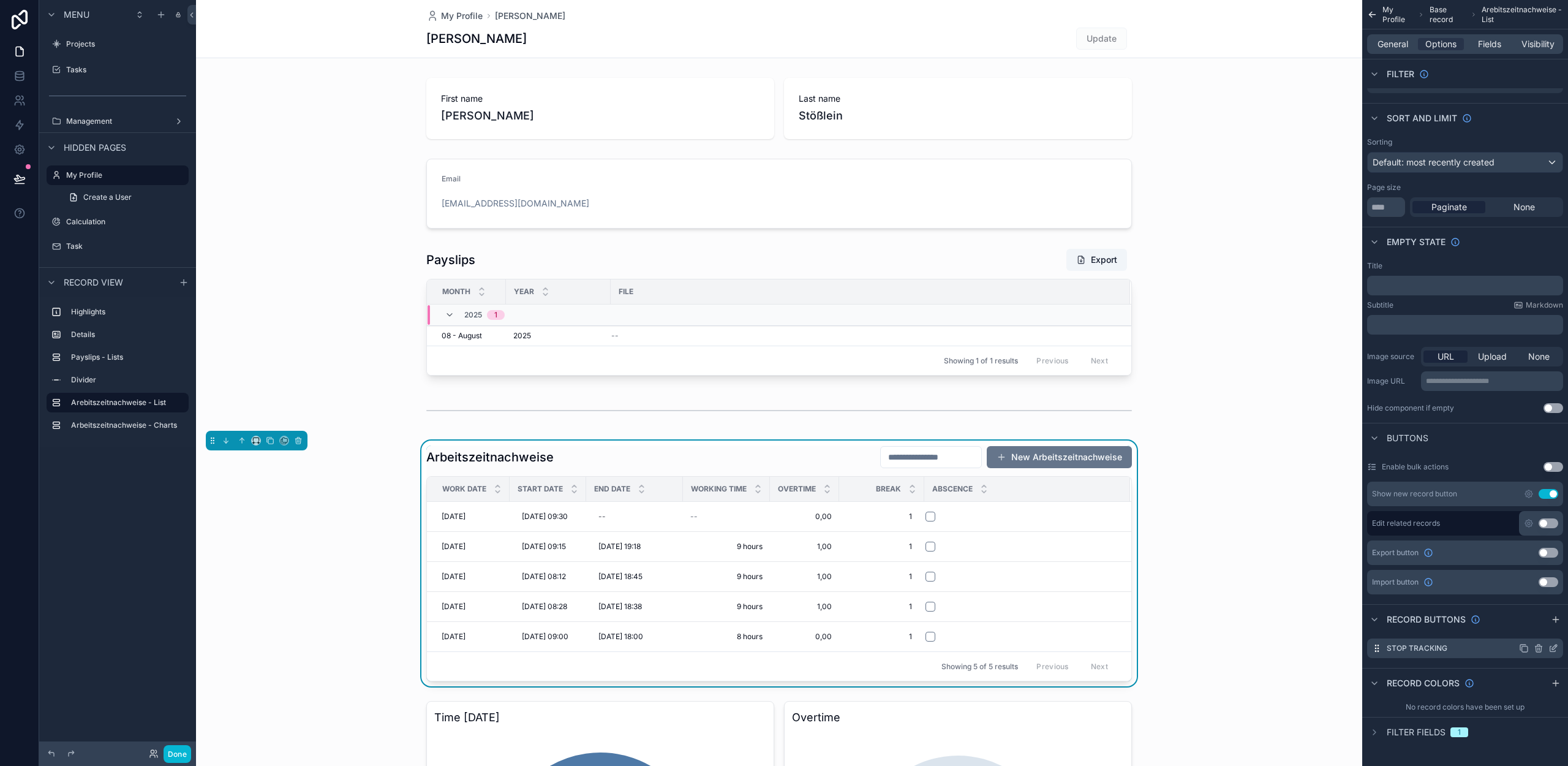
click at [1551, 648] on icon "scrollable content" at bounding box center [1554, 648] width 10 height 10
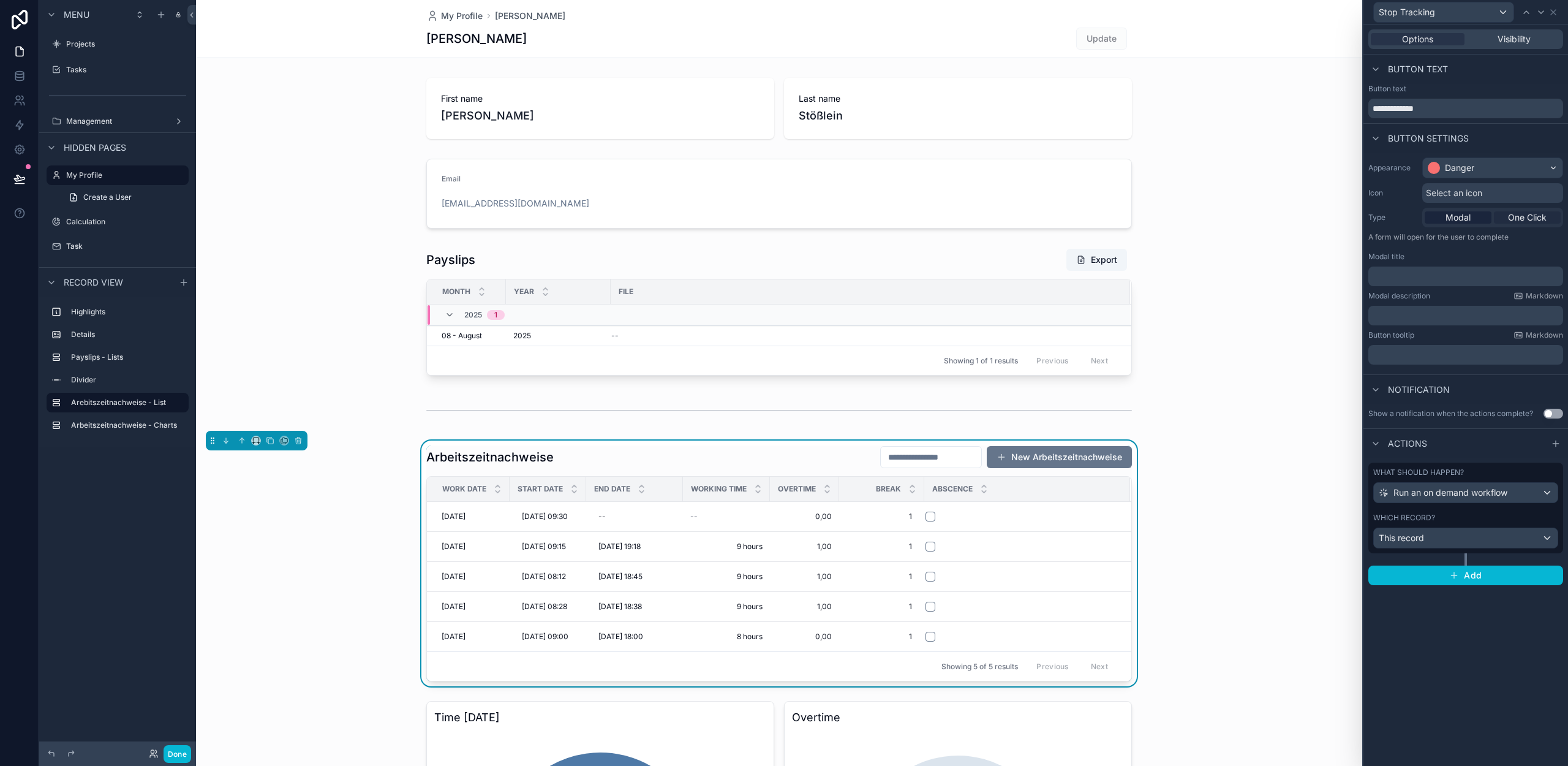
click at [1536, 217] on span "One Click" at bounding box center [1527, 218] width 39 height 12
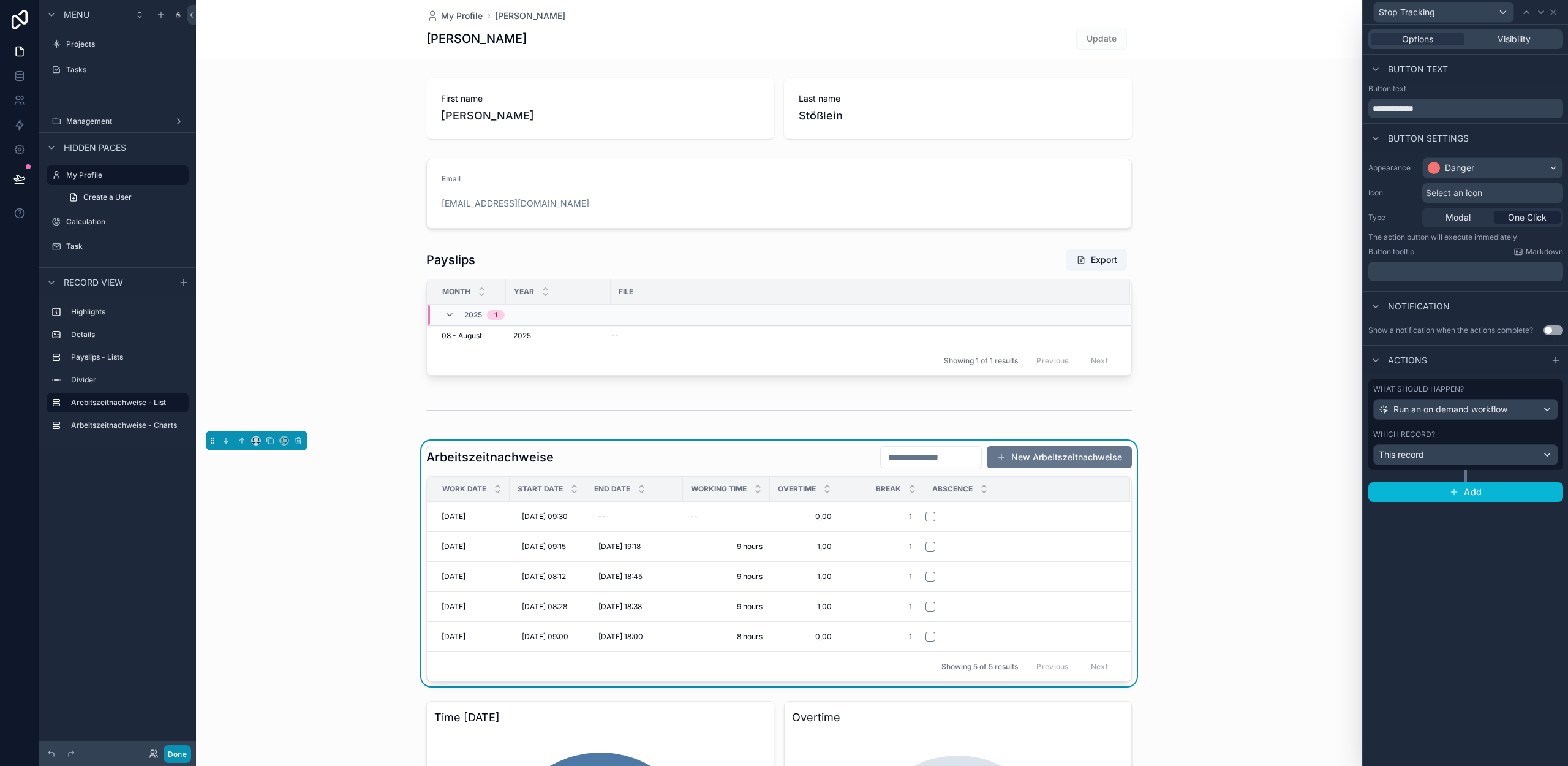
click at [175, 757] on button "Done" at bounding box center [177, 754] width 27 height 18
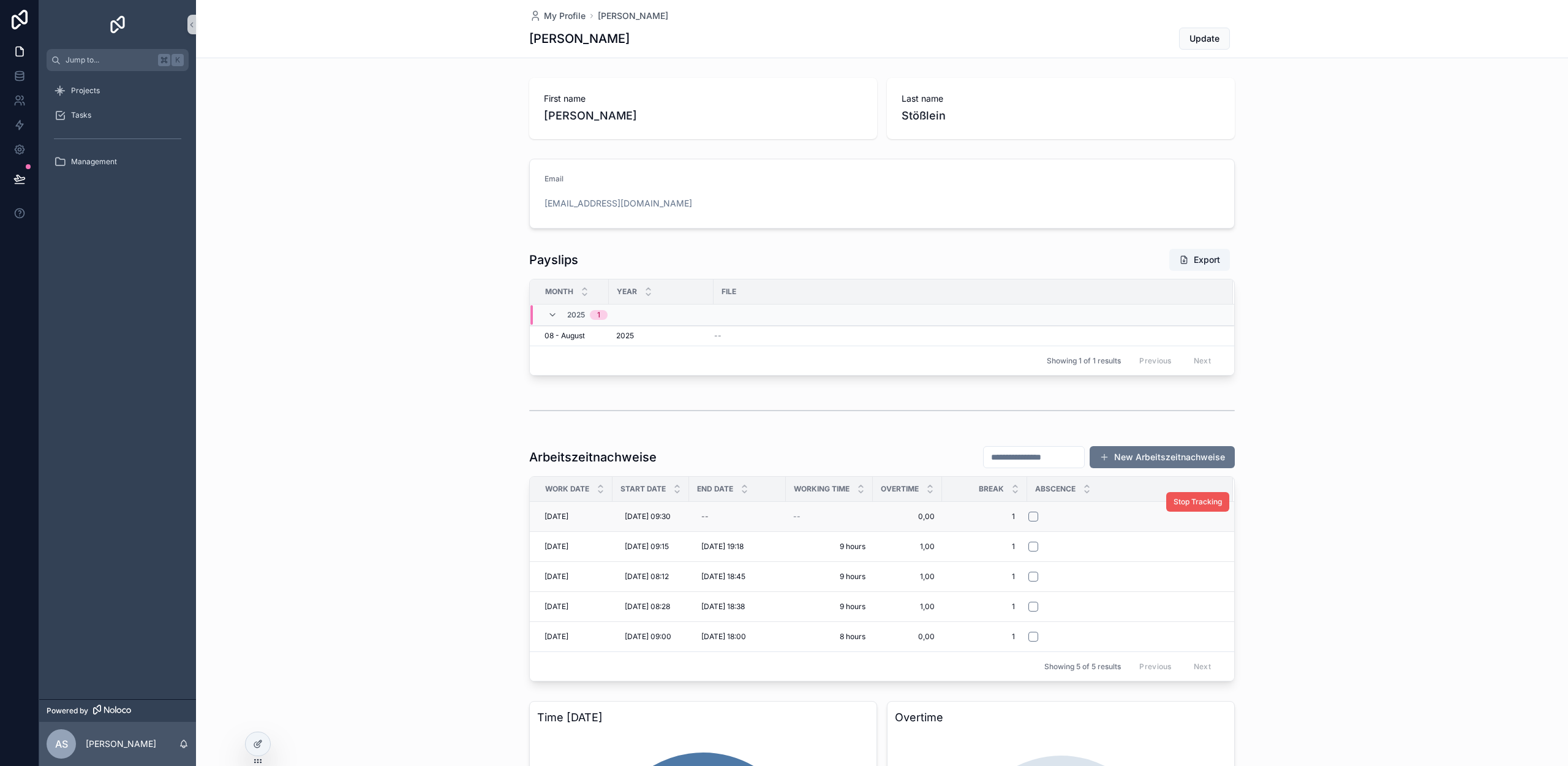
click at [1179, 505] on span "Stop Tracking" at bounding box center [1198, 502] width 49 height 10
click at [22, 180] on icon at bounding box center [19, 178] width 11 height 6
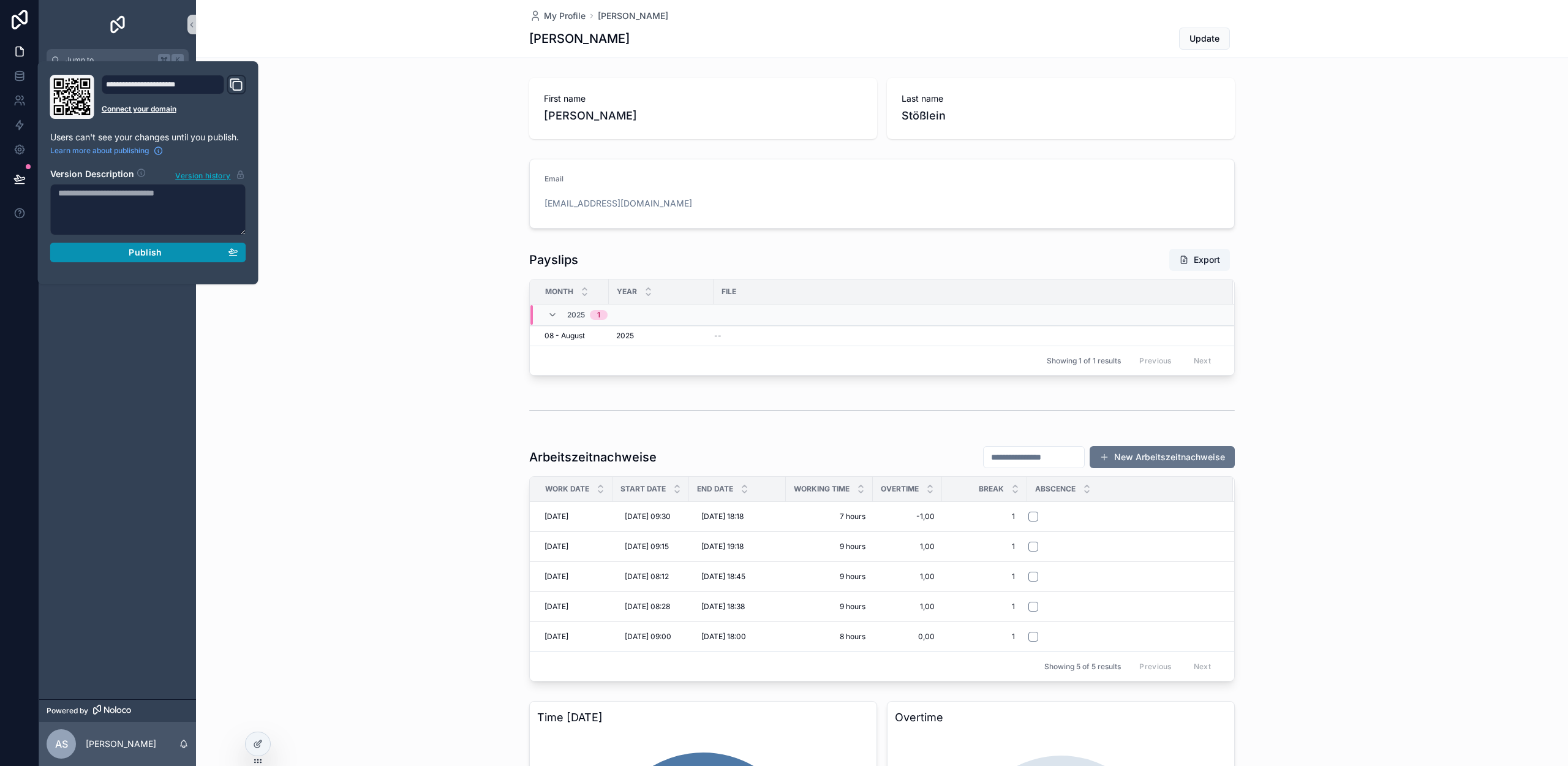
drag, startPoint x: 123, startPoint y: 248, endPoint x: 150, endPoint y: 265, distance: 31.9
click at [123, 247] on div "Publish" at bounding box center [148, 252] width 180 height 11
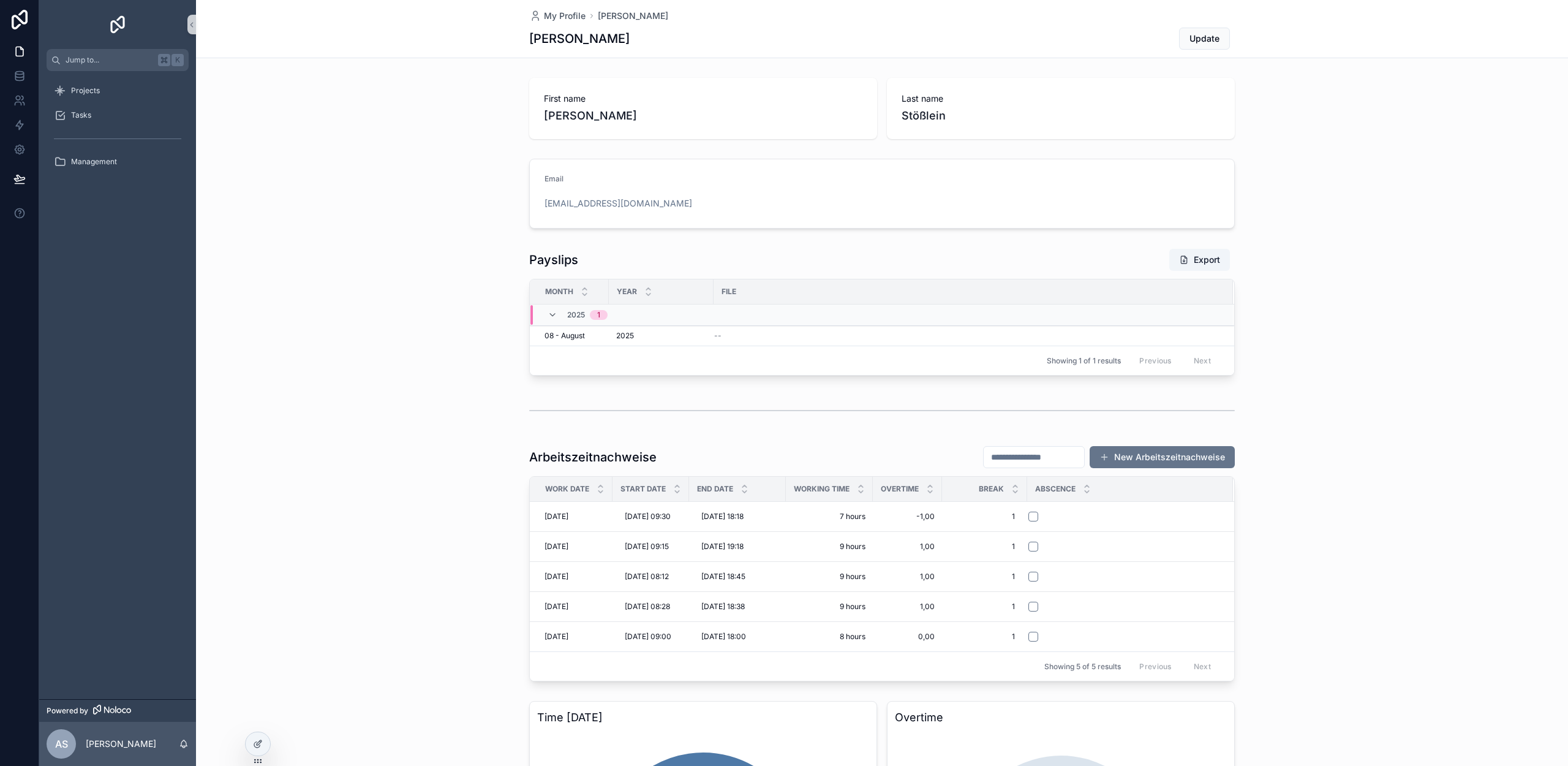
click at [429, 416] on div "scrollable content" at bounding box center [882, 410] width 1372 height 41
click at [1055, 489] on span "Abscence" at bounding box center [1055, 489] width 41 height 10
click at [262, 744] on icon at bounding box center [258, 744] width 10 height 10
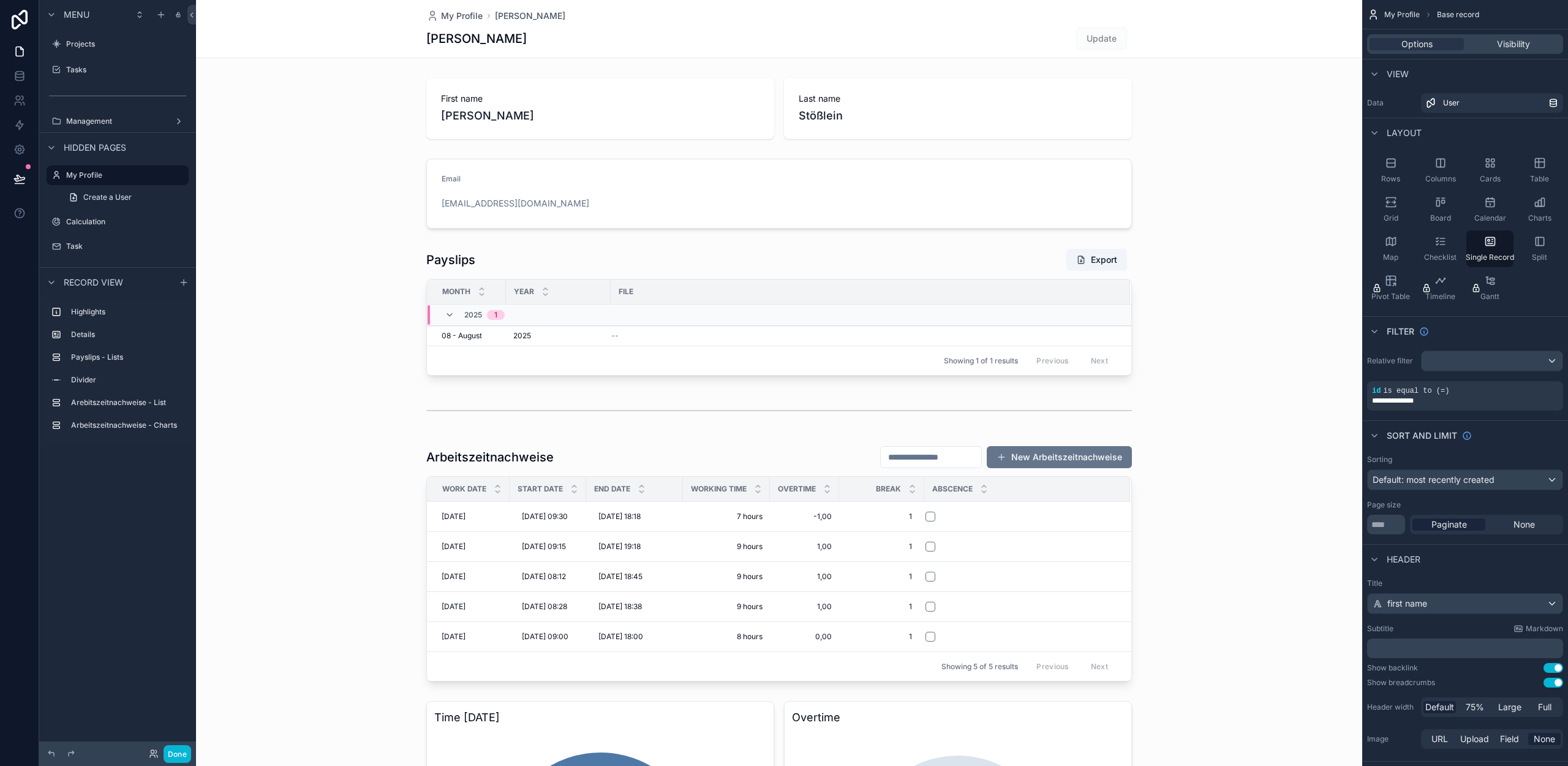
click at [805, 467] on div "scrollable content" at bounding box center [779, 563] width 1166 height 246
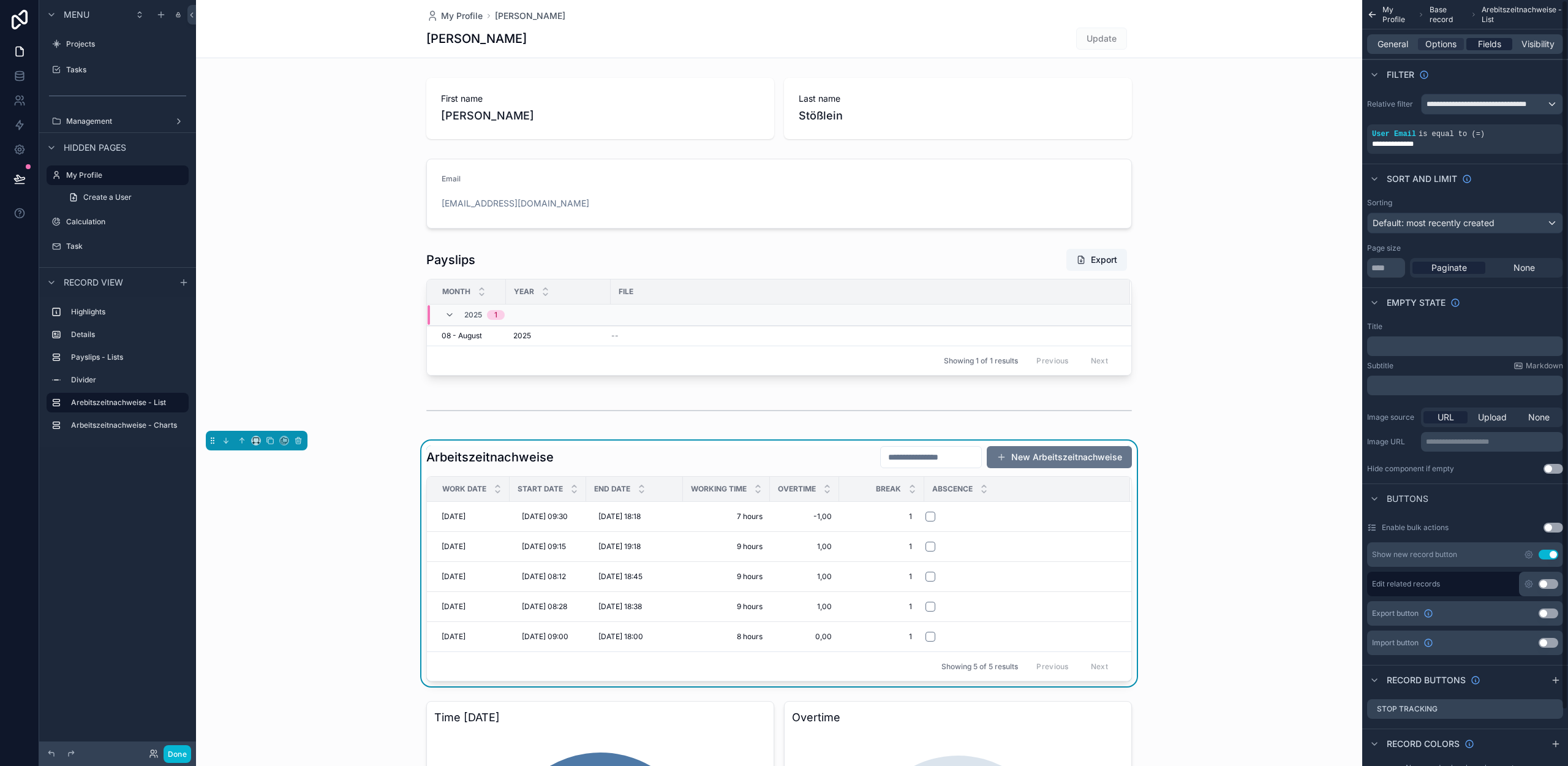
click at [1487, 42] on span "Fields" at bounding box center [1489, 44] width 23 height 12
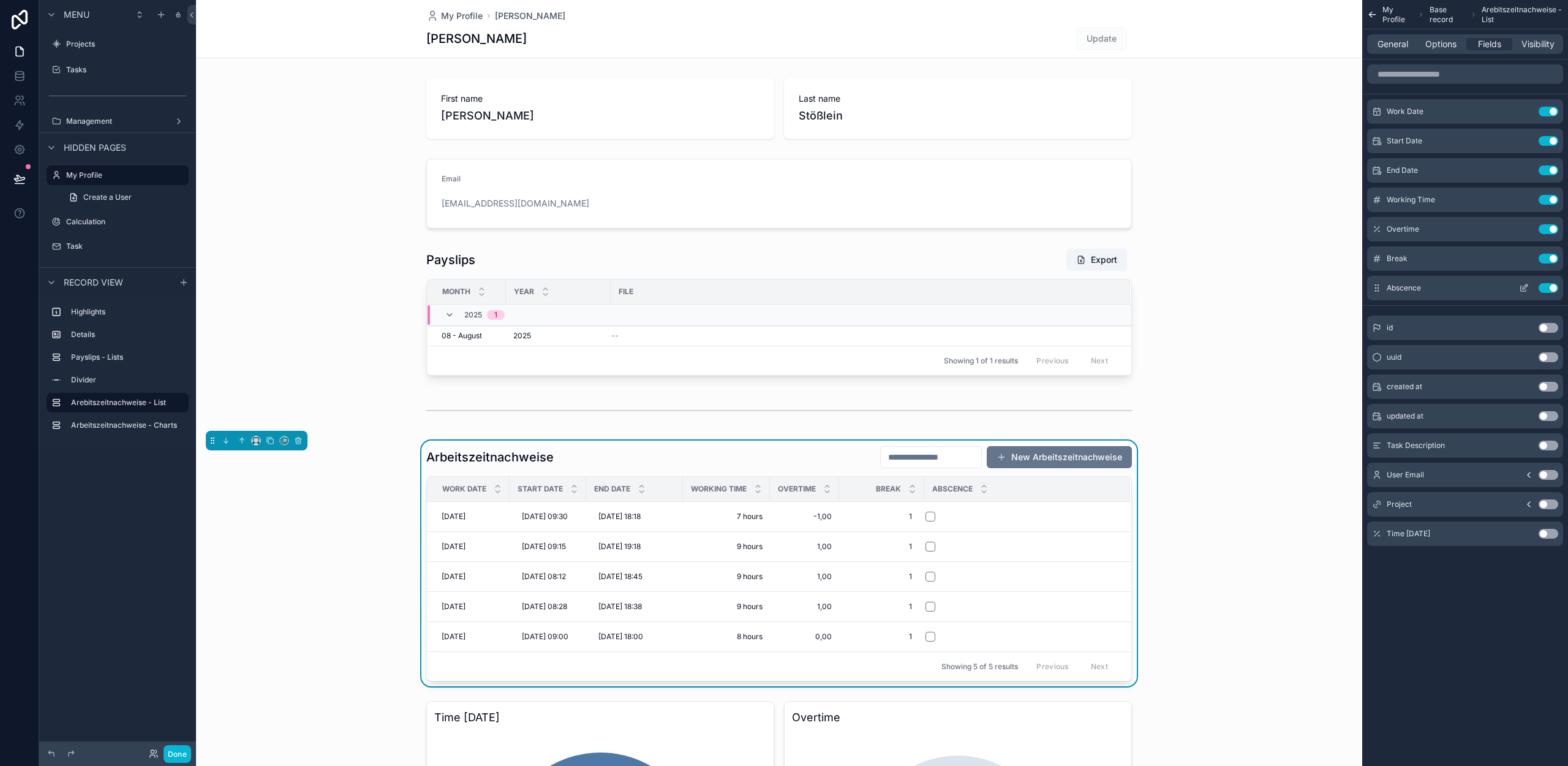
click at [1519, 287] on button "scrollable content" at bounding box center [1524, 288] width 19 height 10
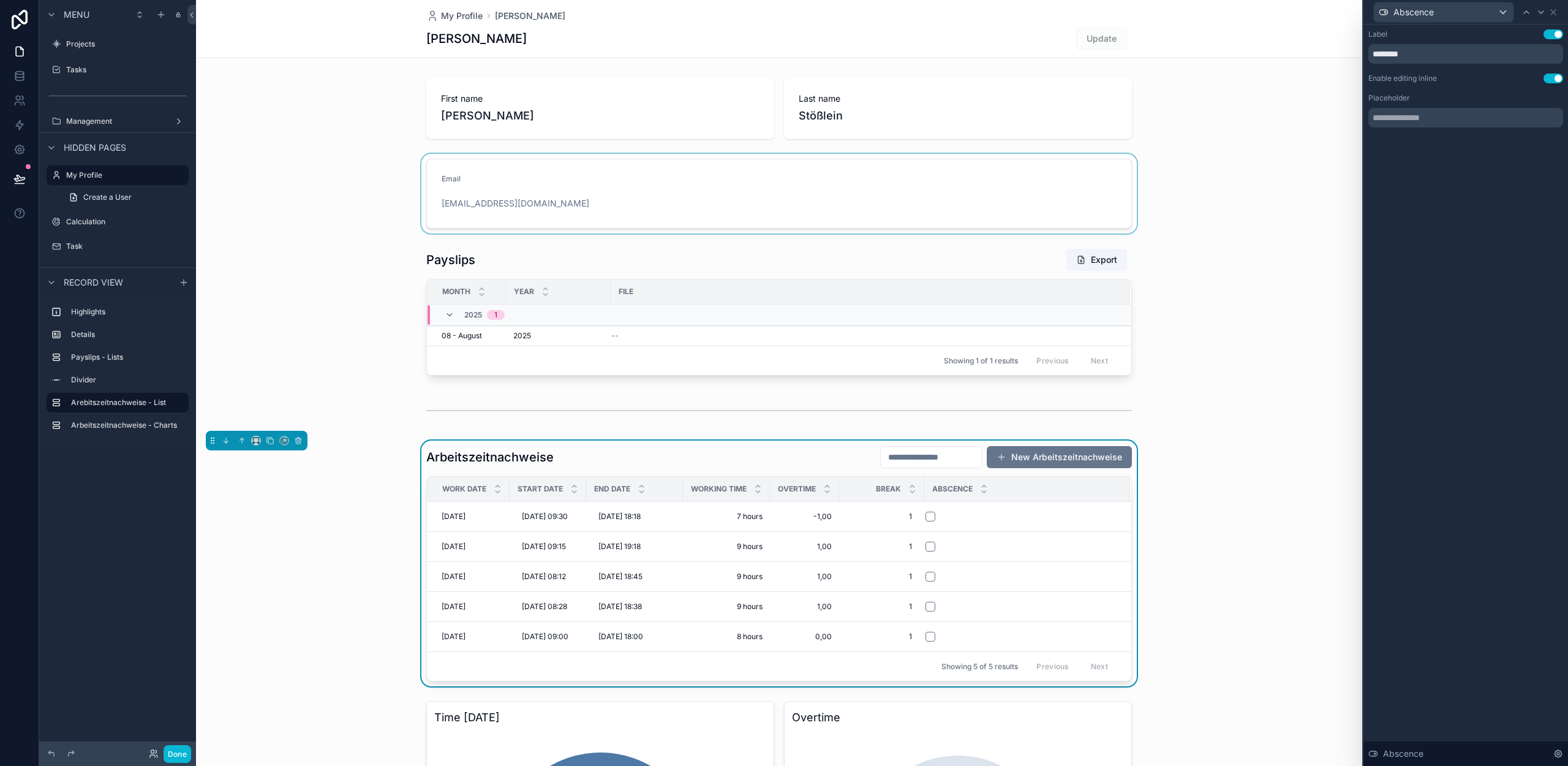
click at [1337, 181] on div "scrollable content" at bounding box center [779, 194] width 1166 height 80
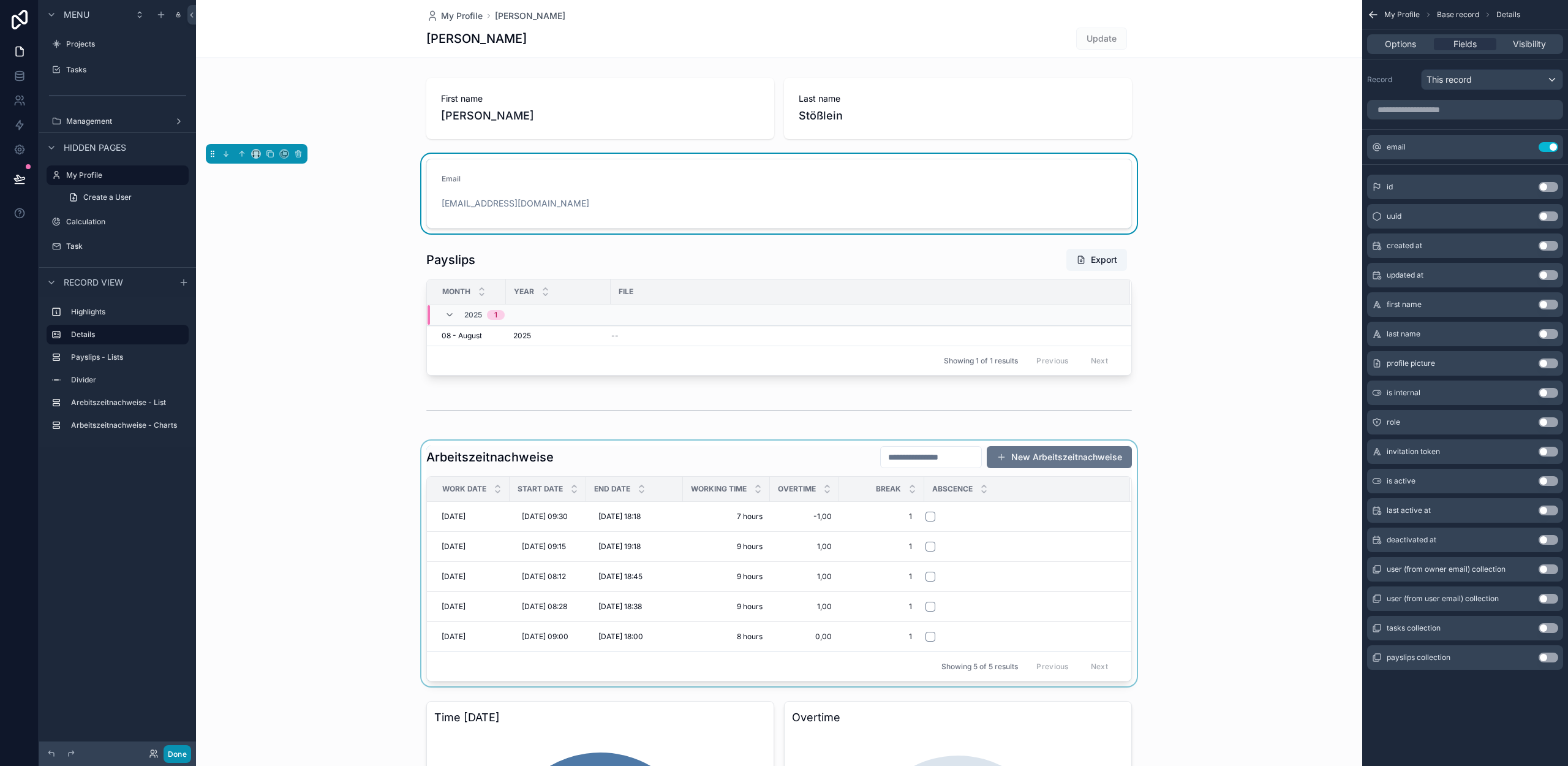
drag, startPoint x: 193, startPoint y: 750, endPoint x: 181, endPoint y: 750, distance: 12.0
click at [192, 750] on div "Done" at bounding box center [118, 753] width 157 height 24
click at [181, 751] on button "Done" at bounding box center [177, 754] width 27 height 18
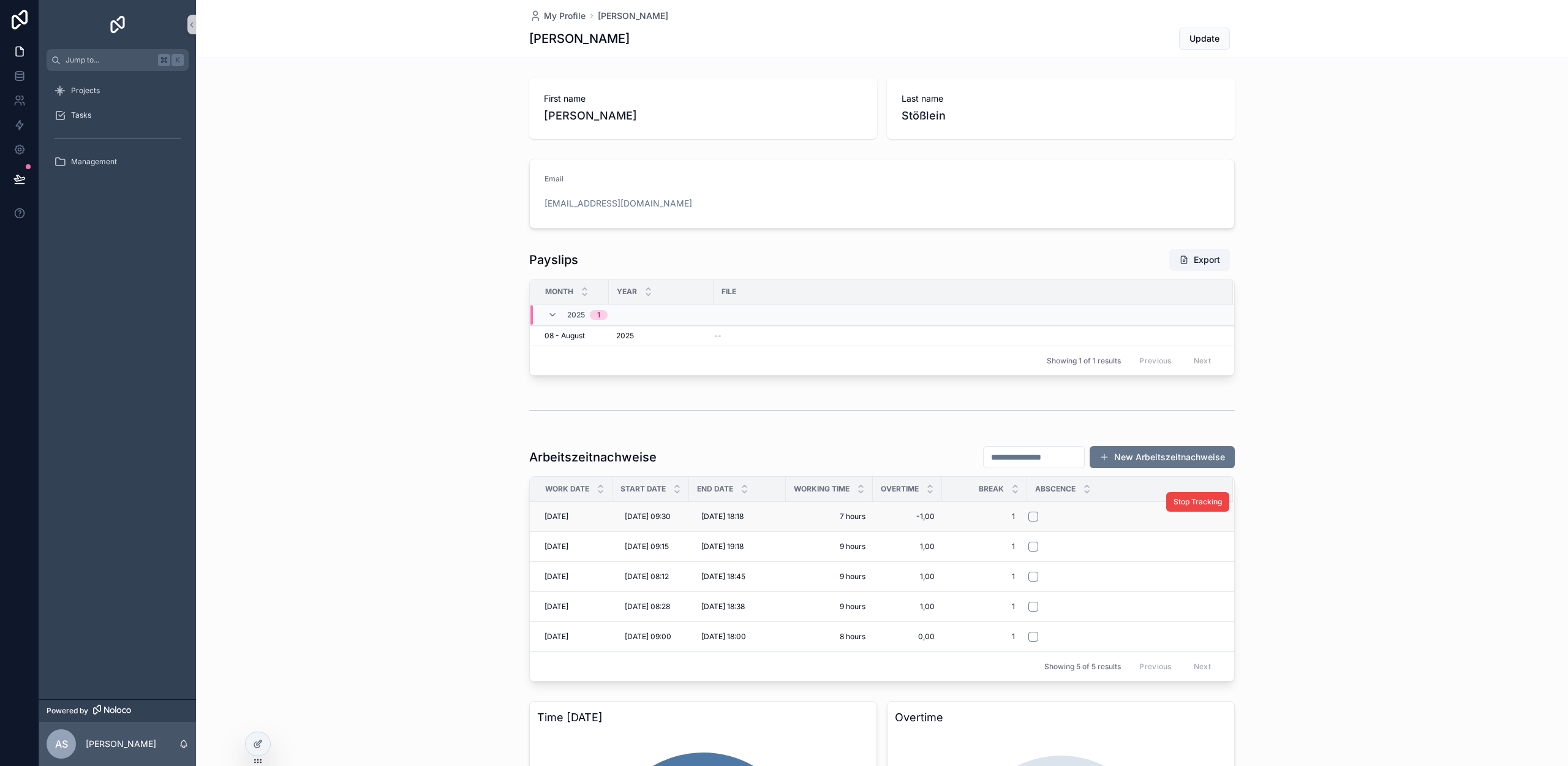
click at [1040, 521] on div "scrollable content" at bounding box center [1123, 517] width 189 height 10
click at [1036, 521] on button "scrollable content" at bounding box center [1033, 517] width 10 height 10
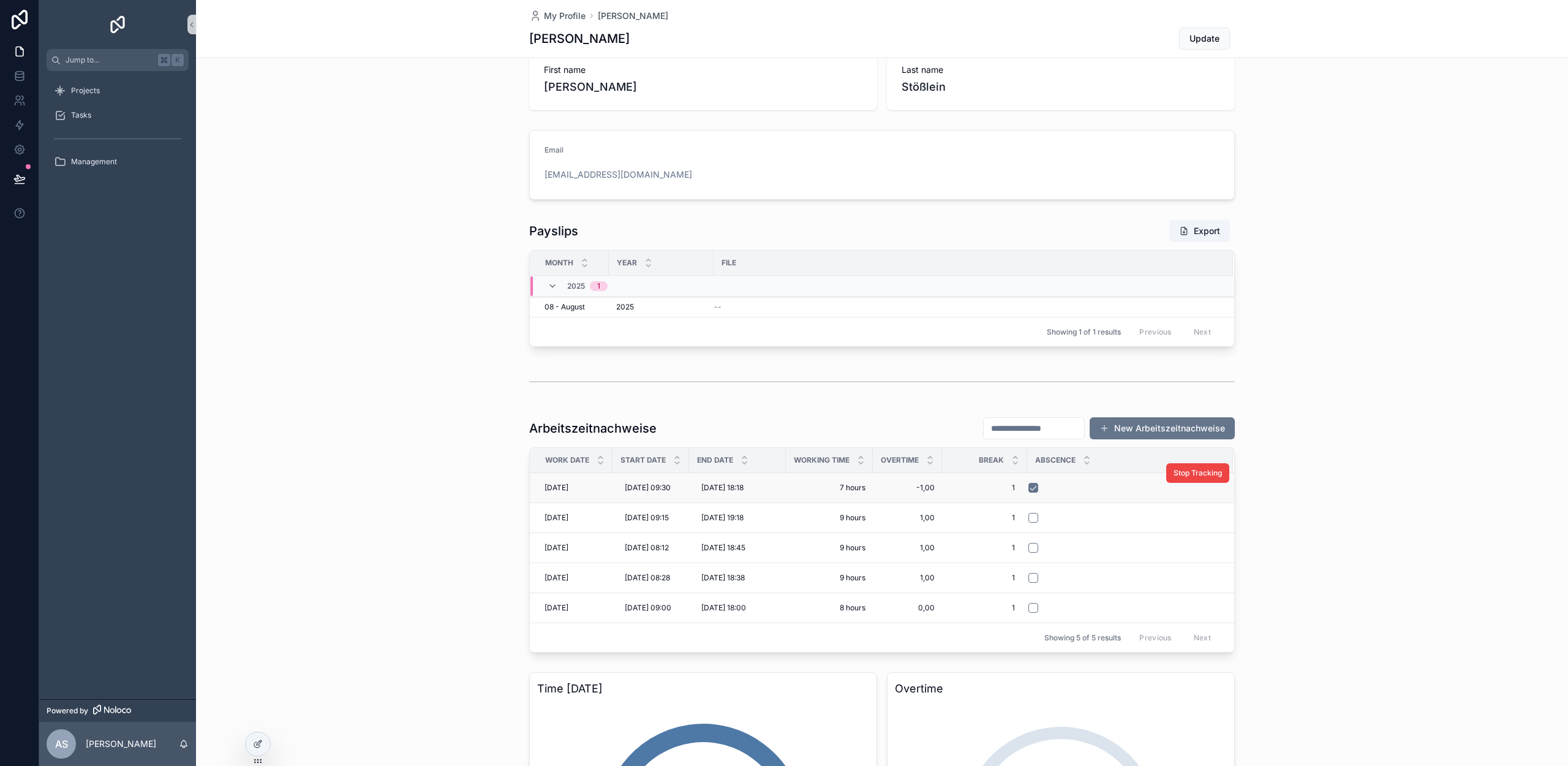
scroll to position [160, 0]
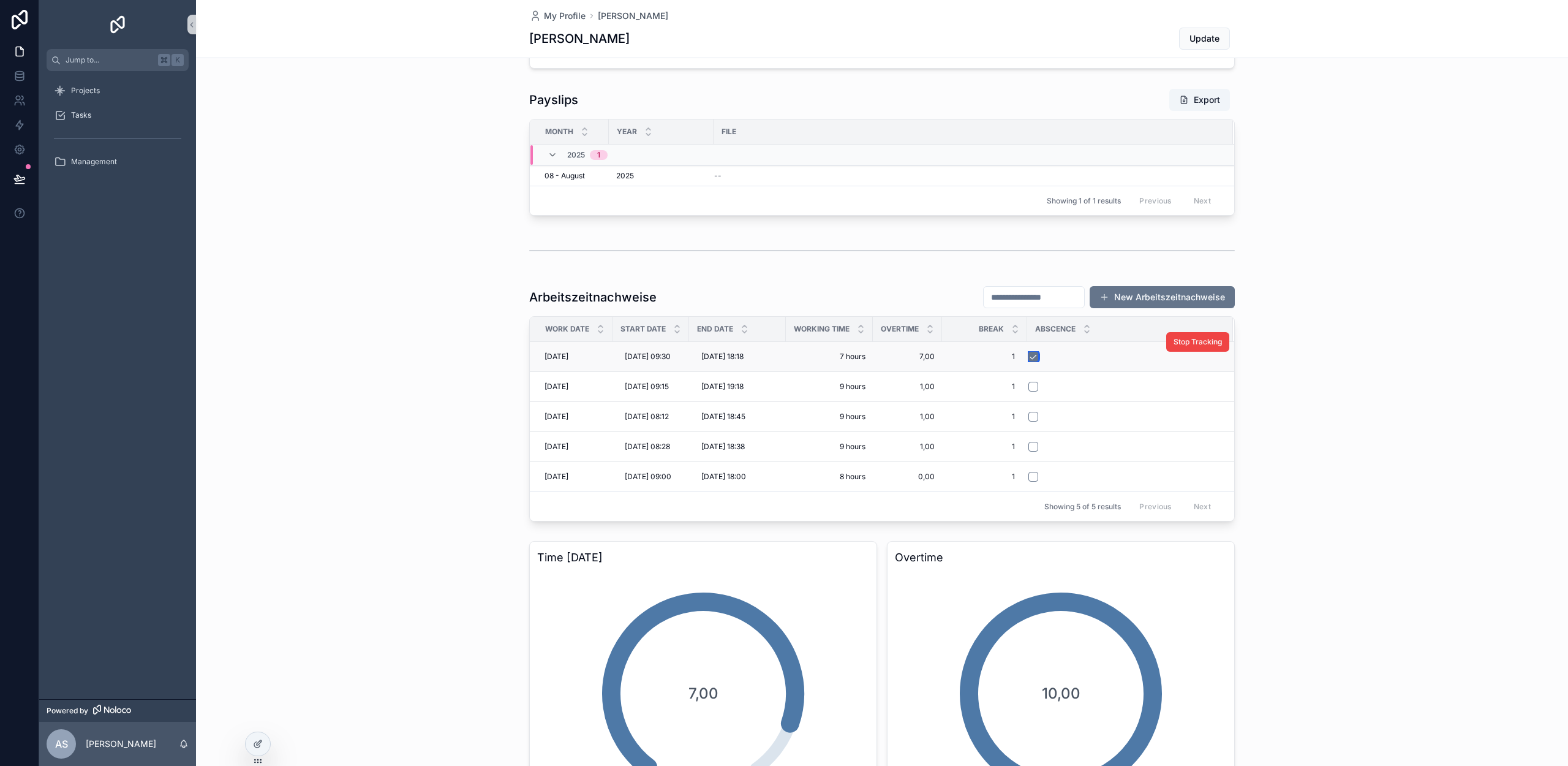
click at [1037, 361] on button "scrollable content" at bounding box center [1033, 357] width 10 height 10
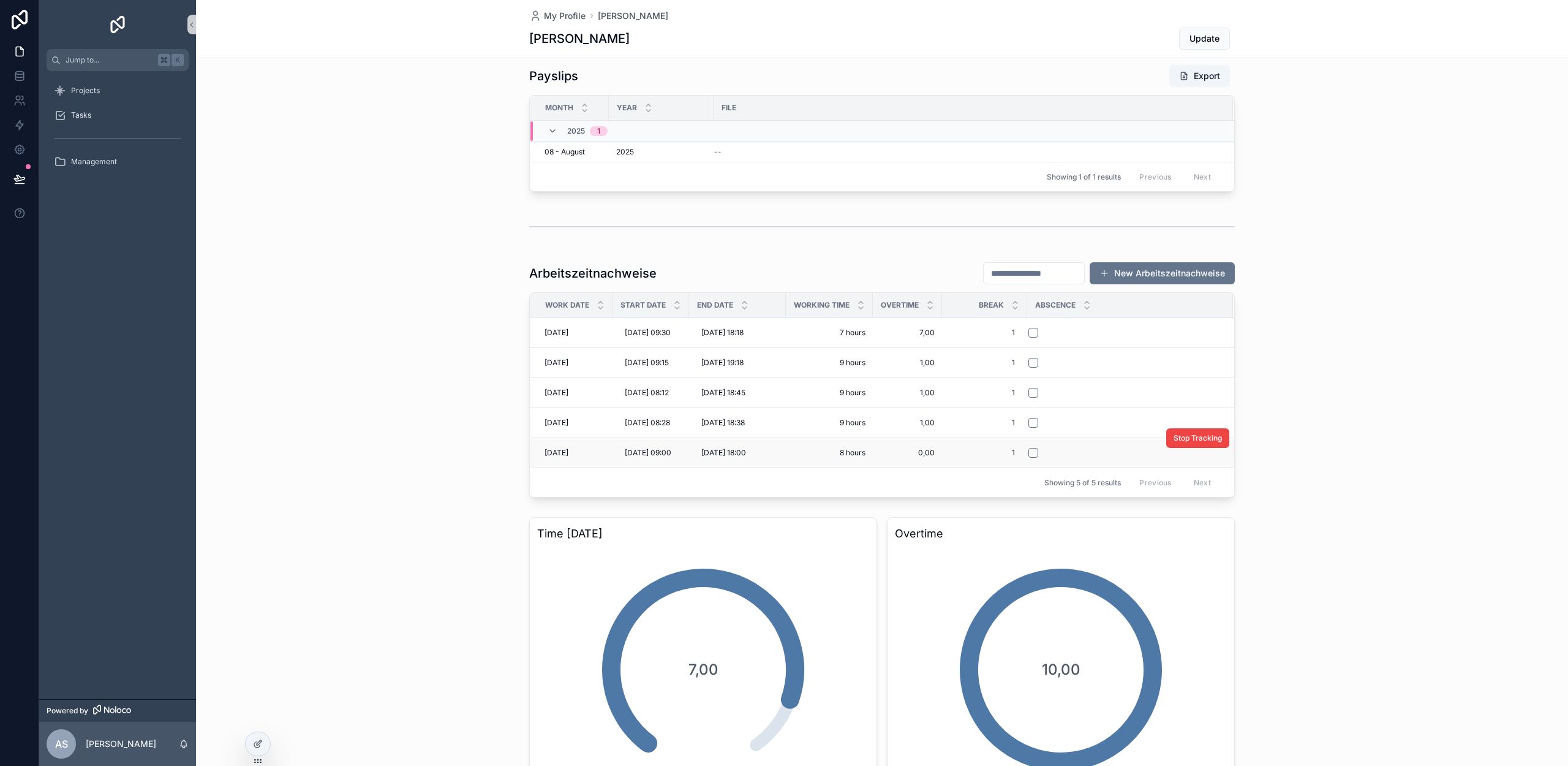
scroll to position [209, 0]
